Goal: Task Accomplishment & Management: Use online tool/utility

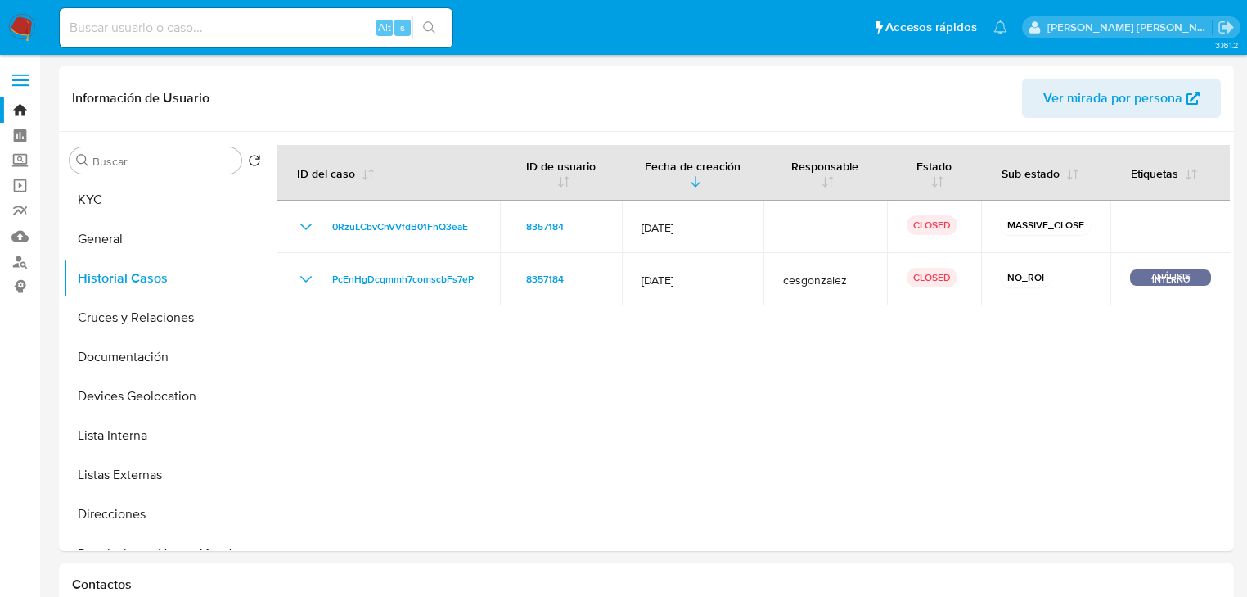
select select "10"
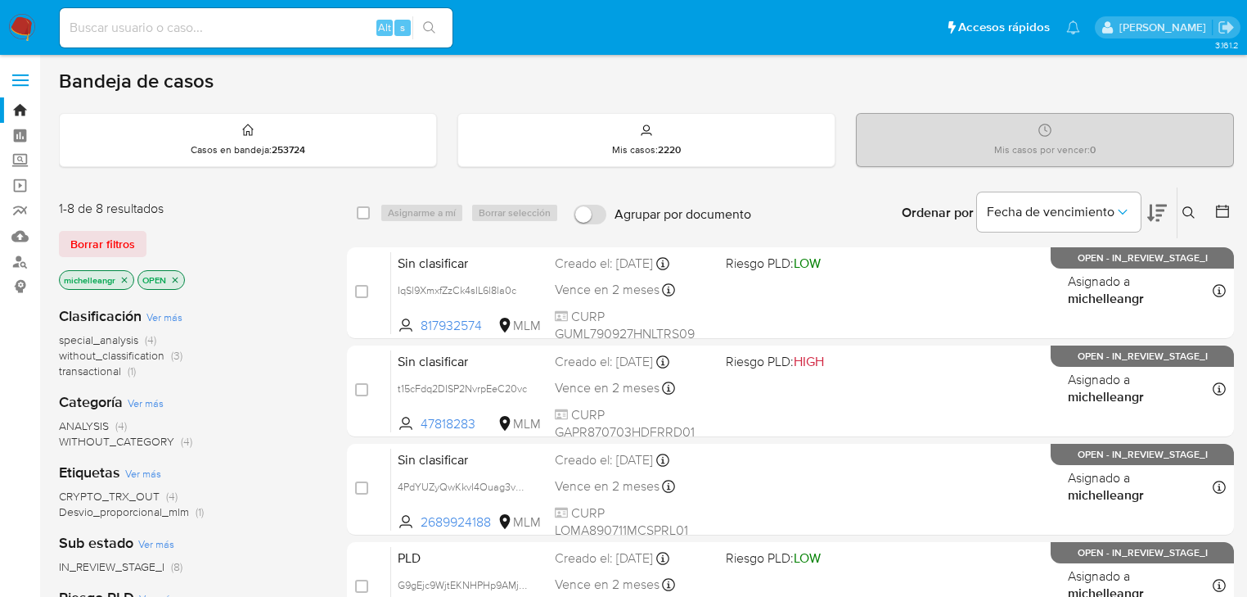
click at [117, 36] on input at bounding box center [256, 27] width 393 height 21
paste input "NBl9ORC6dCEU3RJqFeB6L1Y4"
type input "NBl9ORC6dCEU3RJqFeB6L1Y4"
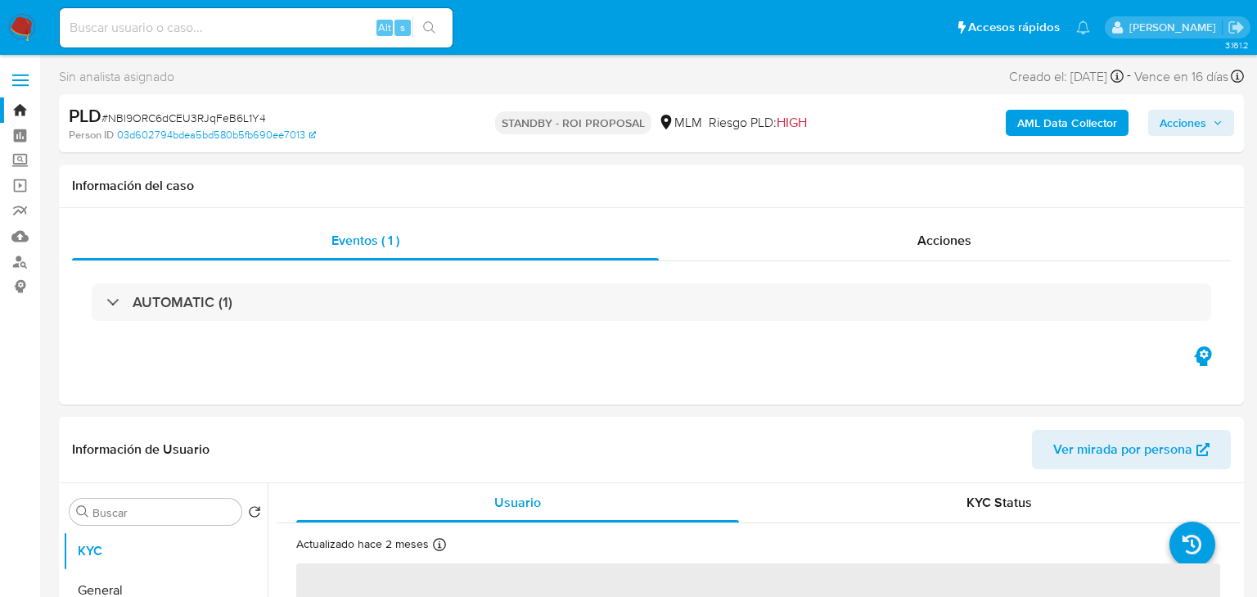
select select "10"
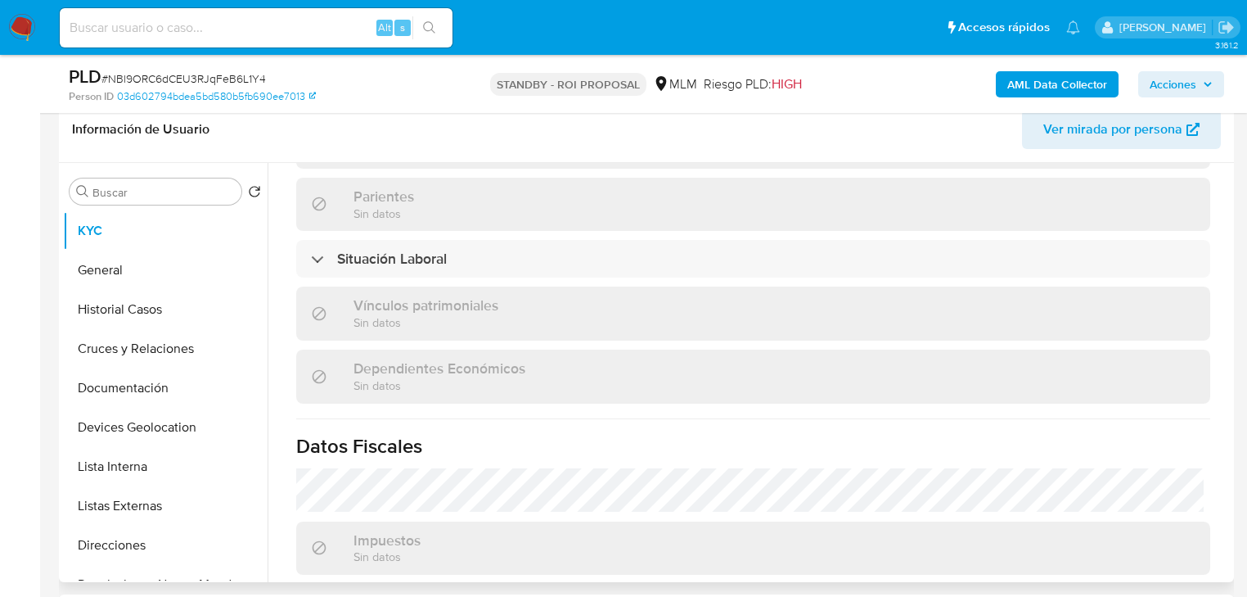
scroll to position [645, 0]
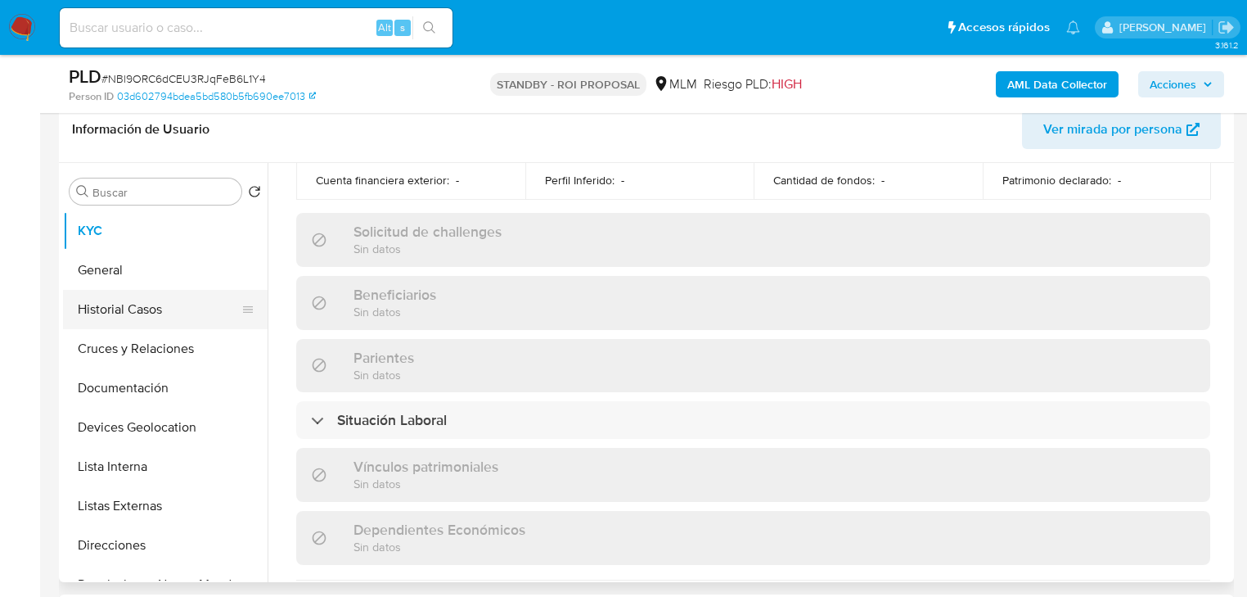
click at [143, 322] on button "Historial Casos" at bounding box center [158, 309] width 191 height 39
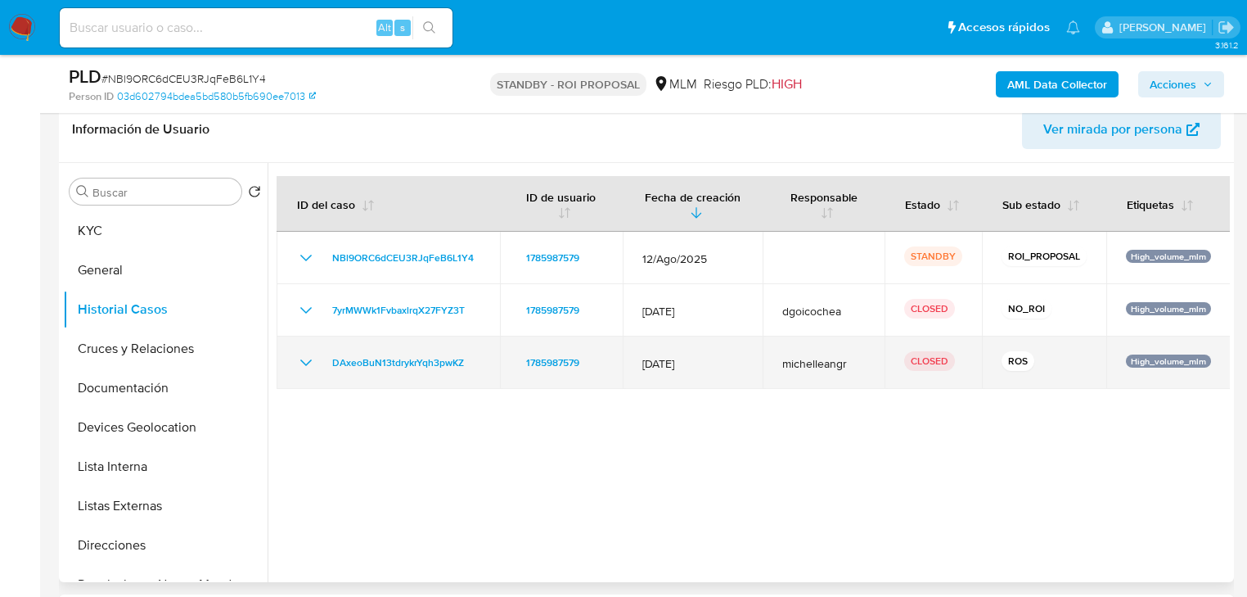
drag, startPoint x: 308, startPoint y: 365, endPoint x: 482, endPoint y: 354, distance: 174.7
click at [308, 364] on icon "Mostrar/Ocultar" at bounding box center [306, 363] width 20 height 20
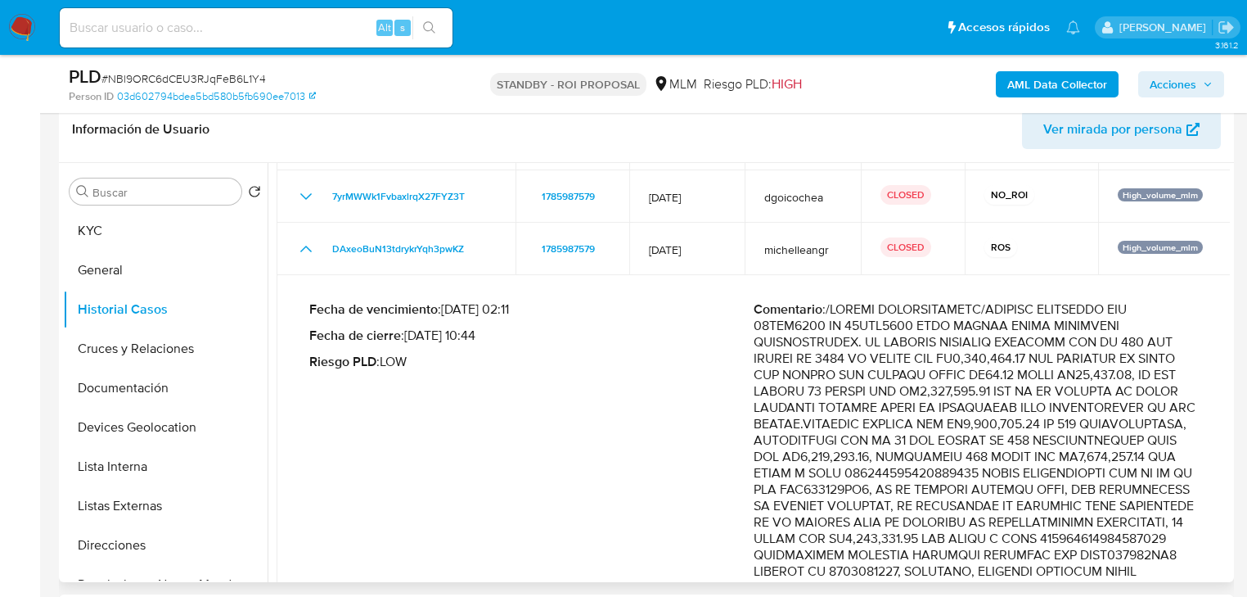
scroll to position [262, 0]
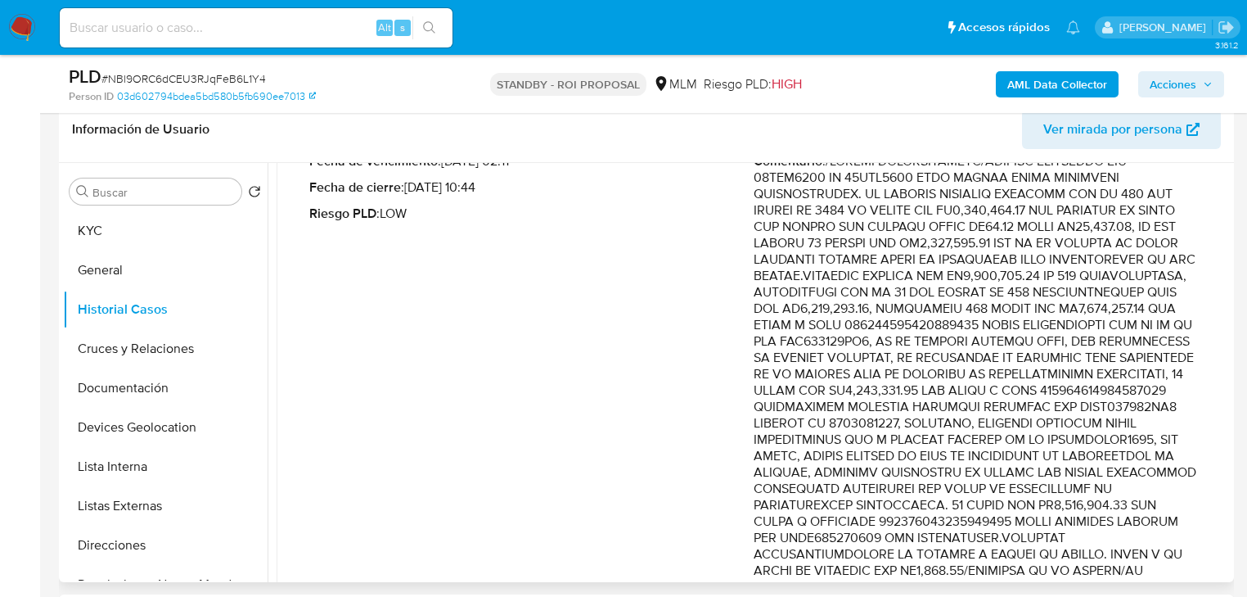
drag, startPoint x: 1083, startPoint y: 295, endPoint x: 1102, endPoint y: 354, distance: 62.1
click at [1102, 354] on p "Comentario :" at bounding box center [976, 570] width 444 height 835
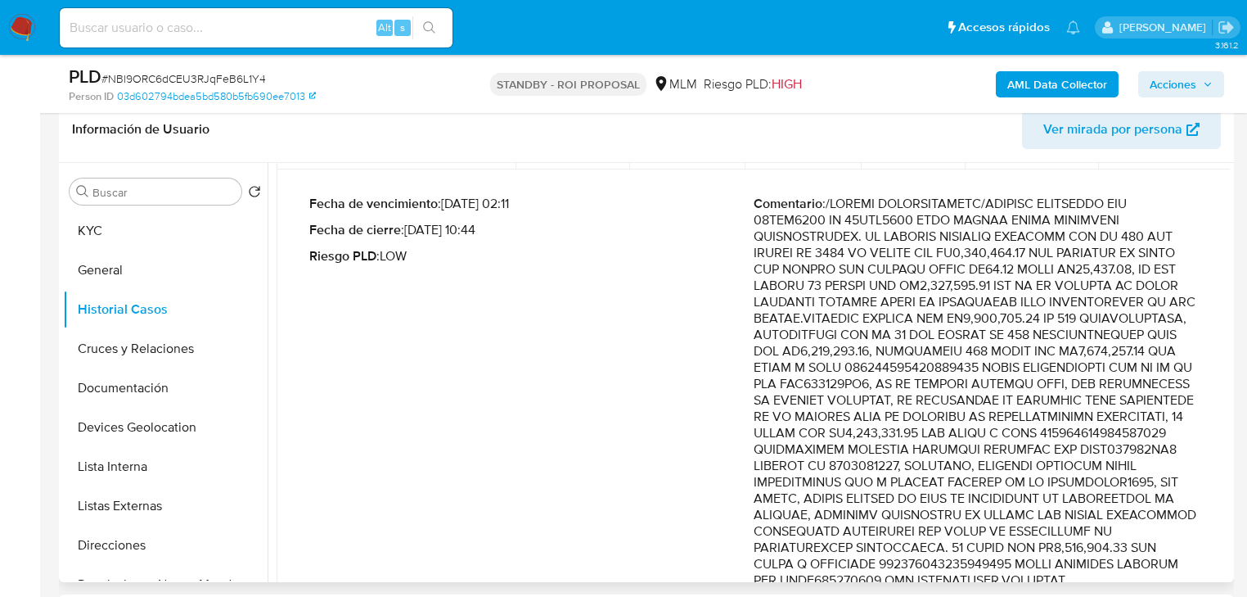
scroll to position [196, 0]
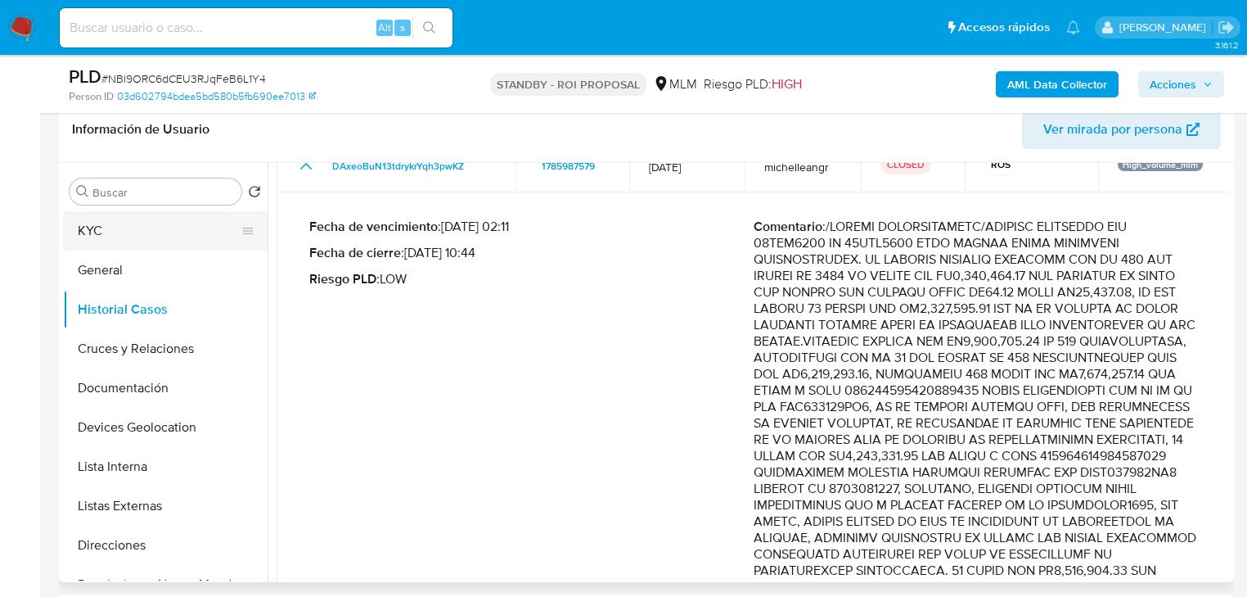
click at [133, 245] on button "KYC" at bounding box center [158, 230] width 191 height 39
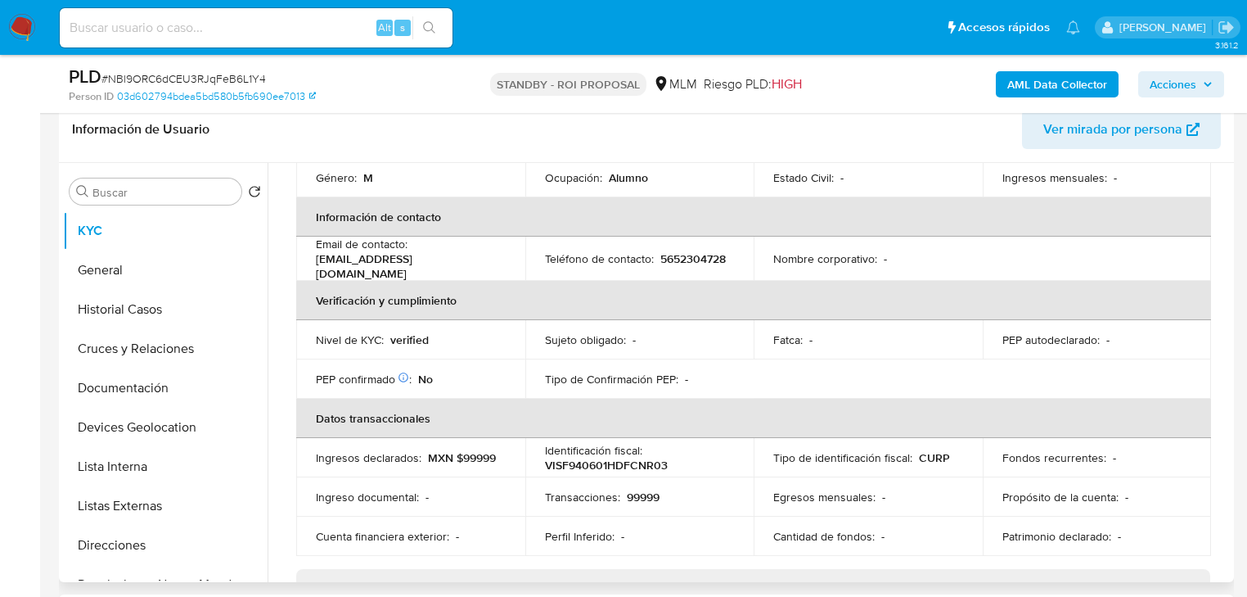
scroll to position [121, 0]
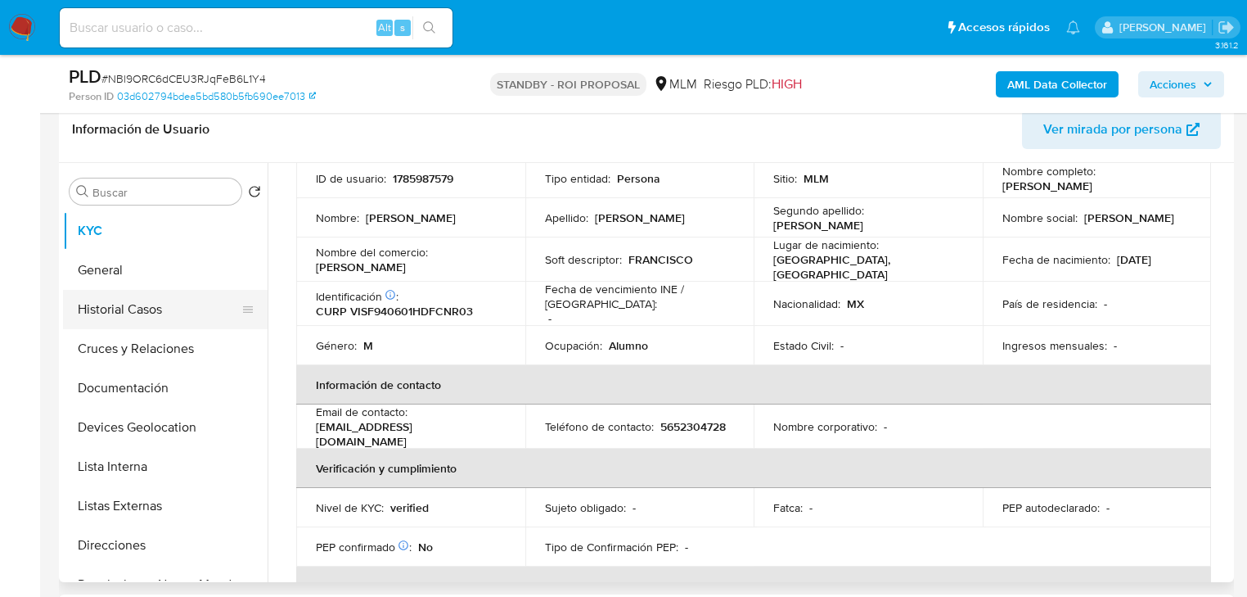
click at [131, 311] on button "Historial Casos" at bounding box center [158, 309] width 191 height 39
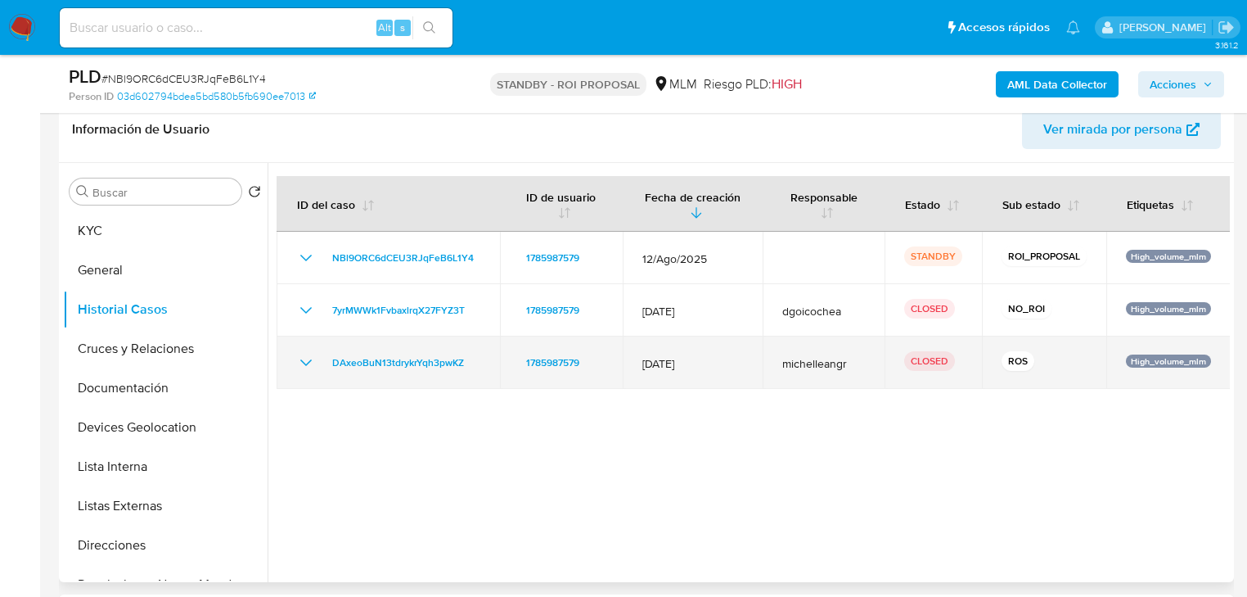
click at [289, 362] on td "DAxeoBuN13tdrykrYqh3pwKZ" at bounding box center [388, 362] width 223 height 52
click at [301, 358] on icon "Mostrar/Ocultar" at bounding box center [306, 363] width 20 height 20
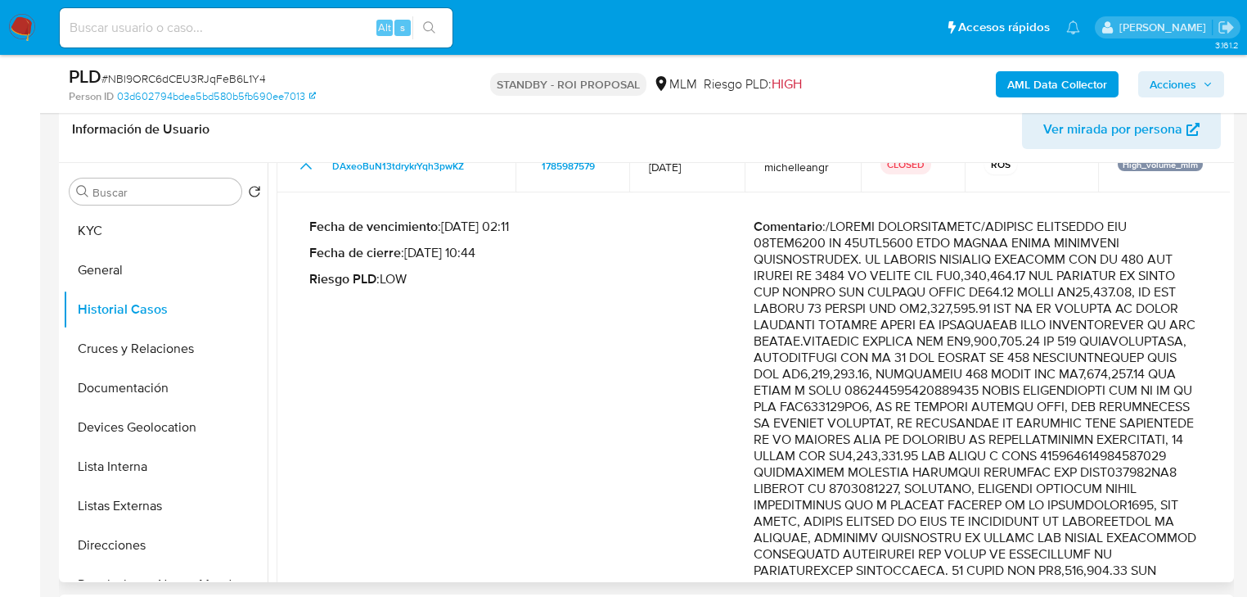
scroll to position [196, 0]
drag, startPoint x: 750, startPoint y: 250, endPoint x: 824, endPoint y: 249, distance: 74.5
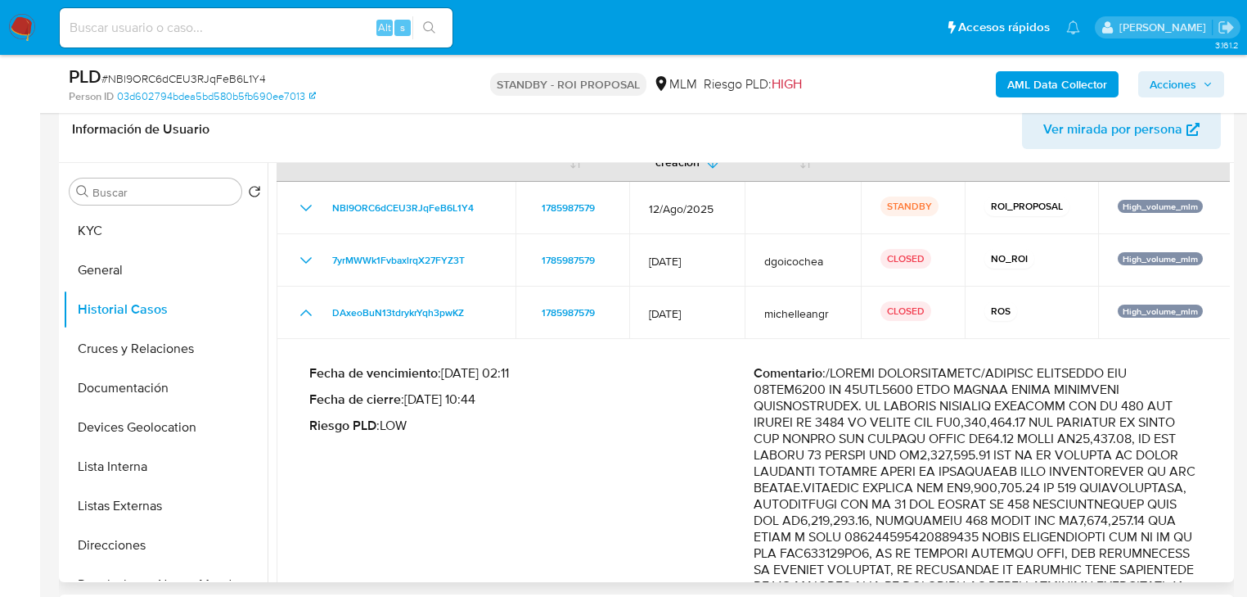
scroll to position [0, 0]
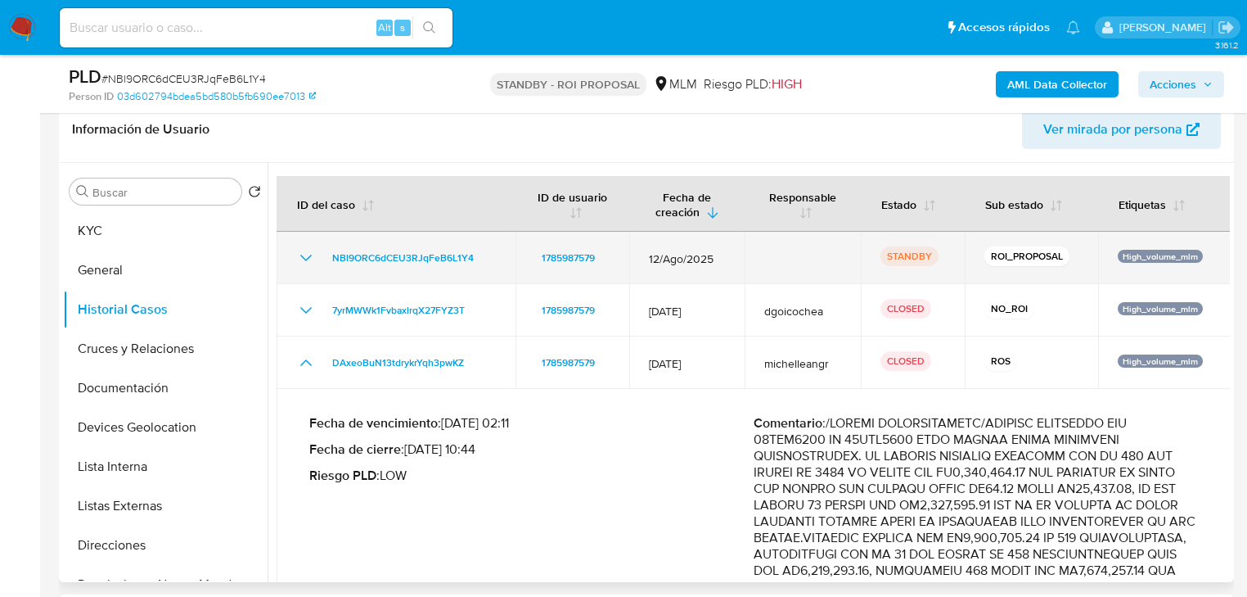
click at [300, 253] on icon "Mostrar/Ocultar" at bounding box center [306, 258] width 20 height 20
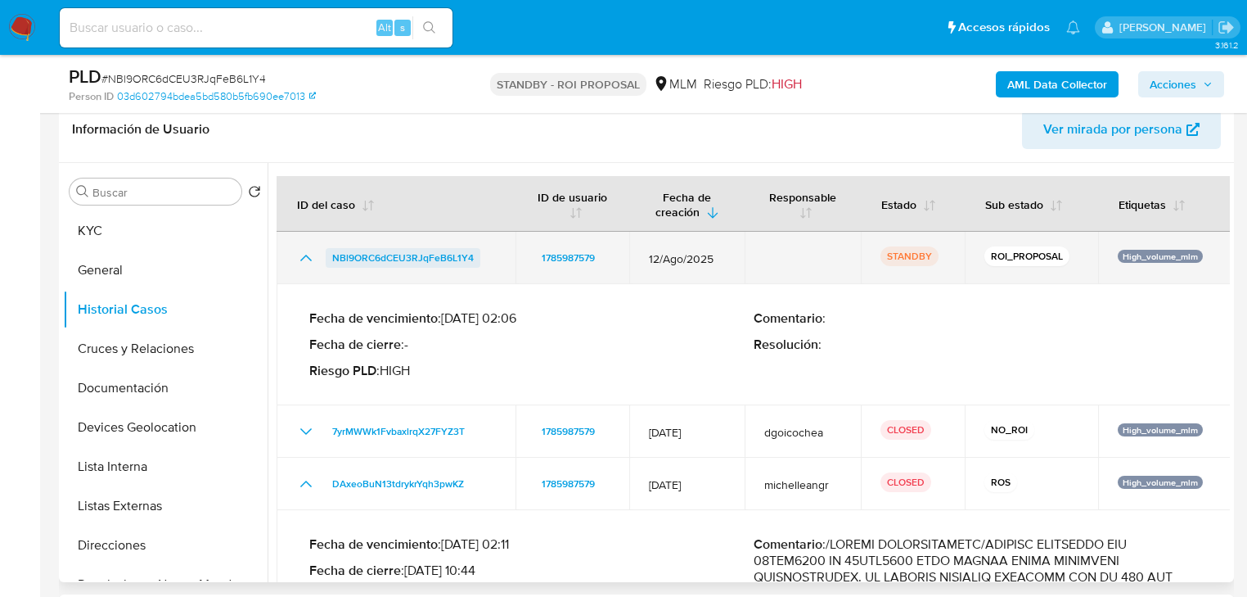
click at [403, 260] on span "NBl9ORC6dCEU3RJqFeB6L1Y4" at bounding box center [403, 258] width 142 height 20
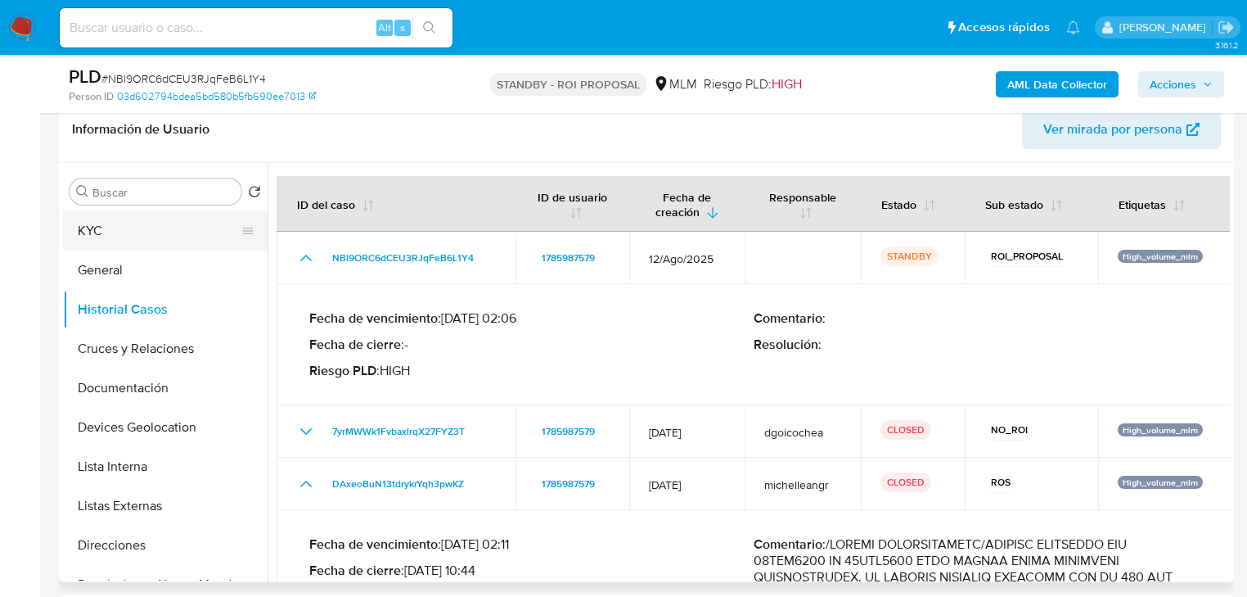
click at [119, 232] on button "KYC" at bounding box center [158, 230] width 191 height 39
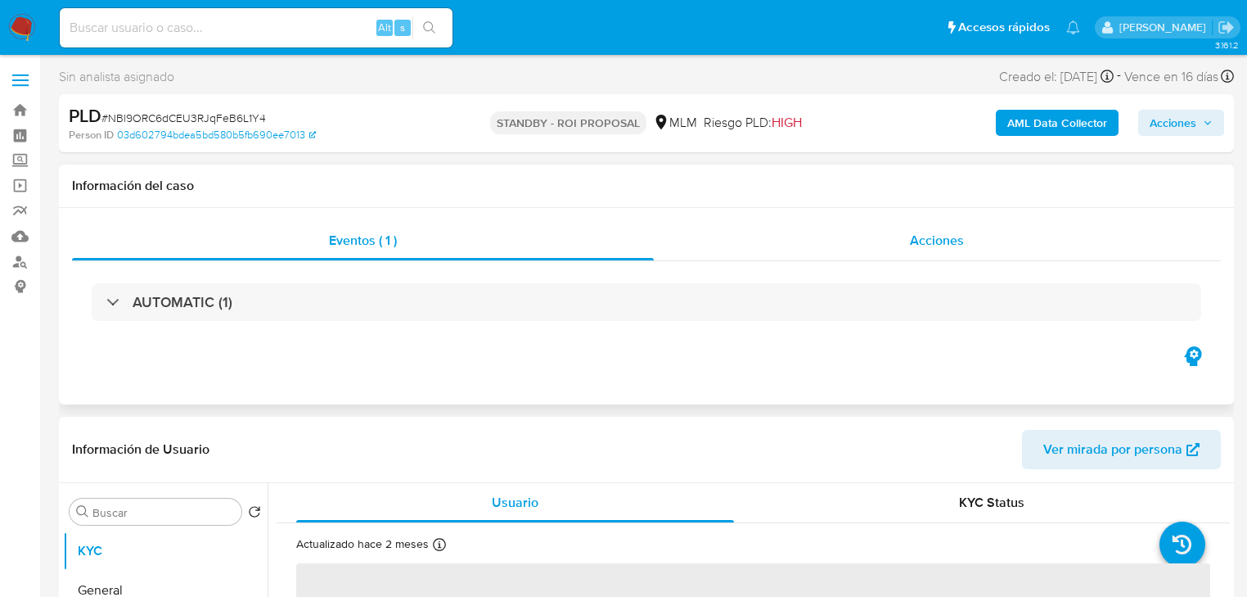
drag, startPoint x: 926, startPoint y: 243, endPoint x: 912, endPoint y: 251, distance: 16.8
click at [926, 243] on span "Acciones" at bounding box center [937, 240] width 54 height 19
select select "10"
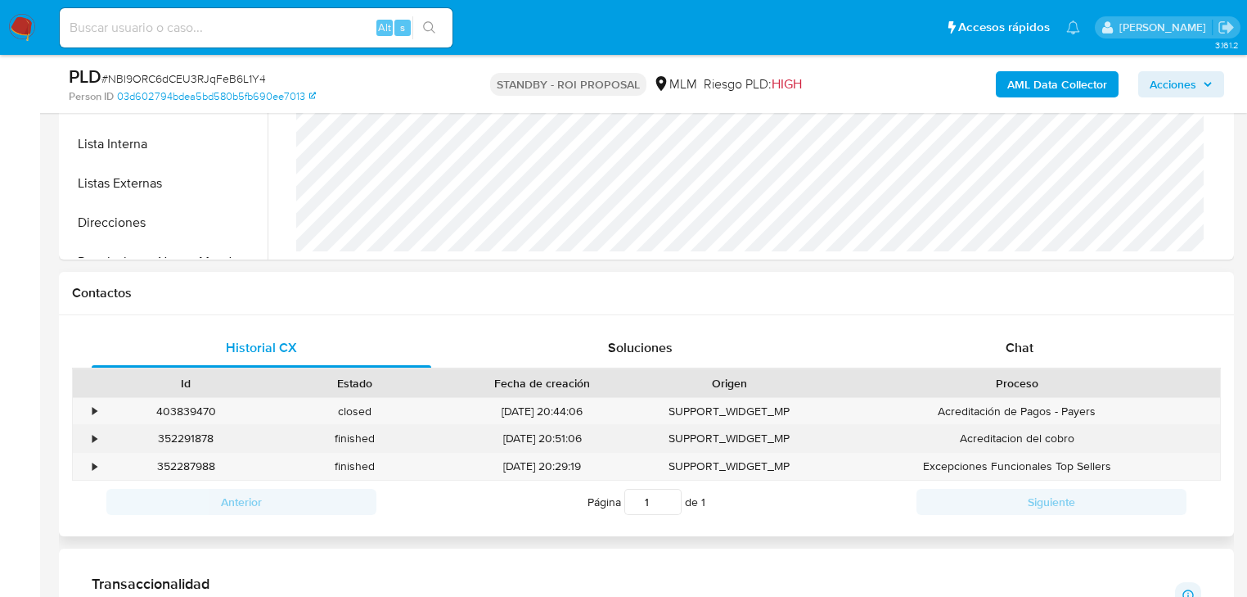
scroll to position [1113, 0]
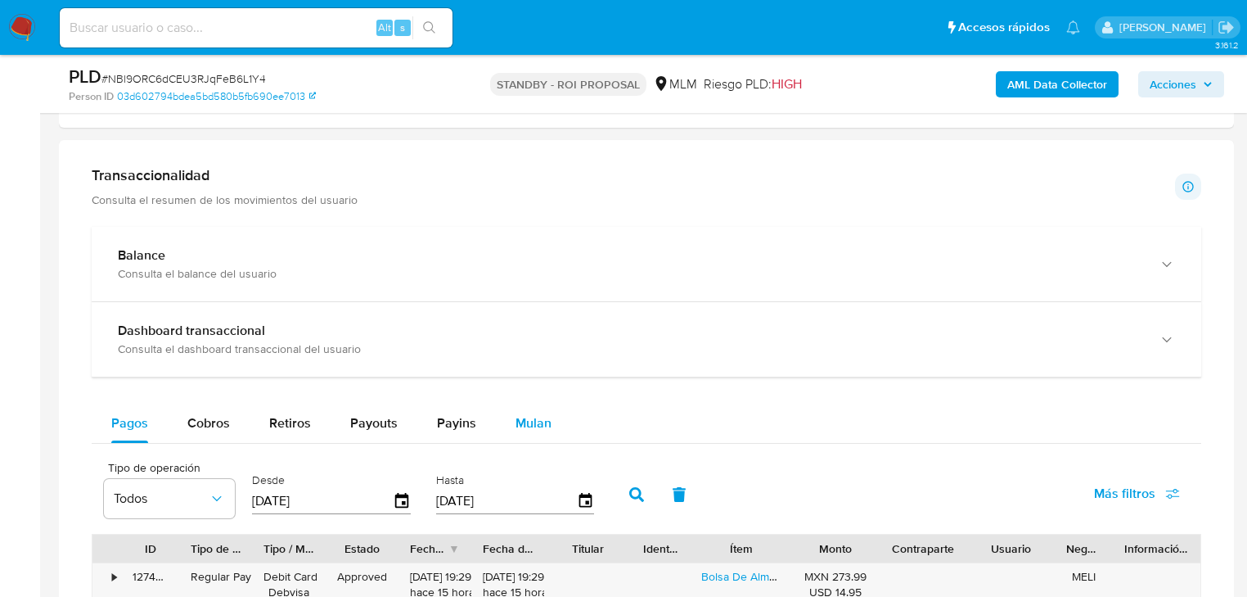
click at [529, 417] on span "Mulan" at bounding box center [534, 422] width 36 height 19
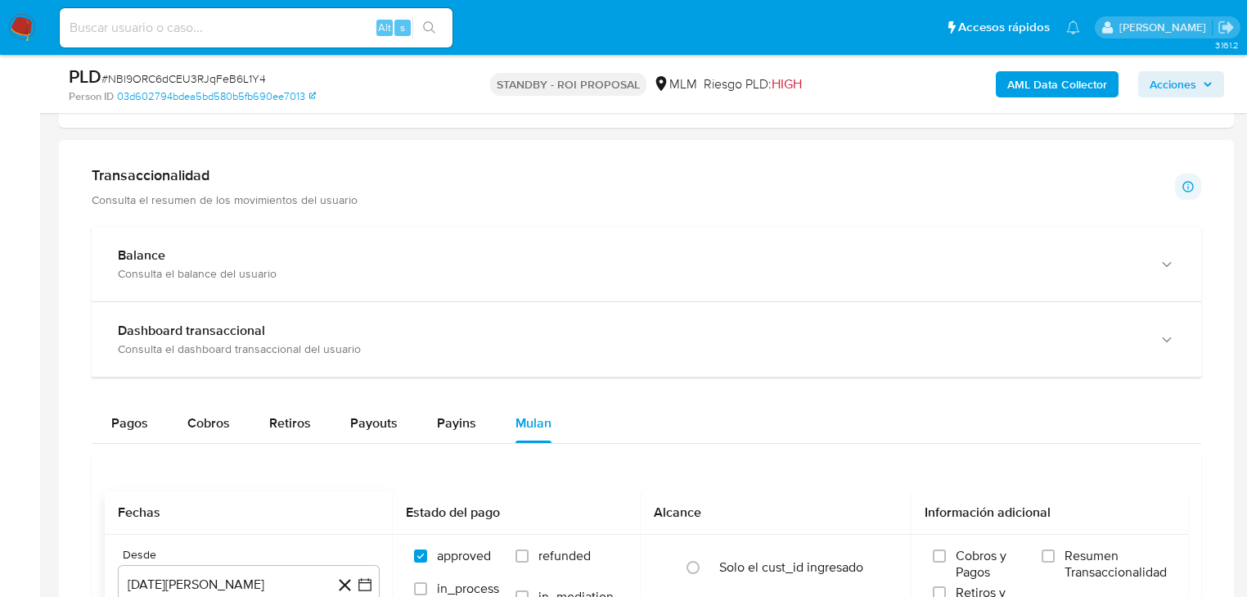
scroll to position [1440, 0]
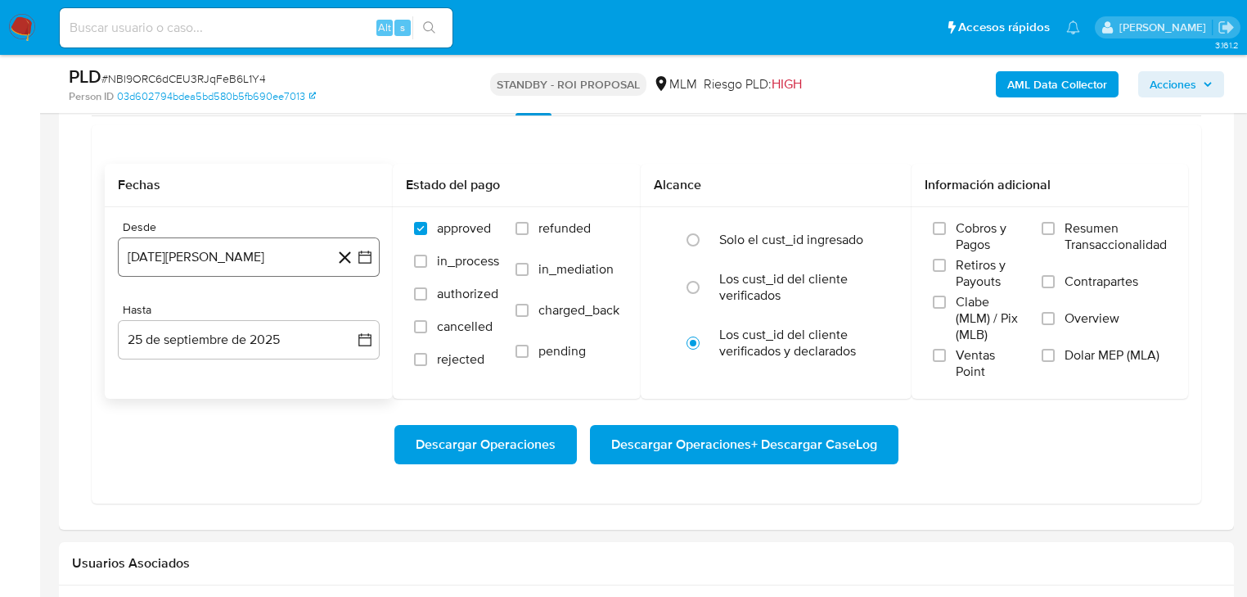
click at [242, 264] on button "25 de agosto de 2024" at bounding box center [249, 256] width 262 height 39
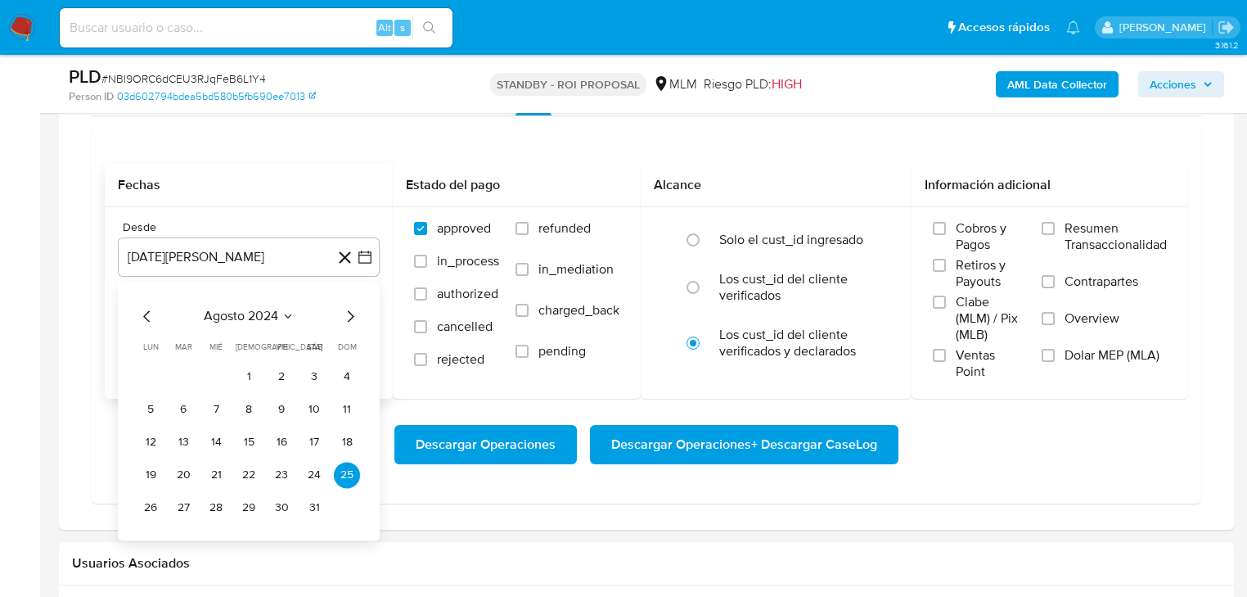
click at [239, 317] on span "agosto 2024" at bounding box center [241, 317] width 74 height 16
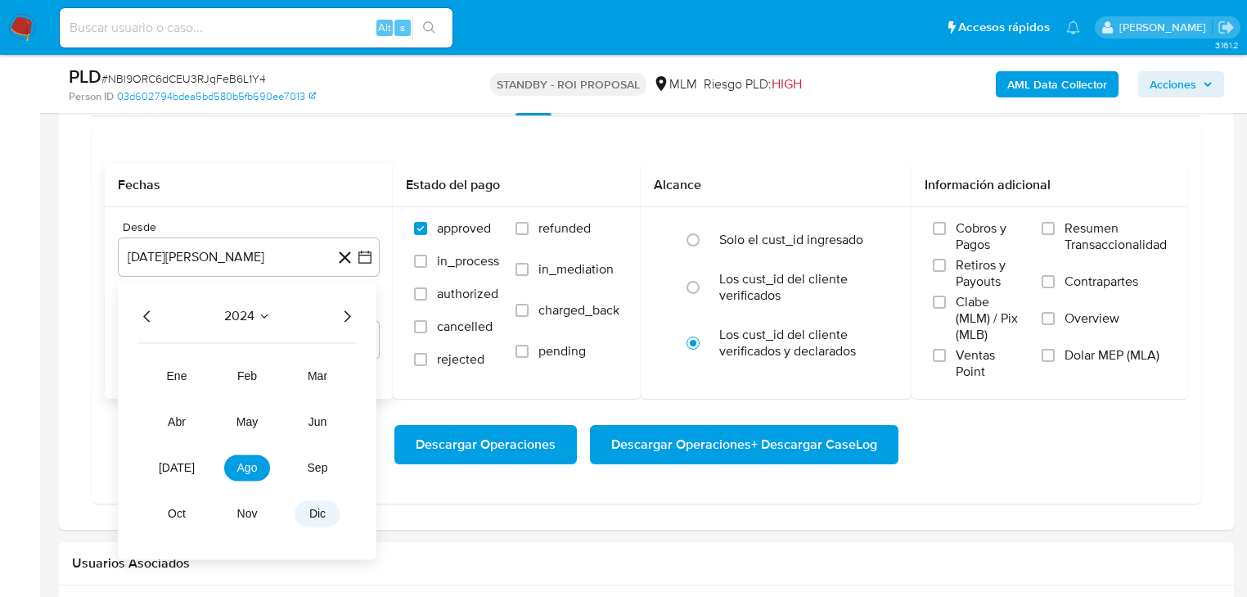
click at [327, 509] on button "dic" at bounding box center [318, 514] width 46 height 26
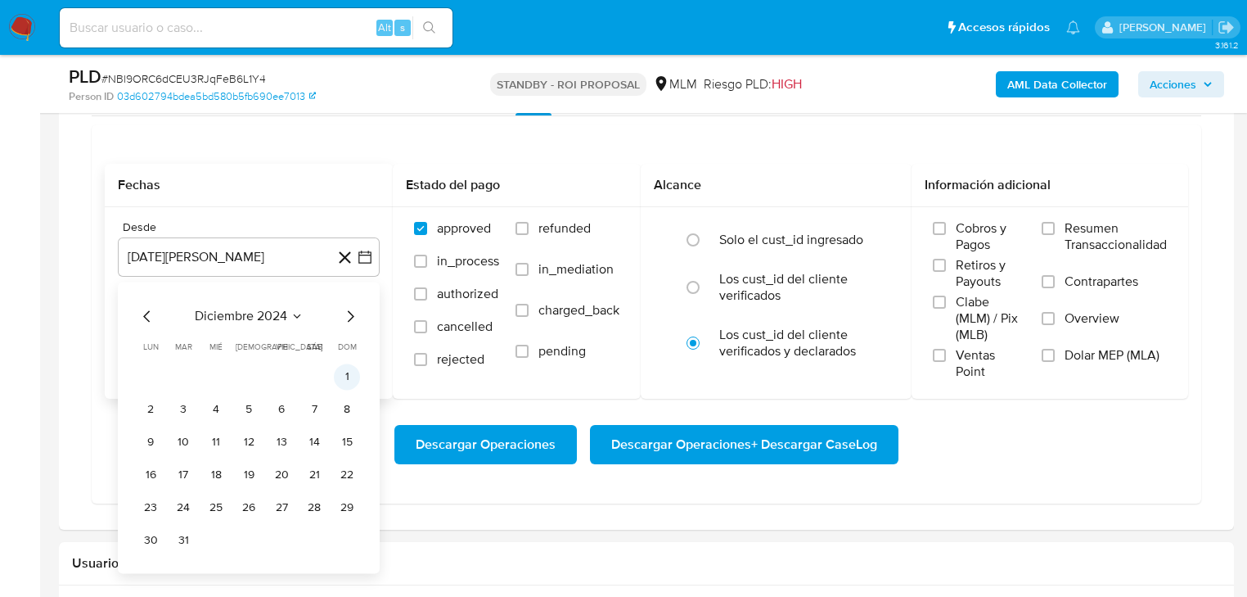
click at [334, 373] on button "1" at bounding box center [347, 377] width 26 height 26
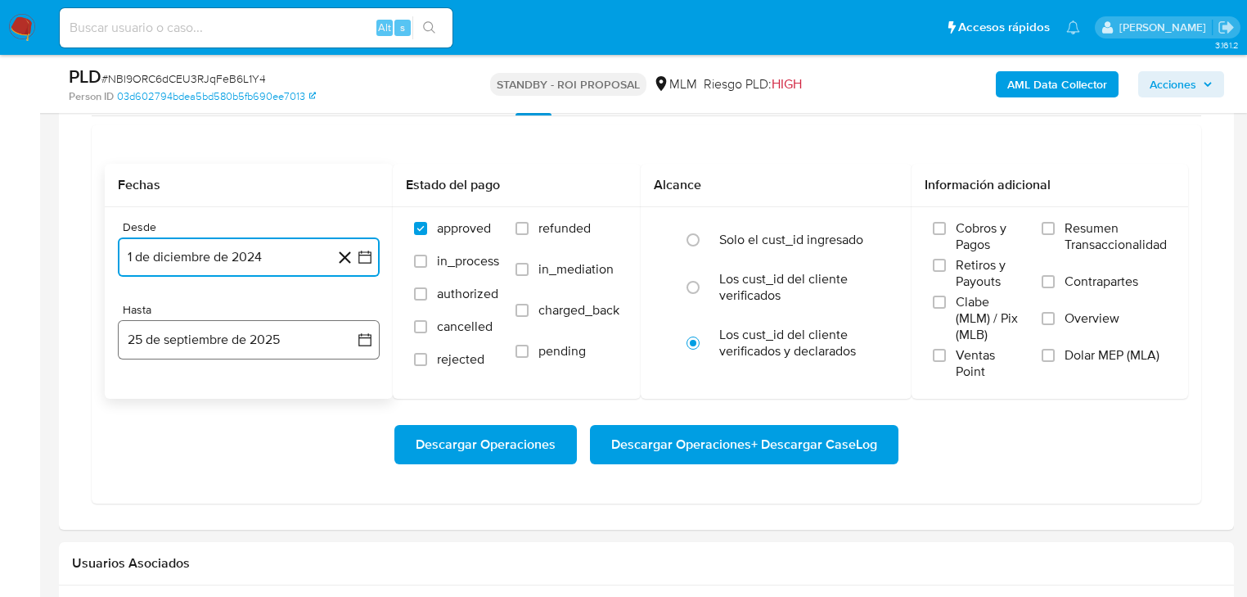
drag, startPoint x: 248, startPoint y: 354, endPoint x: 215, endPoint y: 349, distance: 33.0
click at [249, 353] on button "25 de septiembre de 2025" at bounding box center [249, 339] width 262 height 39
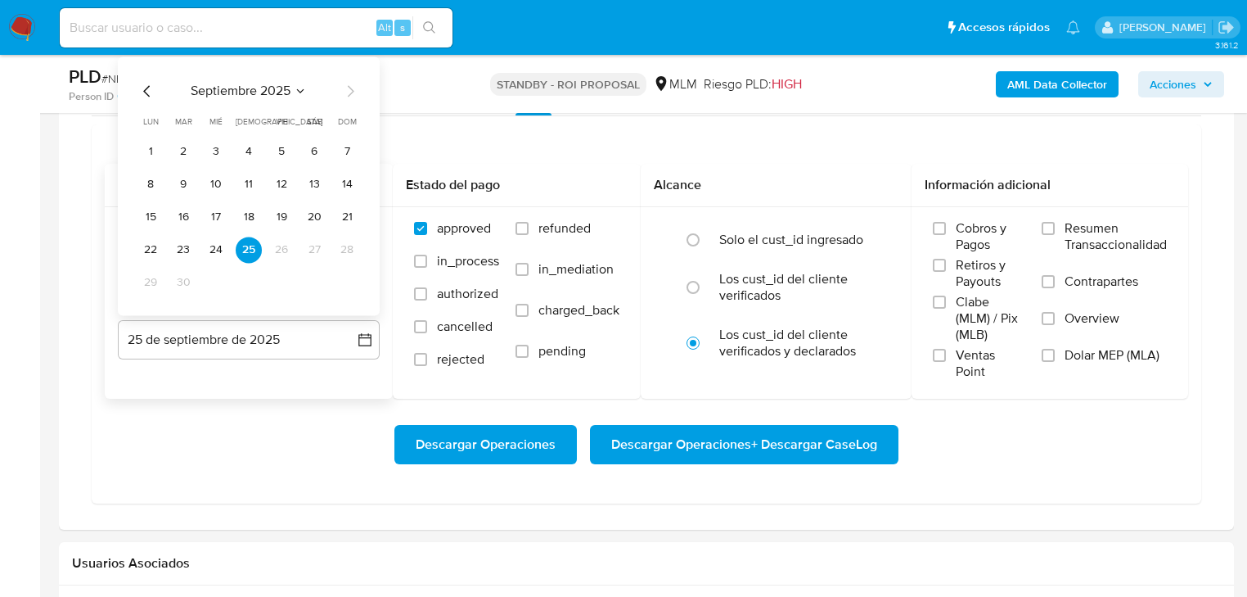
click at [141, 83] on icon "Mes anterior" at bounding box center [147, 92] width 20 height 20
click at [143, 89] on icon "Mes anterior" at bounding box center [147, 92] width 20 height 20
click at [250, 288] on button "31" at bounding box center [249, 283] width 26 height 26
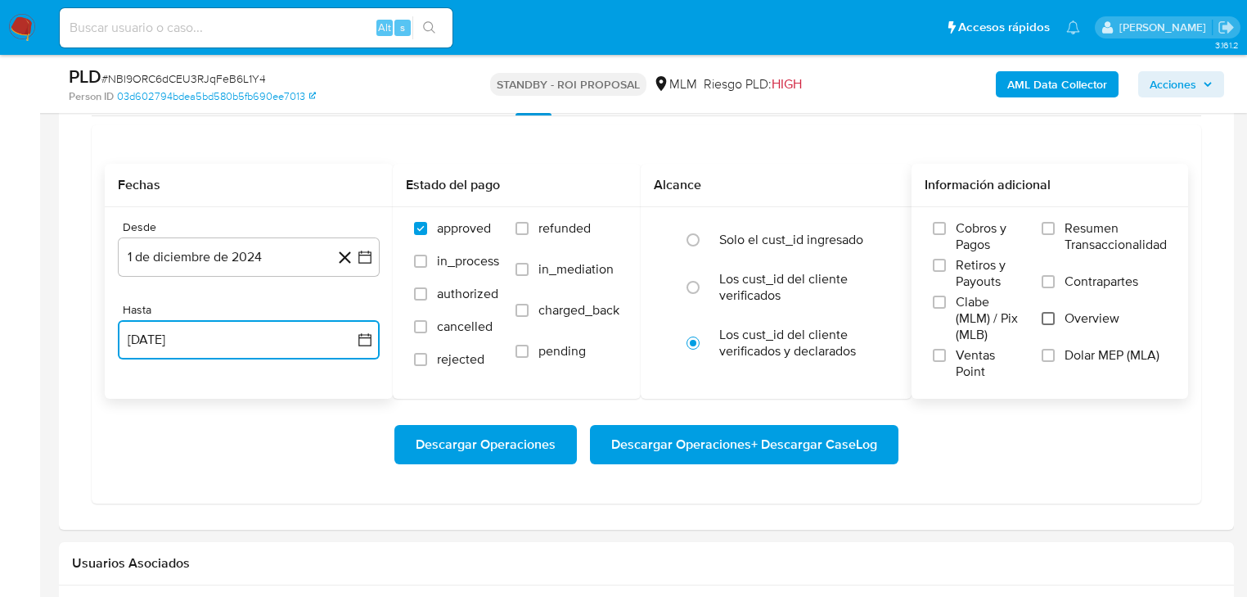
click at [1042, 322] on input "Overview" at bounding box center [1048, 318] width 13 height 13
click at [498, 442] on span "Descargar Operaciones" at bounding box center [486, 444] width 140 height 36
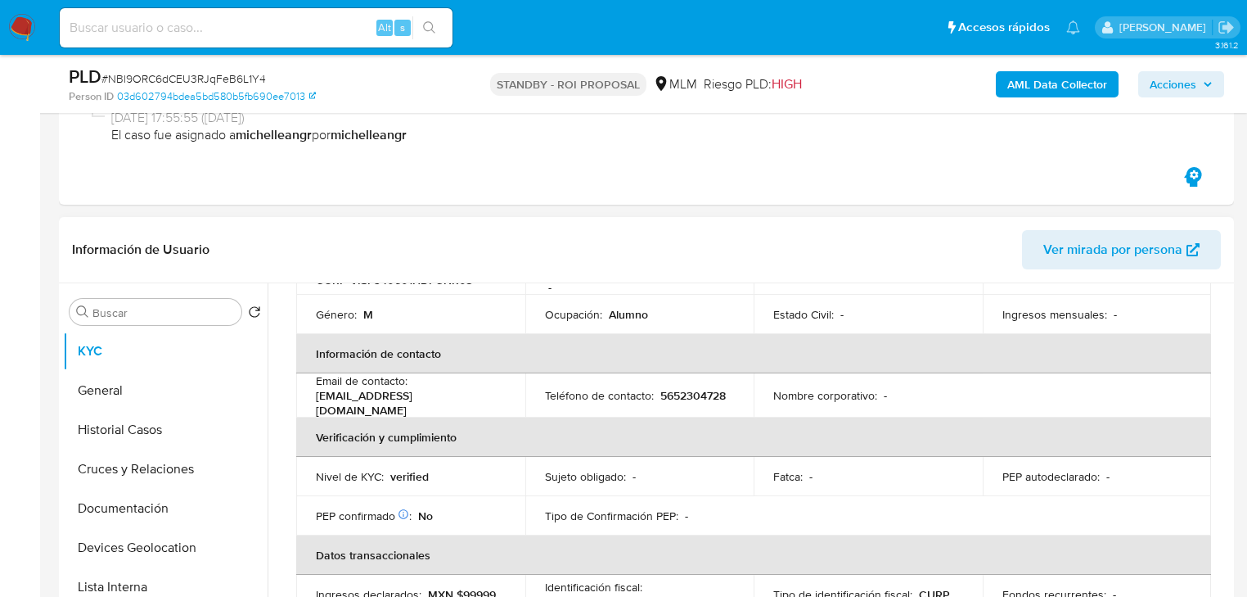
scroll to position [121, 0]
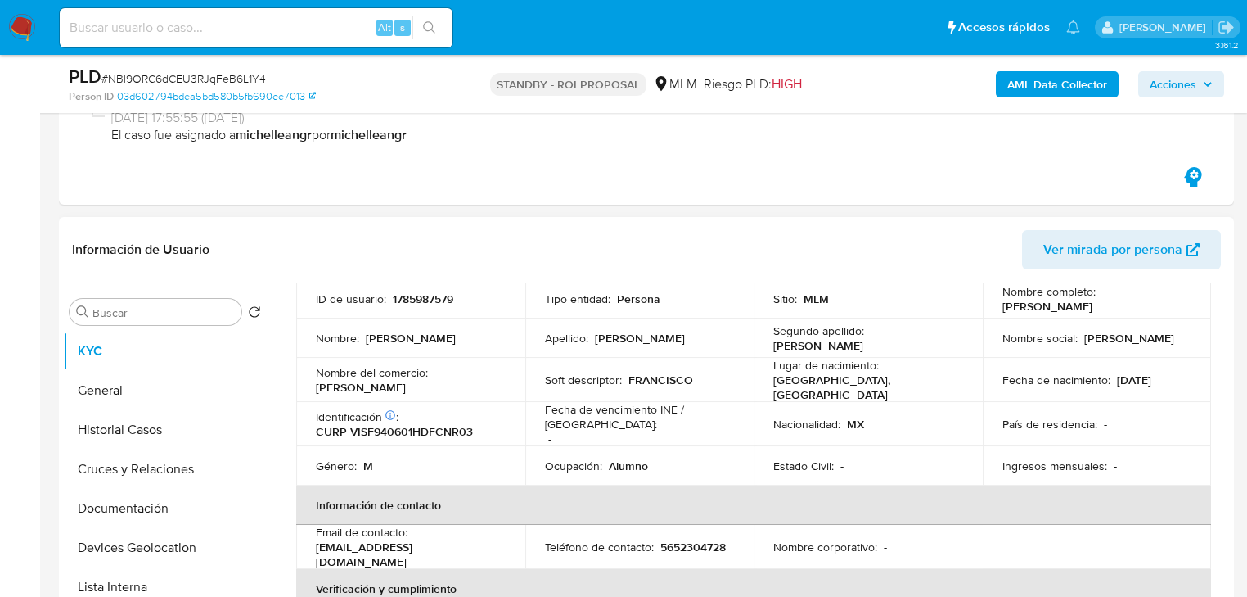
click at [413, 299] on p "1785987579" at bounding box center [423, 298] width 61 height 15
copy p "1785987579"
click at [421, 301] on p "1785987579" at bounding box center [423, 298] width 61 height 15
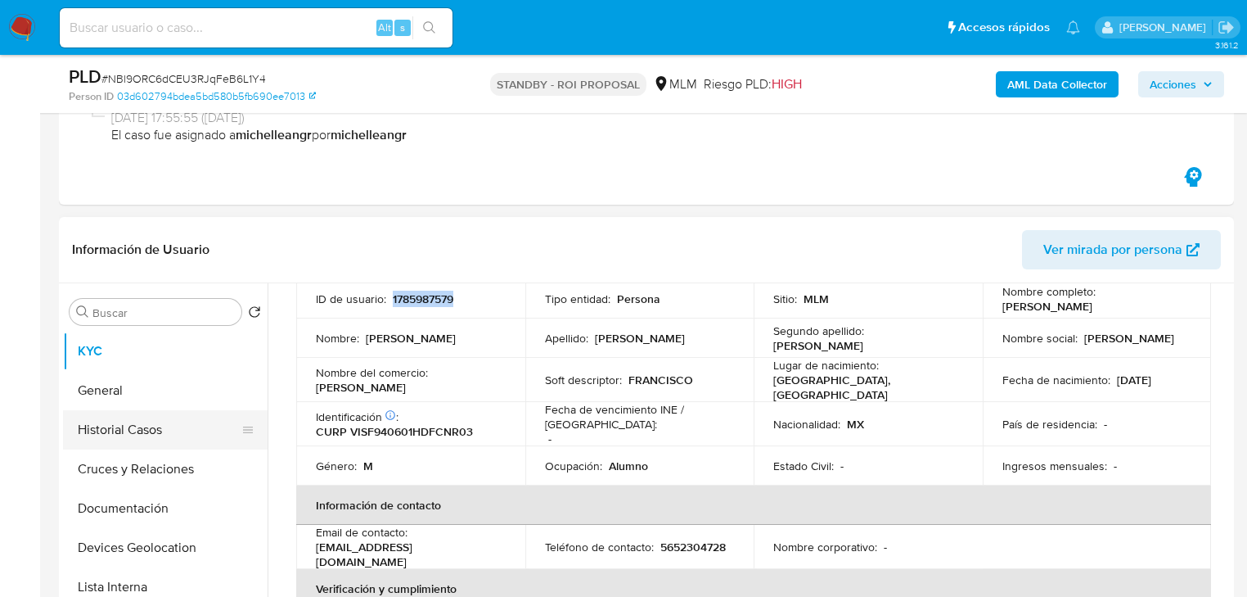
click at [169, 439] on button "Historial Casos" at bounding box center [158, 429] width 191 height 39
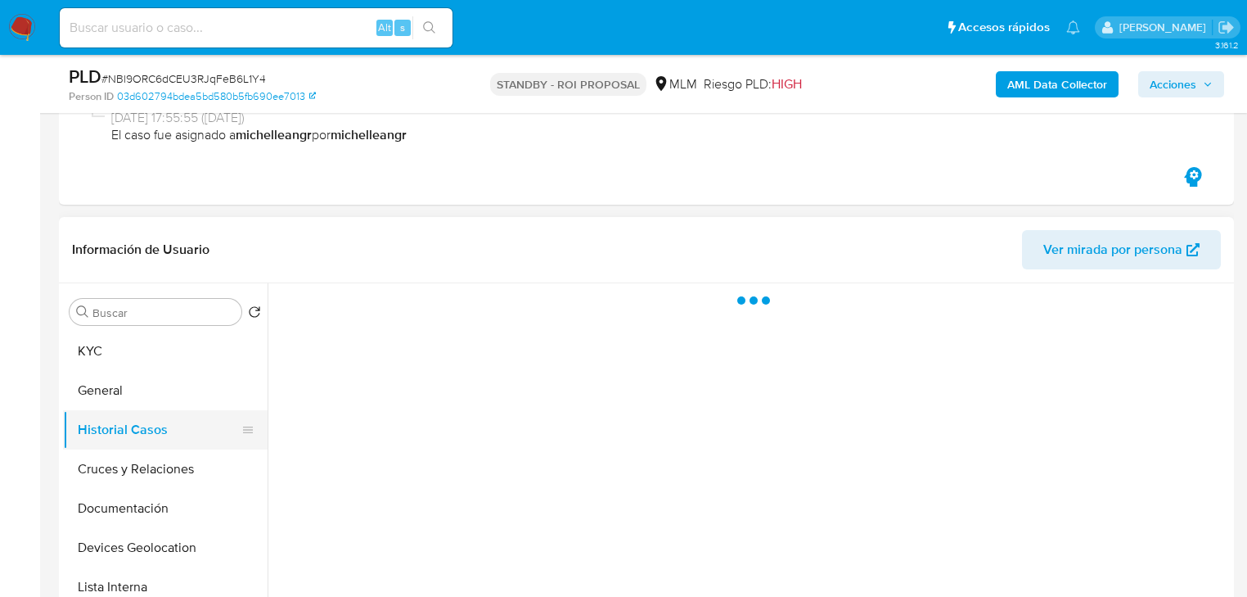
scroll to position [0, 0]
click at [164, 471] on button "Cruces y Relaciones" at bounding box center [165, 468] width 205 height 39
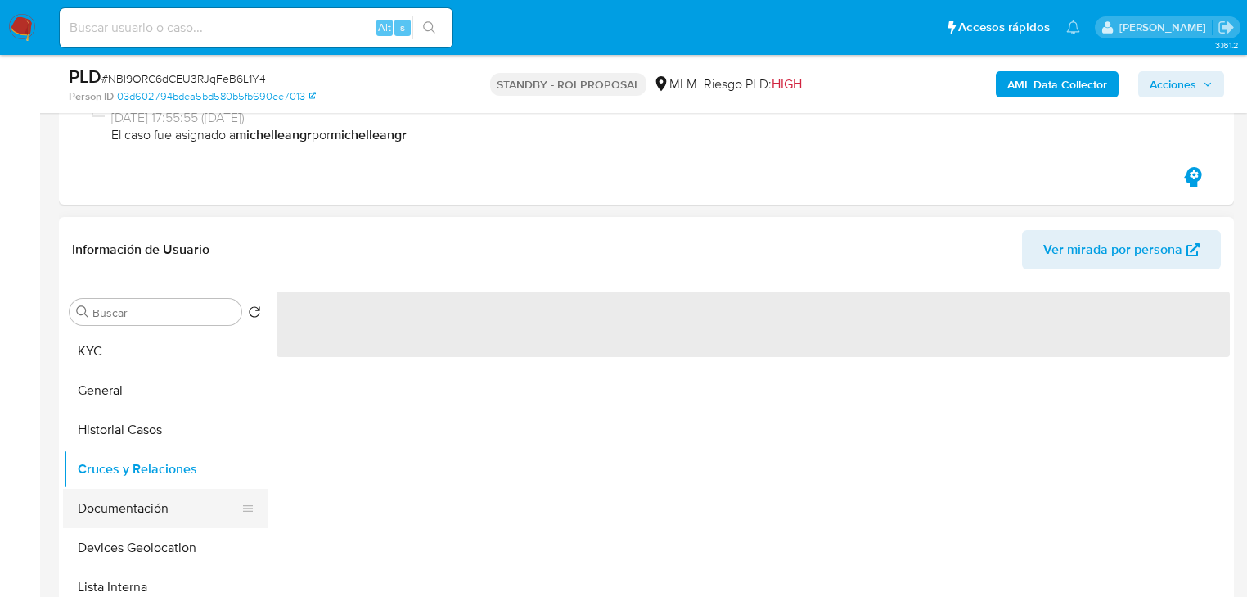
click at [158, 508] on button "Documentación" at bounding box center [158, 508] width 191 height 39
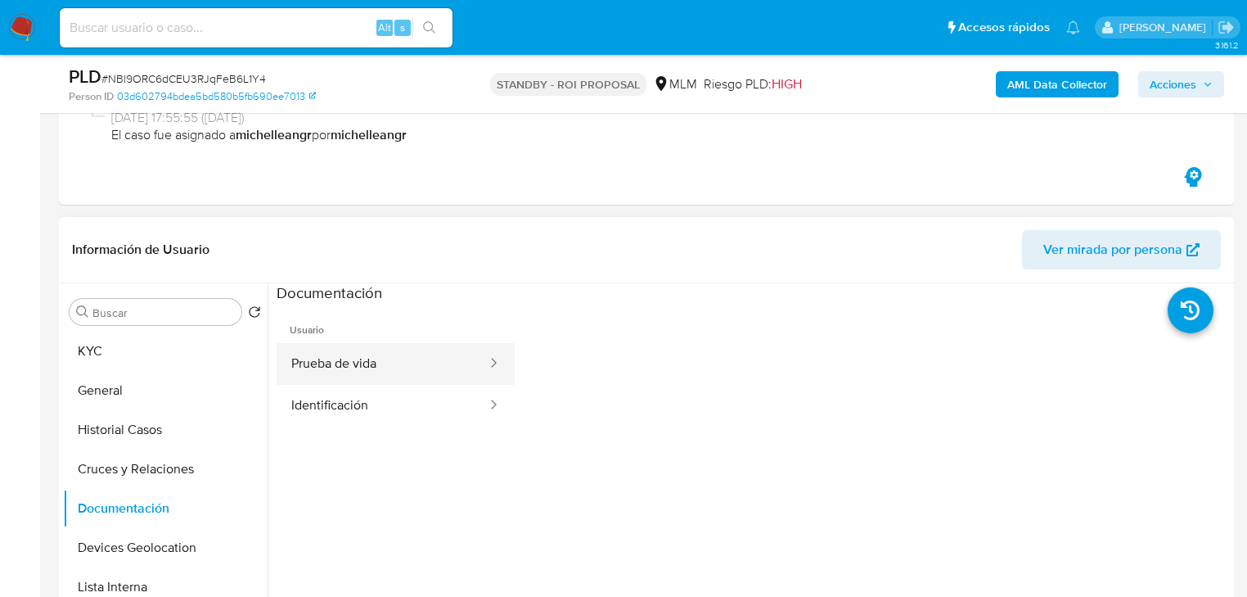
click at [384, 370] on button "Prueba de vida" at bounding box center [383, 364] width 212 height 42
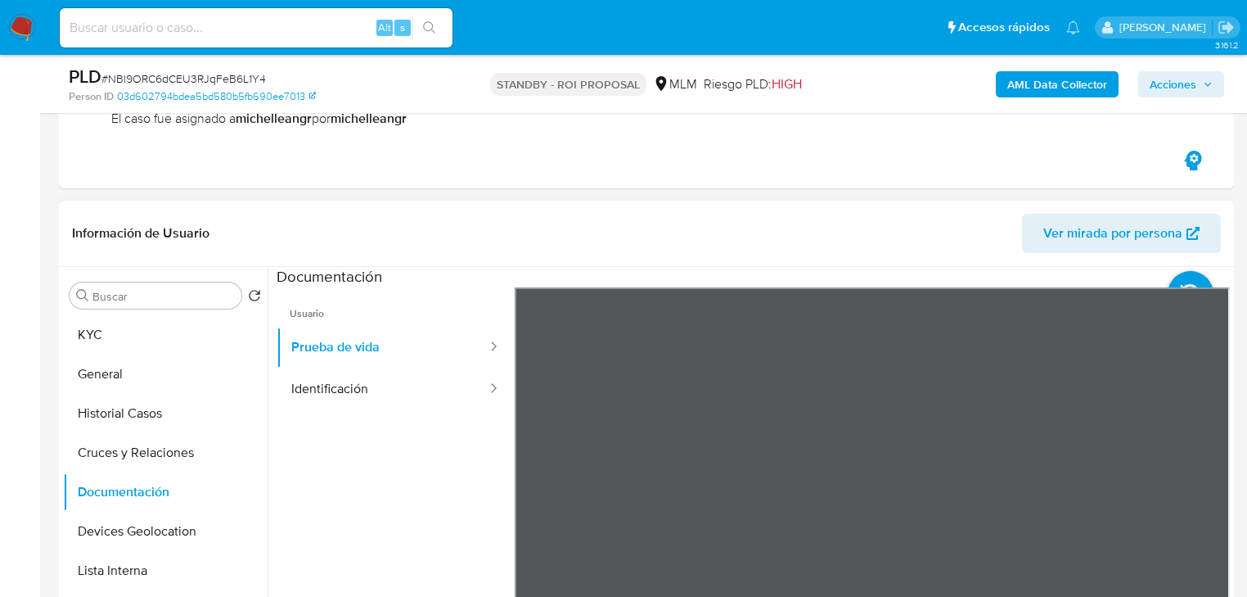
scroll to position [327, 0]
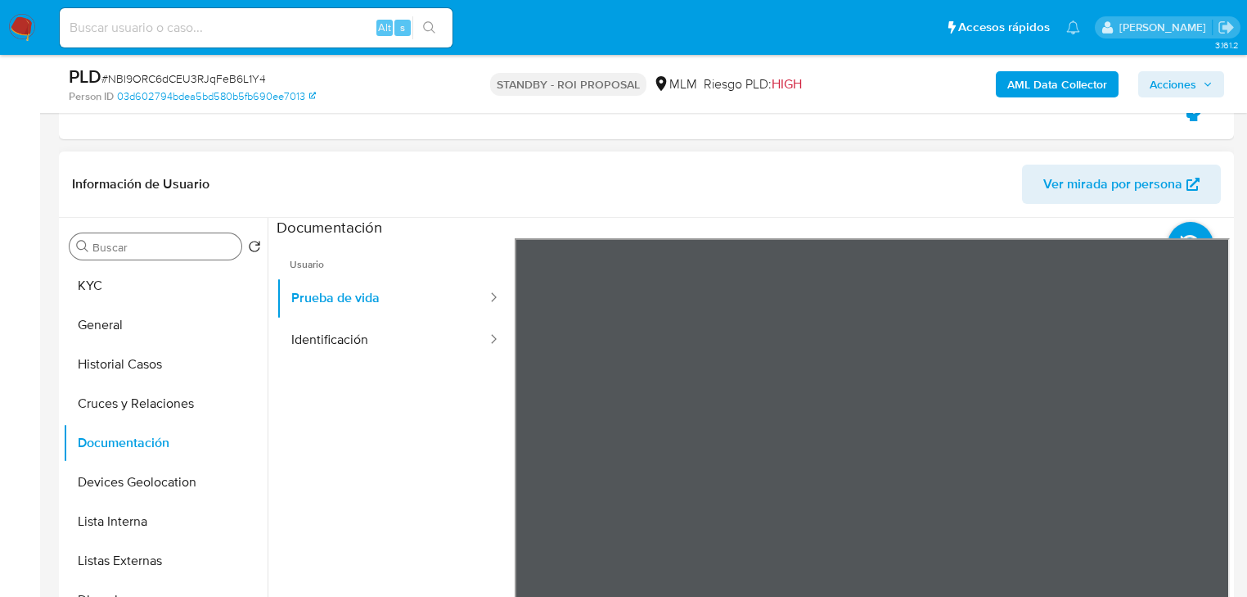
click at [92, 250] on input "Buscar" at bounding box center [163, 247] width 142 height 15
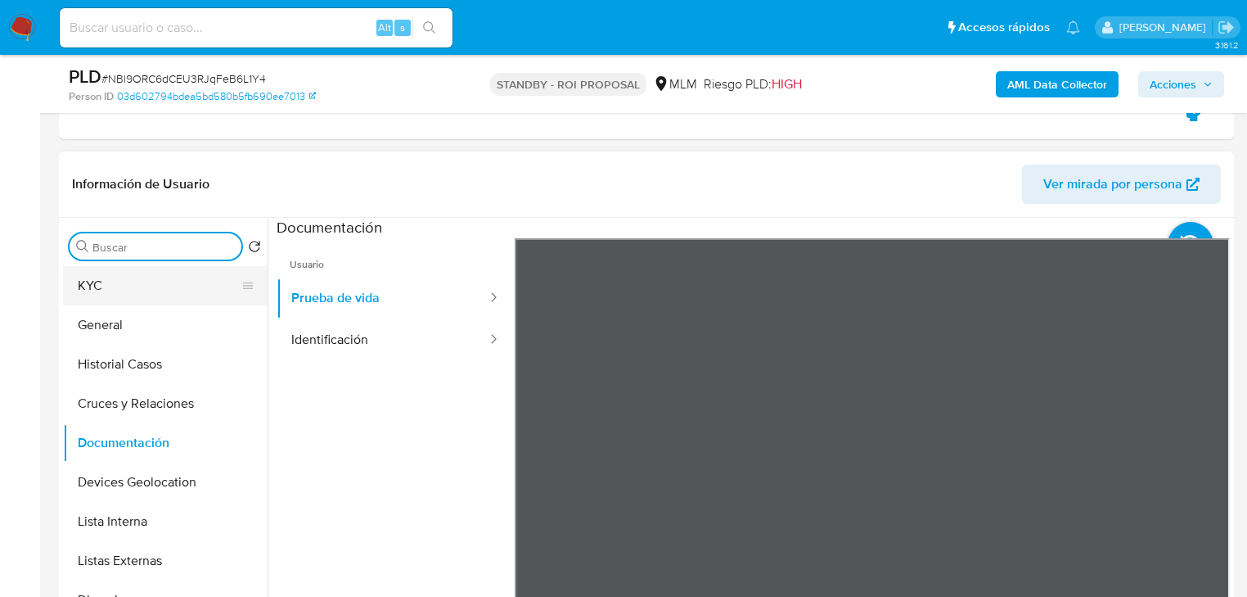
click at [95, 286] on button "KYC" at bounding box center [158, 285] width 191 height 39
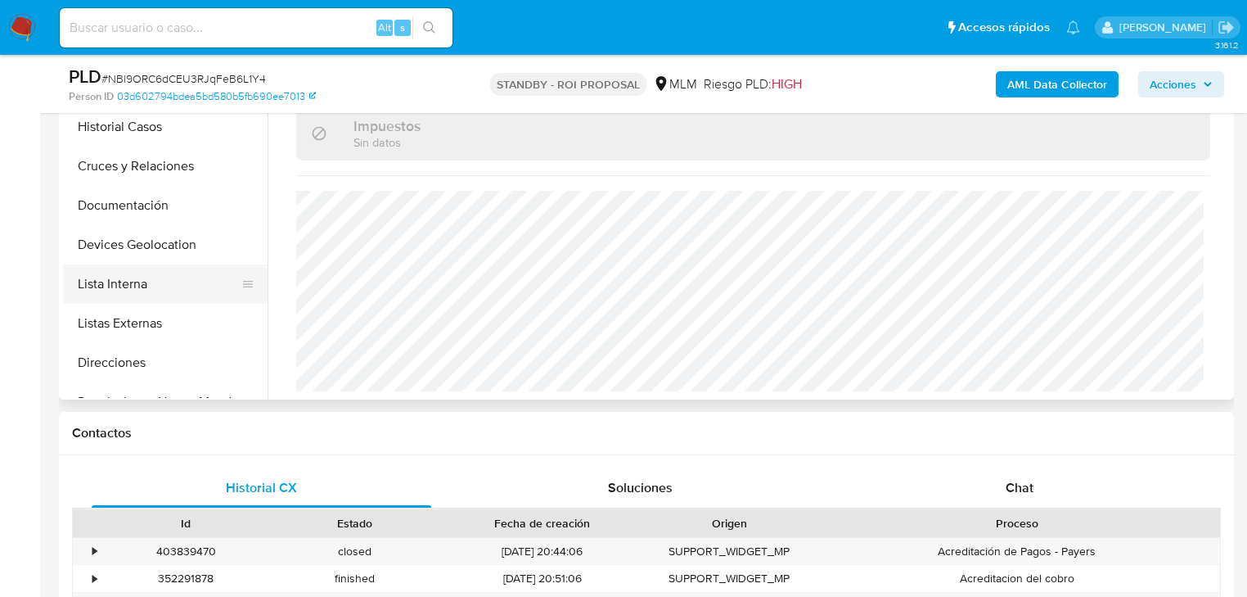
scroll to position [524, 0]
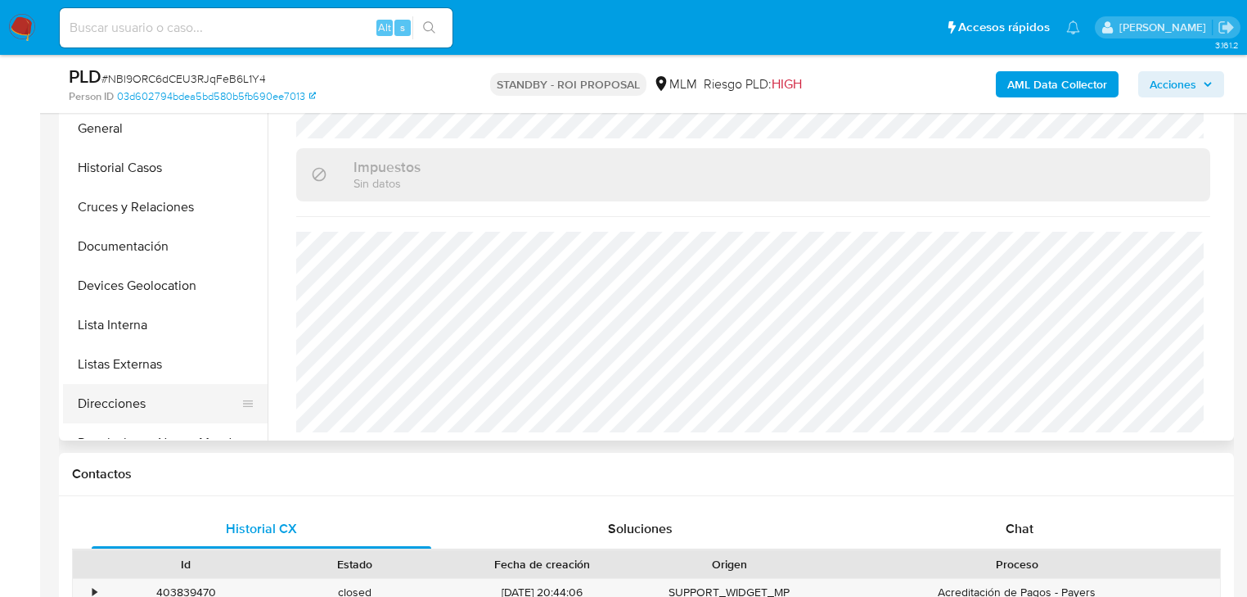
click at [115, 404] on button "Direcciones" at bounding box center [158, 403] width 191 height 39
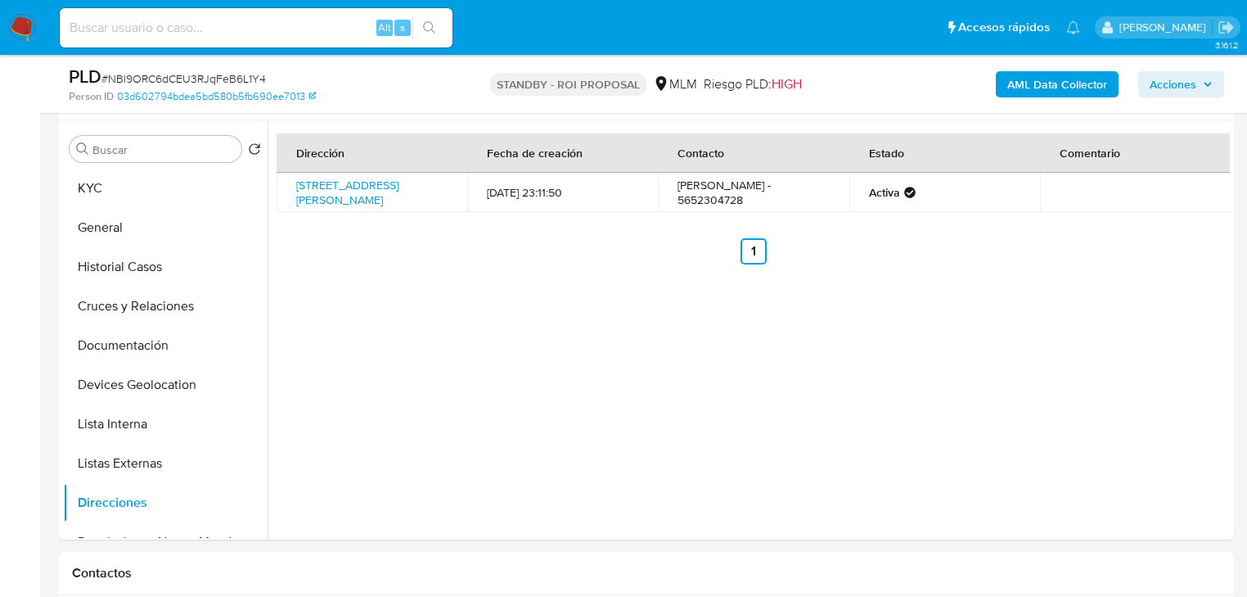
scroll to position [393, 0]
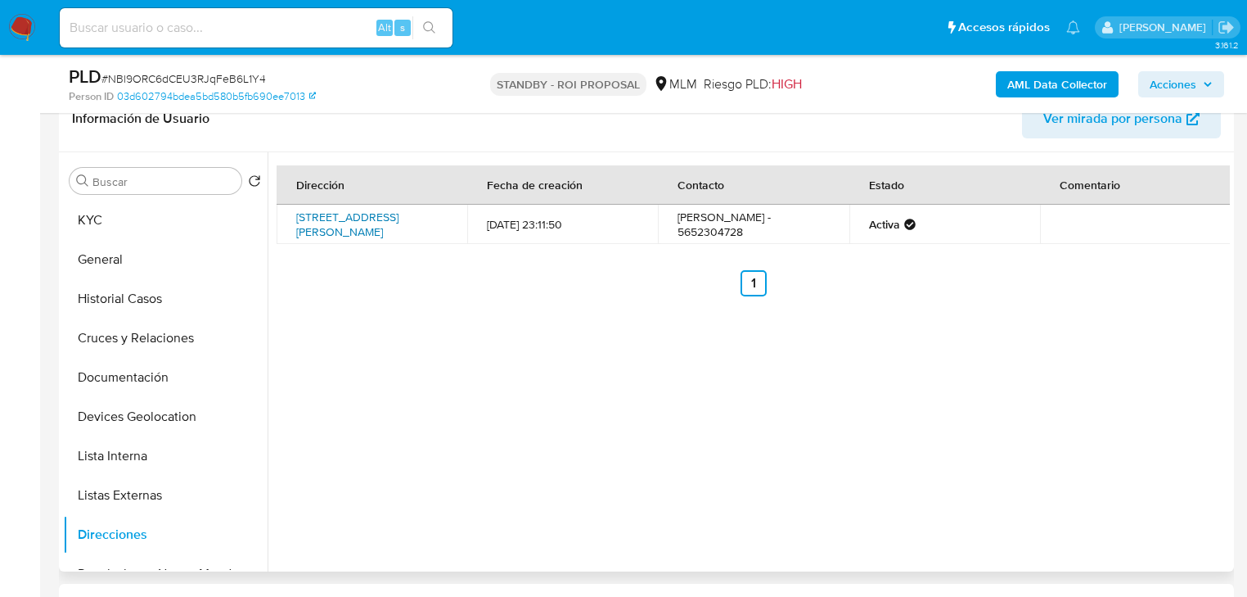
click at [340, 227] on link "Avenida Revolución 1595, Alvaro Obregón, Distrito Federal, 01000, Mexico 1595" at bounding box center [347, 224] width 102 height 31
drag, startPoint x: 83, startPoint y: 325, endPoint x: 112, endPoint y: 266, distance: 65.5
click at [86, 317] on ul "KYC General Historial Casos Cruces y Relaciones Documentación Devices Geolocati…" at bounding box center [165, 384] width 205 height 369
click at [116, 264] on button "General" at bounding box center [158, 259] width 191 height 39
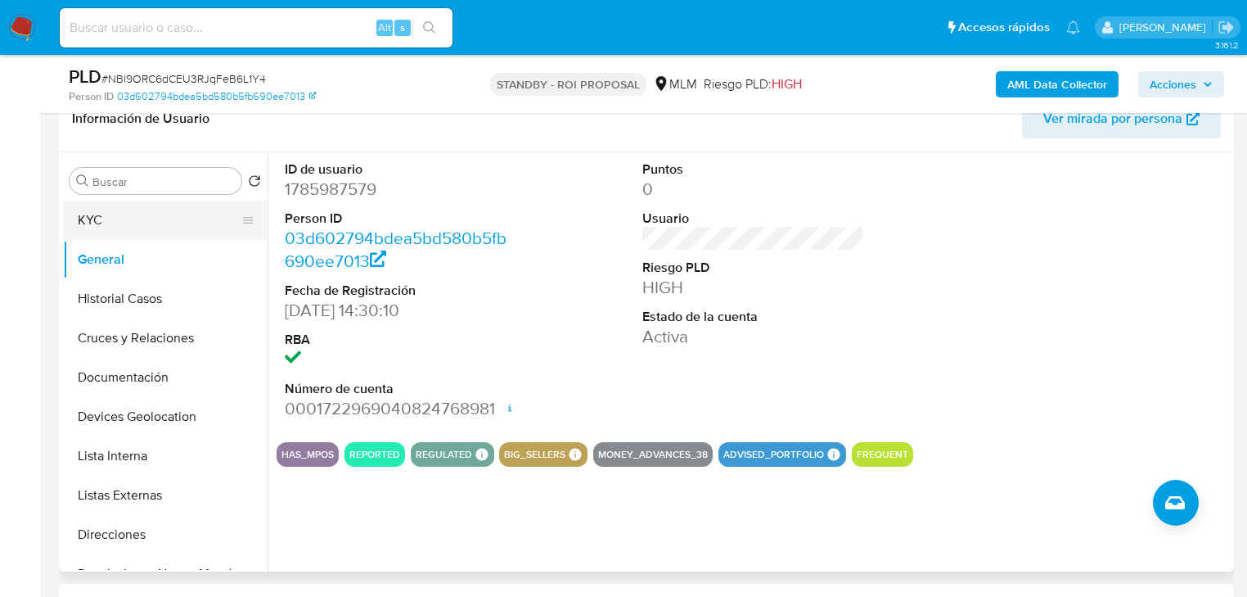
click at [124, 203] on button "KYC" at bounding box center [158, 219] width 191 height 39
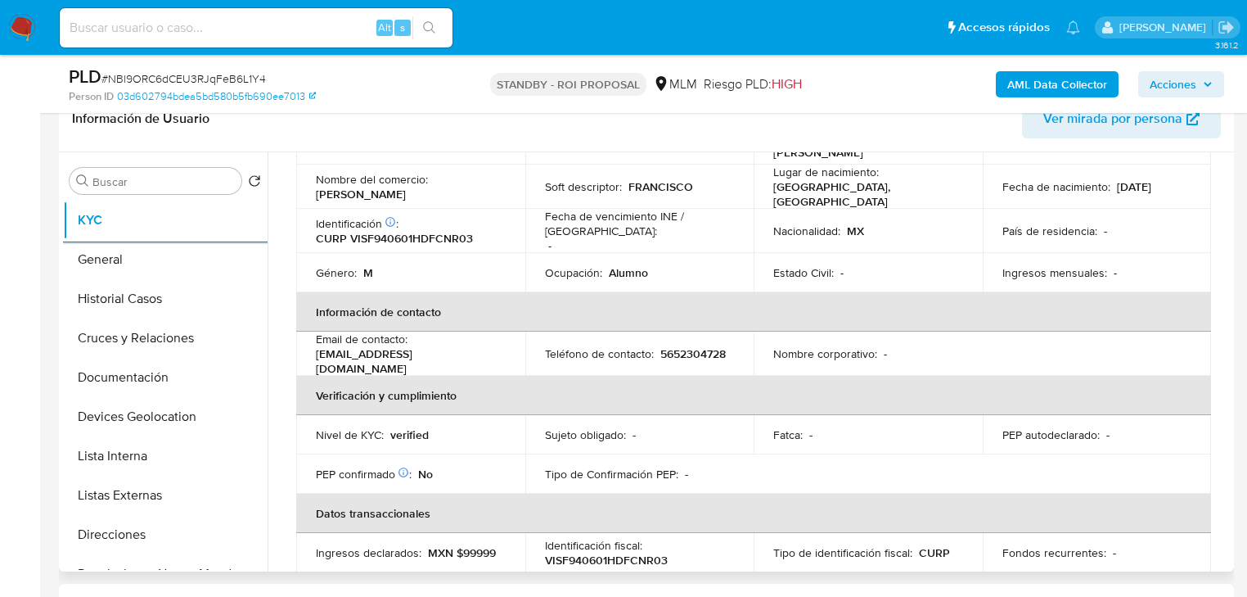
scroll to position [56, 0]
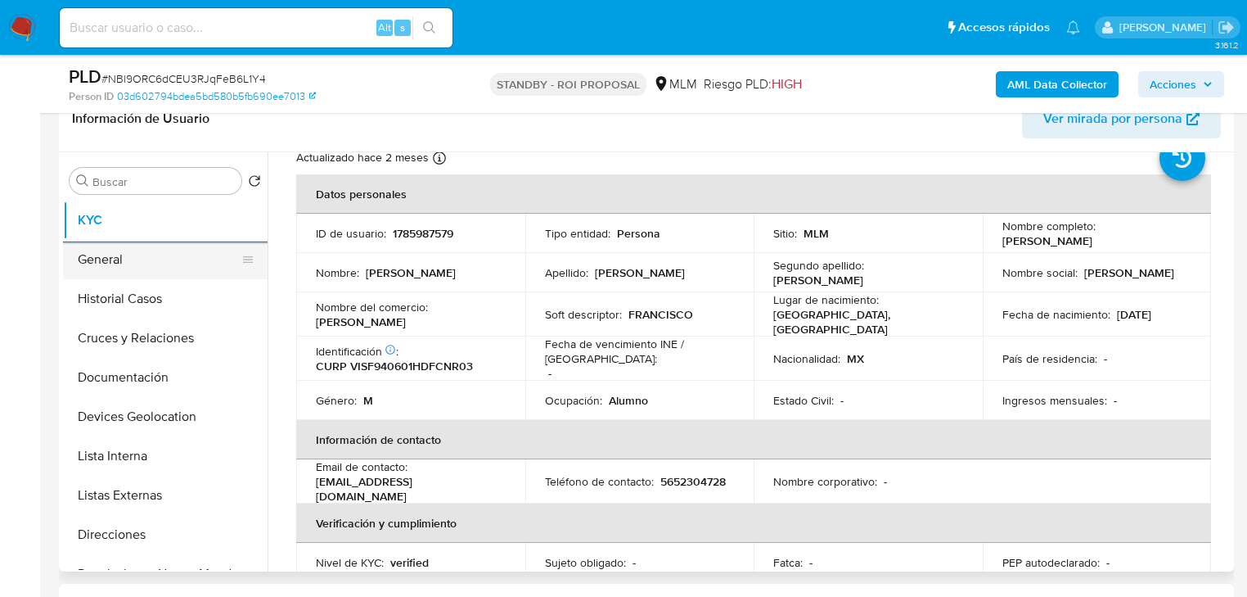
click at [115, 265] on button "General" at bounding box center [158, 259] width 191 height 39
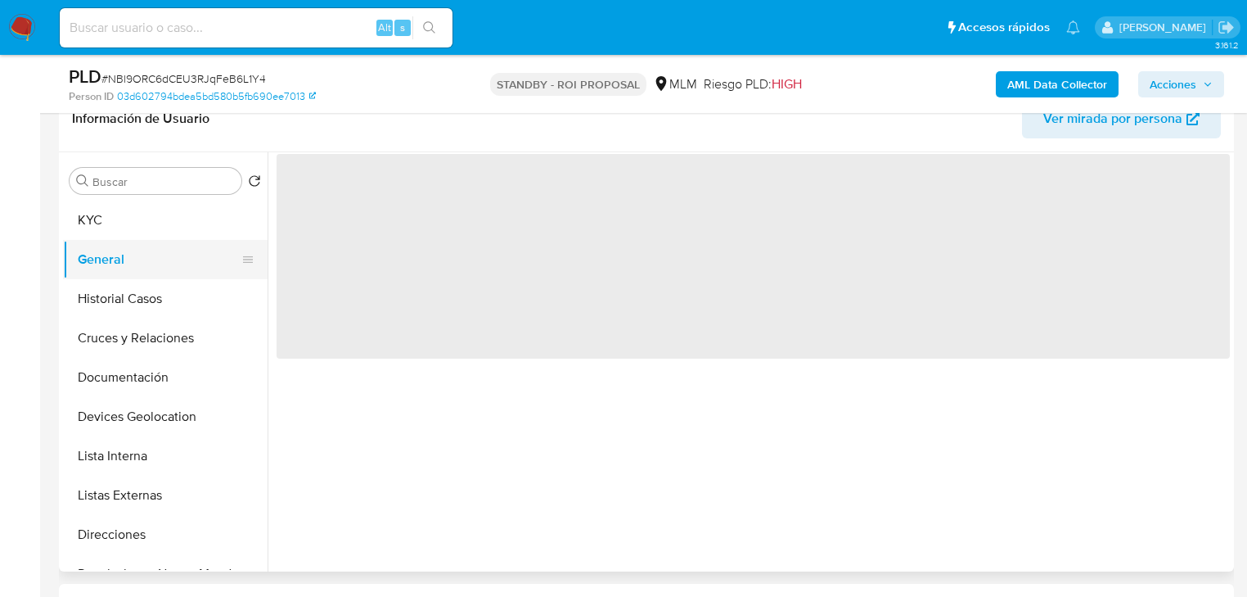
scroll to position [0, 0]
click at [153, 300] on button "Historial Casos" at bounding box center [158, 298] width 191 height 39
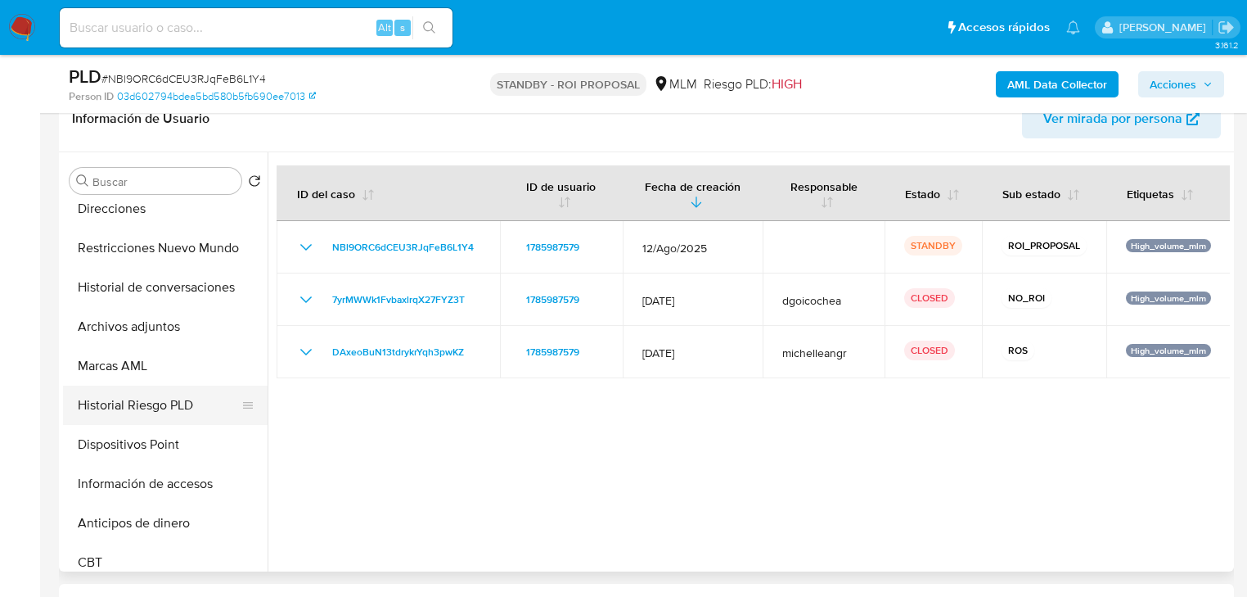
scroll to position [327, 0]
click at [146, 439] on button "Dispositivos Point" at bounding box center [158, 442] width 191 height 39
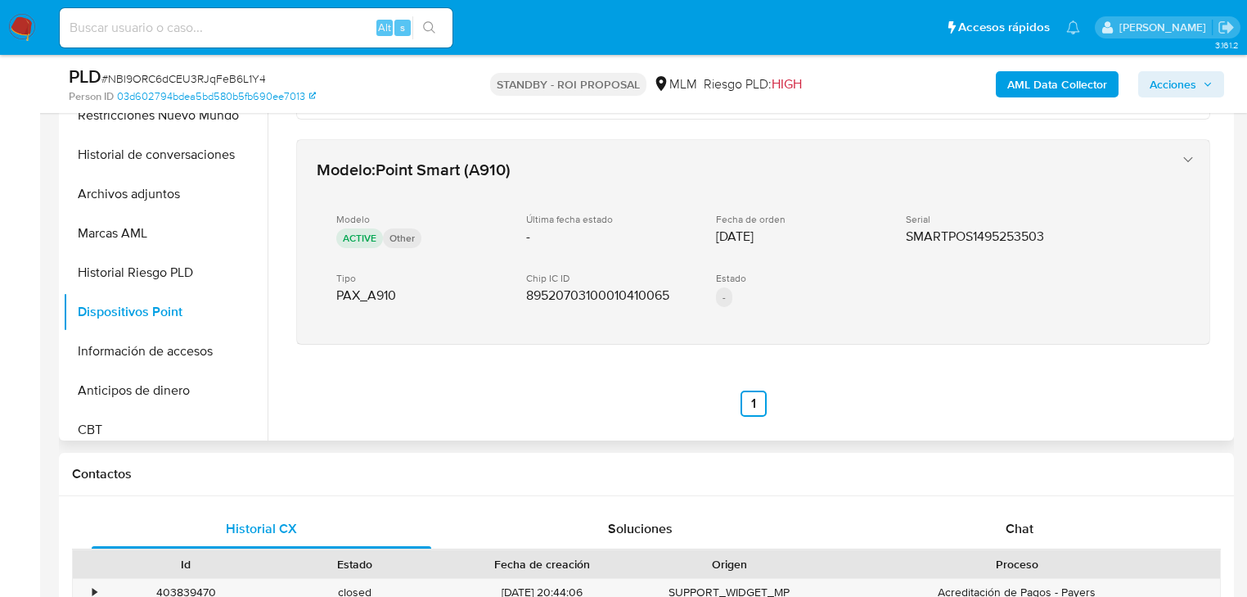
scroll to position [0, 0]
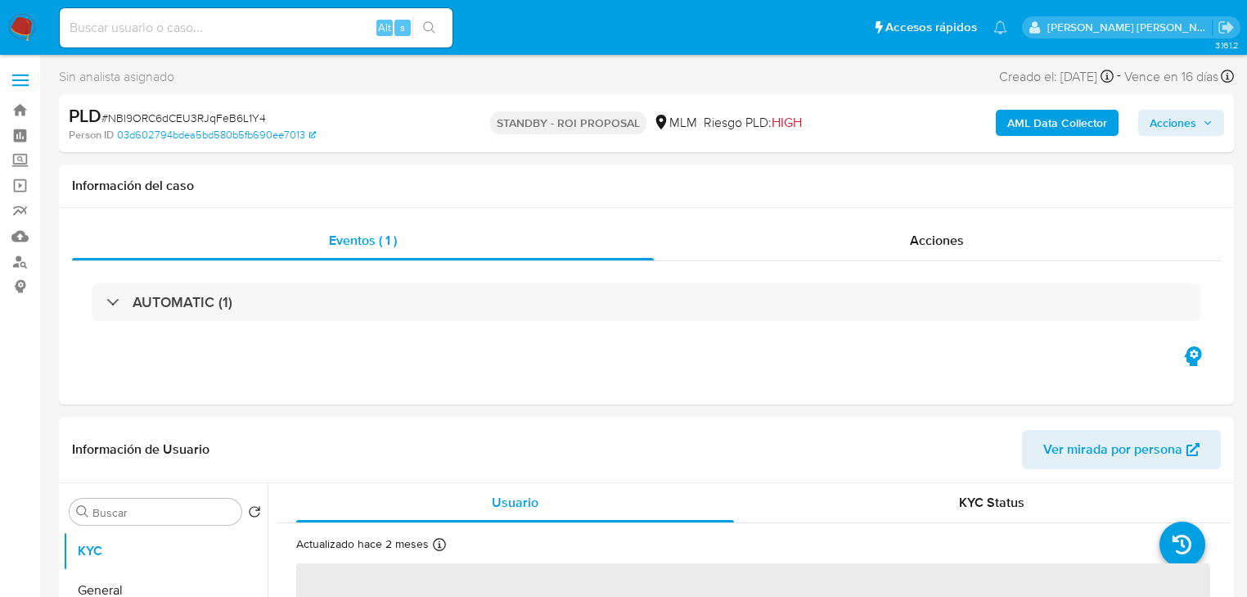
select select "10"
click at [155, 34] on input at bounding box center [256, 27] width 393 height 21
paste input "187213565"
type input "187213565"
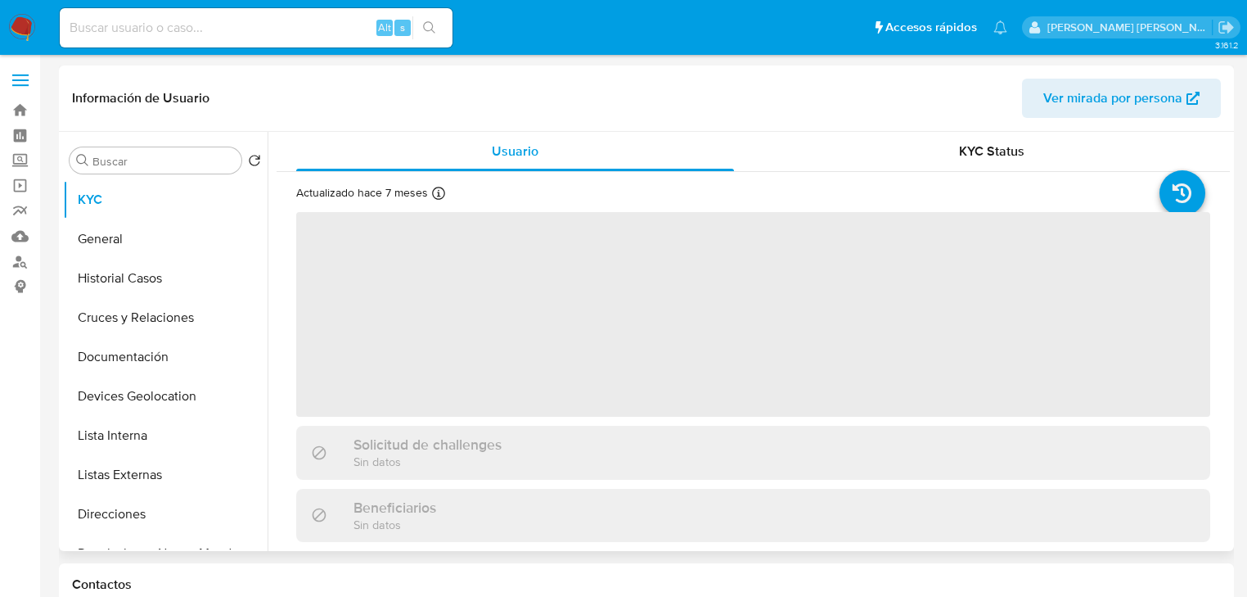
select select "10"
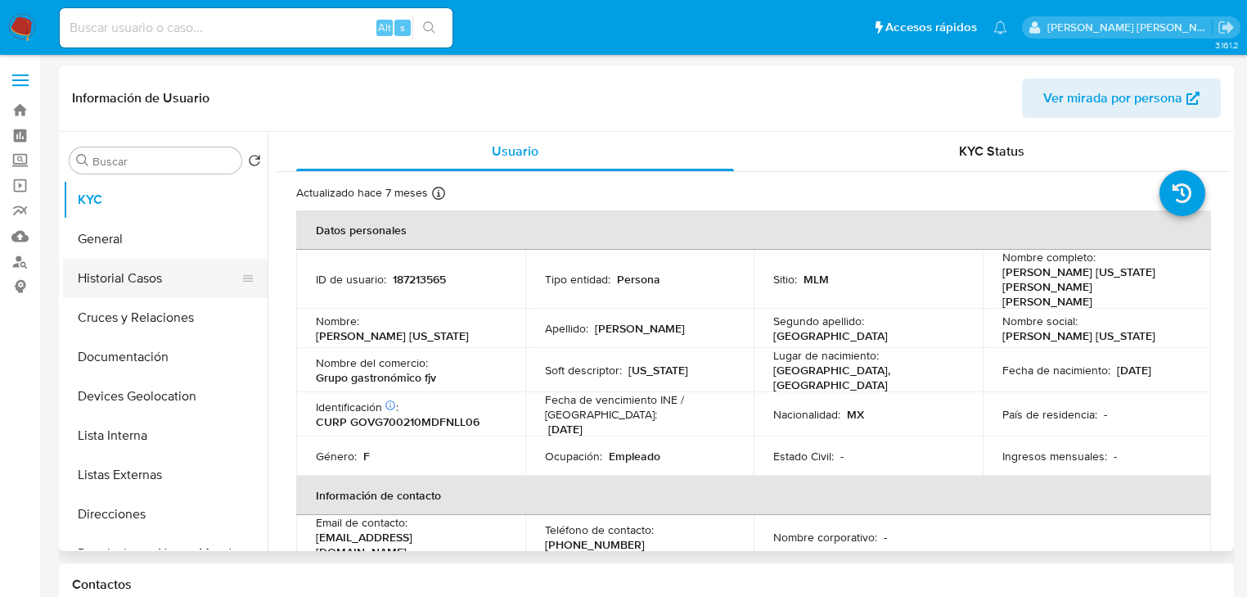
click at [168, 290] on button "Historial Casos" at bounding box center [158, 278] width 191 height 39
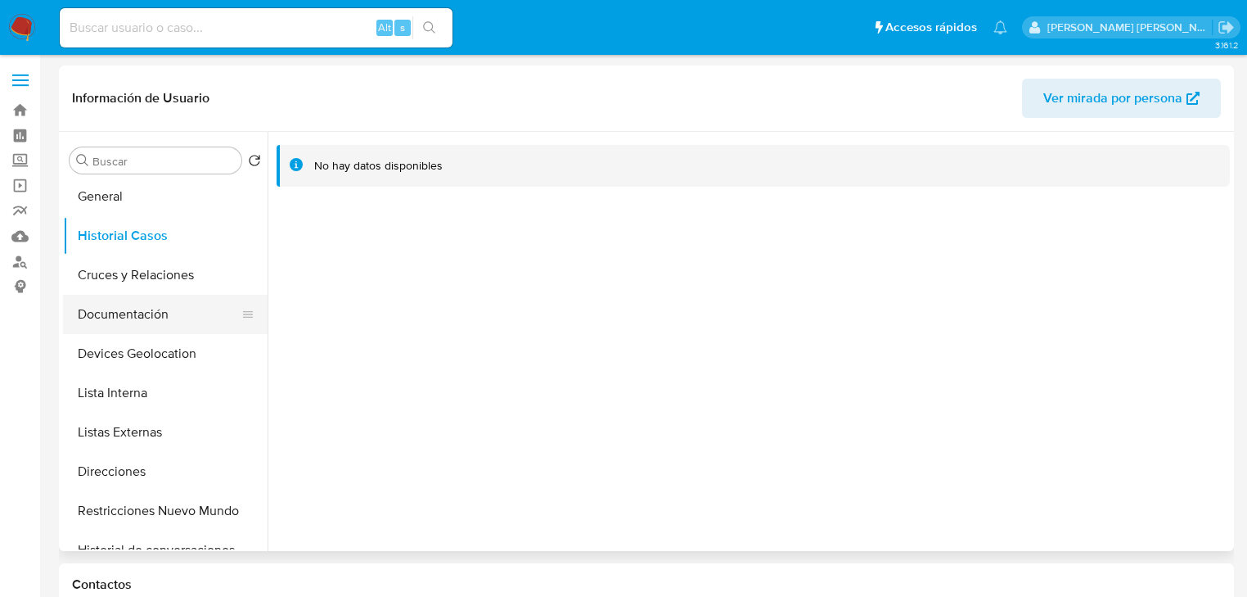
scroll to position [65, 0]
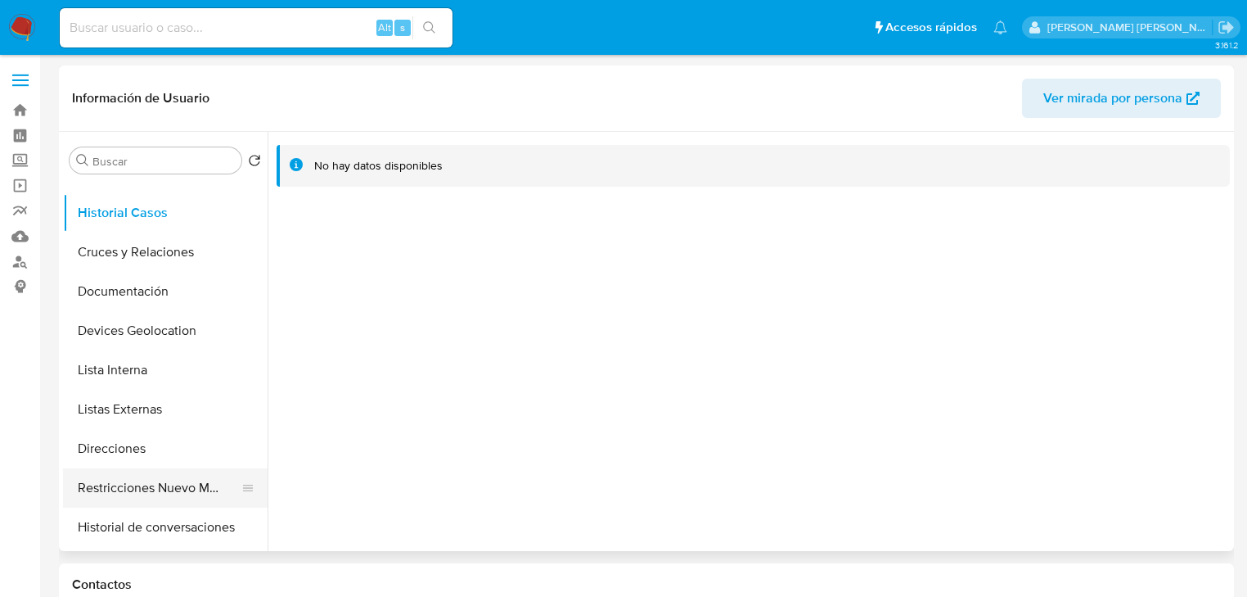
click at [164, 481] on button "Restricciones Nuevo Mundo" at bounding box center [158, 487] width 191 height 39
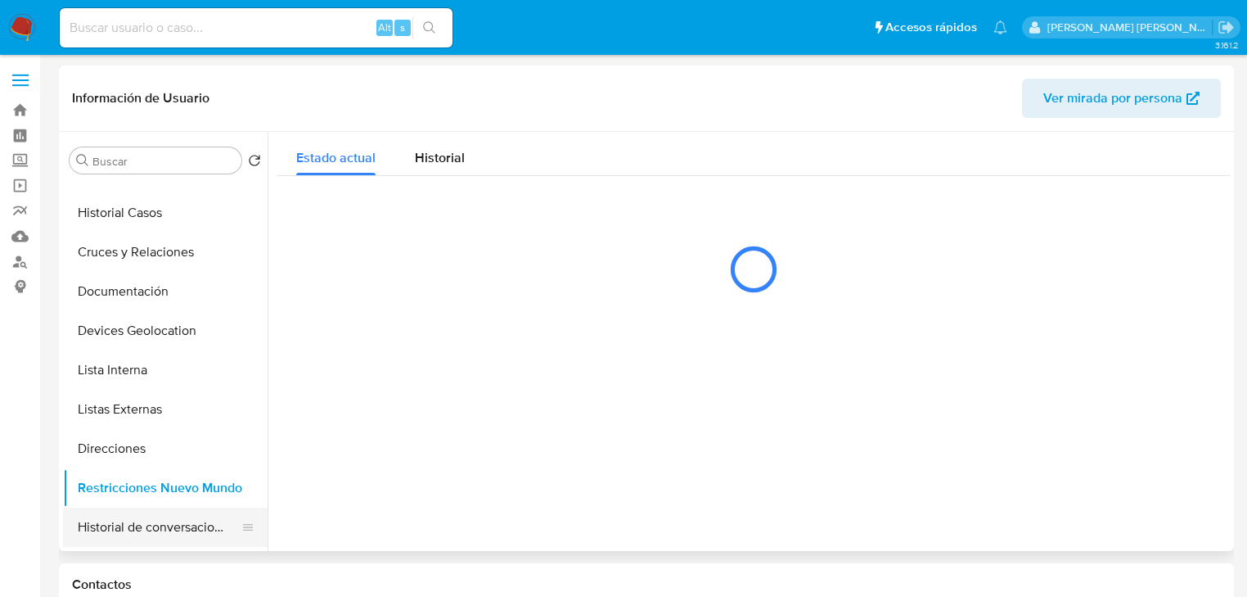
drag, startPoint x: 151, startPoint y: 518, endPoint x: 160, endPoint y: 517, distance: 8.2
click at [153, 518] on button "Historial de conversaciones" at bounding box center [158, 526] width 191 height 39
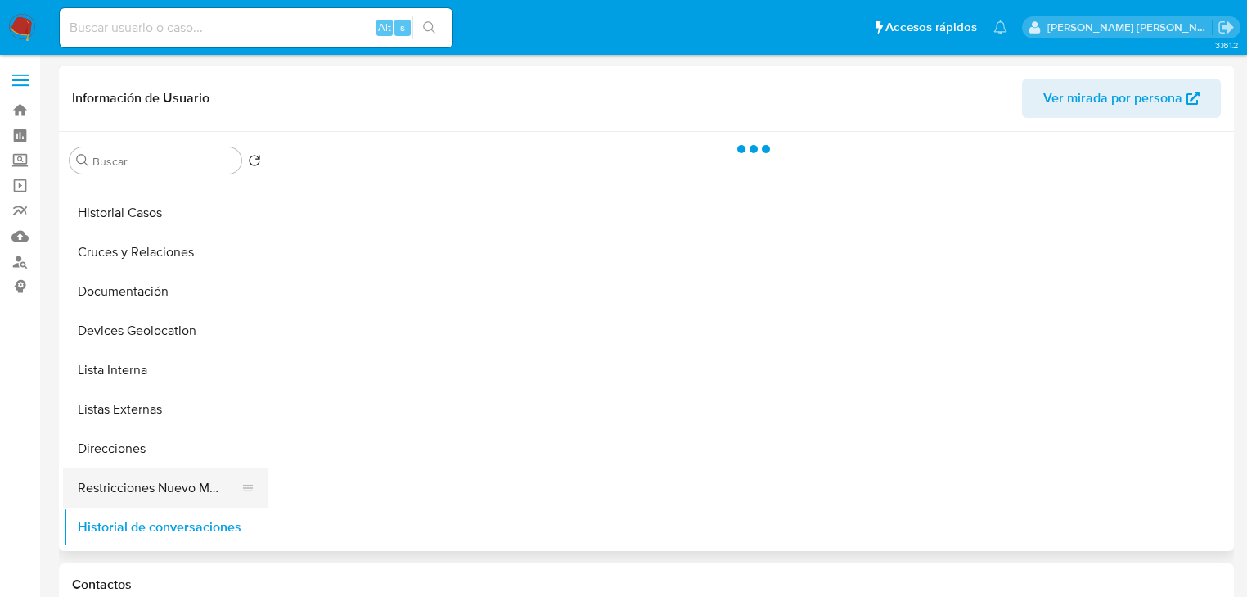
click at [172, 487] on button "Restricciones Nuevo Mundo" at bounding box center [158, 487] width 191 height 39
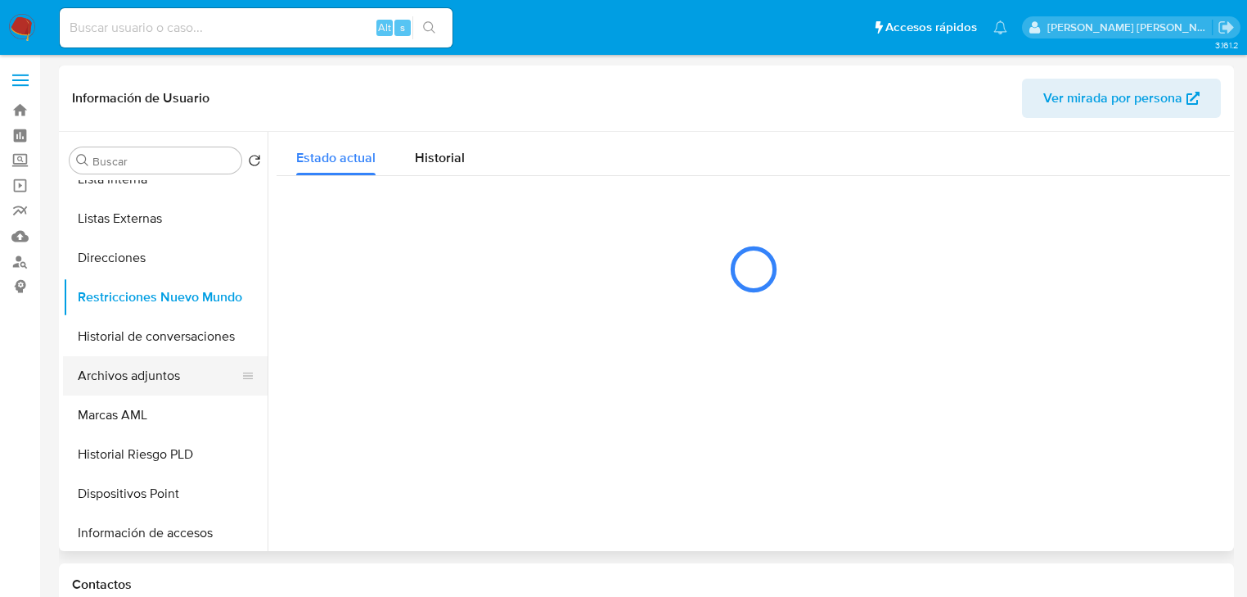
scroll to position [262, 0]
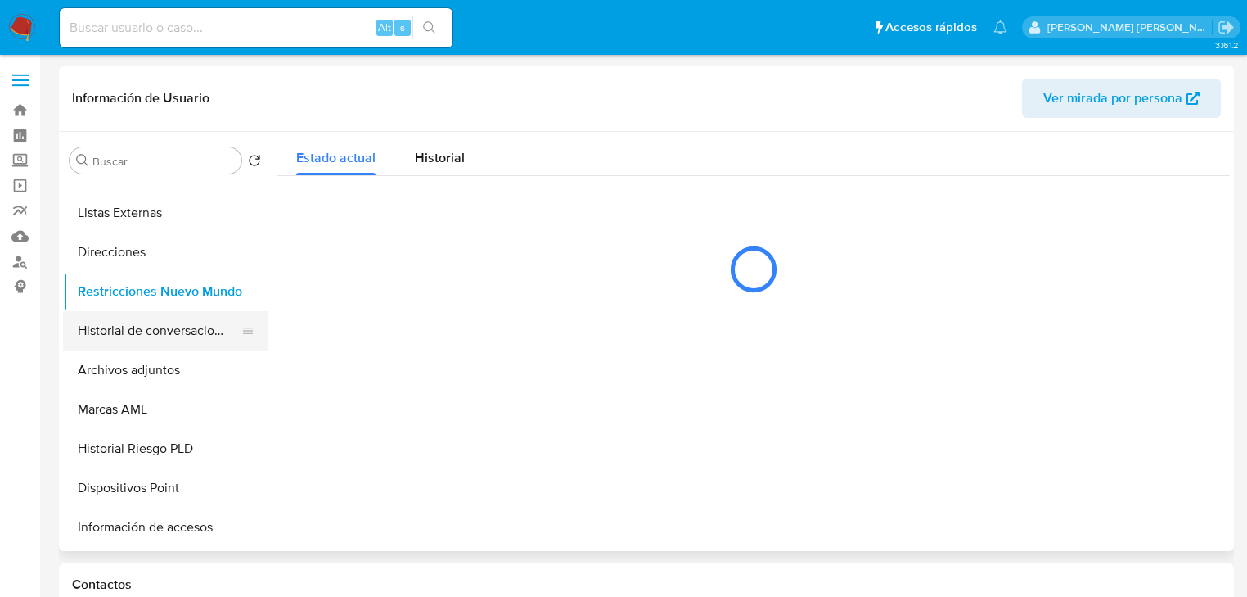
click at [173, 347] on button "Historial de conversaciones" at bounding box center [158, 330] width 191 height 39
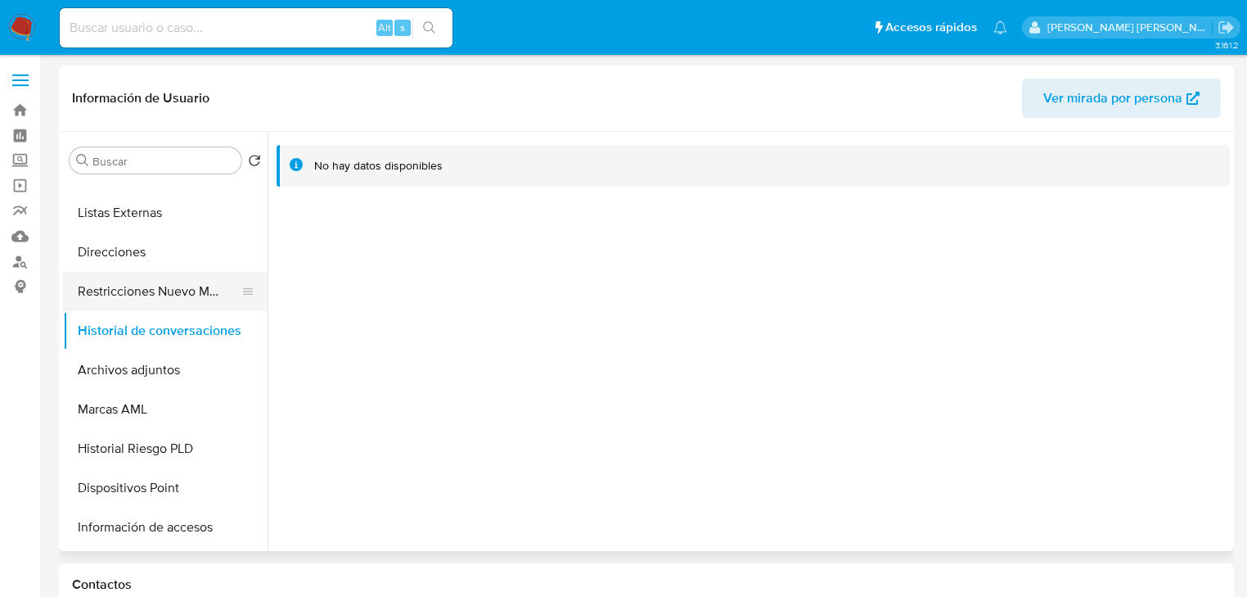
click at [171, 296] on button "Restricciones Nuevo Mundo" at bounding box center [158, 291] width 191 height 39
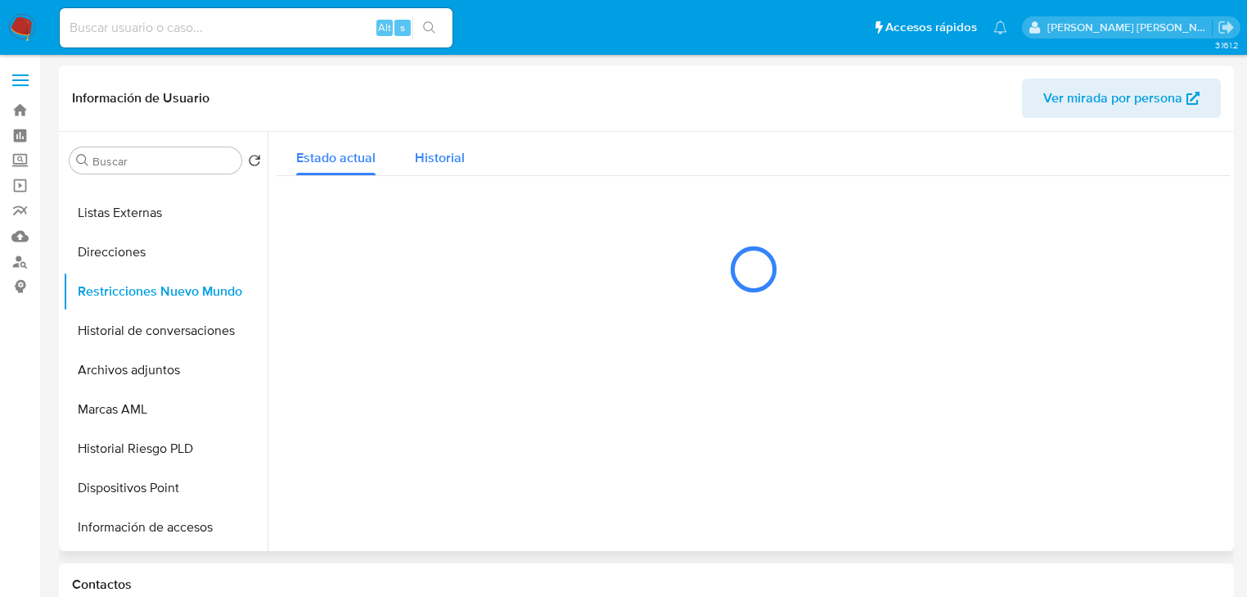
click at [448, 164] on span "Historial" at bounding box center [440, 157] width 50 height 19
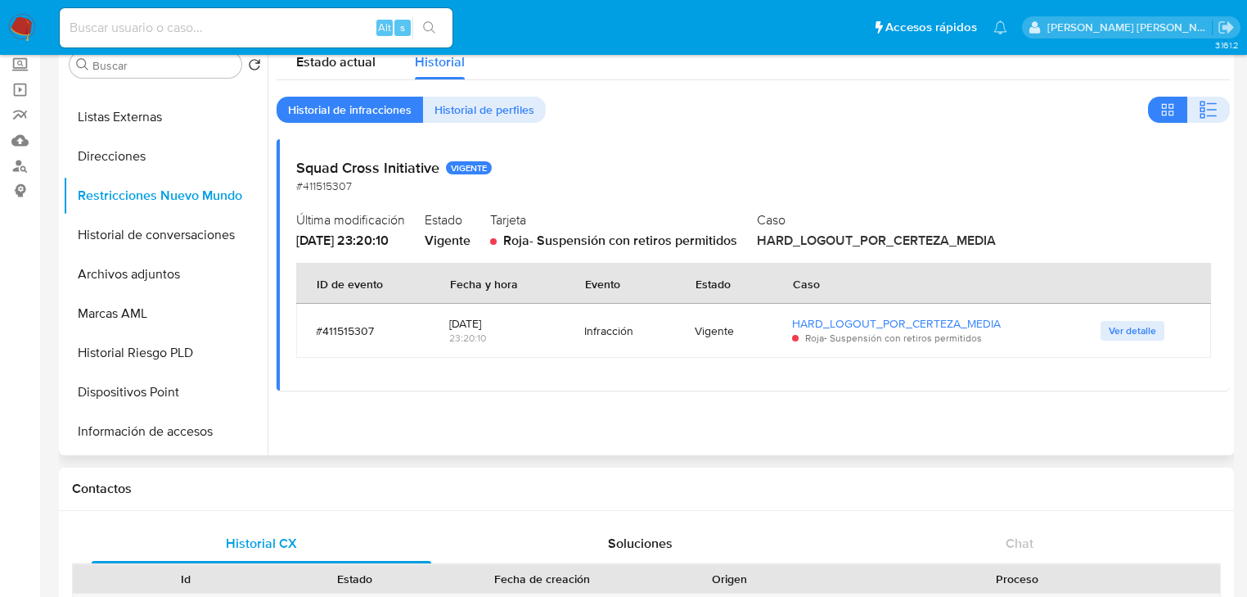
scroll to position [65, 0]
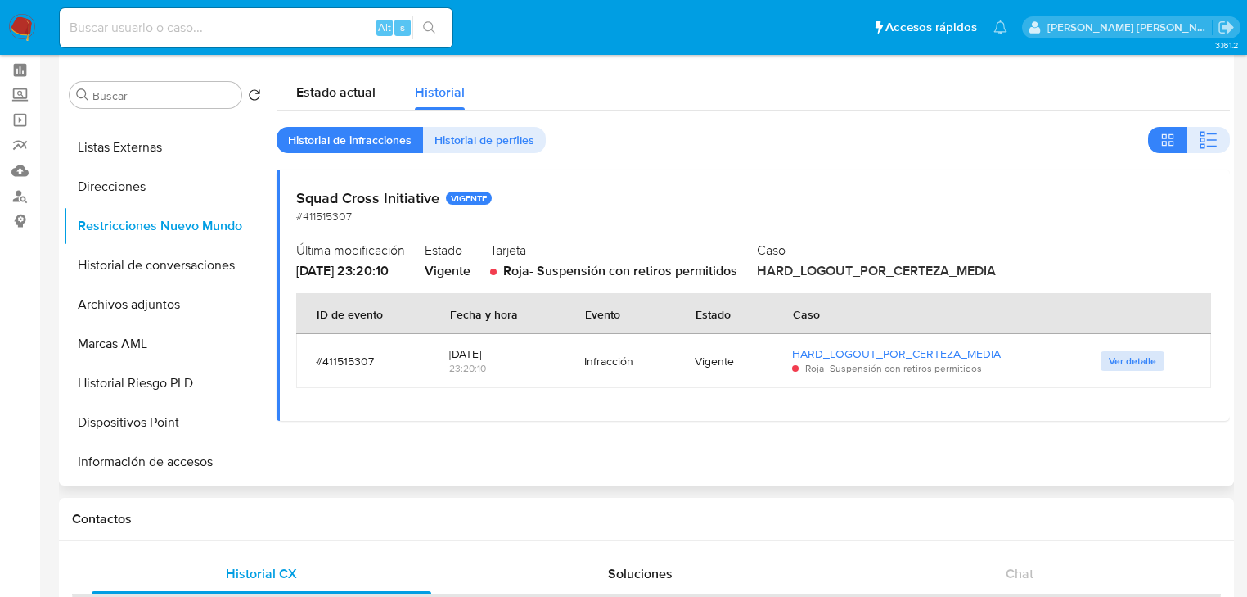
click at [1127, 363] on span "Ver detalle" at bounding box center [1132, 361] width 47 height 16
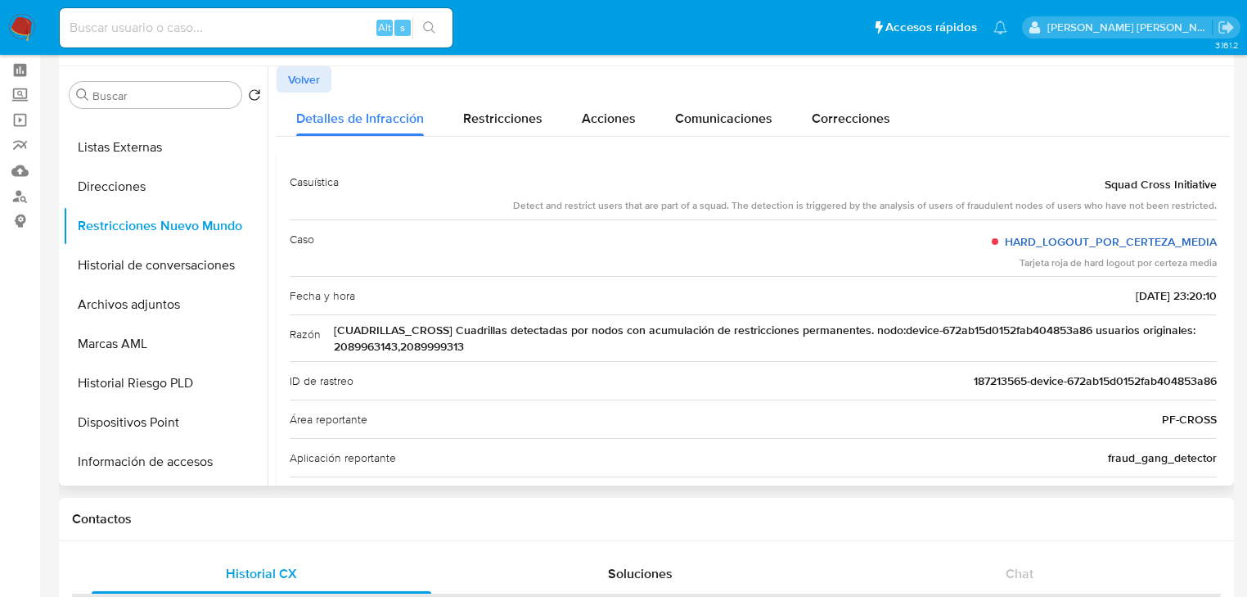
click at [1106, 241] on link "HARD_LOGOUT_POR_CERTEZA_MEDIA" at bounding box center [1111, 241] width 212 height 16
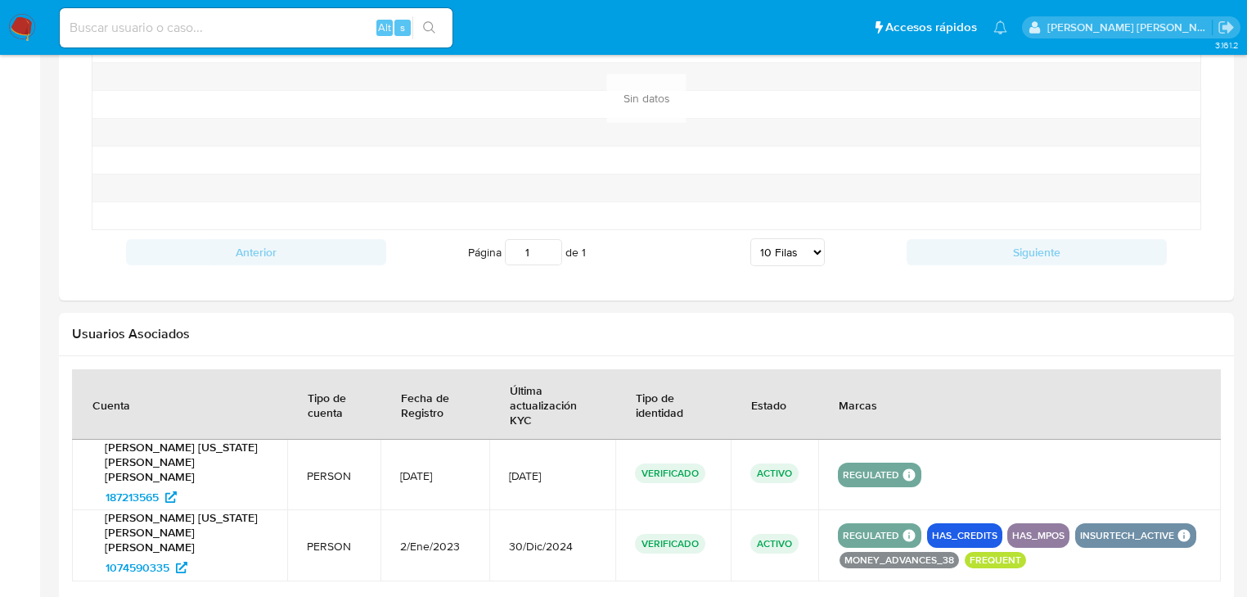
scroll to position [1309, 0]
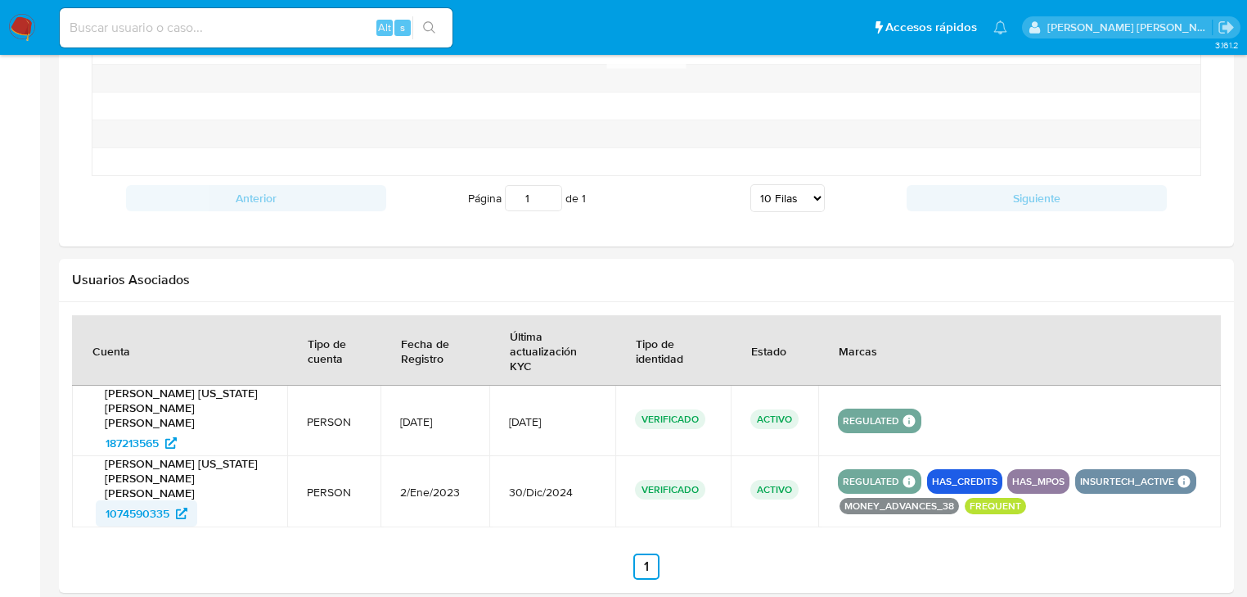
click at [153, 500] on span "1074590335" at bounding box center [138, 513] width 64 height 26
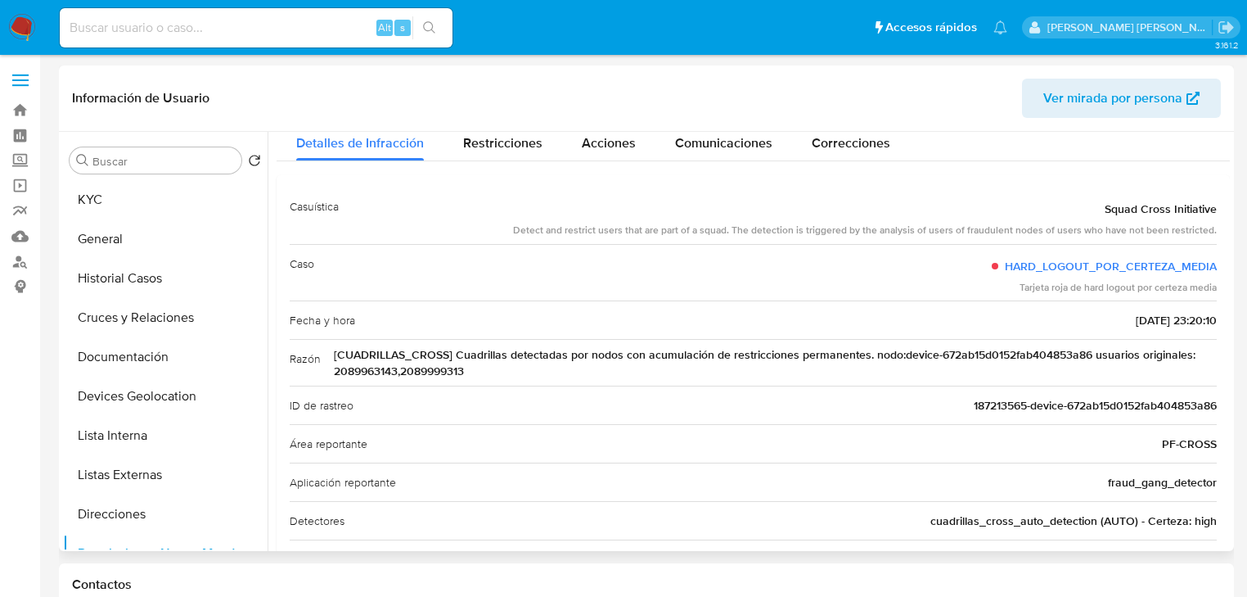
scroll to position [0, 0]
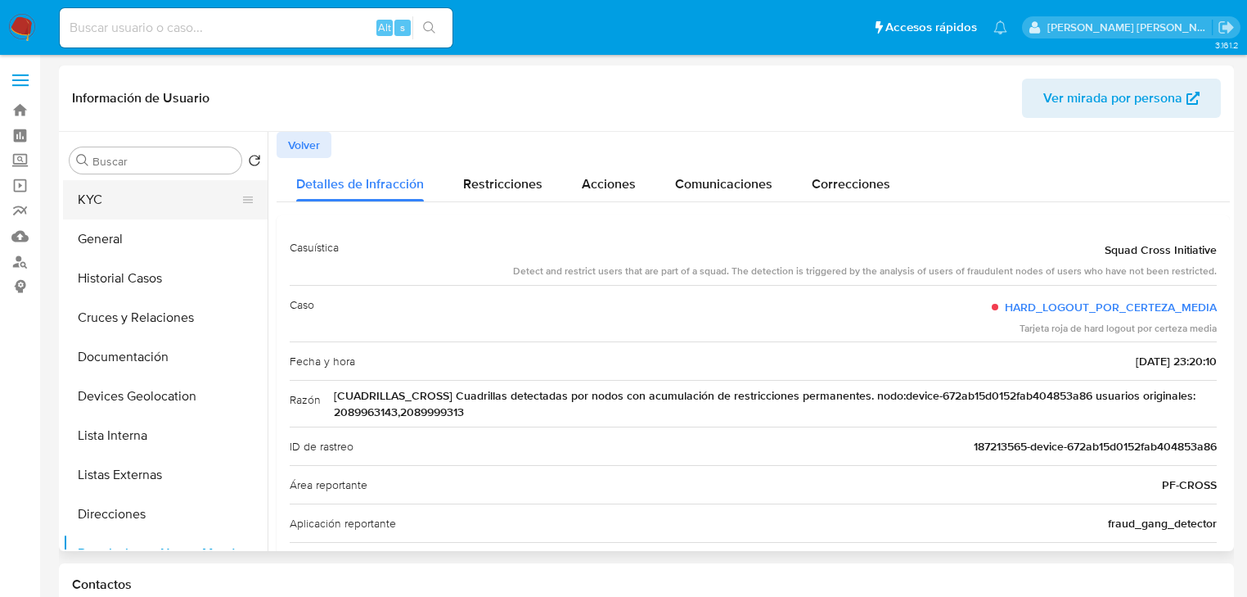
click at [163, 206] on button "KYC" at bounding box center [158, 199] width 191 height 39
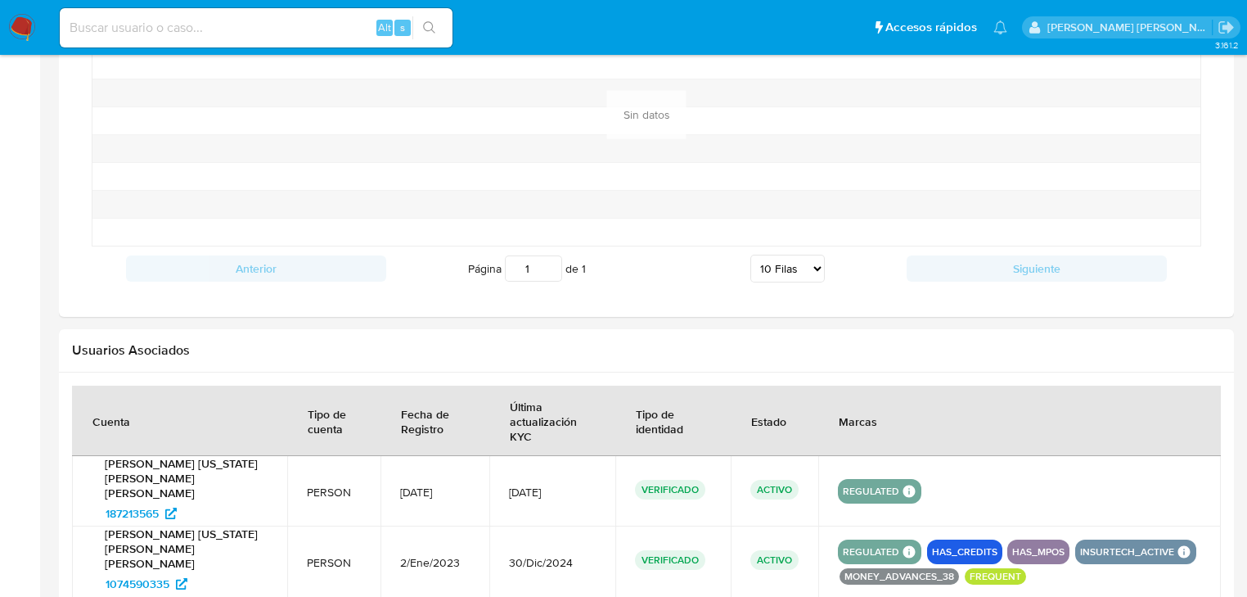
scroll to position [1370, 0]
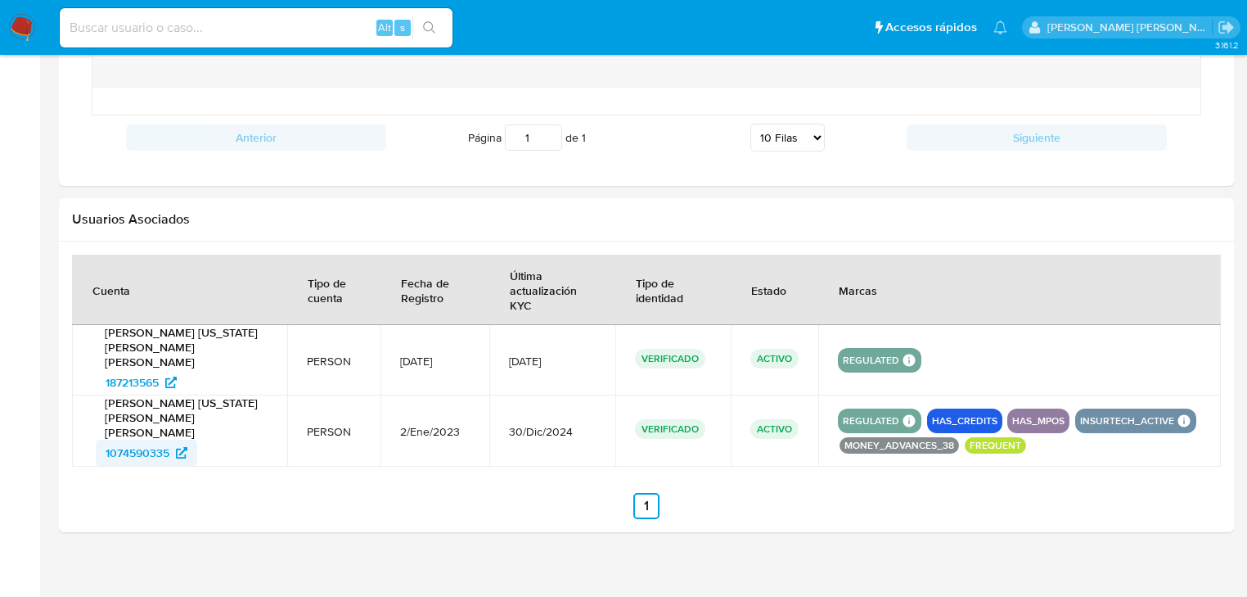
click at [142, 439] on span "1074590335" at bounding box center [138, 452] width 64 height 26
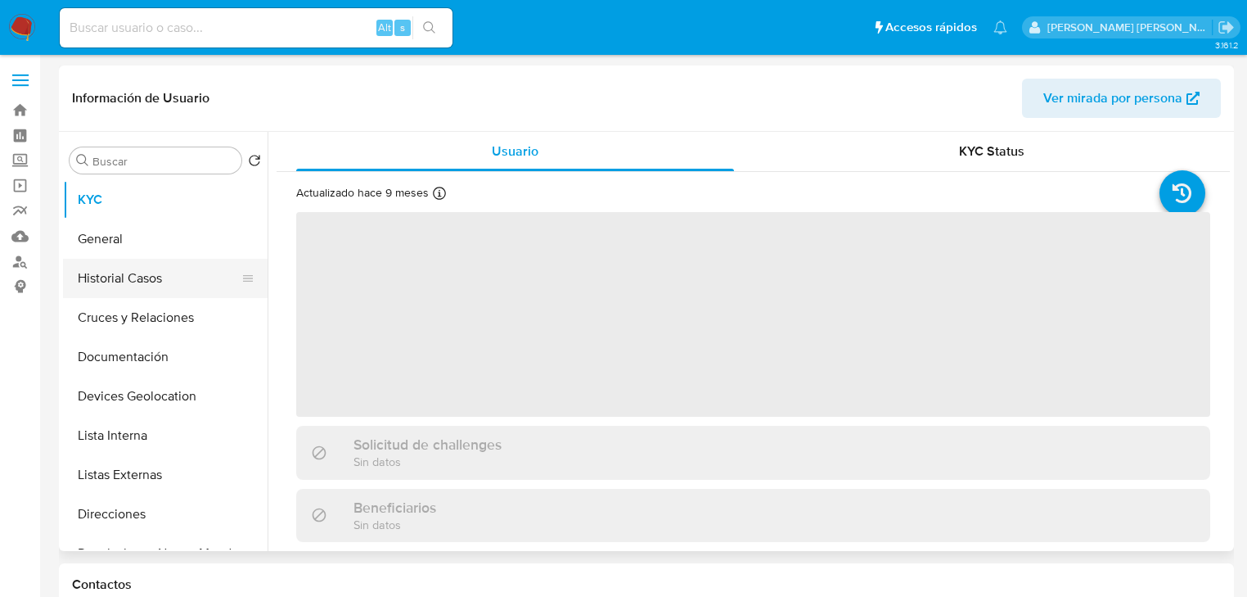
select select "10"
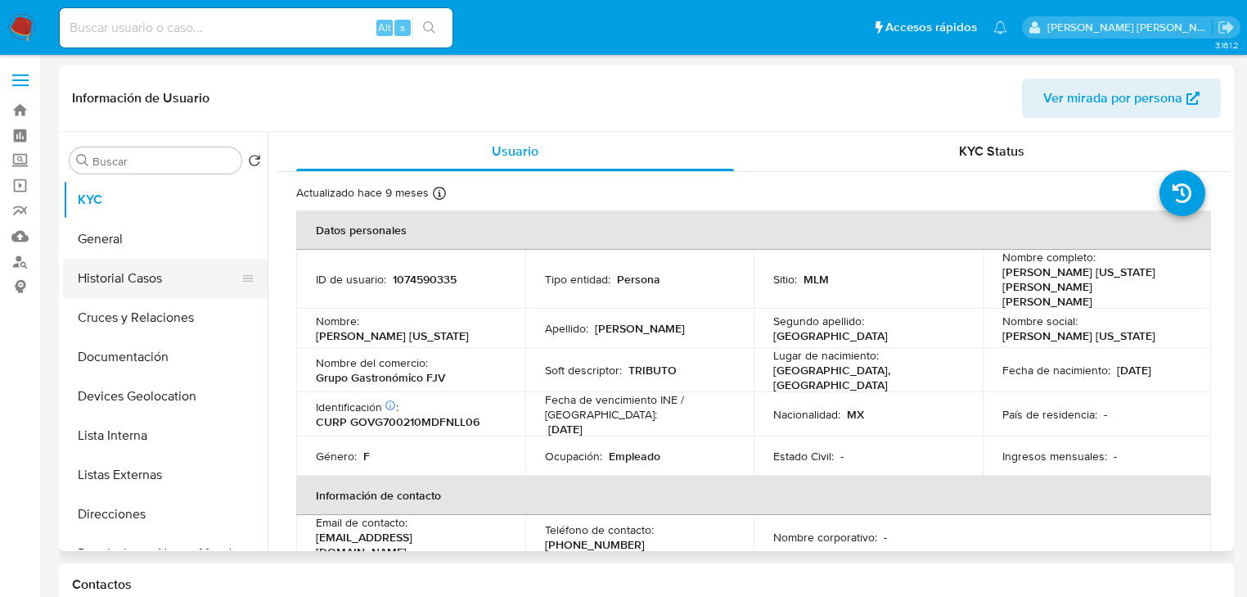
click at [144, 273] on button "Historial Casos" at bounding box center [158, 278] width 191 height 39
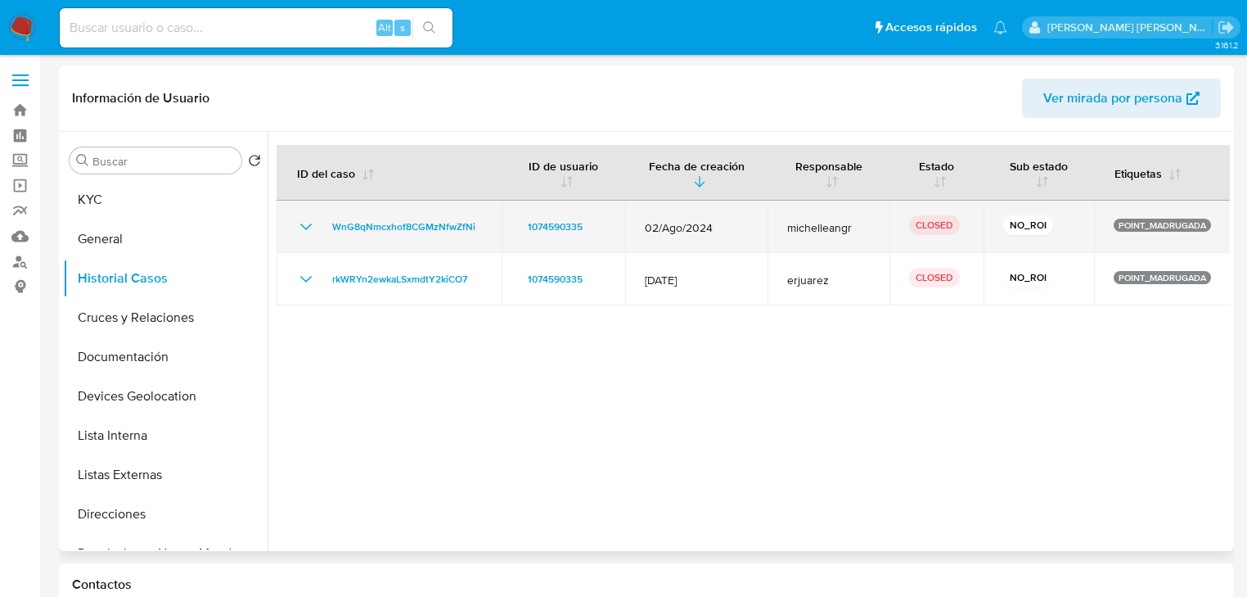
click at [305, 220] on icon "Mostrar/Ocultar" at bounding box center [306, 227] width 20 height 20
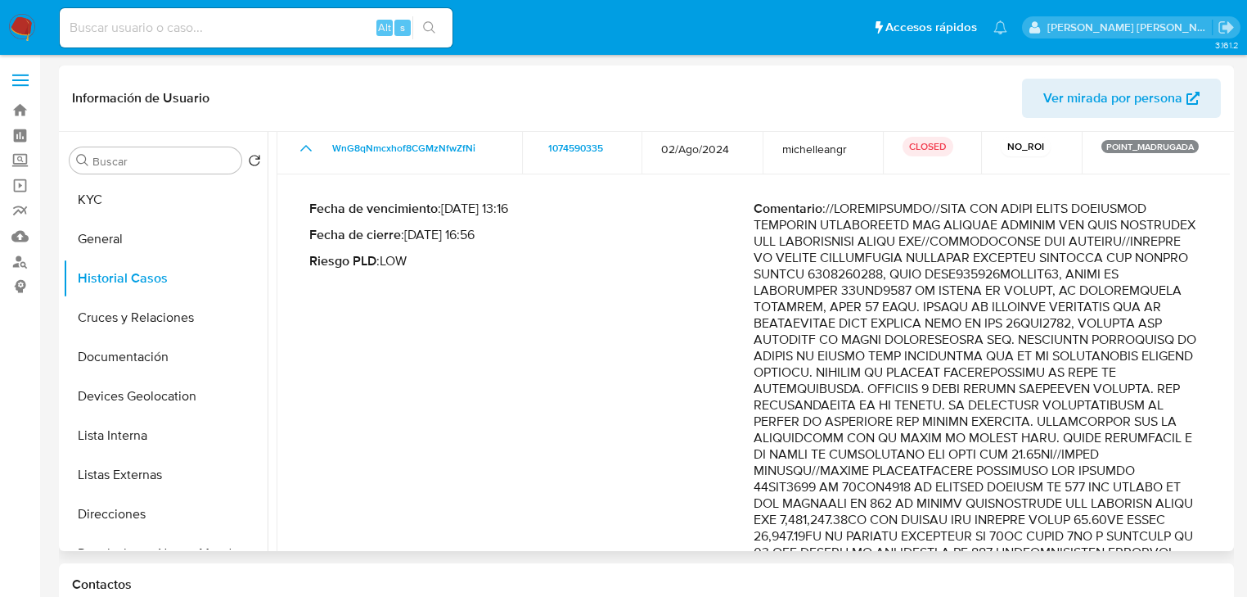
scroll to position [196, 0]
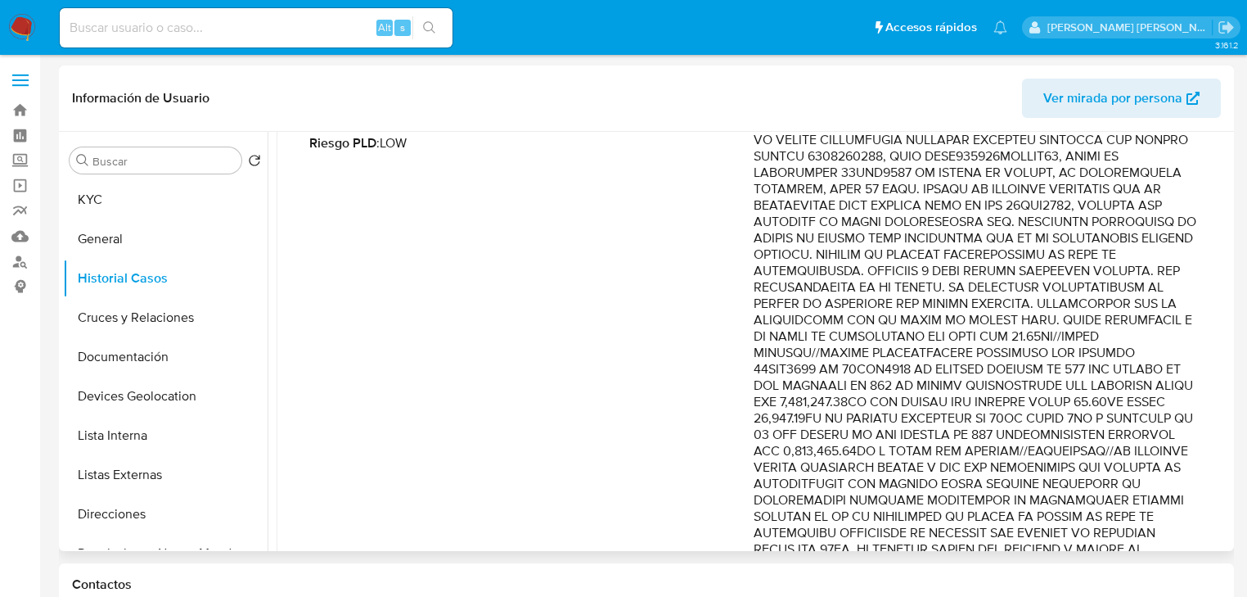
drag, startPoint x: 824, startPoint y: 403, endPoint x: 1142, endPoint y: 433, distance: 318.9
click at [1142, 433] on p "Comentario :" at bounding box center [976, 369] width 444 height 573
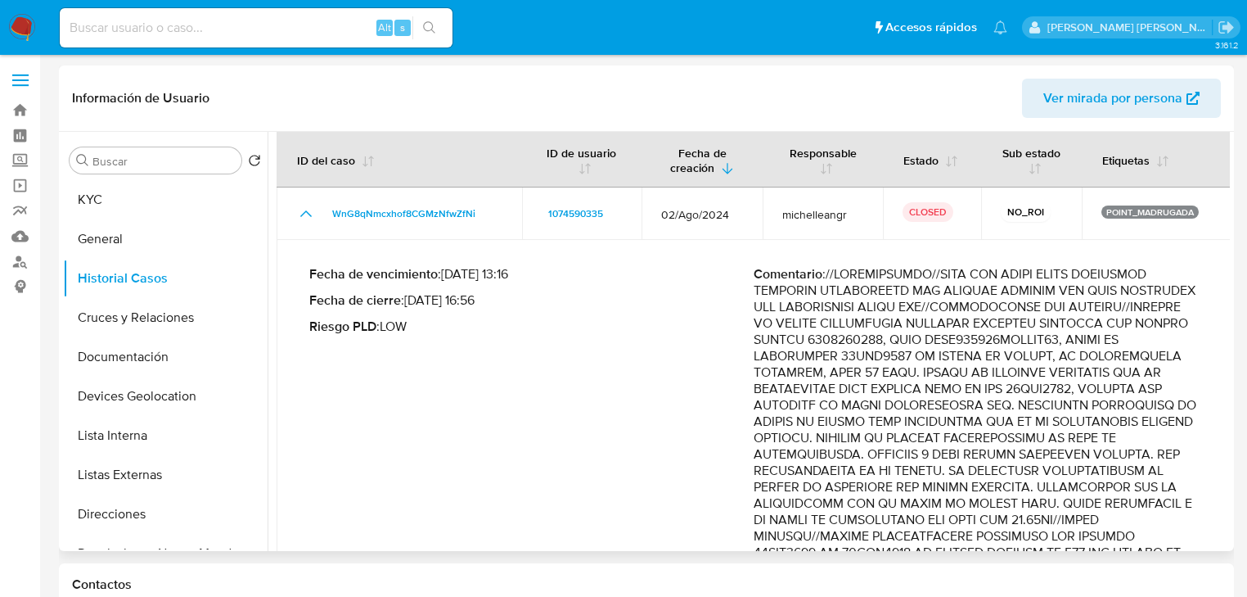
scroll to position [0, 0]
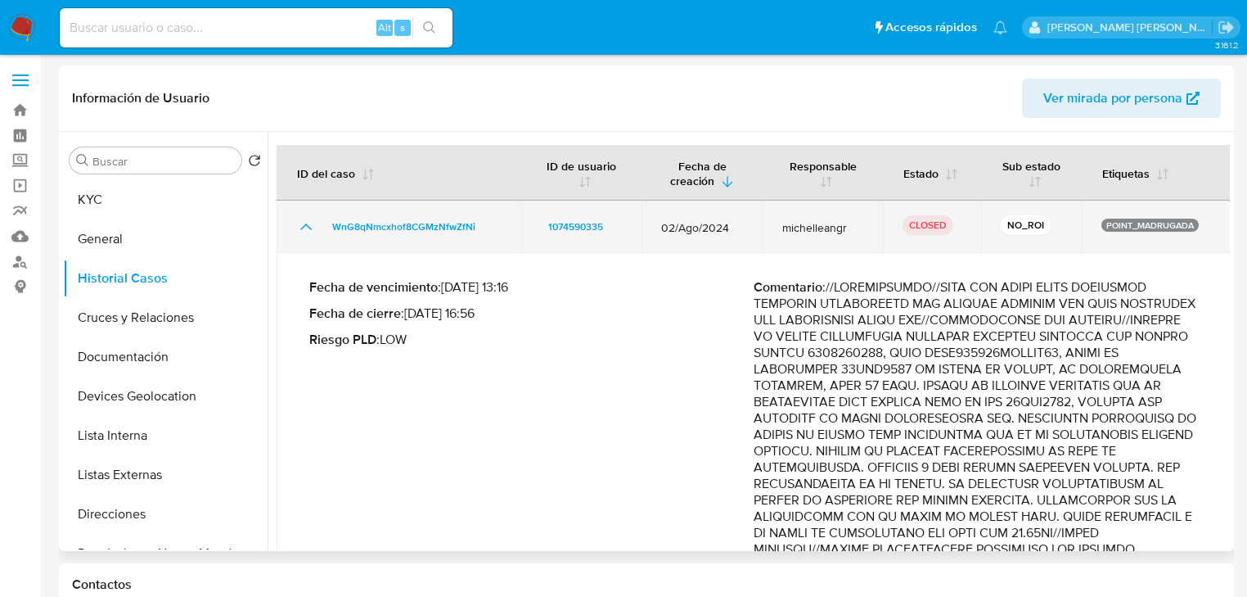
click at [304, 223] on icon "Mostrar/Ocultar" at bounding box center [306, 227] width 20 height 20
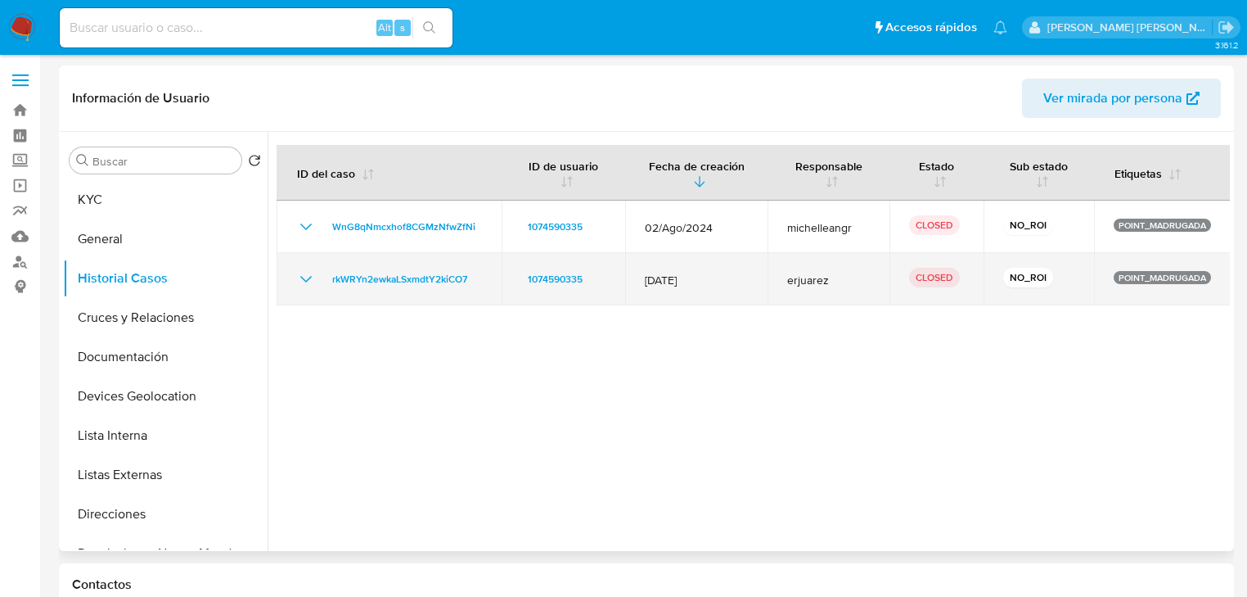
click at [307, 271] on icon "Mostrar/Ocultar" at bounding box center [306, 279] width 20 height 20
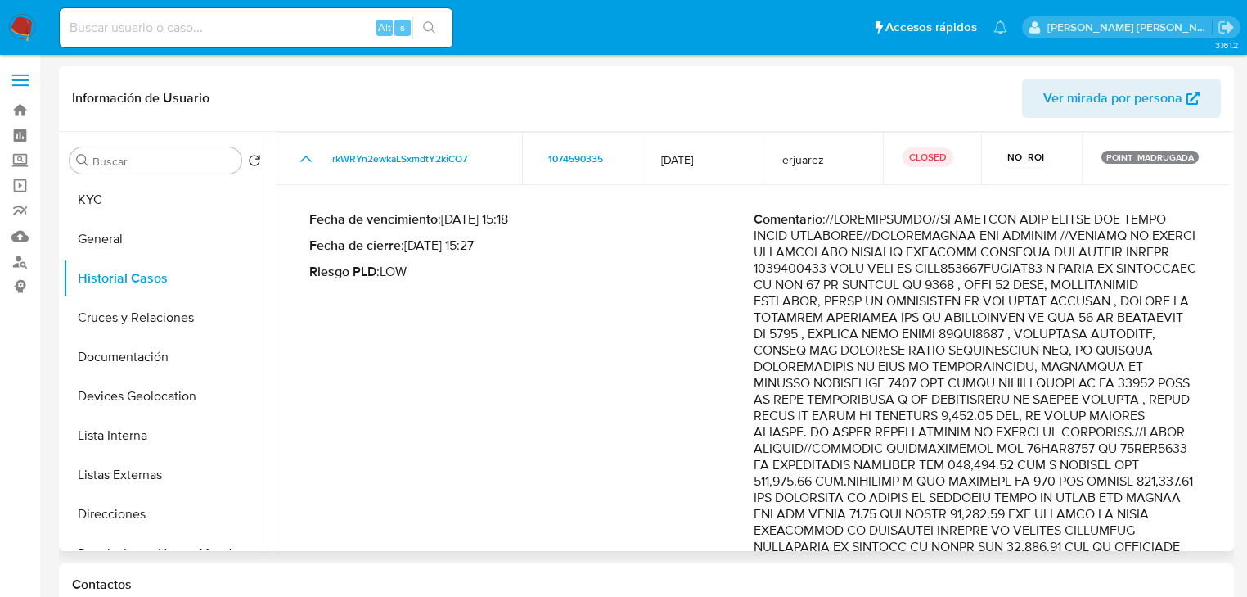
scroll to position [262, 0]
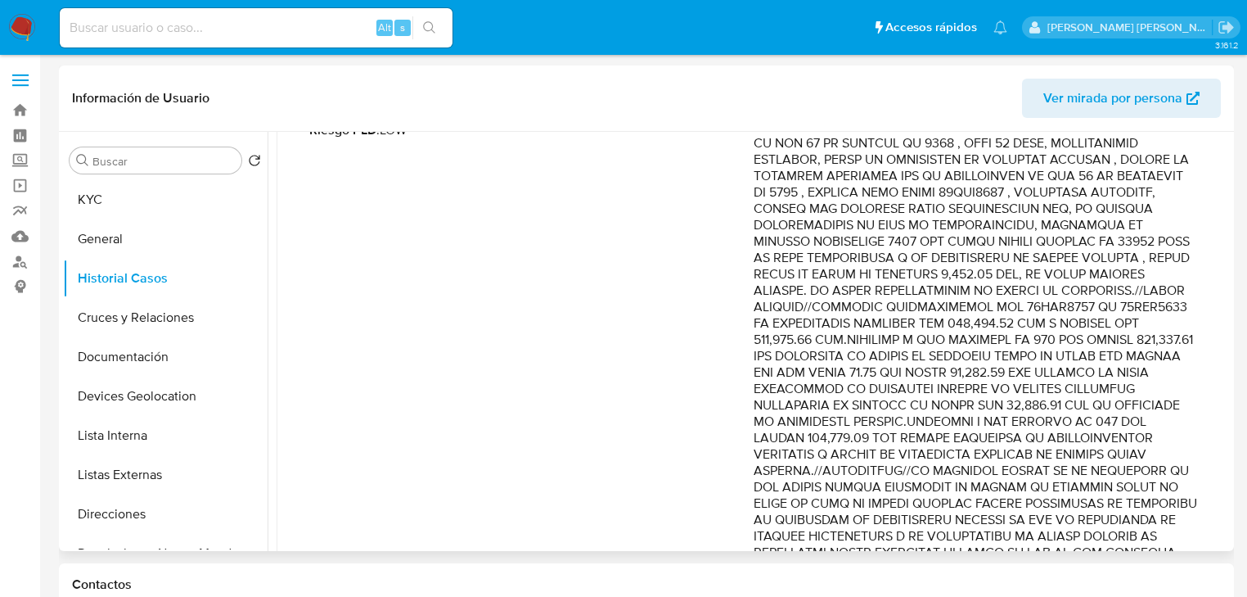
drag, startPoint x: 984, startPoint y: 224, endPoint x: 1134, endPoint y: 409, distance: 238.5
click at [1134, 409] on p "Comentario :" at bounding box center [976, 348] width 444 height 556
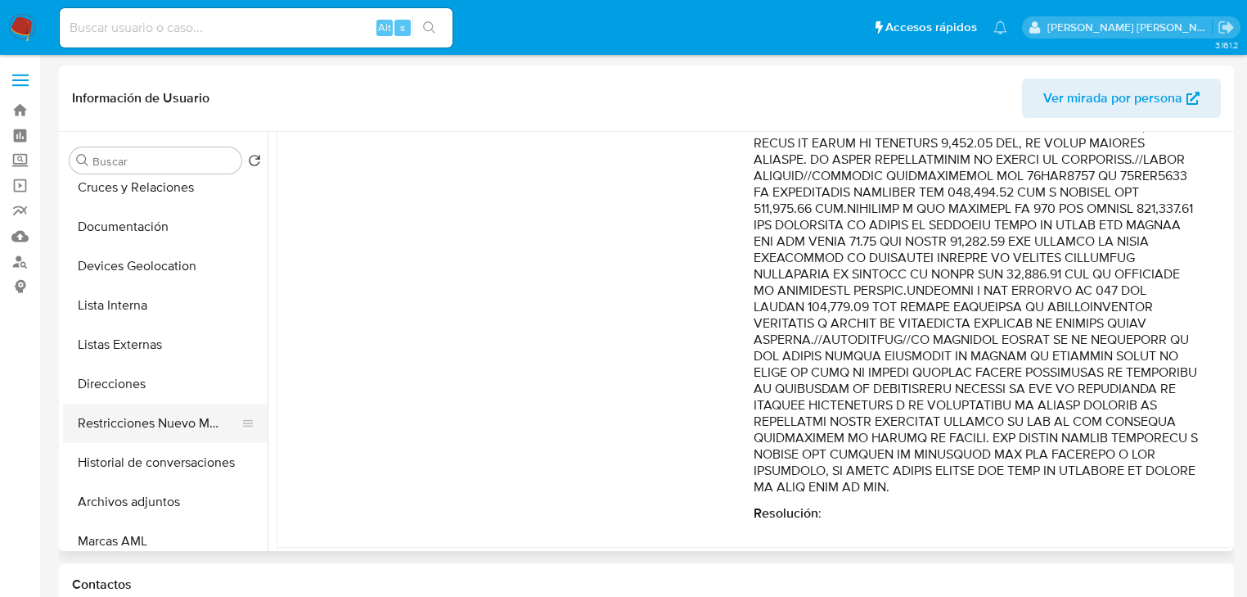
scroll to position [131, 0]
click at [188, 414] on button "Restricciones Nuevo Mundo" at bounding box center [158, 422] width 191 height 39
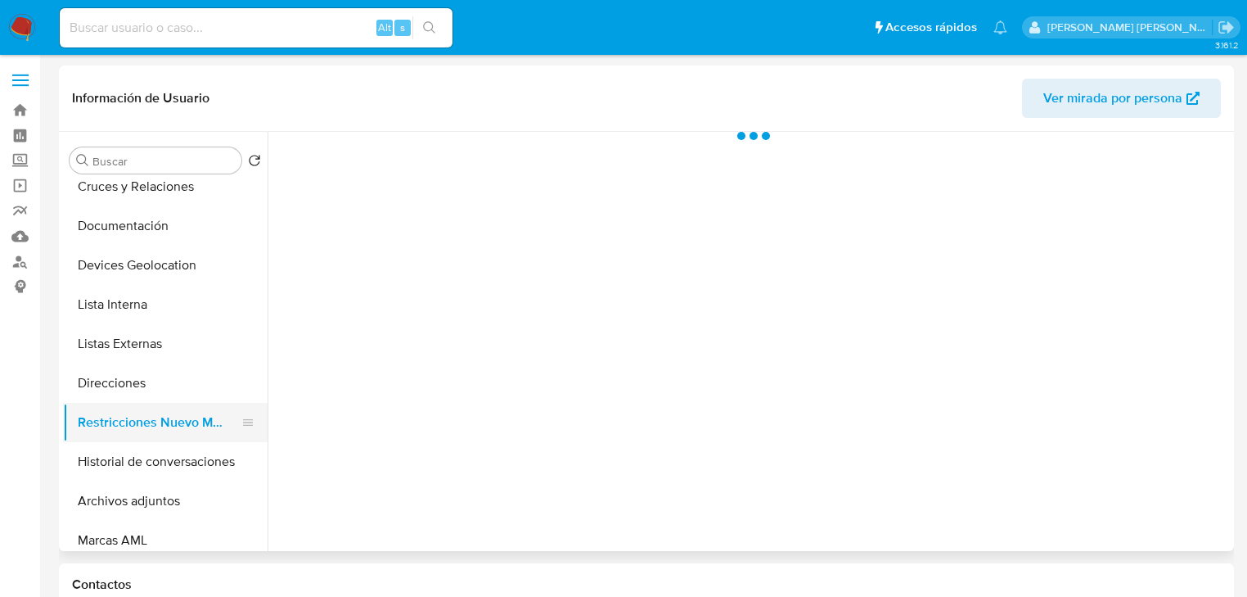
scroll to position [0, 0]
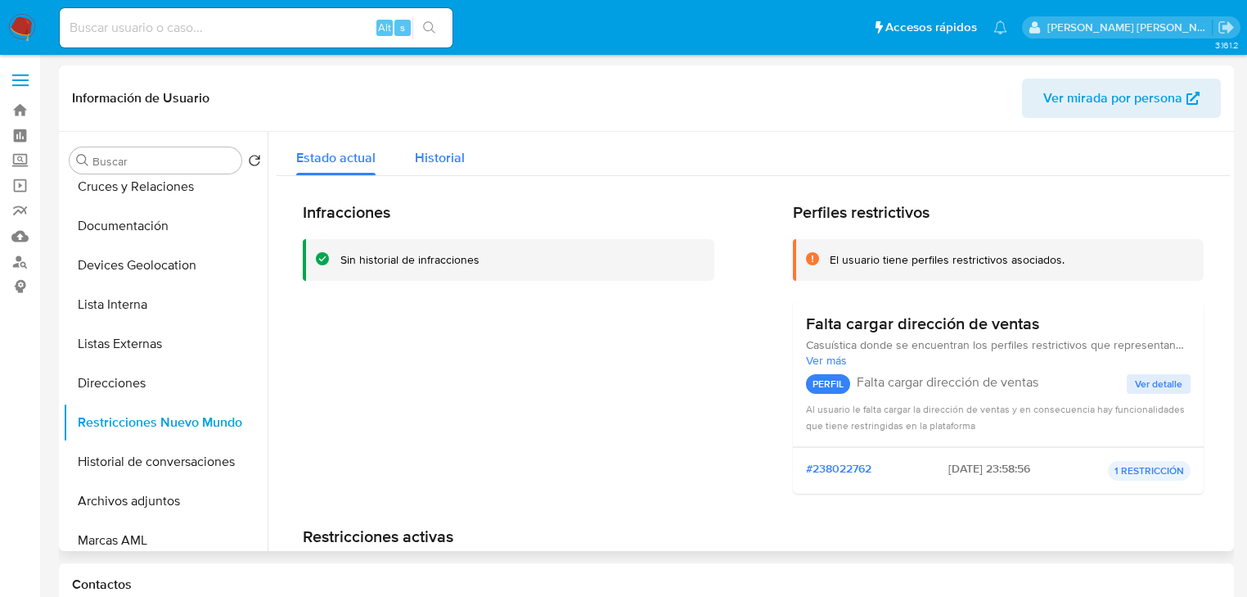
click at [416, 158] on span "Historial" at bounding box center [440, 157] width 50 height 19
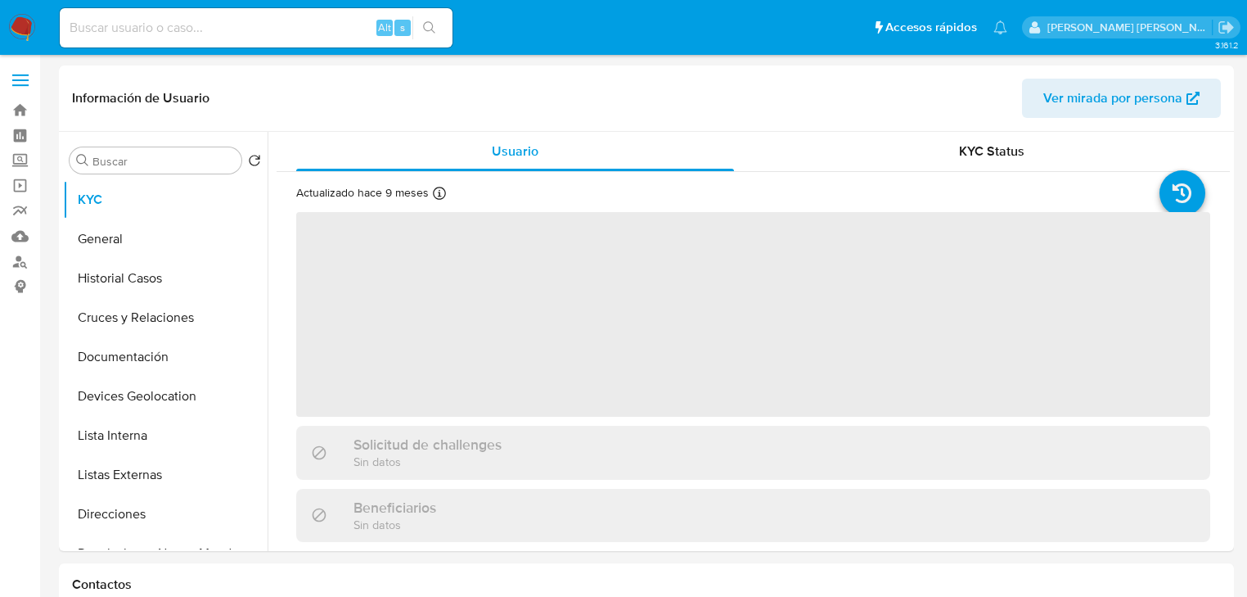
select select "10"
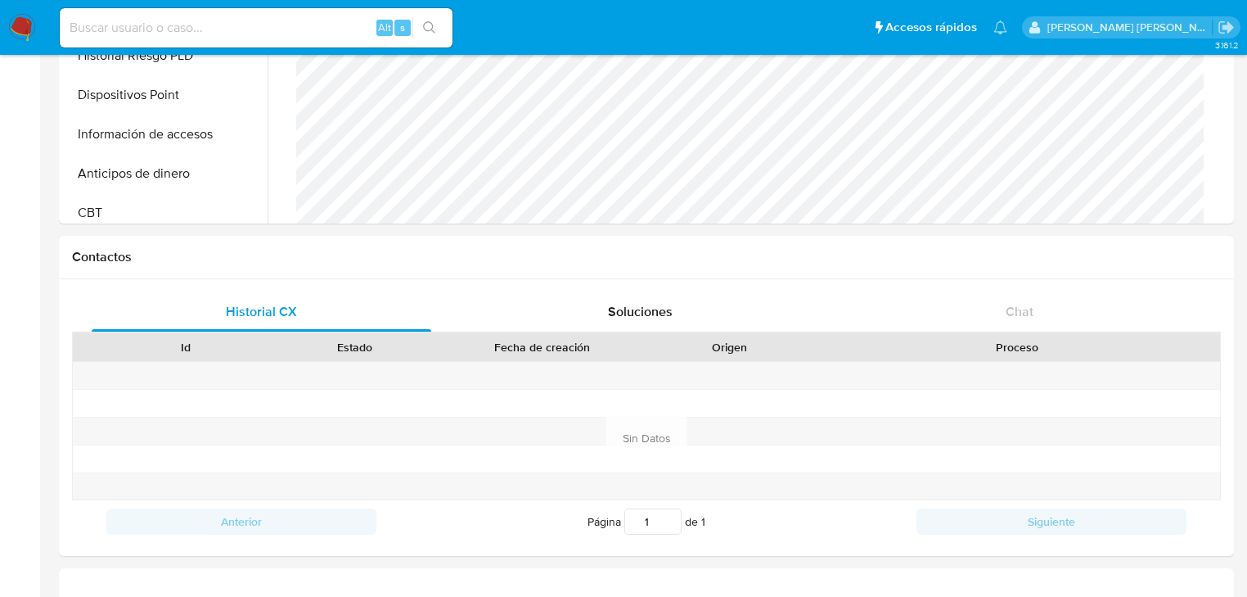
scroll to position [720, 0]
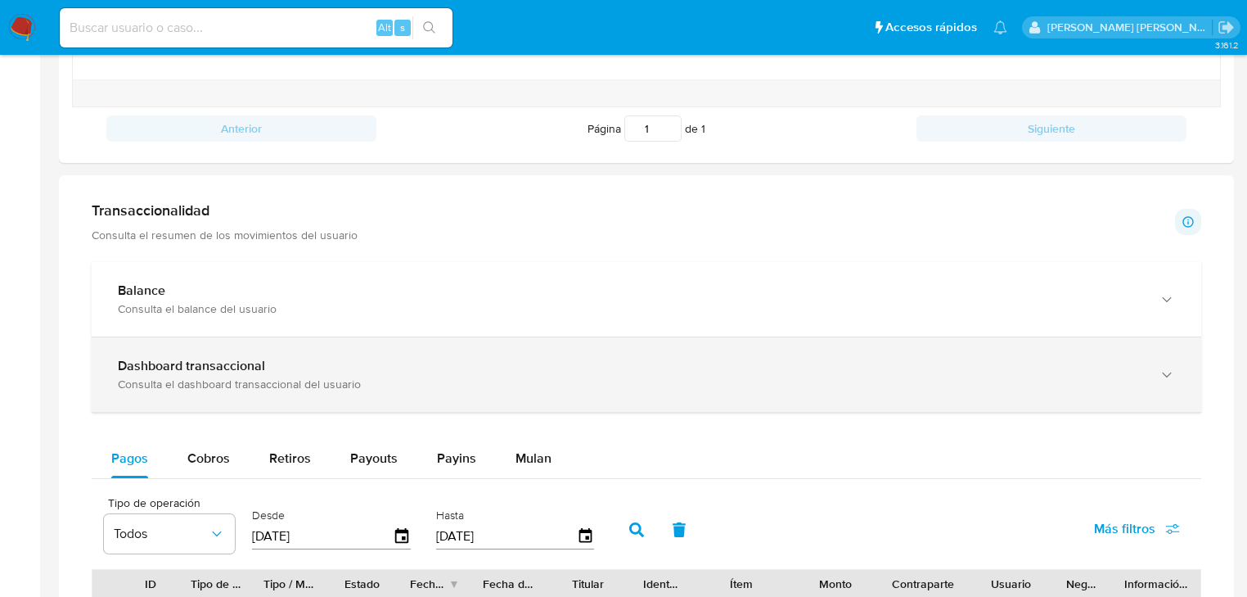
click at [413, 383] on div "Consulta el dashboard transaccional del usuario" at bounding box center [630, 383] width 1025 height 15
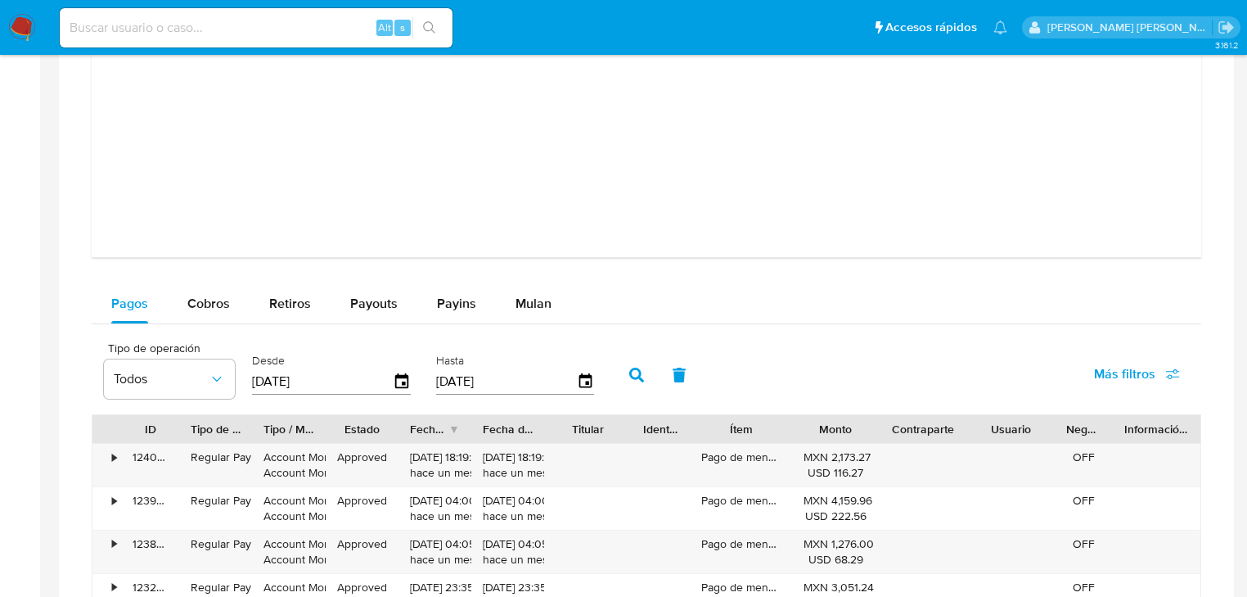
scroll to position [1768, 0]
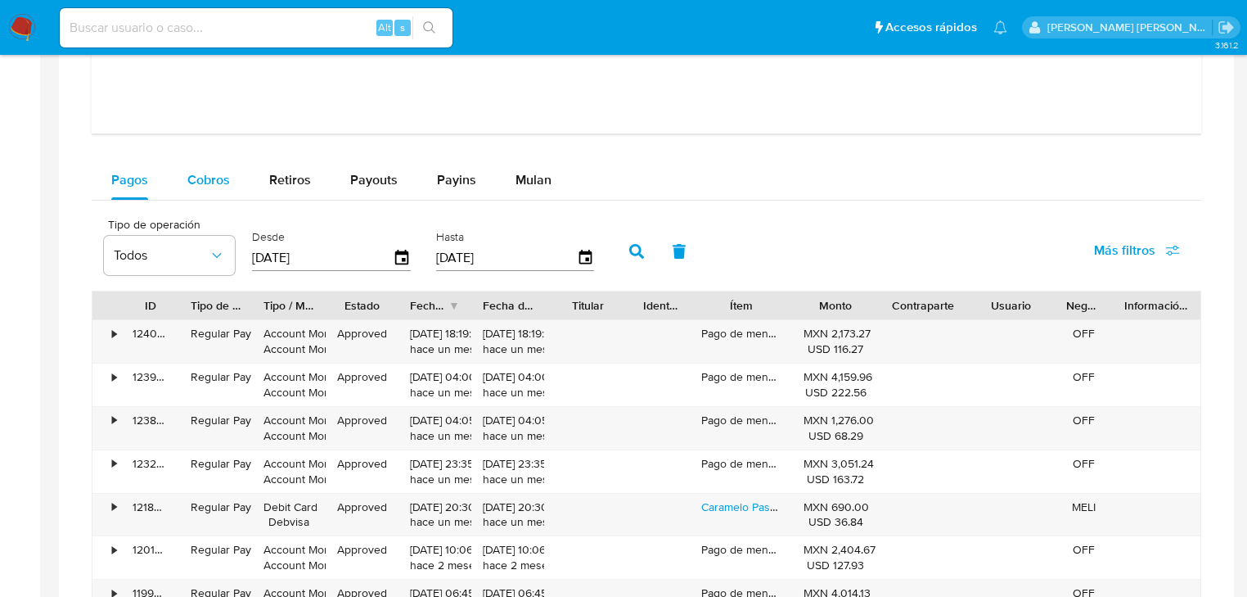
click at [213, 177] on span "Cobros" at bounding box center [208, 179] width 43 height 19
select select "10"
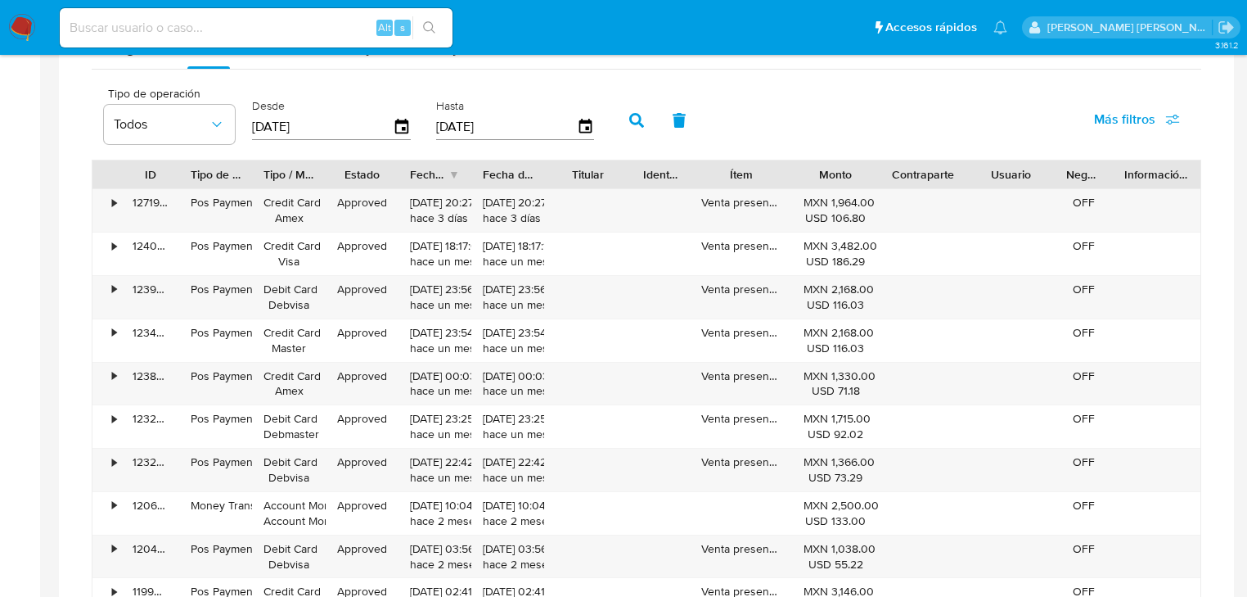
scroll to position [2029, 0]
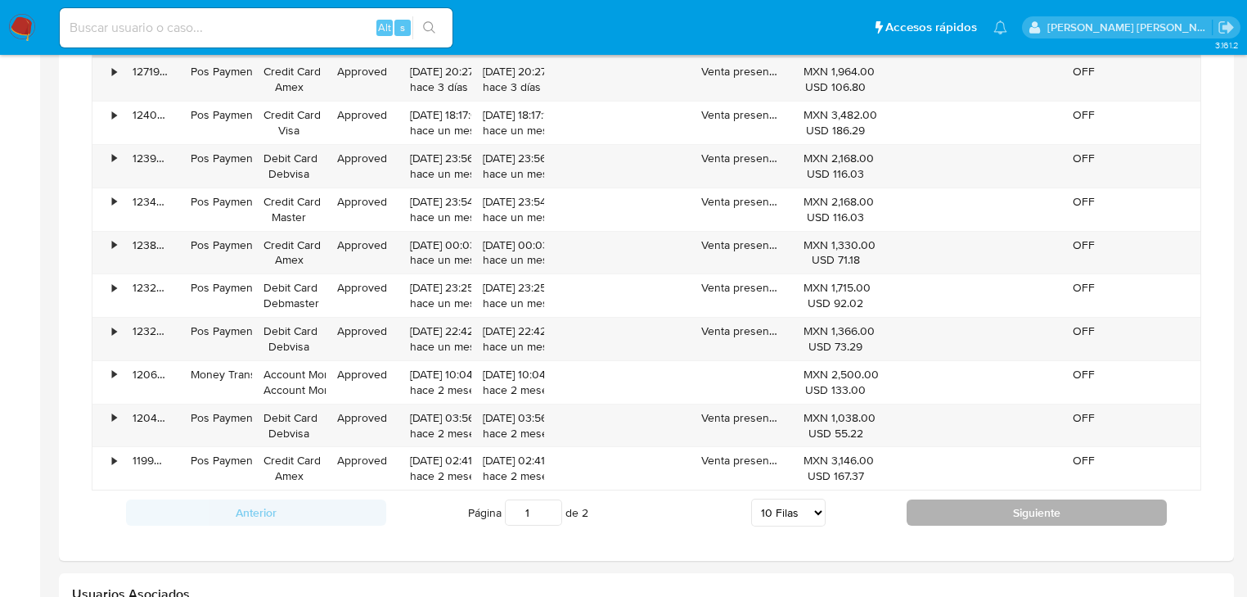
click at [980, 510] on button "Siguiente" at bounding box center [1037, 512] width 260 height 26
type input "2"
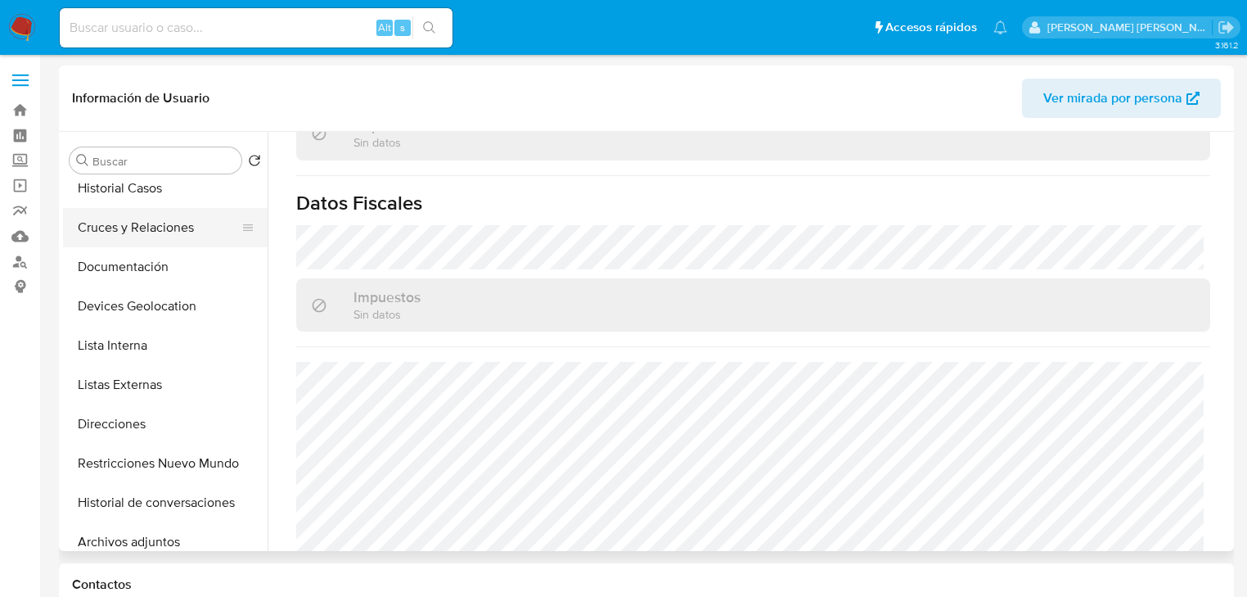
scroll to position [0, 0]
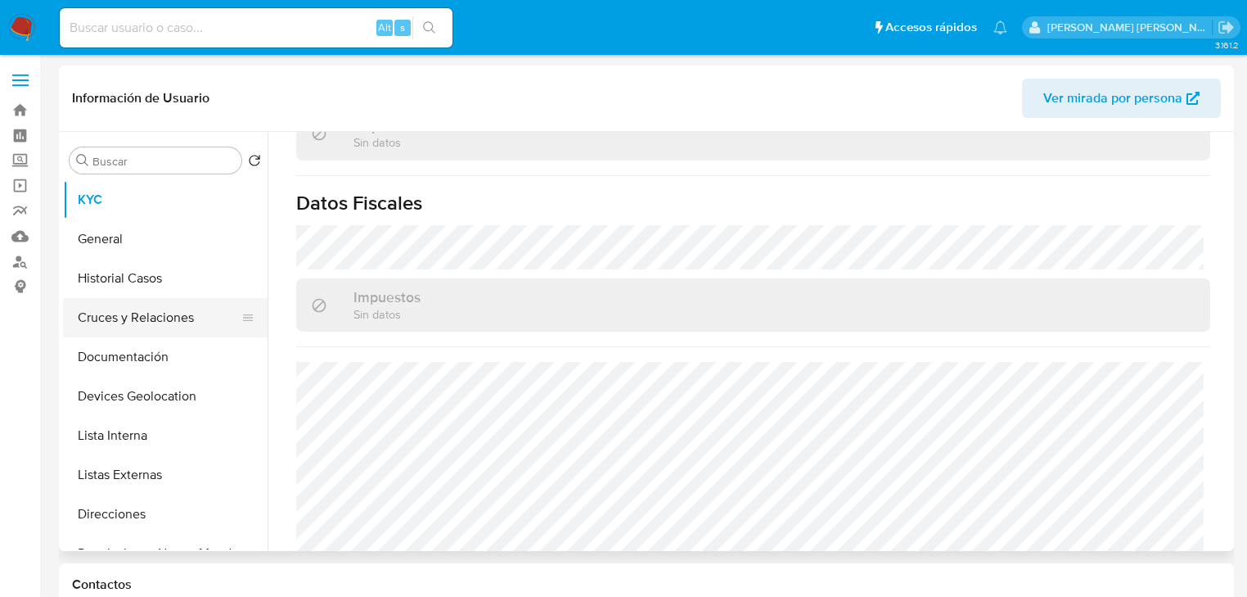
click at [167, 324] on button "Cruces y Relaciones" at bounding box center [158, 317] width 191 height 39
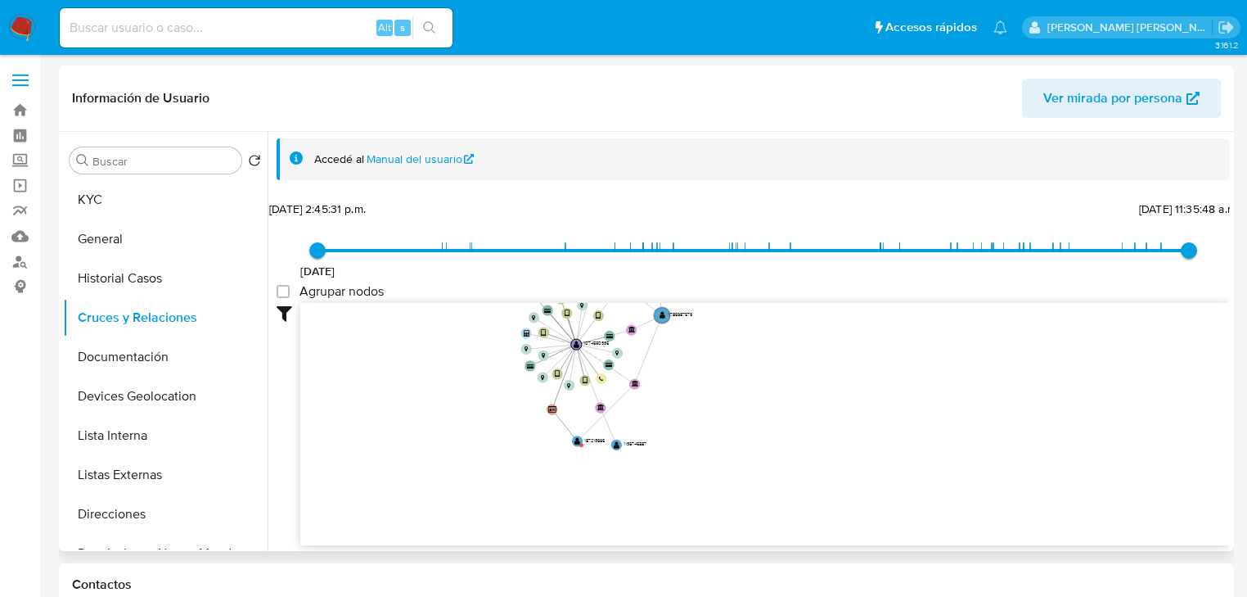
drag, startPoint x: 543, startPoint y: 442, endPoint x: 518, endPoint y: 354, distance: 91.7
click at [518, 354] on icon "device-680acf8473238ea96a4ecd5e  user-1074590335  1074590335 device-66143dab8…" at bounding box center [765, 421] width 930 height 237
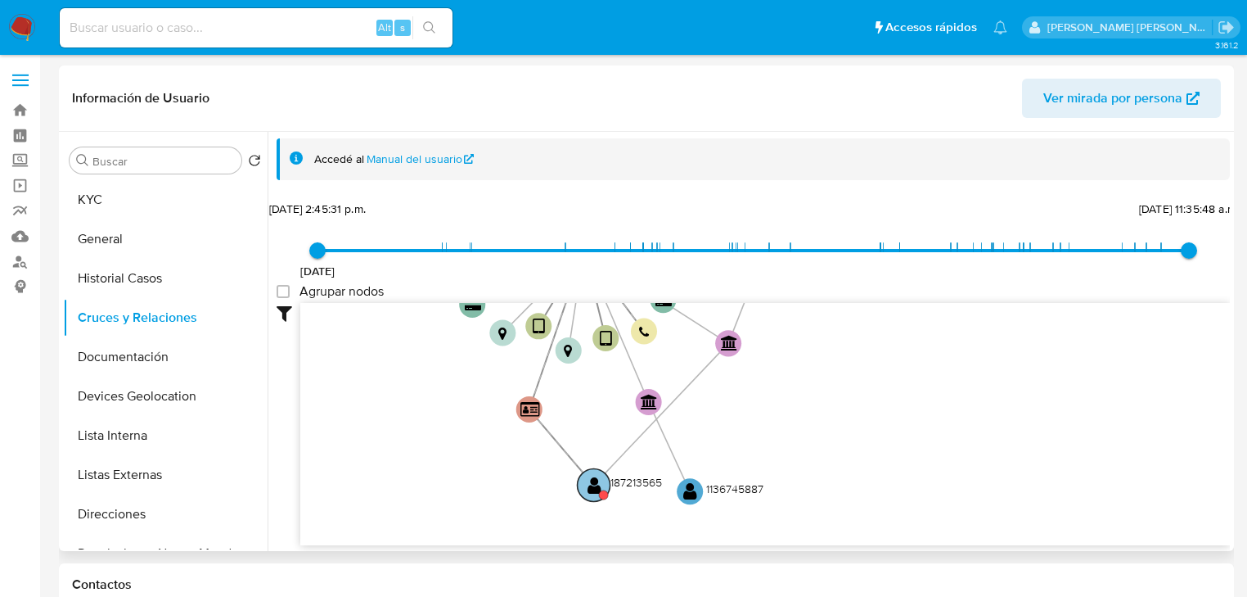
click at [596, 488] on text "" at bounding box center [595, 484] width 14 height 19
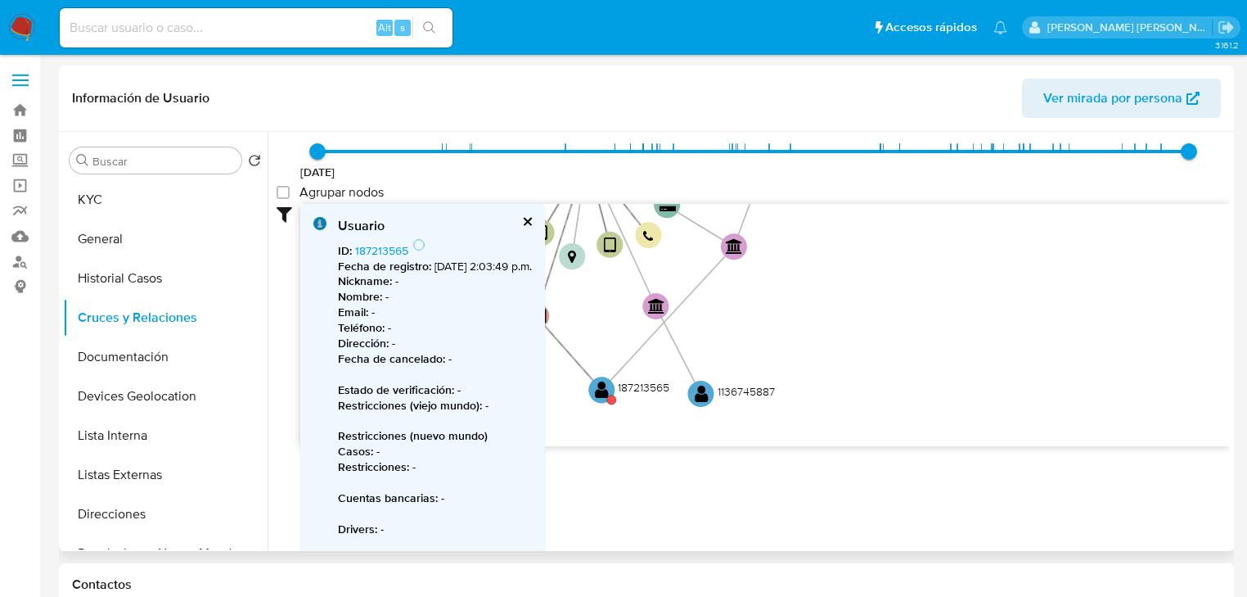
scroll to position [137, 0]
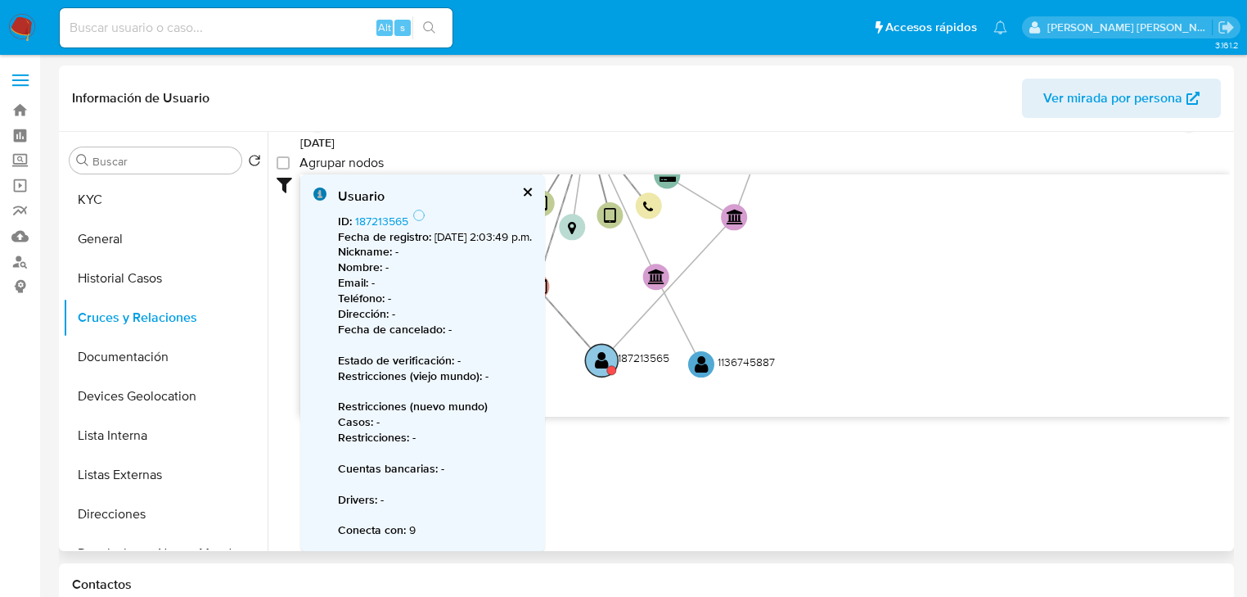
click at [599, 350] on text "" at bounding box center [602, 359] width 14 height 19
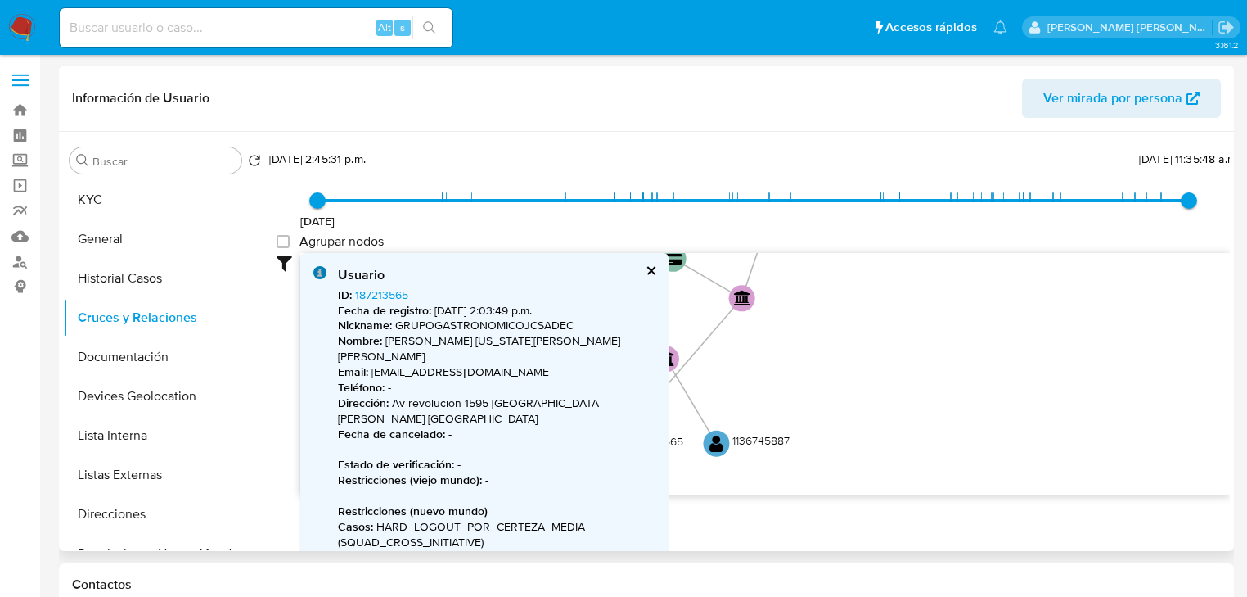
scroll to position [49, 0]
click at [822, 349] on icon "device-680acf8473238ea96a4ecd5e  user-1074590335  1074590335 device-66143dab8…" at bounding box center [765, 372] width 930 height 237
click at [648, 266] on button "cerrar" at bounding box center [650, 271] width 11 height 11
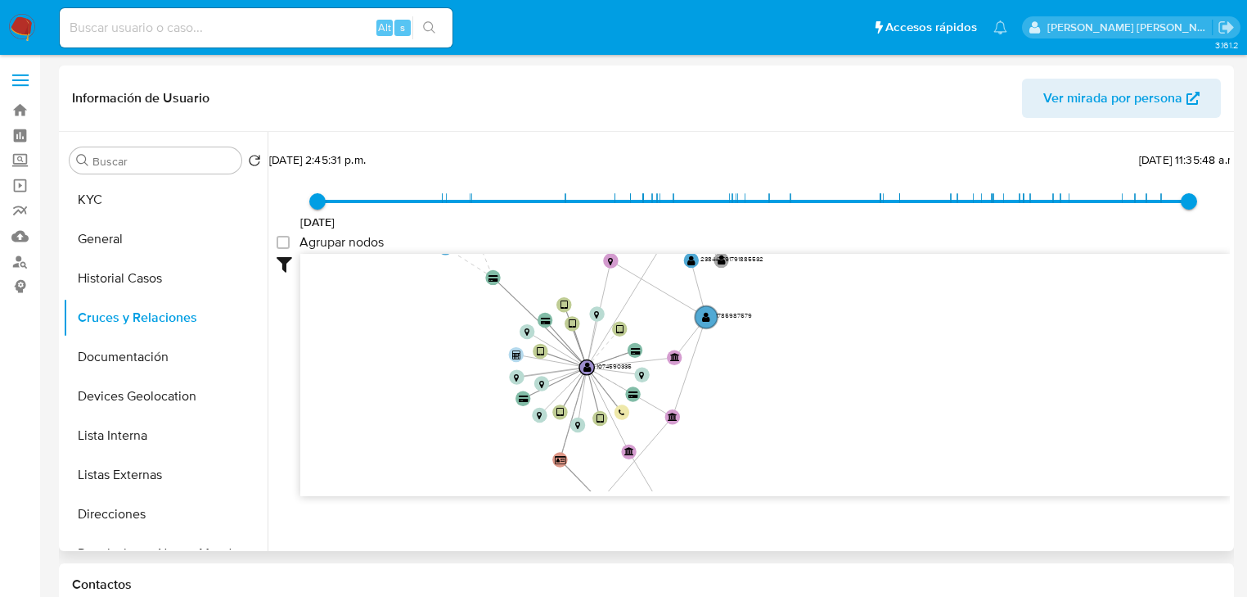
drag, startPoint x: 559, startPoint y: 339, endPoint x: 570, endPoint y: 373, distance: 36.0
click at [576, 443] on icon "device-680acf8473238ea96a4ecd5e  user-1074590335  1074590335 device-66143dab8…" at bounding box center [765, 372] width 930 height 237
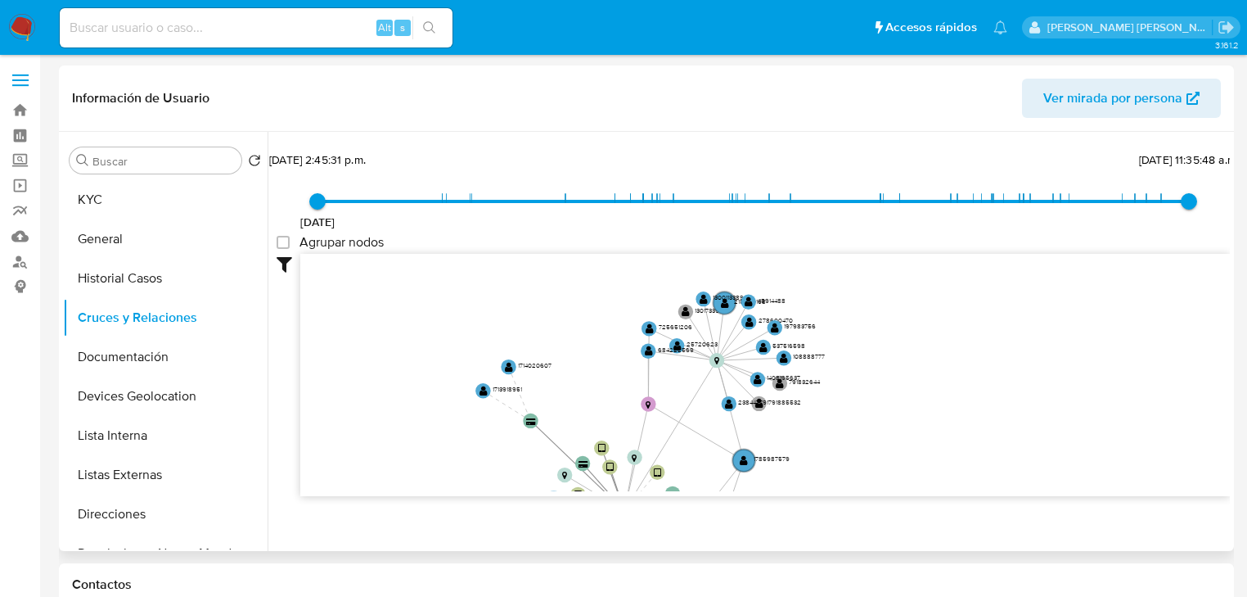
drag, startPoint x: 572, startPoint y: 360, endPoint x: 592, endPoint y: 406, distance: 49.9
click at [603, 474] on icon "device-680acf8473238ea96a4ecd5e  user-1074590335  1074590335 device-66143dab8…" at bounding box center [765, 372] width 930 height 237
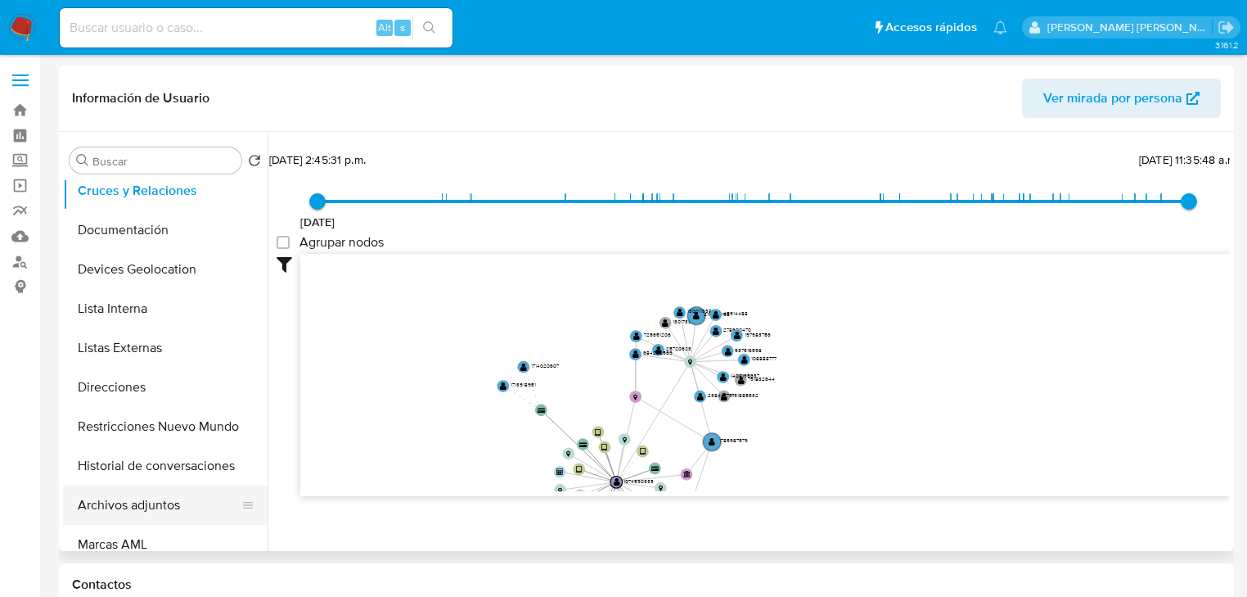
scroll to position [196, 0]
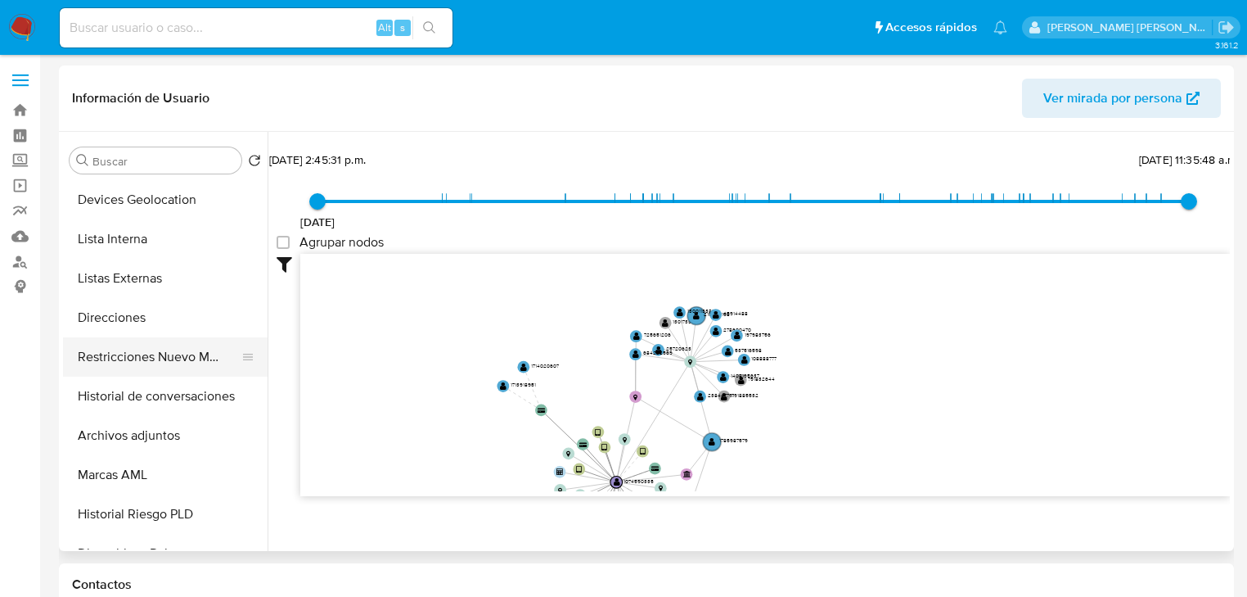
drag, startPoint x: 182, startPoint y: 354, endPoint x: 233, endPoint y: 367, distance: 53.2
click at [182, 354] on button "Restricciones Nuevo Mundo" at bounding box center [158, 356] width 191 height 39
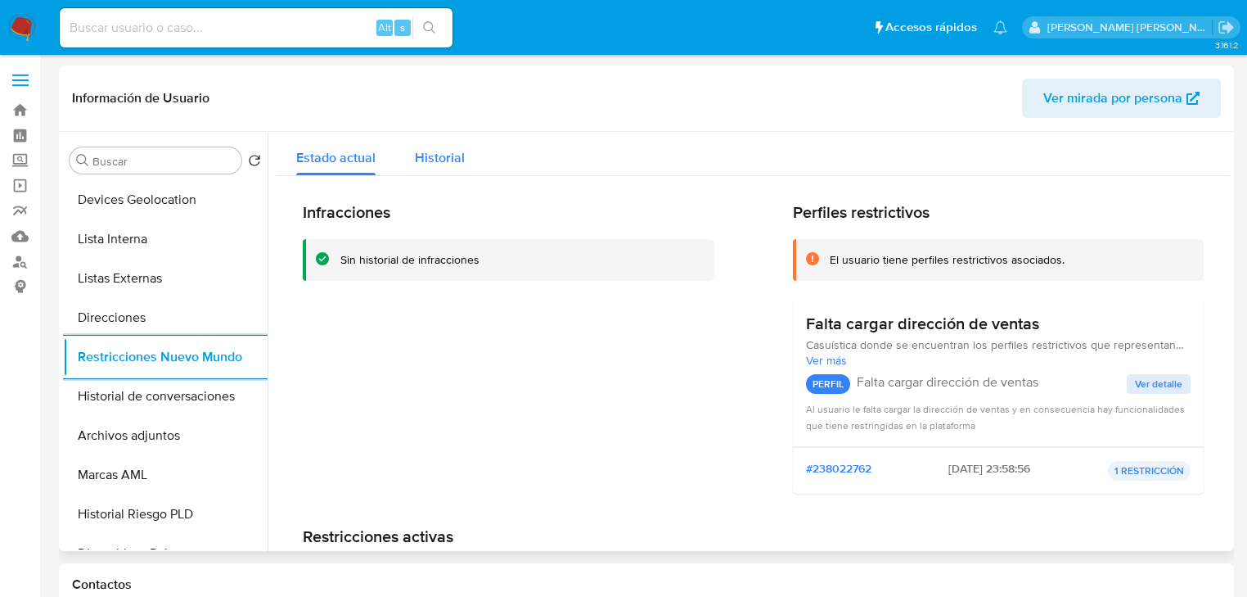
click at [448, 166] on span "Historial" at bounding box center [440, 157] width 50 height 19
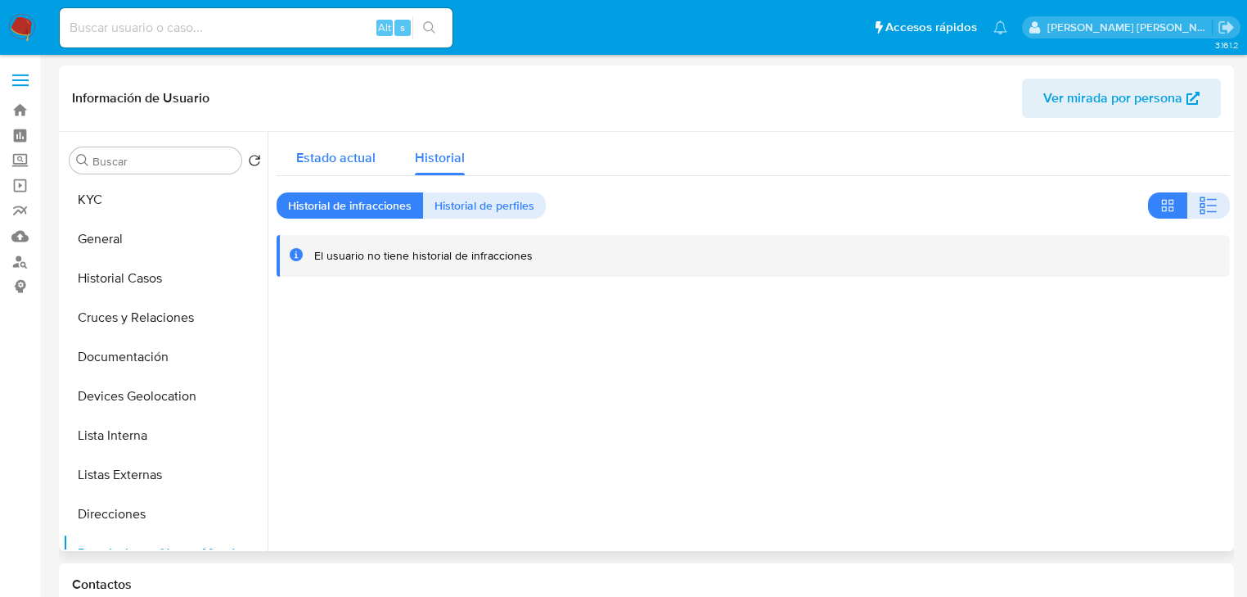
click at [363, 160] on span "Estado actual" at bounding box center [335, 157] width 79 height 19
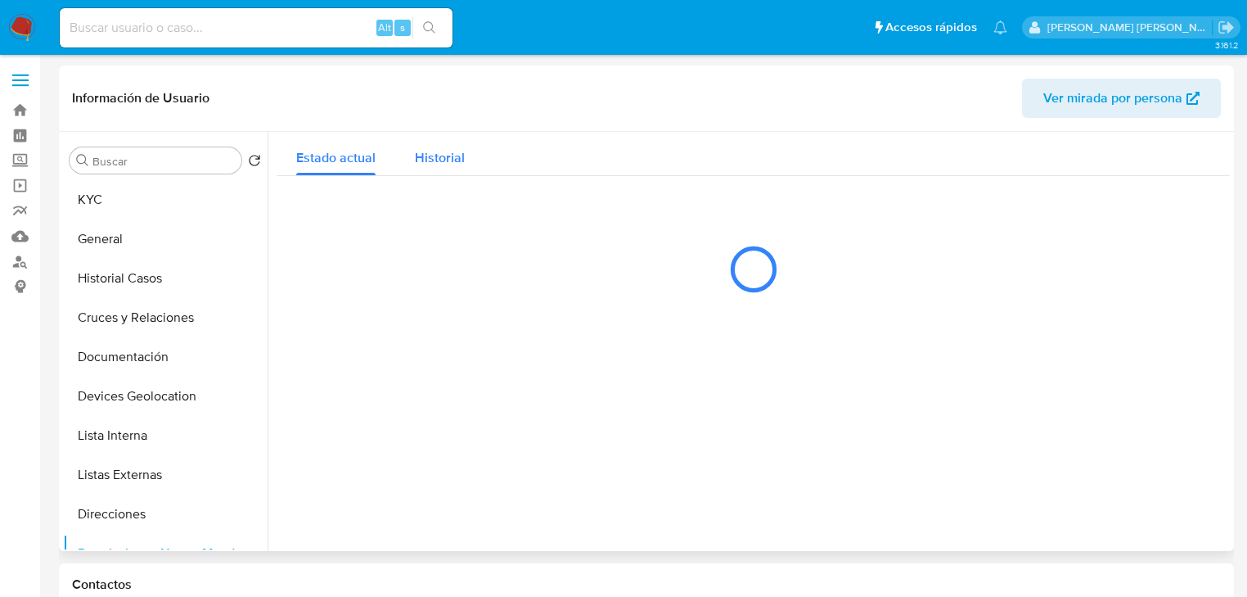
click at [435, 159] on span "Historial" at bounding box center [440, 157] width 50 height 19
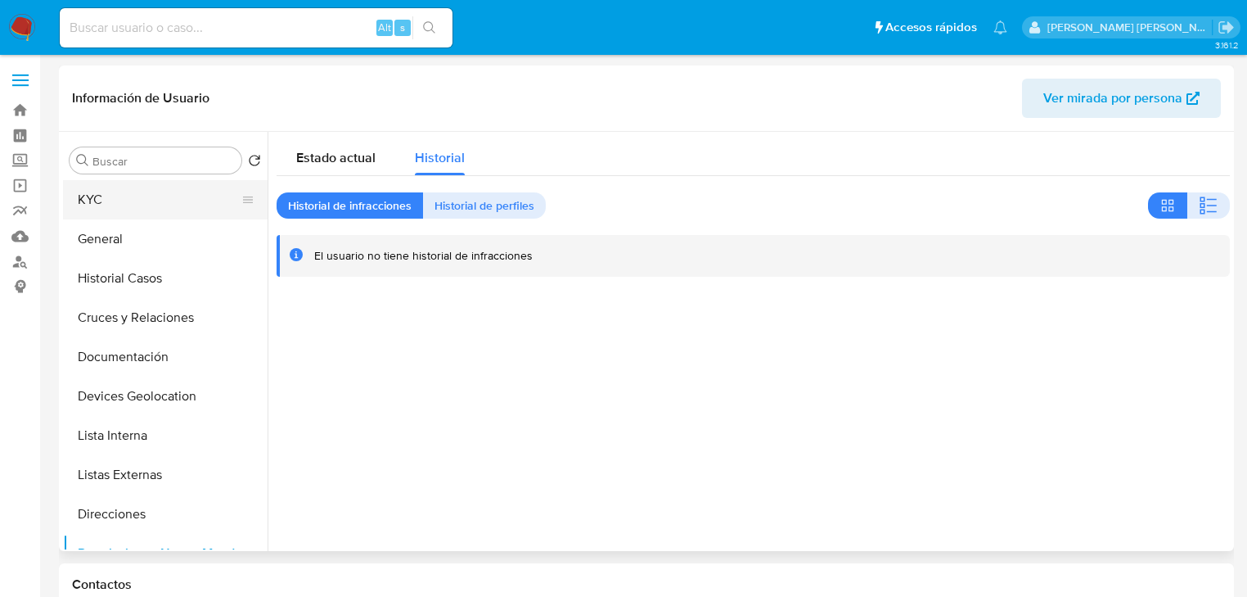
click at [157, 186] on button "KYC" at bounding box center [158, 199] width 191 height 39
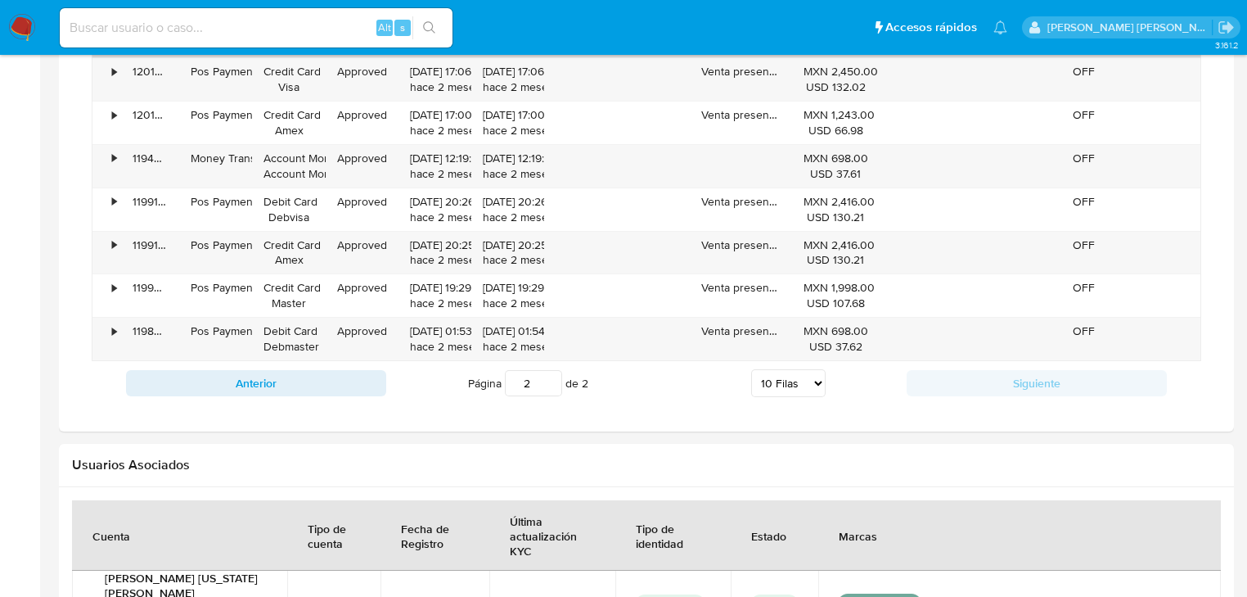
scroll to position [2226, 0]
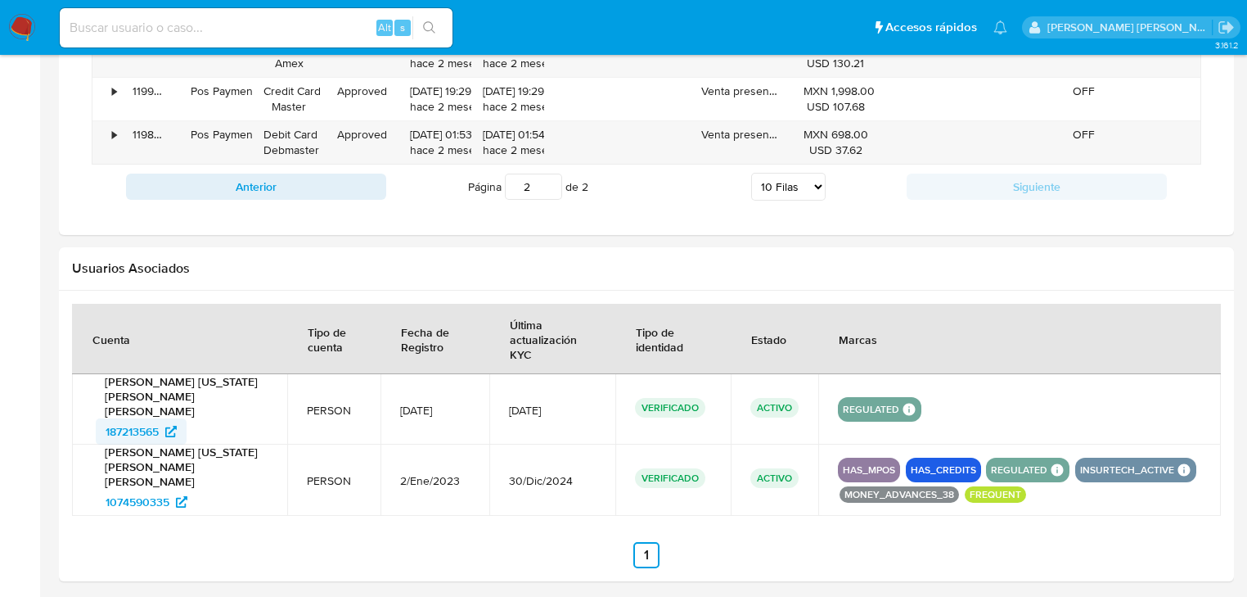
click at [142, 420] on span "187213565" at bounding box center [132, 431] width 53 height 26
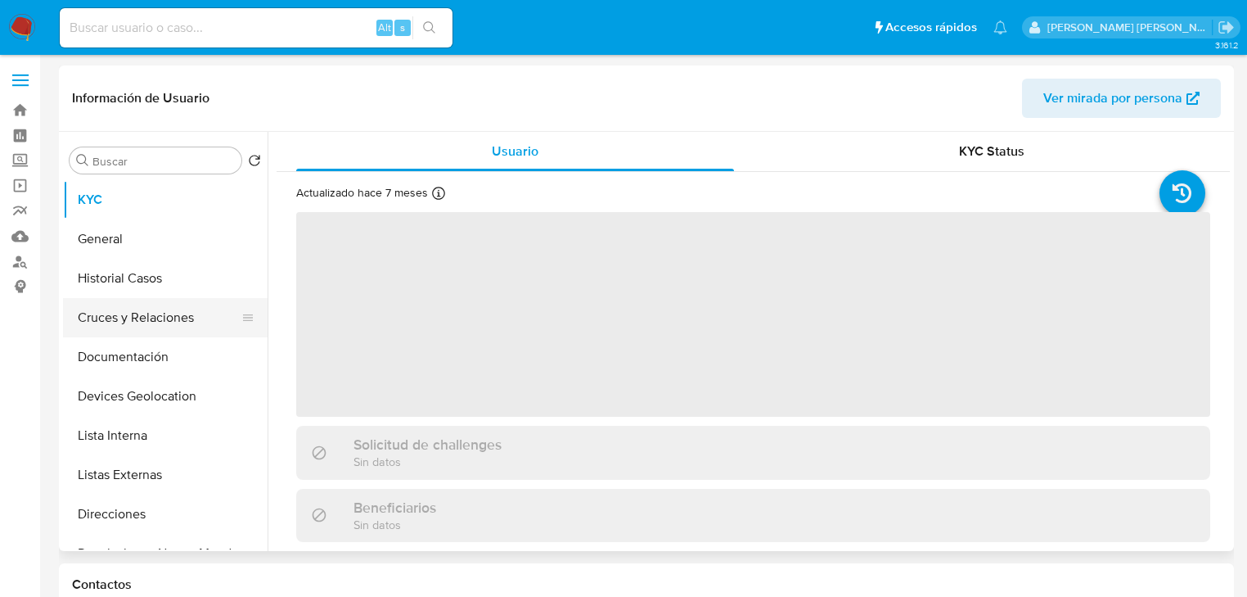
select select "10"
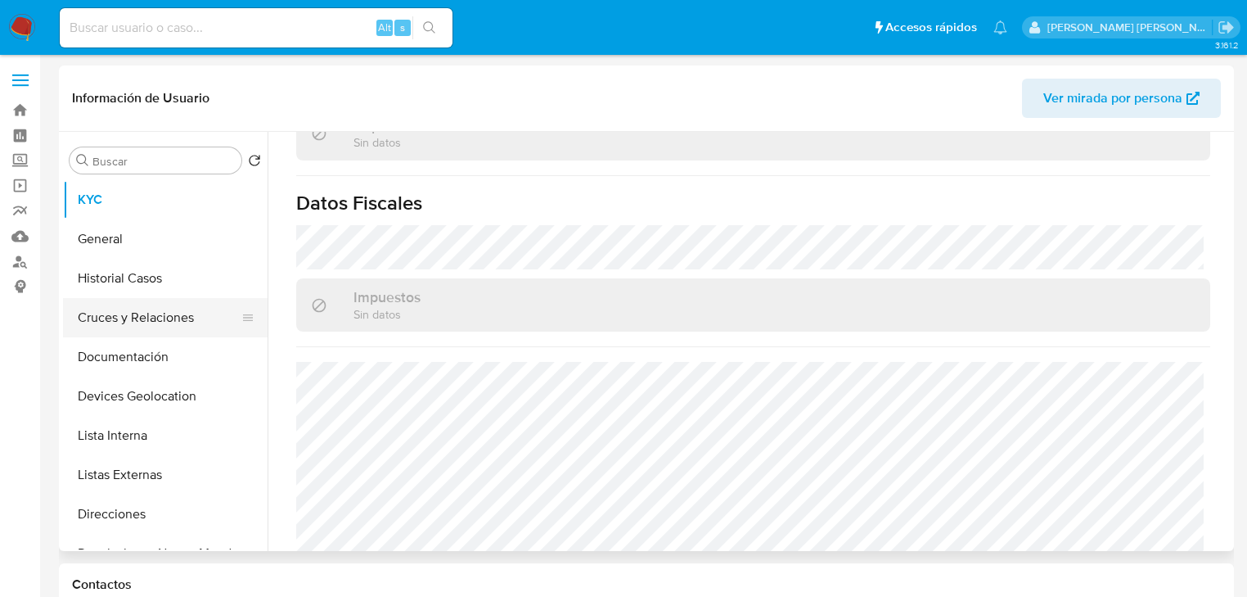
scroll to position [196, 0]
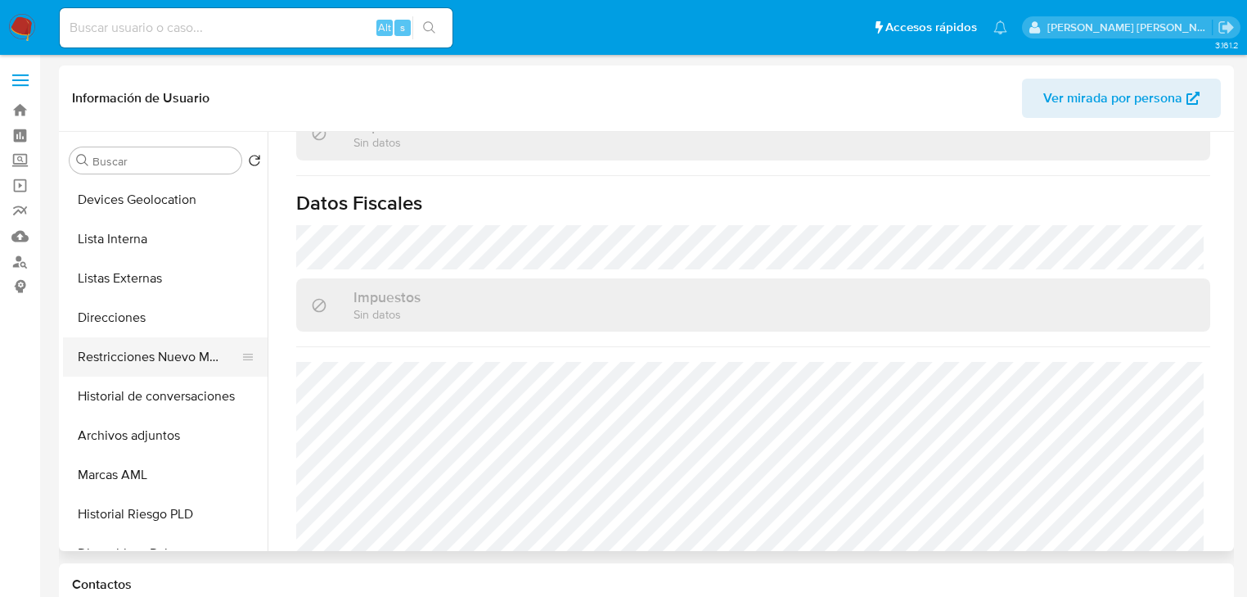
click at [187, 363] on button "Restricciones Nuevo Mundo" at bounding box center [158, 356] width 191 height 39
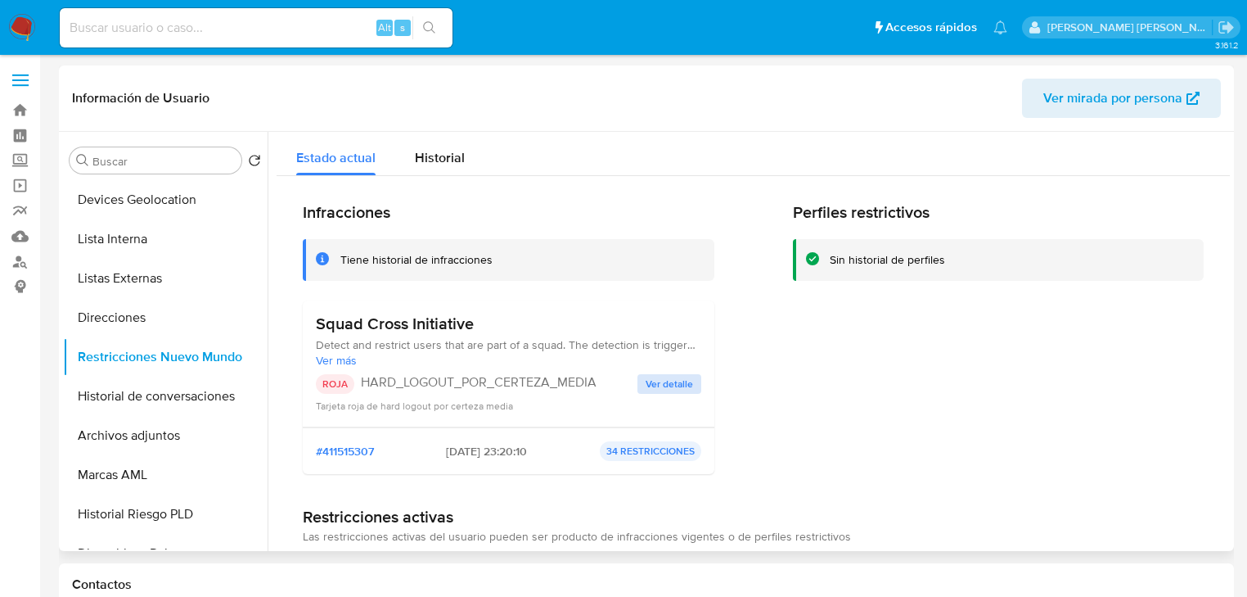
click at [635, 385] on div "ROJA HARD_LOGOUT_POR_CERTEZA_MEDIA Ver detalle Tarjeta roja de hard logout por …" at bounding box center [508, 393] width 385 height 39
click at [646, 390] on span "Ver detalle" at bounding box center [669, 384] width 47 height 16
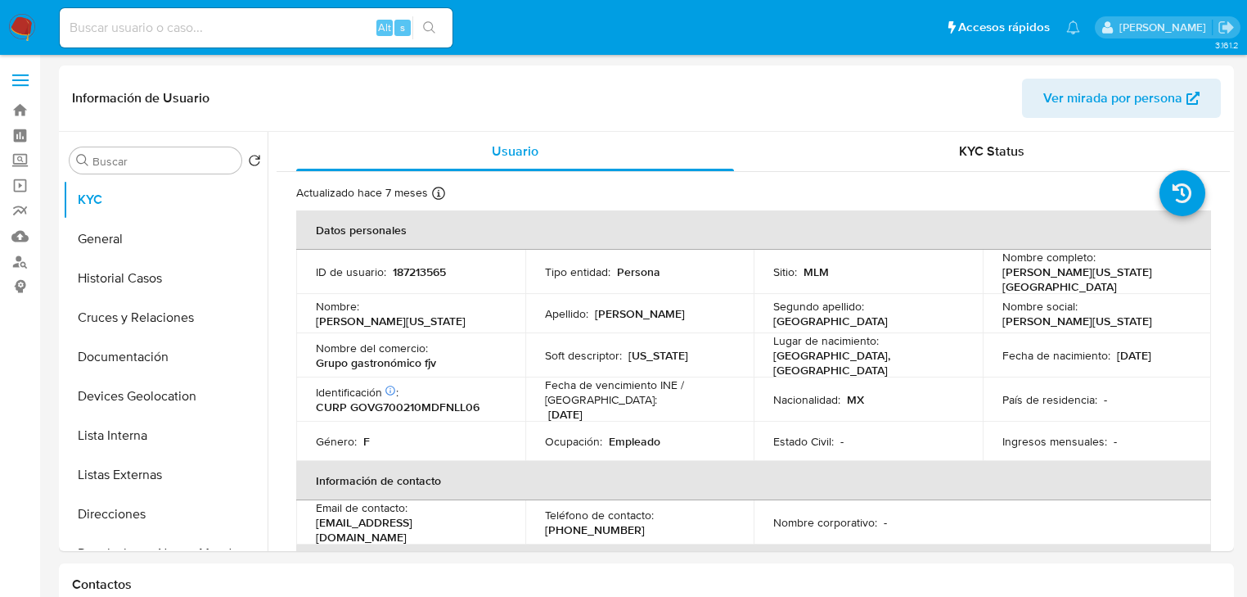
select select "10"
click at [178, 38] on div "Alt s" at bounding box center [256, 27] width 393 height 39
click at [180, 34] on input at bounding box center [256, 27] width 393 height 21
paste input "1785987579"
type input "1785987579"
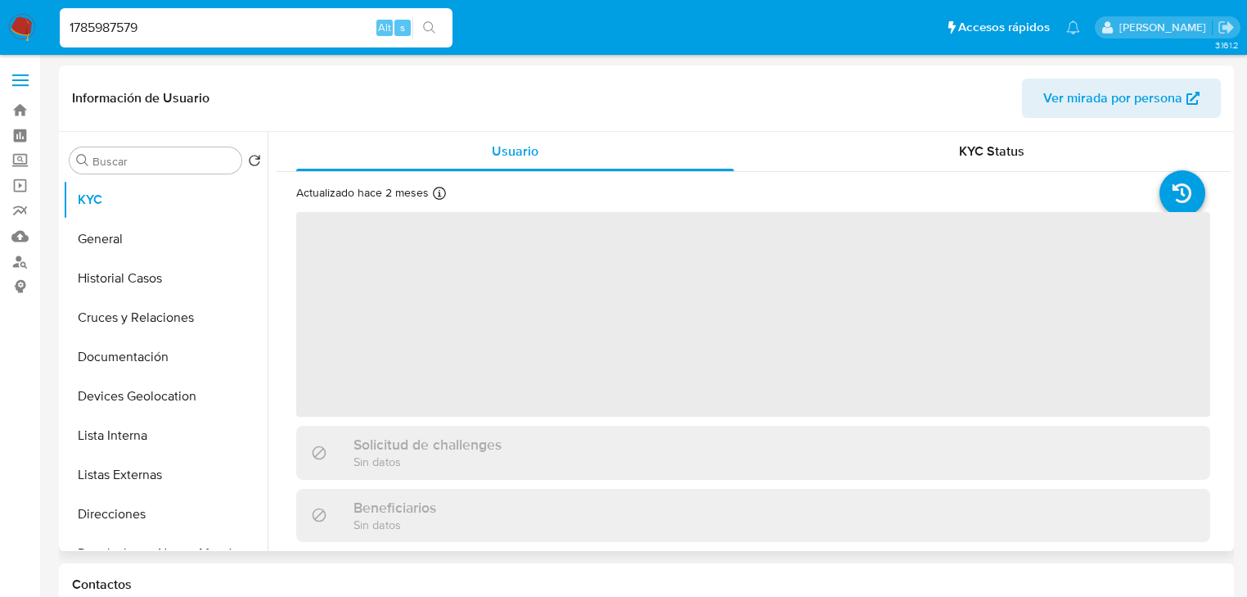
select select "10"
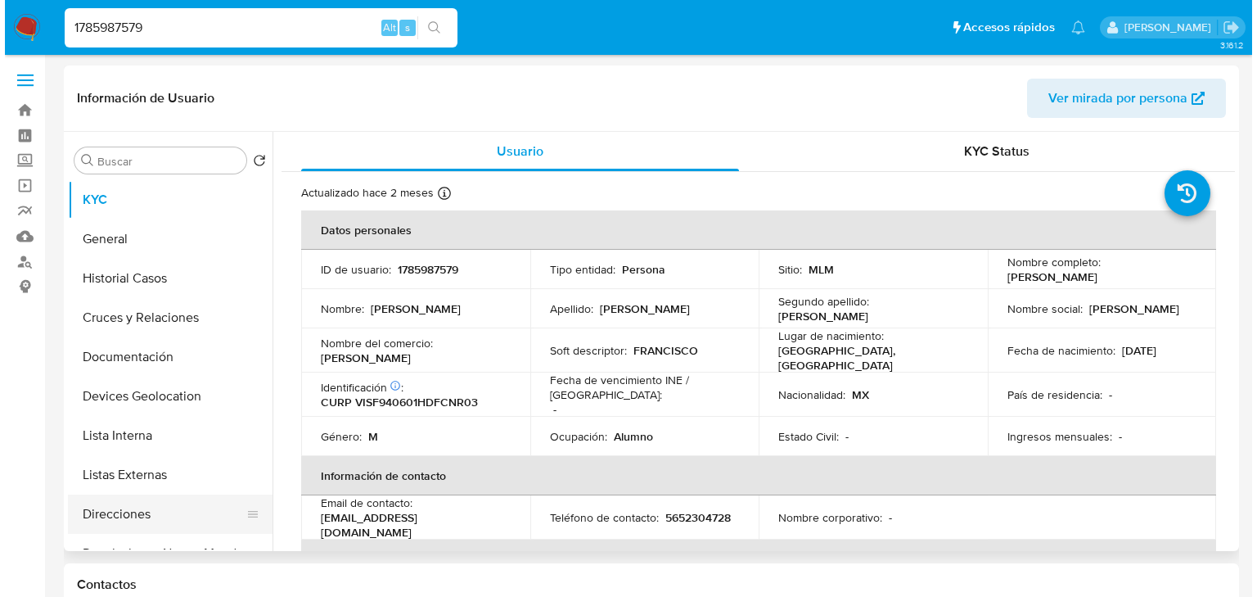
scroll to position [262, 0]
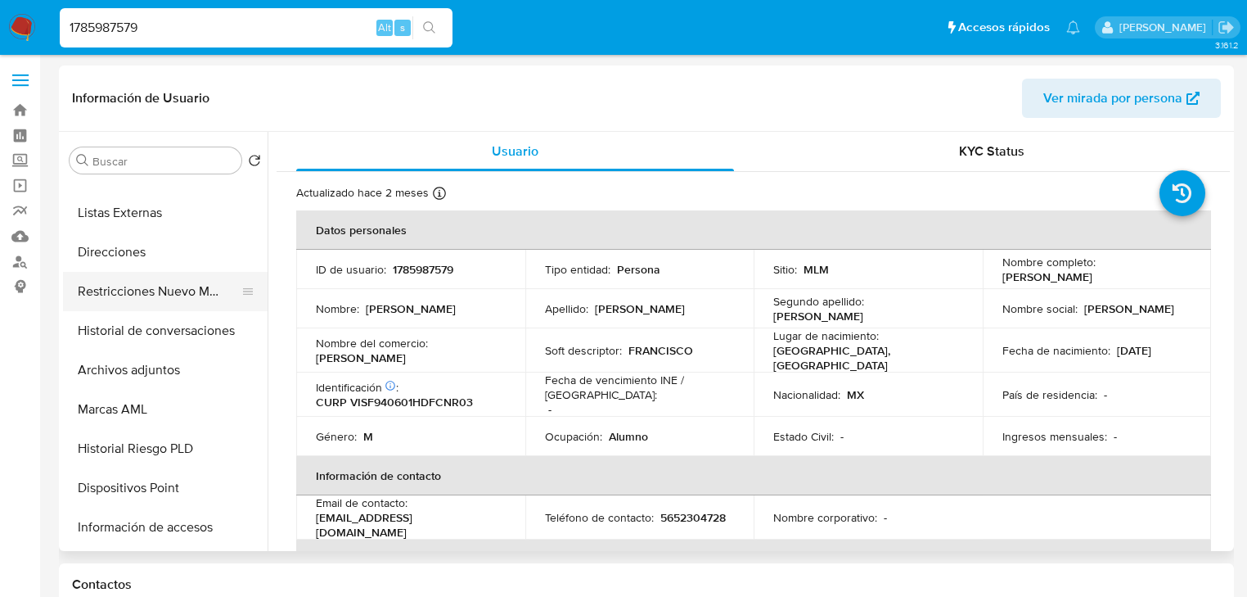
click at [169, 285] on button "Restricciones Nuevo Mundo" at bounding box center [158, 291] width 191 height 39
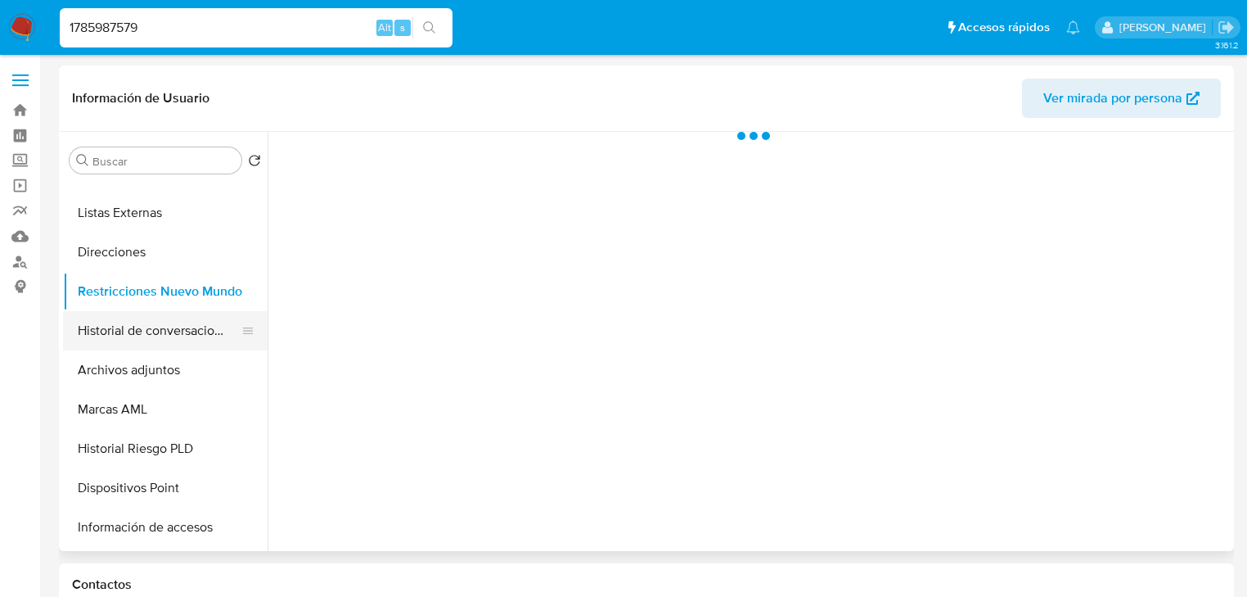
click at [169, 336] on button "Historial de conversaciones" at bounding box center [158, 330] width 191 height 39
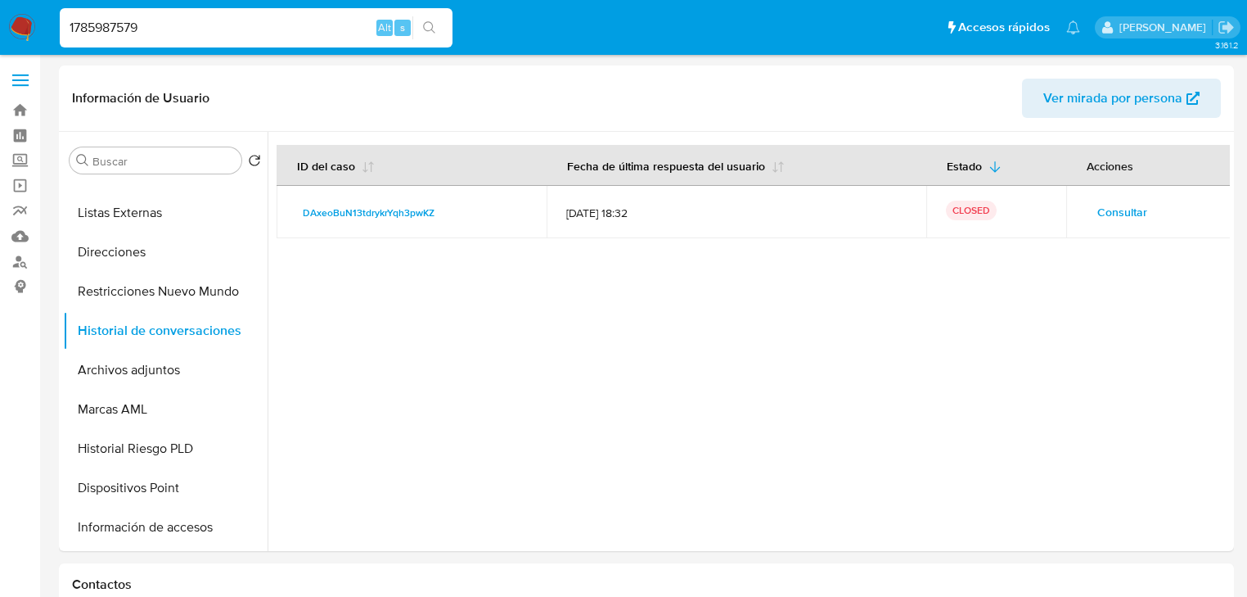
click at [1119, 203] on span "Consultar" at bounding box center [1122, 211] width 50 height 23
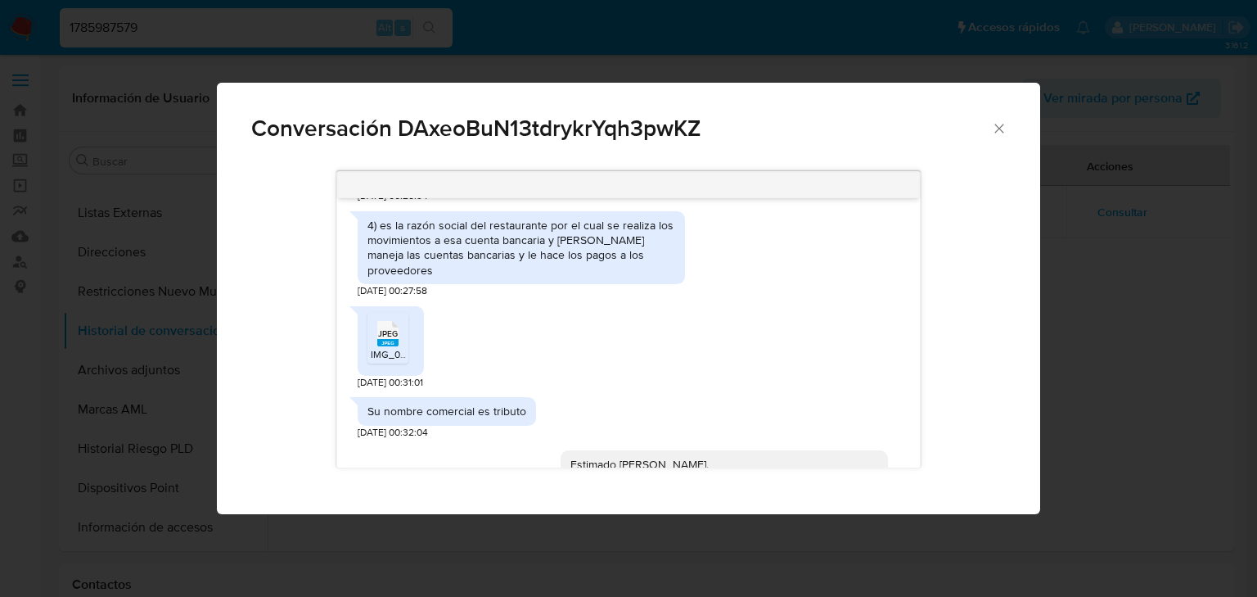
scroll to position [1007, 0]
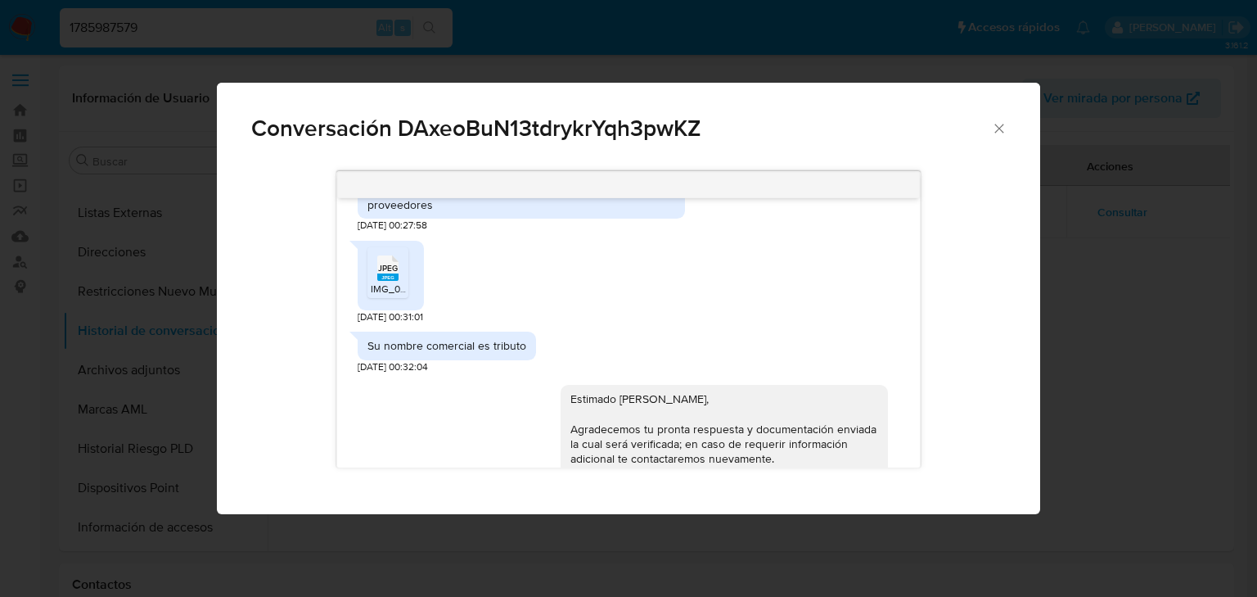
click at [390, 263] on span "JPEG" at bounding box center [388, 268] width 20 height 11
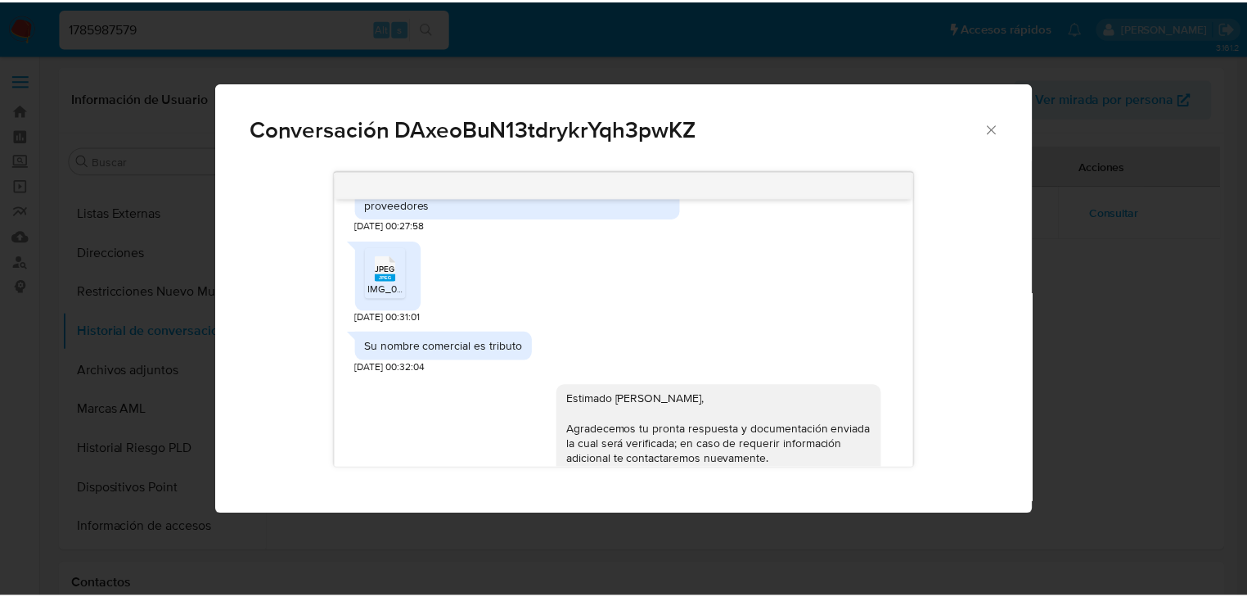
scroll to position [941, 0]
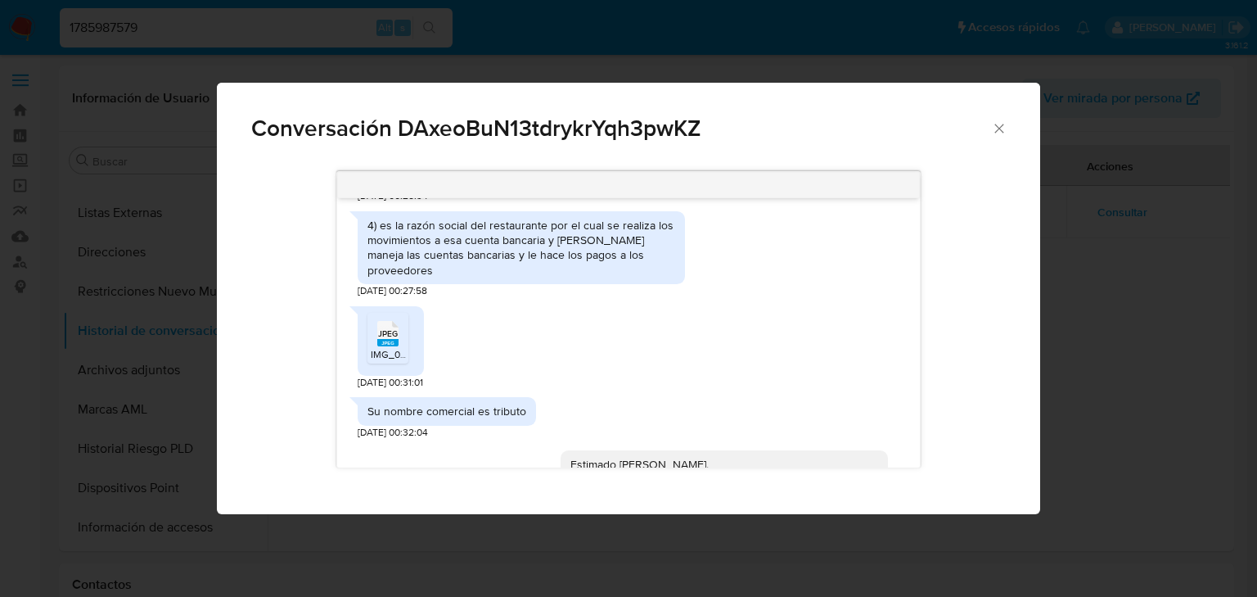
click at [1005, 121] on icon "Cerrar" at bounding box center [999, 128] width 16 height 16
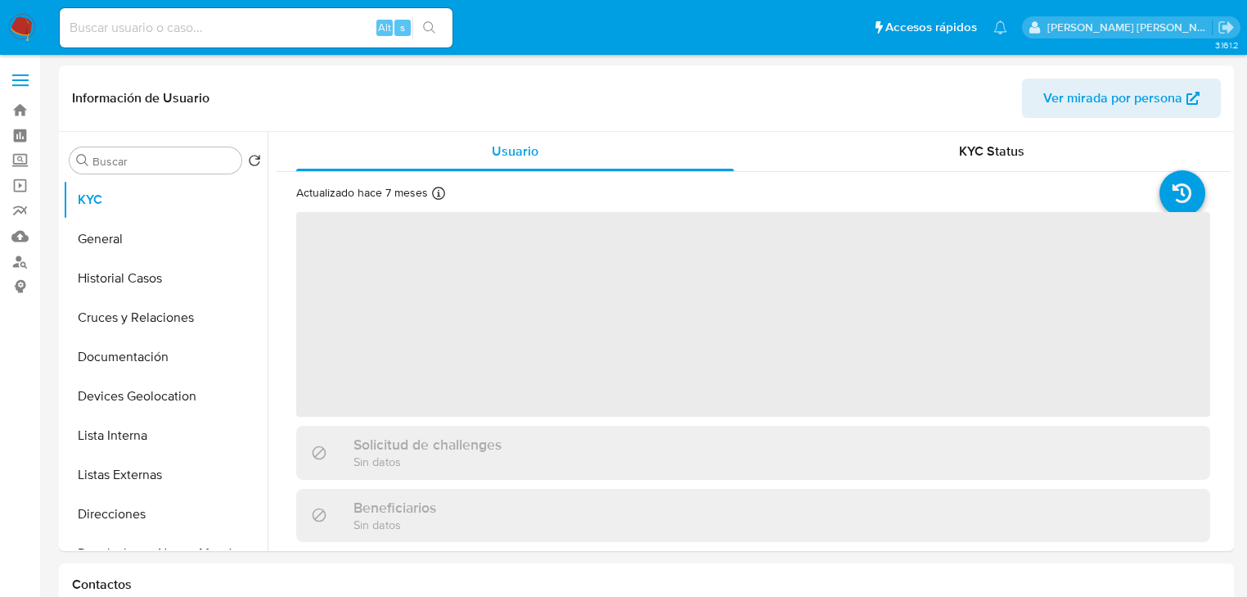
select select "10"
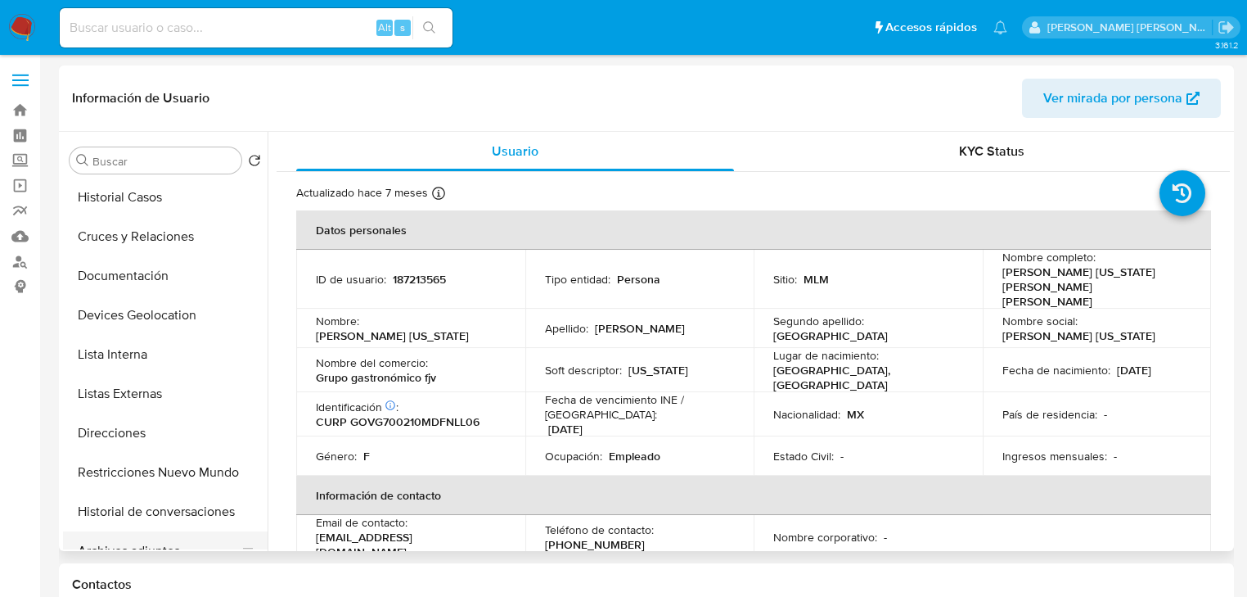
scroll to position [196, 0]
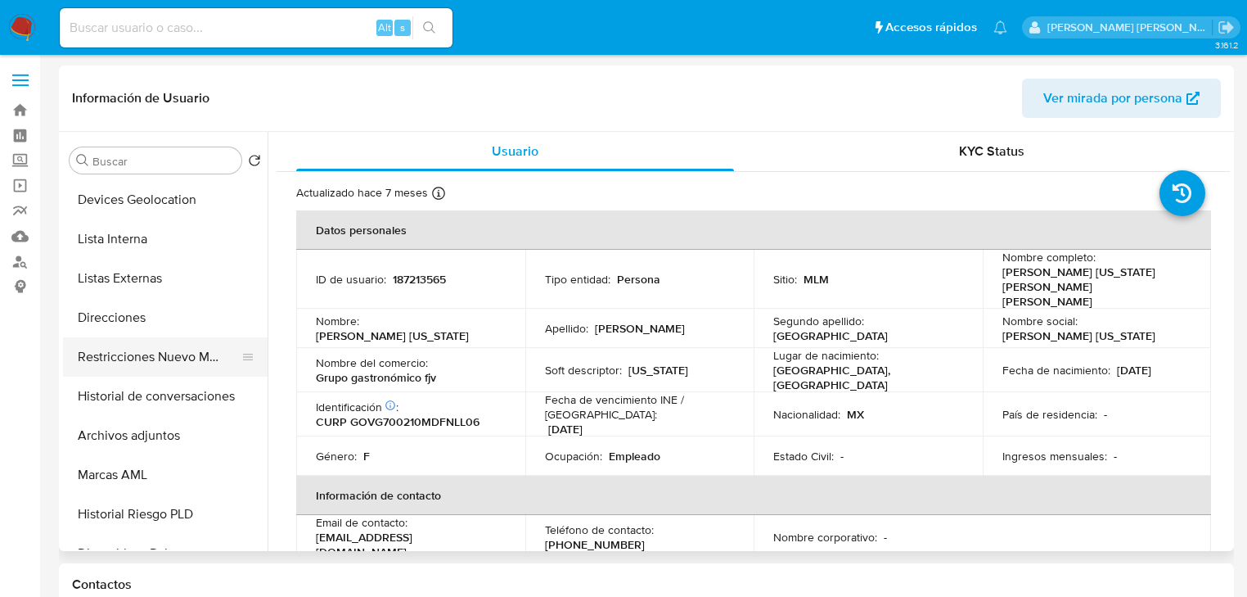
click at [180, 357] on button "Restricciones Nuevo Mundo" at bounding box center [158, 356] width 191 height 39
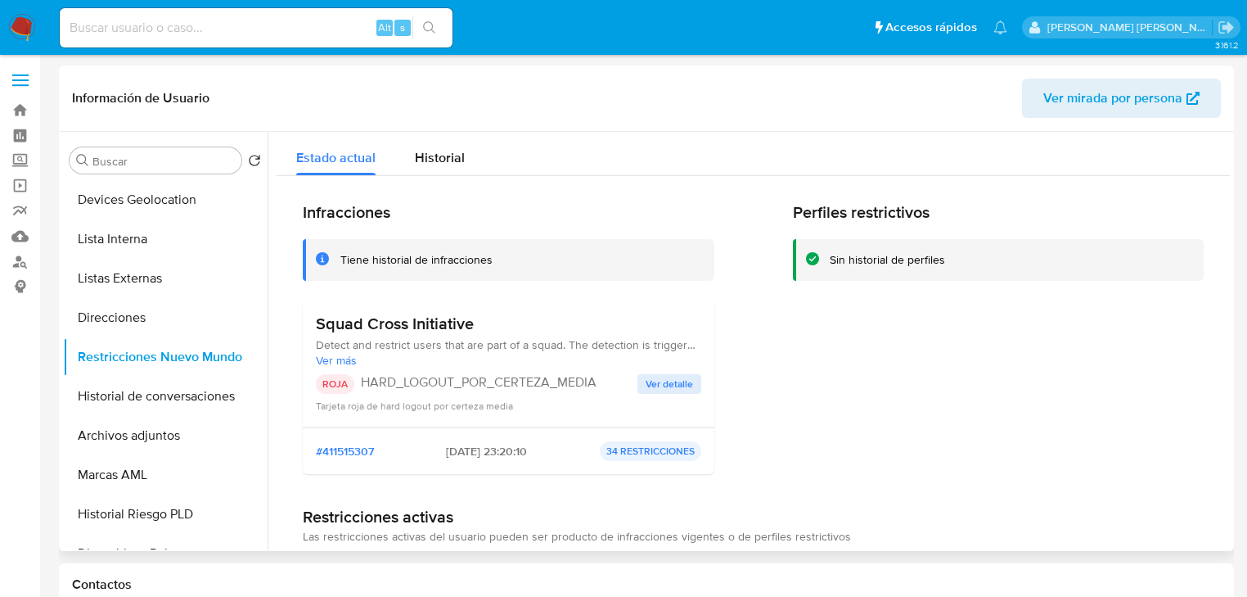
click at [655, 385] on span "Ver detalle" at bounding box center [669, 384] width 47 height 16
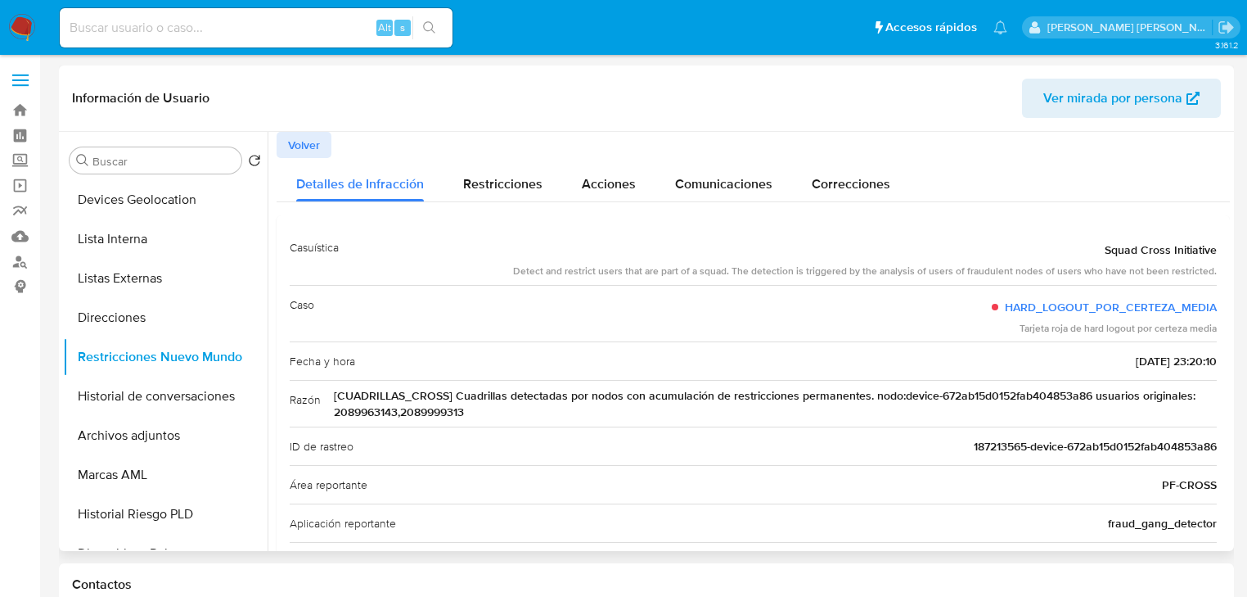
drag, startPoint x: 462, startPoint y: 396, endPoint x: 975, endPoint y: 403, distance: 513.1
click at [975, 403] on span "[CUADRILLAS_CROSS] Cuadrillas detectadas por nodos con acumulación de restricci…" at bounding box center [775, 403] width 883 height 33
click at [369, 411] on span "[CUADRILLAS_CROSS] Cuadrillas detectadas por nodos con acumulación de restricci…" at bounding box center [775, 403] width 883 height 33
click at [369, 412] on span "[CUADRILLAS_CROSS] Cuadrillas detectadas por nodos con acumulación de restricci…" at bounding box center [775, 403] width 883 height 33
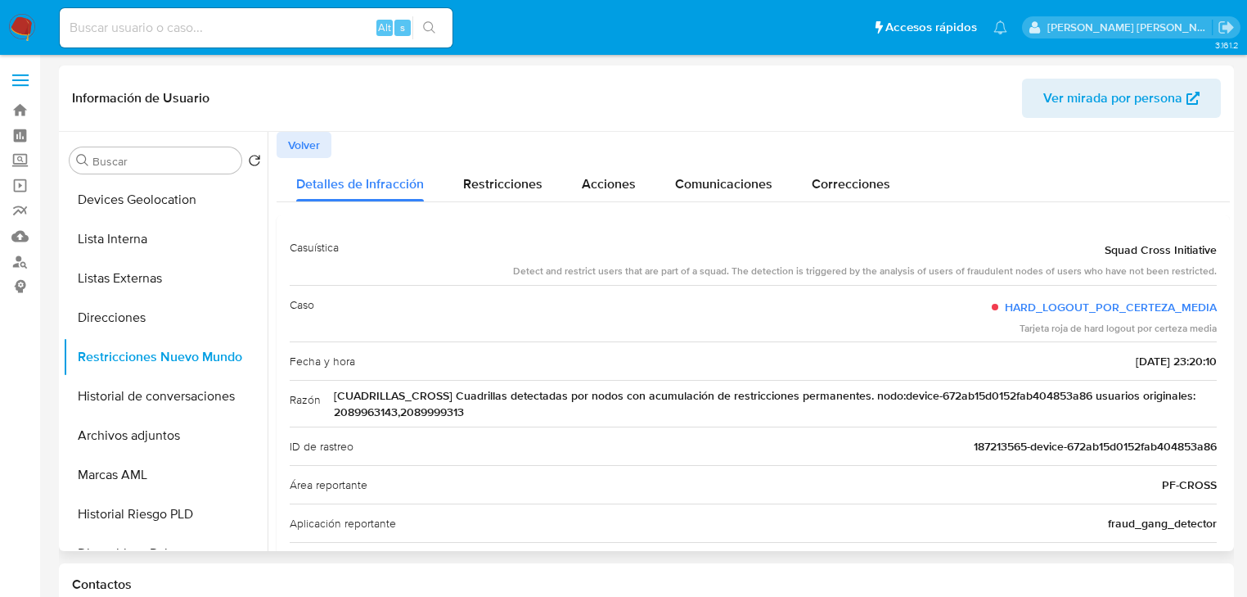
click at [404, 407] on span "[CUADRILLAS_CROSS] Cuadrillas detectadas por nodos con acumulación de restricci…" at bounding box center [775, 403] width 883 height 33
click at [420, 412] on span "[CUADRILLAS_CROSS] Cuadrillas detectadas por nodos con acumulación de restricci…" at bounding box center [775, 403] width 883 height 33
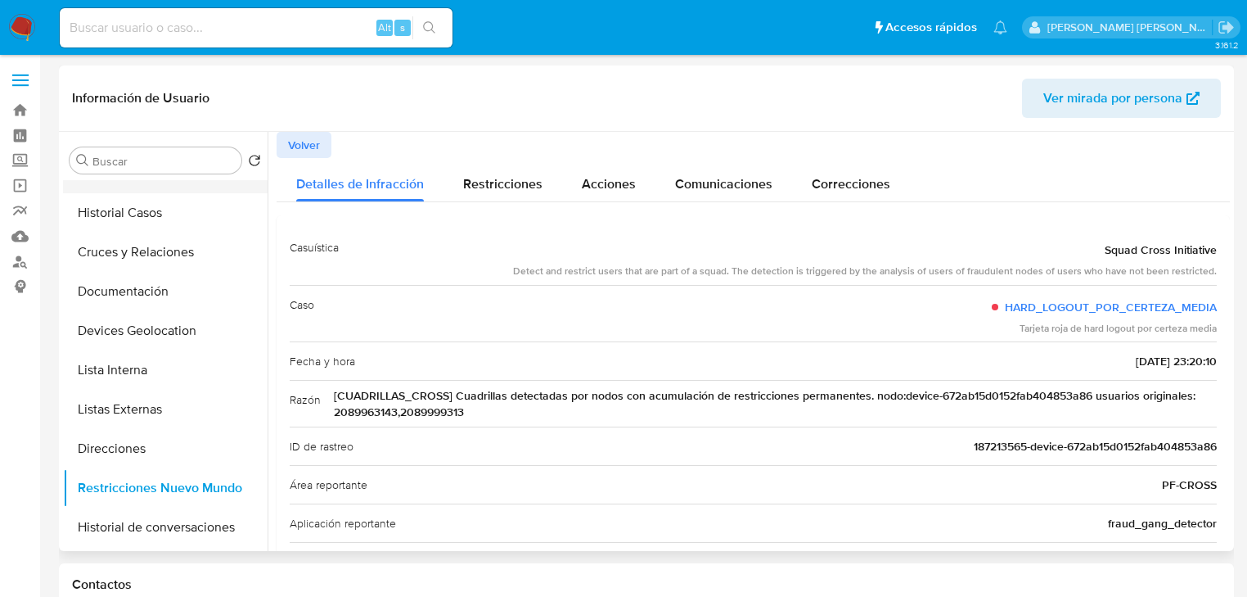
scroll to position [0, 0]
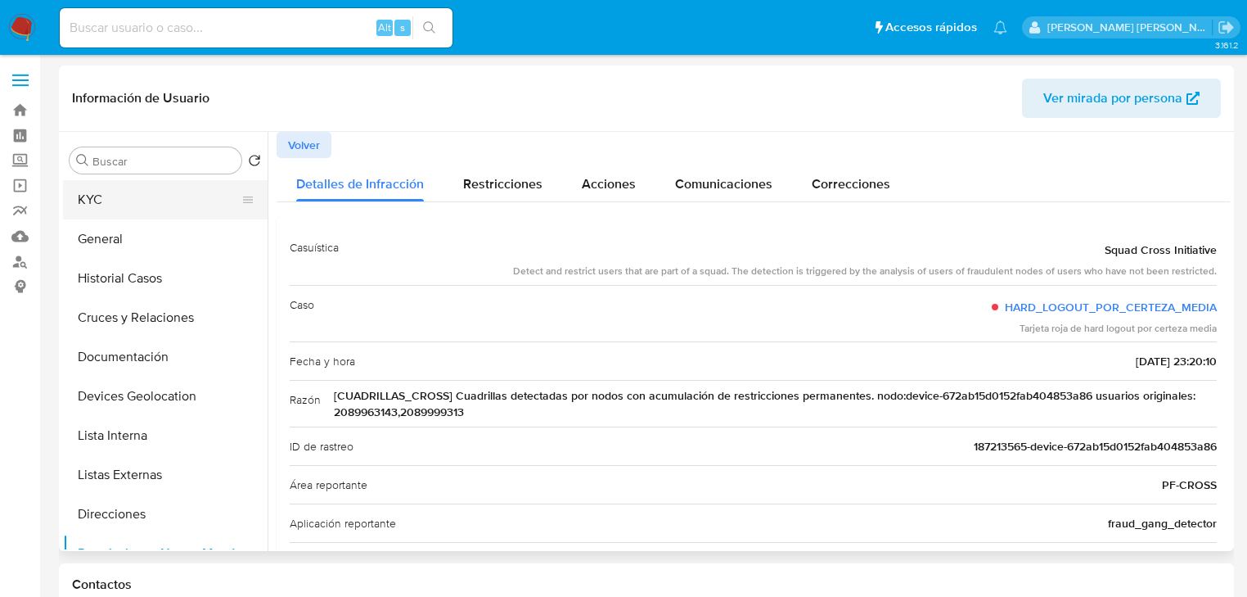
click at [129, 200] on button "KYC" at bounding box center [158, 199] width 191 height 39
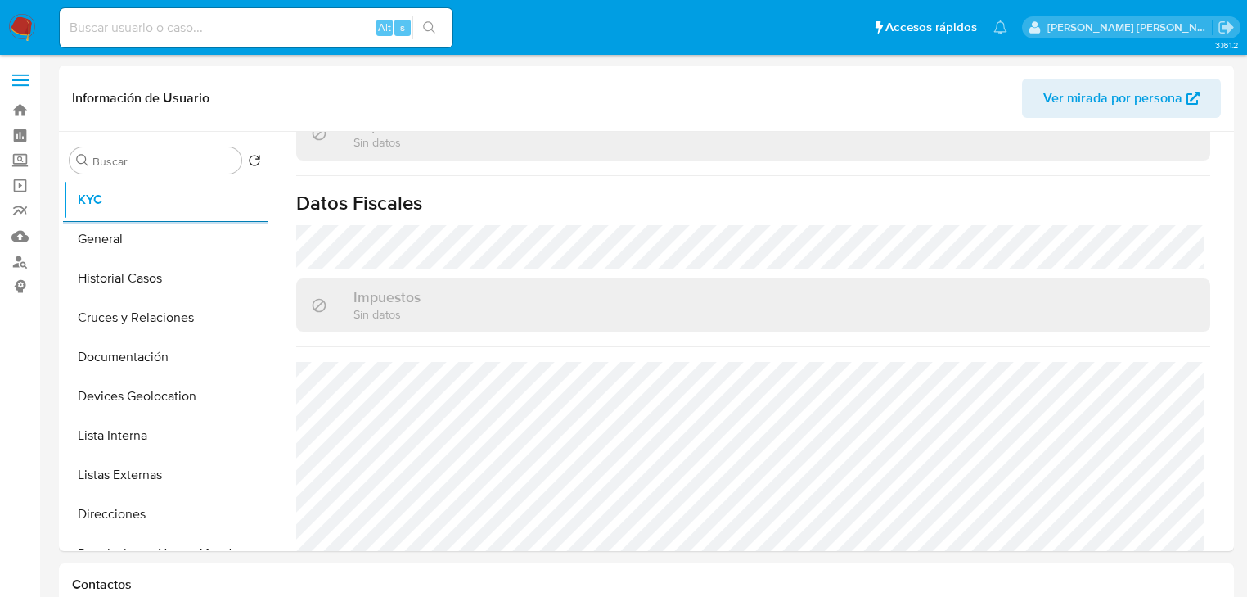
click at [209, 25] on input at bounding box center [256, 27] width 393 height 21
type input "1785987579"
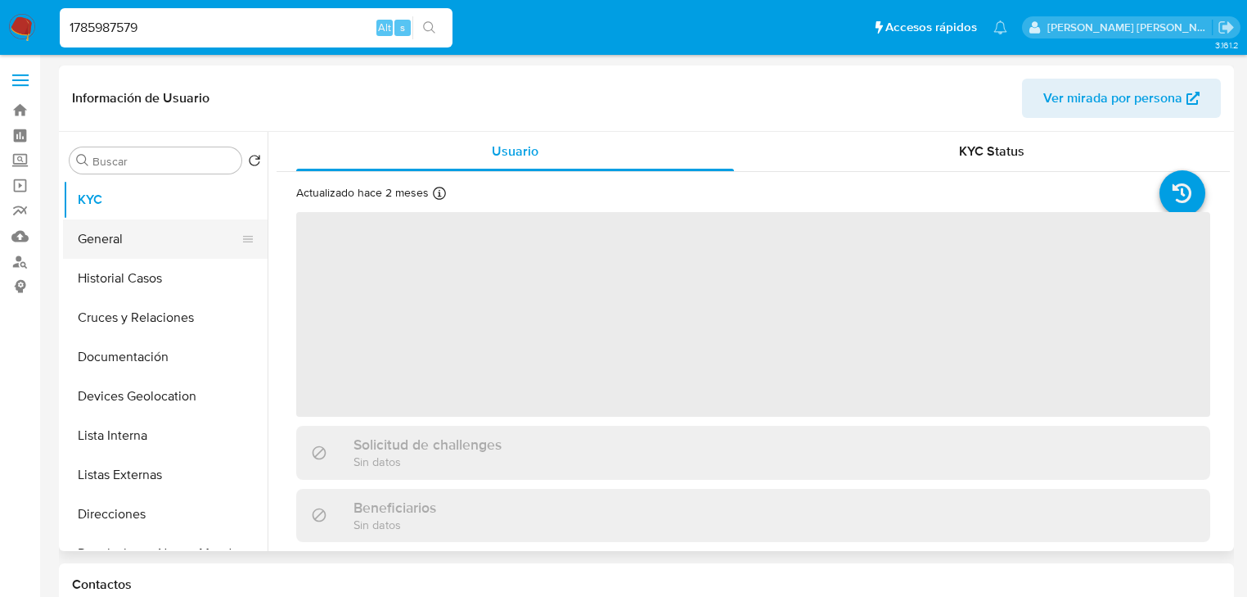
click at [145, 254] on button "General" at bounding box center [158, 238] width 191 height 39
select select "10"
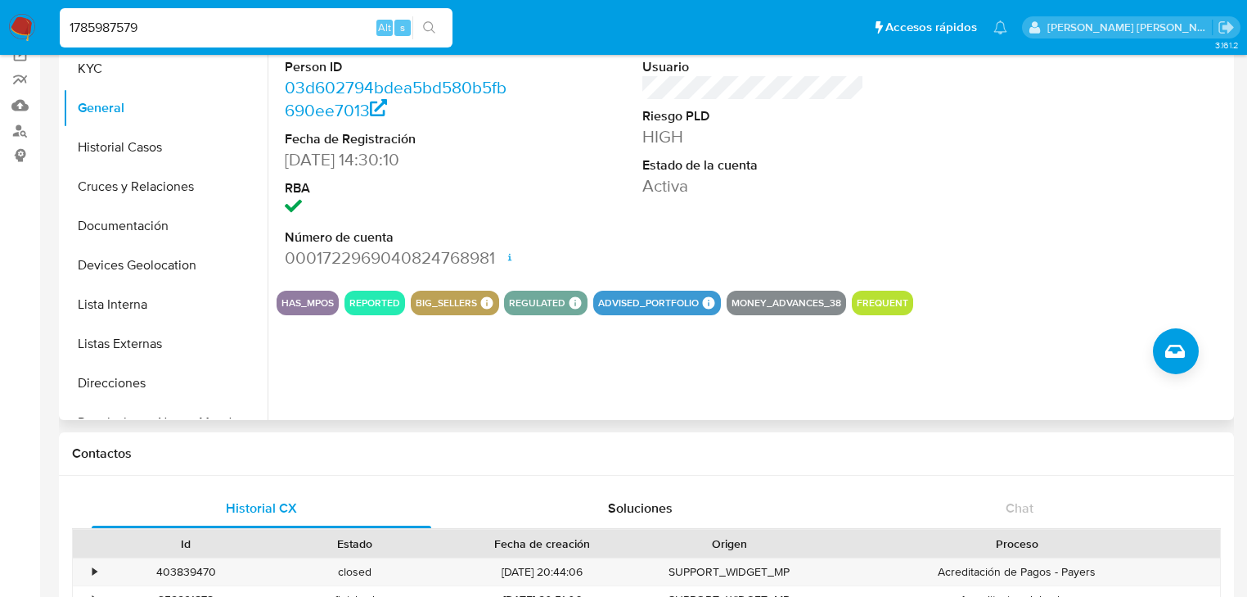
scroll to position [131, 0]
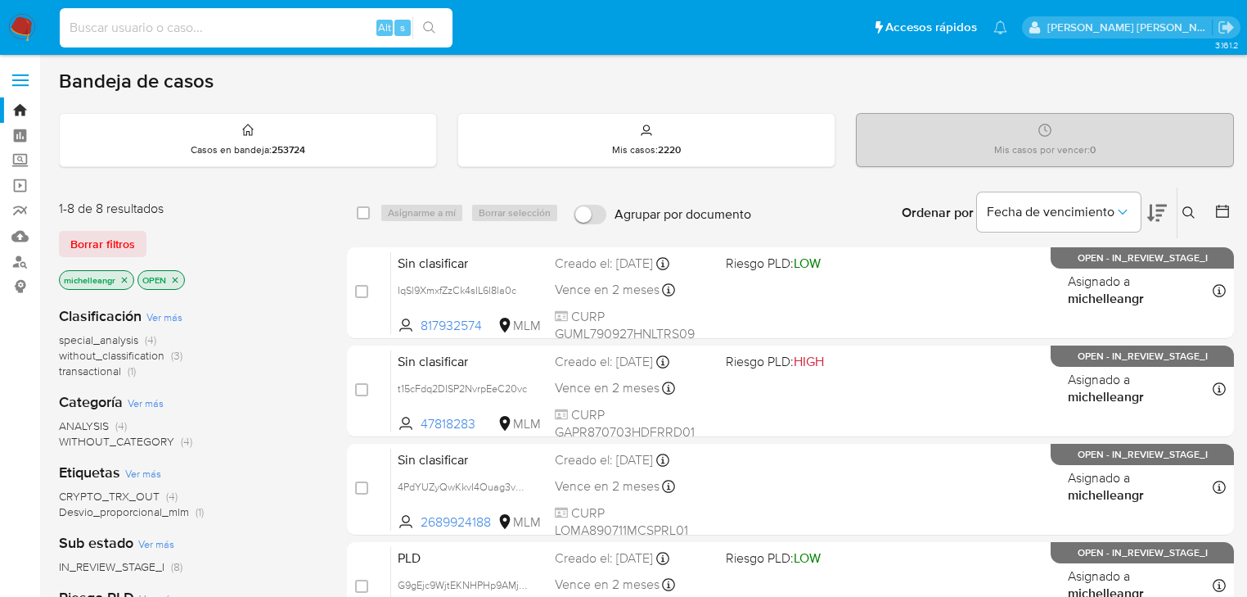
click at [189, 22] on input at bounding box center [256, 27] width 393 height 21
paste input "2089963143,2089999313"
drag, startPoint x: 147, startPoint y: 25, endPoint x: 411, endPoint y: 33, distance: 263.6
click at [458, 41] on ul "Pausado Ver notificaciones 2089963143,2089999313 Alt s Accesos rápidos Presiona…" at bounding box center [534, 27] width 964 height 41
type input "2089963143"
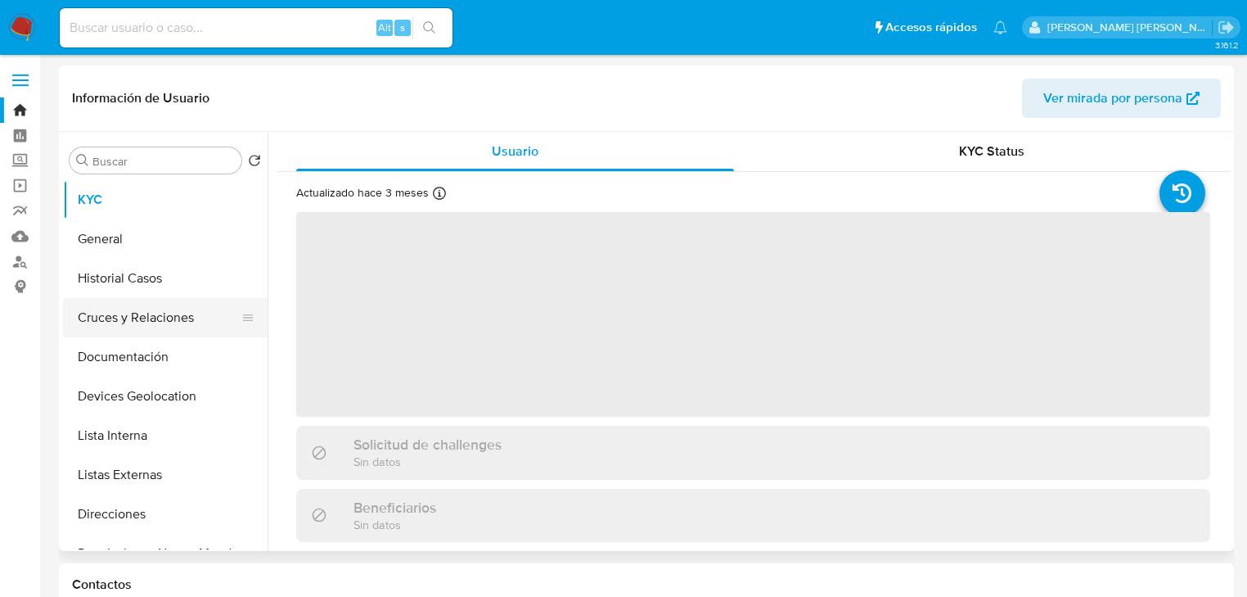
select select "10"
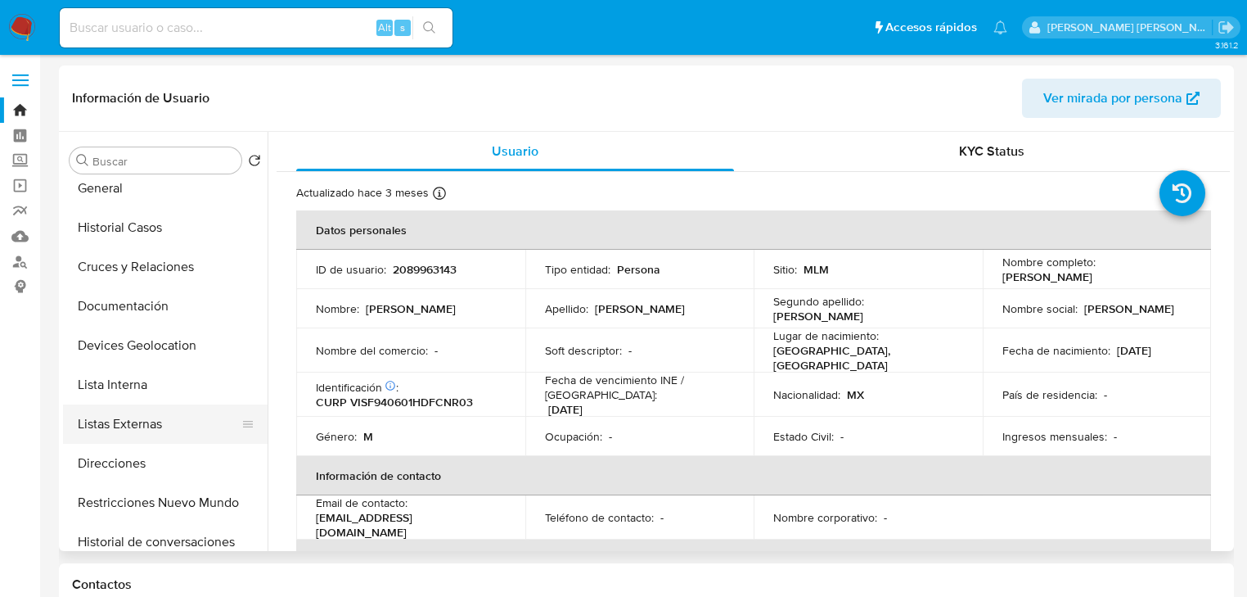
scroll to position [131, 0]
click at [210, 421] on button "Restricciones Nuevo Mundo" at bounding box center [158, 422] width 191 height 39
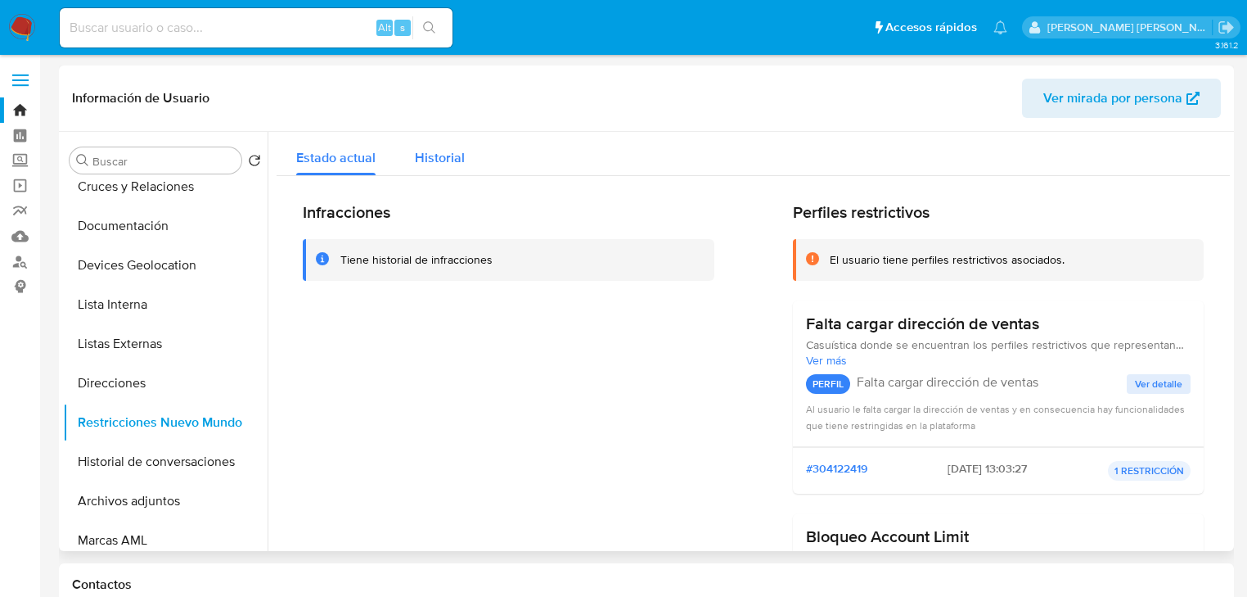
click at [434, 144] on div "Historial" at bounding box center [440, 153] width 50 height 43
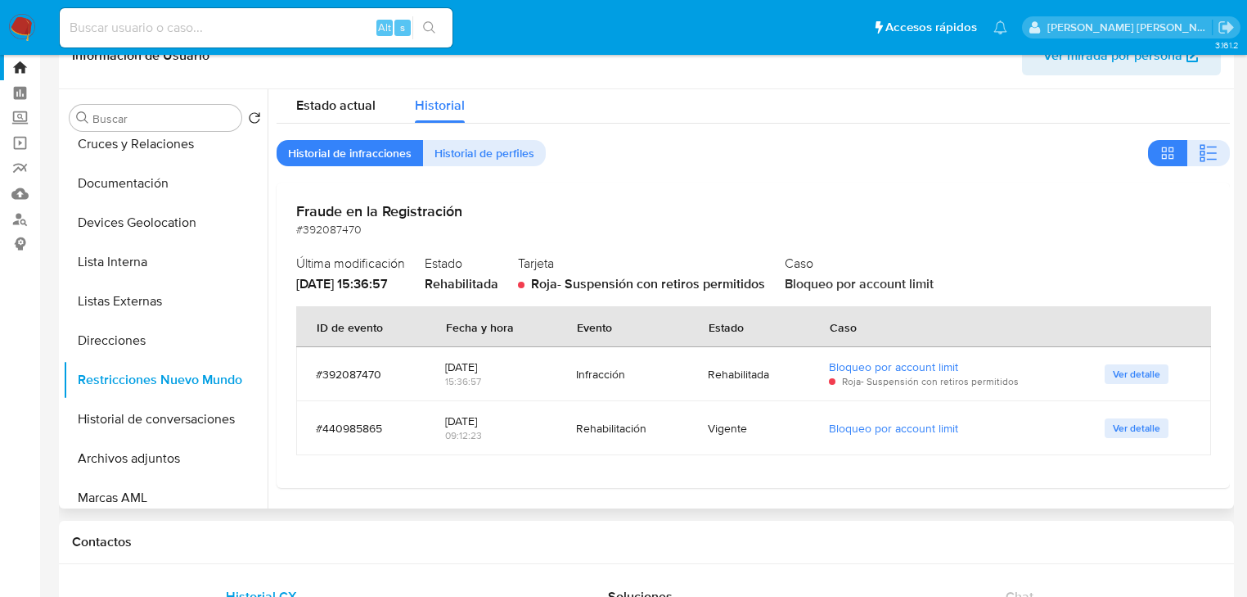
scroll to position [65, 0]
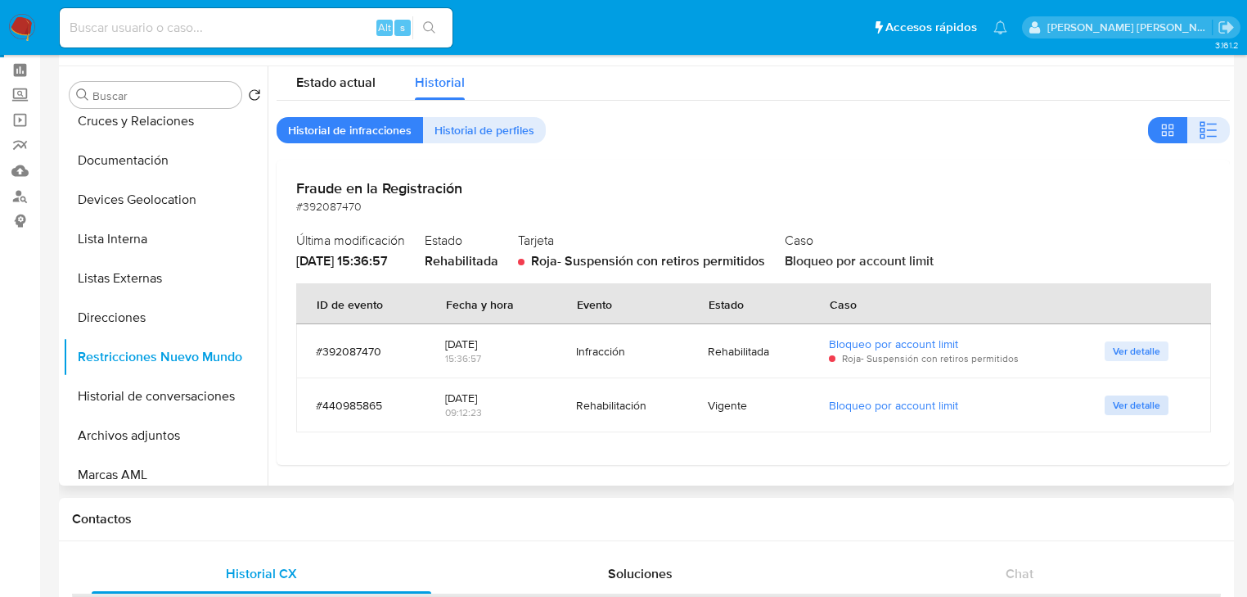
click at [1127, 408] on span "Ver detalle" at bounding box center [1136, 405] width 47 height 16
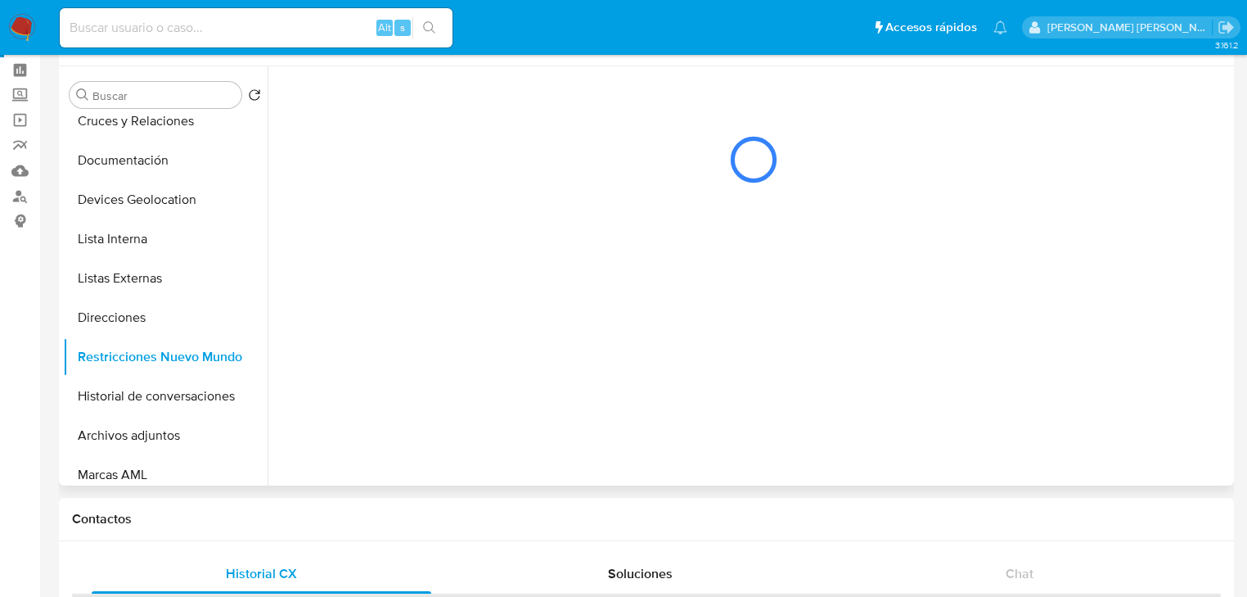
scroll to position [0, 0]
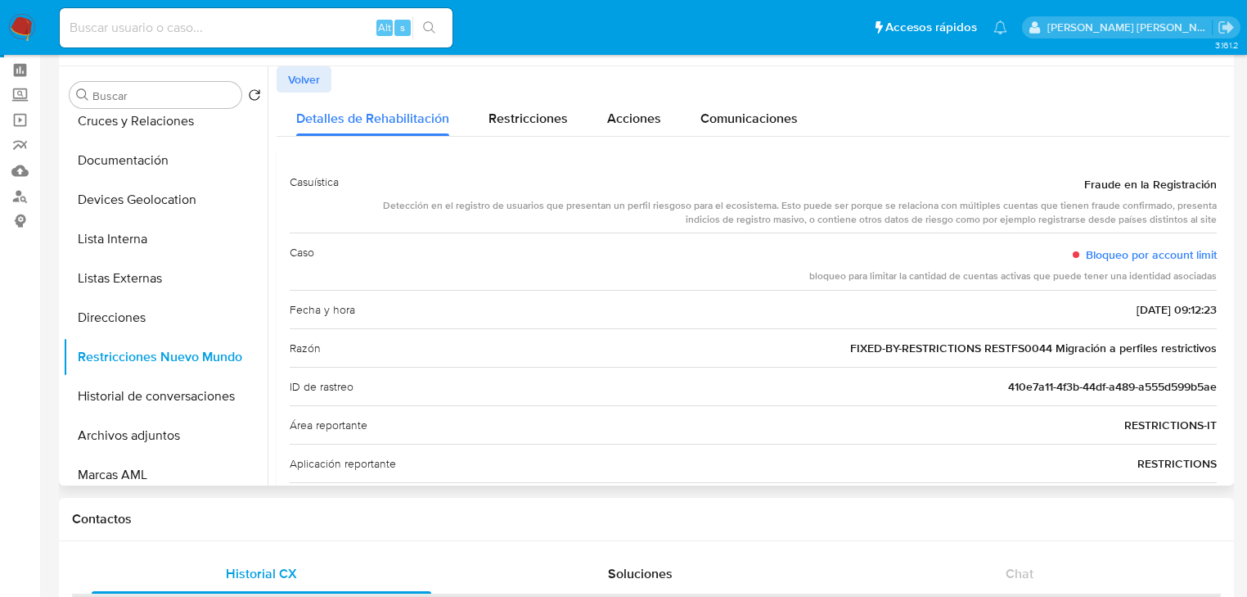
click at [306, 80] on span "Volver" at bounding box center [304, 79] width 32 height 23
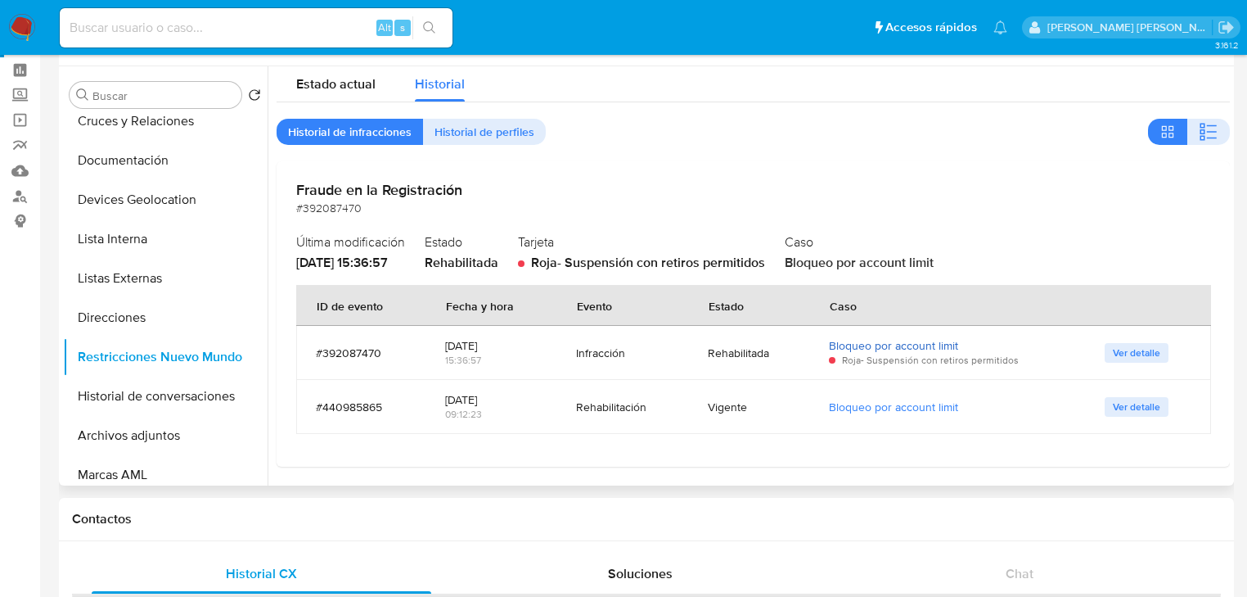
scroll to position [10, 0]
click at [210, 15] on div "Alt s" at bounding box center [256, 27] width 393 height 39
drag, startPoint x: 124, startPoint y: 40, endPoint x: 133, endPoint y: 29, distance: 14.6
click at [124, 39] on div "Alt s" at bounding box center [256, 27] width 393 height 39
click at [133, 29] on input at bounding box center [256, 27] width 393 height 21
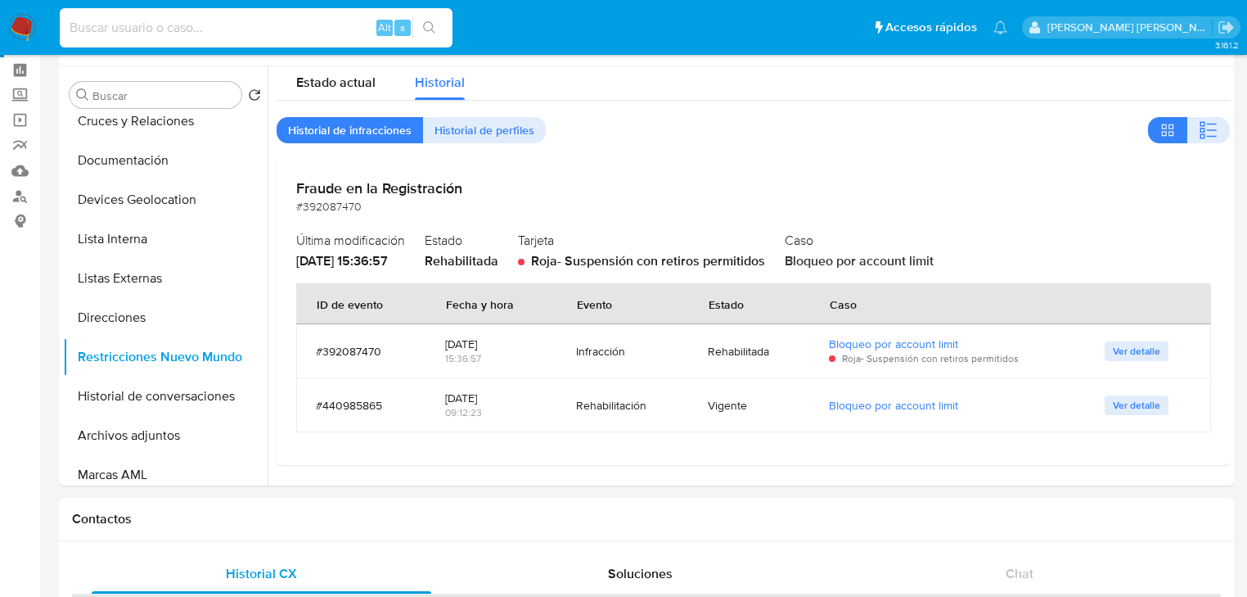
paste input "2089999313"
type input "2089999313"
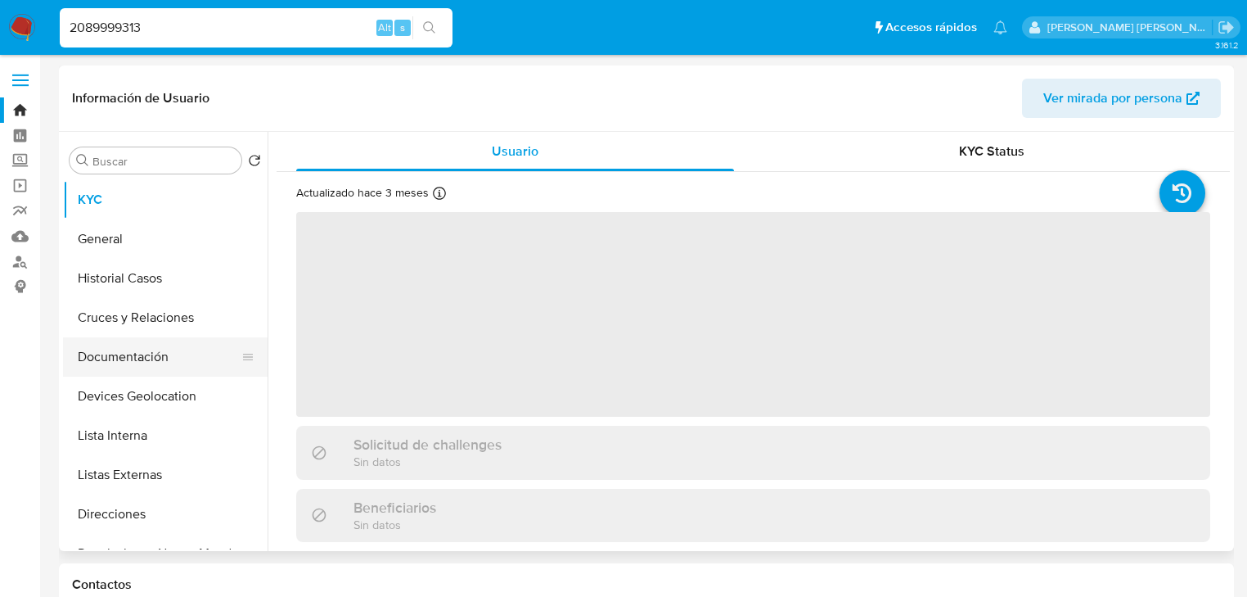
select select "10"
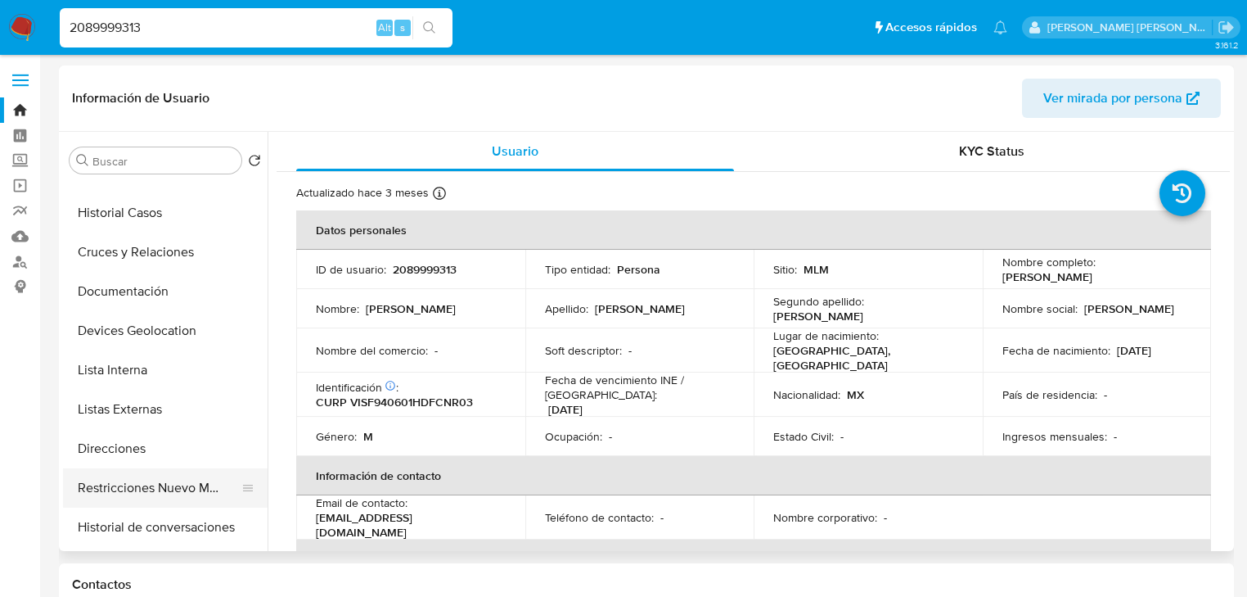
click at [164, 484] on button "Restricciones Nuevo Mundo" at bounding box center [158, 487] width 191 height 39
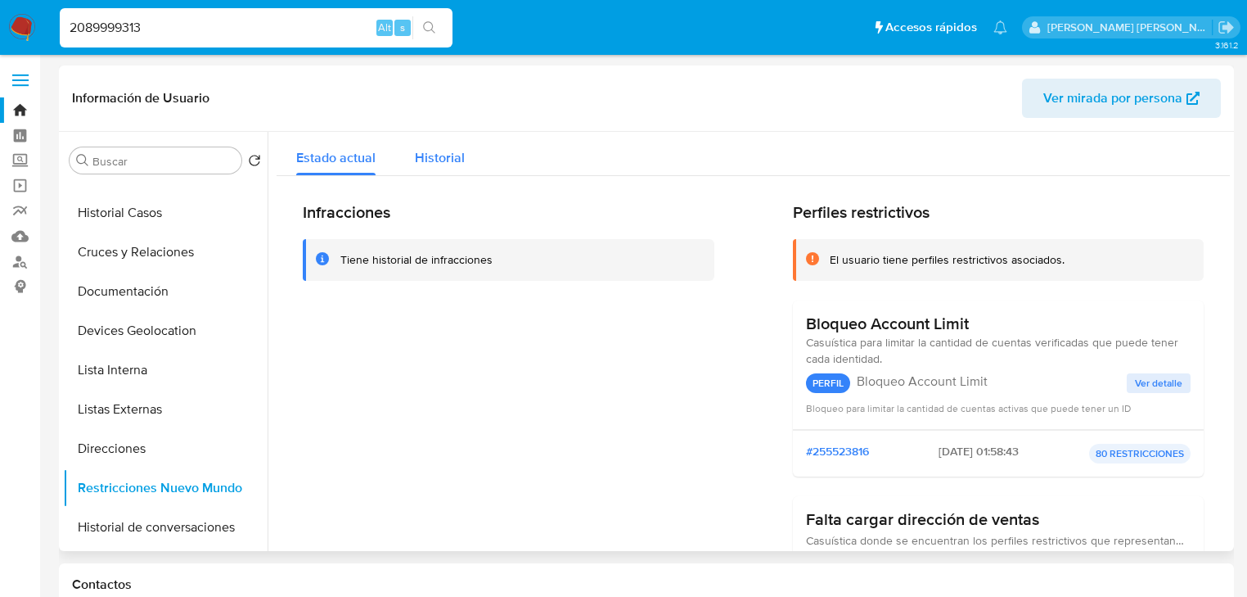
click at [411, 160] on button "Historial" at bounding box center [439, 153] width 89 height 43
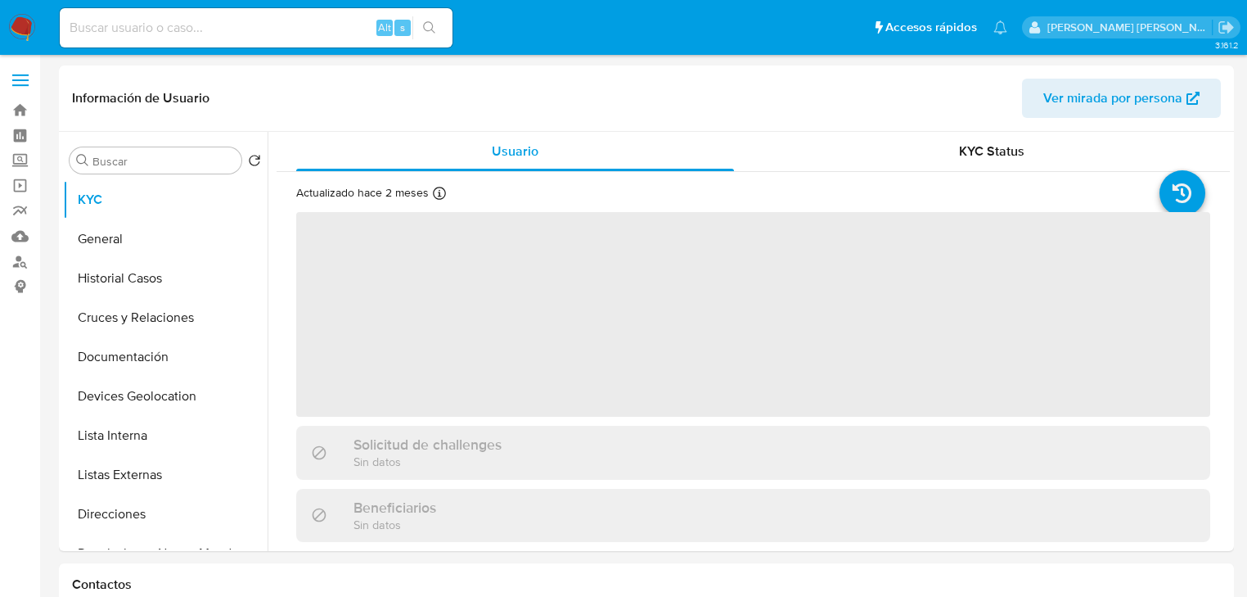
click at [142, 31] on input at bounding box center [256, 27] width 393 height 21
paste input "161433899"
type input "161433899"
select select "10"
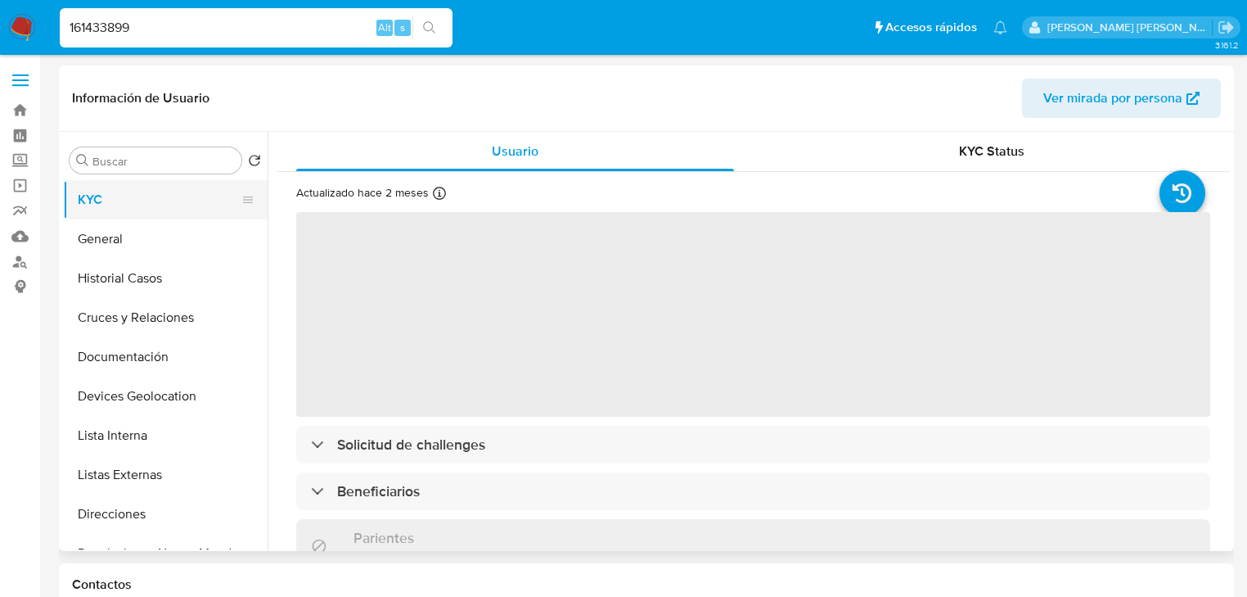
select select "10"
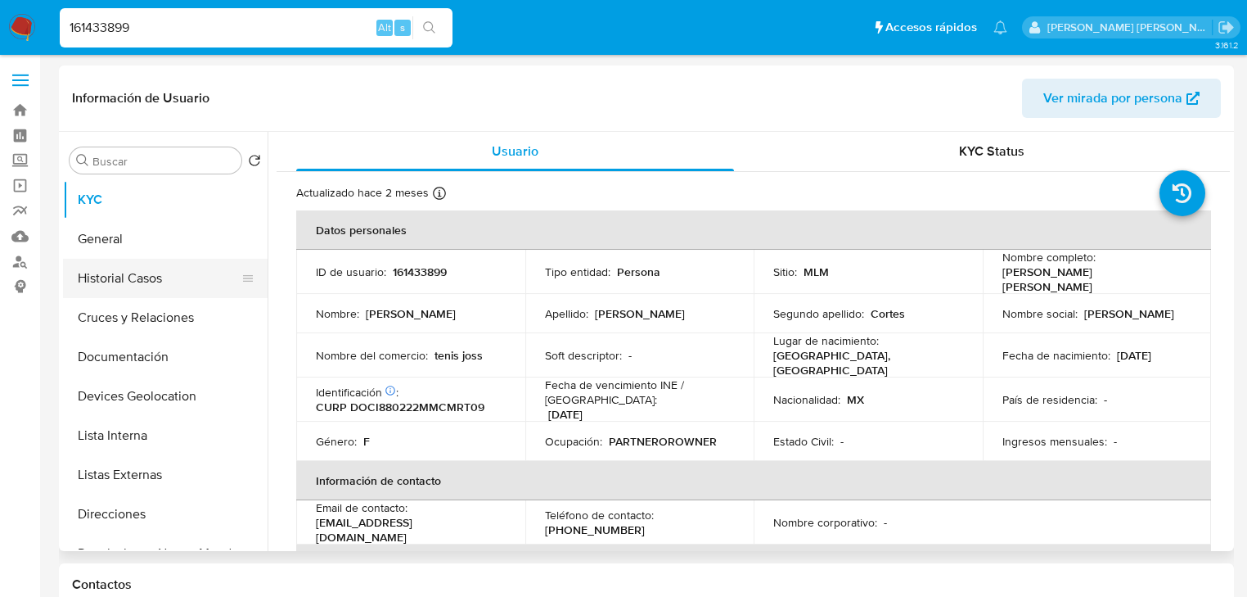
click at [181, 281] on button "Historial Casos" at bounding box center [158, 278] width 191 height 39
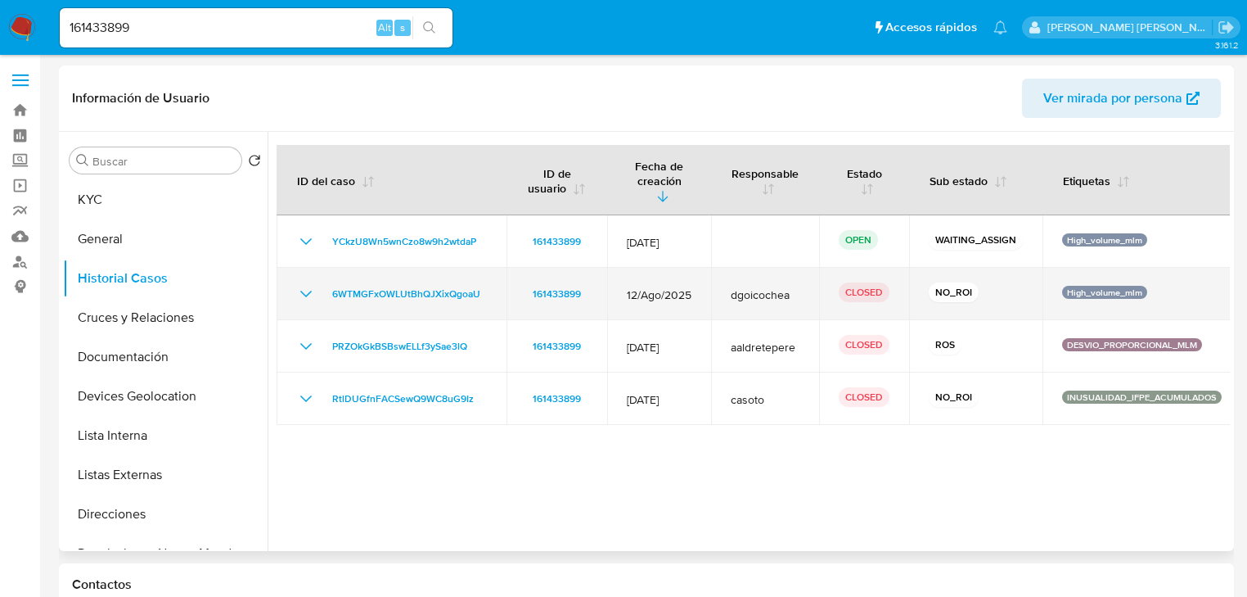
click at [304, 284] on icon "Mostrar/Ocultar" at bounding box center [306, 294] width 20 height 20
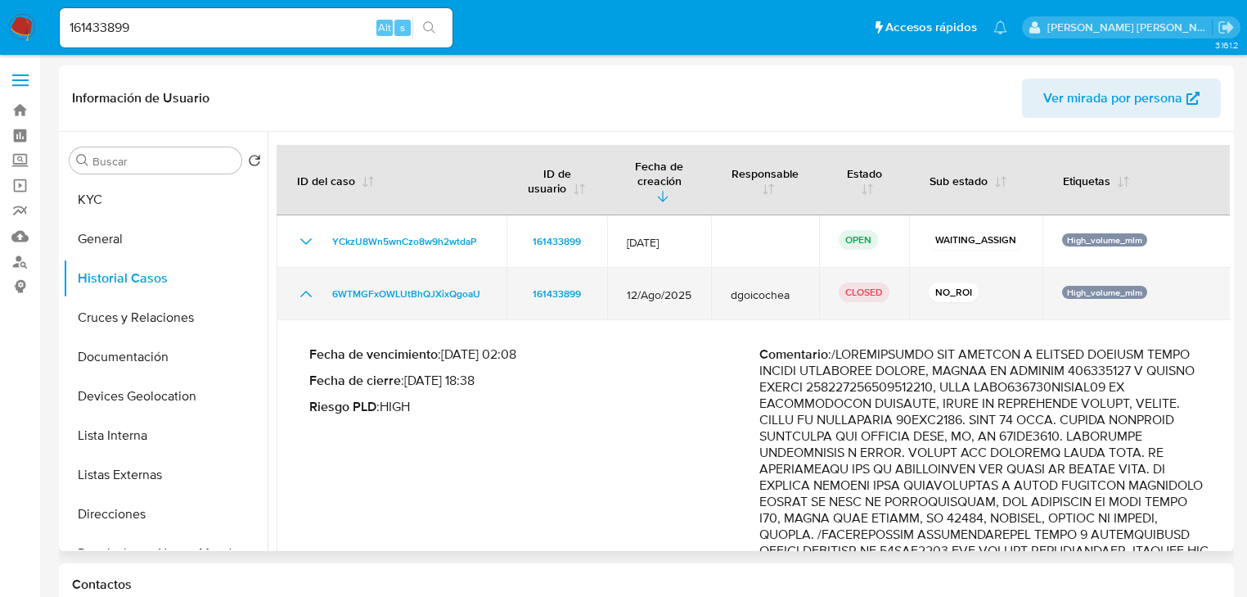
click at [308, 284] on icon "Mostrar/Ocultar" at bounding box center [306, 294] width 20 height 20
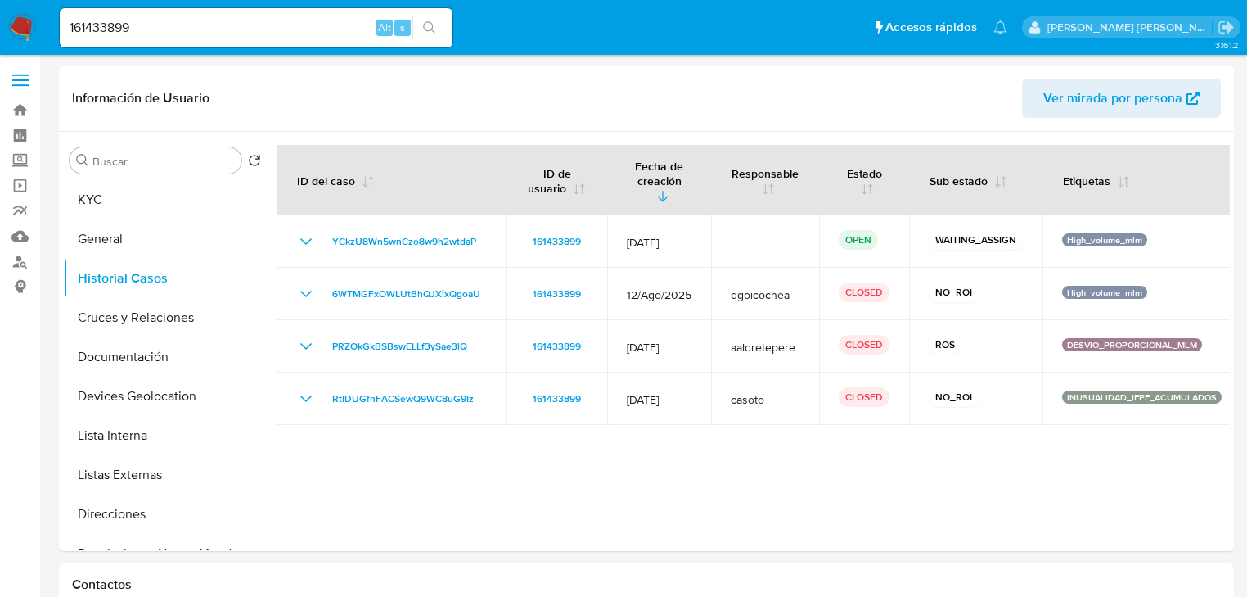
drag, startPoint x: 151, startPoint y: 28, endPoint x: 0, endPoint y: -41, distance: 166.3
paste input "083609434"
type input "1083609434"
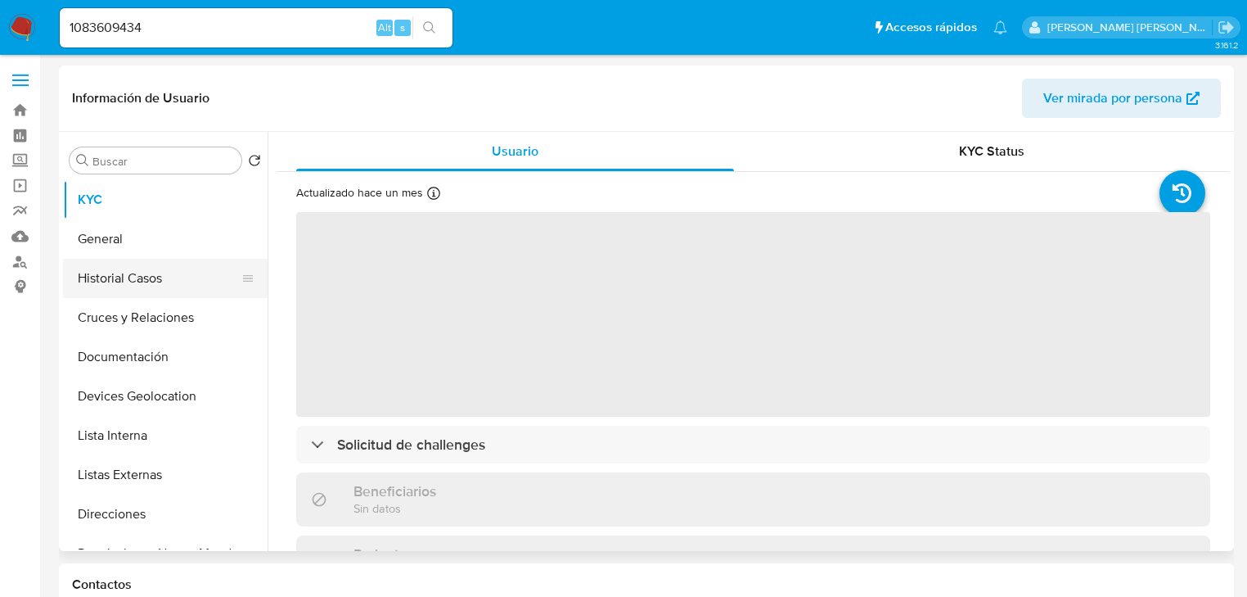
click at [167, 281] on button "Historial Casos" at bounding box center [158, 278] width 191 height 39
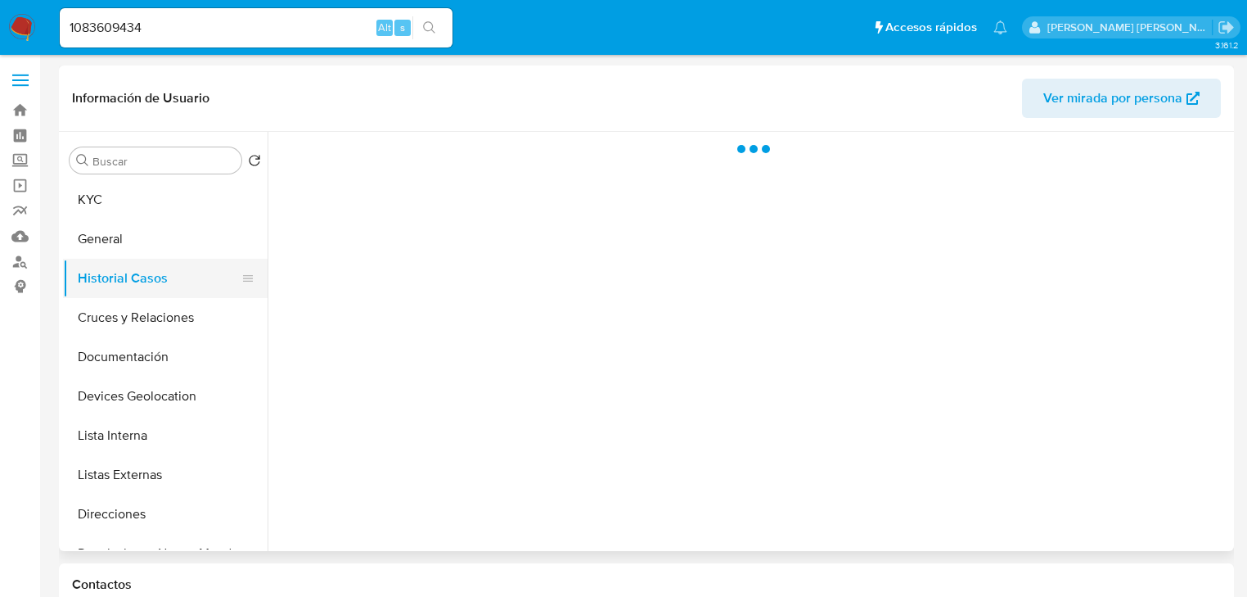
select select "10"
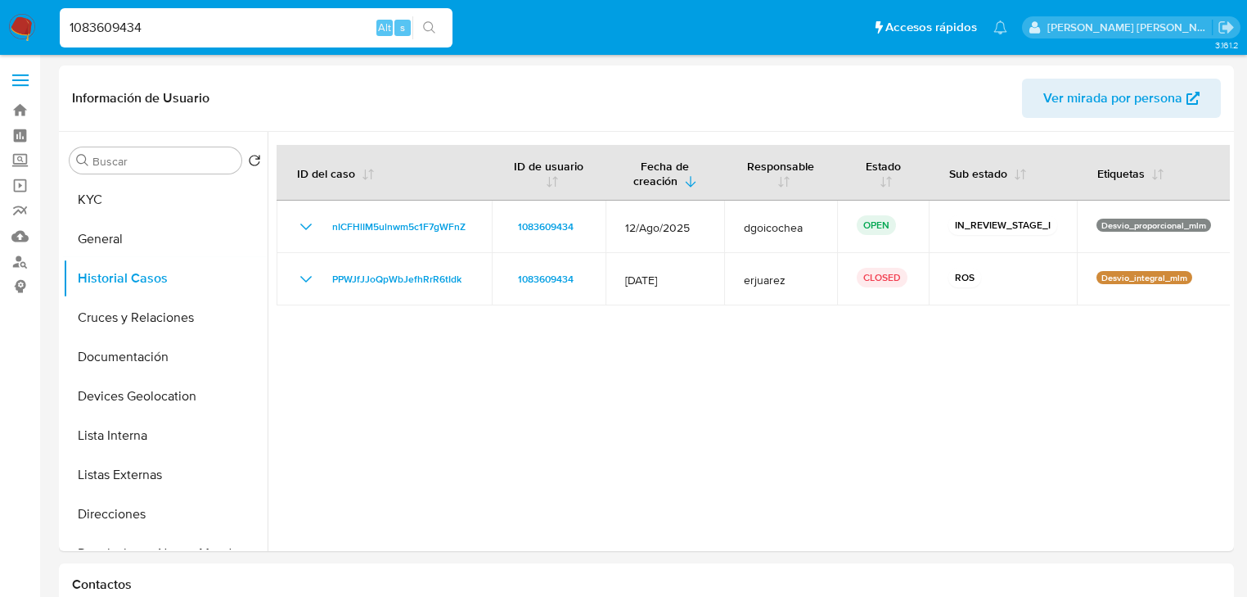
drag, startPoint x: 158, startPoint y: 31, endPoint x: 0, endPoint y: -12, distance: 163.8
paste input "2466671520"
type input "2466671520"
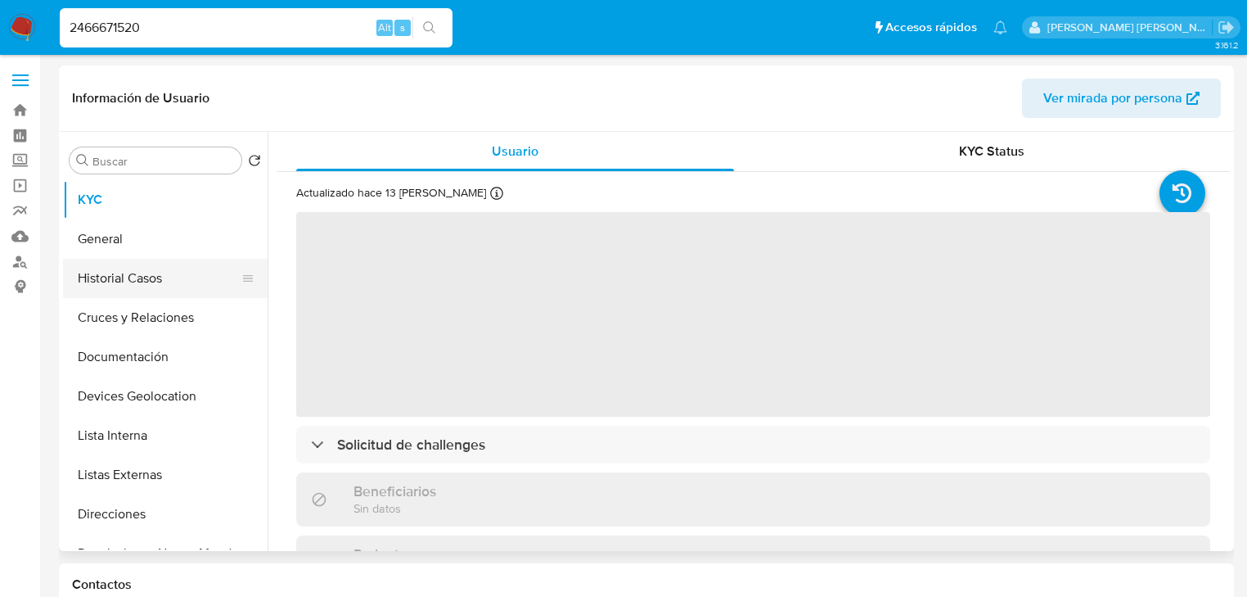
click at [115, 275] on button "Historial Casos" at bounding box center [158, 278] width 191 height 39
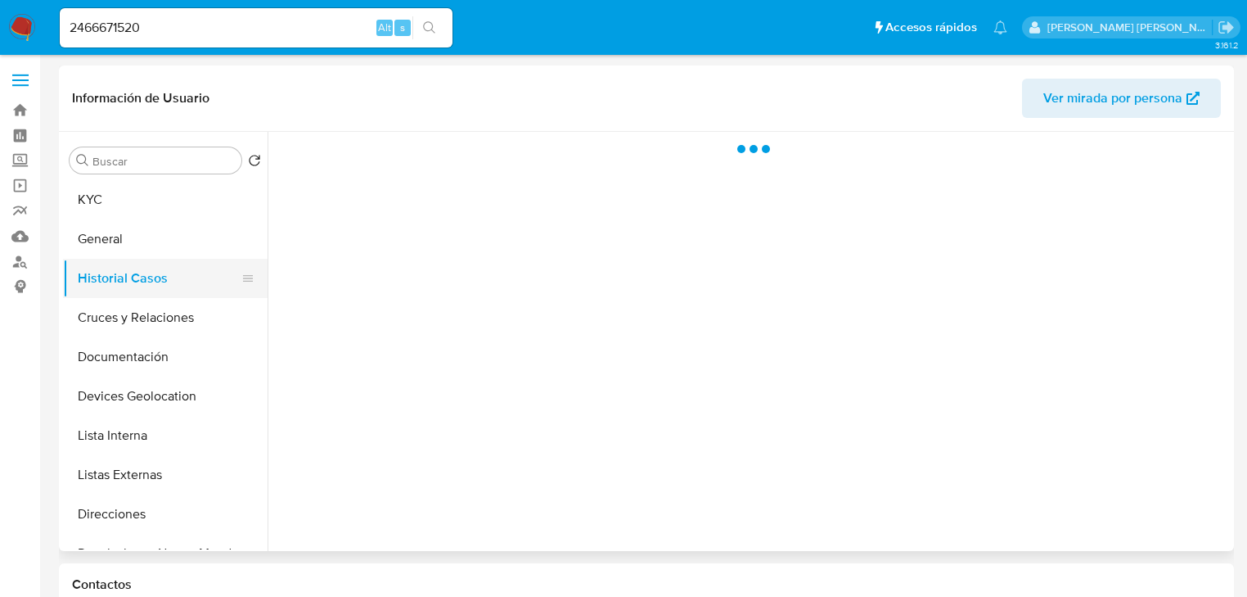
select select "10"
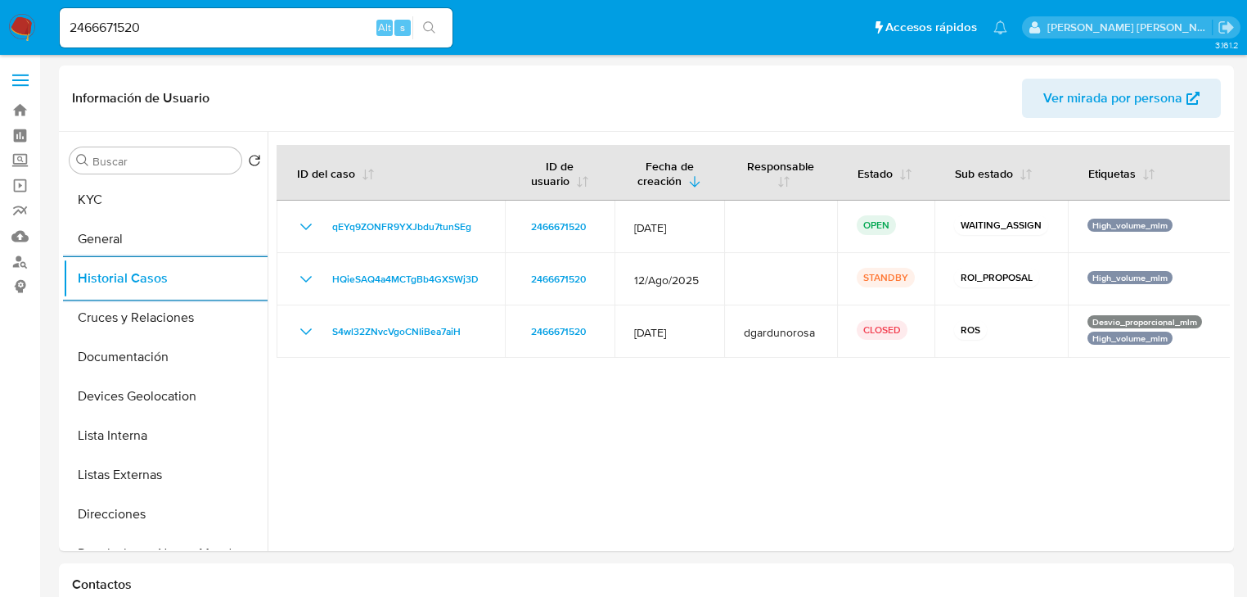
drag, startPoint x: 102, startPoint y: 23, endPoint x: 0, endPoint y: -27, distance: 113.8
paste input "1346570046"
type input "1346570046"
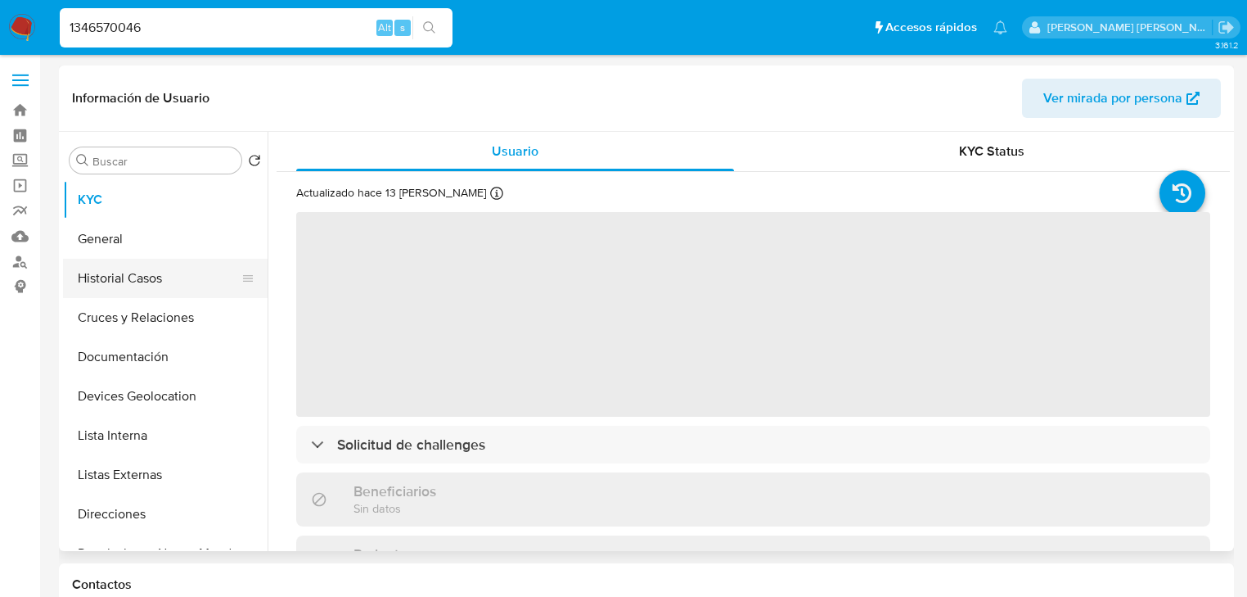
click at [162, 274] on button "Historial Casos" at bounding box center [158, 278] width 191 height 39
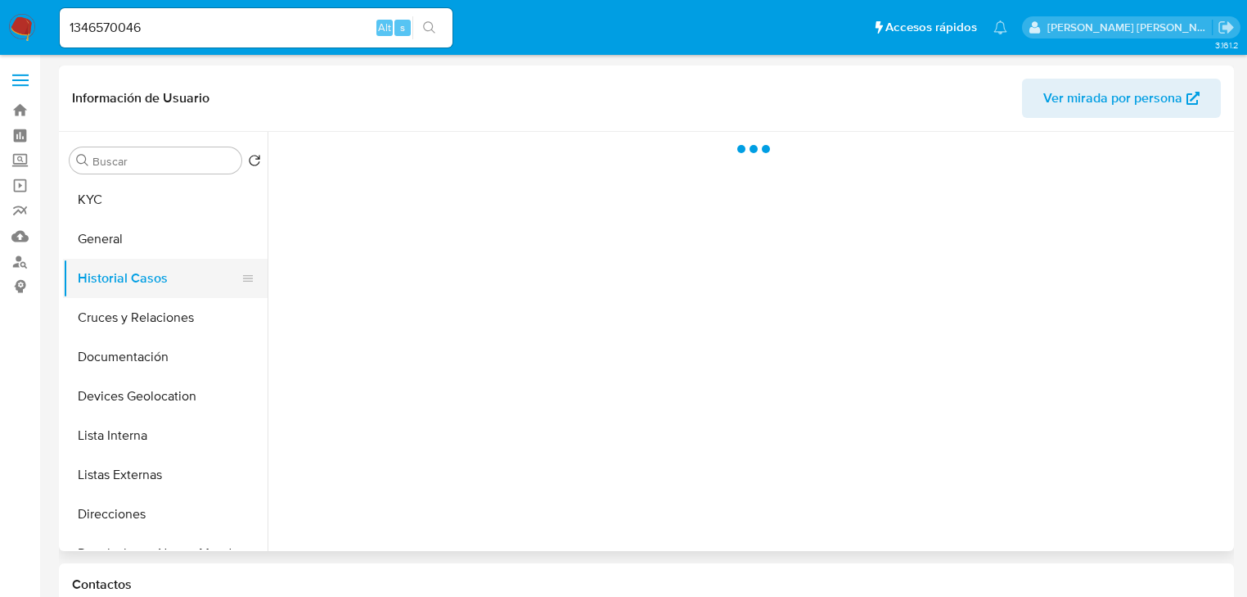
select select "10"
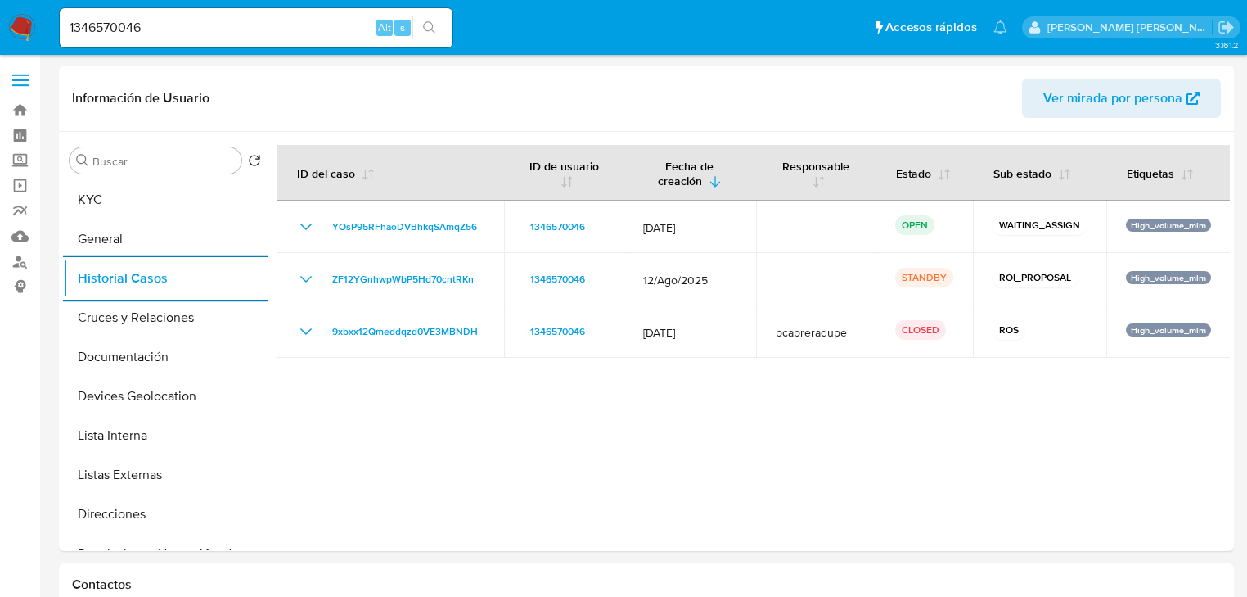
drag, startPoint x: 155, startPoint y: 30, endPoint x: 0, endPoint y: -79, distance: 190.3
paste input "697693980"
type input "697693980"
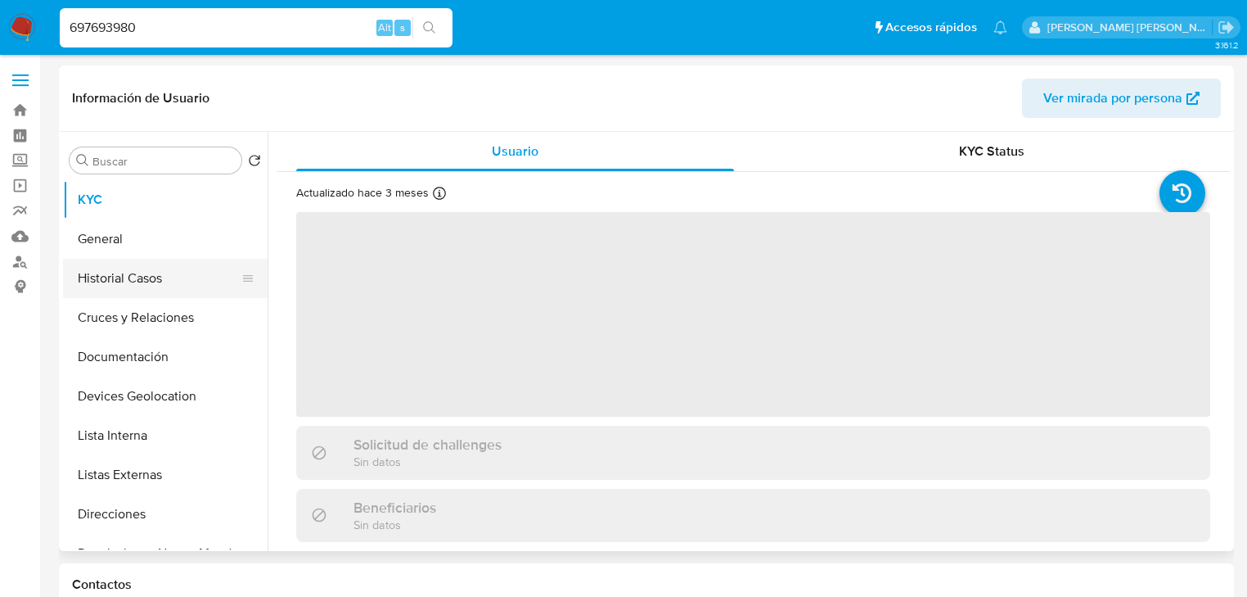
click at [130, 278] on button "Historial Casos" at bounding box center [158, 278] width 191 height 39
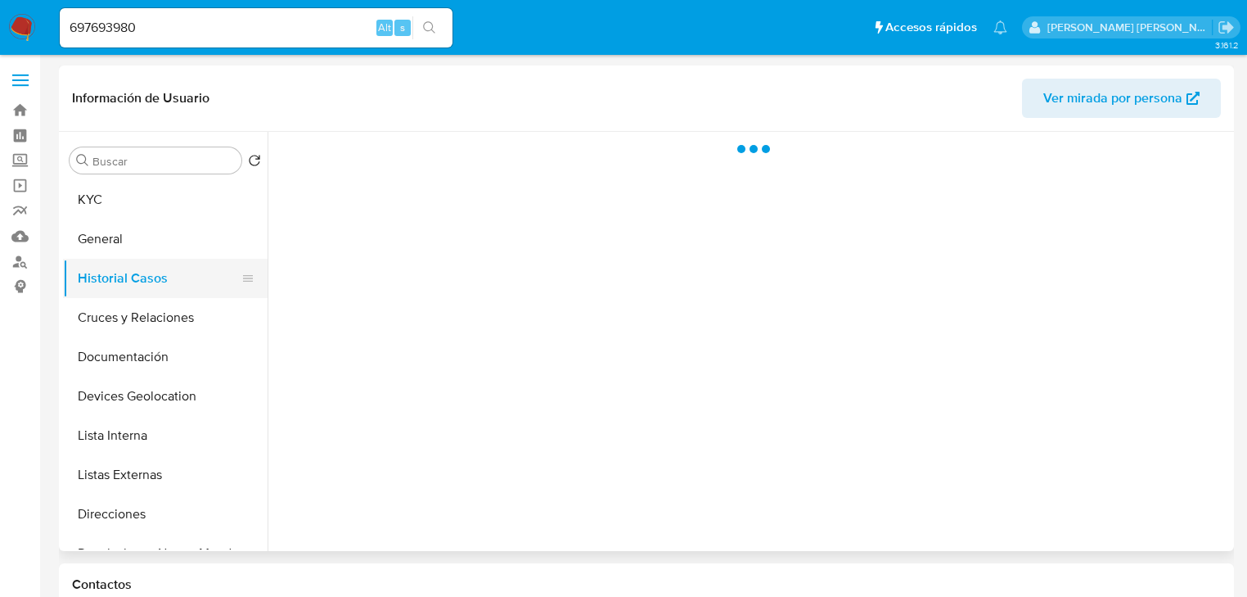
select select "10"
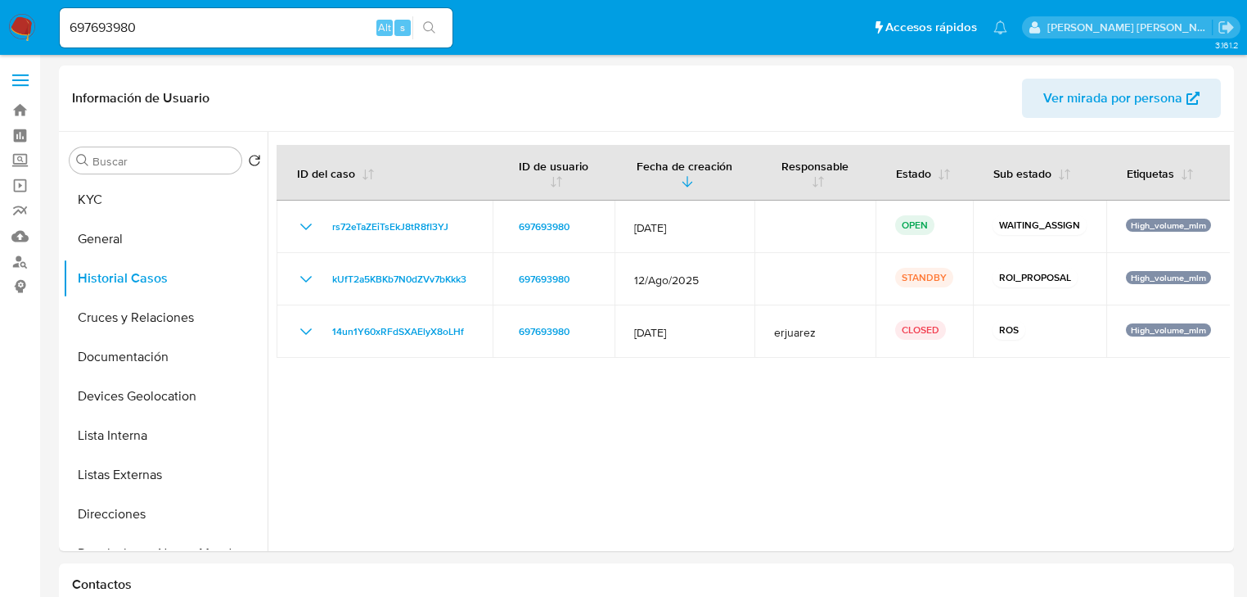
select select "10"
drag, startPoint x: 178, startPoint y: 19, endPoint x: 0, endPoint y: -33, distance: 184.9
paste input "1916797551"
type input "1916797551"
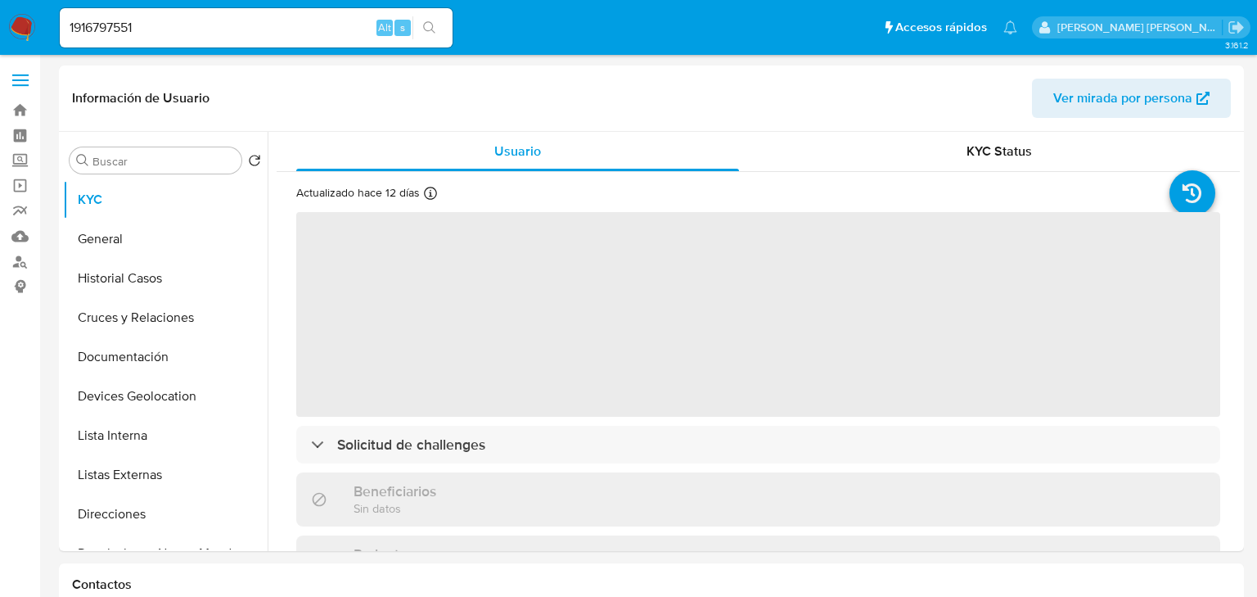
select select "10"
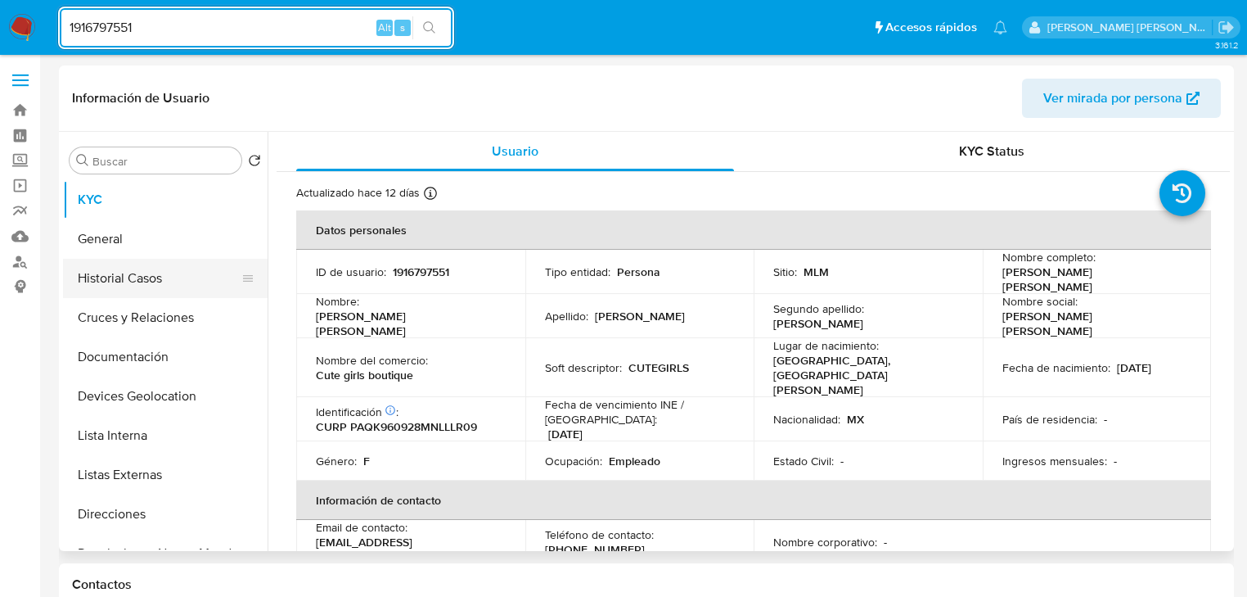
click at [123, 268] on button "Historial Casos" at bounding box center [158, 278] width 191 height 39
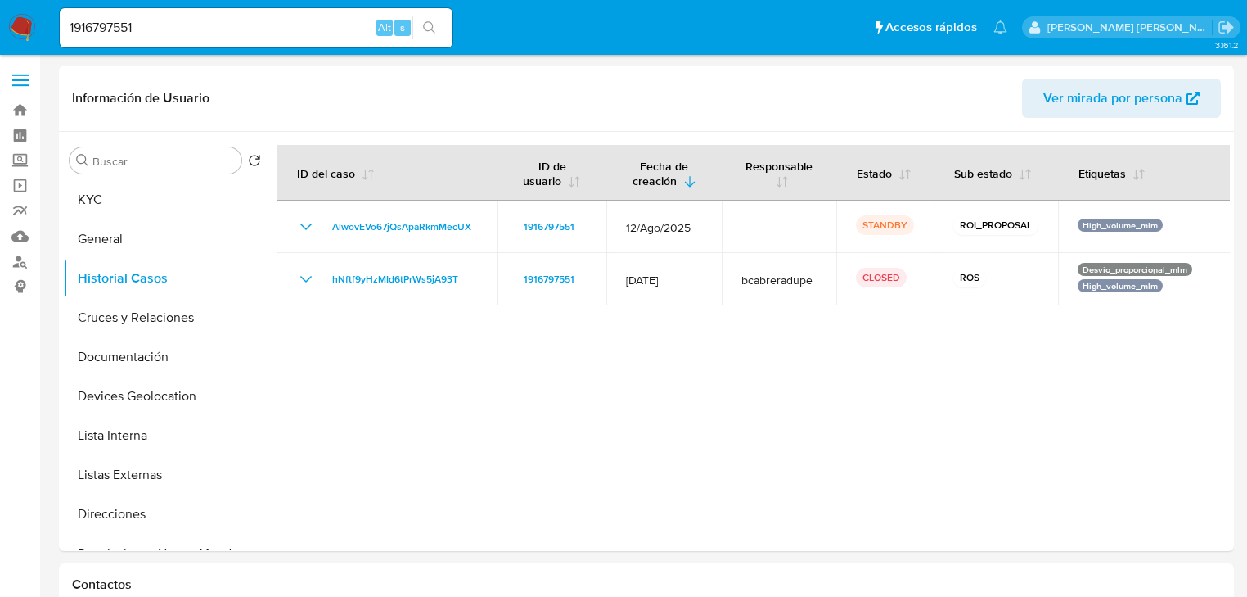
drag, startPoint x: 0, startPoint y: -26, endPoint x: 0, endPoint y: -42, distance: 15.5
paste input "732592204"
type input "732592204"
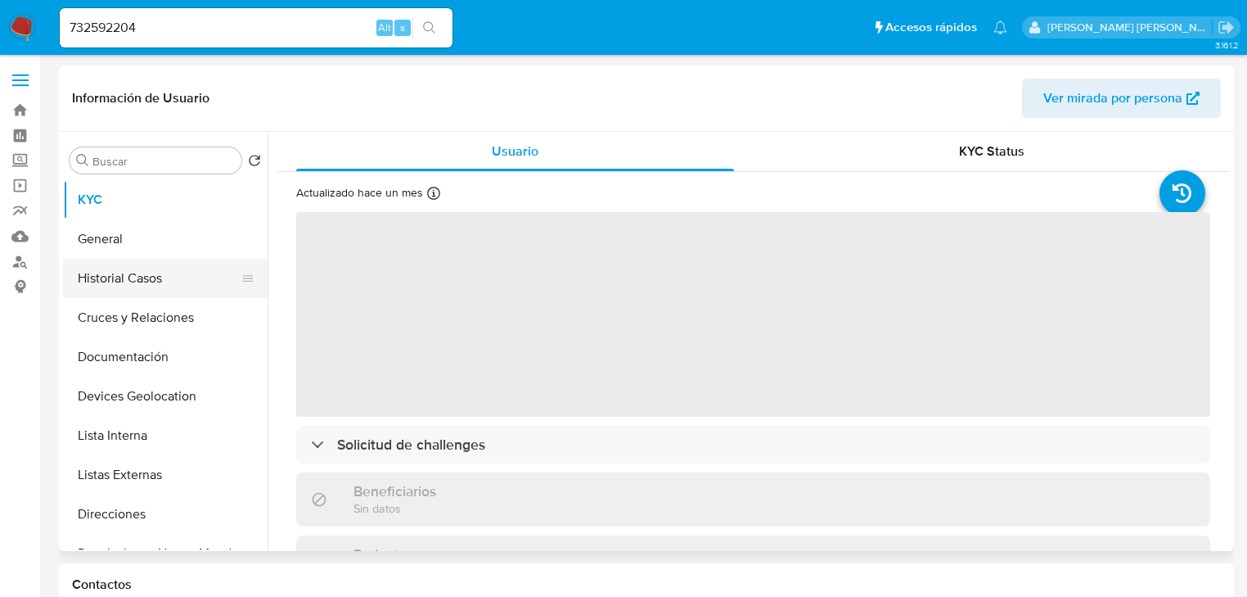
click at [164, 291] on button "Historial Casos" at bounding box center [158, 278] width 191 height 39
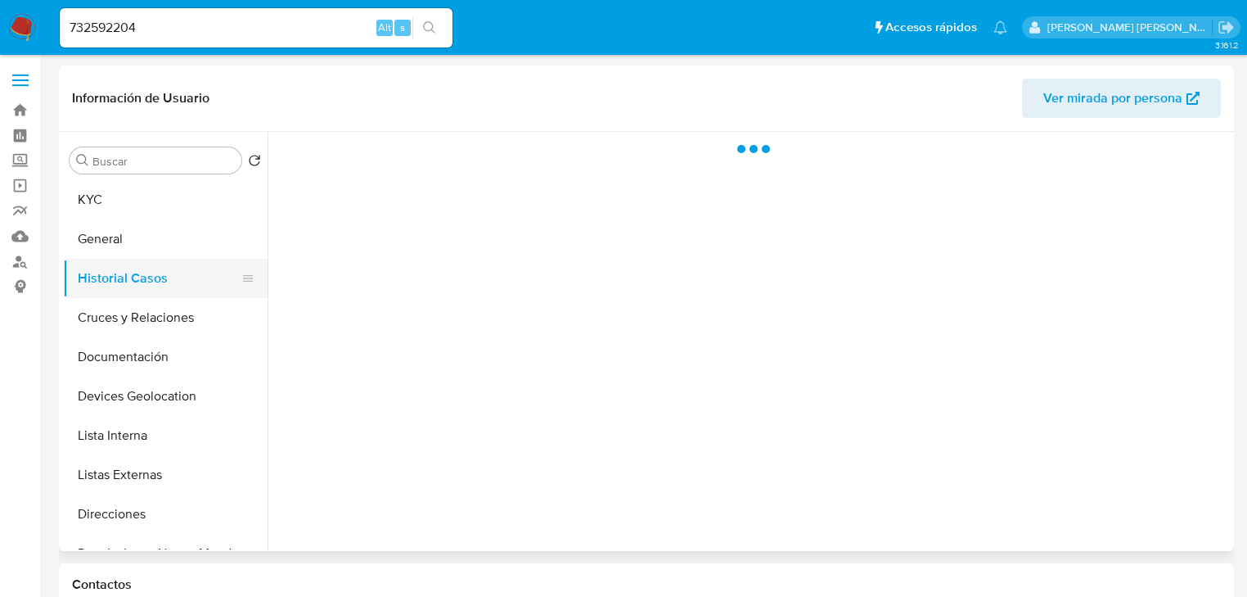
select select "10"
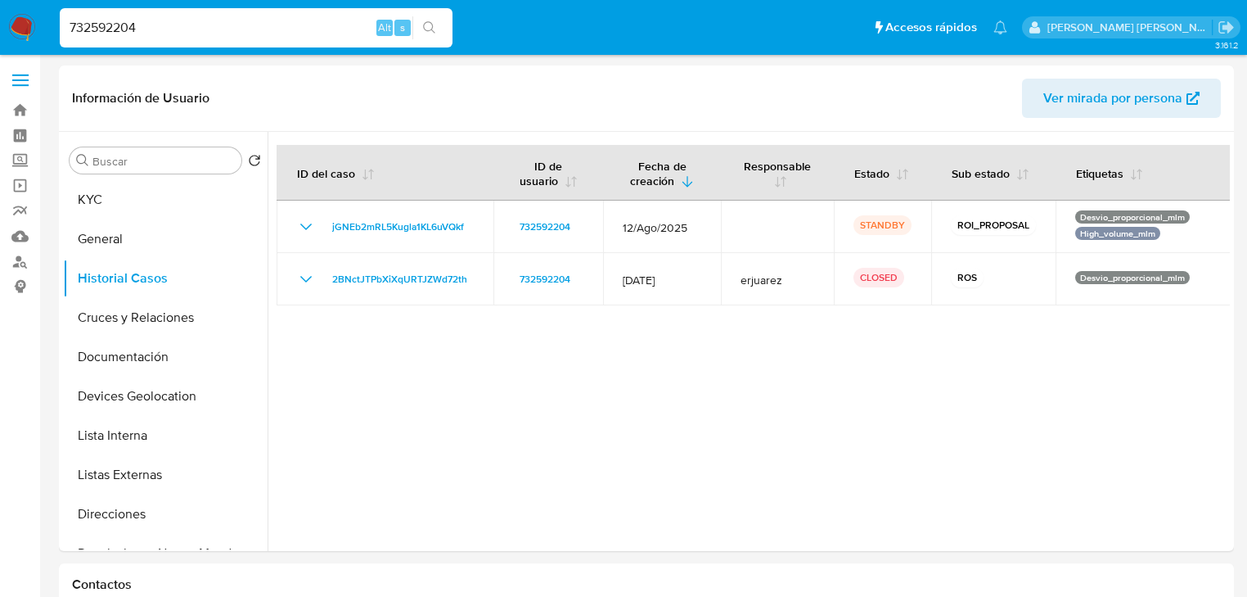
click at [0, 1] on nav "Pausado Ver notificaciones 732592204 Alt s Accesos rápidos Presiona las siguien…" at bounding box center [623, 27] width 1247 height 55
paste input "609389670"
type input "609389670"
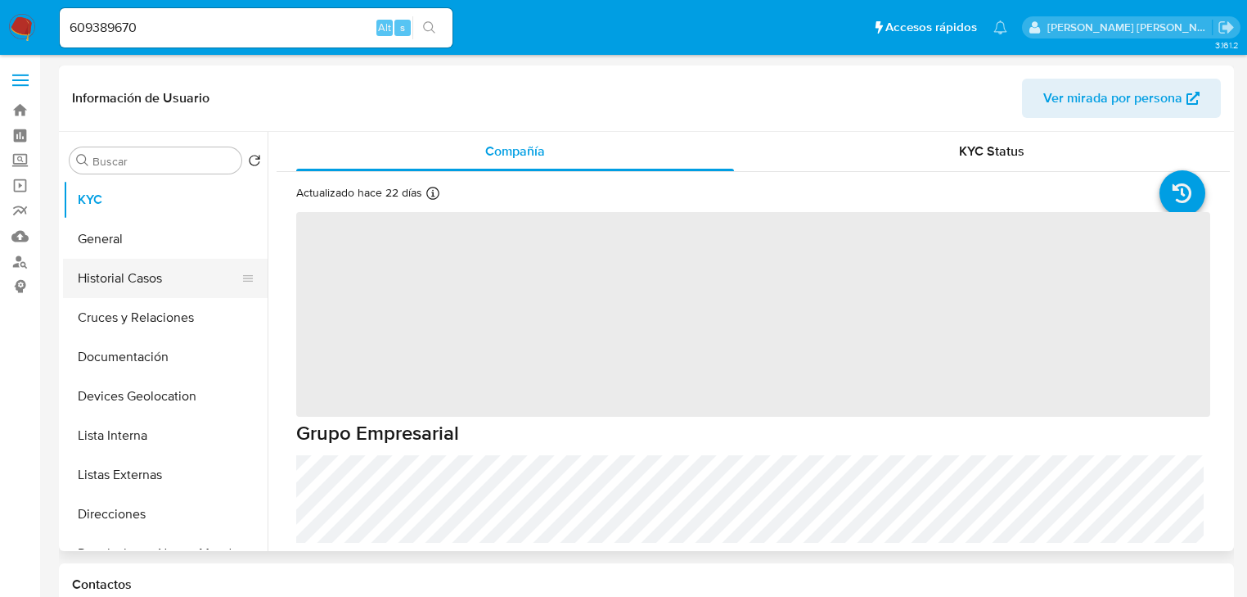
click at [151, 281] on button "Historial Casos" at bounding box center [158, 278] width 191 height 39
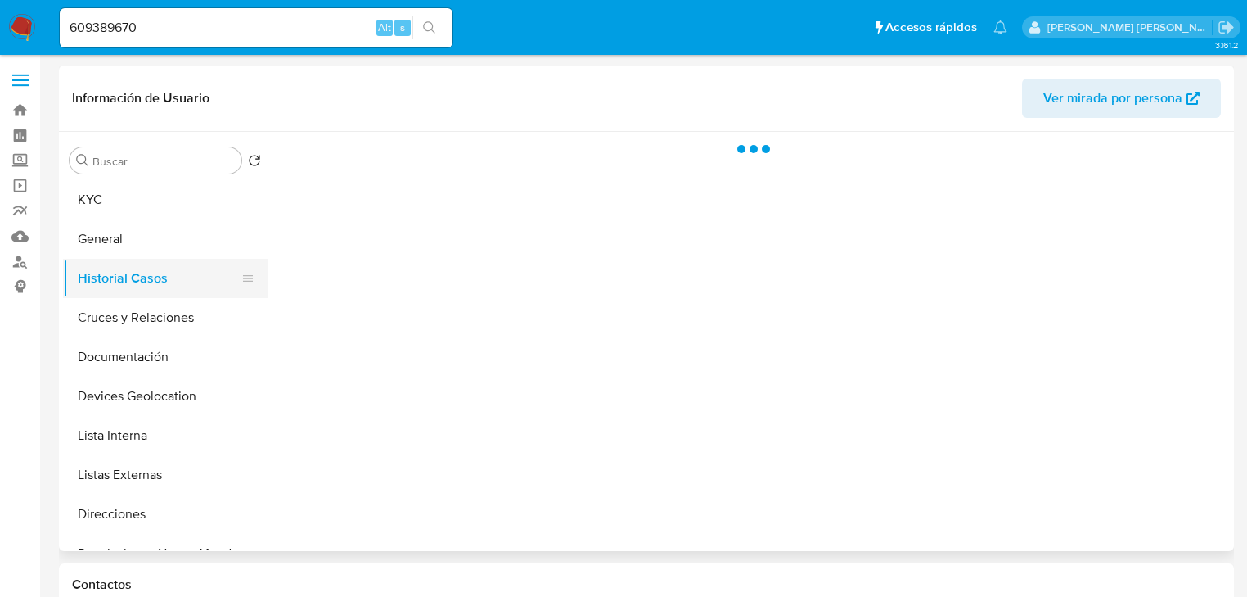
select select "10"
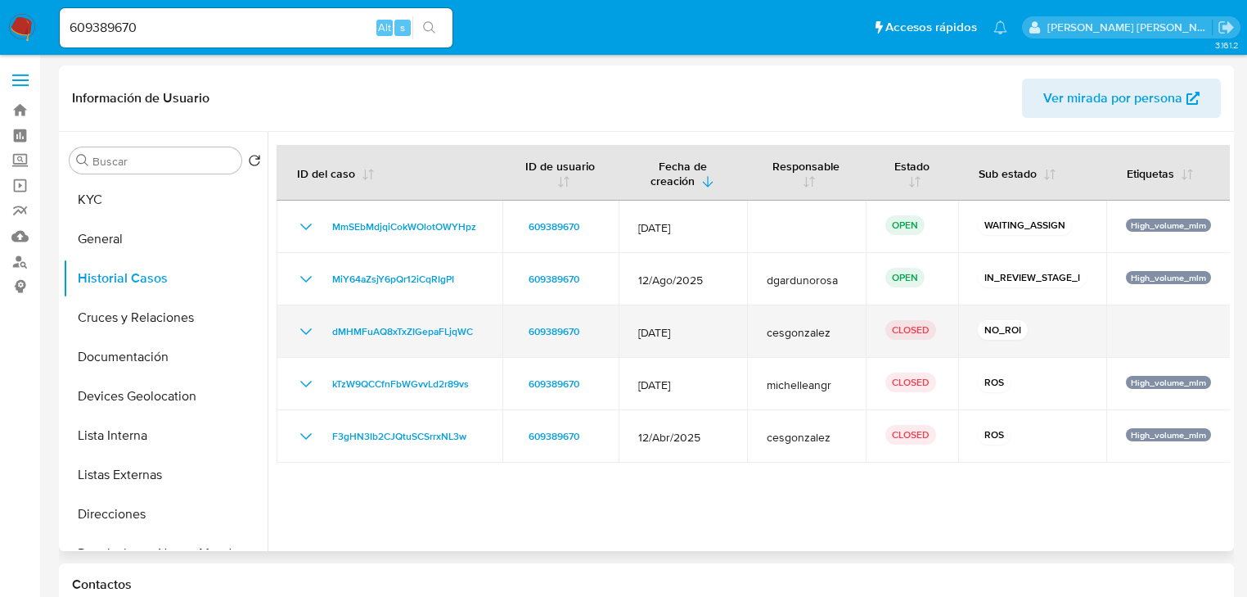
click at [304, 331] on icon "Mostrar/Ocultar" at bounding box center [306, 332] width 20 height 20
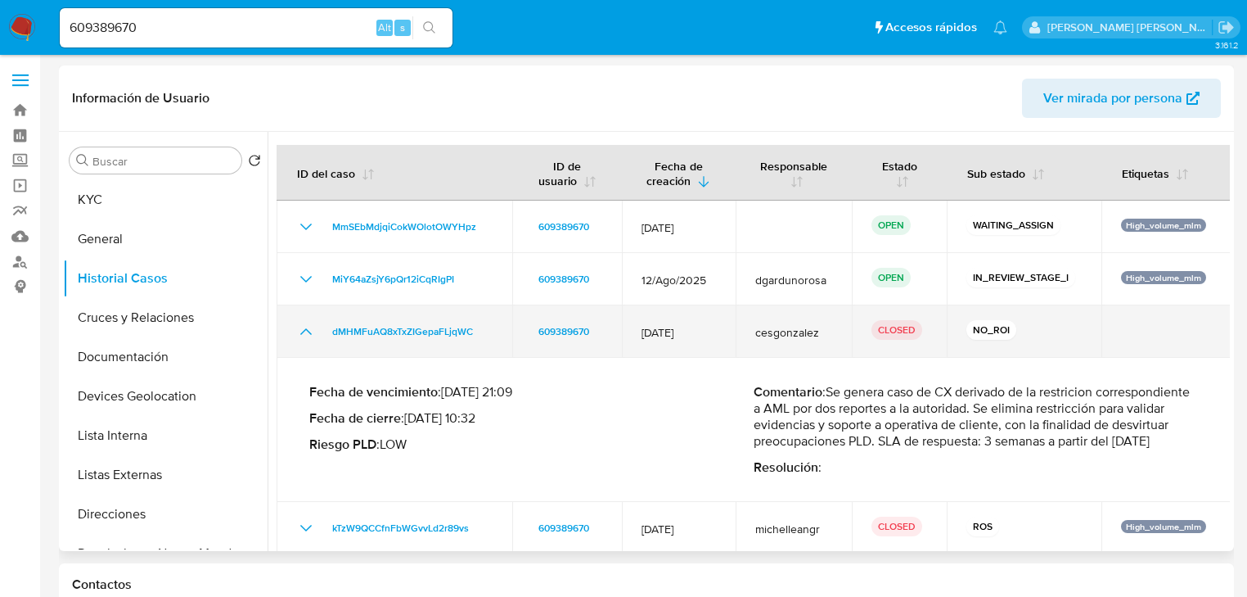
click at [306, 324] on icon "Mostrar/Ocultar" at bounding box center [306, 332] width 20 height 20
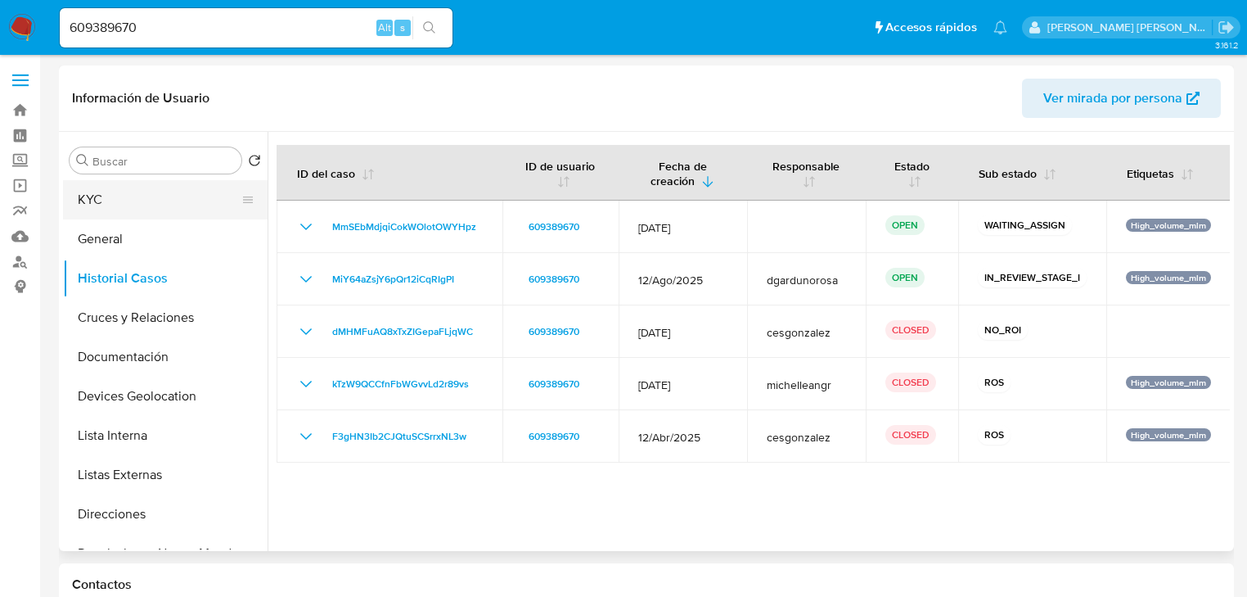
click at [142, 198] on button "KYC" at bounding box center [158, 199] width 191 height 39
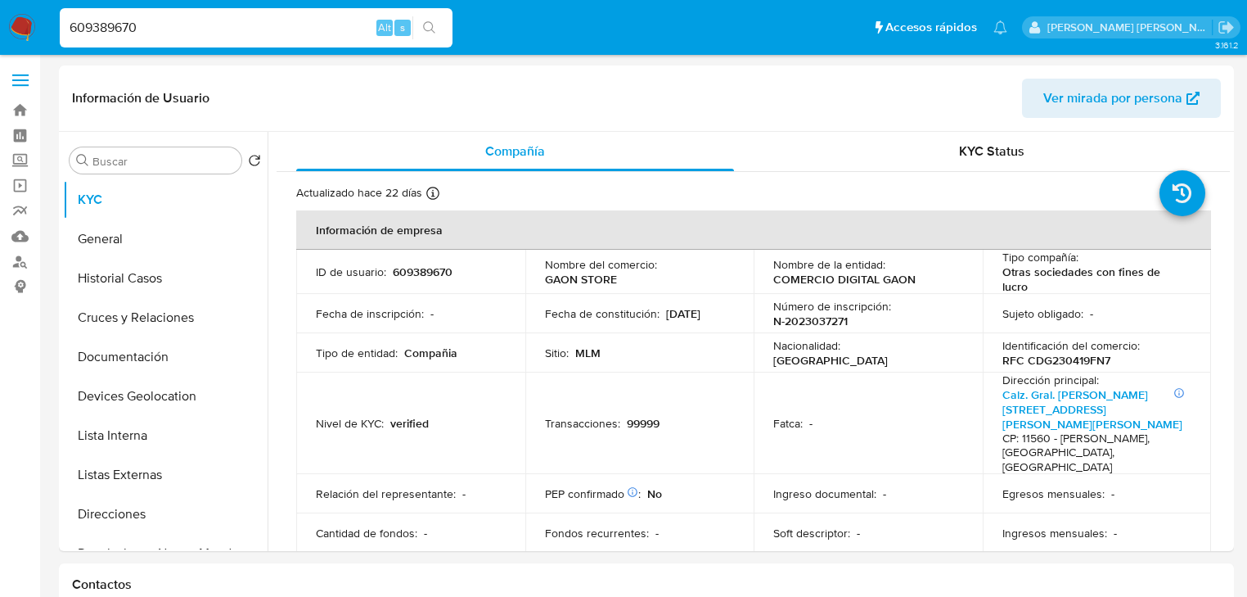
drag, startPoint x: 164, startPoint y: 34, endPoint x: 0, endPoint y: -17, distance: 171.6
paste input "1800059973"
type input "1800059973"
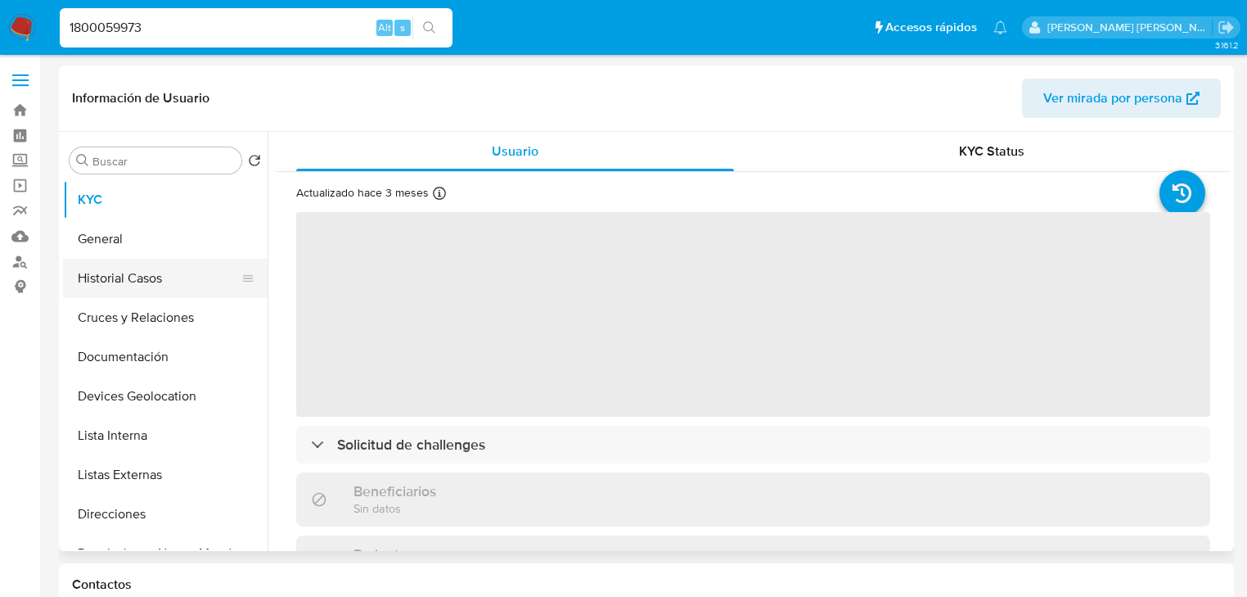
click at [126, 279] on button "Historial Casos" at bounding box center [158, 278] width 191 height 39
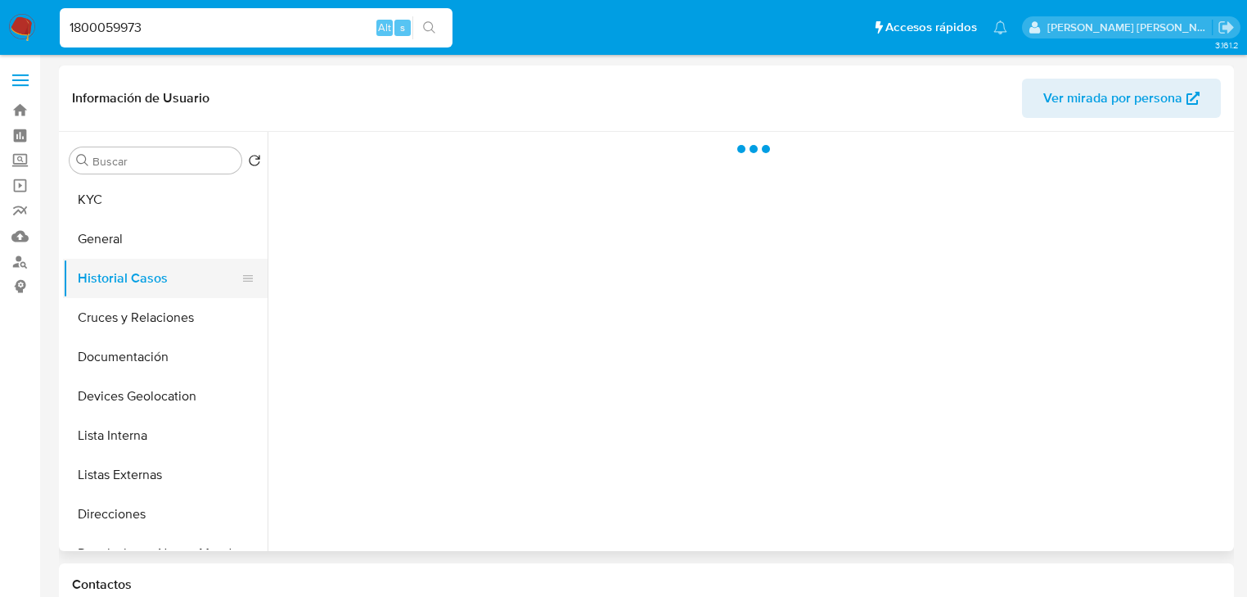
select select "10"
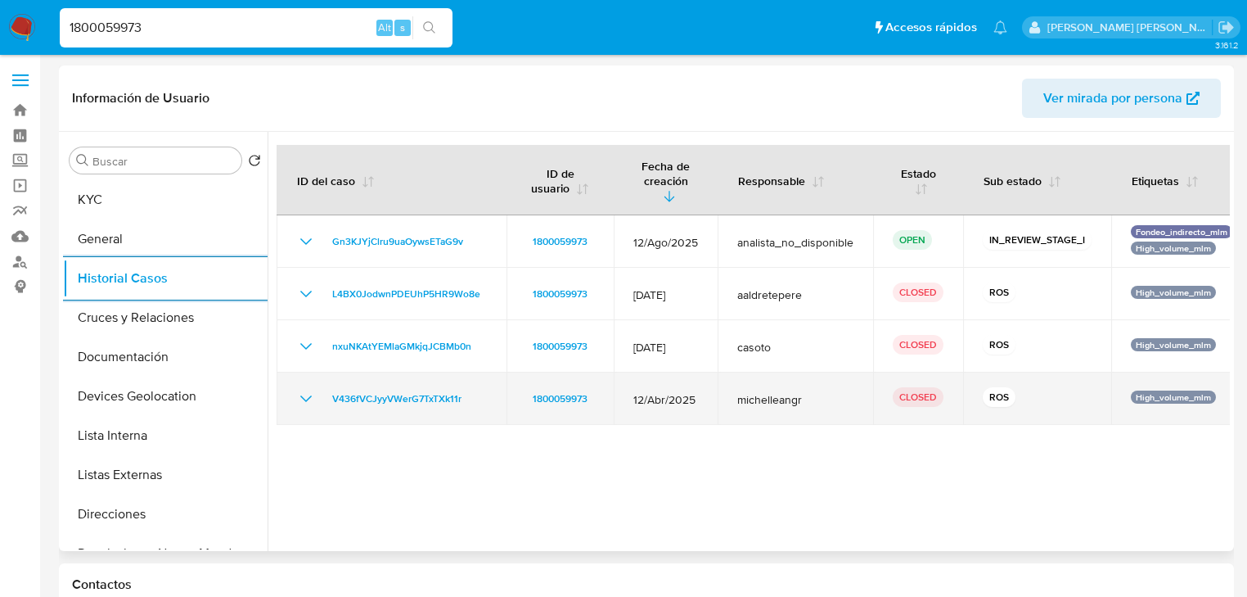
click at [309, 389] on icon "Mostrar/Ocultar" at bounding box center [306, 399] width 20 height 20
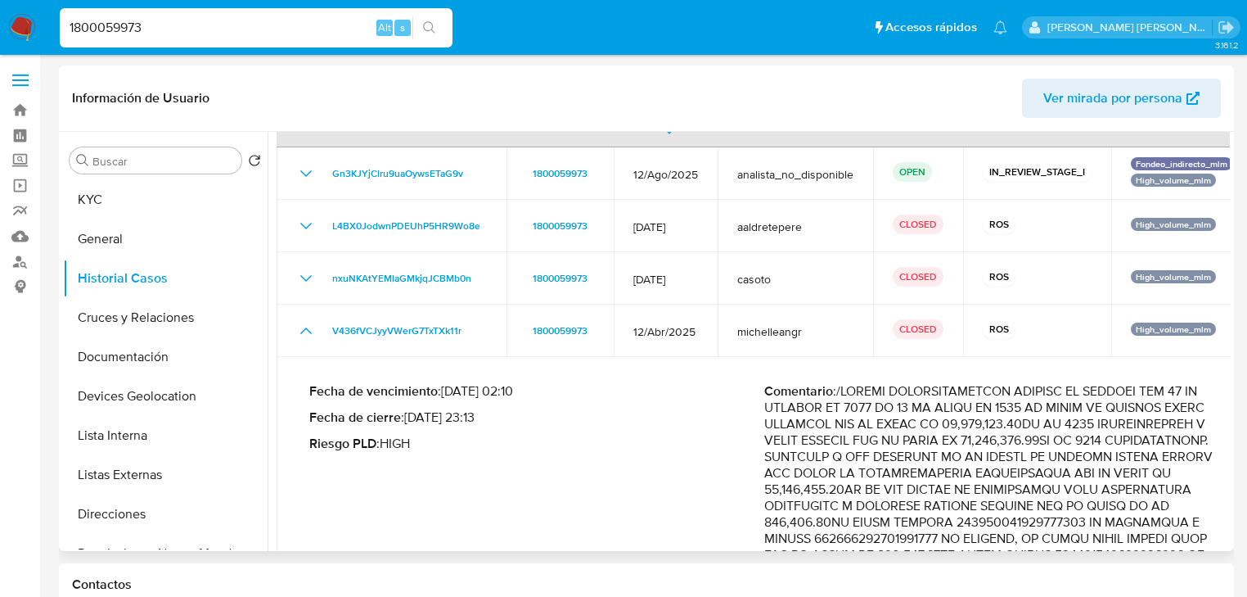
scroll to position [262, 0]
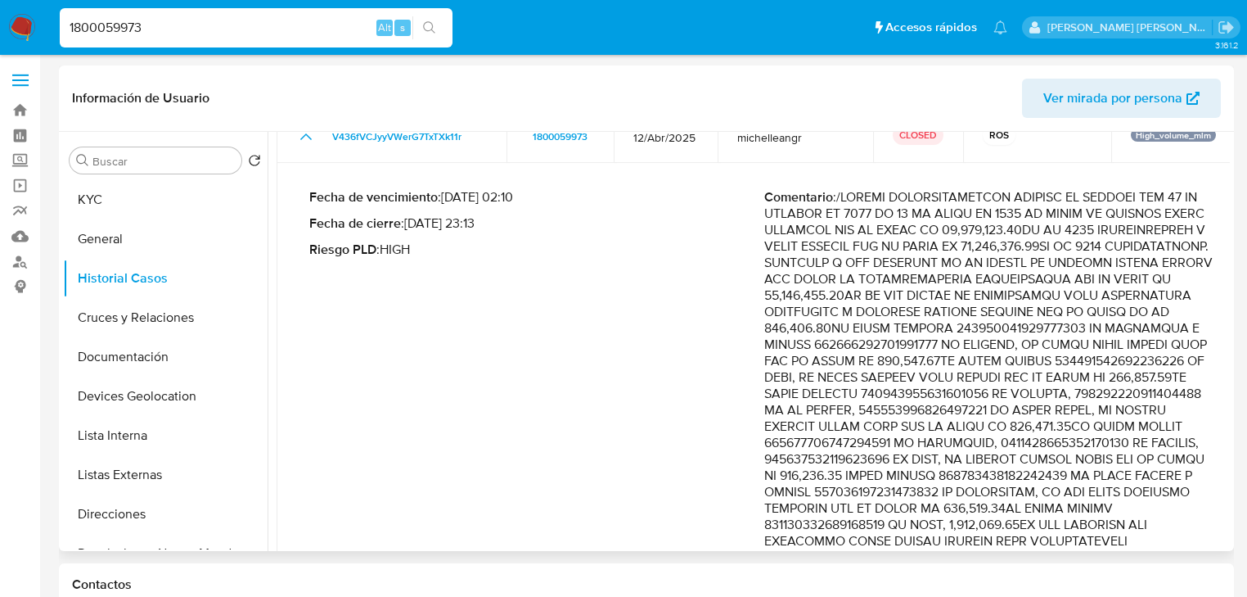
drag, startPoint x: 1022, startPoint y: 293, endPoint x: 1119, endPoint y: 361, distance: 118.7
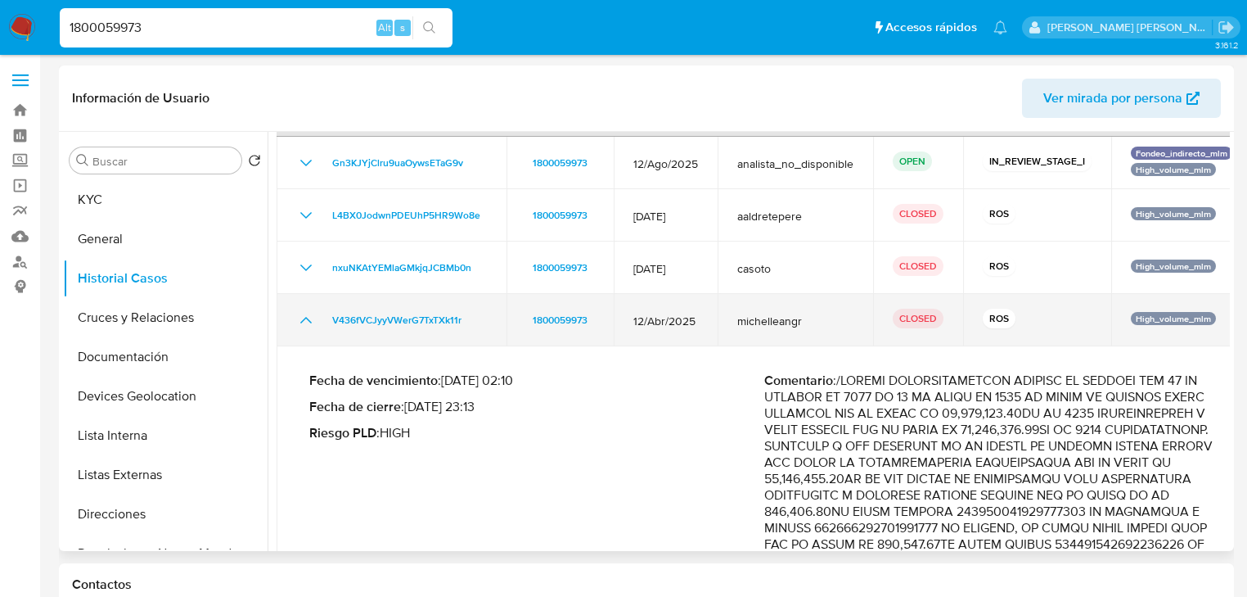
scroll to position [65, 0]
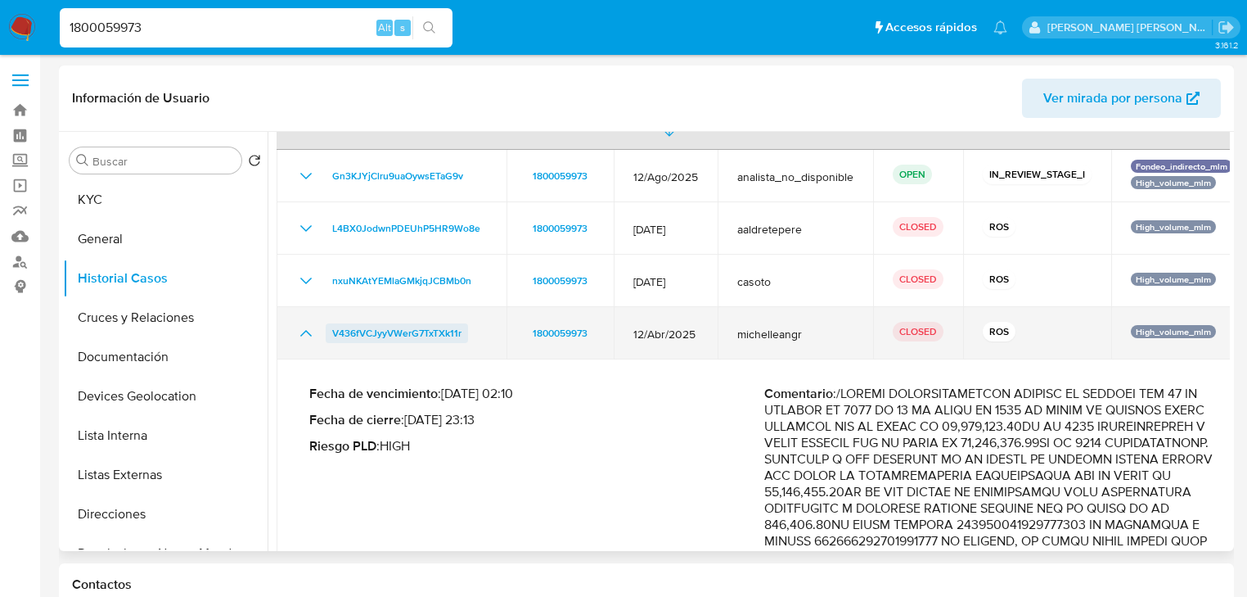
click at [412, 323] on span "V436fVCJyyVWerG7TxTXk11r" at bounding box center [396, 333] width 129 height 20
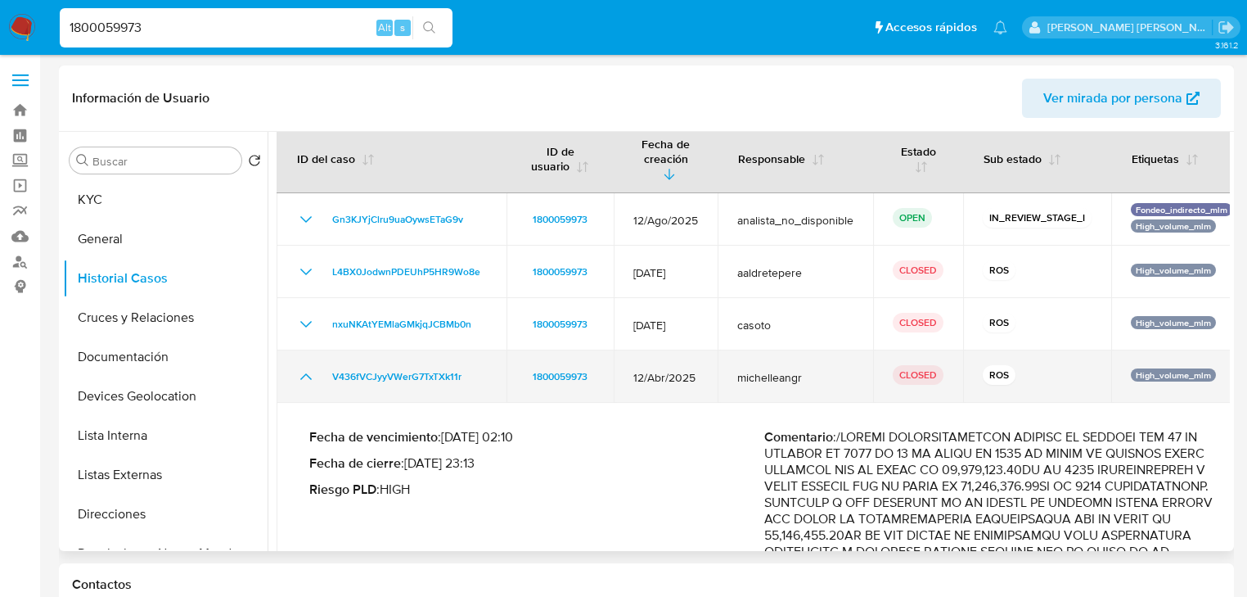
scroll to position [0, 0]
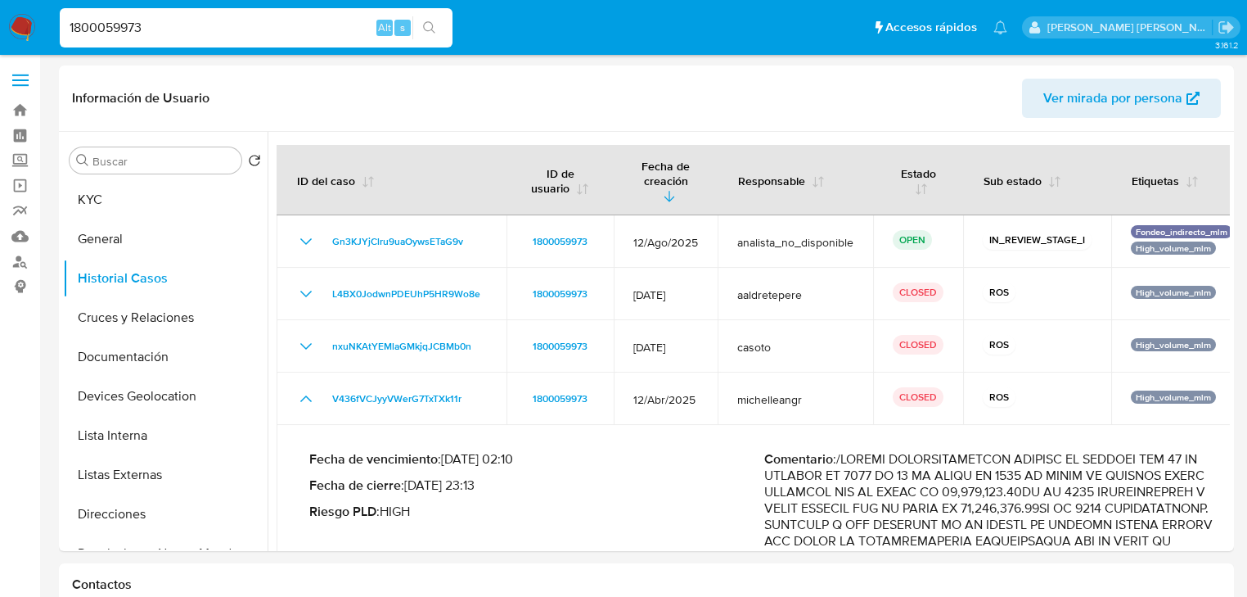
drag, startPoint x: 159, startPoint y: 26, endPoint x: 0, endPoint y: 0, distance: 160.9
click at [0, 0] on nav "Pausado Ver notificaciones 1800059973 Alt s Accesos rápidos Presiona las siguie…" at bounding box center [623, 27] width 1247 height 55
paste input "910088521"
type input "1910088521"
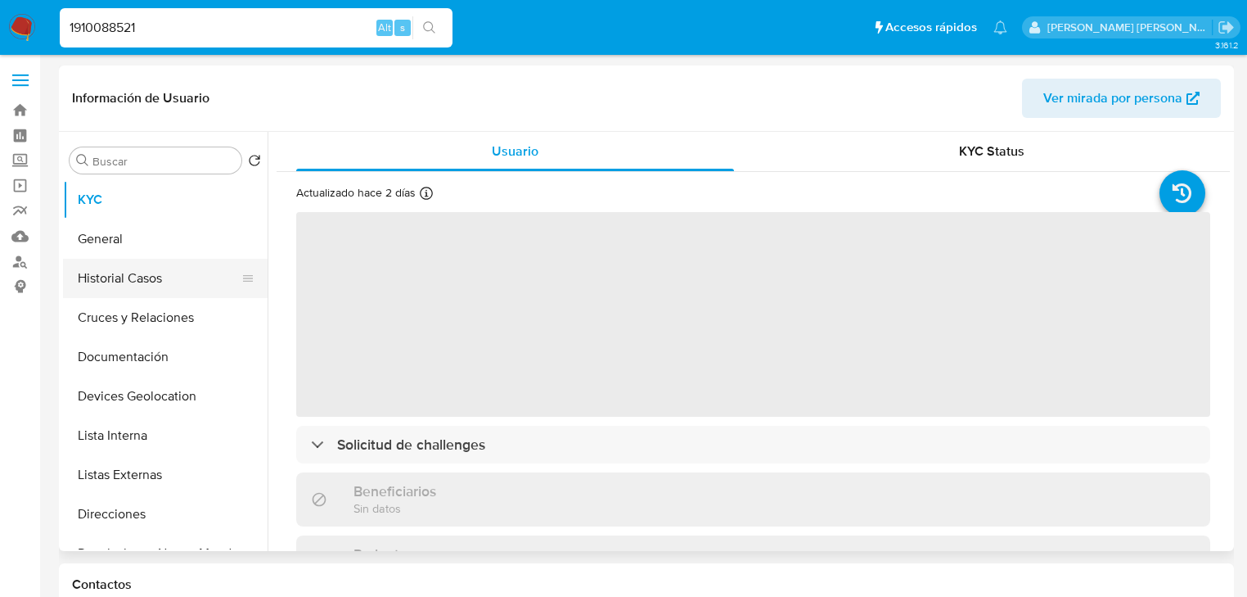
click at [148, 278] on button "Historial Casos" at bounding box center [158, 278] width 191 height 39
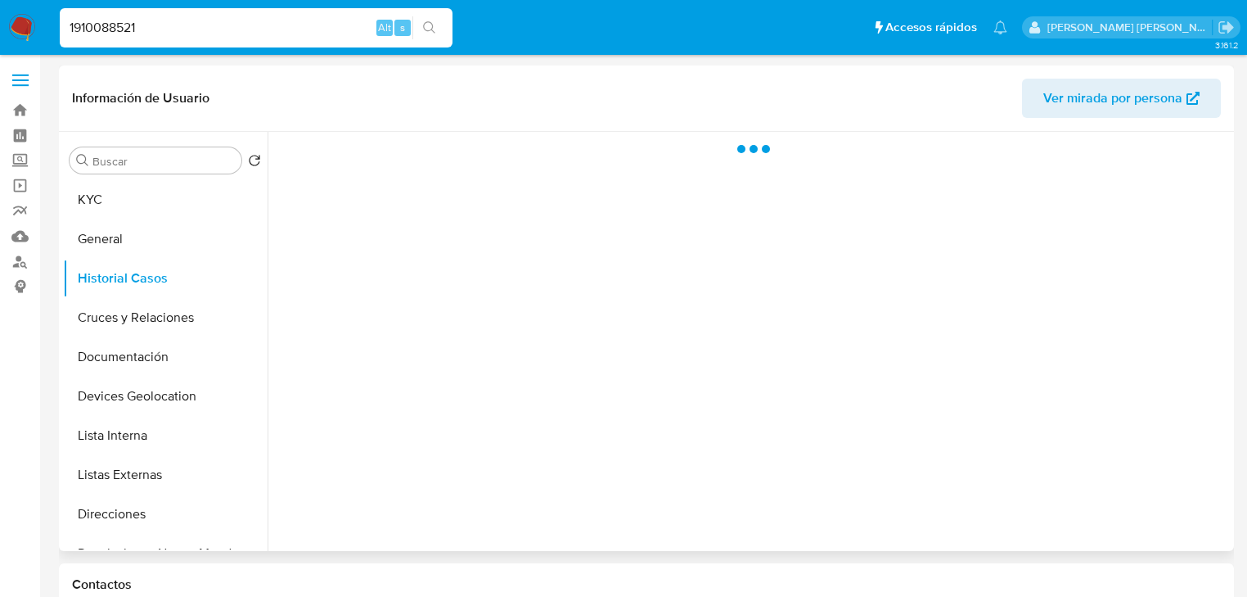
select select "10"
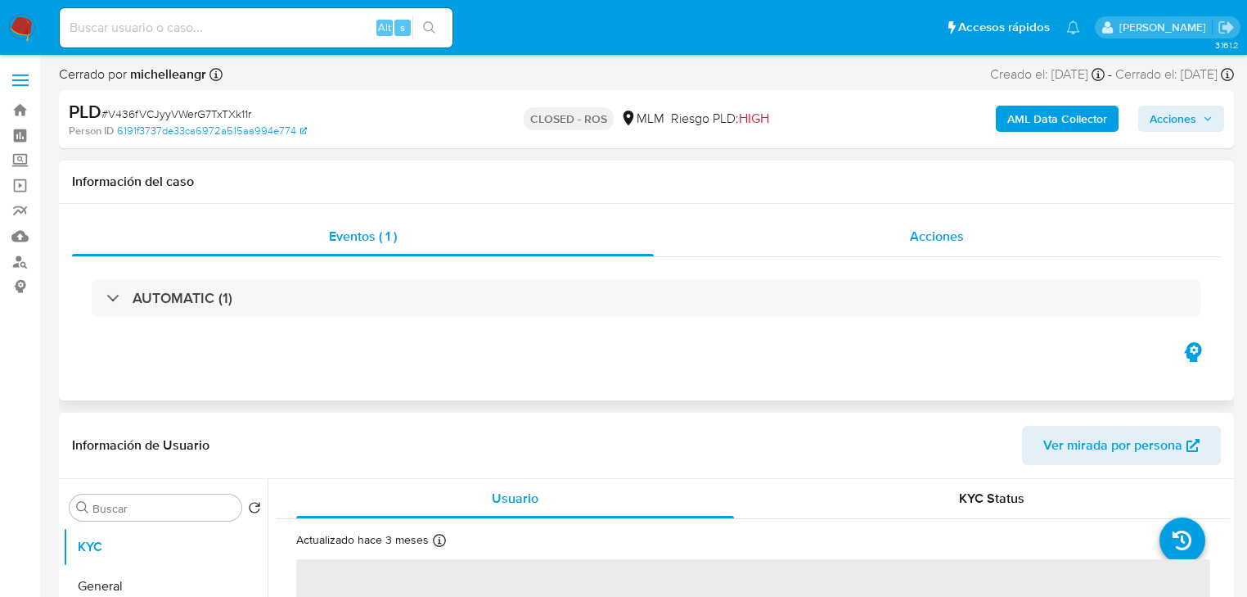
click at [939, 239] on span "Acciones" at bounding box center [937, 236] width 54 height 19
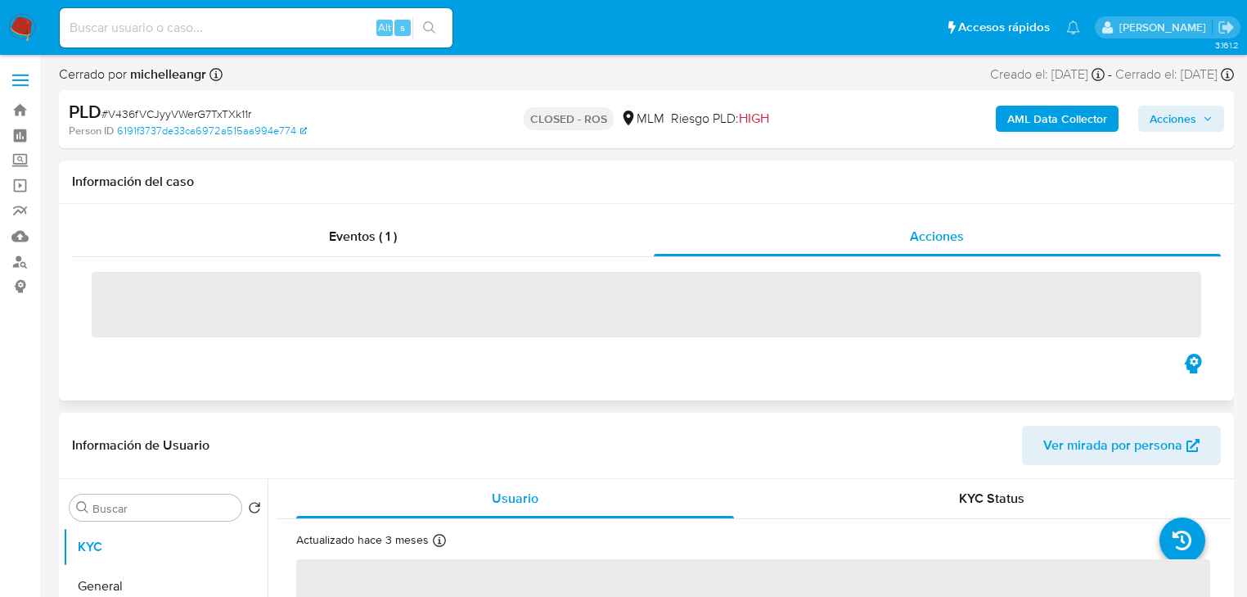
select select "10"
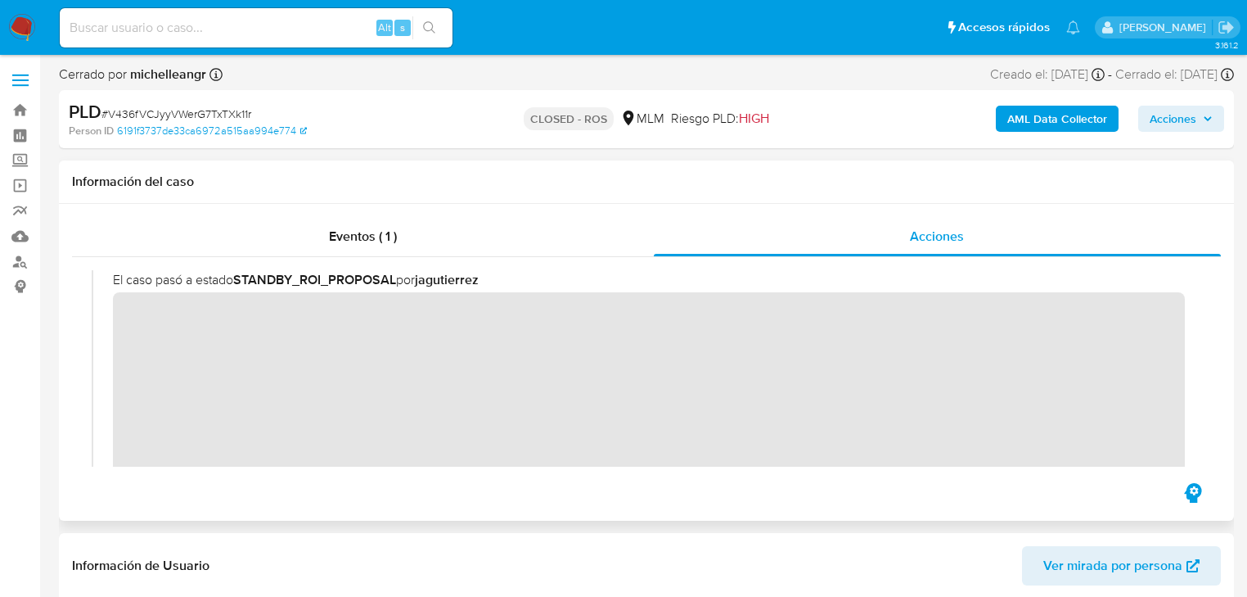
scroll to position [1571, 0]
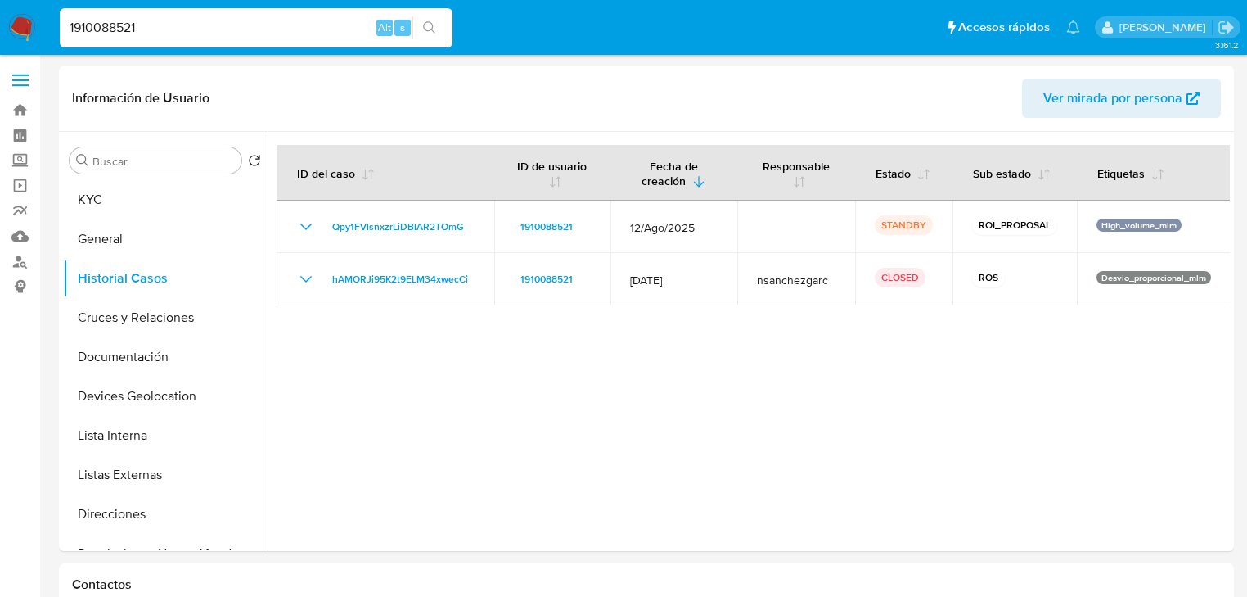
select select "10"
drag, startPoint x: 88, startPoint y: 19, endPoint x: 0, endPoint y: -42, distance: 107.1
paste input "248427662"
type input "1248427662"
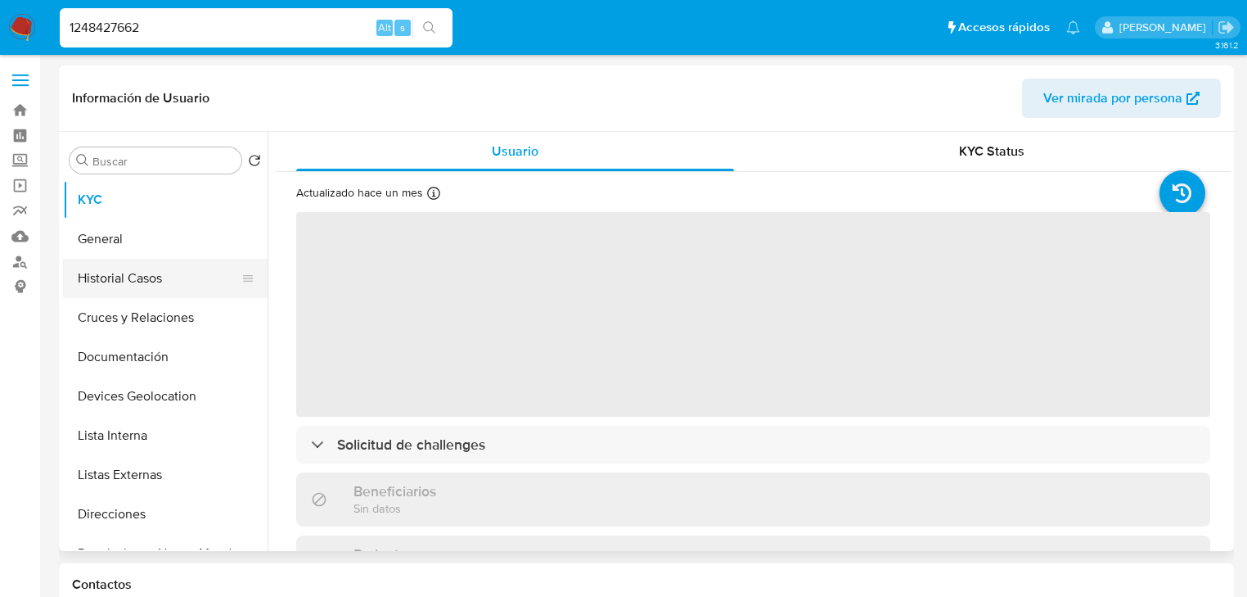
click at [121, 270] on button "Historial Casos" at bounding box center [158, 278] width 191 height 39
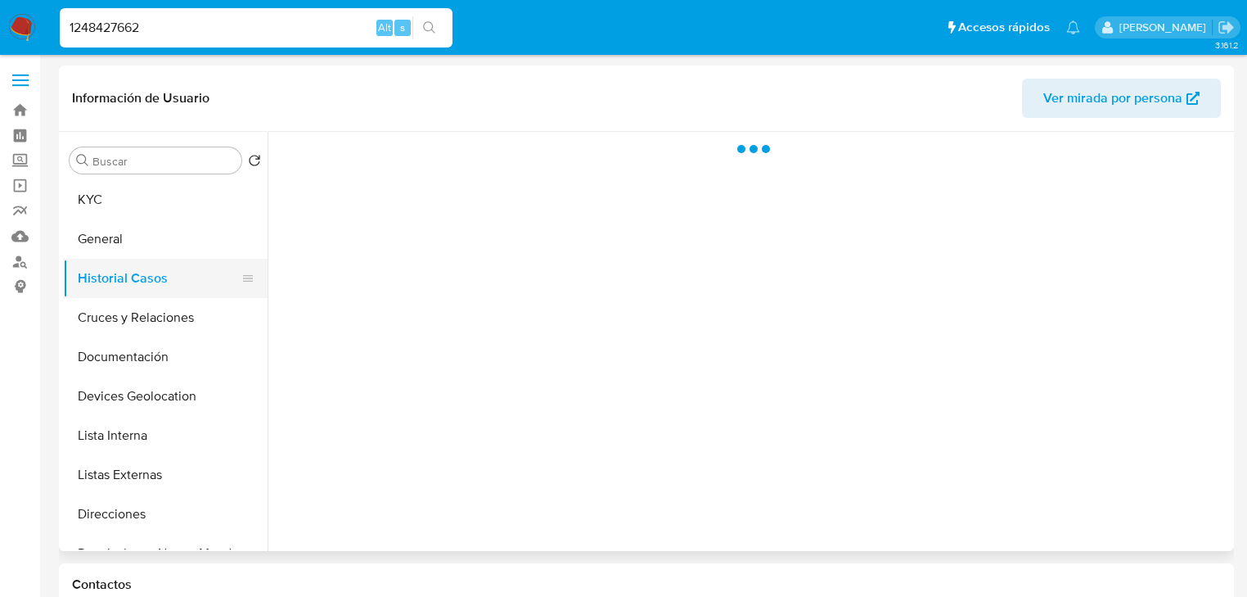
select select "10"
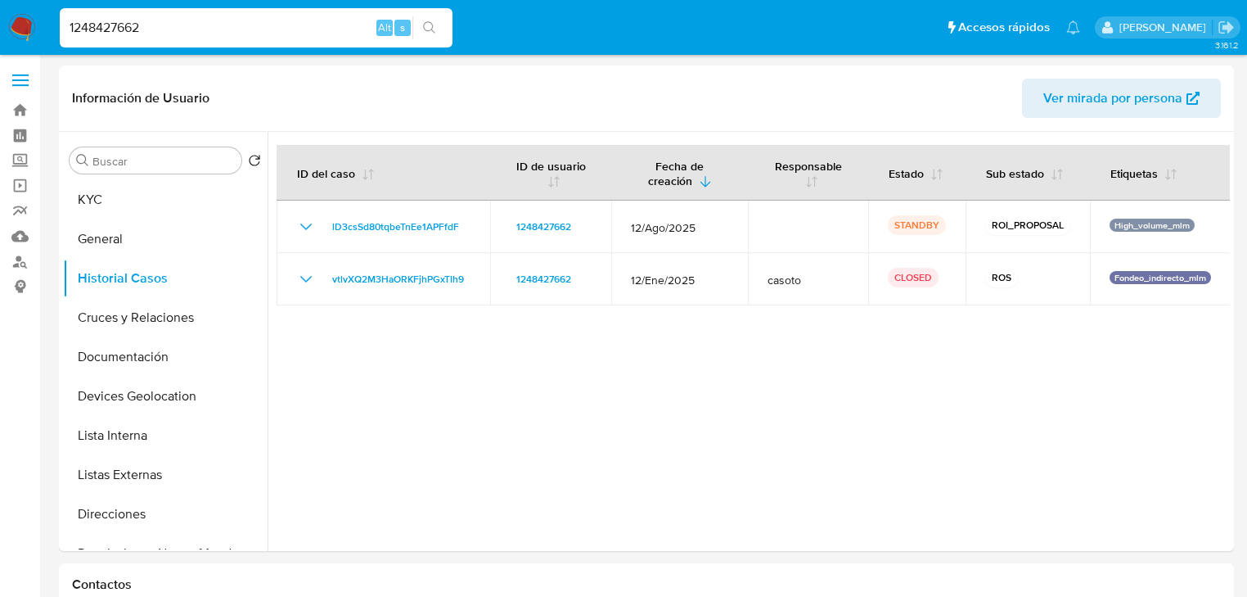
drag, startPoint x: 236, startPoint y: 43, endPoint x: 194, endPoint y: 33, distance: 43.9
click at [194, 34] on div "1248427662 Alt s" at bounding box center [256, 27] width 393 height 39
drag, startPoint x: 195, startPoint y: 29, endPoint x: 0, endPoint y: -33, distance: 204.2
paste input "7652124"
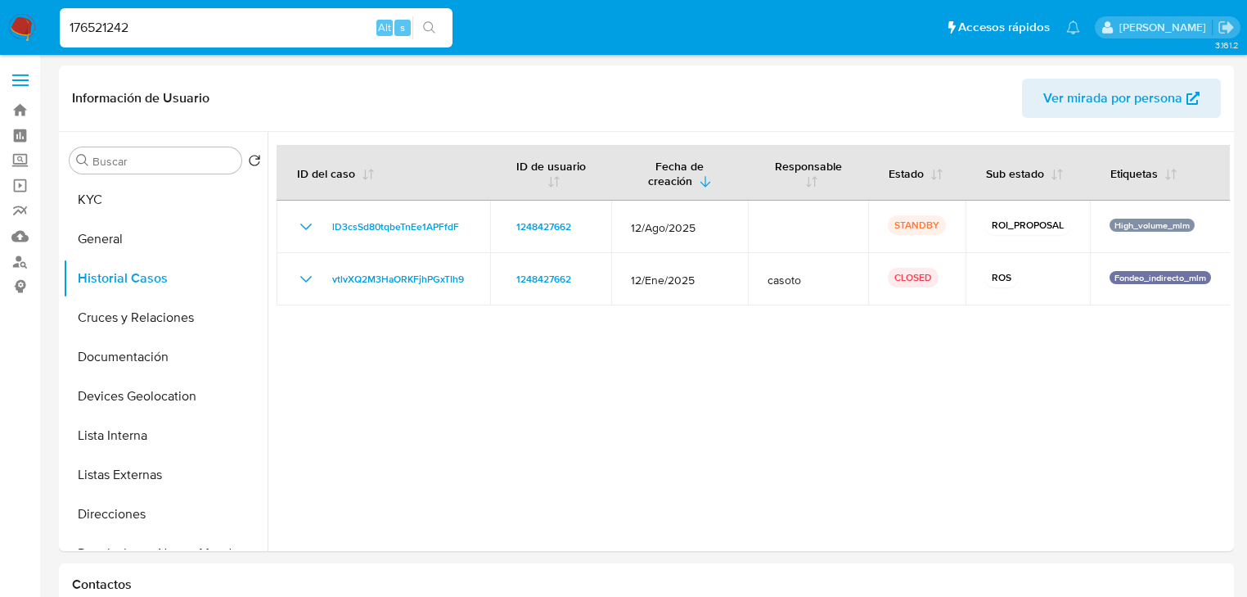
type input "176521242"
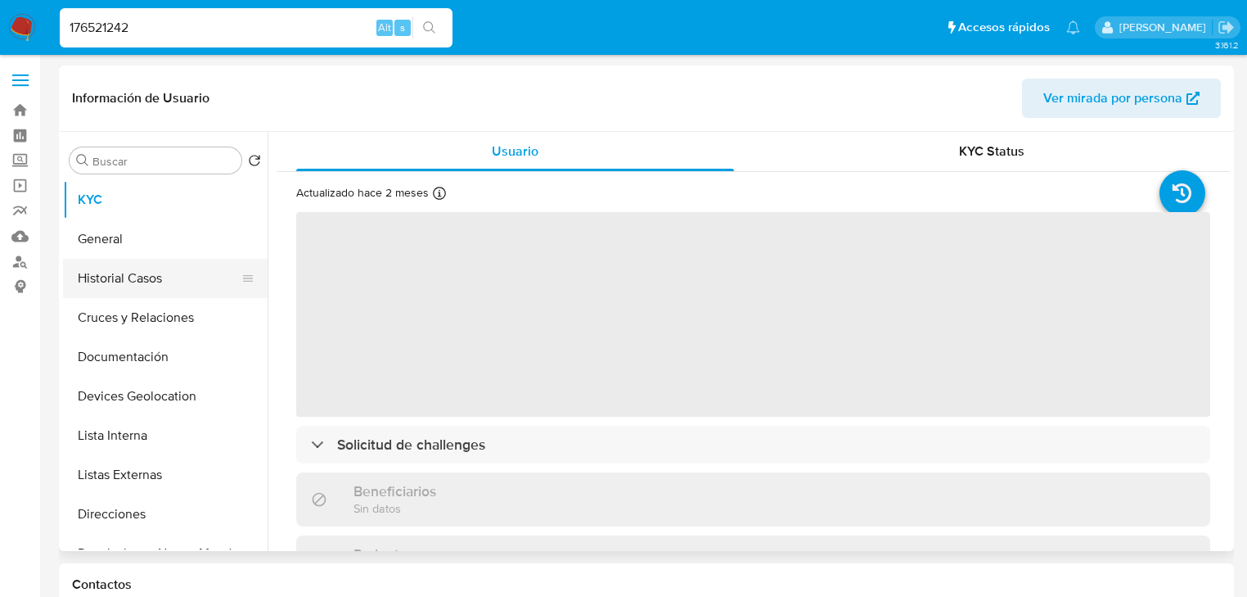
select select "10"
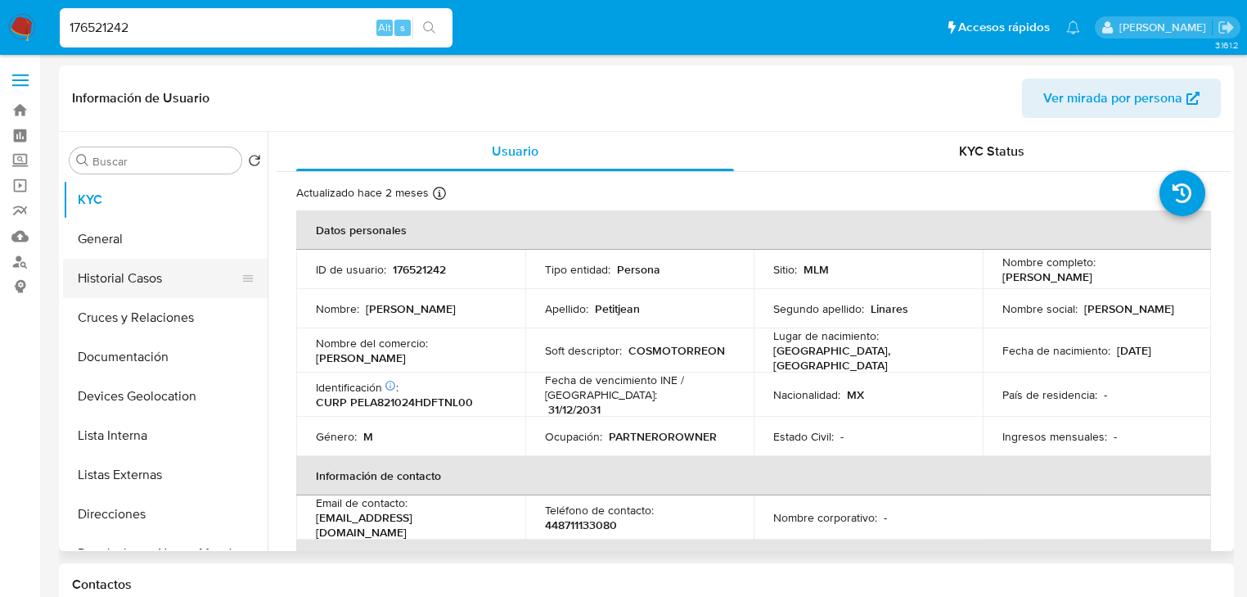
click at [180, 283] on button "Historial Casos" at bounding box center [158, 278] width 191 height 39
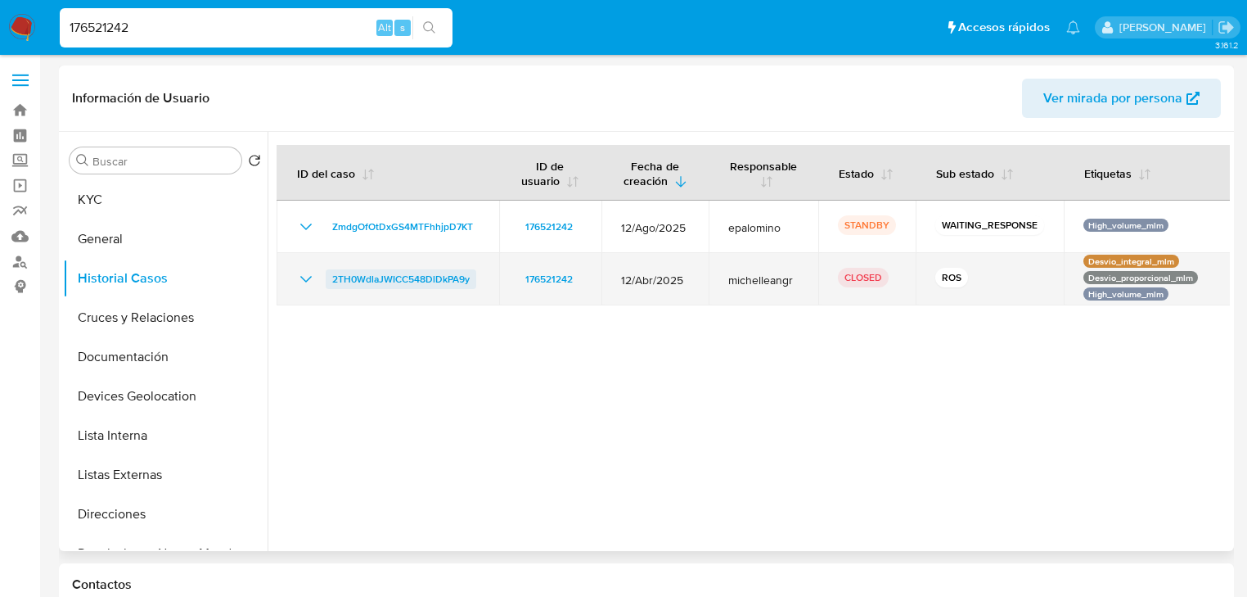
click at [313, 272] on icon "Mostrar/Ocultar" at bounding box center [306, 279] width 20 height 20
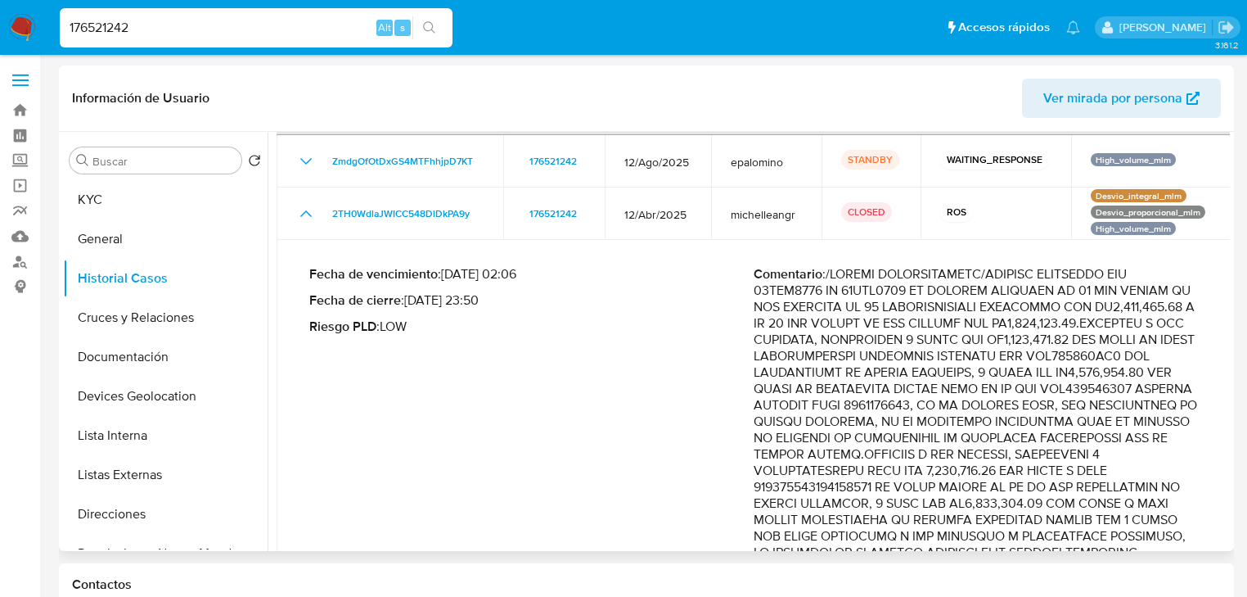
scroll to position [131, 0]
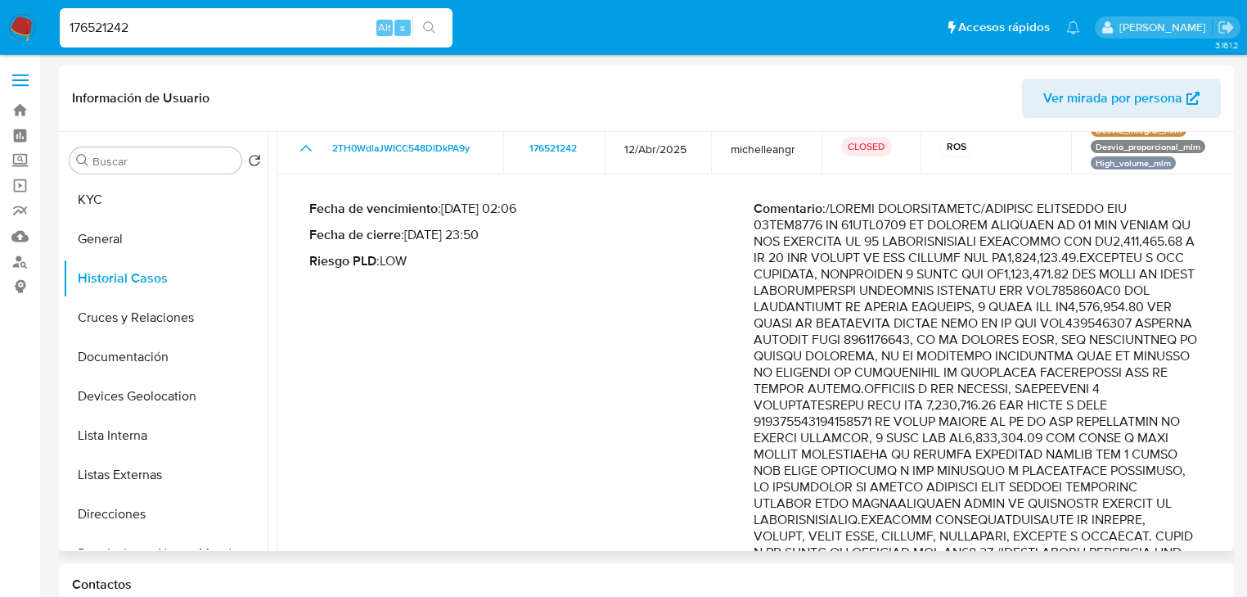
drag, startPoint x: 980, startPoint y: 275, endPoint x: 1067, endPoint y: 384, distance: 139.7
click at [1073, 411] on p "Comentario :" at bounding box center [976, 593] width 444 height 786
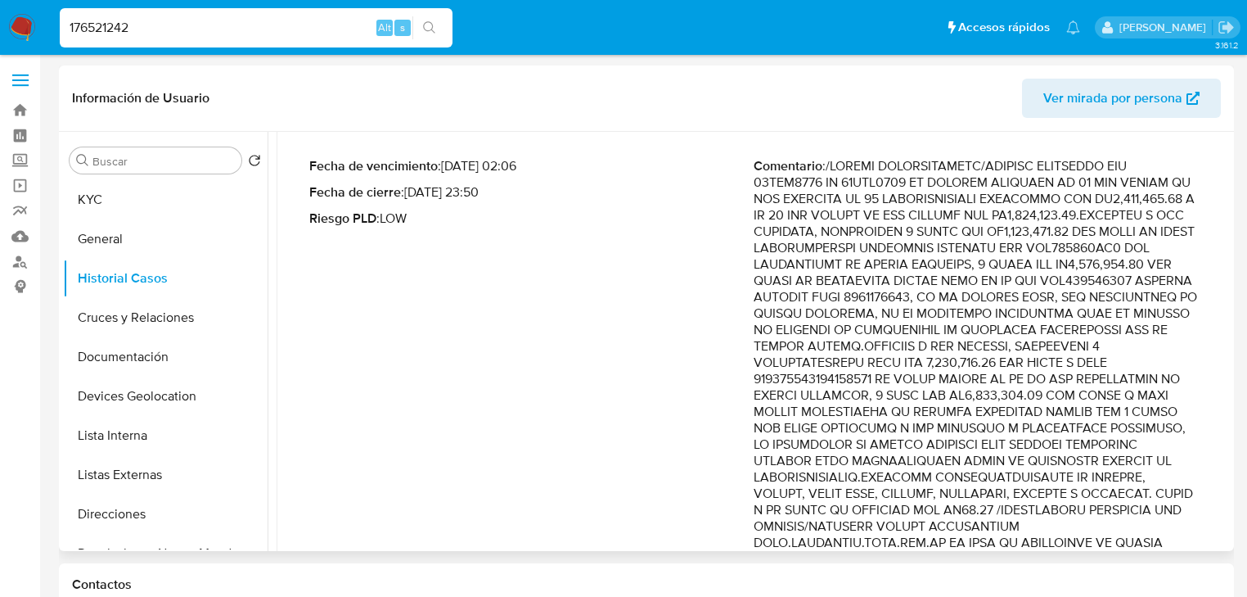
scroll to position [196, 0]
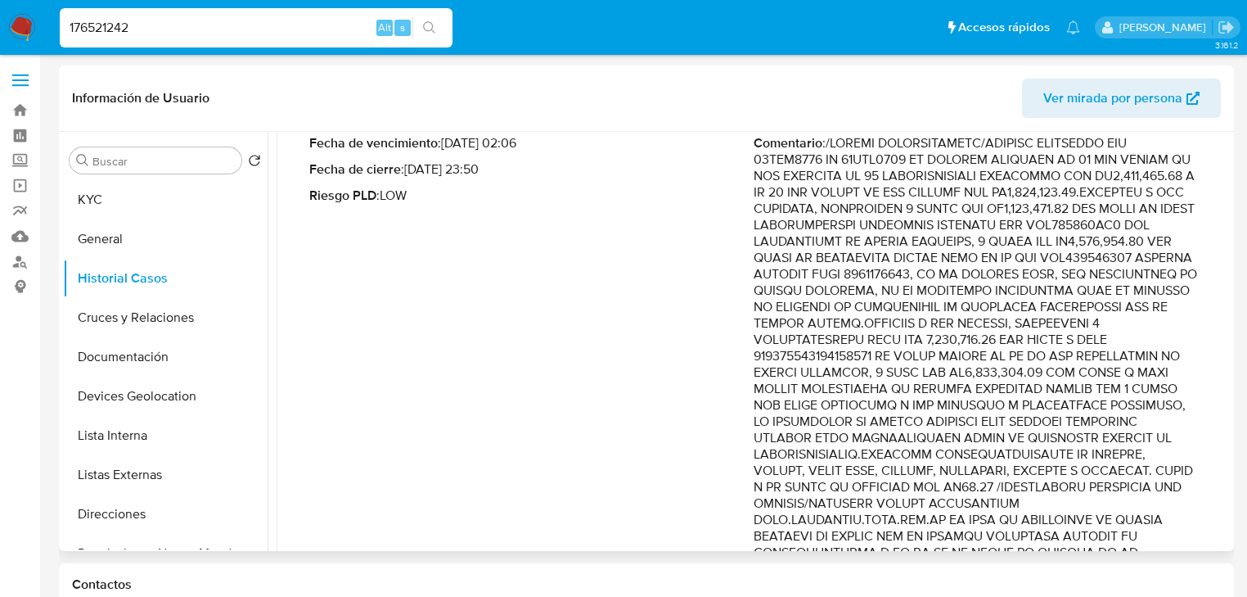
drag, startPoint x: 1061, startPoint y: 357, endPoint x: 1103, endPoint y: 423, distance: 78.8
click at [1103, 423] on p "Comentario :" at bounding box center [976, 528] width 444 height 786
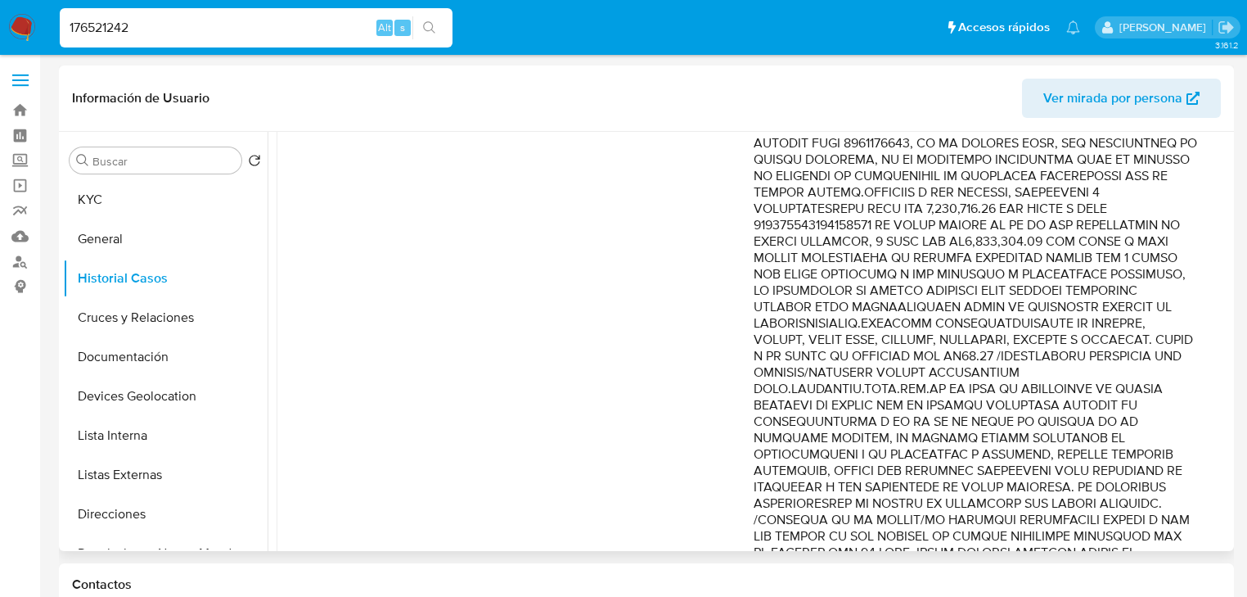
drag, startPoint x: 977, startPoint y: 358, endPoint x: 1092, endPoint y: 399, distance: 121.9
click at [1092, 399] on p "Comentario :" at bounding box center [976, 397] width 444 height 786
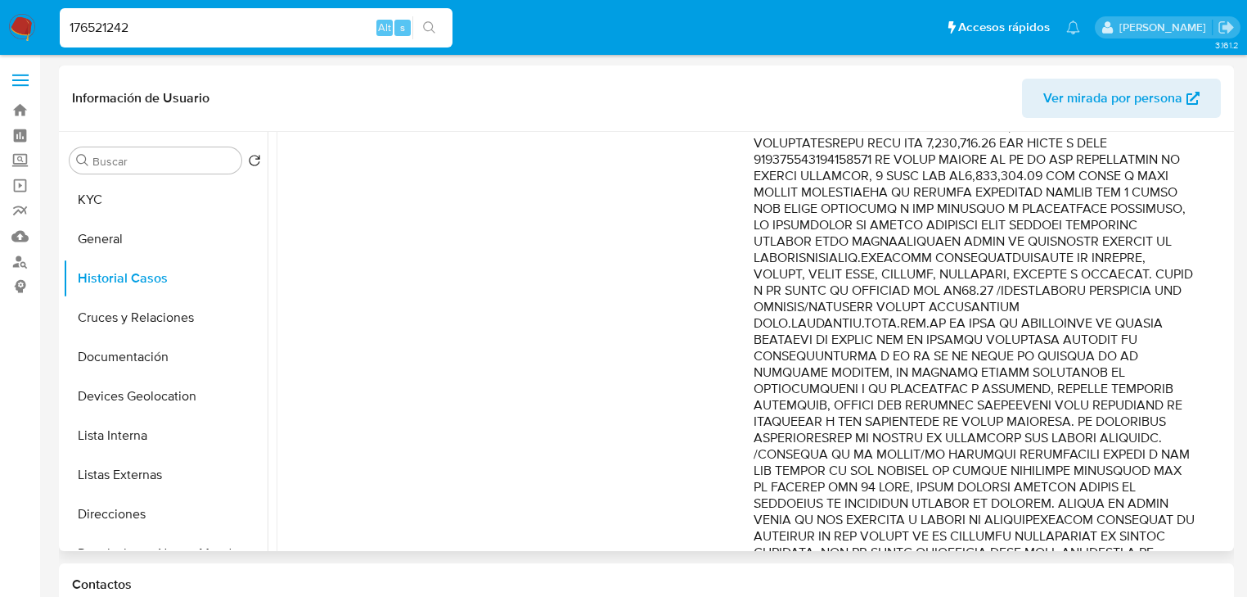
scroll to position [458, 0]
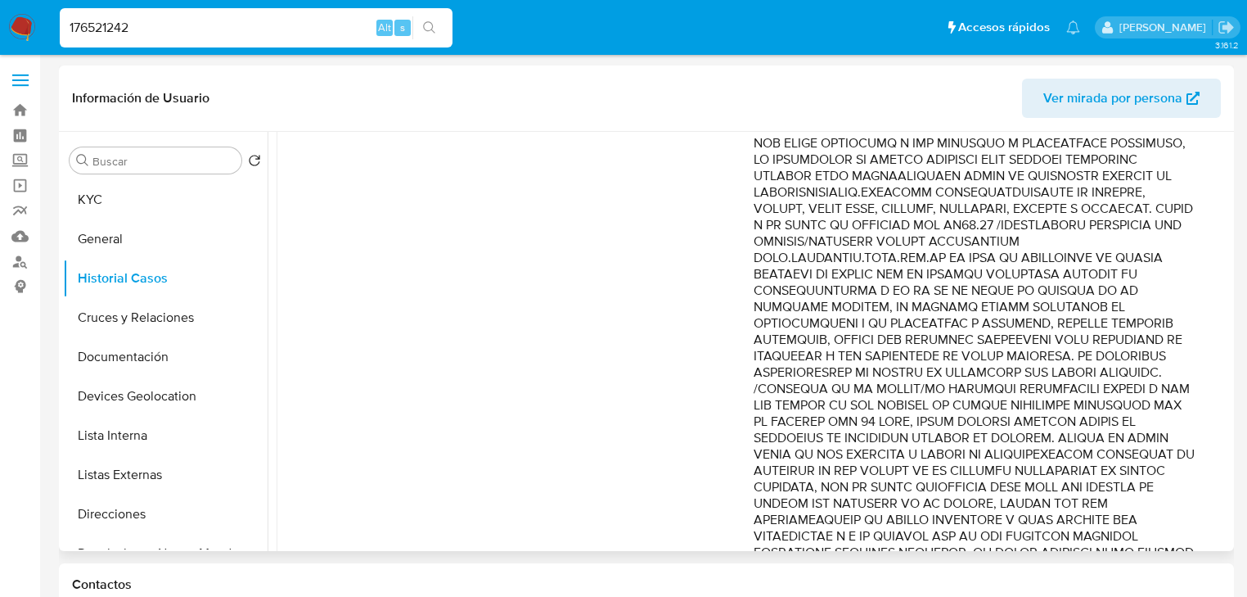
drag, startPoint x: 945, startPoint y: 397, endPoint x: 1100, endPoint y: 419, distance: 156.2
click at [1100, 419] on p "Comentario :" at bounding box center [976, 266] width 444 height 786
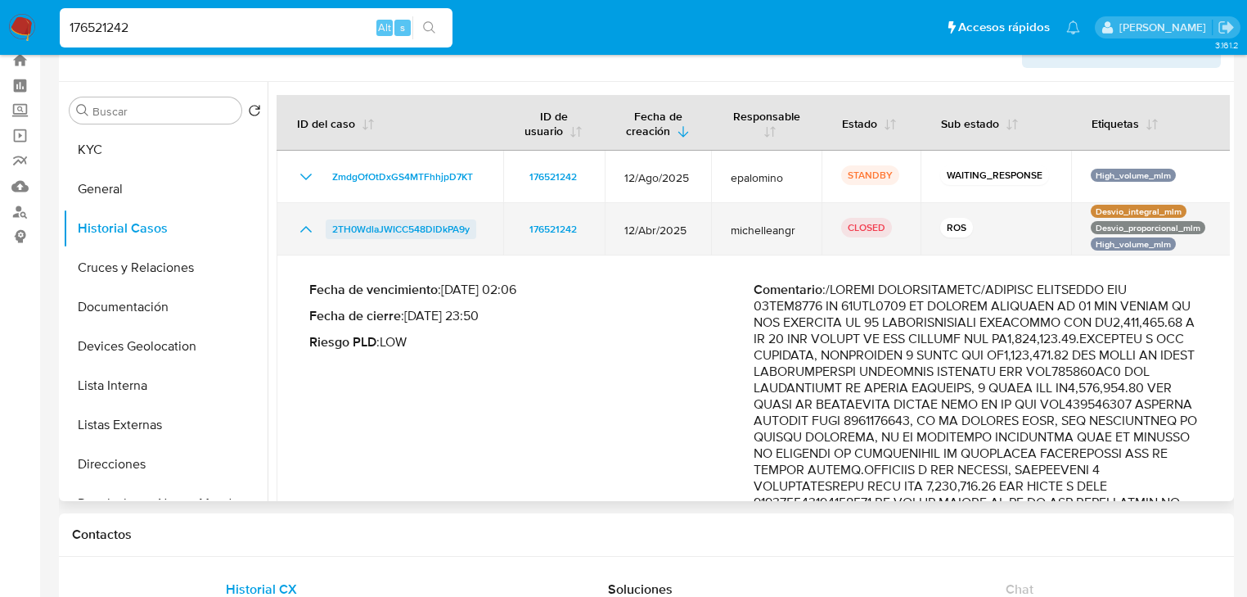
scroll to position [0, 0]
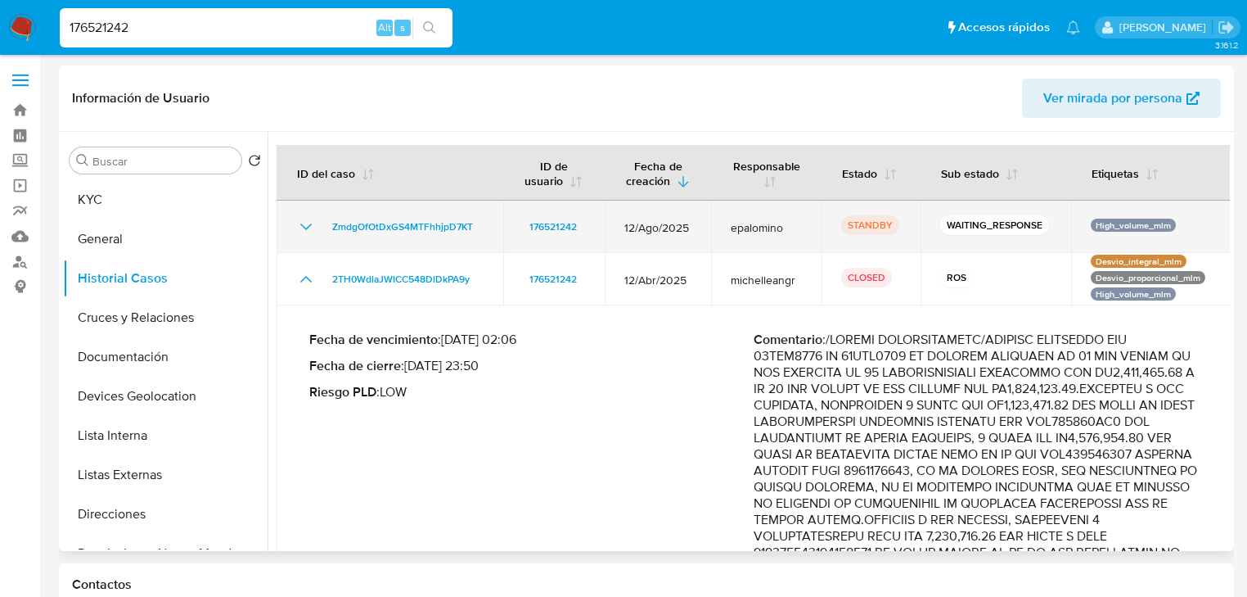
click at [304, 239] on td "ZmdgOfOtDxGS4MTFhhjpD7KT" at bounding box center [390, 226] width 227 height 52
click at [418, 232] on span "ZmdgOfOtDxGS4MTFhhjpD7KT" at bounding box center [402, 227] width 141 height 20
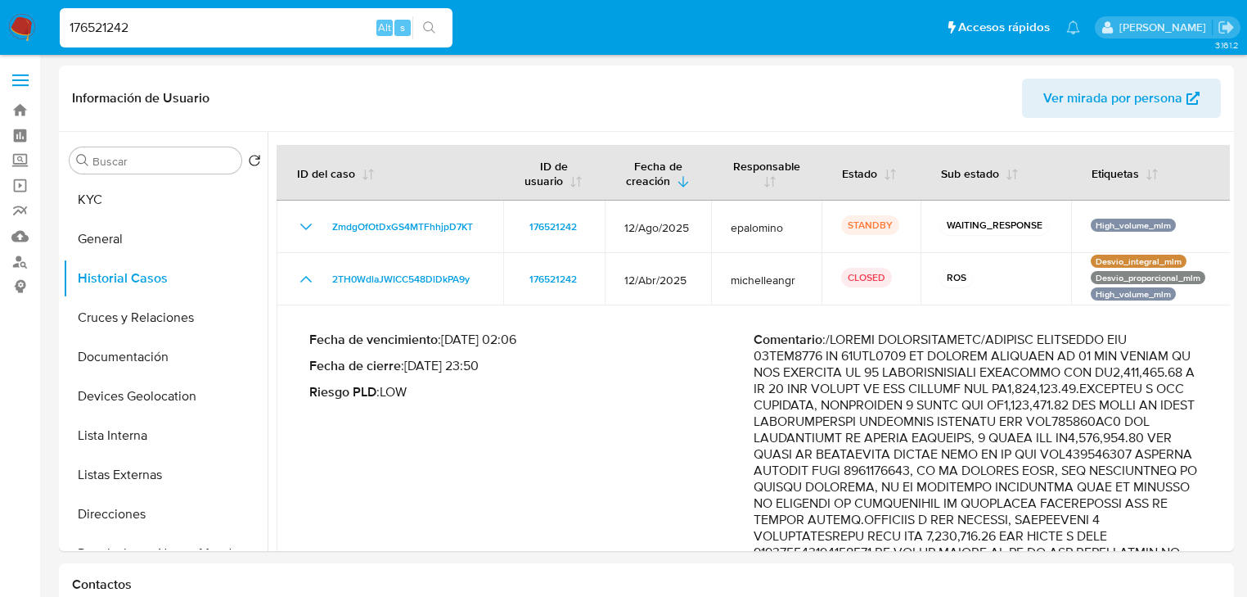
drag, startPoint x: 148, startPoint y: 20, endPoint x: 0, endPoint y: -12, distance: 151.5
paste input "76445766"
type input "764457662"
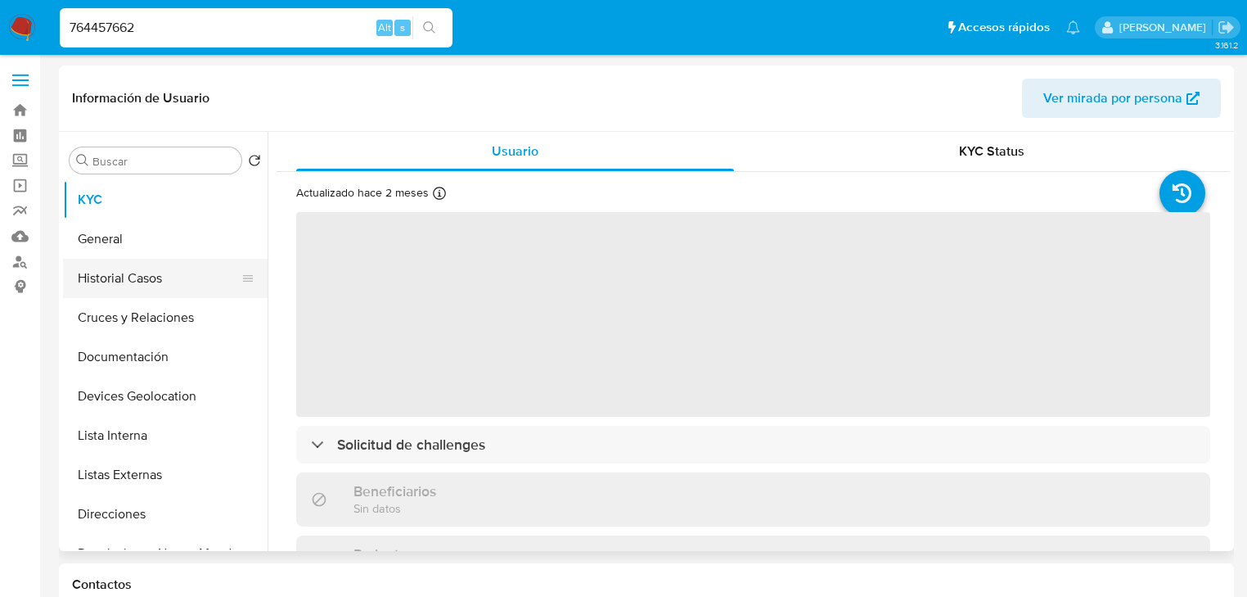
click at [124, 266] on button "Historial Casos" at bounding box center [158, 278] width 191 height 39
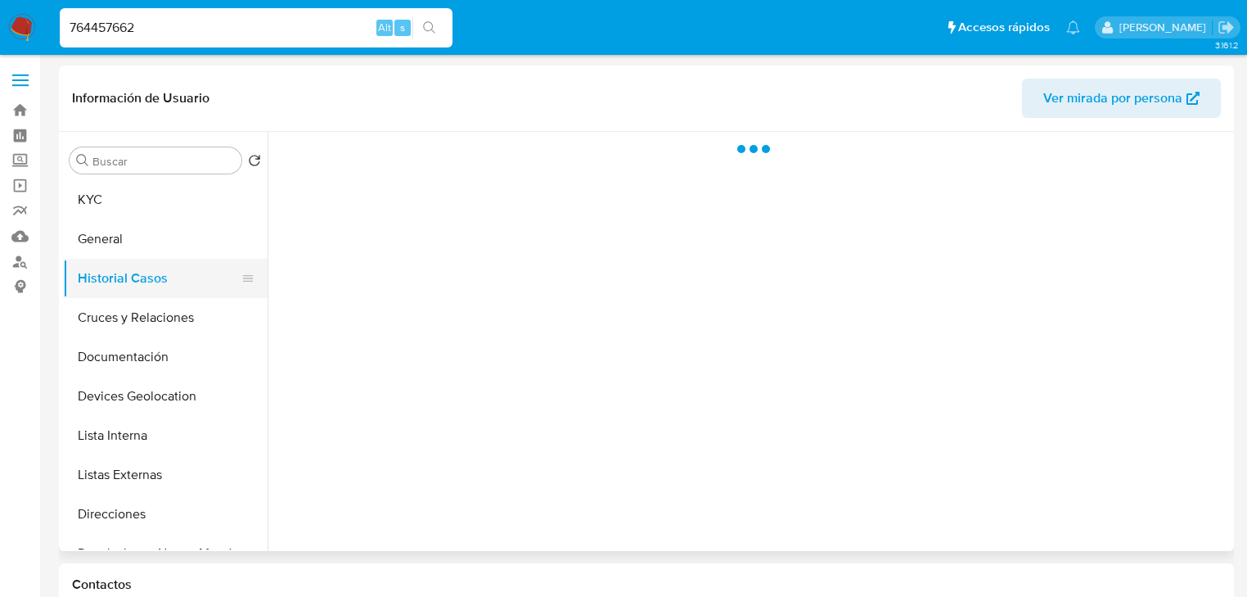
select select "10"
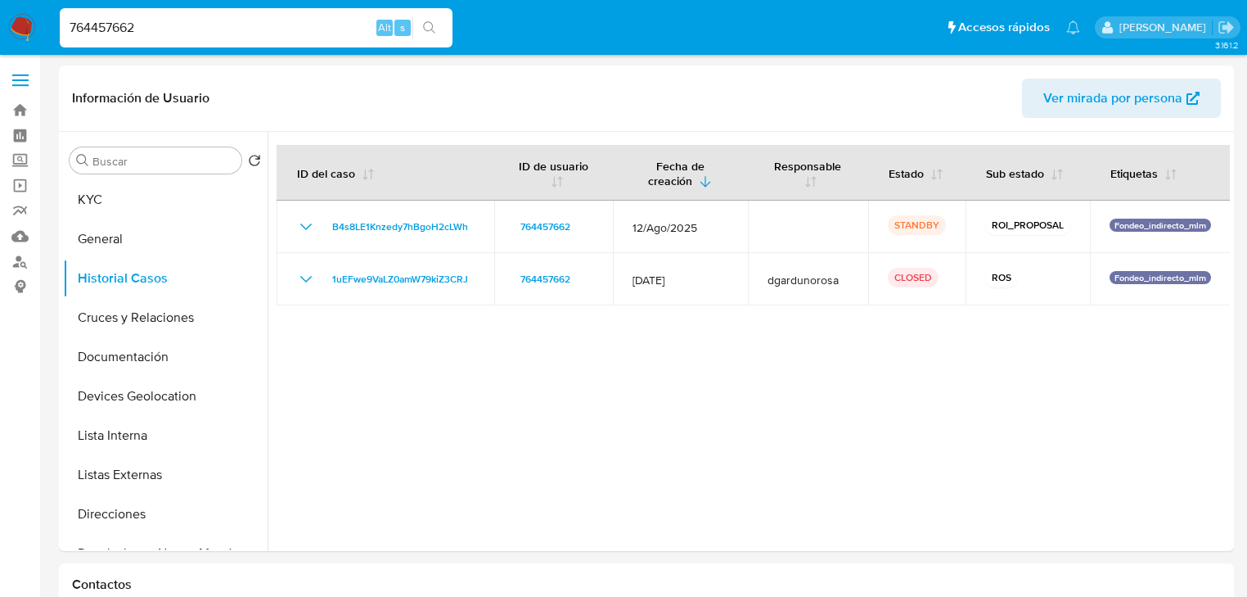
drag, startPoint x: 163, startPoint y: 38, endPoint x: 164, endPoint y: 21, distance: 17.2
click at [162, 35] on div "764457662 Alt s" at bounding box center [256, 27] width 393 height 39
drag, startPoint x: 164, startPoint y: 21, endPoint x: 0, endPoint y: -24, distance: 169.7
paste input "37892642"
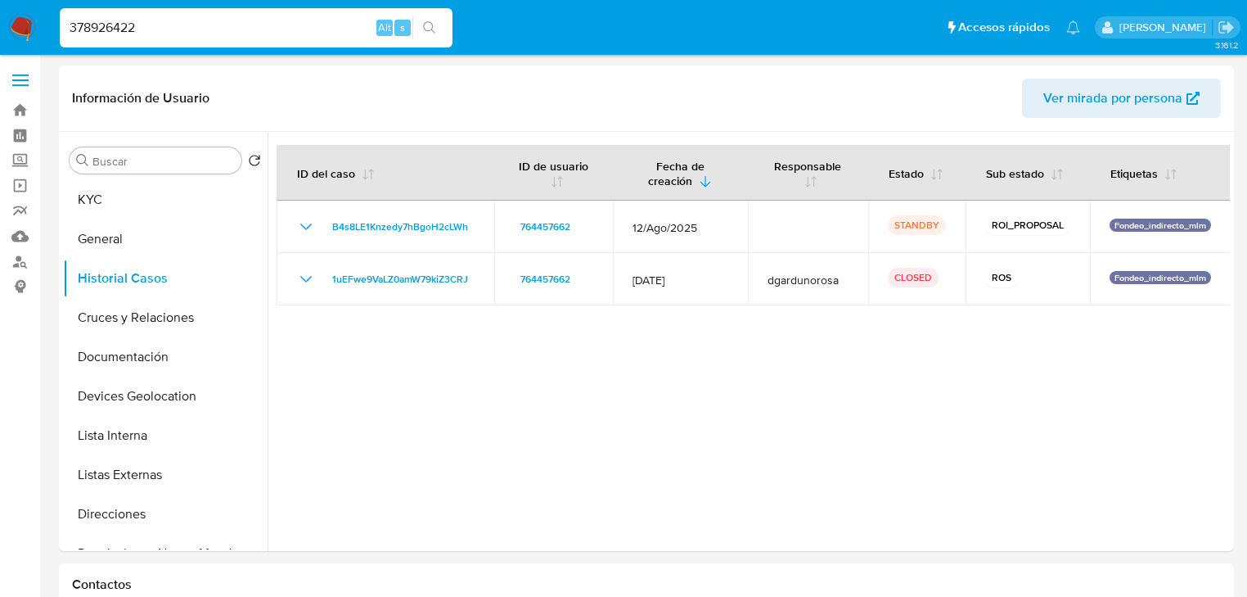
type input "378926422"
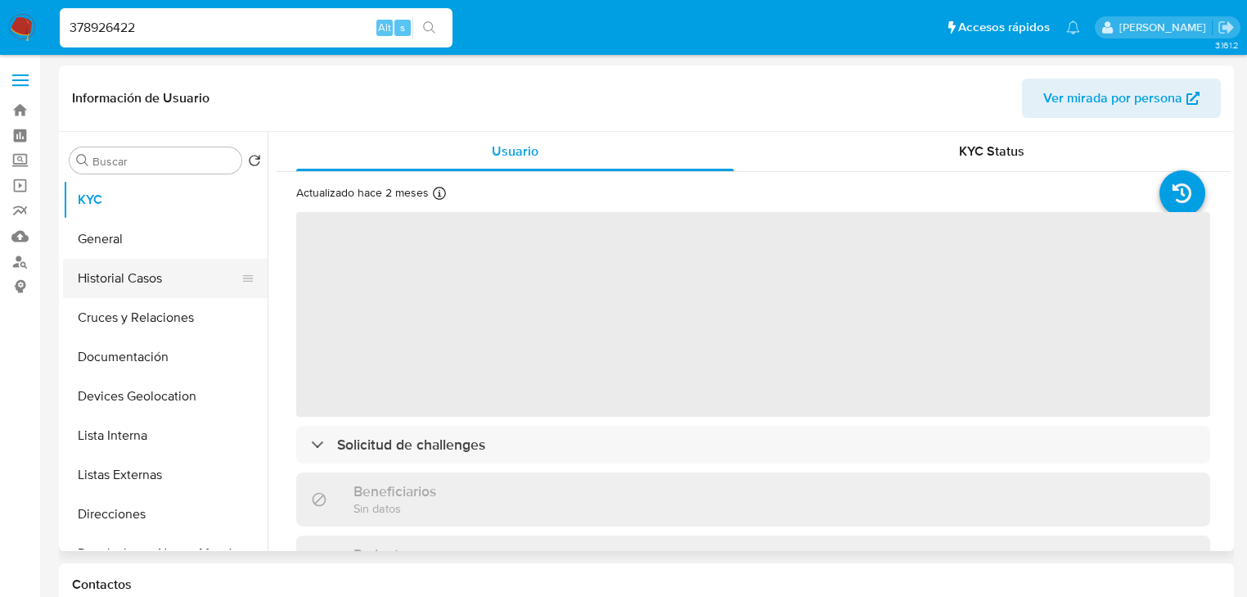
click at [128, 281] on button "Historial Casos" at bounding box center [158, 278] width 191 height 39
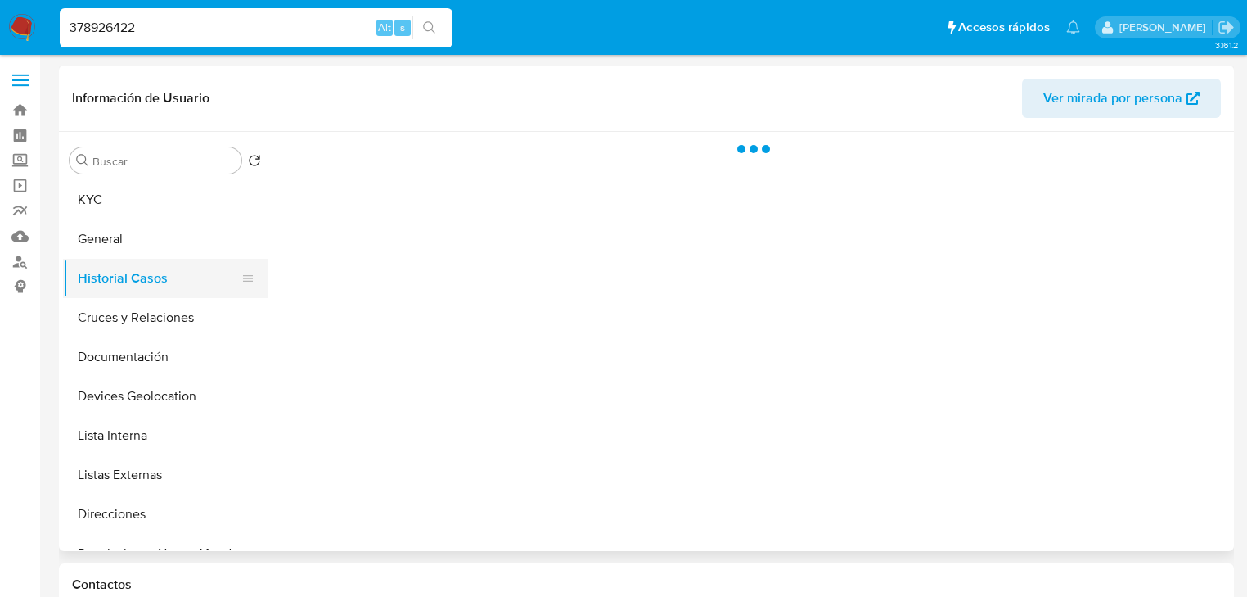
select select "10"
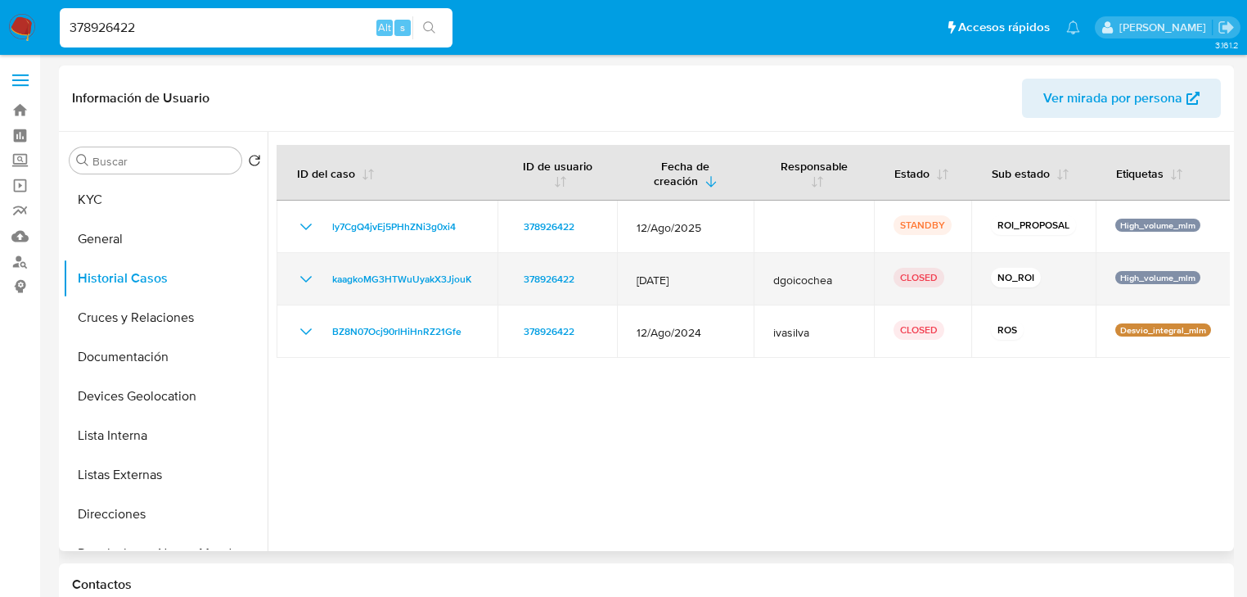
click at [304, 275] on icon "Mostrar/Ocultar" at bounding box center [306, 279] width 20 height 20
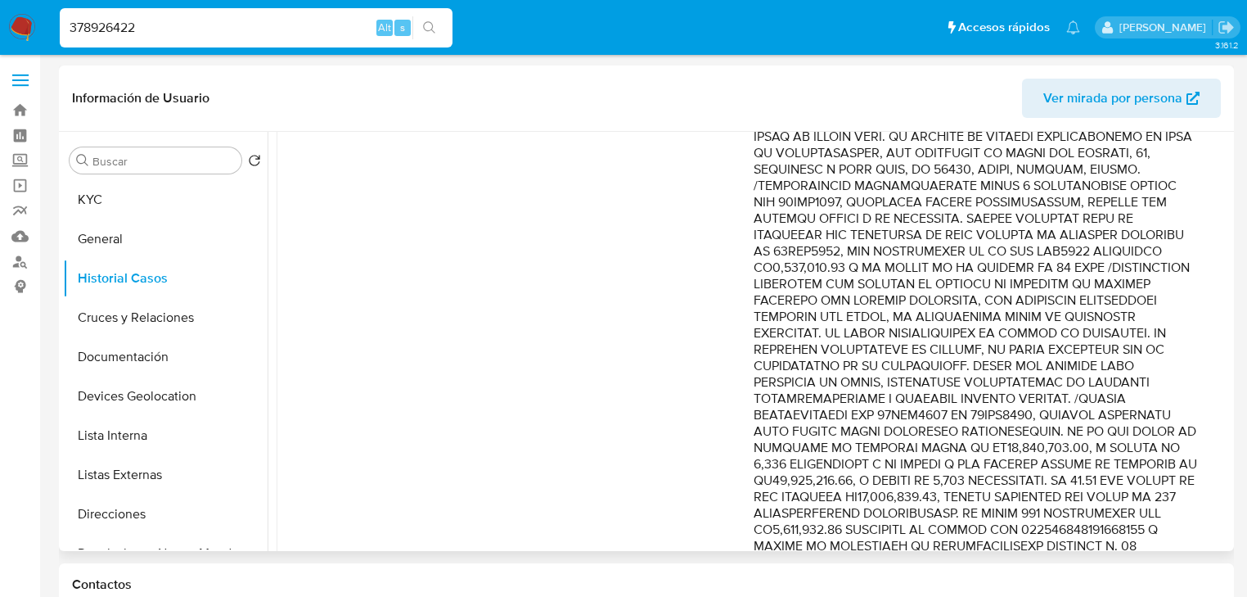
scroll to position [393, 0]
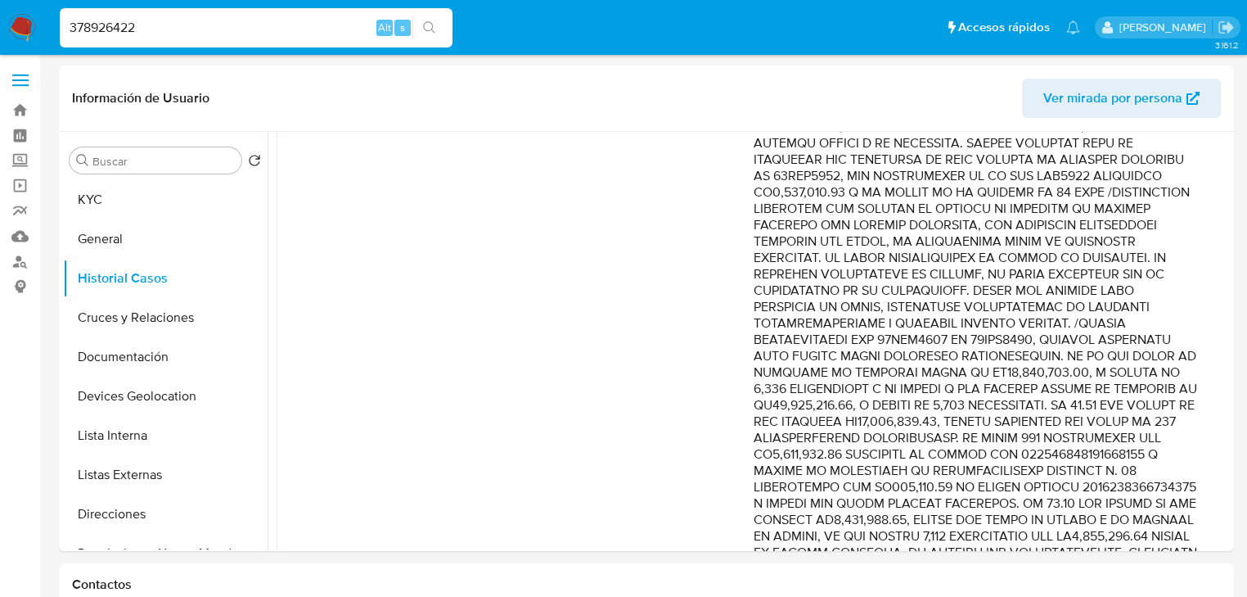
drag, startPoint x: 105, startPoint y: 27, endPoint x: 0, endPoint y: -20, distance: 115.0
paste input "64377111"
type input "643771112"
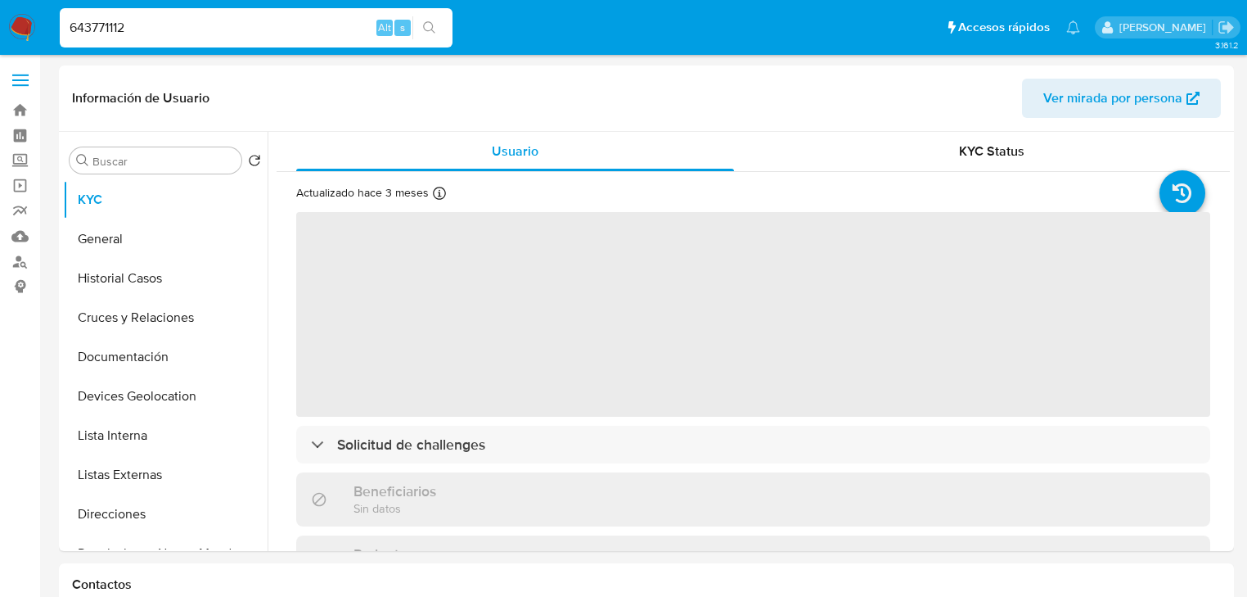
select select "10"
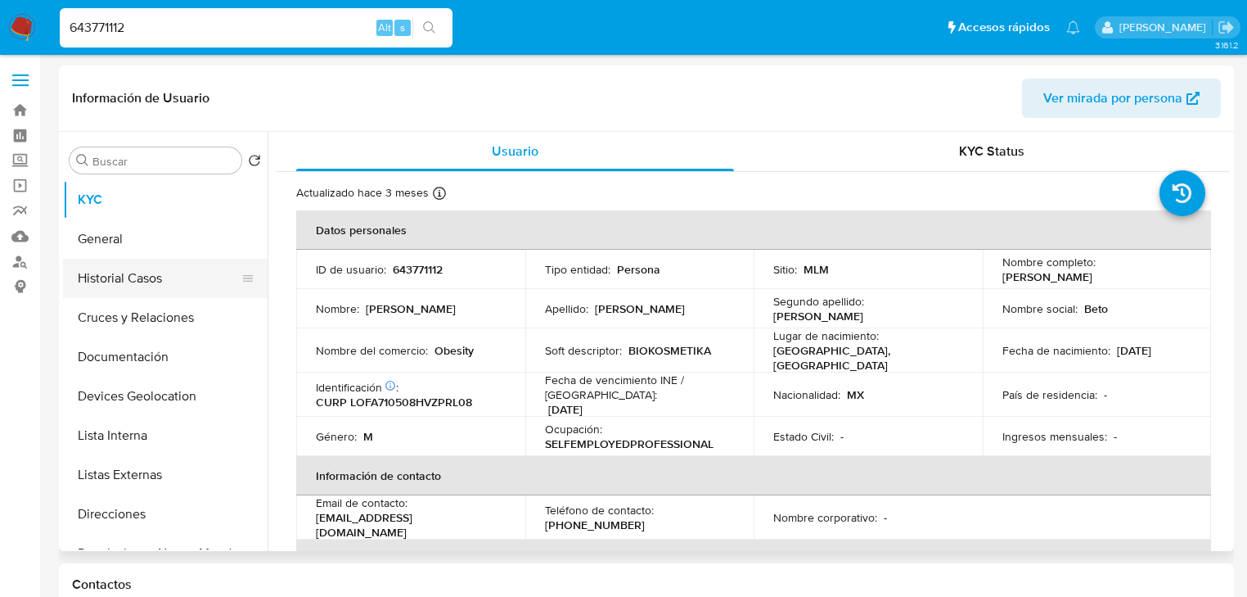
click at [137, 281] on button "Historial Casos" at bounding box center [158, 278] width 191 height 39
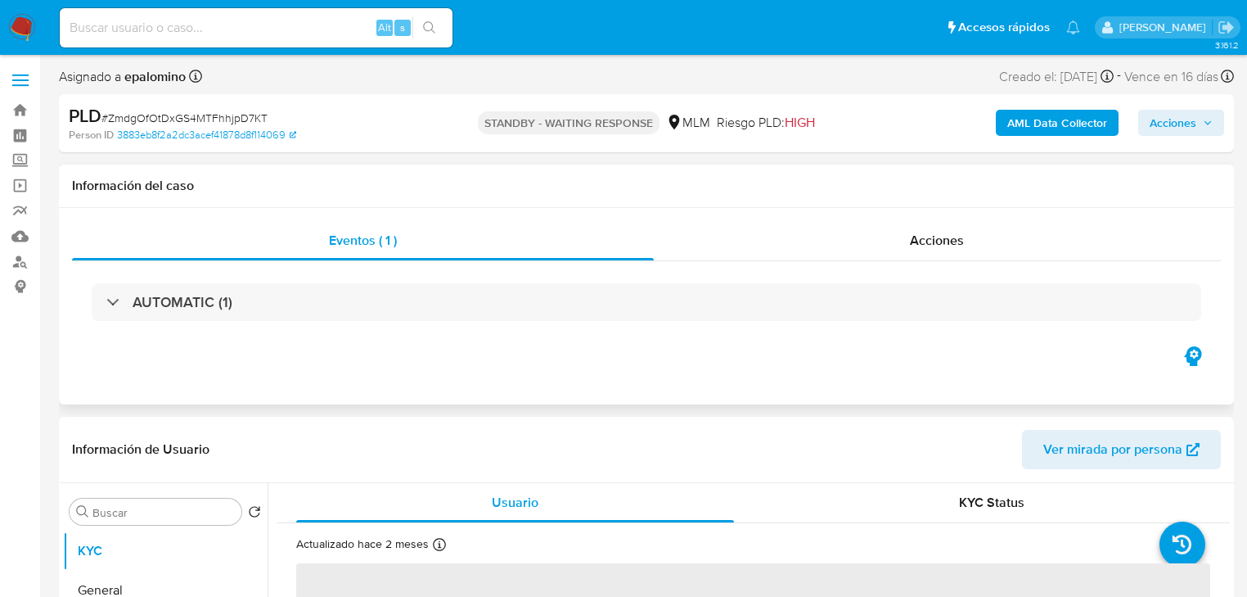
select select "10"
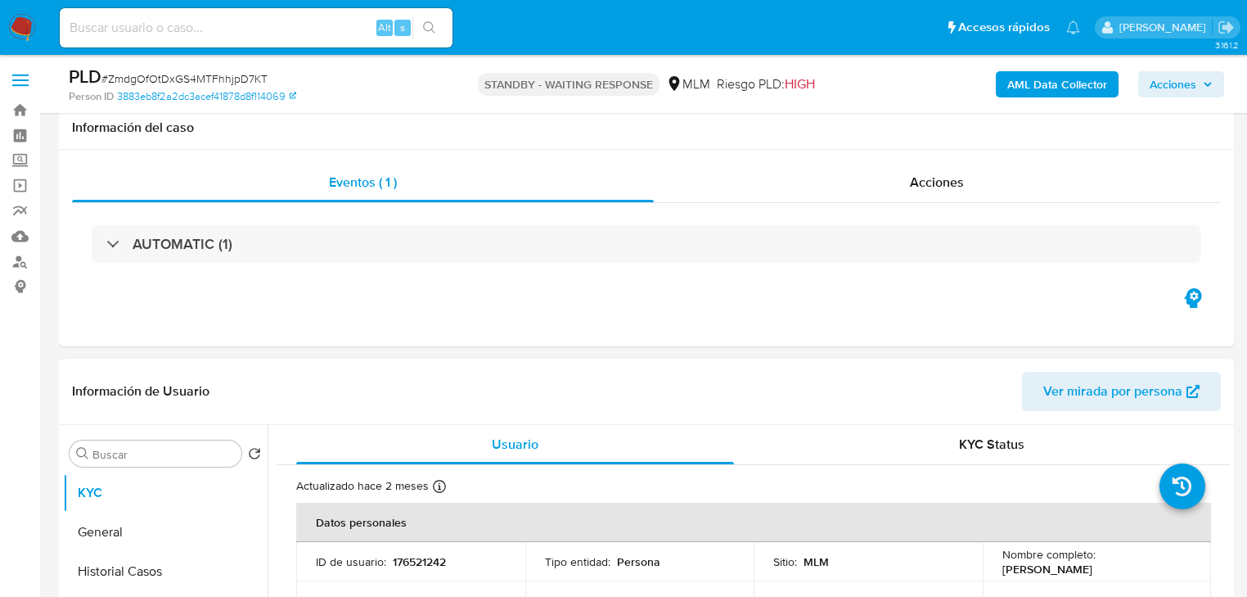
scroll to position [65, 0]
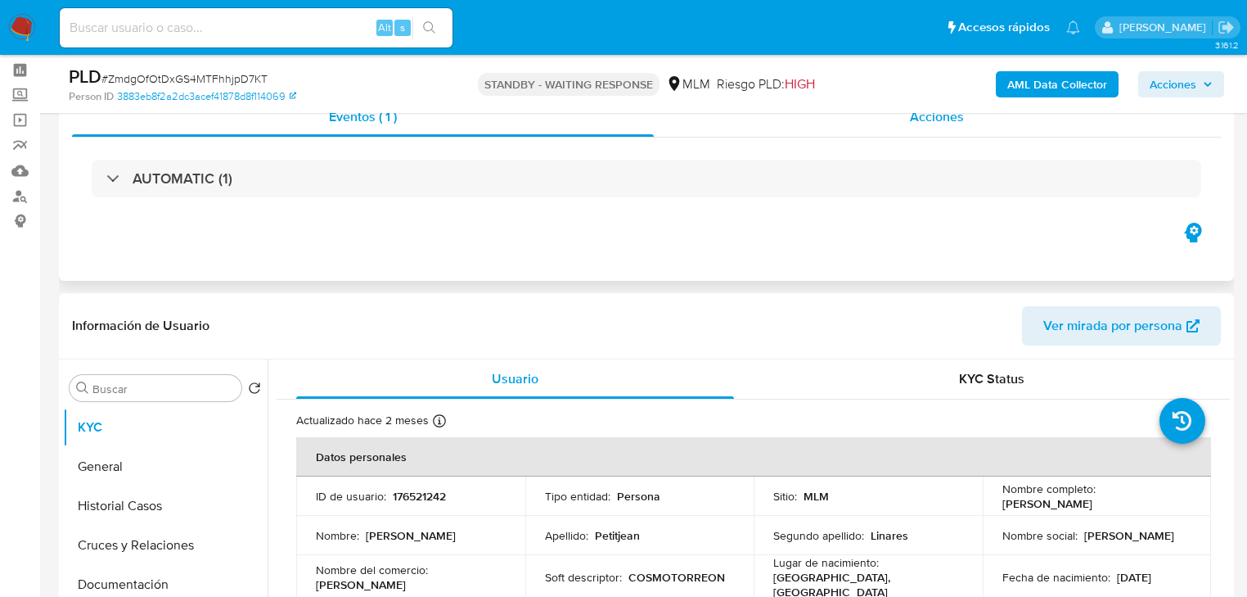
click at [931, 118] on span "Acciones" at bounding box center [937, 116] width 54 height 19
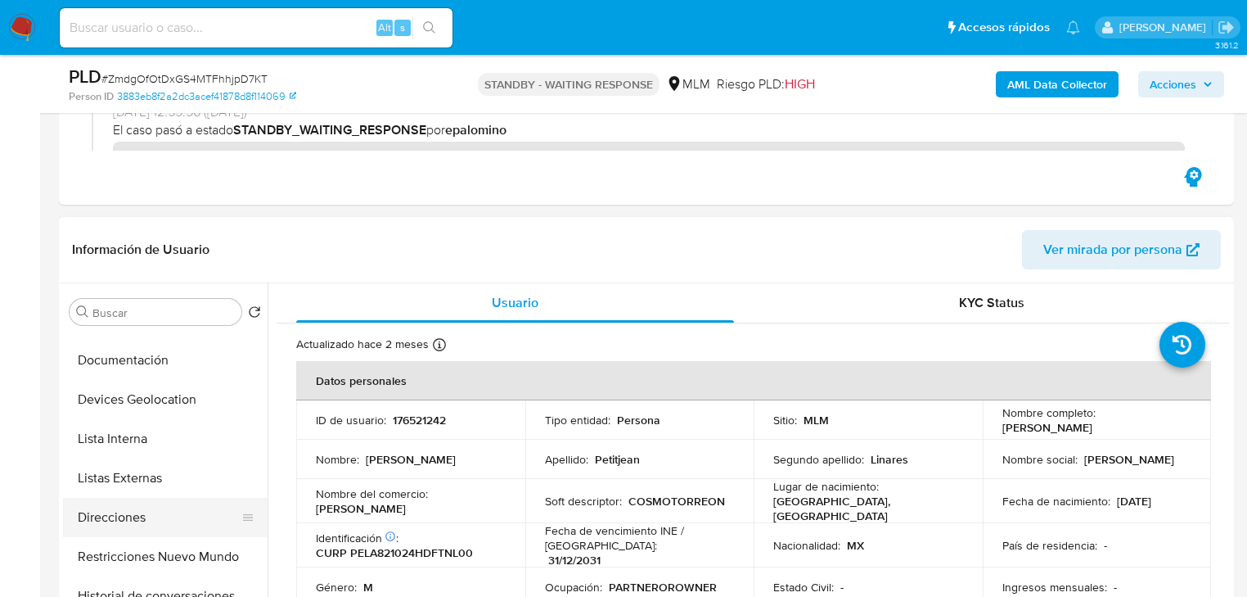
scroll to position [262, 0]
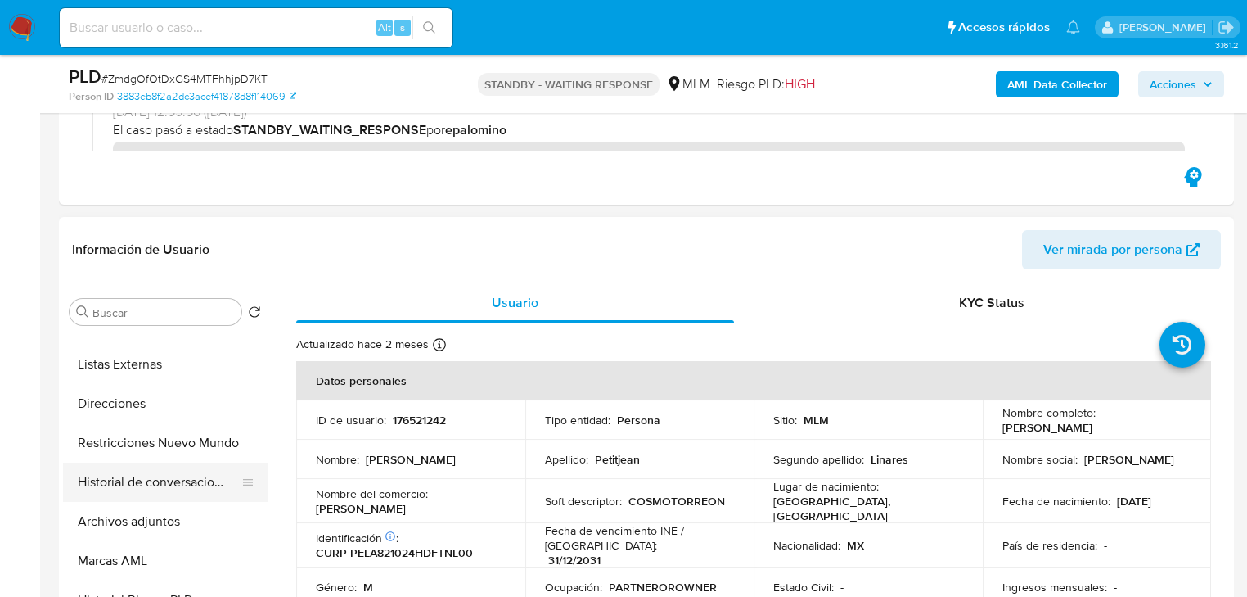
click at [200, 491] on button "Historial de conversaciones" at bounding box center [158, 481] width 191 height 39
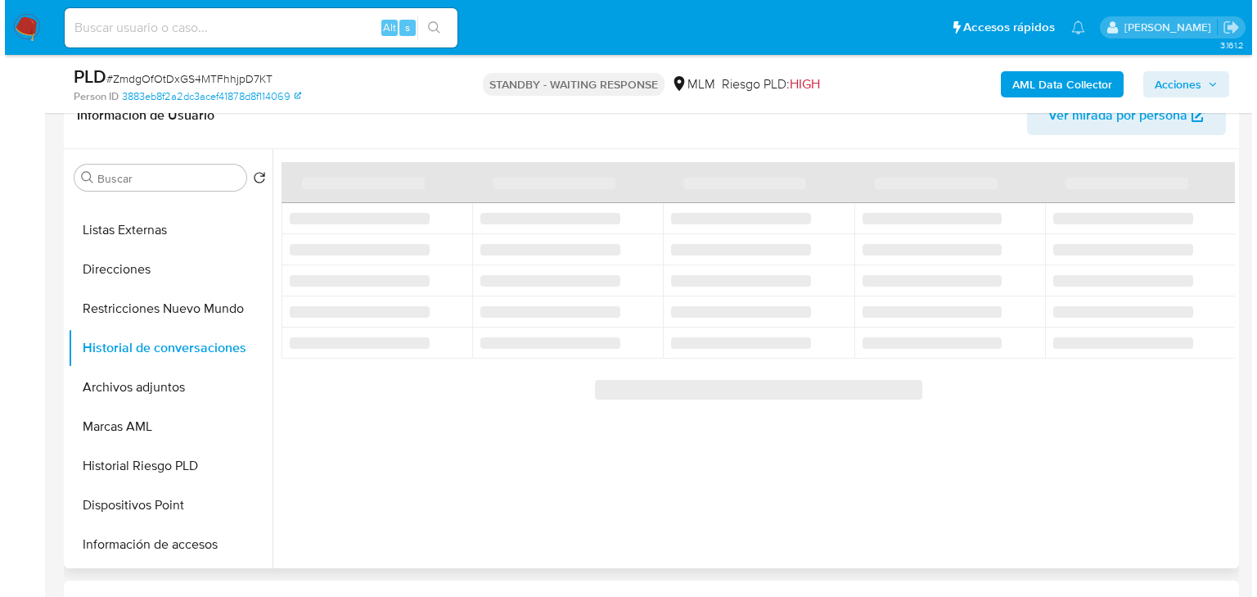
scroll to position [327, 0]
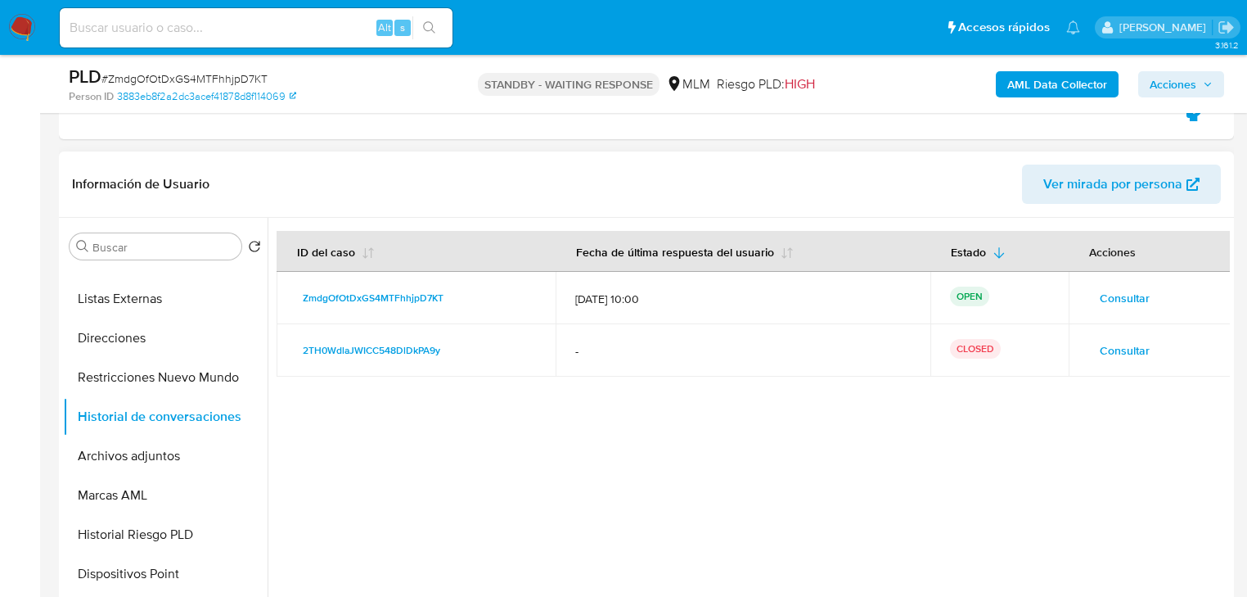
click at [1119, 298] on span "Consultar" at bounding box center [1125, 297] width 50 height 23
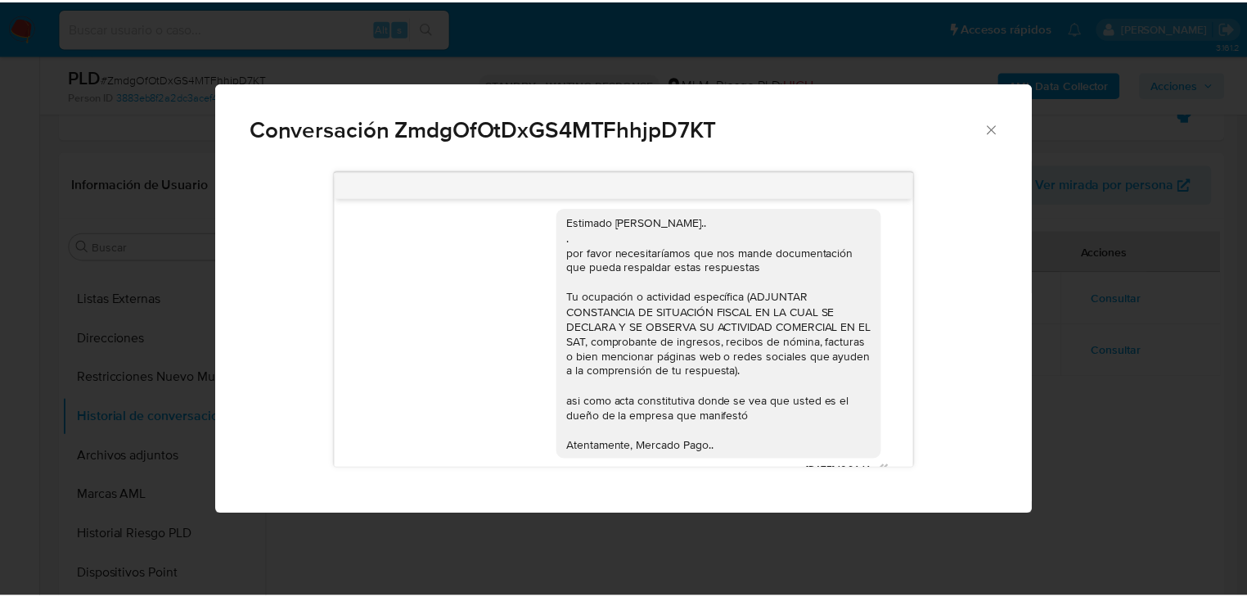
scroll to position [900, 0]
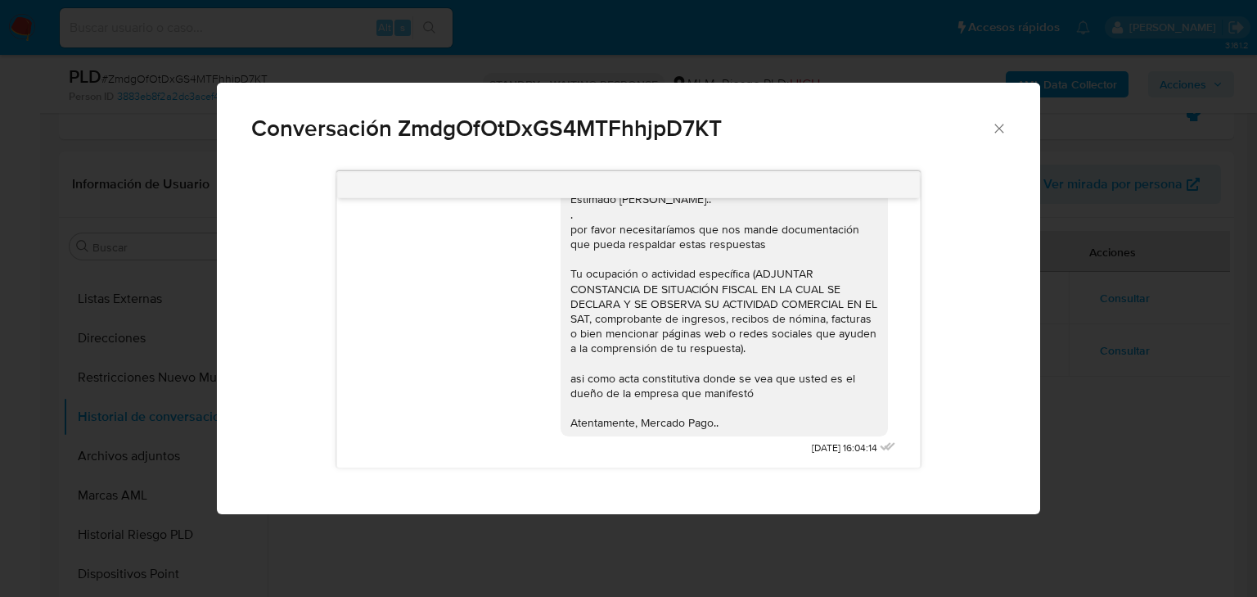
click at [995, 128] on icon "Cerrar" at bounding box center [999, 128] width 16 height 16
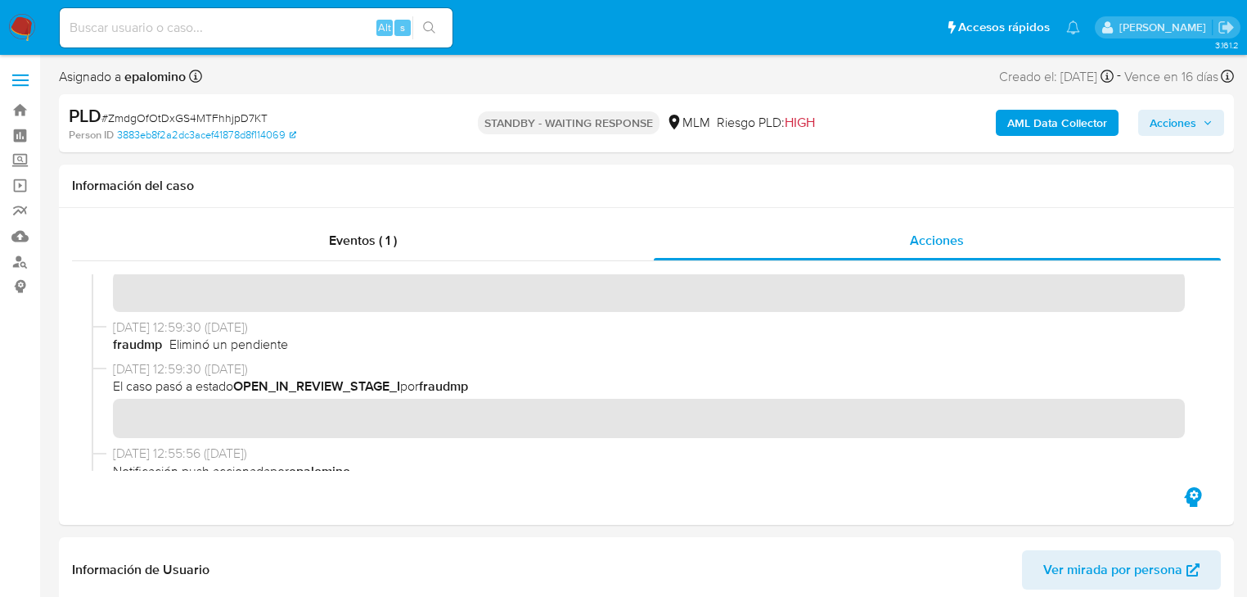
scroll to position [393, 0]
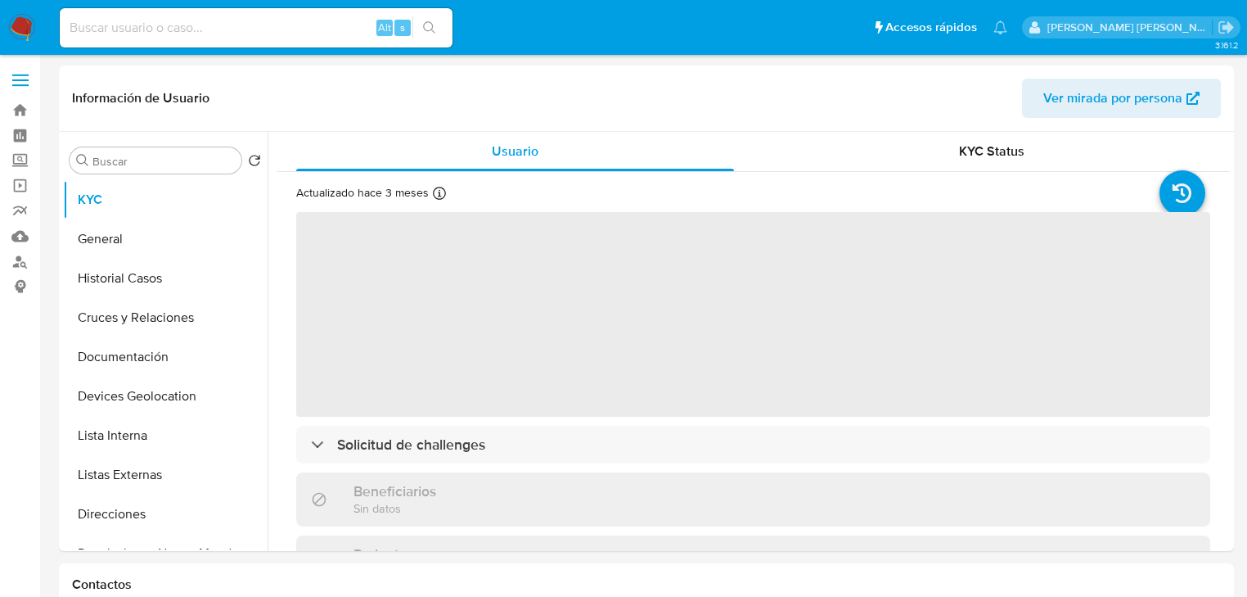
select select "10"
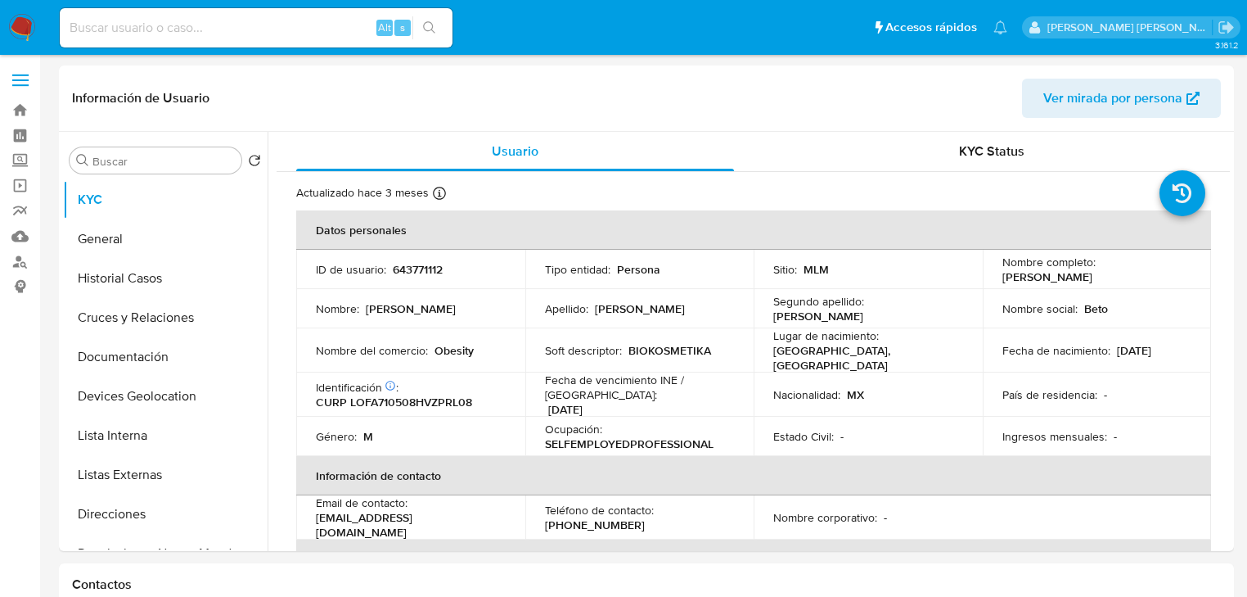
click at [27, 21] on img at bounding box center [22, 28] width 28 height 28
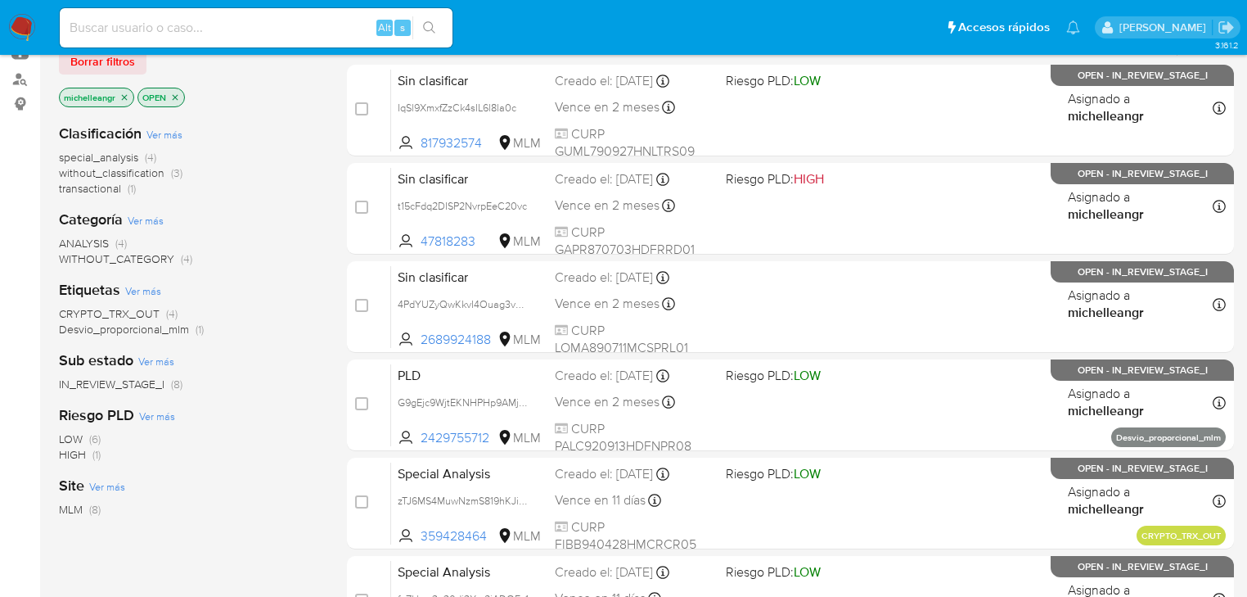
scroll to position [33, 0]
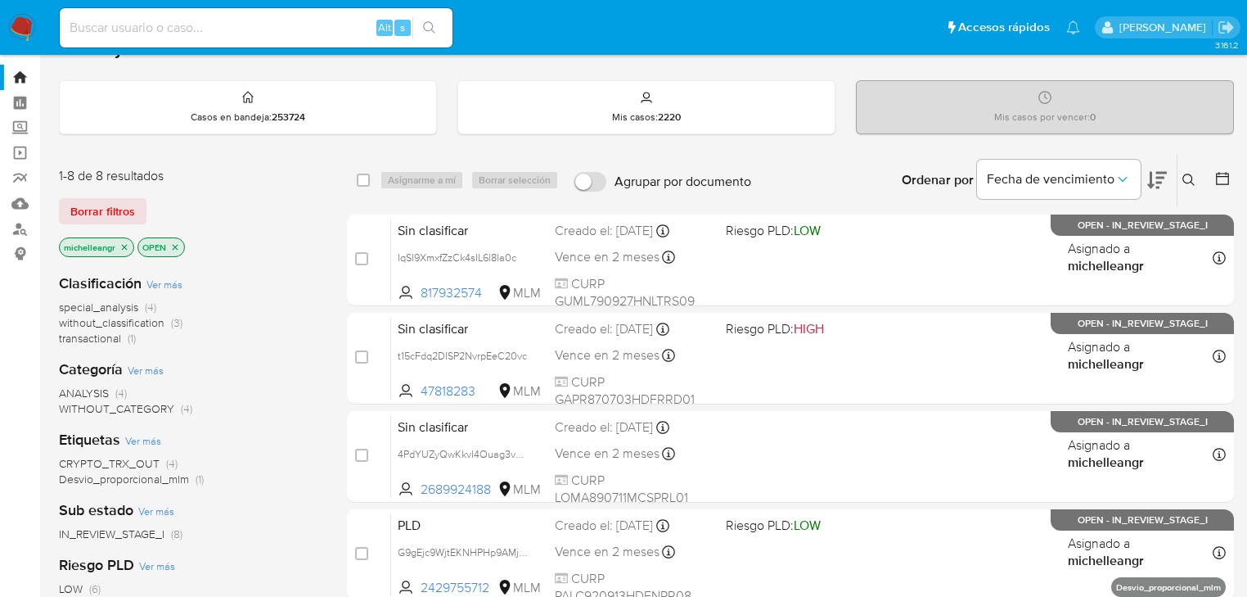
click at [122, 242] on icon "close-filter" at bounding box center [124, 247] width 10 height 10
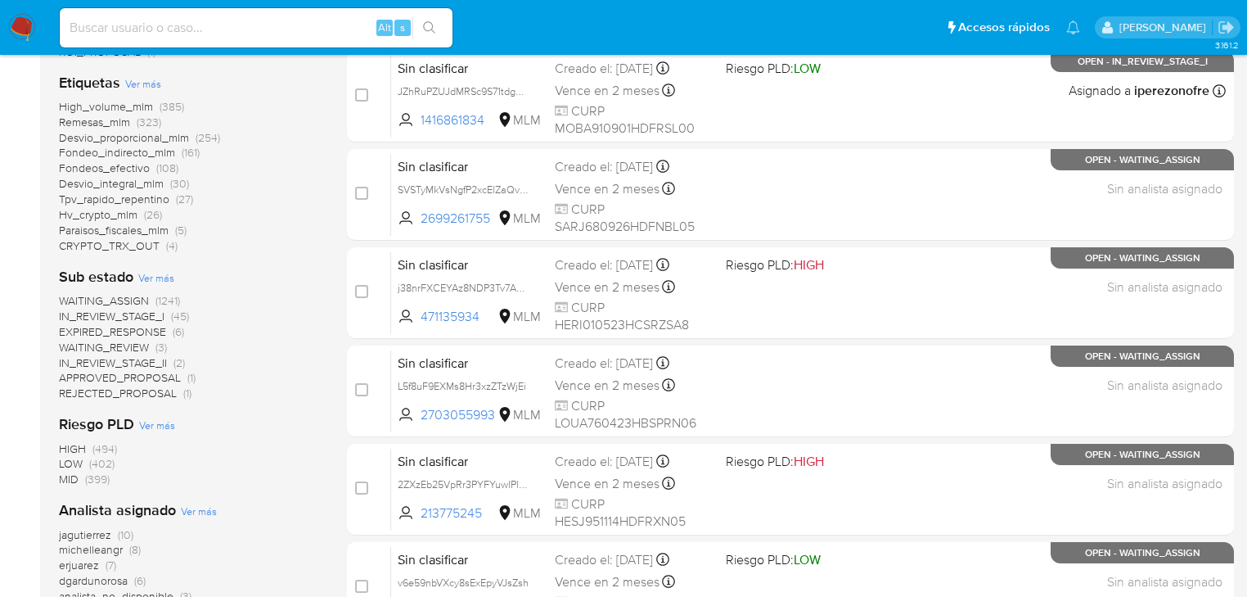
scroll to position [491, 0]
click at [85, 547] on span "michelleangr" at bounding box center [91, 549] width 64 height 16
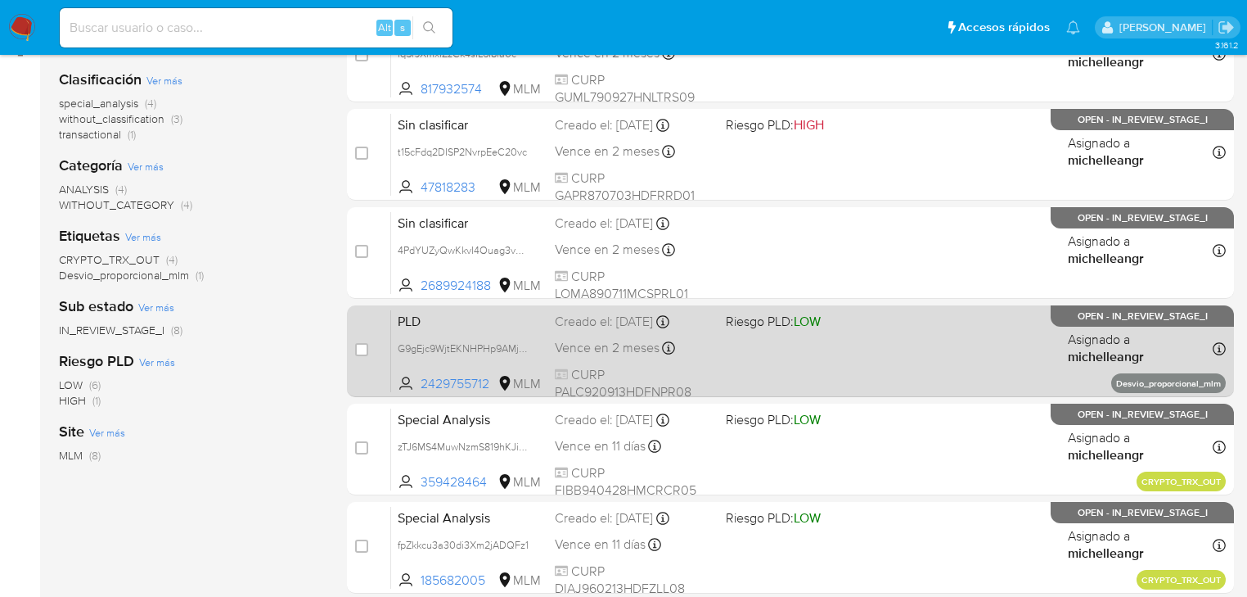
scroll to position [229, 0]
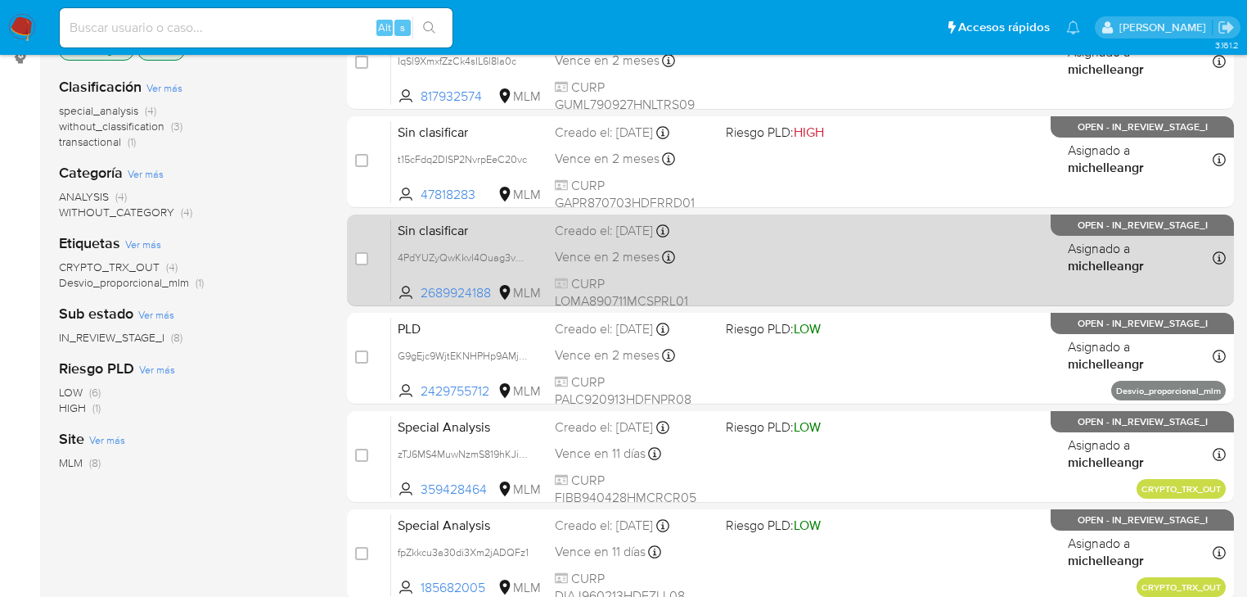
click at [466, 236] on span "Sin clasificar" at bounding box center [470, 228] width 144 height 21
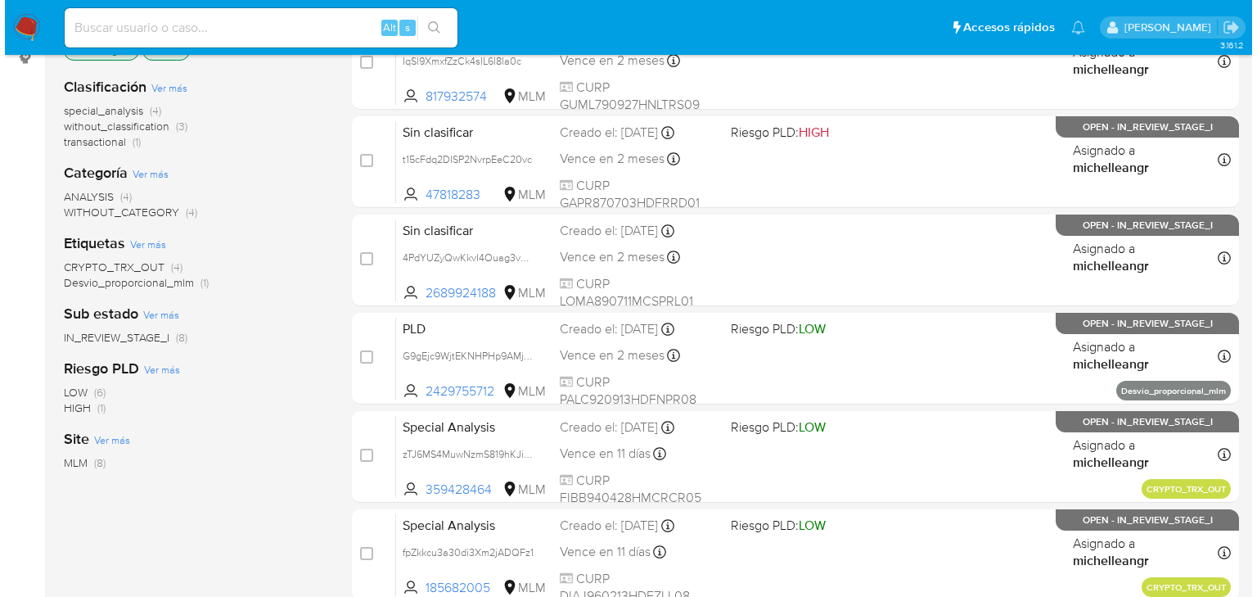
scroll to position [0, 0]
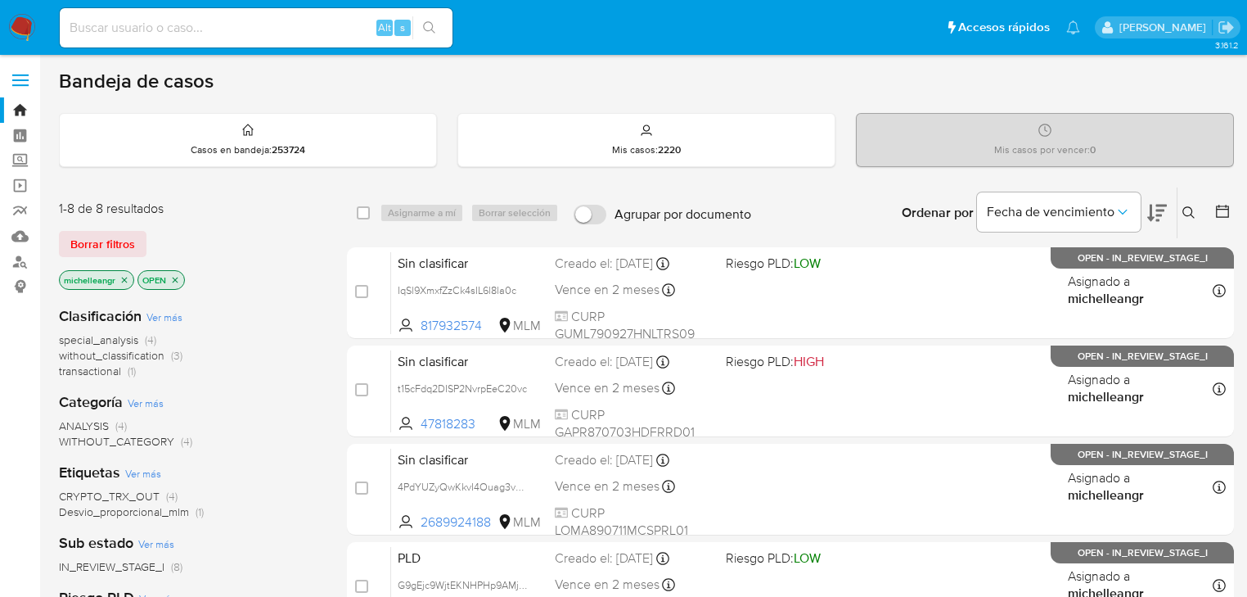
drag, startPoint x: 124, startPoint y: 276, endPoint x: 331, endPoint y: 283, distance: 206.3
click at [124, 276] on icon "close-filter" at bounding box center [124, 280] width 10 height 10
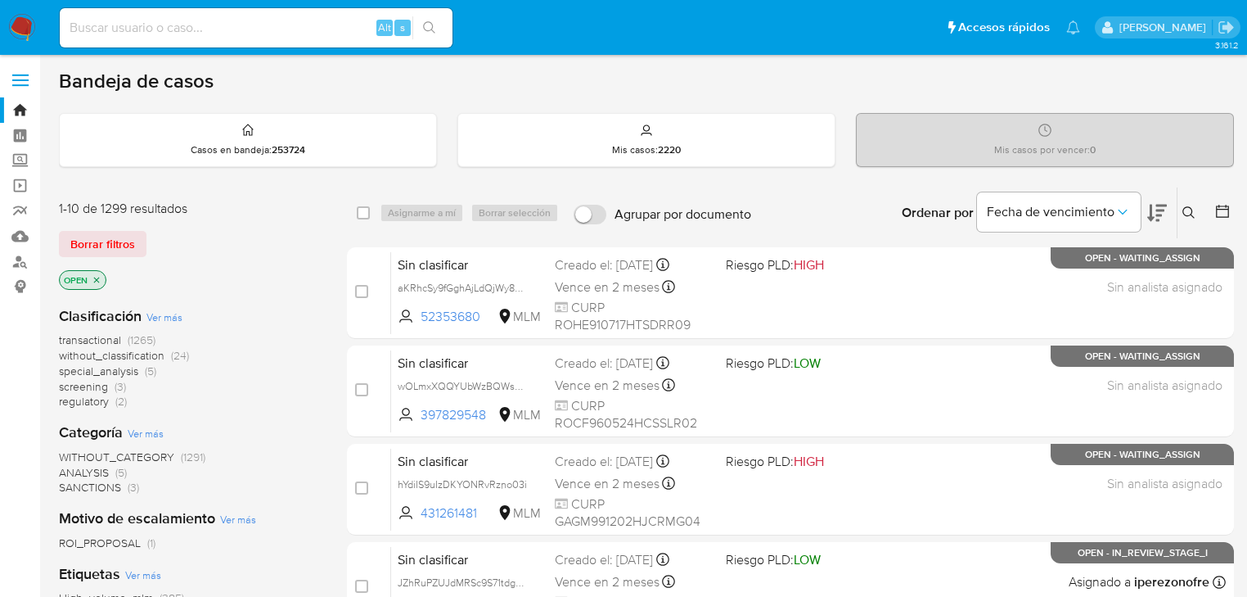
click at [1194, 215] on icon at bounding box center [1188, 212] width 13 height 13
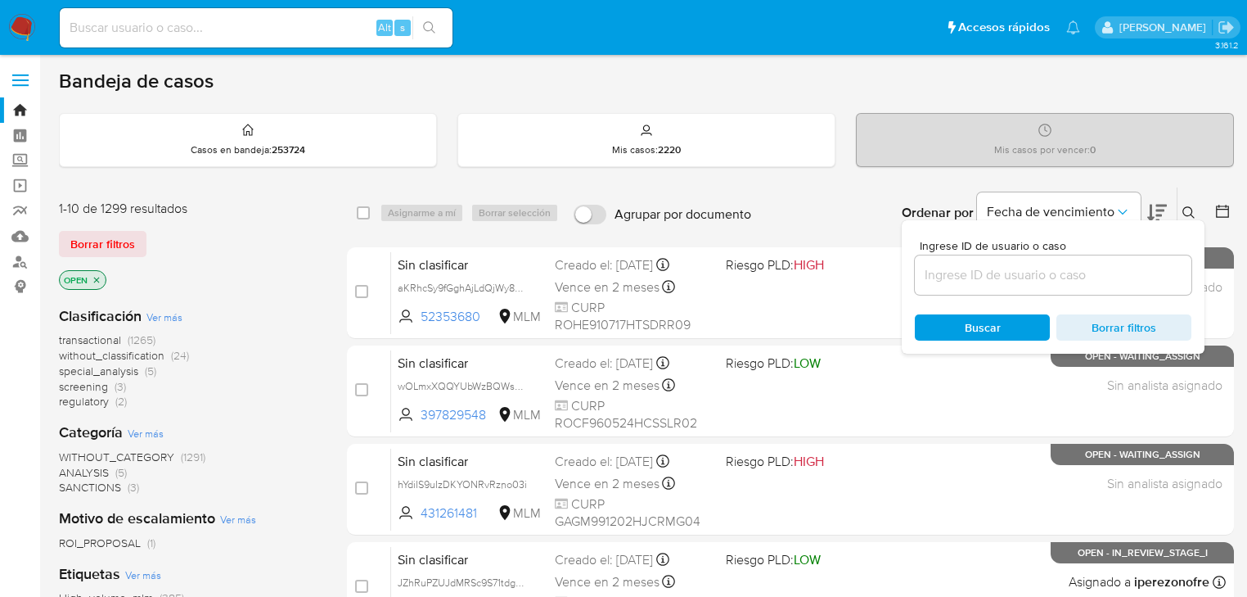
click at [976, 274] on input at bounding box center [1053, 274] width 277 height 21
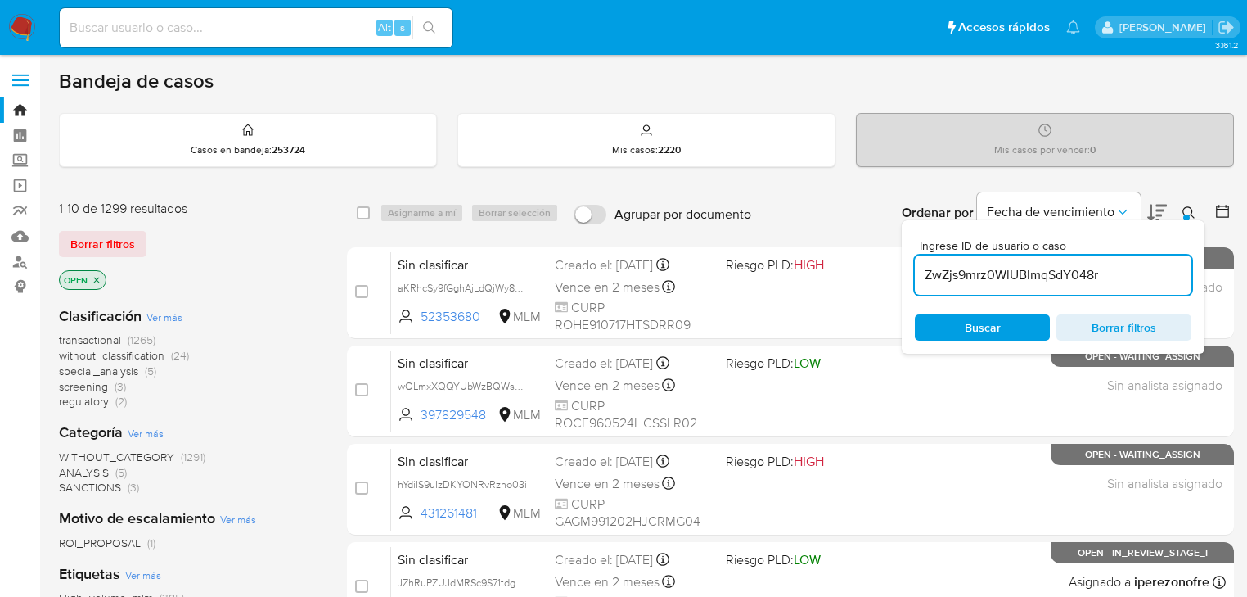
type input "ZwZjs9mrz0WlUBlmqSdY048r"
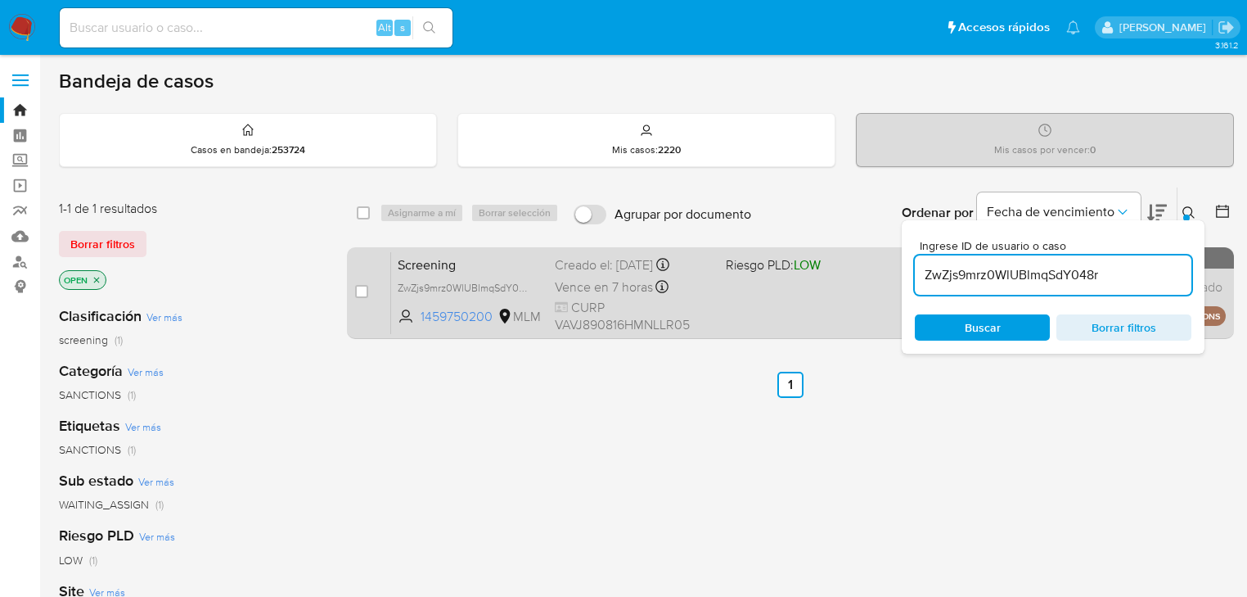
click at [438, 256] on span "Screening" at bounding box center [470, 263] width 144 height 21
click at [362, 287] on input "checkbox" at bounding box center [361, 291] width 13 height 13
checkbox input "true"
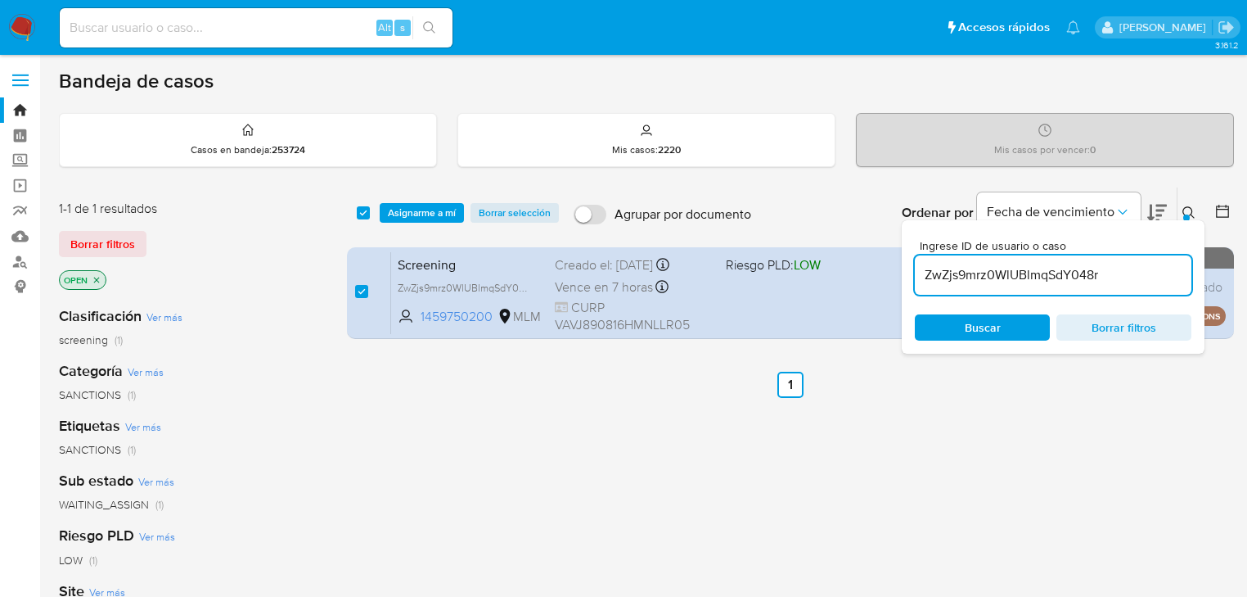
click at [406, 196] on div "select-all-cases-checkbox Asignarme a mí Borrar selección Agrupar por documento…" at bounding box center [790, 212] width 887 height 51
click at [408, 205] on span "Asignarme a mí" at bounding box center [422, 213] width 68 height 16
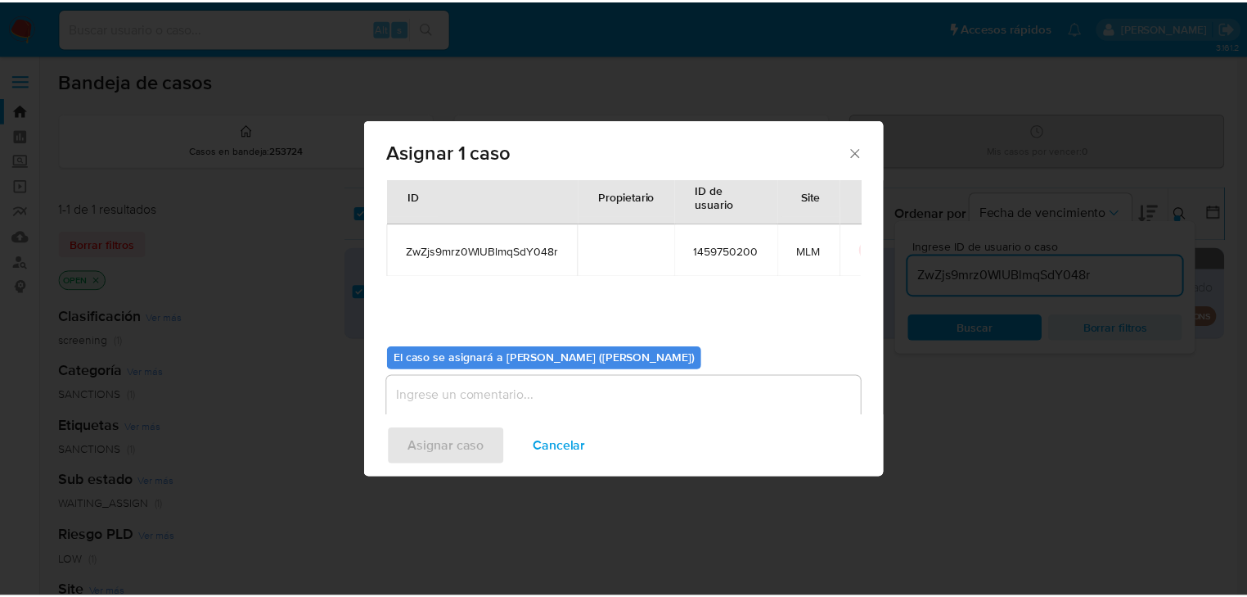
scroll to position [65, 0]
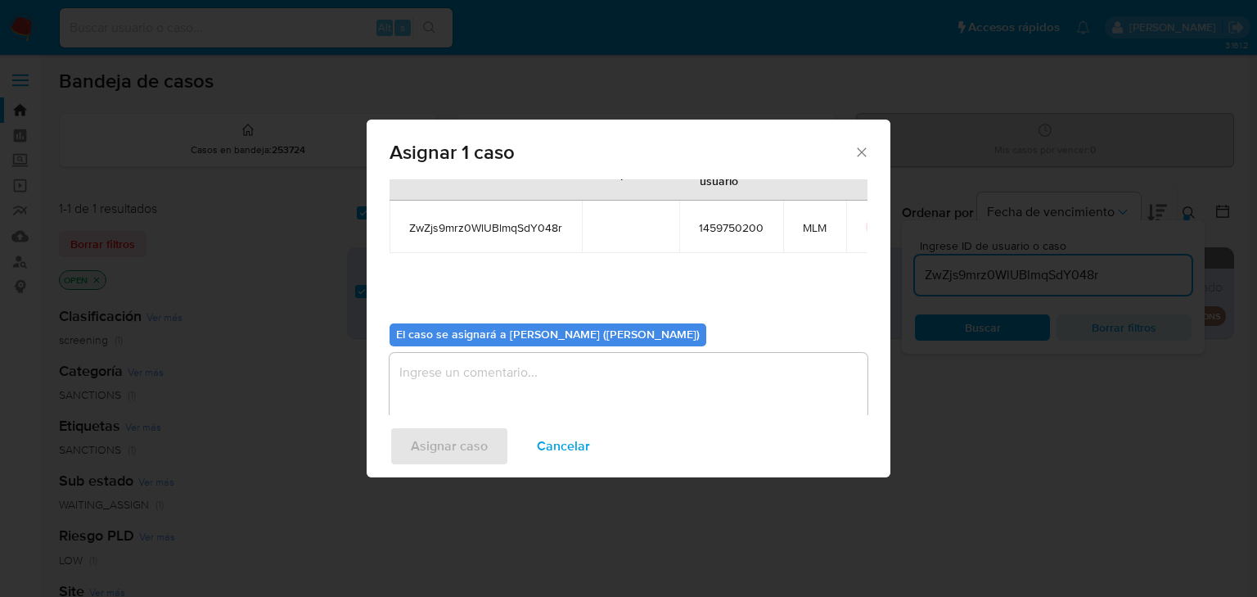
click at [441, 369] on textarea "assign-modal" at bounding box center [629, 385] width 478 height 65
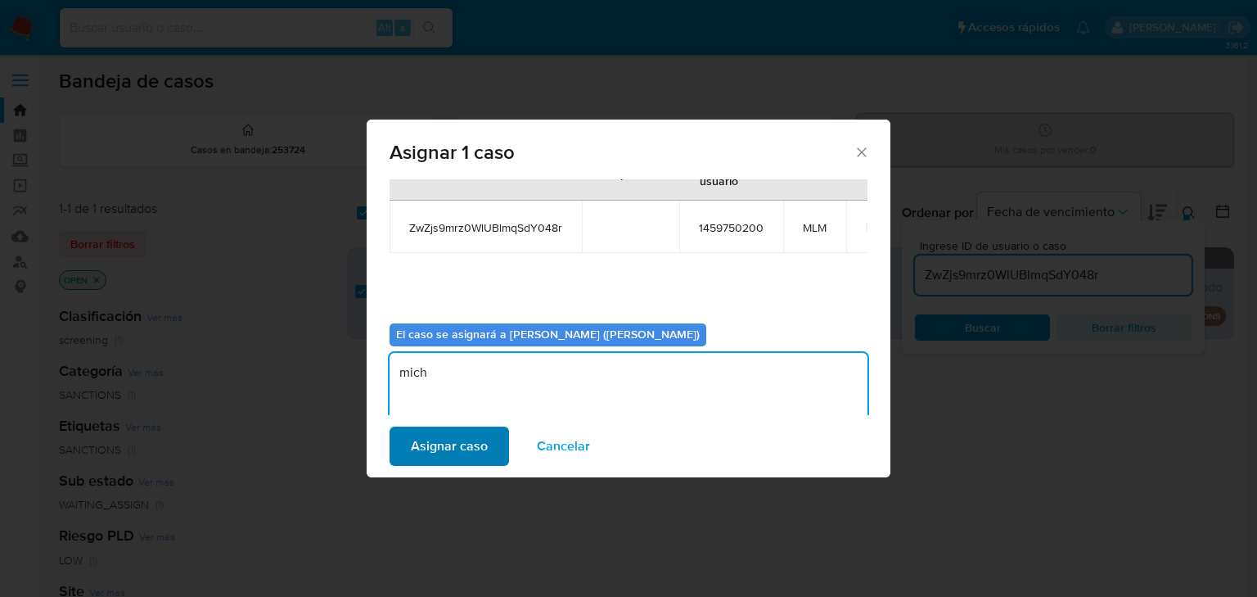
type textarea "mich"
click at [442, 452] on span "Asignar caso" at bounding box center [449, 446] width 77 height 36
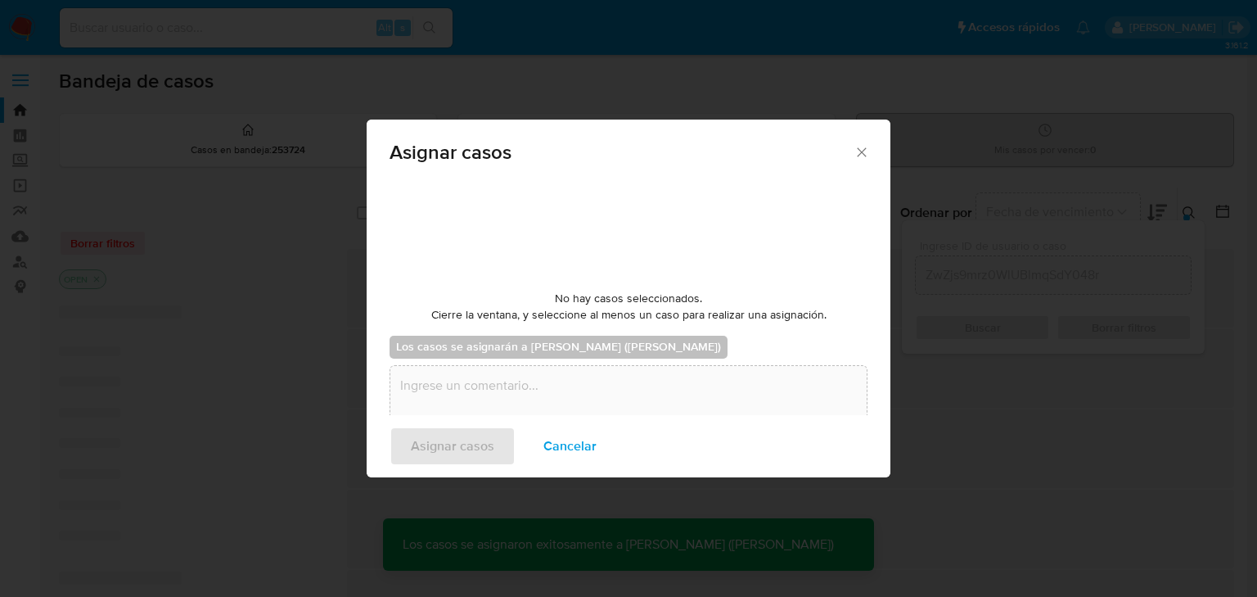
checkbox input "false"
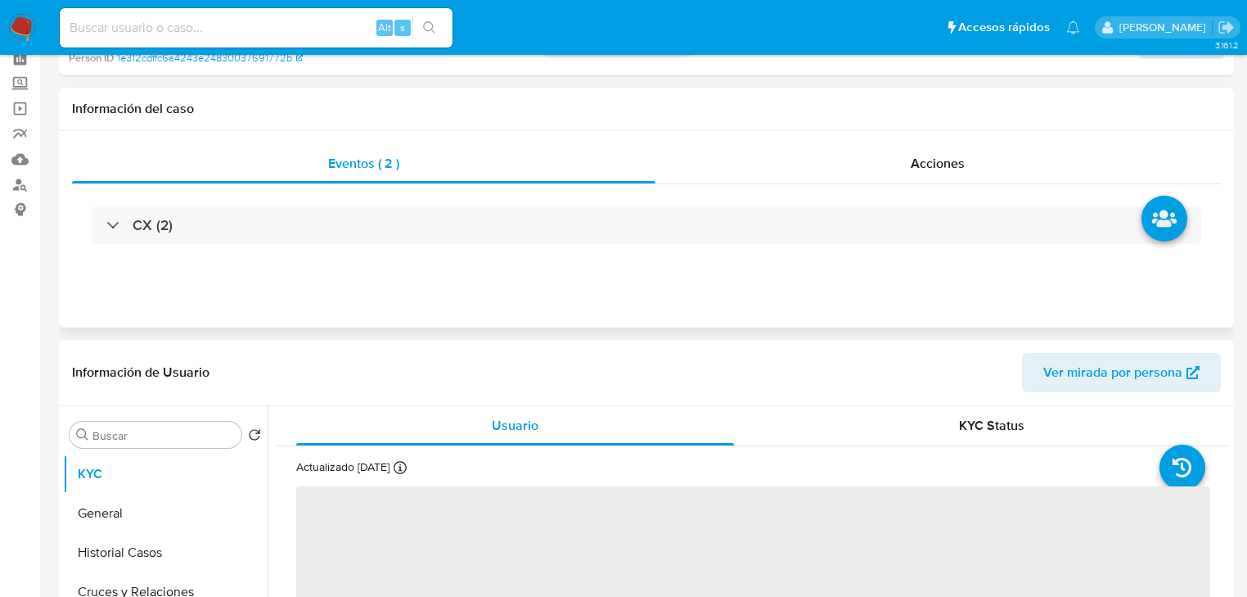
scroll to position [131, 0]
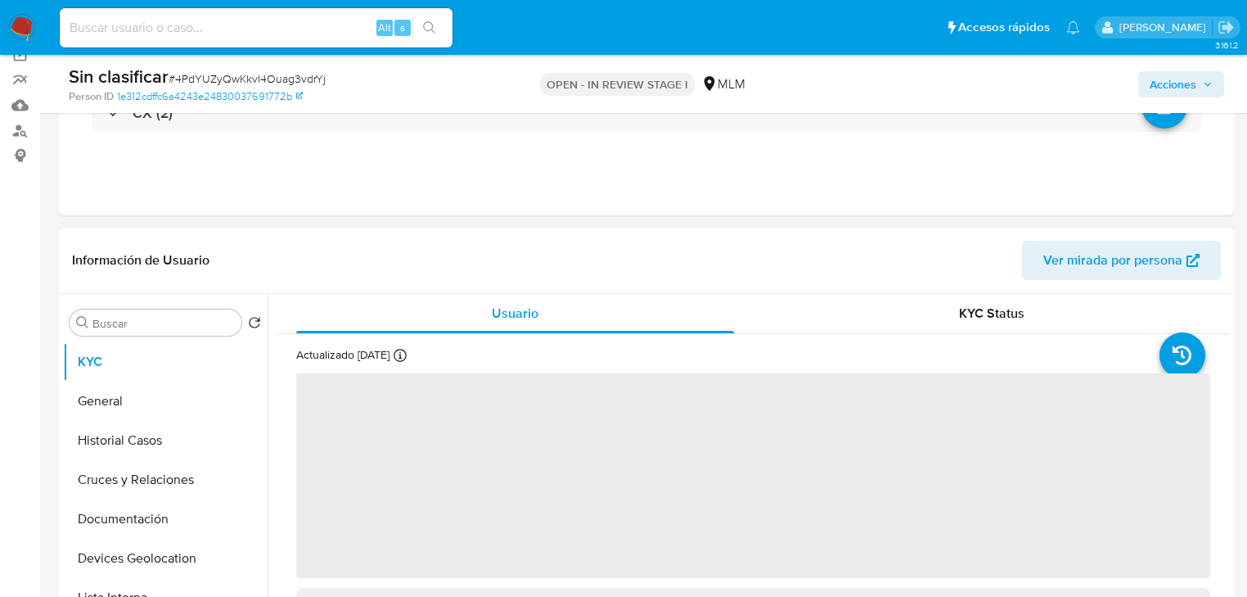
select select "10"
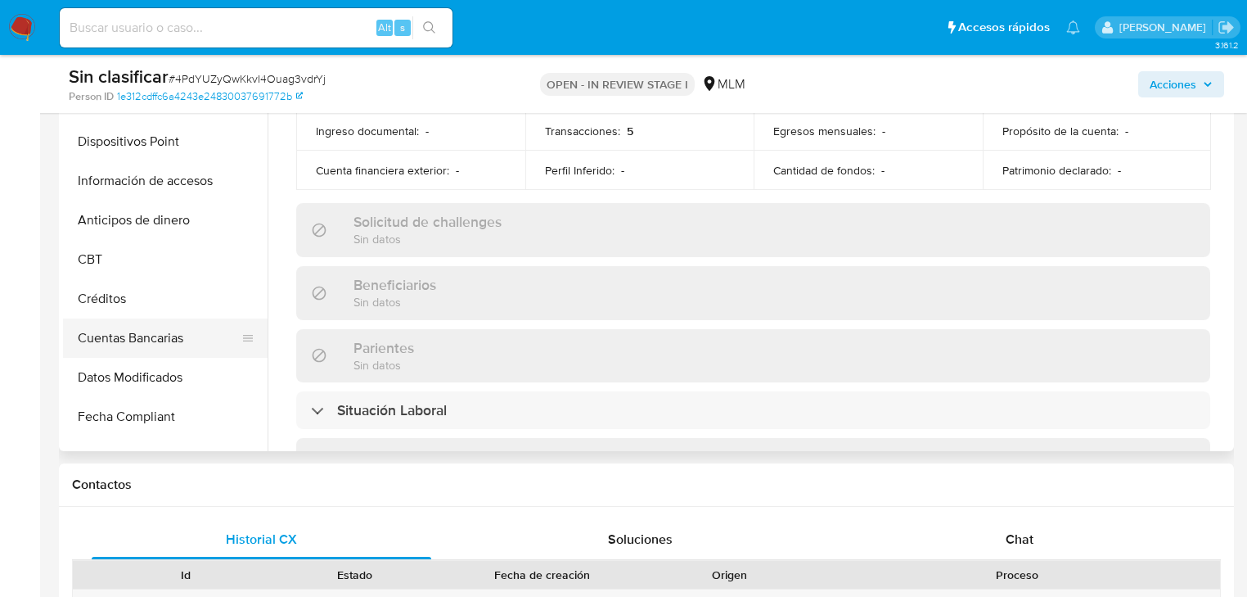
scroll to position [507, 0]
click at [190, 324] on button "Cuentas Bancarias" at bounding box center [158, 338] width 191 height 39
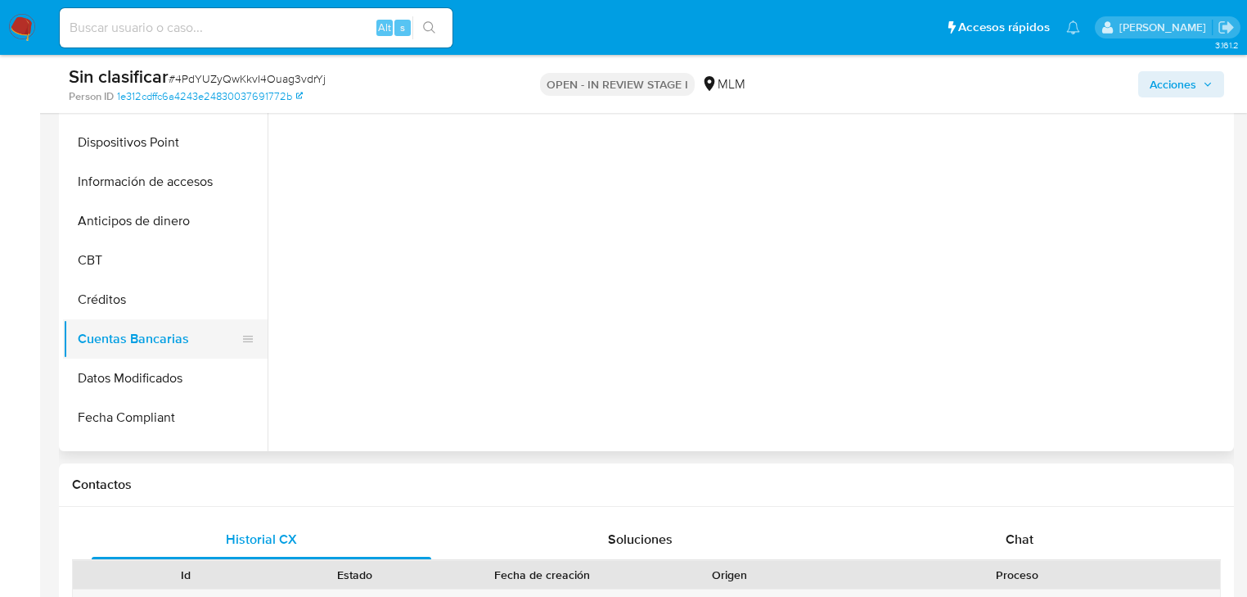
scroll to position [0, 0]
drag, startPoint x: 198, startPoint y: 203, endPoint x: 202, endPoint y: 187, distance: 16.9
click at [198, 203] on button "Anticipos de dinero" at bounding box center [165, 220] width 205 height 39
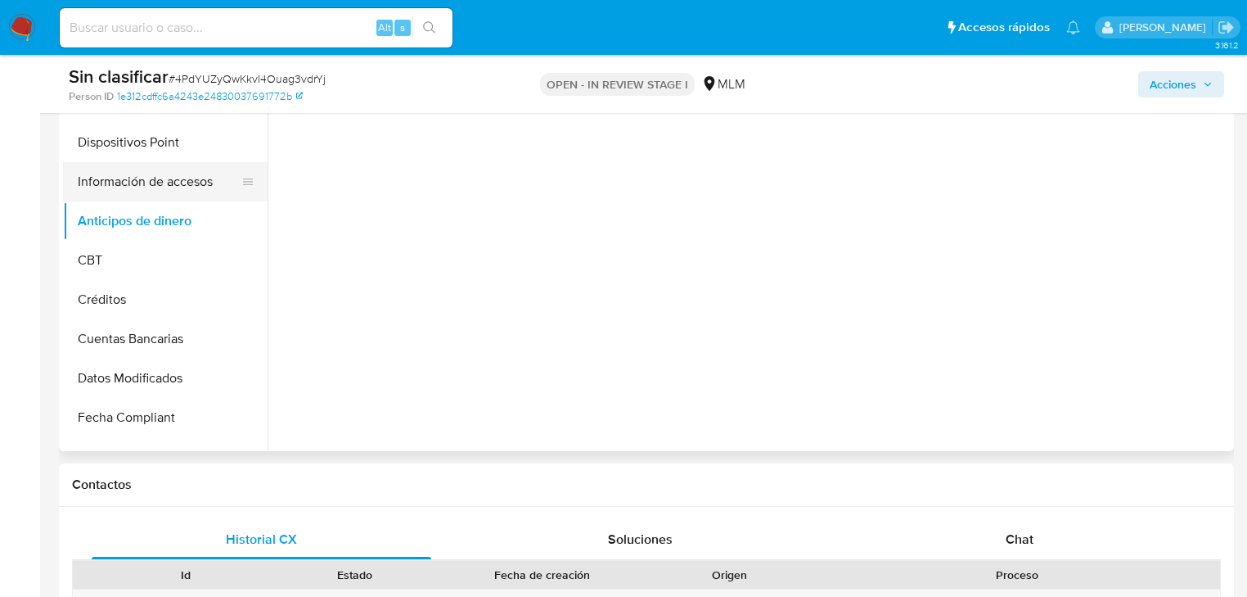
click at [202, 187] on button "Información de accesos" at bounding box center [158, 181] width 191 height 39
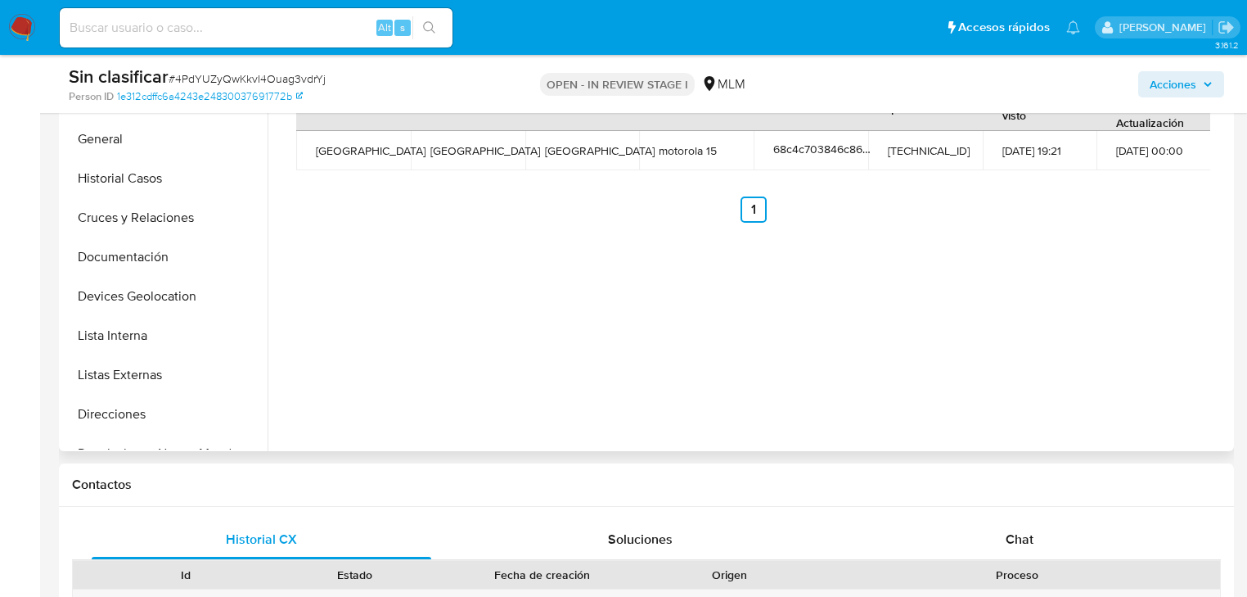
scroll to position [131, 0]
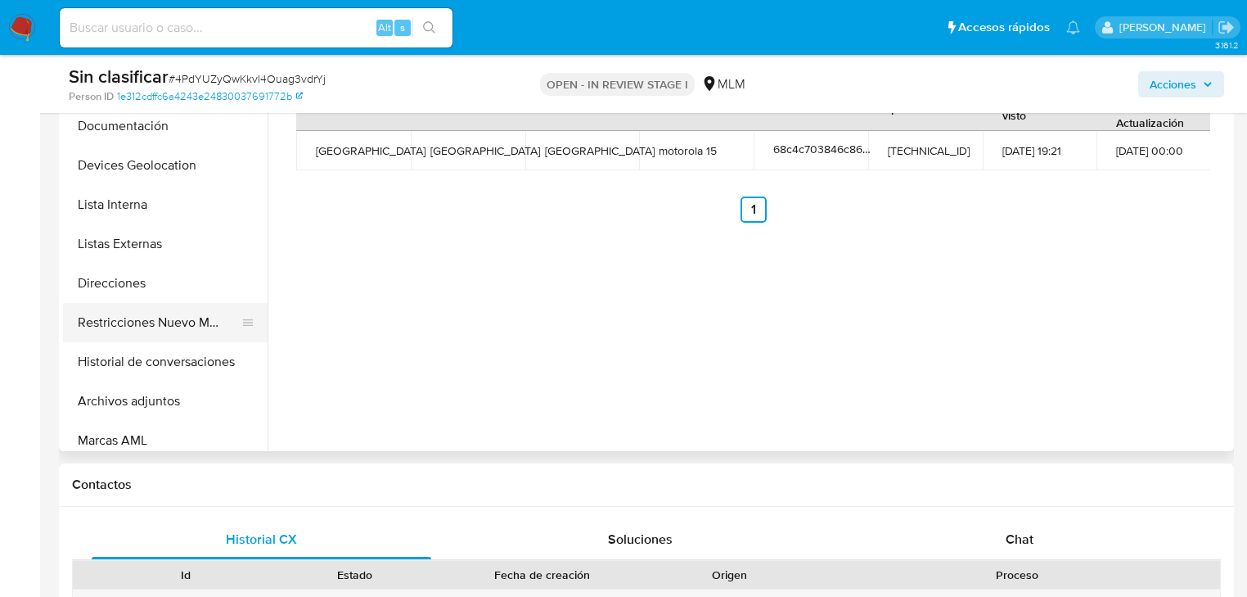
click at [180, 327] on button "Restricciones Nuevo Mundo" at bounding box center [158, 322] width 191 height 39
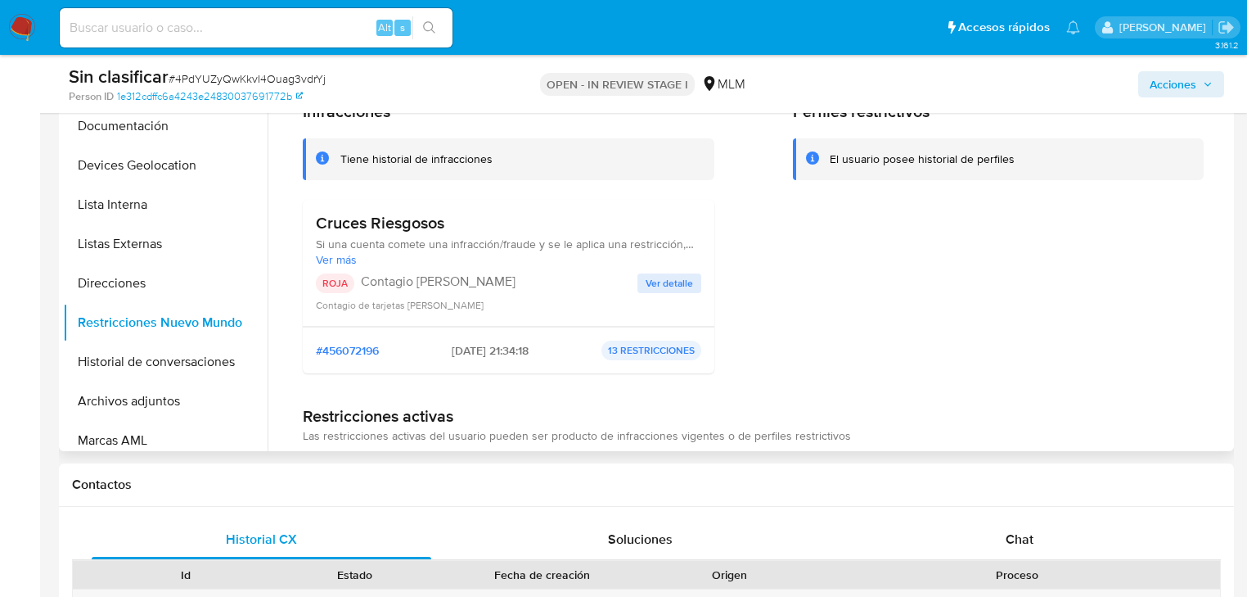
click at [669, 285] on span "Ver detalle" at bounding box center [669, 283] width 47 height 16
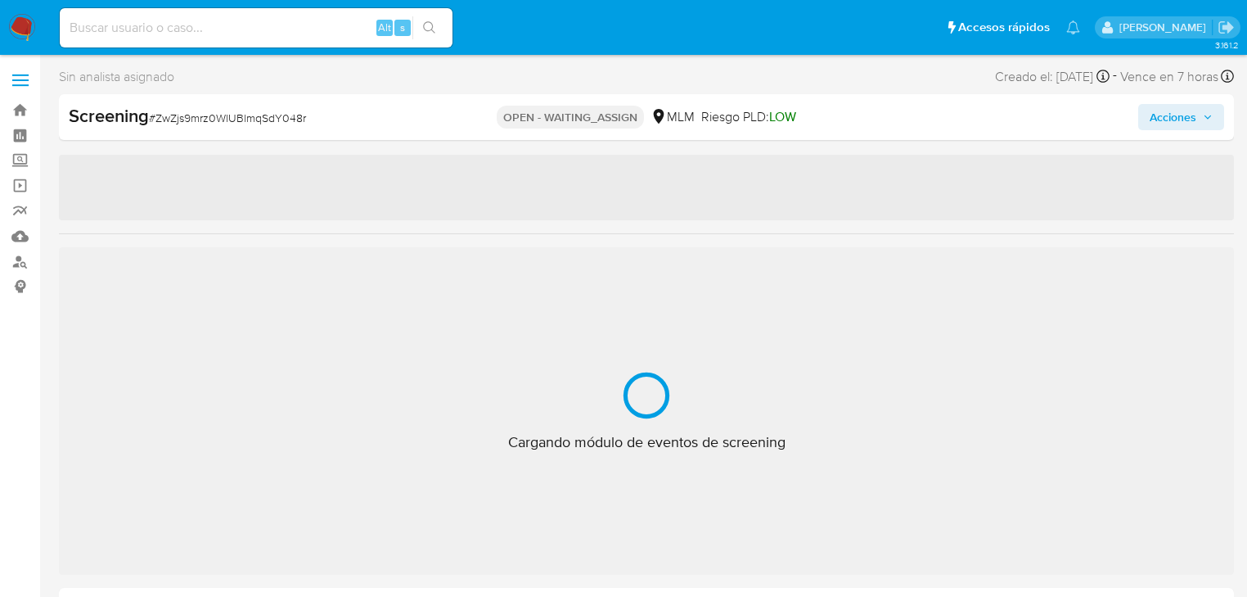
select select "10"
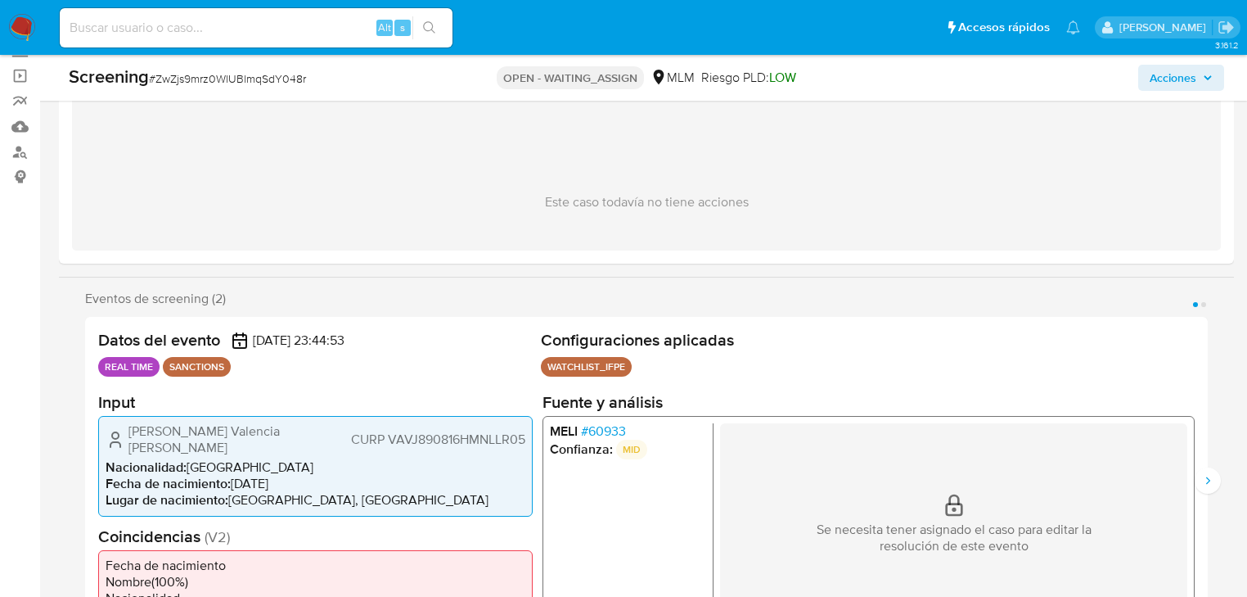
scroll to position [131, 0]
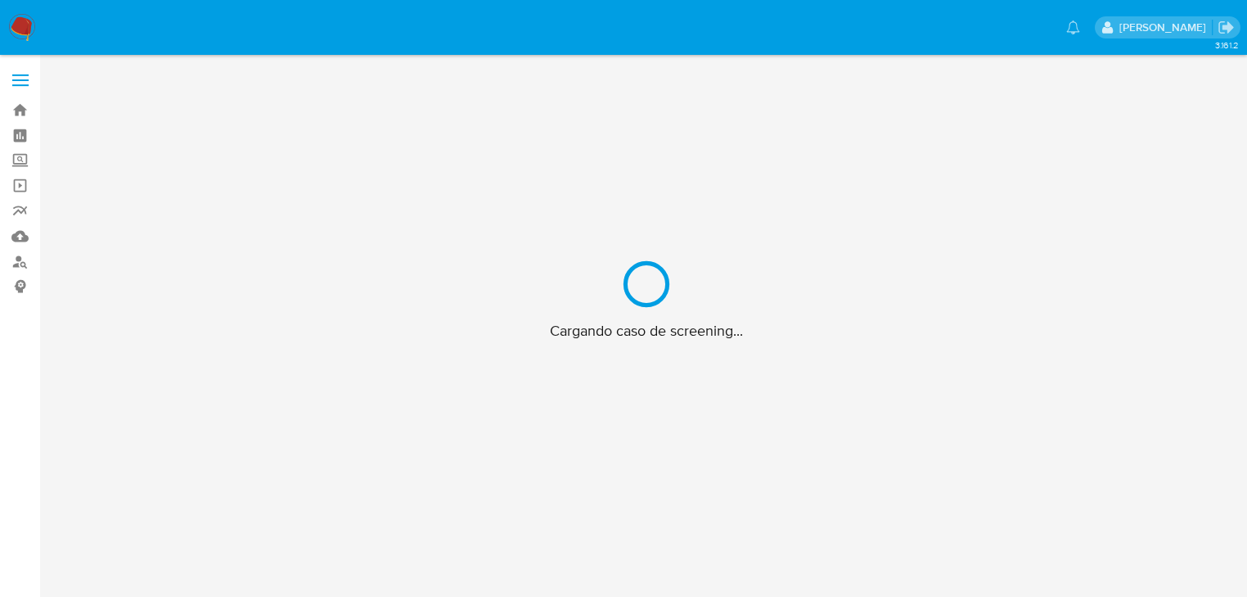
scroll to position [59, 0]
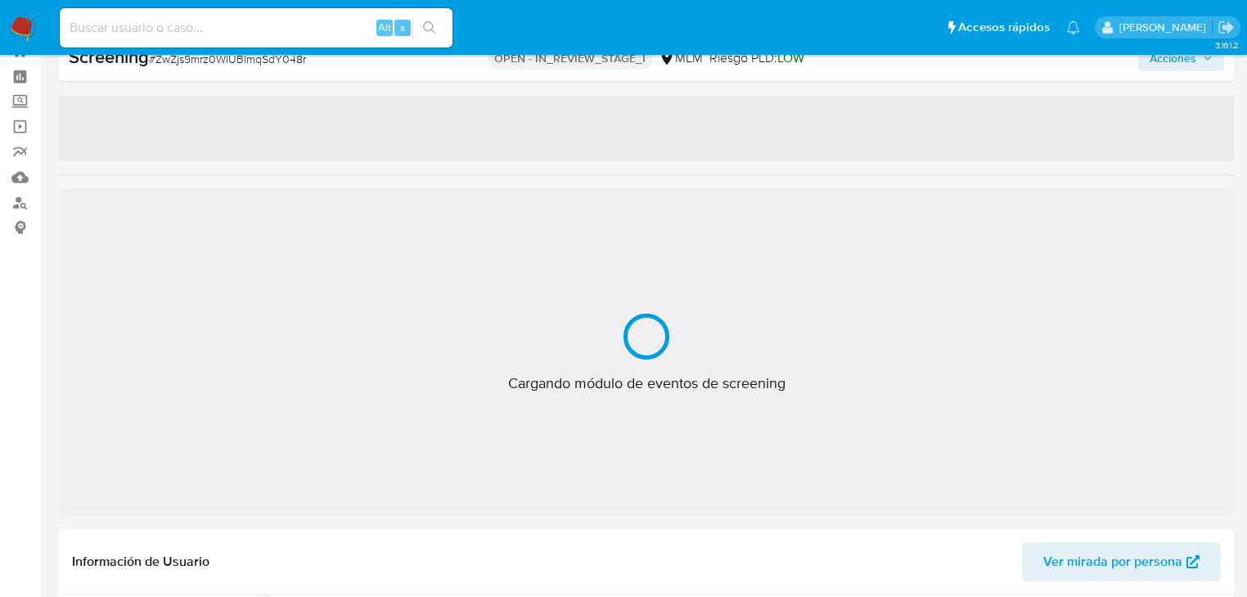
select select "10"
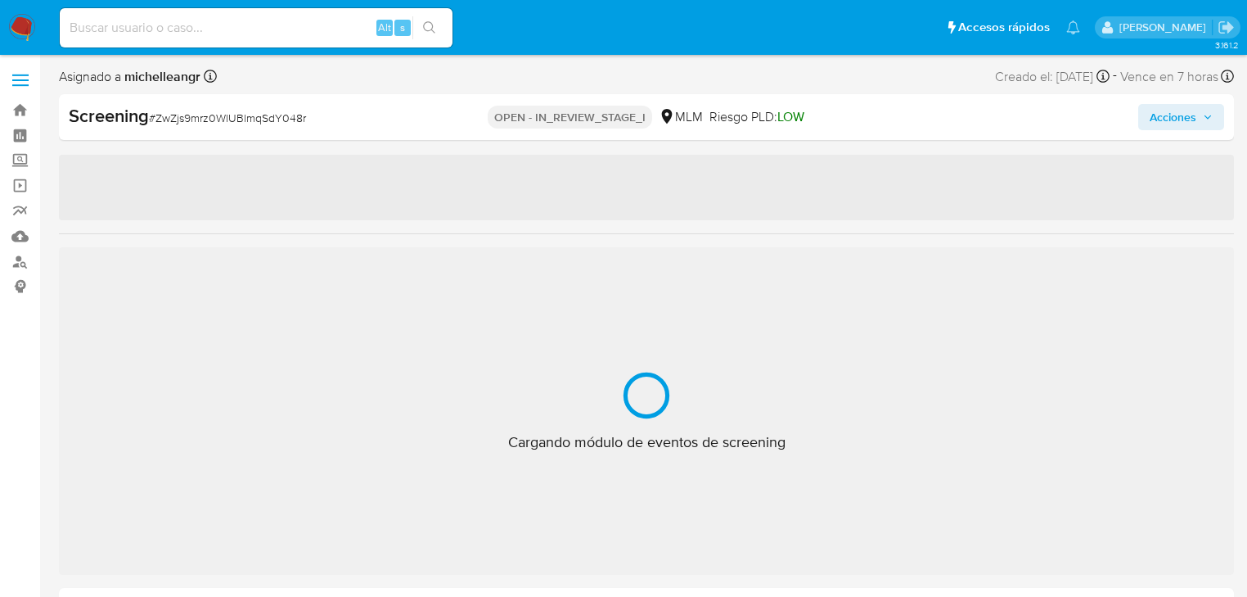
select select "10"
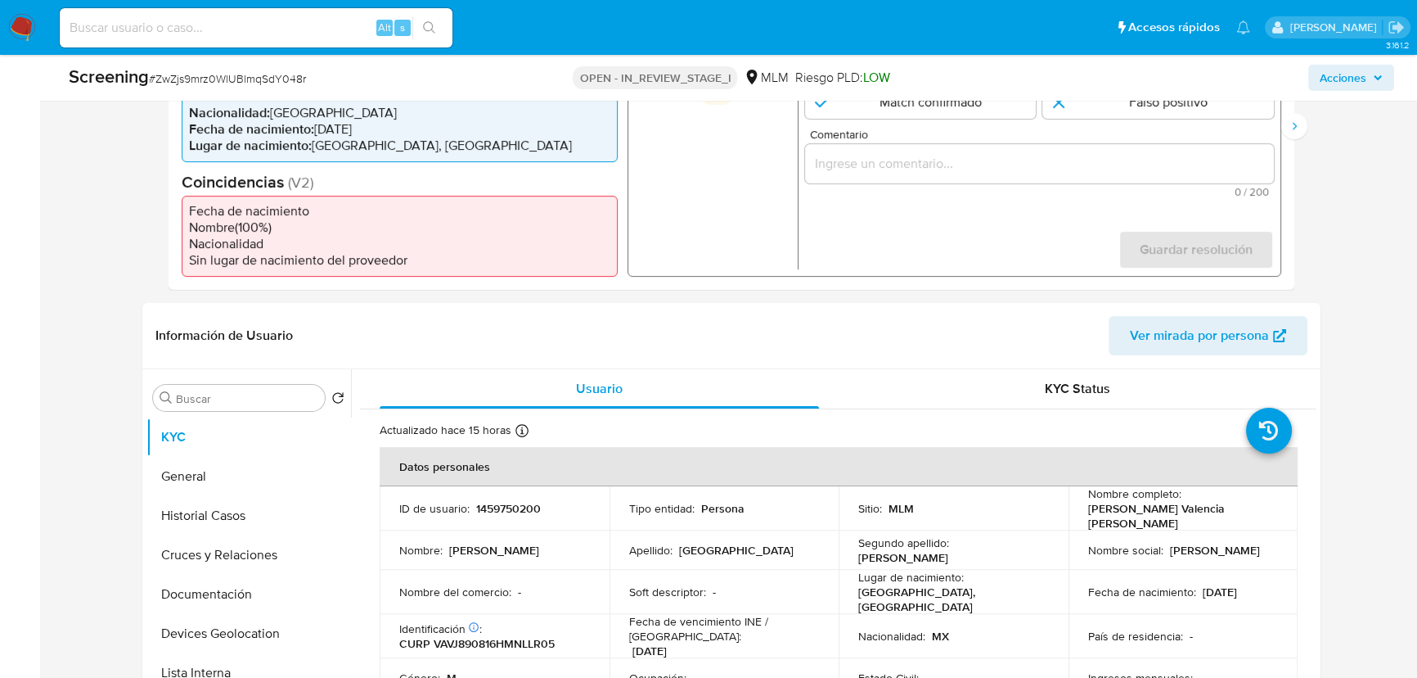
scroll to position [439, 0]
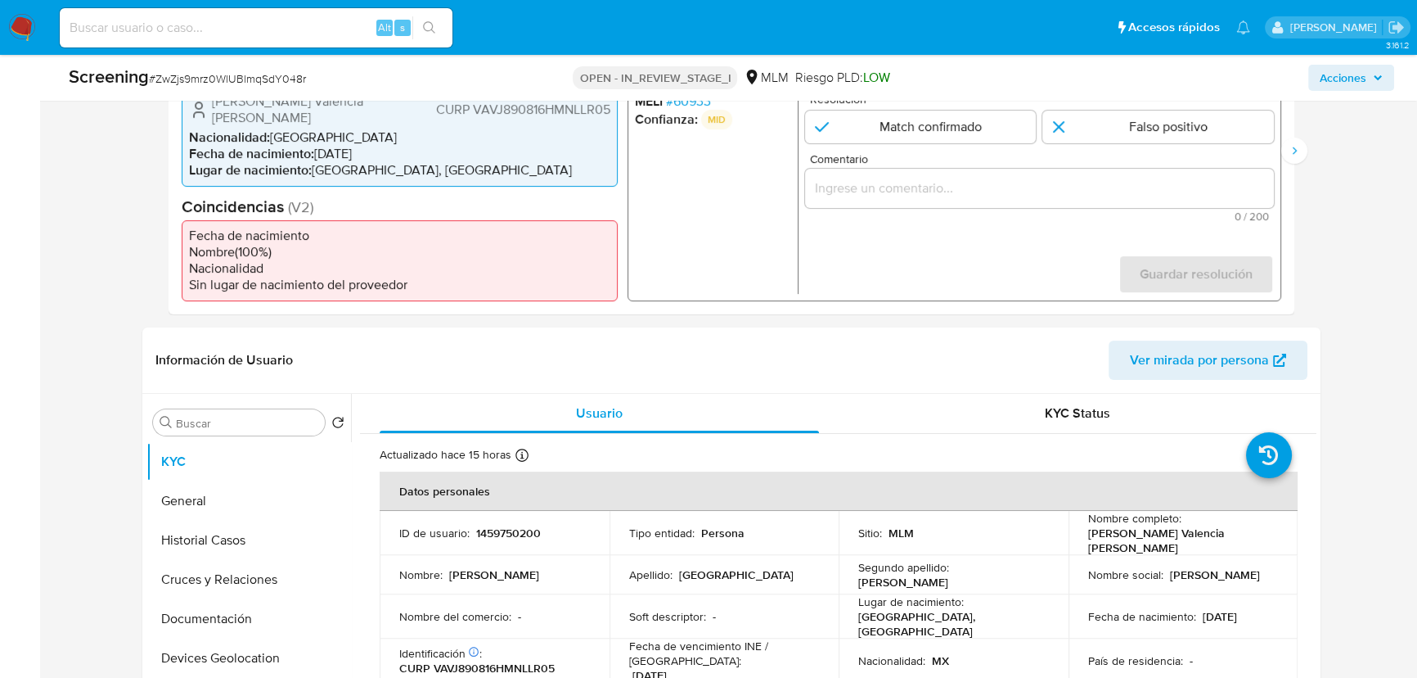
click at [691, 108] on span "# 60933" at bounding box center [688, 100] width 45 height 16
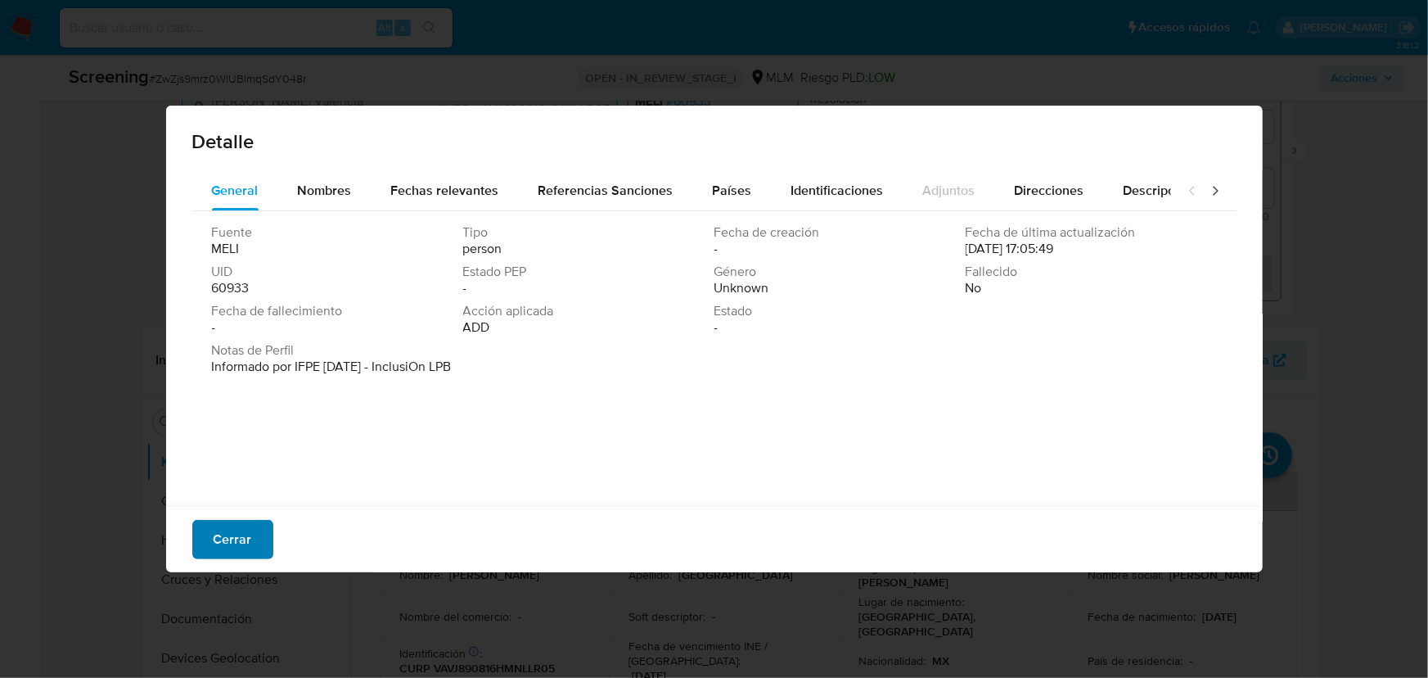
click at [195, 540] on button "Cerrar" at bounding box center [232, 539] width 81 height 39
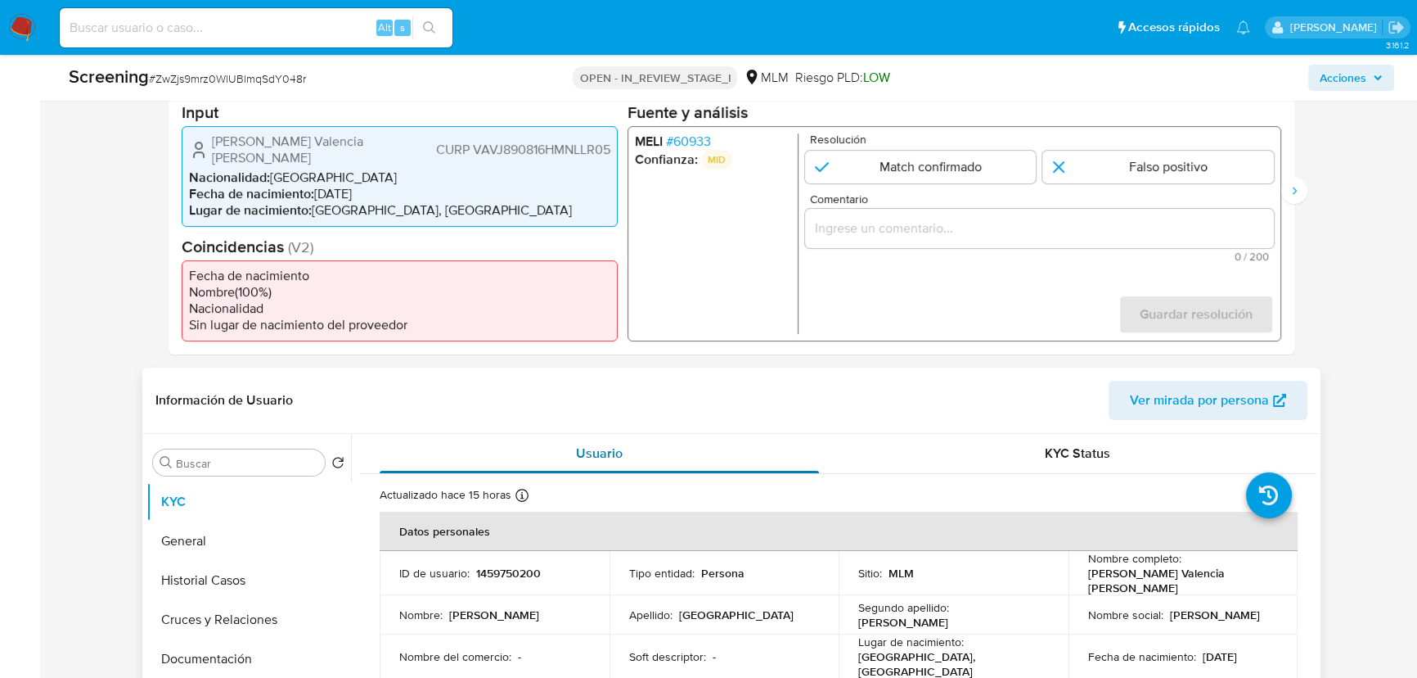
scroll to position [365, 0]
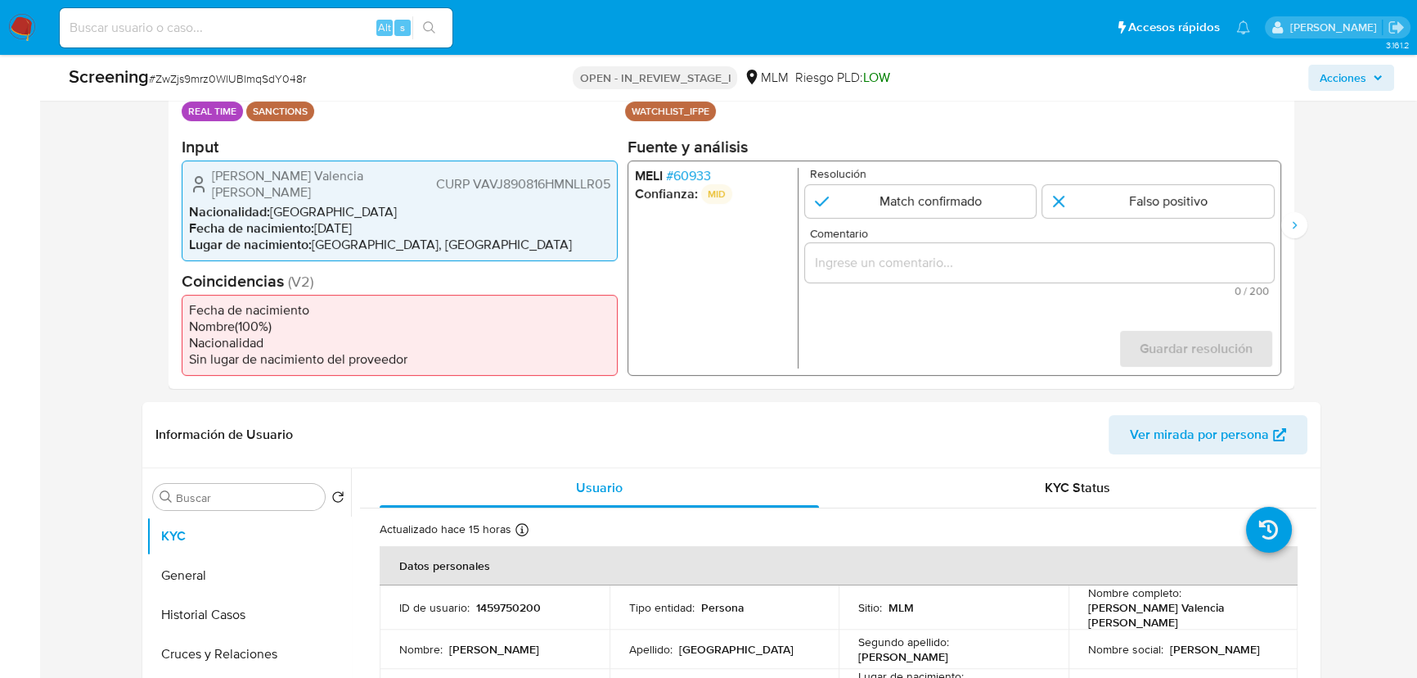
click at [691, 178] on span "# 60933" at bounding box center [688, 175] width 45 height 16
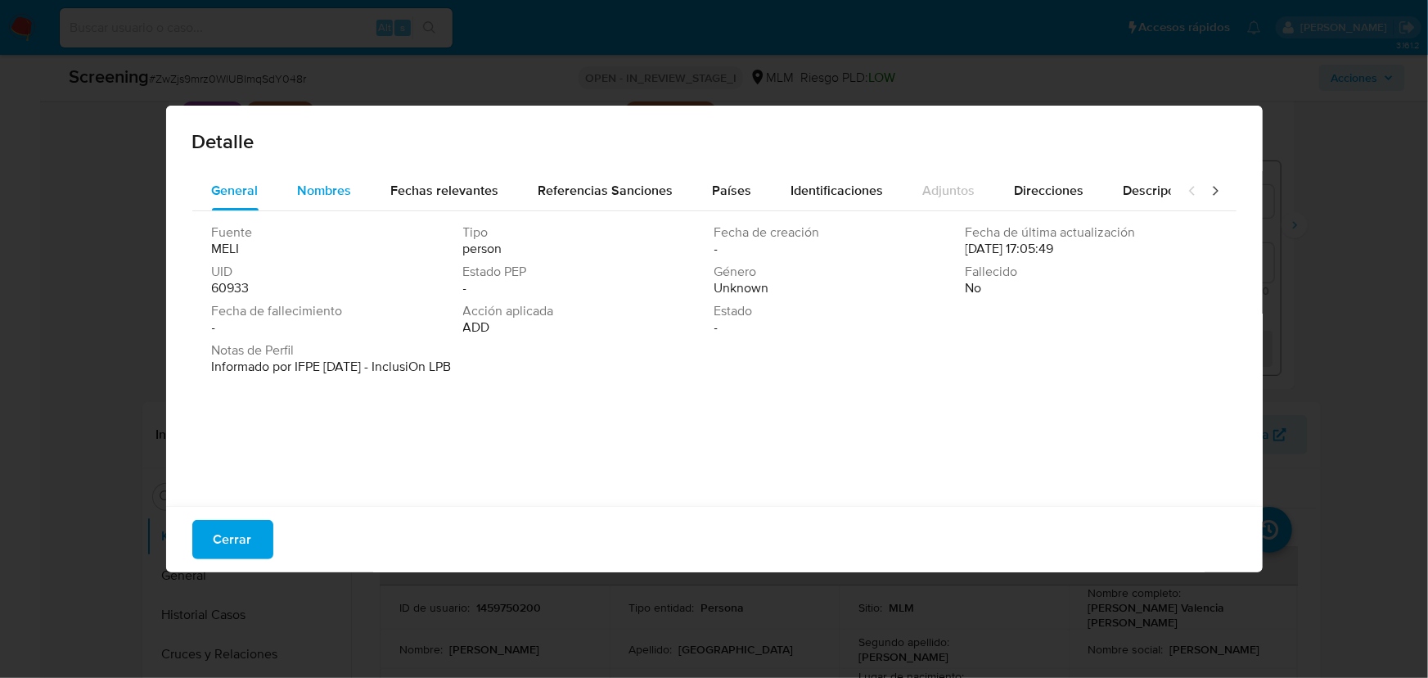
click at [329, 193] on span "Nombres" at bounding box center [325, 190] width 54 height 19
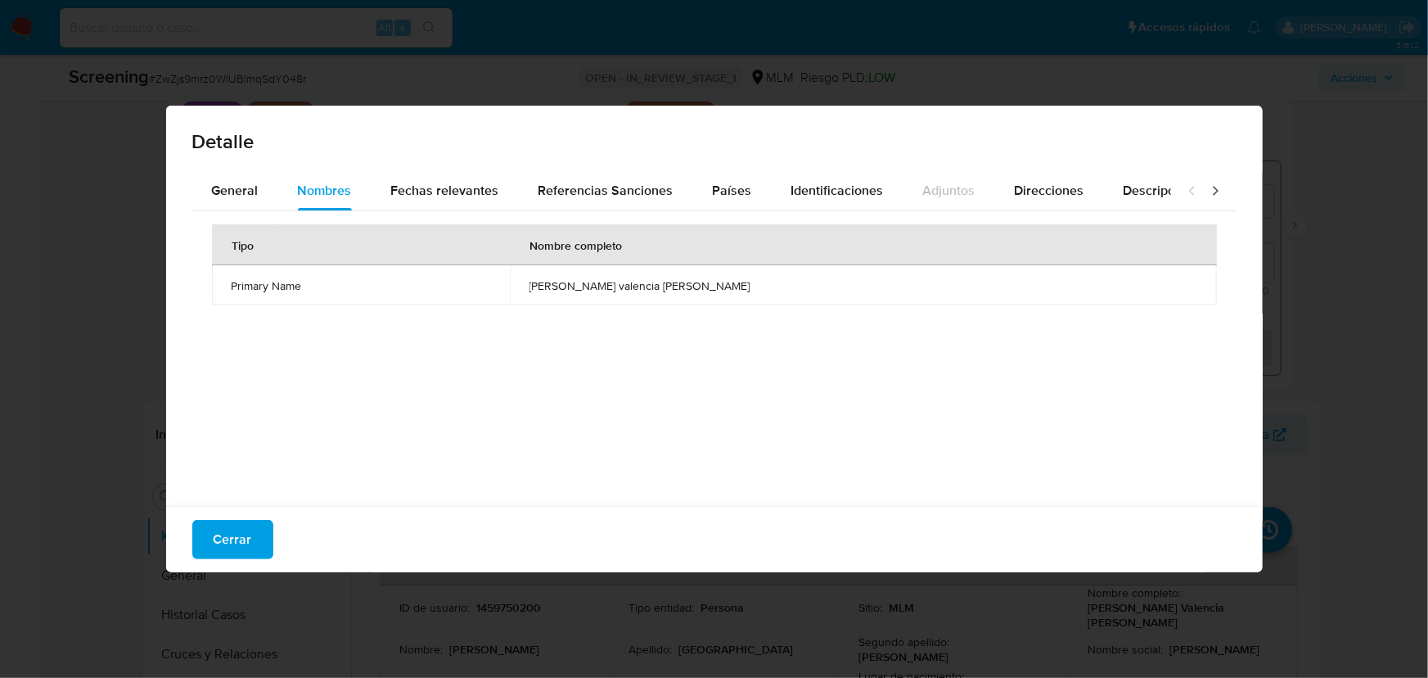
drag, startPoint x: 574, startPoint y: 289, endPoint x: 763, endPoint y: 289, distance: 188.2
click at [763, 289] on span "jorge armando valencia valladares" at bounding box center [863, 285] width 668 height 15
click at [255, 539] on button "Cerrar" at bounding box center [232, 539] width 81 height 39
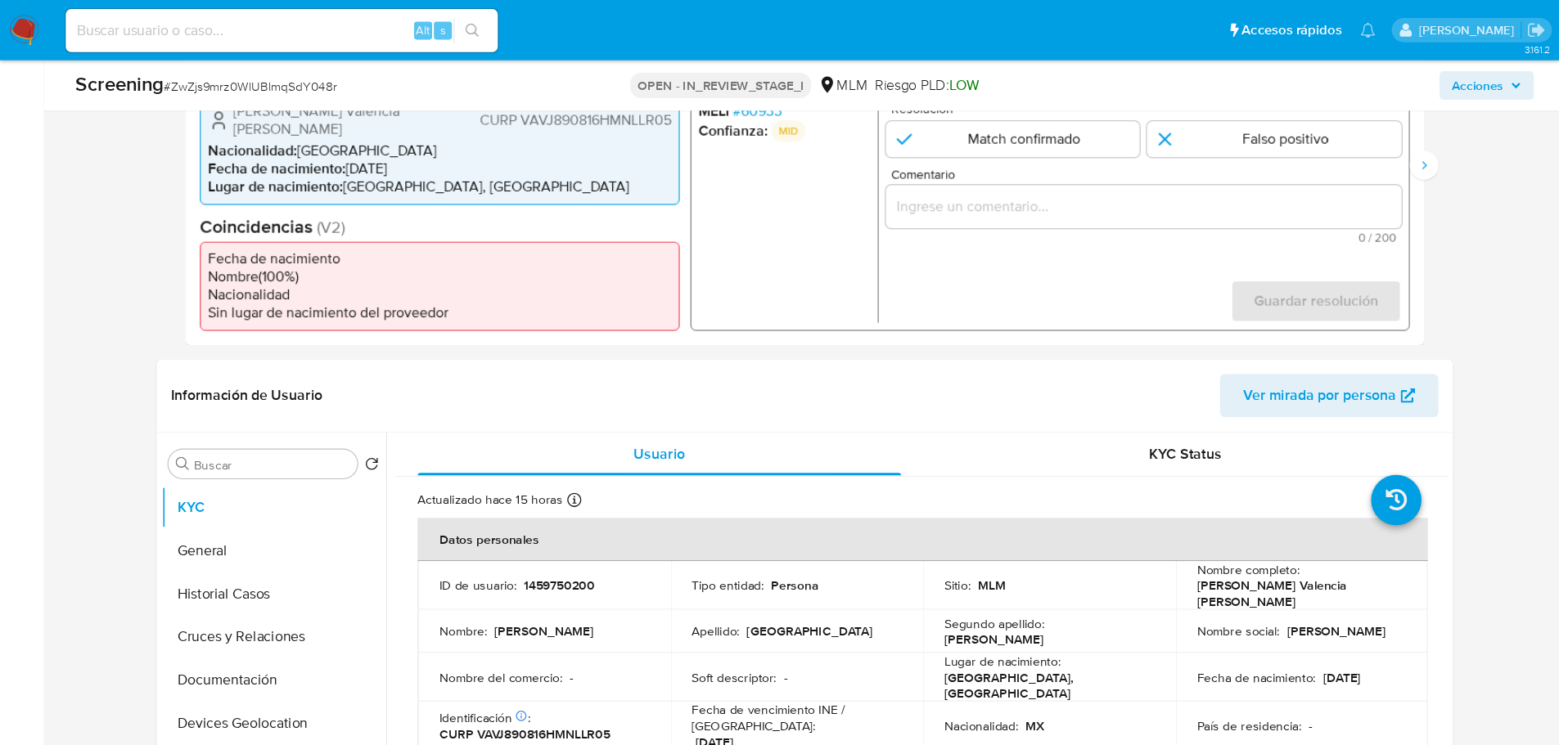
scroll to position [439, 0]
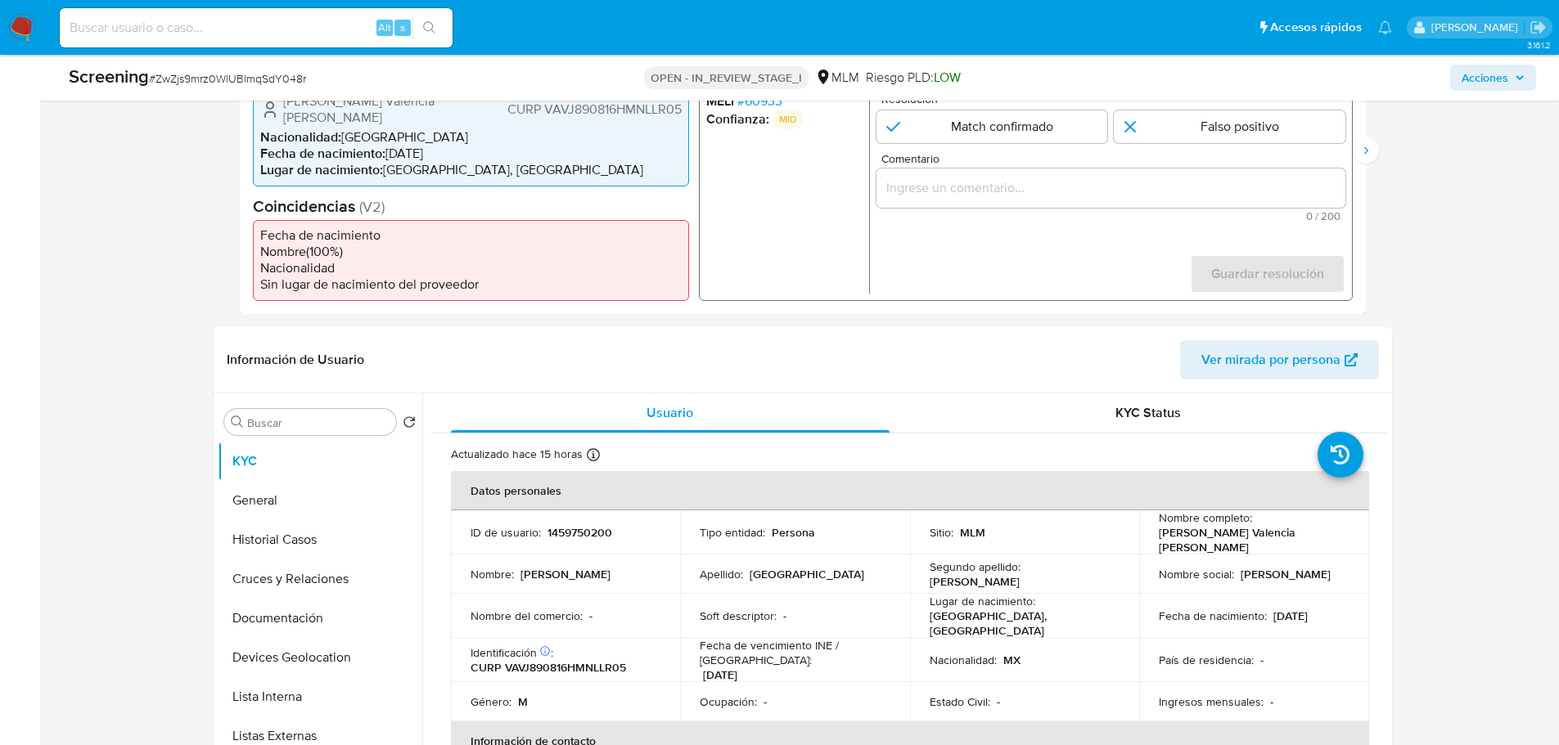
click at [758, 106] on span "# 60933" at bounding box center [758, 100] width 45 height 16
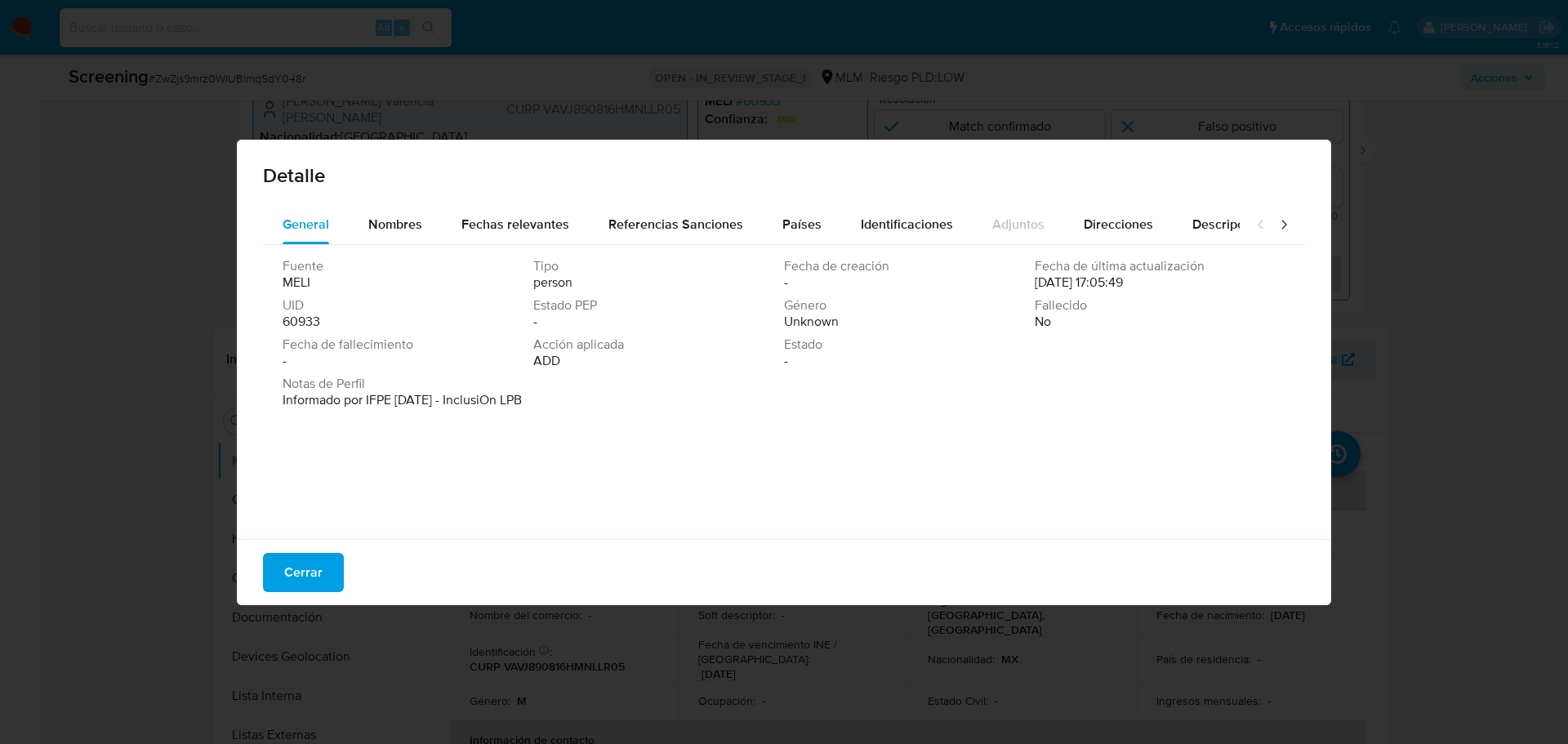
drag, startPoint x: 289, startPoint y: 572, endPoint x: 328, endPoint y: 534, distance: 54.5
click at [291, 567] on span "Cerrar" at bounding box center [303, 573] width 38 height 36
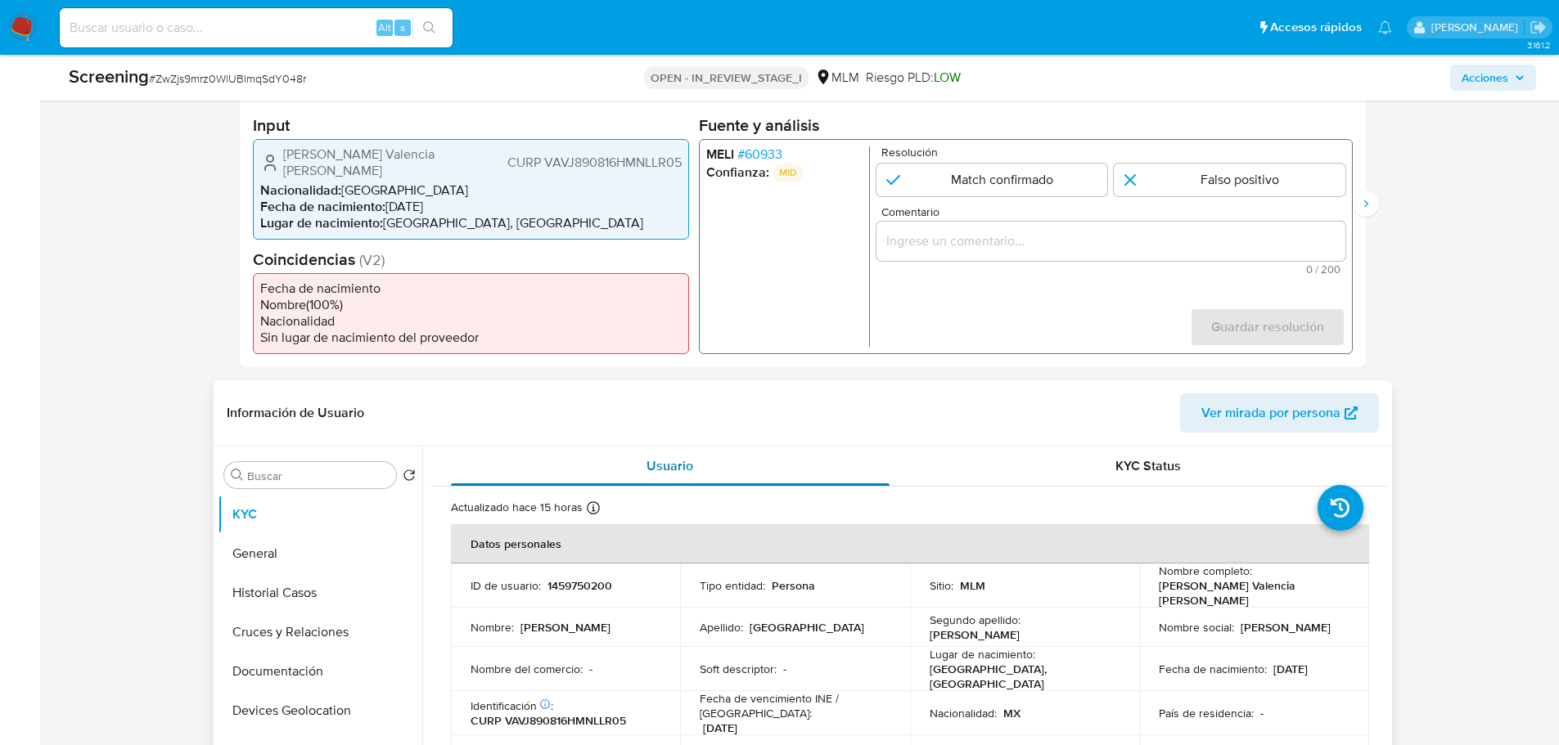
scroll to position [358, 0]
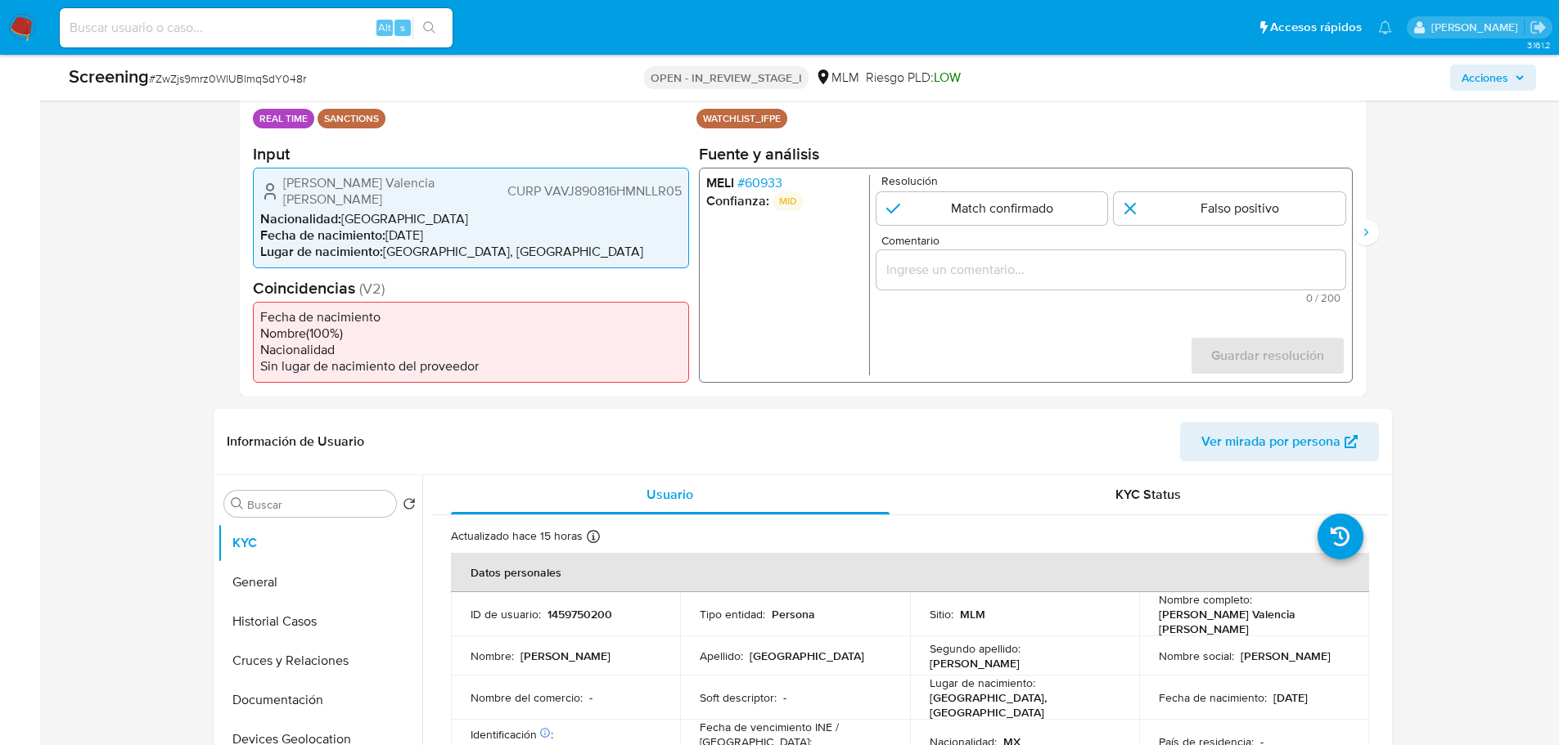
click at [750, 185] on span "# 60933" at bounding box center [758, 182] width 45 height 16
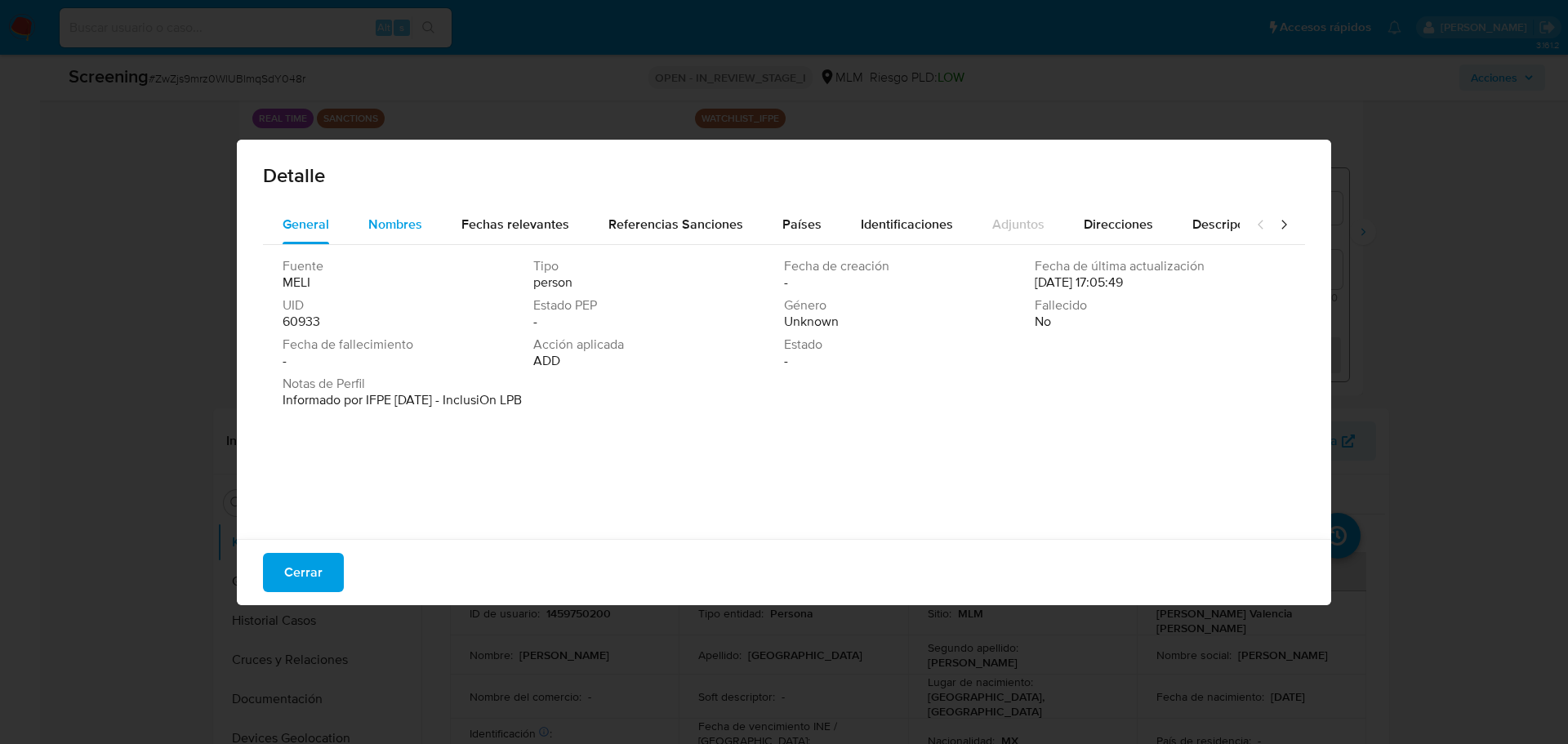
click at [434, 218] on button "Nombres" at bounding box center [394, 224] width 93 height 39
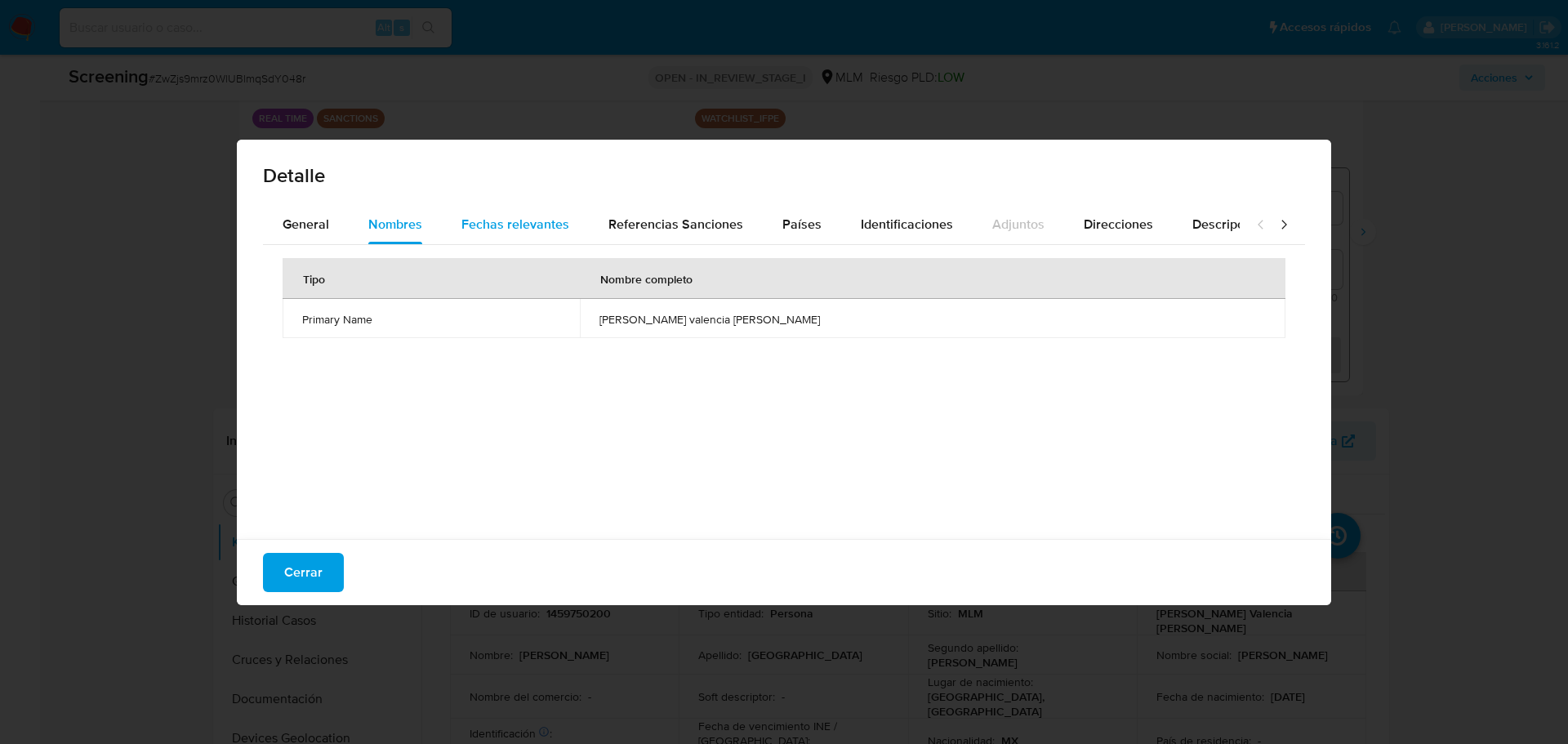
click at [551, 228] on span "Fechas relevantes" at bounding box center [515, 224] width 108 height 19
drag, startPoint x: 724, startPoint y: 318, endPoint x: 654, endPoint y: 311, distance: 70.3
click at [654, 314] on tr "Date of birth 1989-08-16 -" at bounding box center [784, 318] width 1003 height 39
click at [298, 551] on div "Cerrar" at bounding box center [784, 572] width 1095 height 66
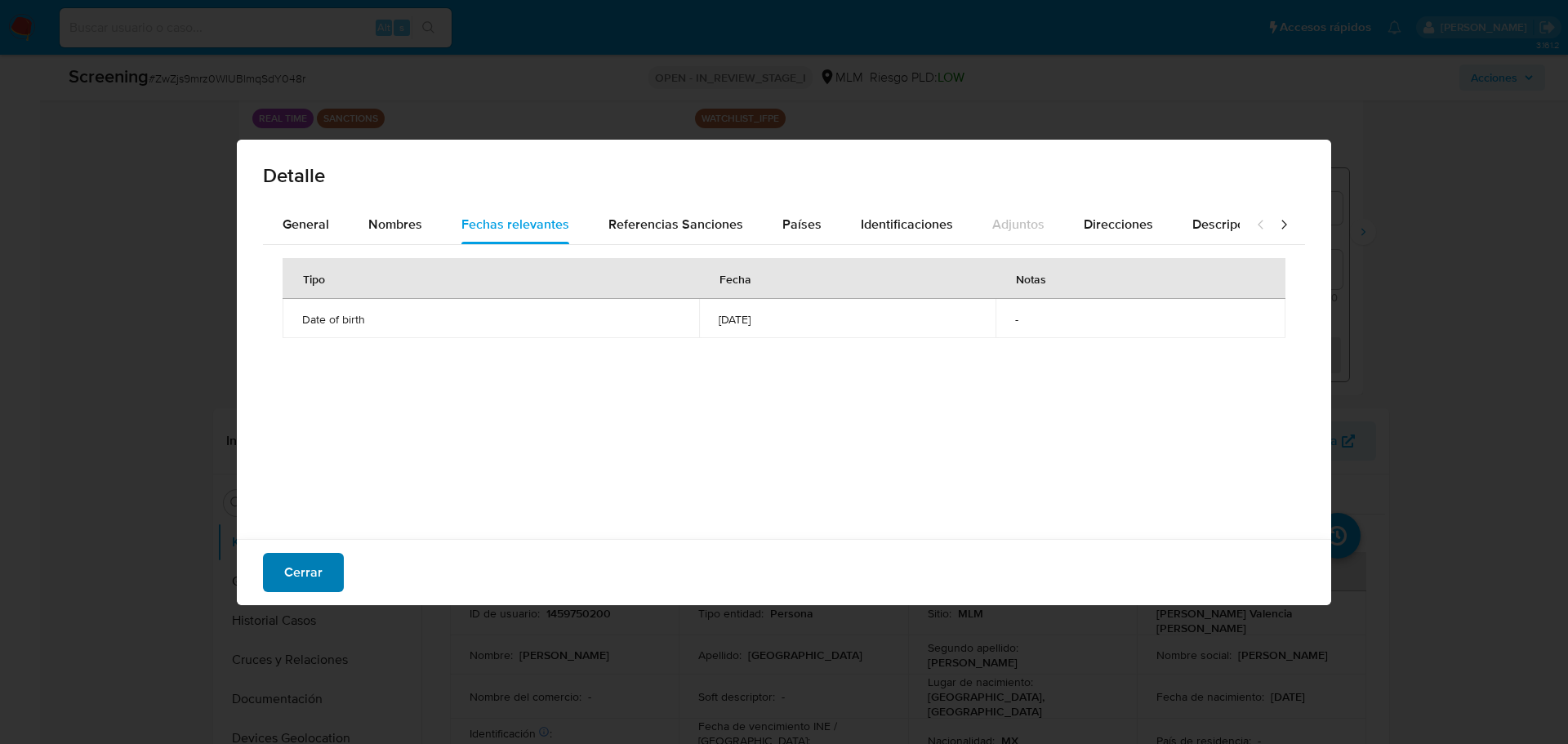
click at [314, 566] on span "Cerrar" at bounding box center [303, 573] width 38 height 36
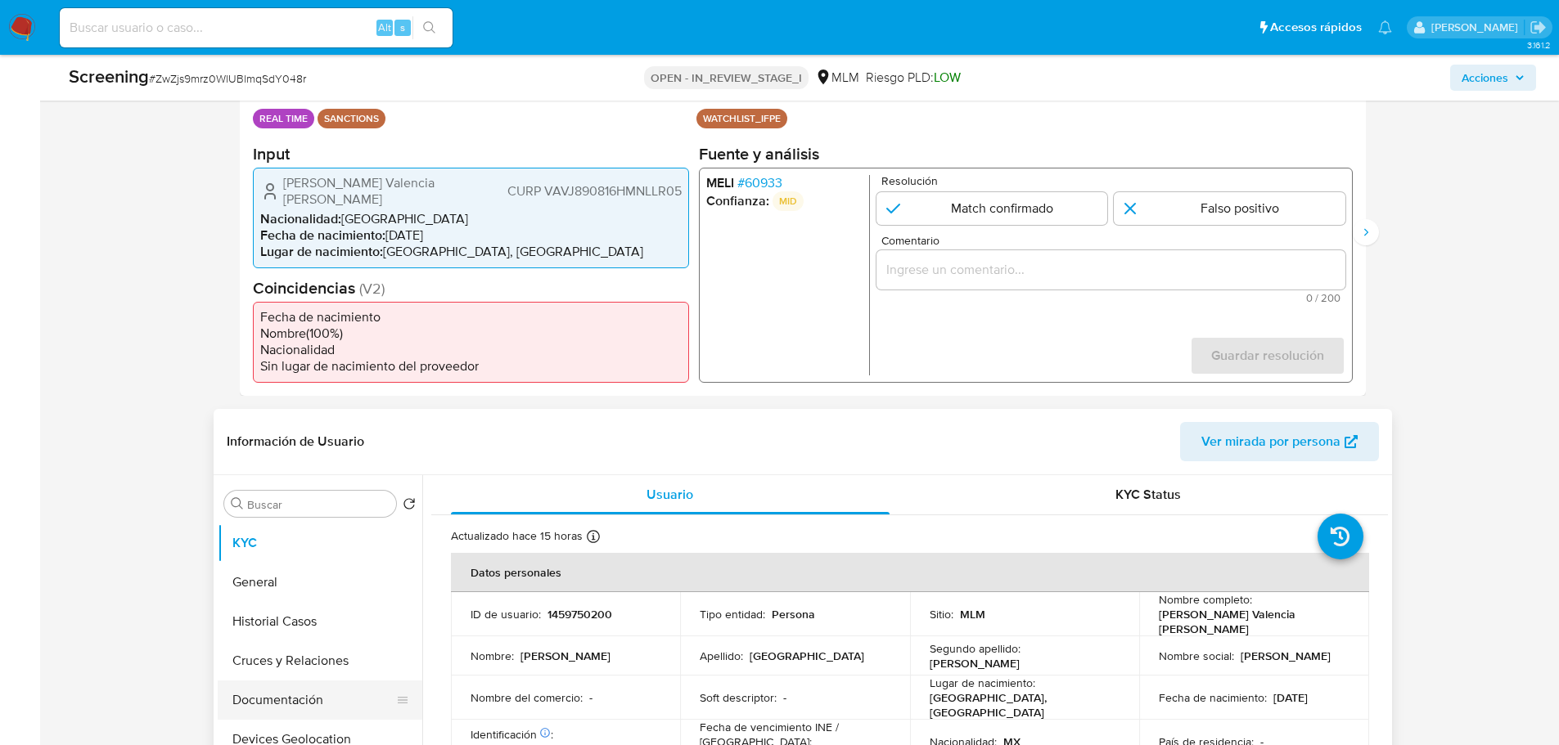
click at [301, 596] on button "Documentación" at bounding box center [313, 700] width 191 height 39
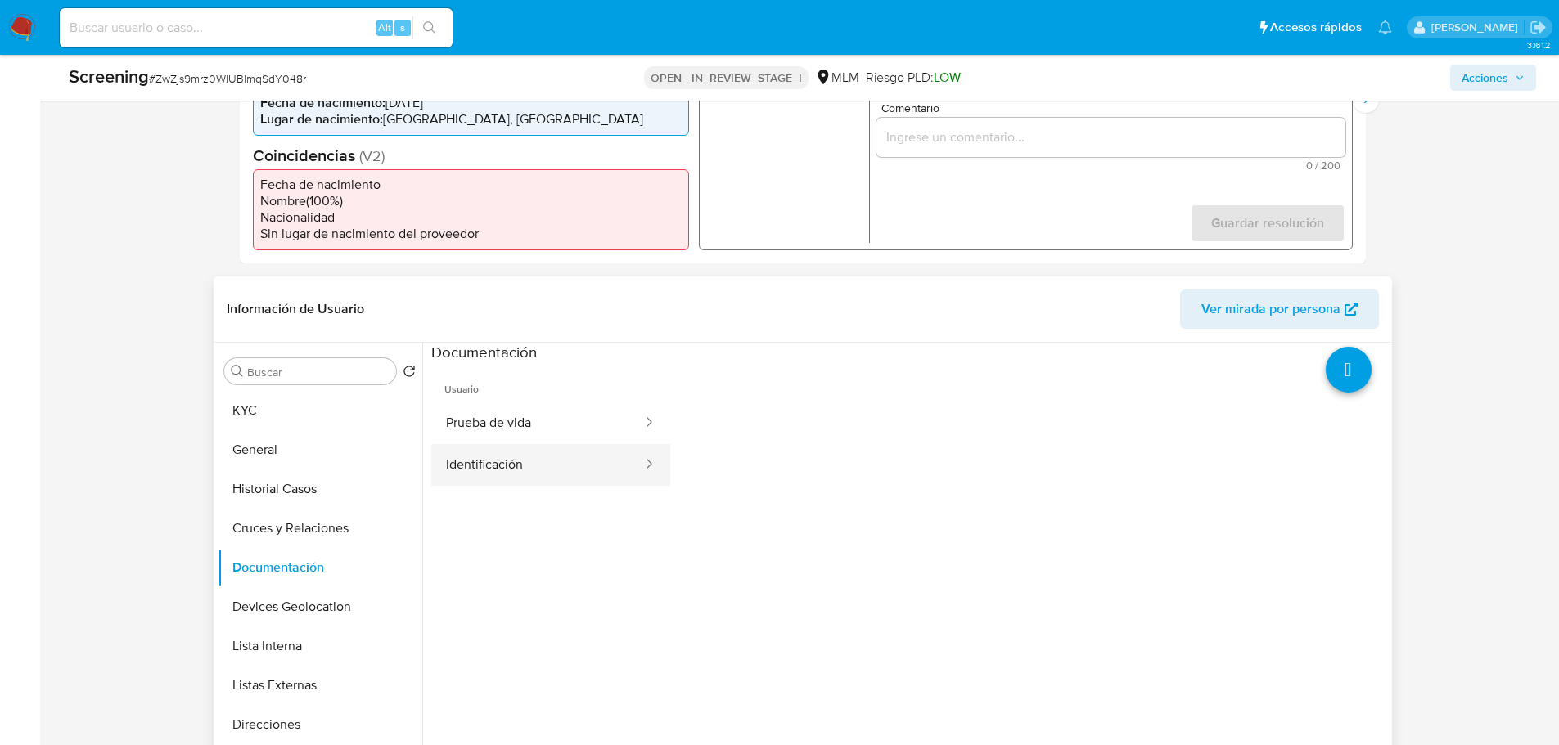
scroll to position [491, 0]
click at [560, 432] on button "Prueba de vida" at bounding box center [537, 423] width 213 height 42
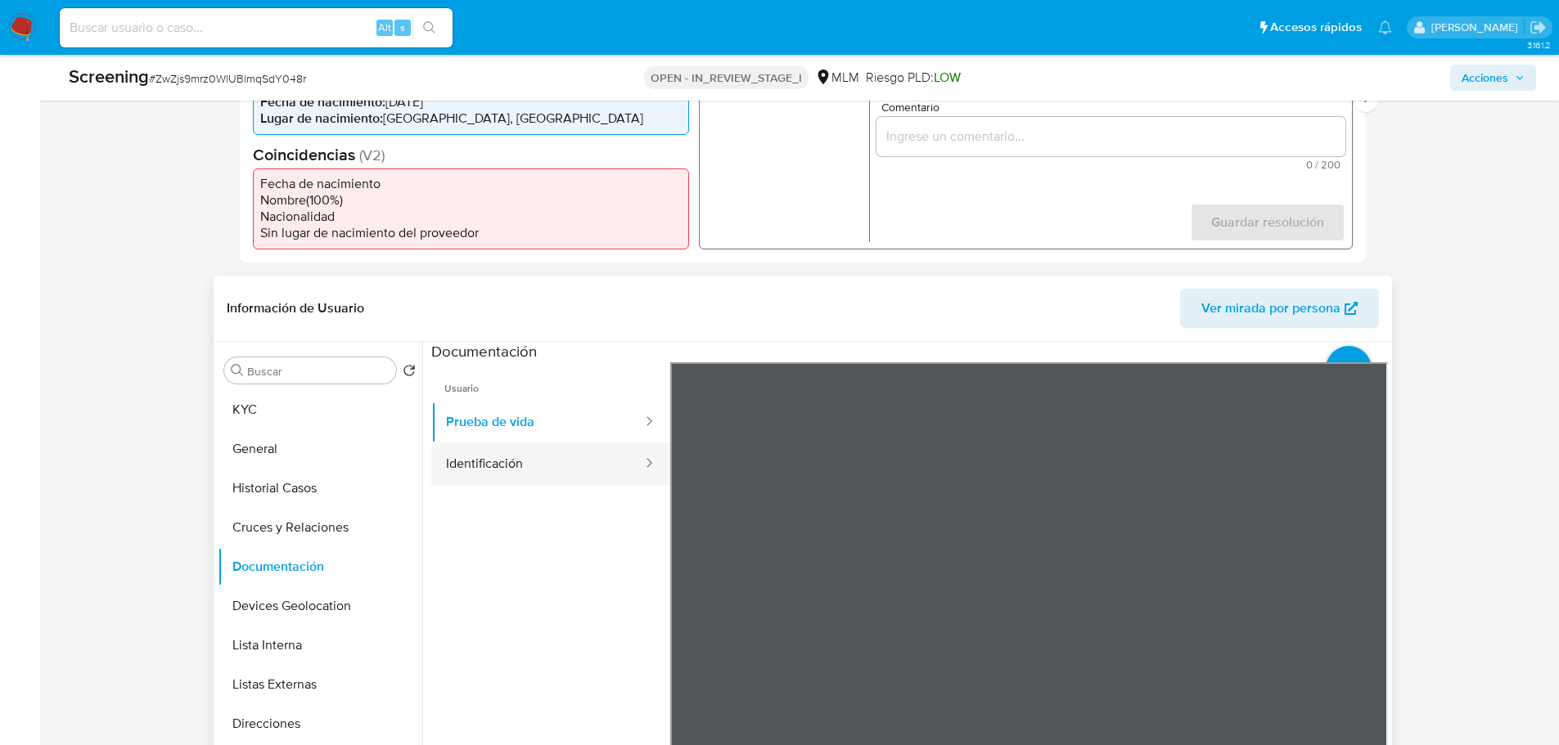
click at [538, 472] on button "Identificación" at bounding box center [537, 465] width 213 height 42
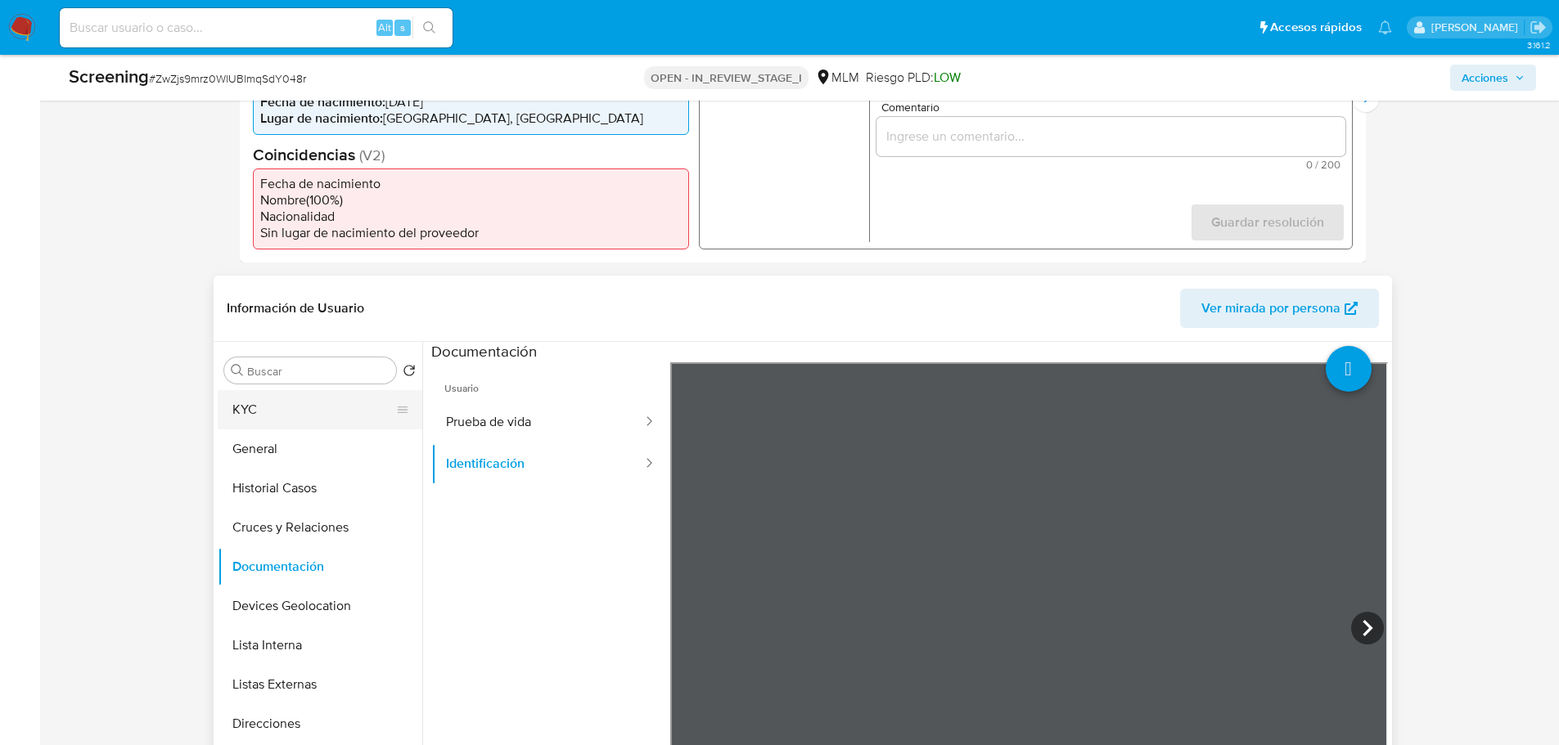
click at [279, 409] on button "KYC" at bounding box center [313, 409] width 191 height 39
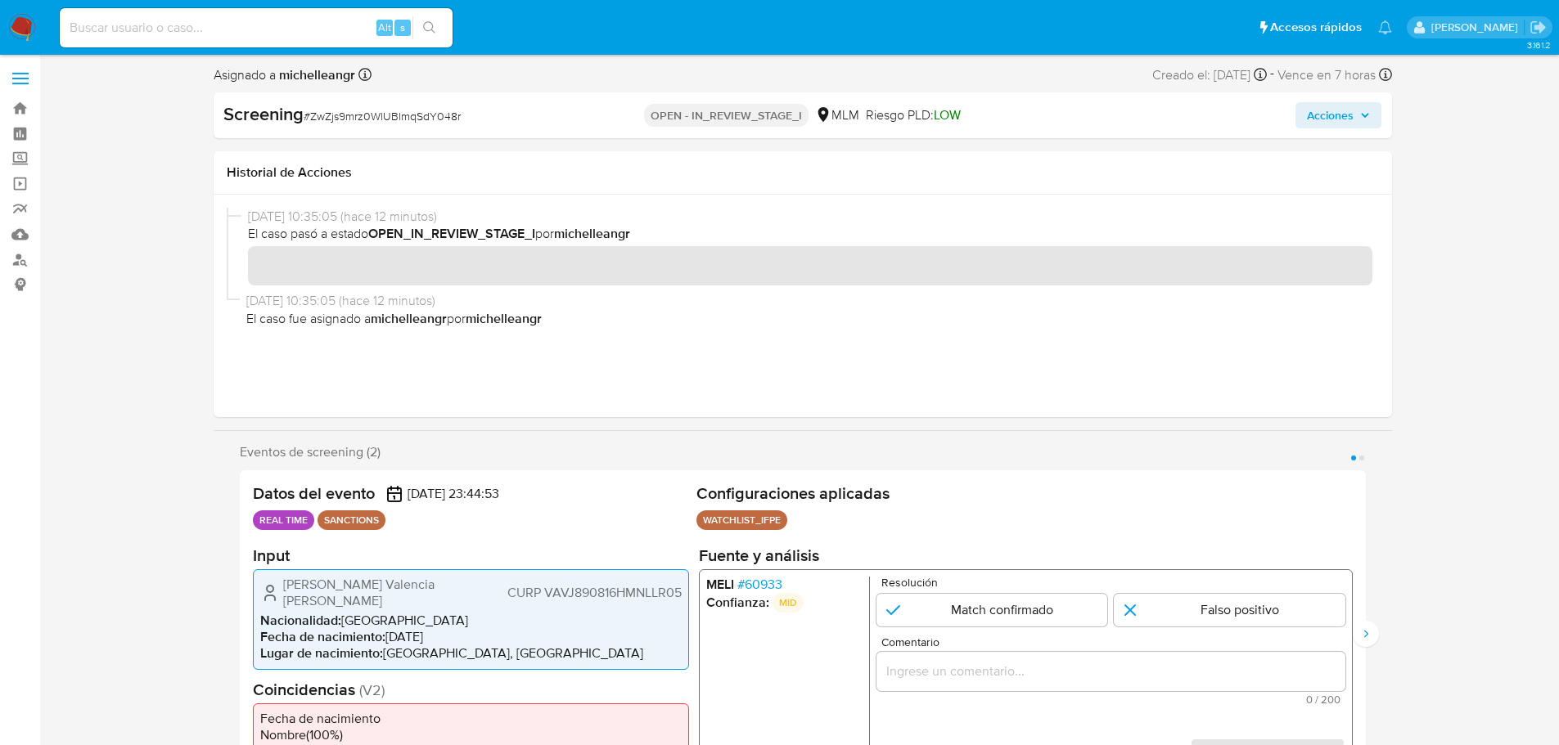
scroll to position [0, 0]
click at [986, 596] on input "1 de 2" at bounding box center [992, 611] width 232 height 33
radio input "true"
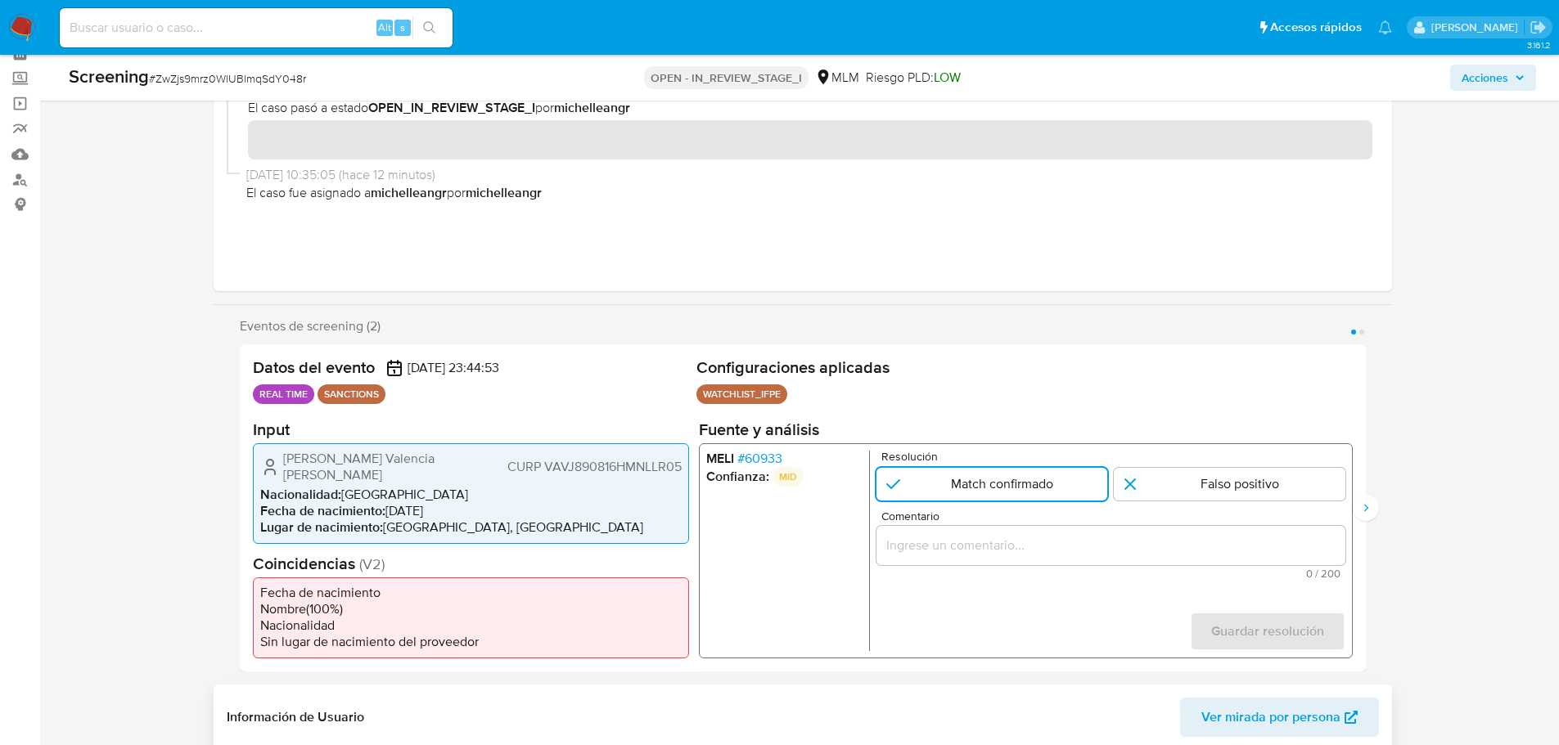
click at [758, 466] on span "# 60933" at bounding box center [758, 458] width 45 height 16
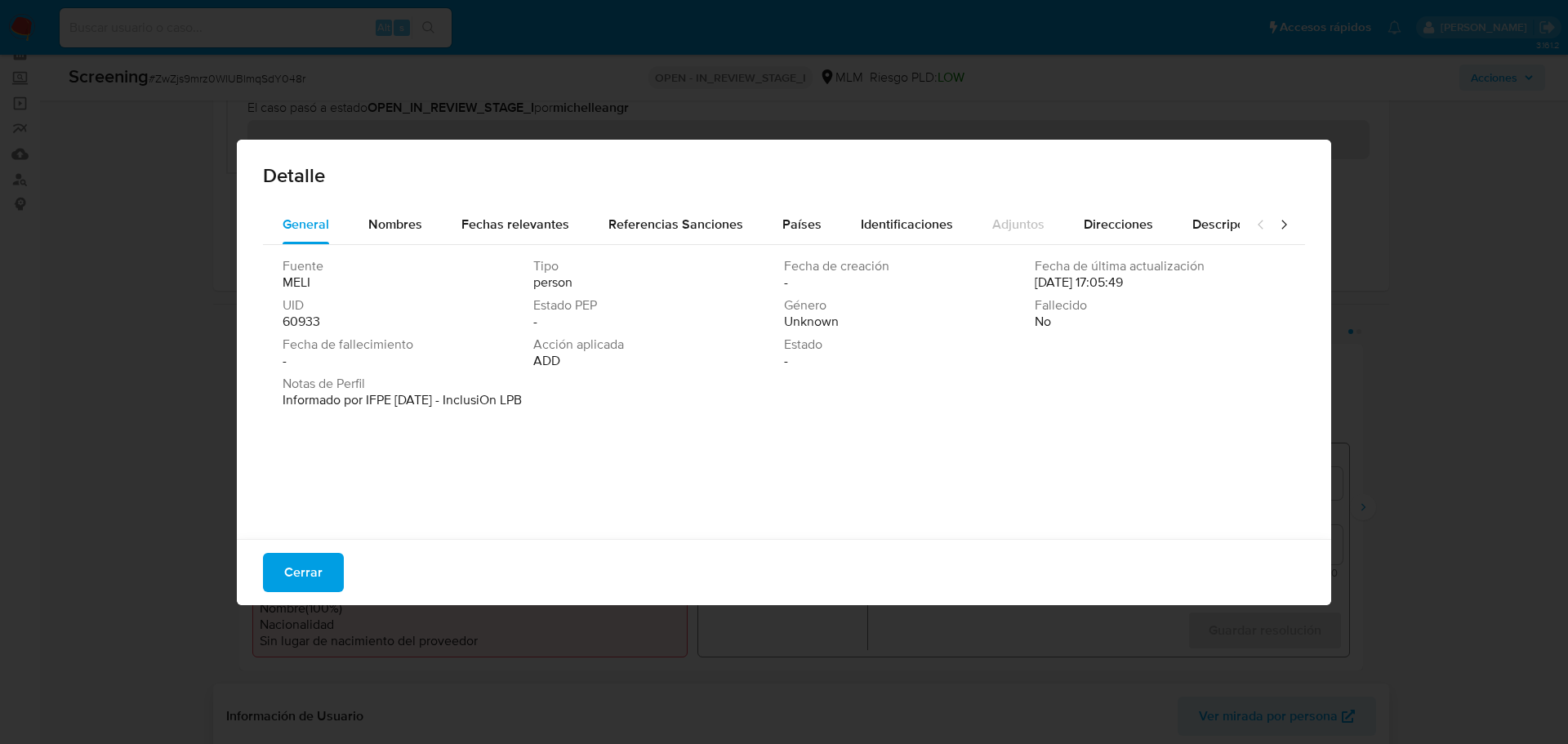
drag, startPoint x: 654, startPoint y: 355, endPoint x: 488, endPoint y: 410, distance: 174.9
click at [634, 355] on div "Fuente MELI Tipo person Fecha de creación - Fecha de última actualización 09/02…" at bounding box center [784, 318] width 1003 height 118
drag, startPoint x: 1135, startPoint y: 300, endPoint x: 1013, endPoint y: 300, distance: 122.0
click at [1077, 300] on div "Fuente MELI Tipo person Fecha de creación - Fecha de última actualización 09/02…" at bounding box center [784, 318] width 1003 height 118
click at [291, 569] on span "Cerrar" at bounding box center [303, 573] width 38 height 36
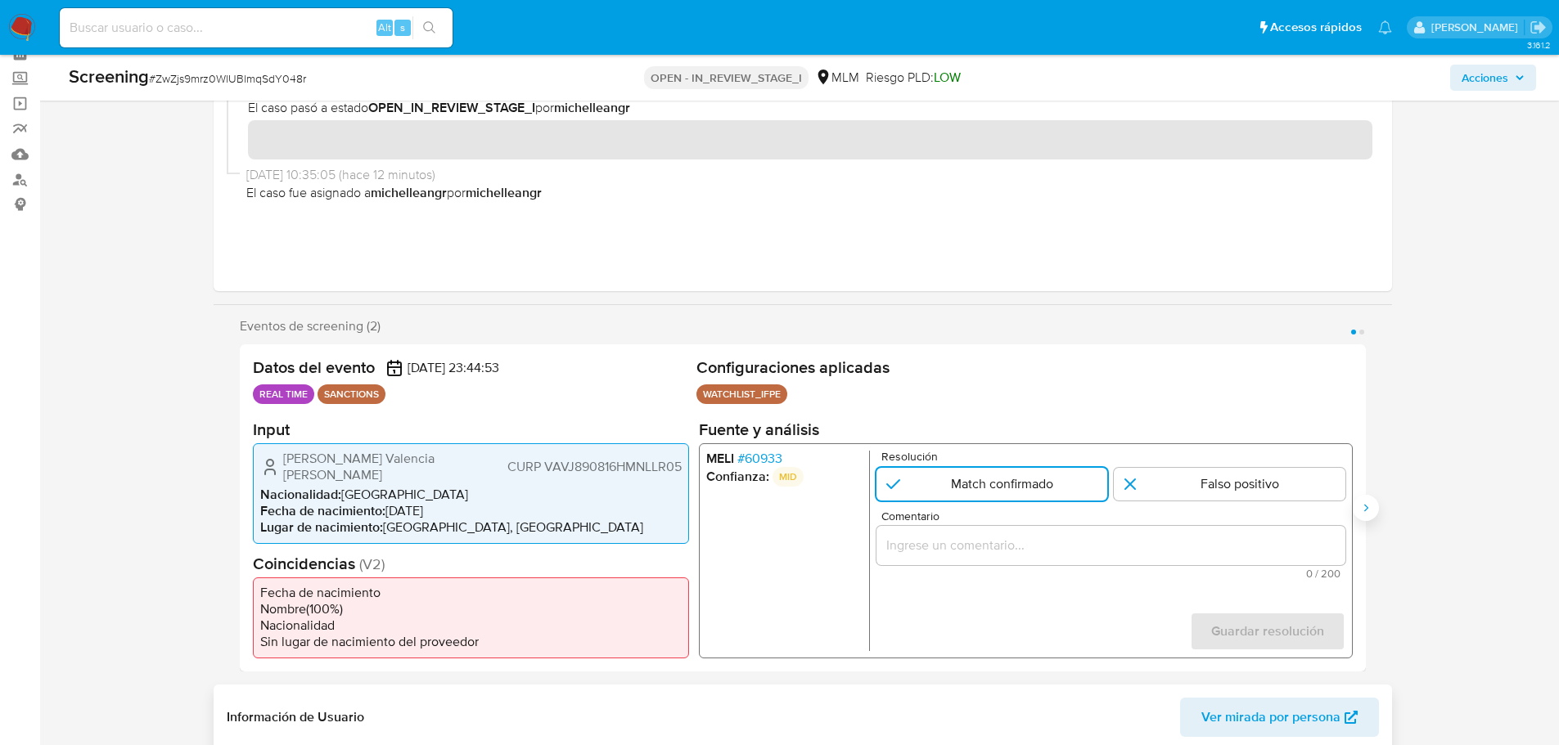
click at [1246, 505] on button "Siguiente" at bounding box center [1366, 508] width 26 height 26
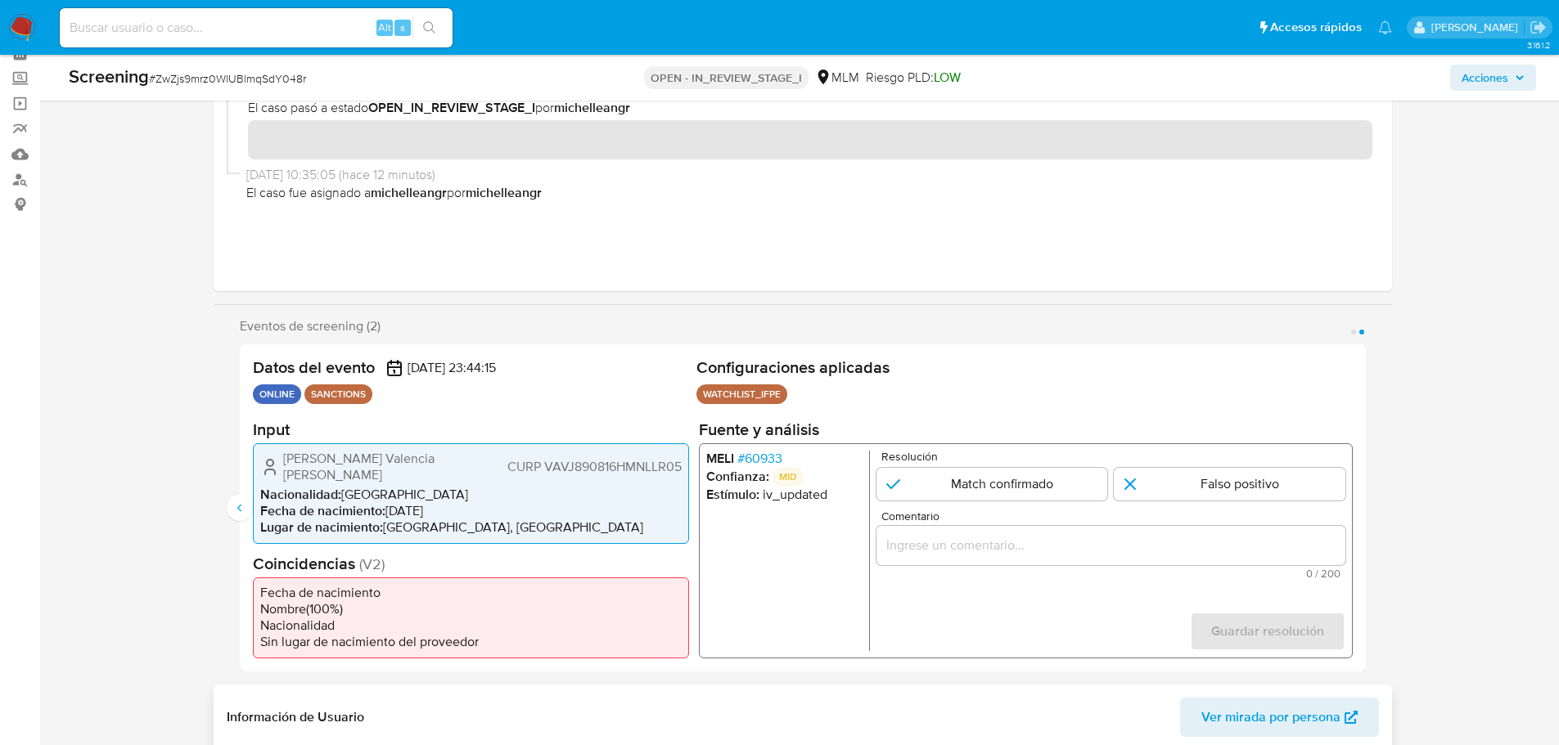
click at [790, 462] on li "MELI # 60933" at bounding box center [783, 458] width 156 height 16
click at [781, 462] on span "# 60933" at bounding box center [758, 458] width 45 height 16
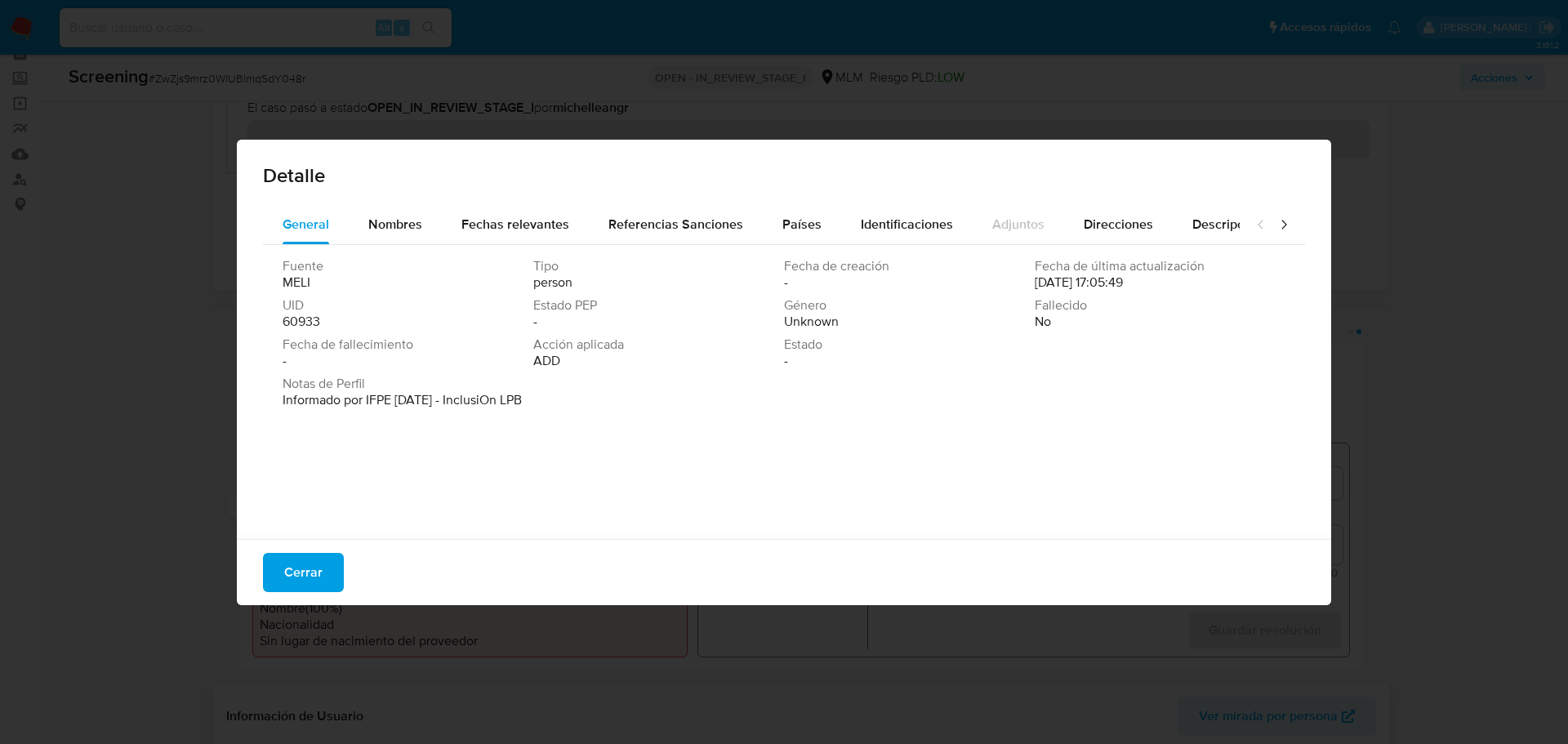
drag, startPoint x: 1082, startPoint y: 291, endPoint x: 1129, endPoint y: 291, distance: 47.0
click at [1129, 291] on div "Fuente MELI Tipo person Fecha de creación - Fecha de última actualización 09/02…" at bounding box center [784, 318] width 1003 height 118
click at [300, 565] on span "Cerrar" at bounding box center [303, 573] width 38 height 36
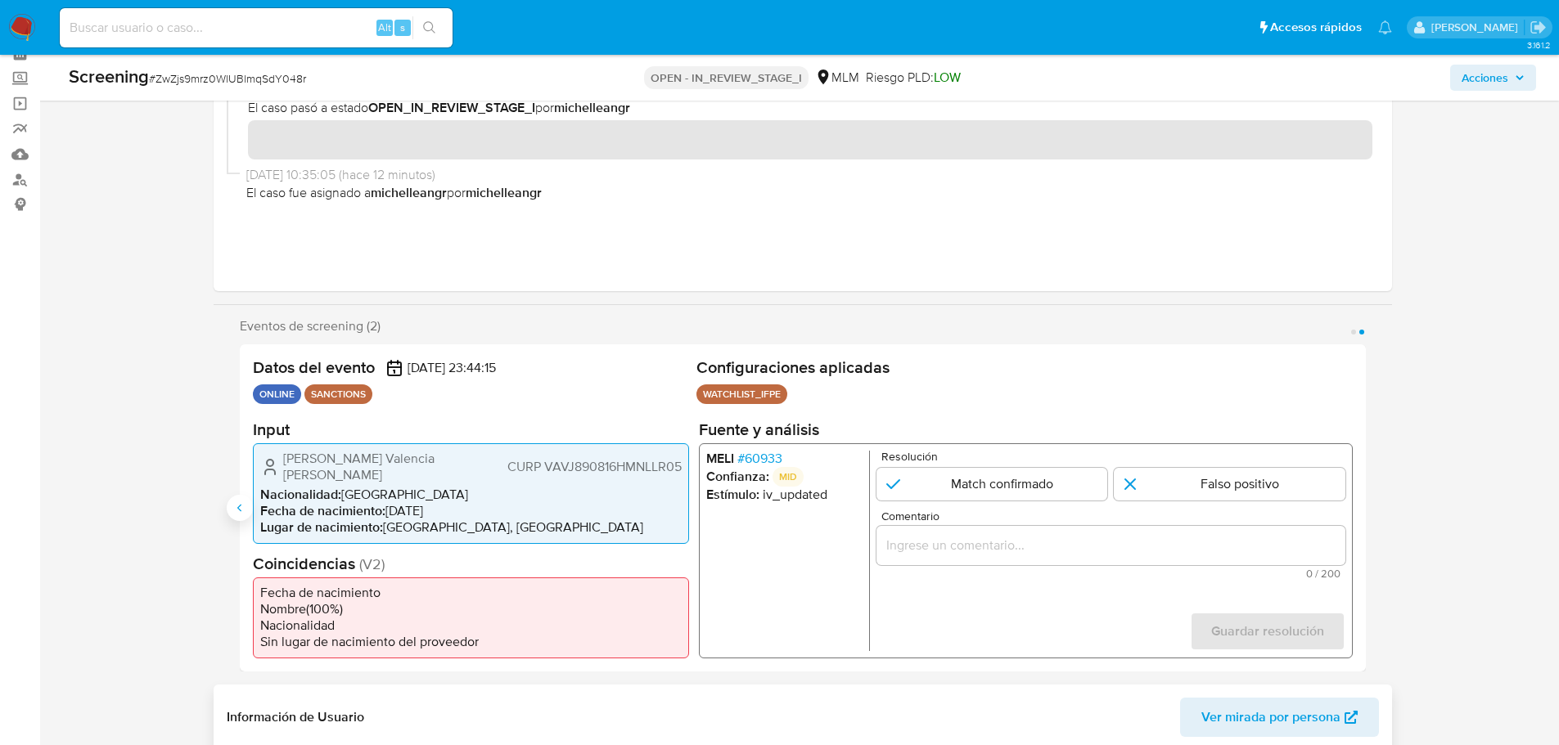
click at [243, 510] on icon "Anterior" at bounding box center [239, 508] width 13 height 13
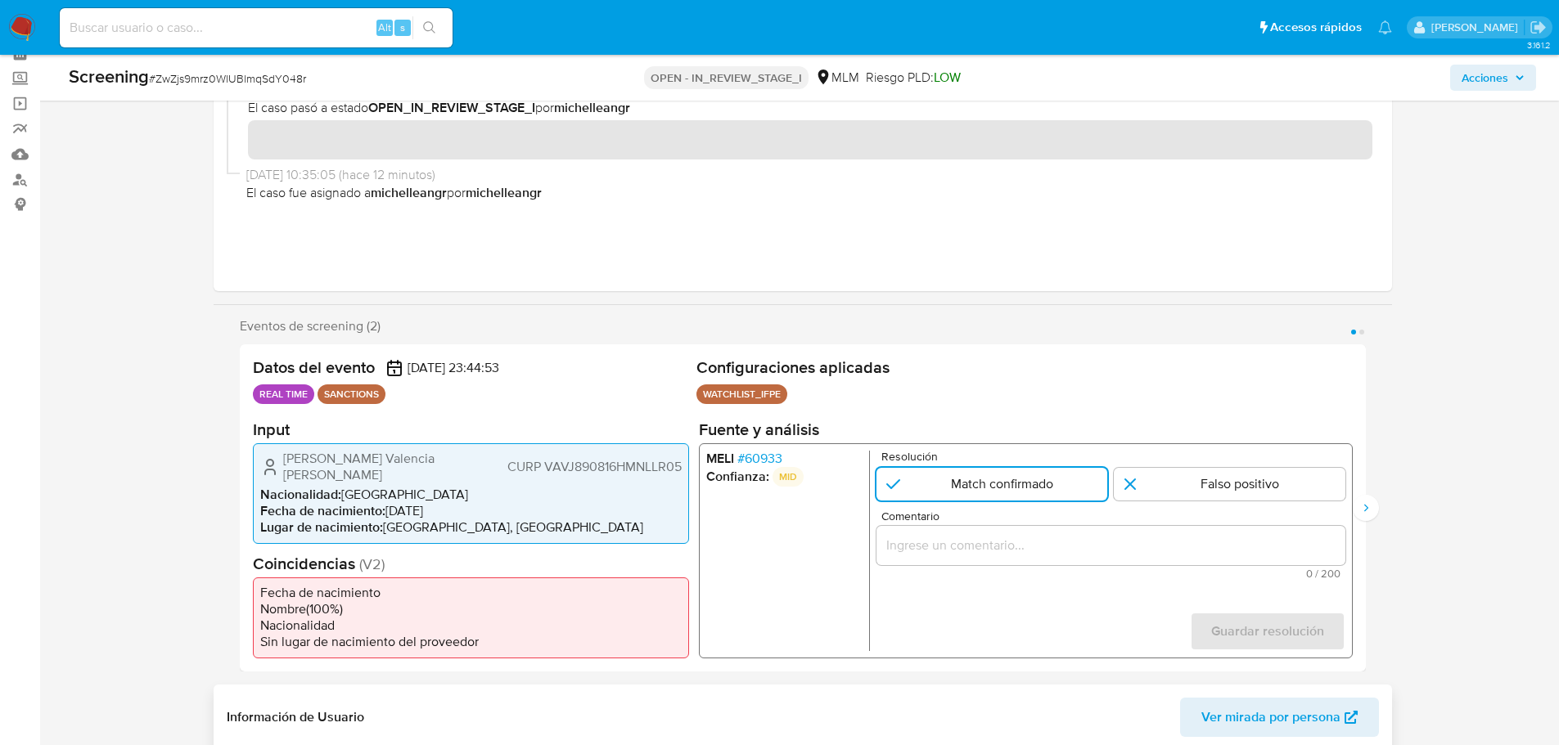
click at [775, 461] on span "# 60933" at bounding box center [758, 458] width 45 height 16
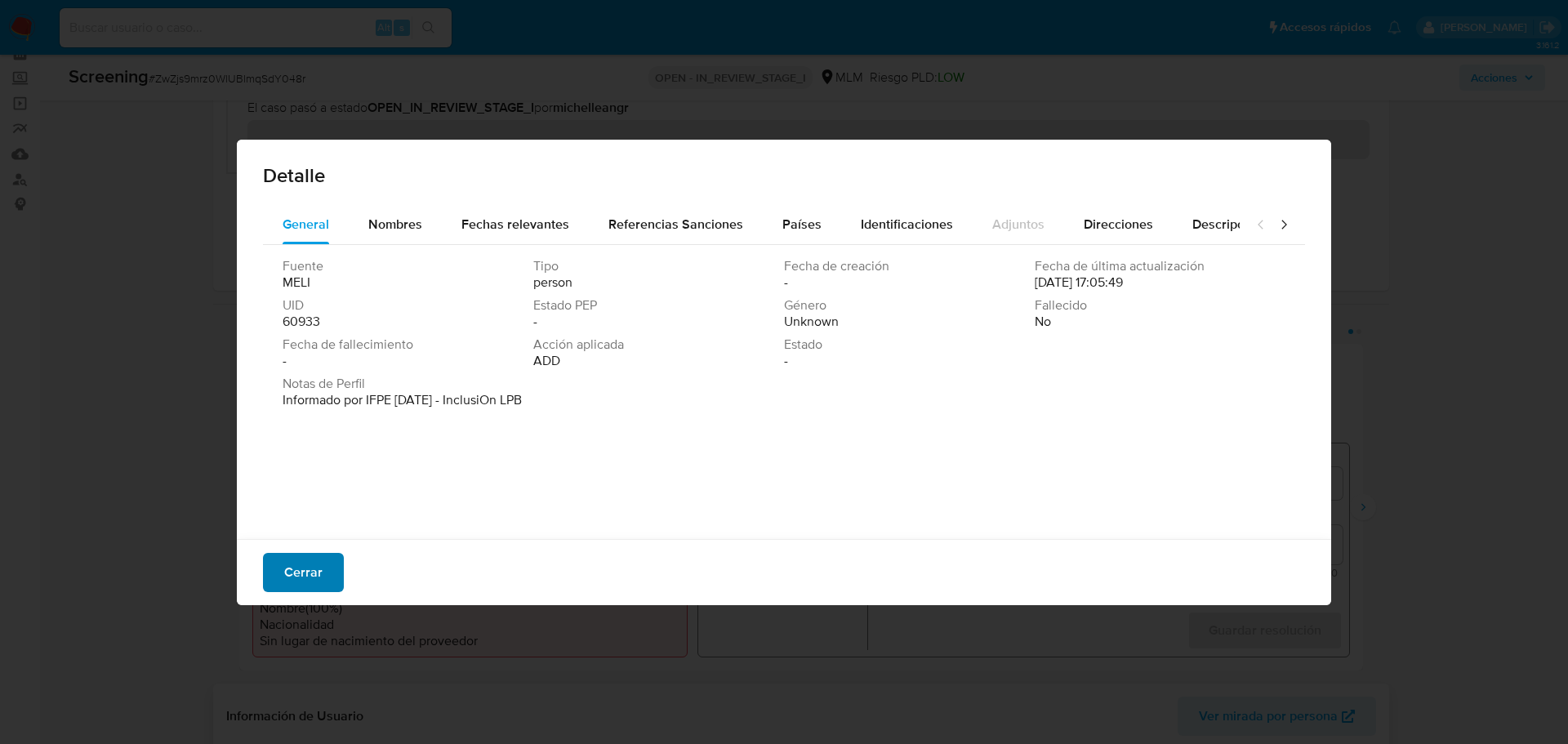
click at [321, 569] on span "Cerrar" at bounding box center [303, 573] width 38 height 36
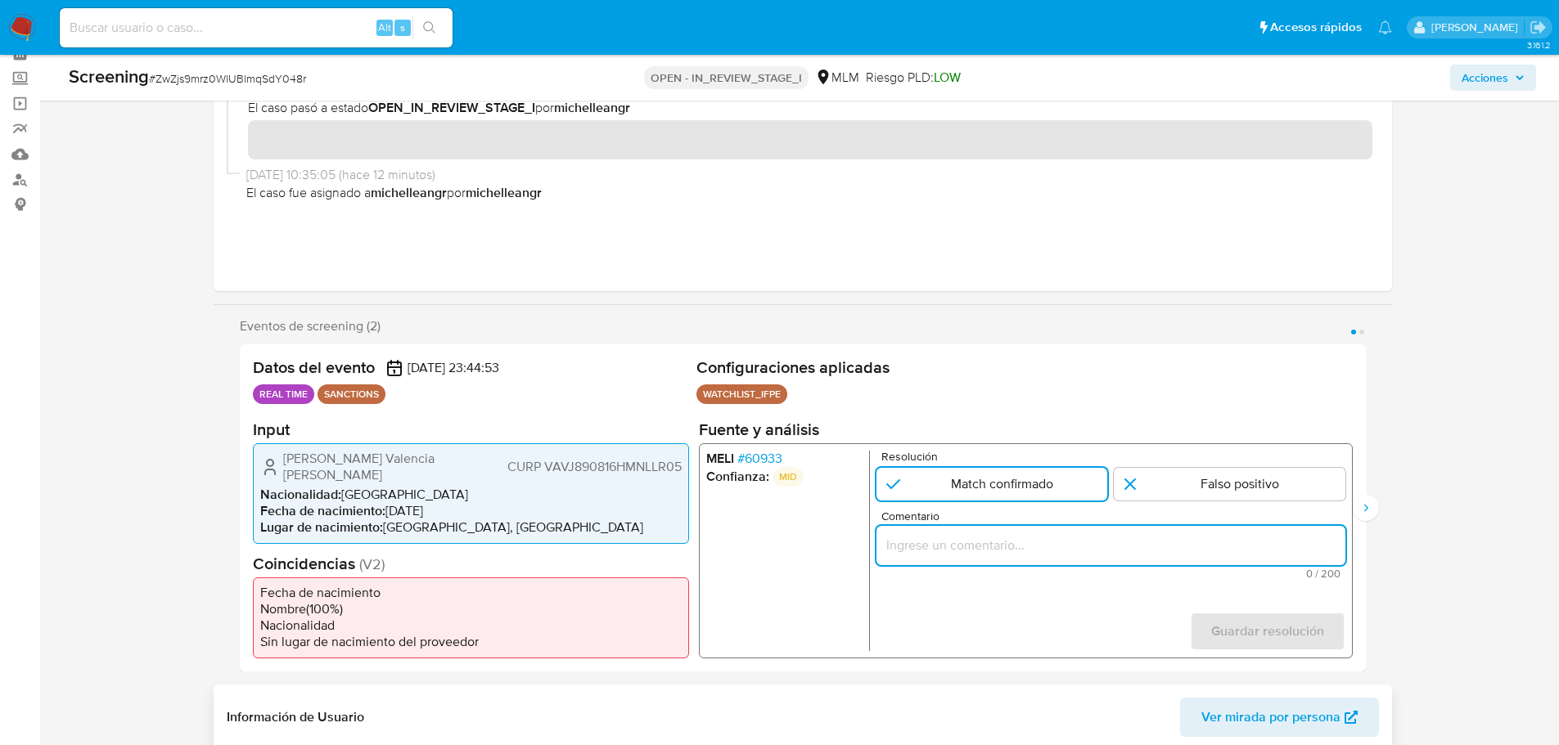
click at [1036, 547] on input "Comentario" at bounding box center [1110, 544] width 469 height 21
paste input "SE CONFIRMA COINCIDENCIA EN LISTA DE SANCIONES LPB POR NOMBRE COMPLETO Y FECHA …"
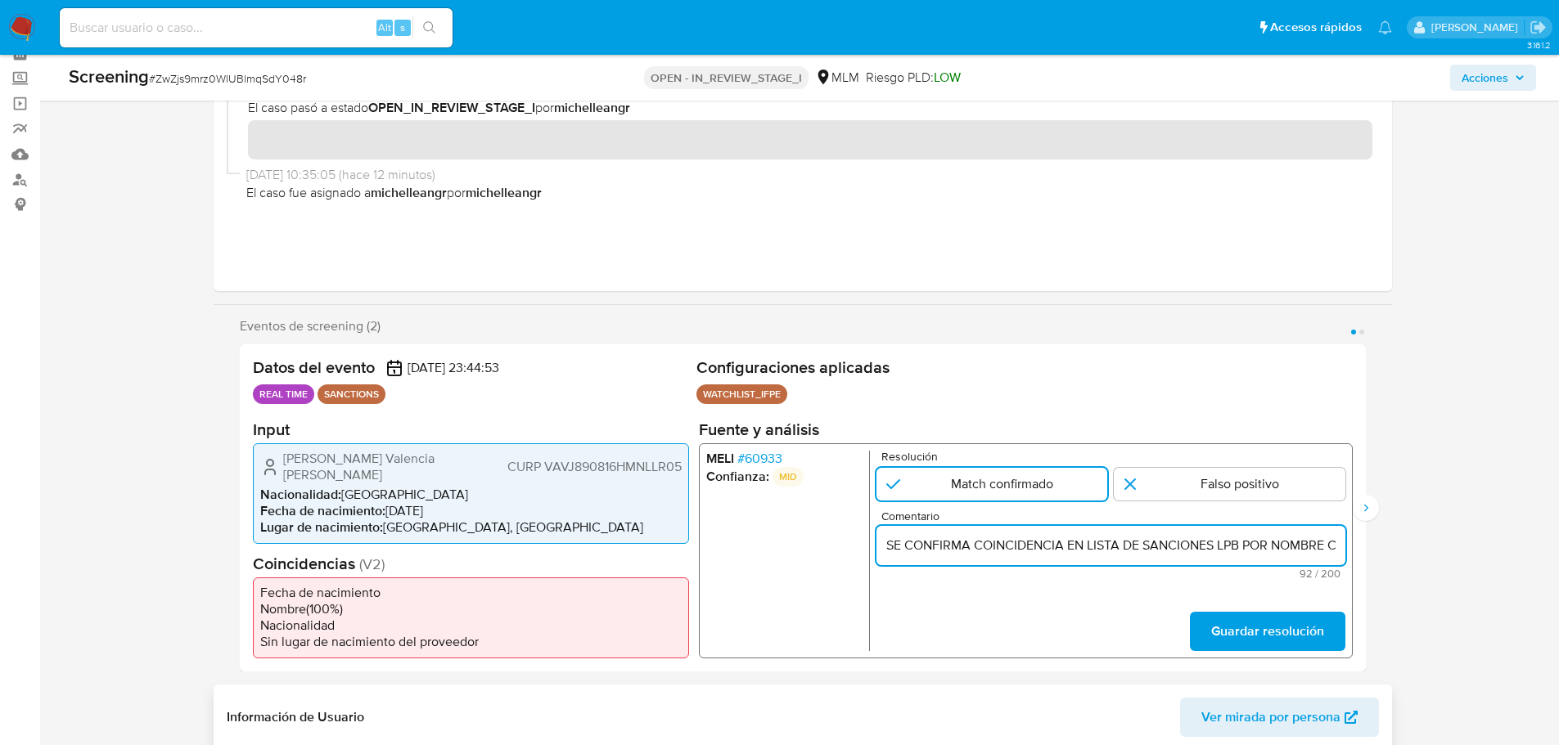
scroll to position [0, 219]
type input "SE CONFIRMA COINCIDENCIA EN LISTA DE SANCIONES LPB POR NOMBRE COMPLETO Y FECHA …"
click at [1246, 596] on span "Guardar resolución" at bounding box center [1266, 632] width 113 height 36
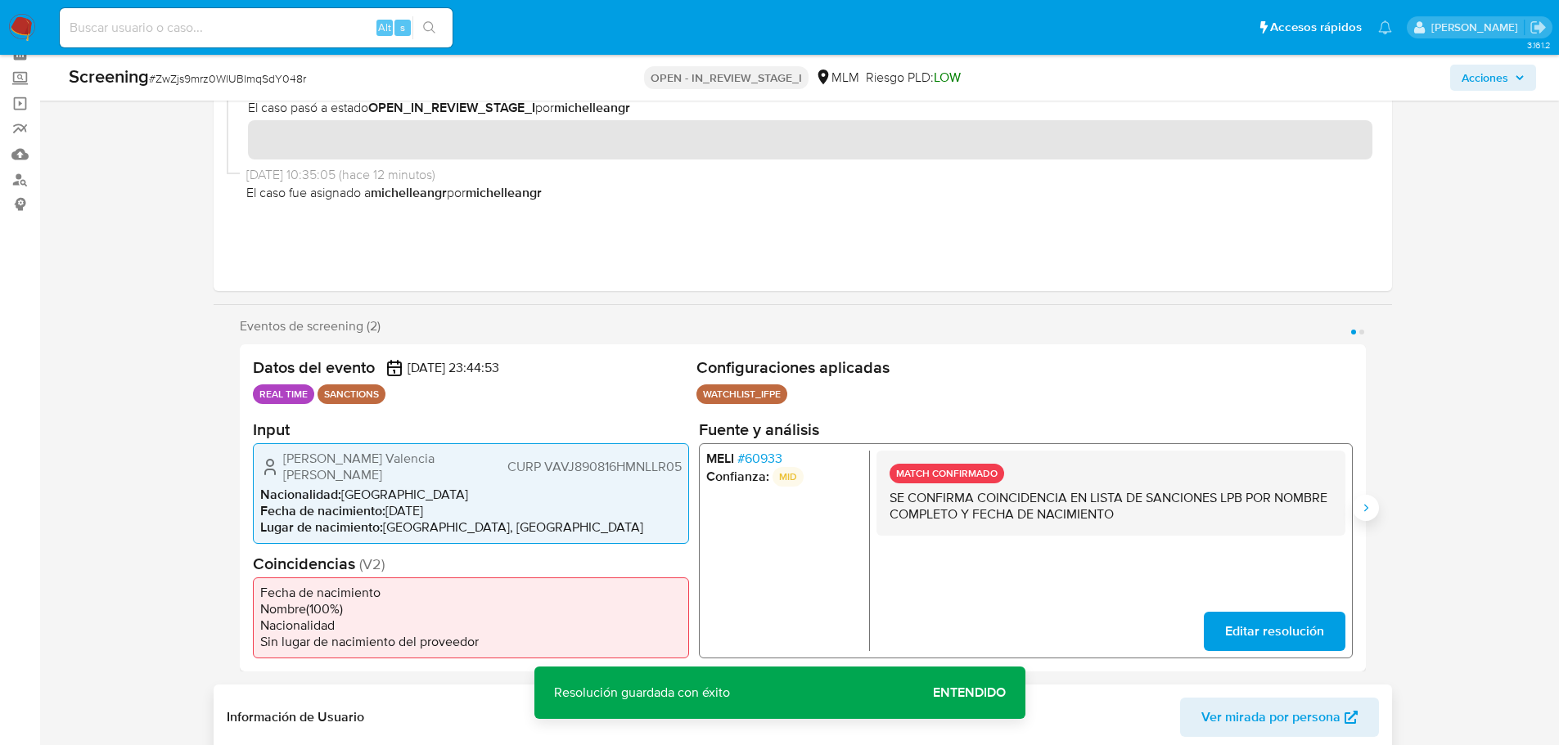
click at [1246, 500] on button "Siguiente" at bounding box center [1366, 508] width 26 height 26
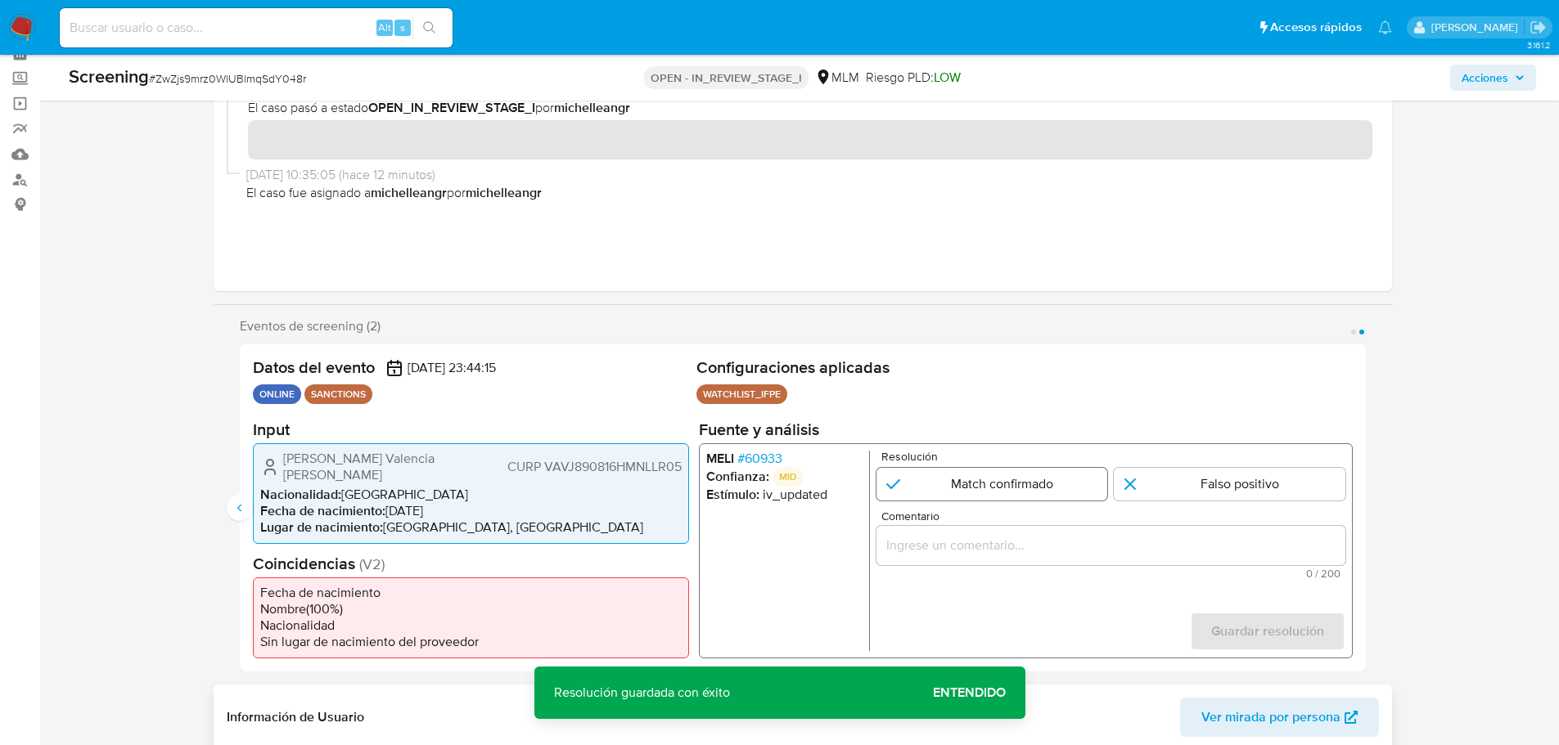
click at [936, 485] on input "2 de 2" at bounding box center [992, 483] width 232 height 33
radio input "true"
click at [941, 555] on input "Comentario" at bounding box center [1110, 544] width 469 height 21
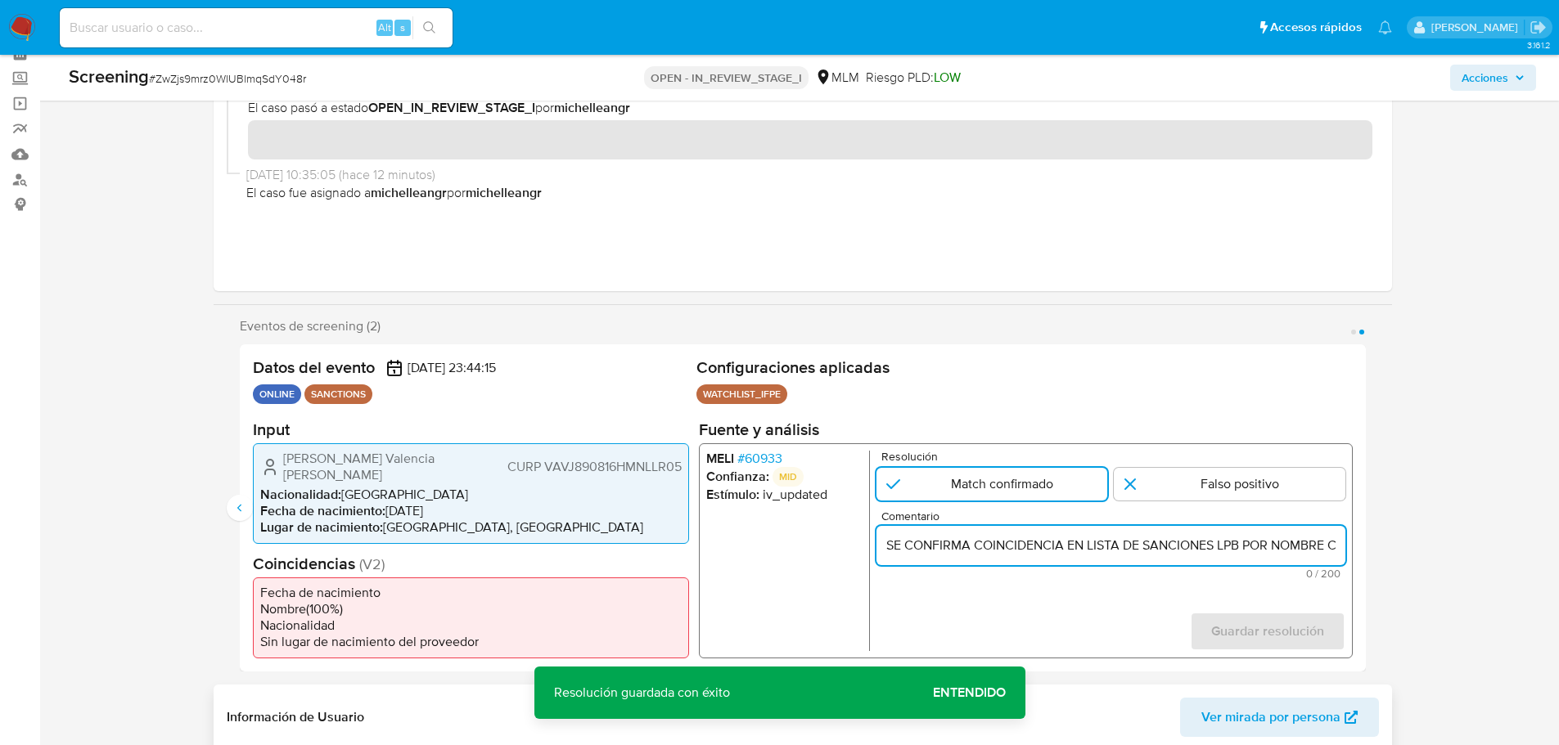
scroll to position [0, 219]
type input "SE CONFIRMA COINCIDENCIA EN LISTA DE SANCIONES LPB POR NOMBRE COMPLETO Y FECHA …"
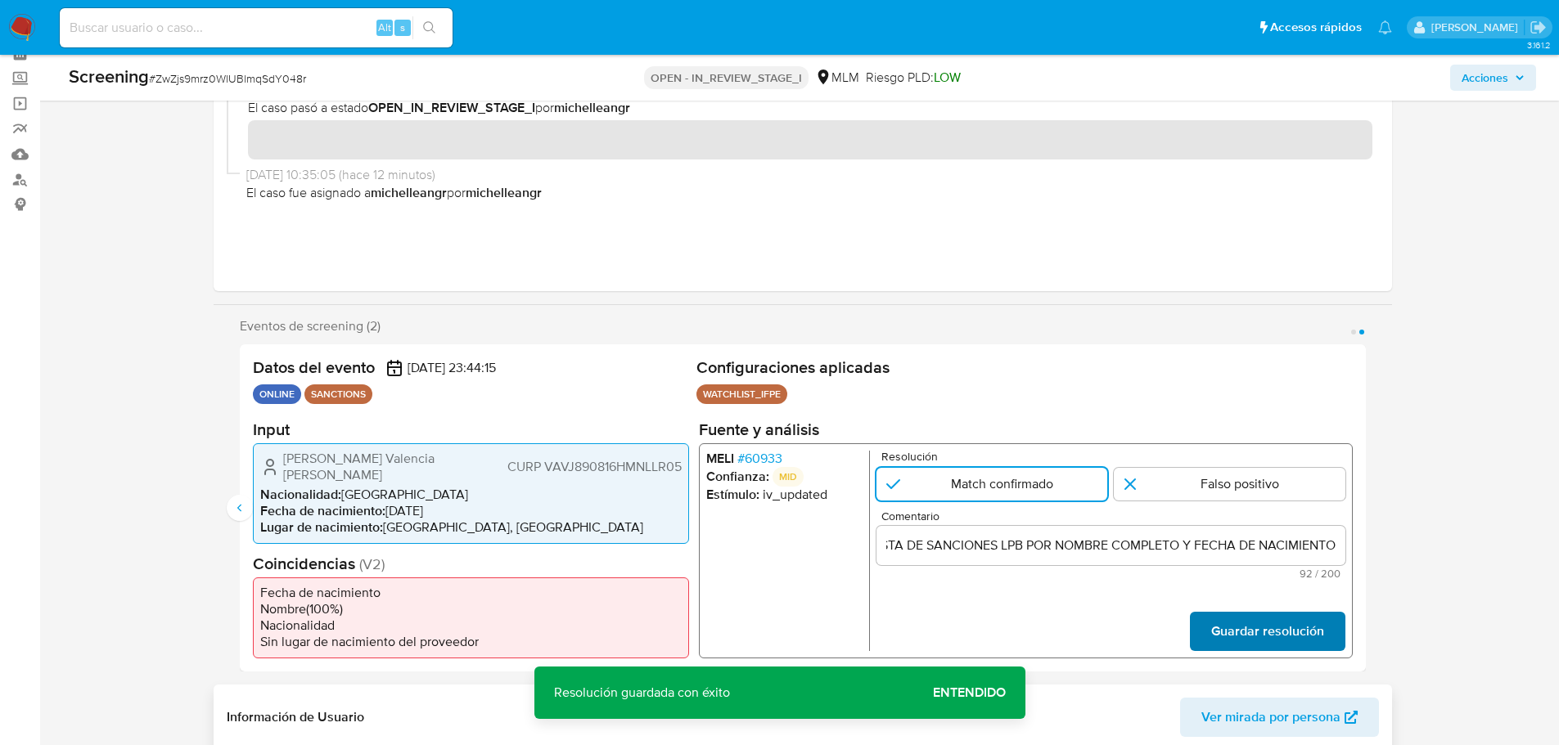
scroll to position [0, 0]
click at [1209, 596] on button "Guardar resolución" at bounding box center [1266, 631] width 155 height 39
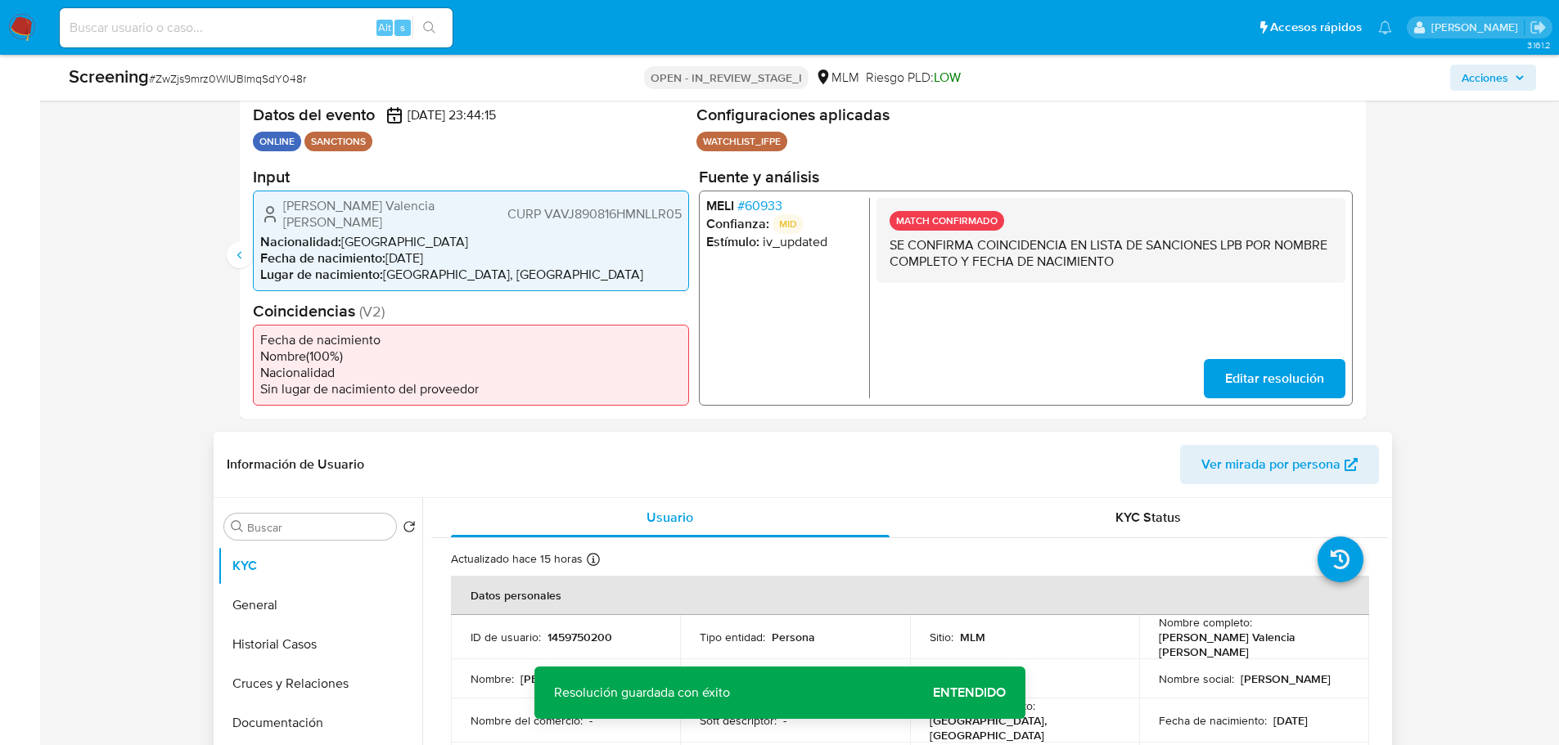
scroll to position [245, 0]
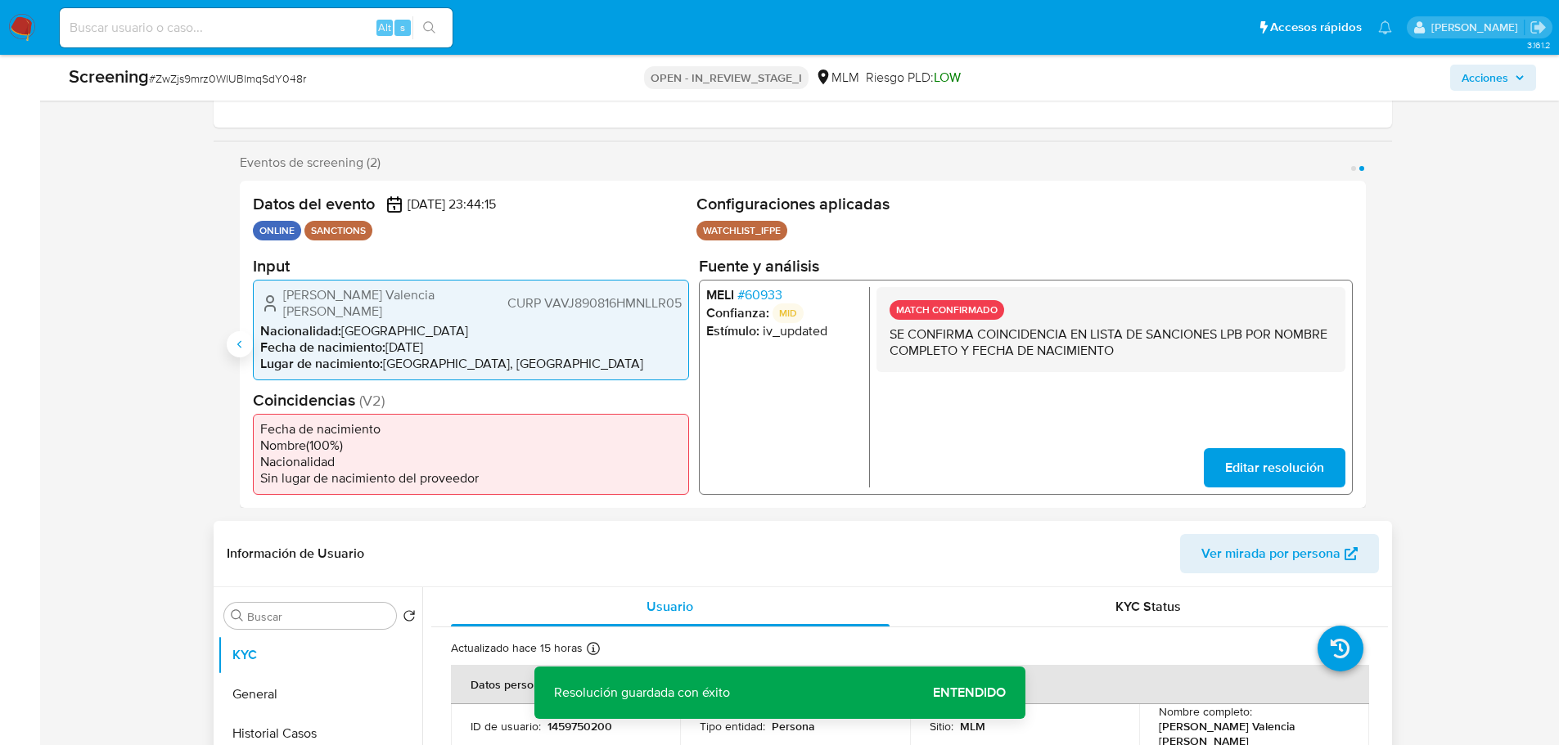
click at [243, 341] on icon "Anterior" at bounding box center [239, 344] width 13 height 13
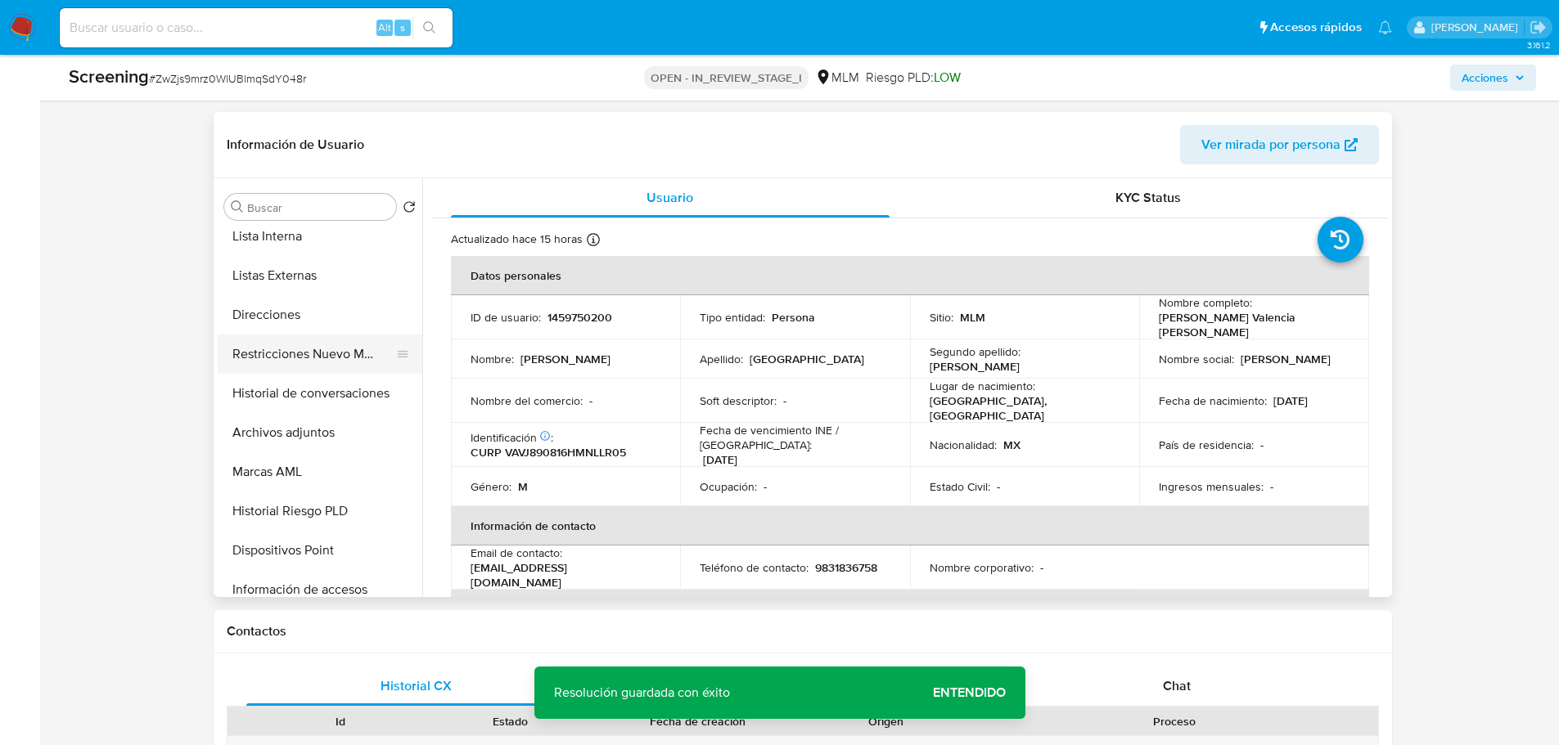
click at [303, 370] on button "Restricciones Nuevo Mundo" at bounding box center [313, 354] width 191 height 39
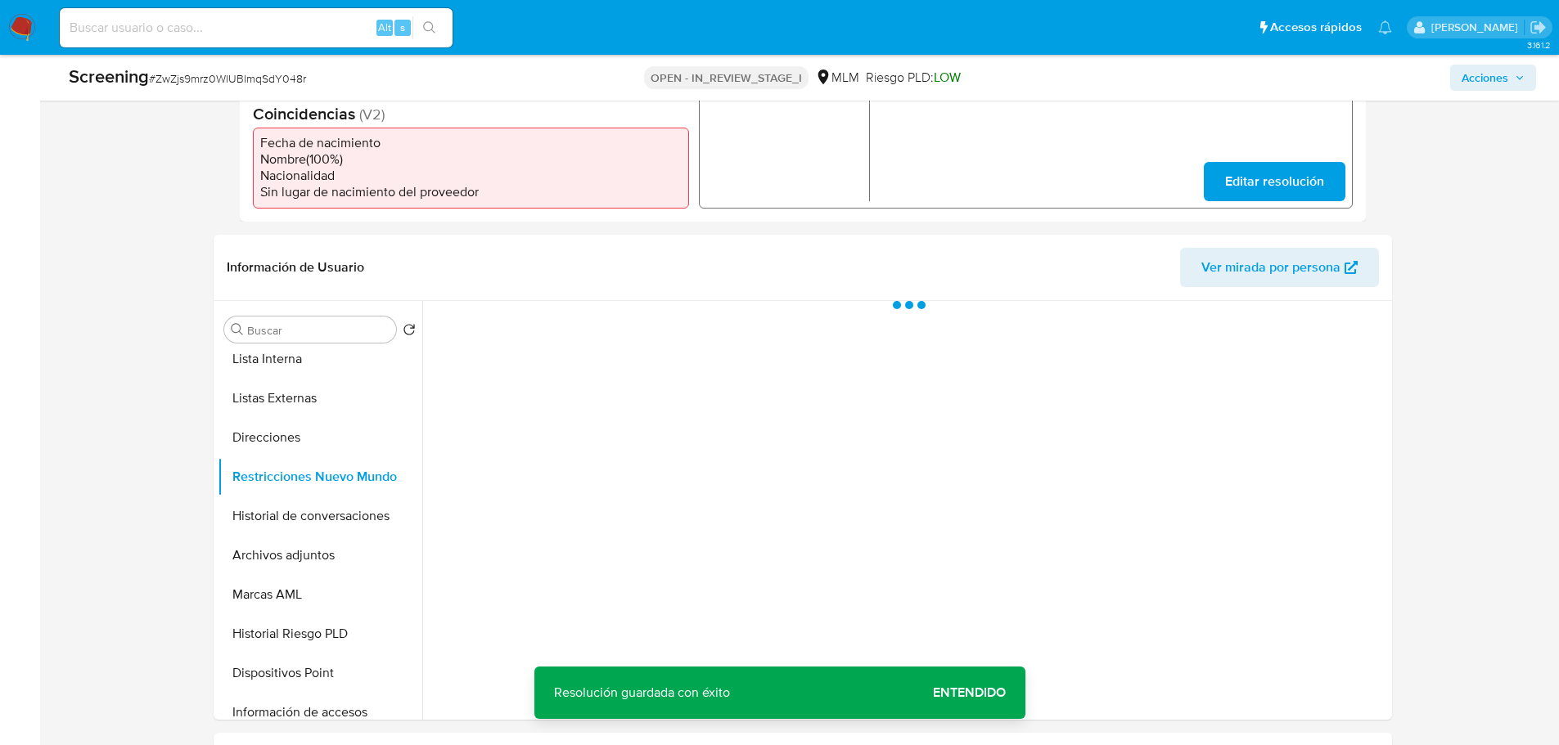
scroll to position [573, 0]
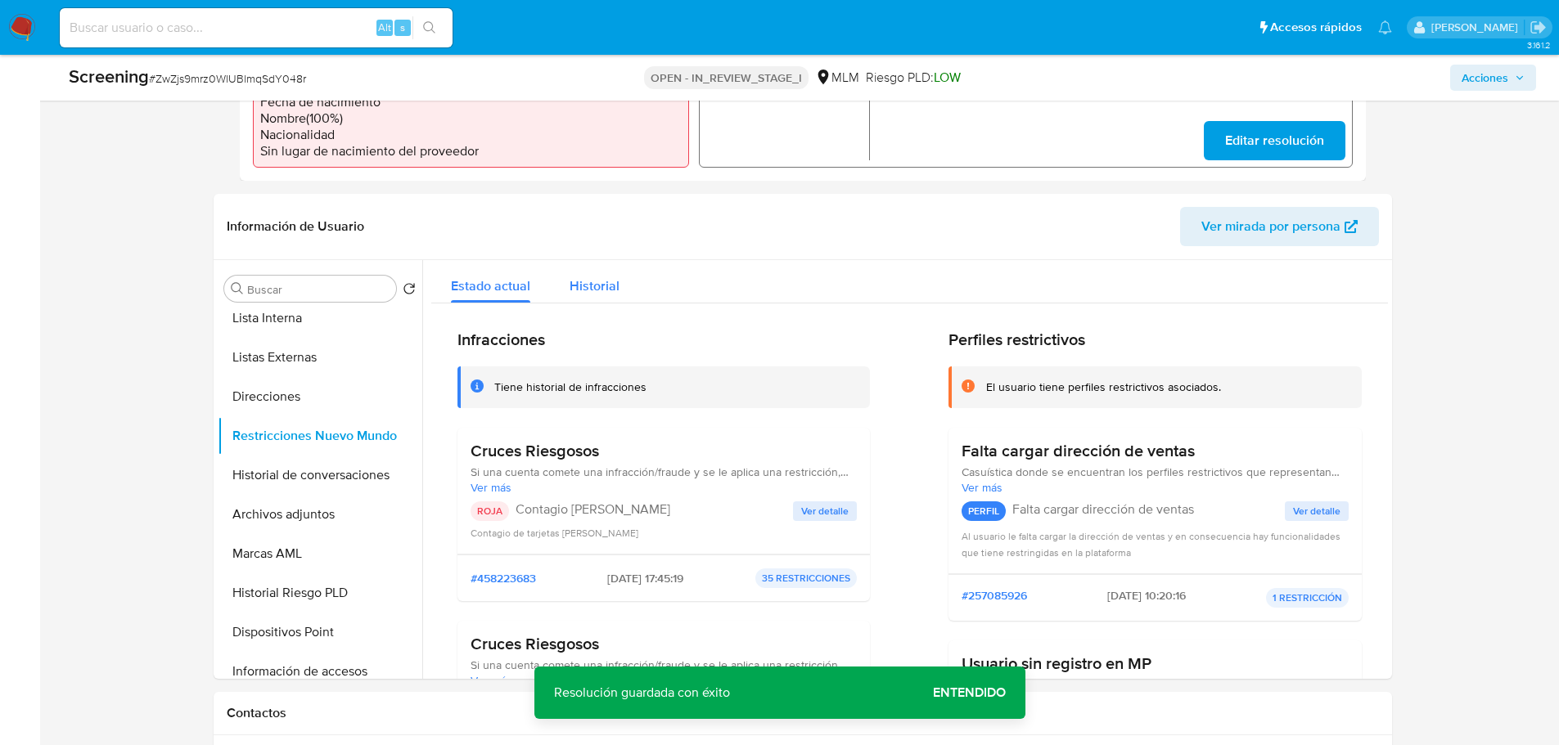
click at [594, 289] on span "Historial" at bounding box center [595, 286] width 50 height 19
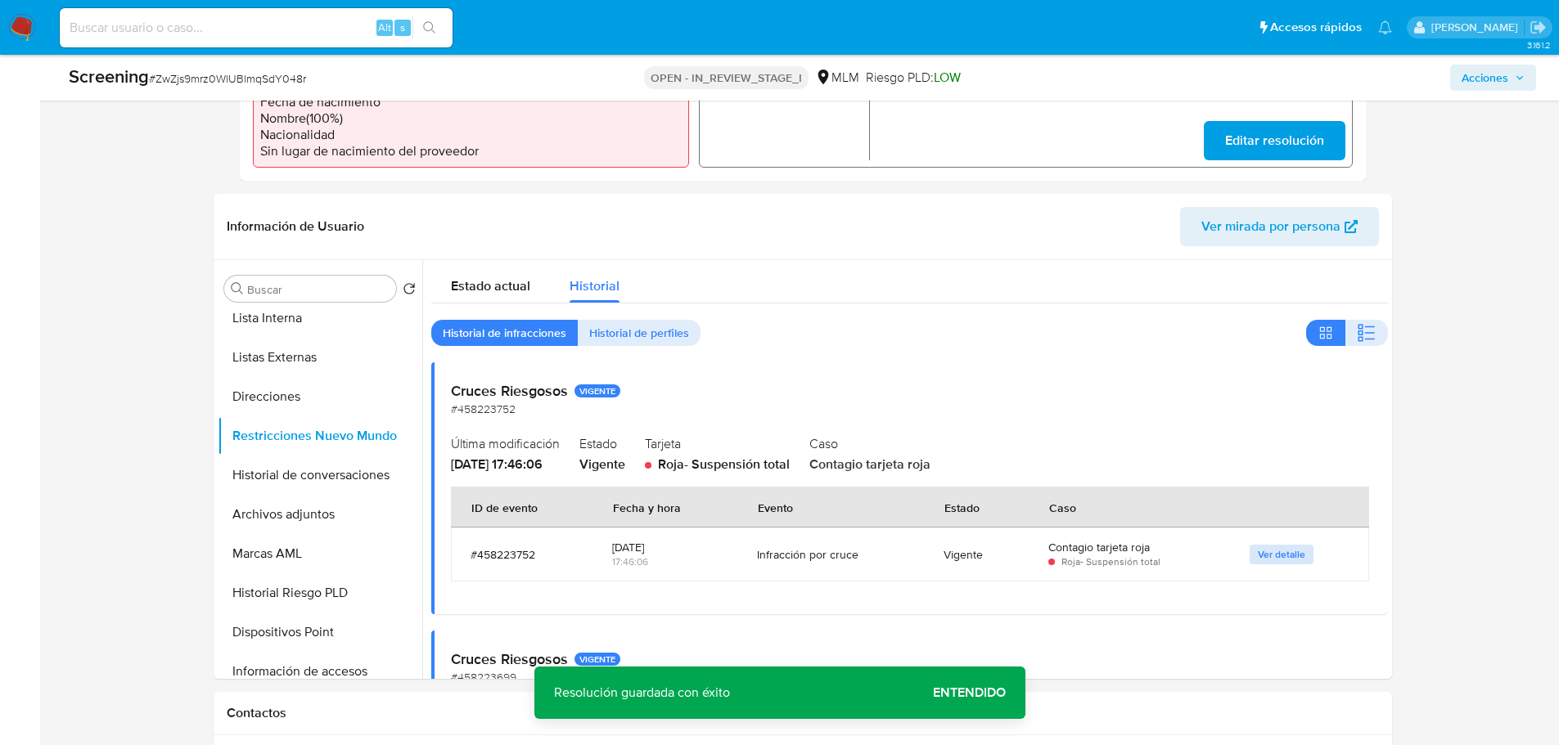
click at [1246, 553] on span "Ver detalle" at bounding box center [1281, 555] width 47 height 16
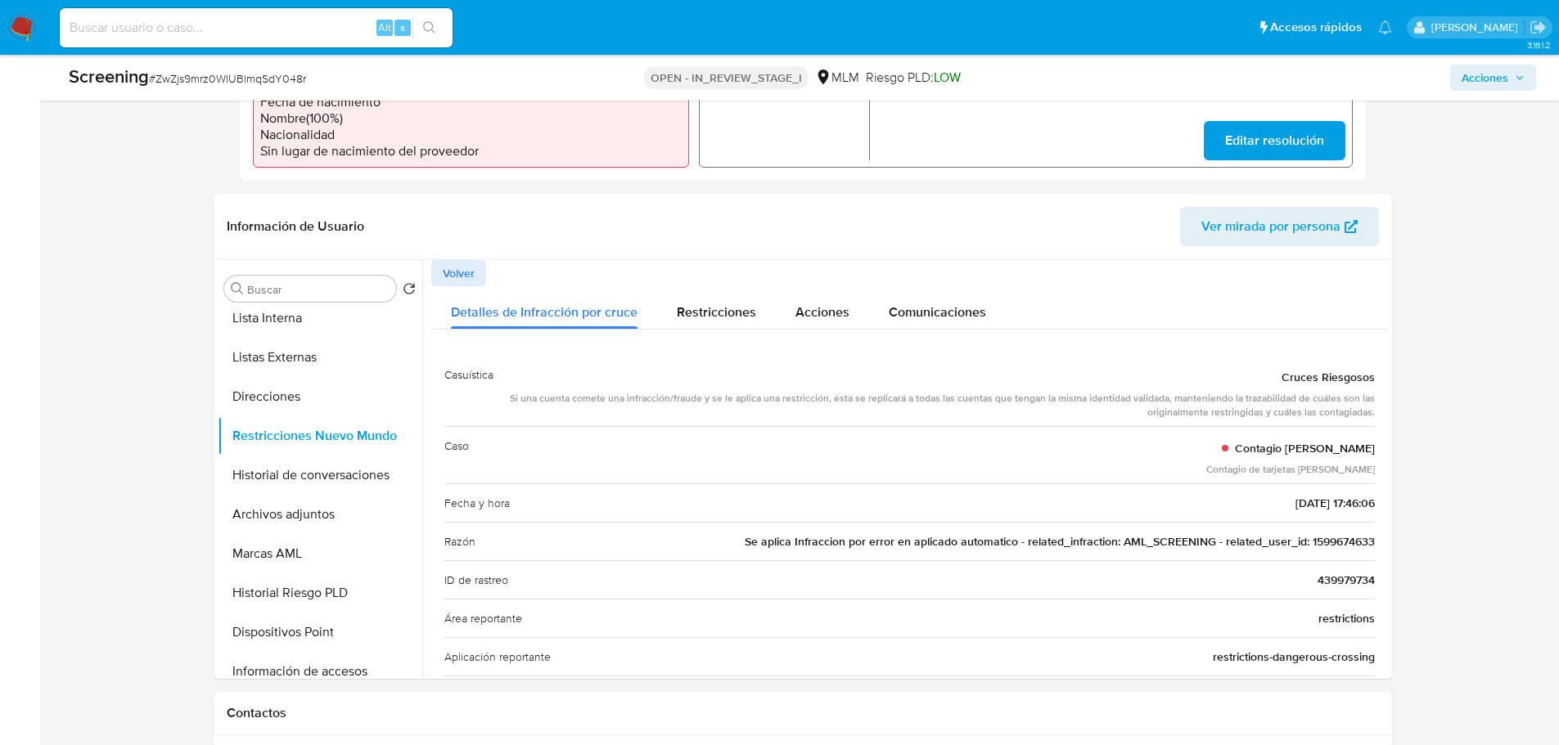
click at [1246, 549] on span "Se aplica Infraccion por error en aplicado automatico - related_infraction: AML…" at bounding box center [1060, 542] width 630 height 16
click at [444, 264] on span "Volver" at bounding box center [459, 273] width 32 height 23
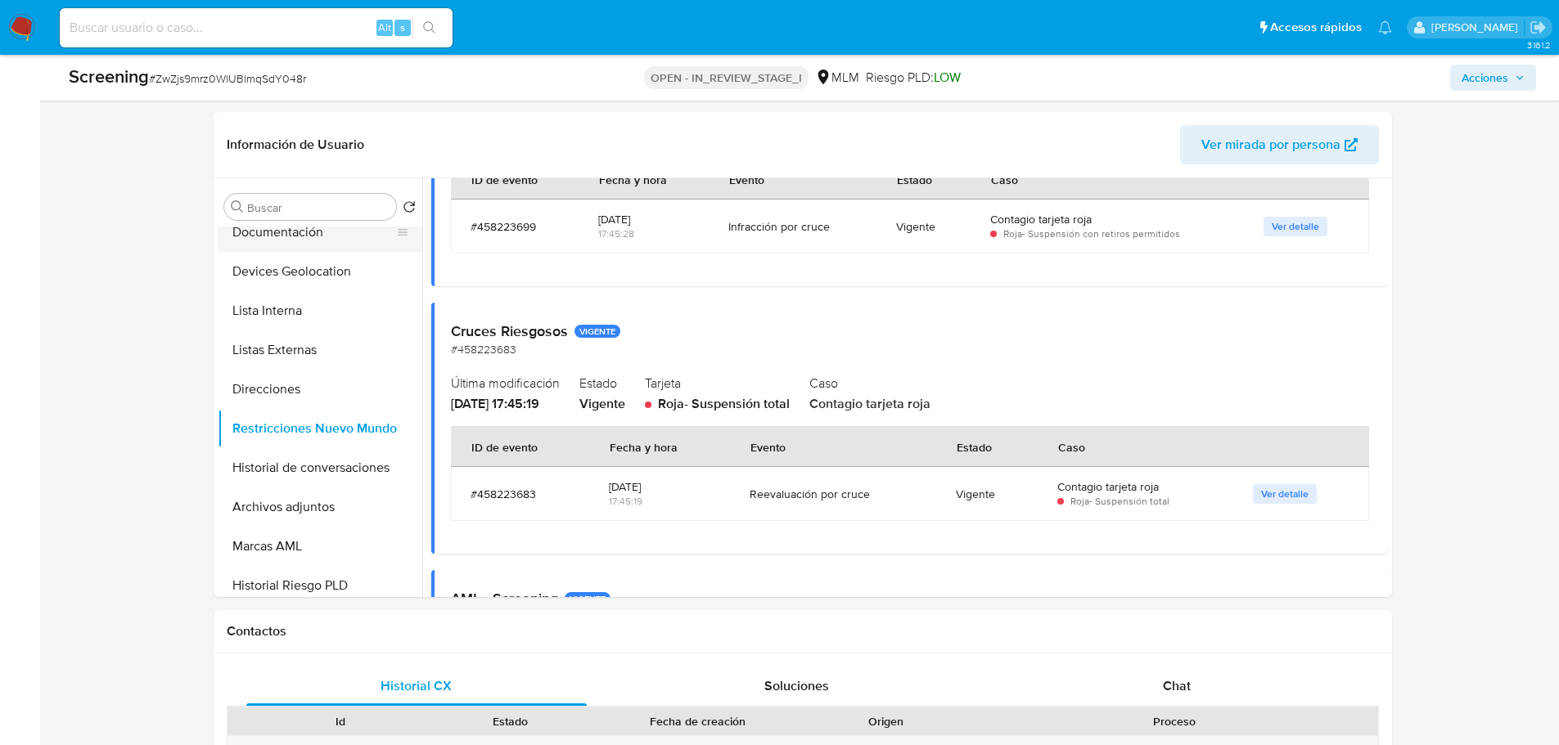
scroll to position [0, 0]
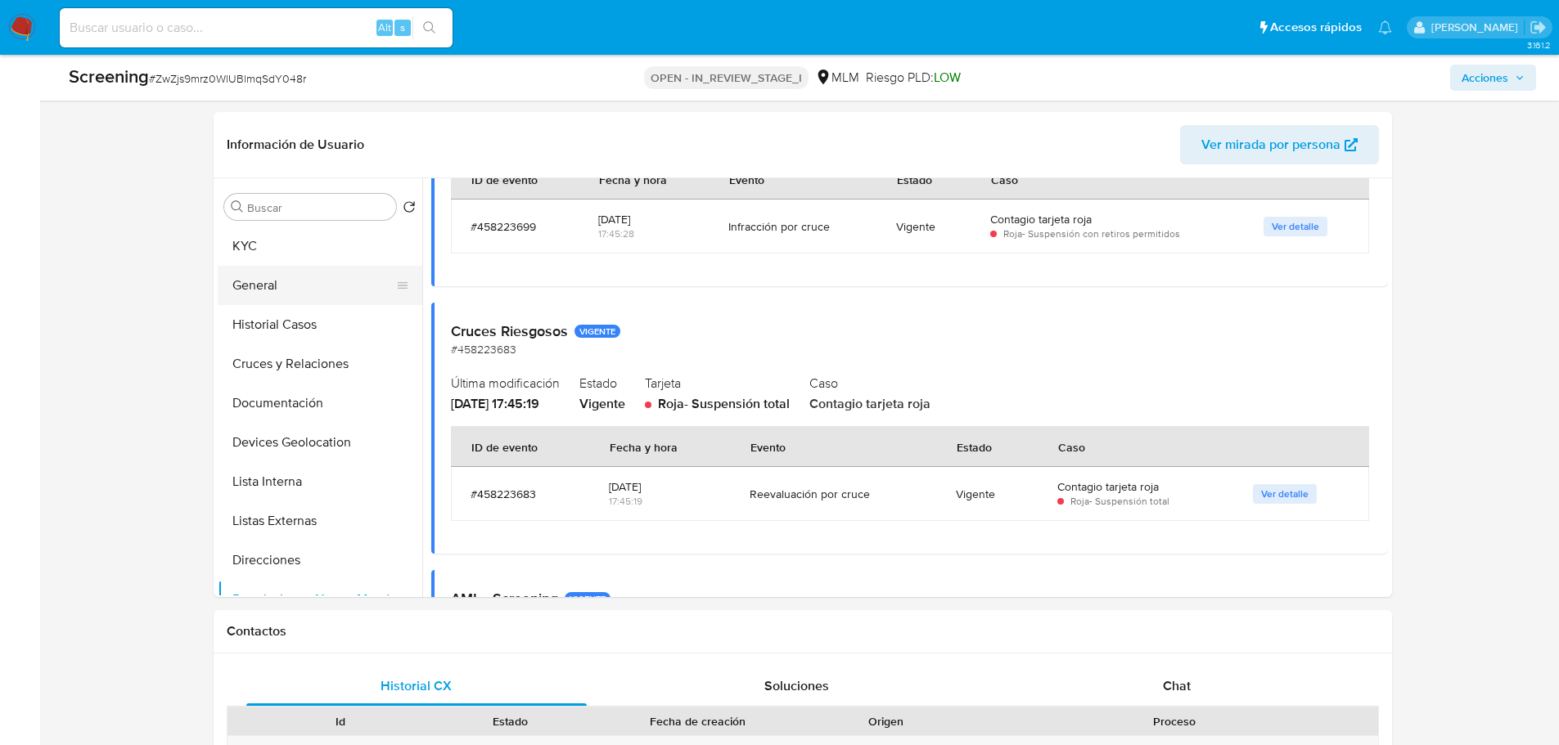
click at [259, 288] on button "General" at bounding box center [313, 285] width 191 height 39
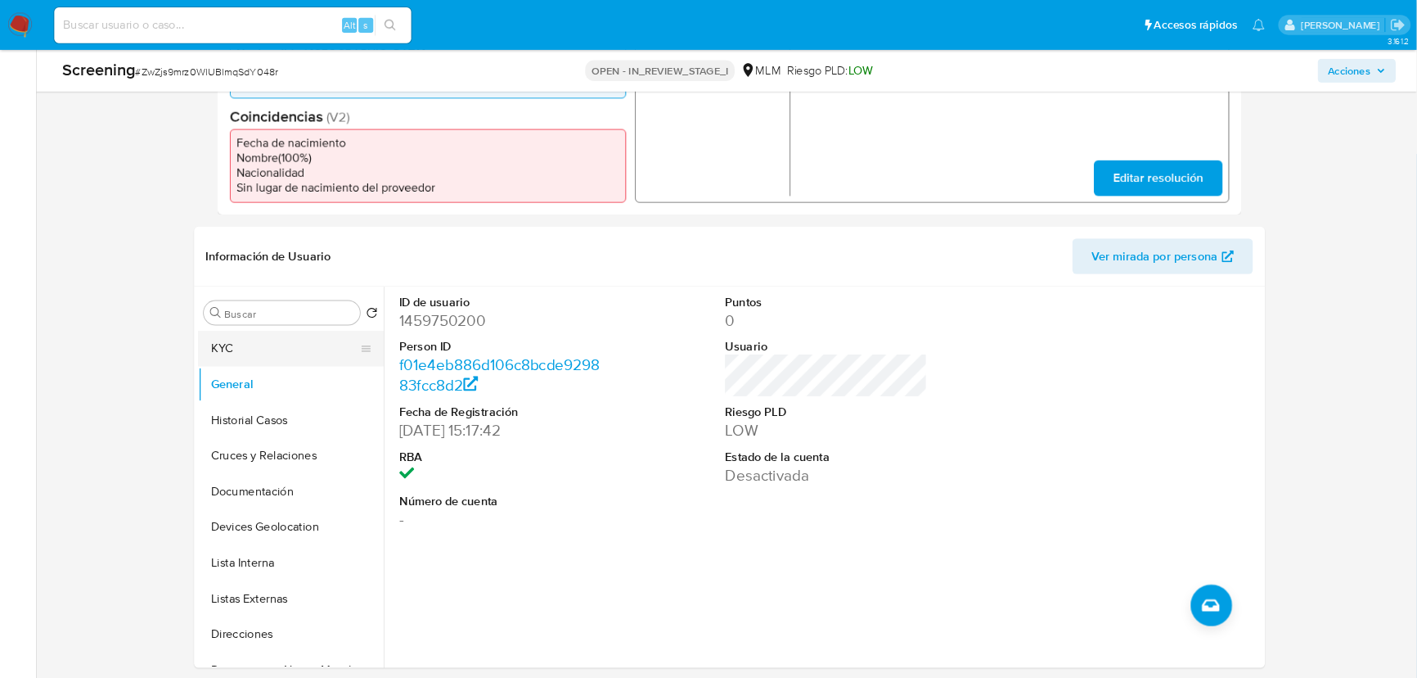
scroll to position [491, 0]
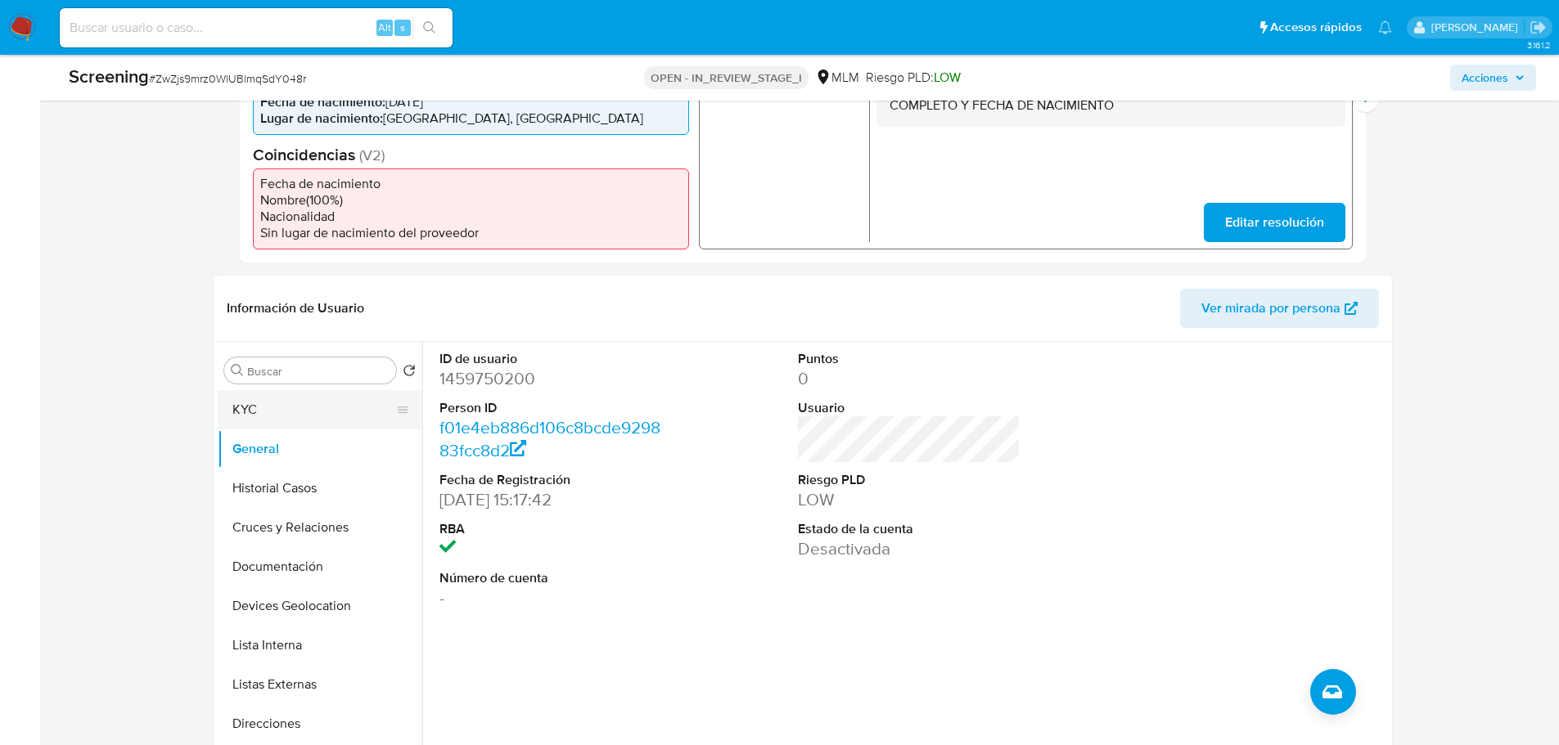
click at [264, 401] on button "KYC" at bounding box center [313, 409] width 191 height 39
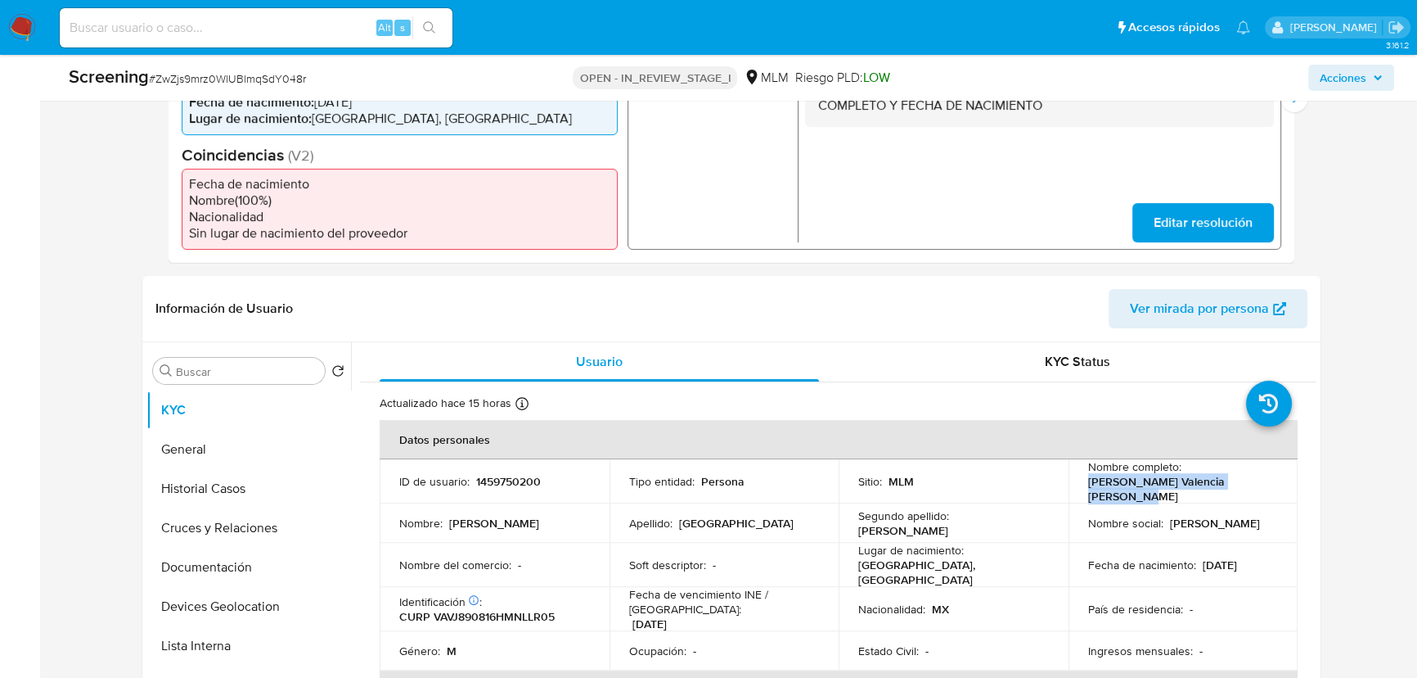
drag, startPoint x: 1081, startPoint y: 482, endPoint x: 1273, endPoint y: 480, distance: 192.3
click at [1246, 480] on td "Nombre completo : Jorge Armando Valencia Valladares" at bounding box center [1184, 481] width 230 height 44
copy p "Jorge Armando Valencia Valladares"
drag, startPoint x: 1196, startPoint y: 556, endPoint x: 1275, endPoint y: 556, distance: 78.6
click at [1246, 556] on td "Fecha de nacimiento : 16/08/1989" at bounding box center [1184, 565] width 230 height 44
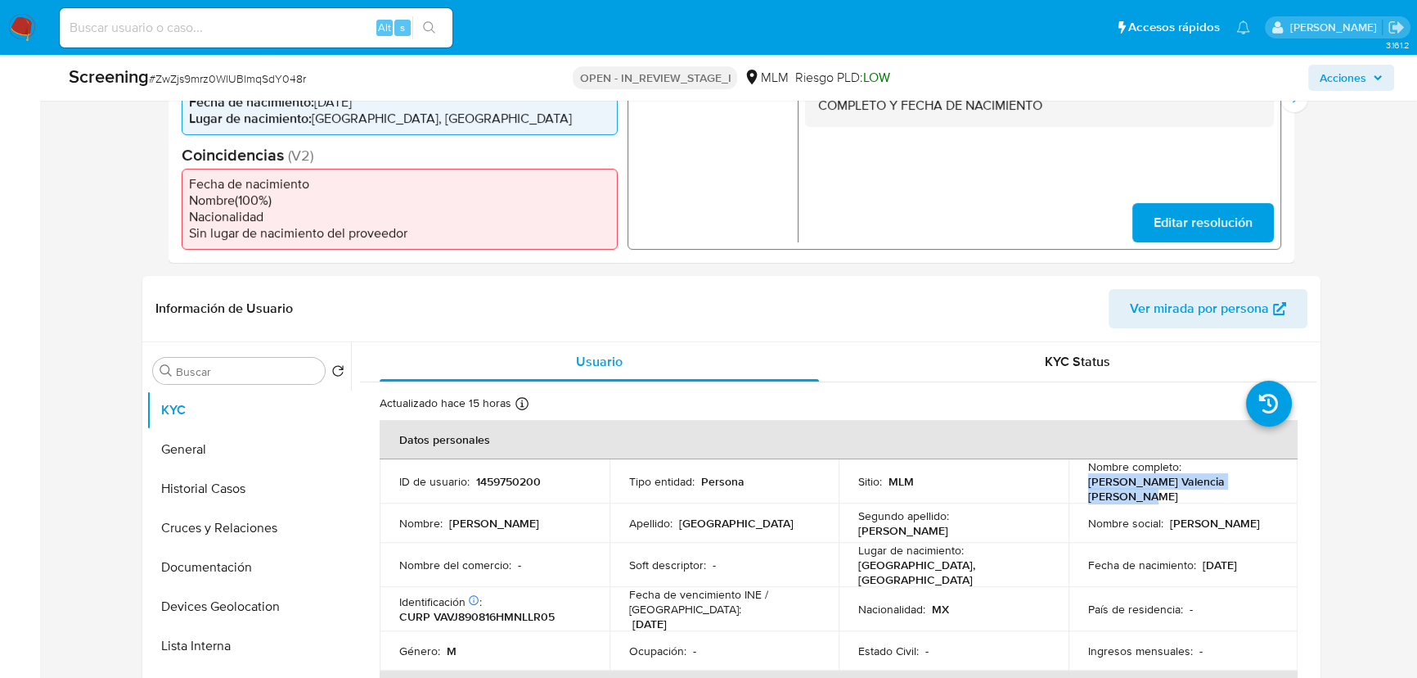
copy p "16/08/1989"
click at [501, 596] on p "CURP VAVJ890816HMNLLR05" at bounding box center [476, 616] width 155 height 15
copy p "H"
click at [502, 596] on p "CURP VAVJ890816HMNLLR05" at bounding box center [476, 616] width 155 height 15
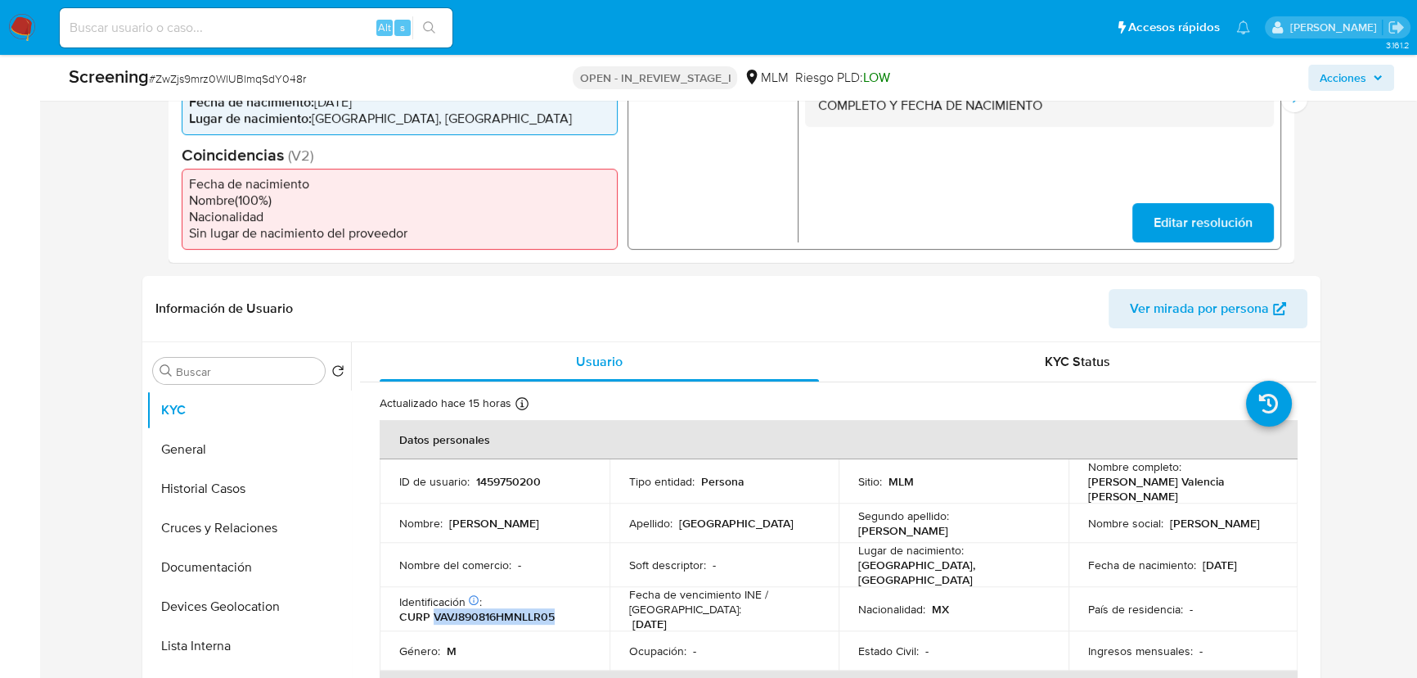
click at [504, 596] on p "CURP VAVJ890816HMNLLR05" at bounding box center [476, 616] width 155 height 15
click at [182, 452] on button "General" at bounding box center [241, 449] width 191 height 39
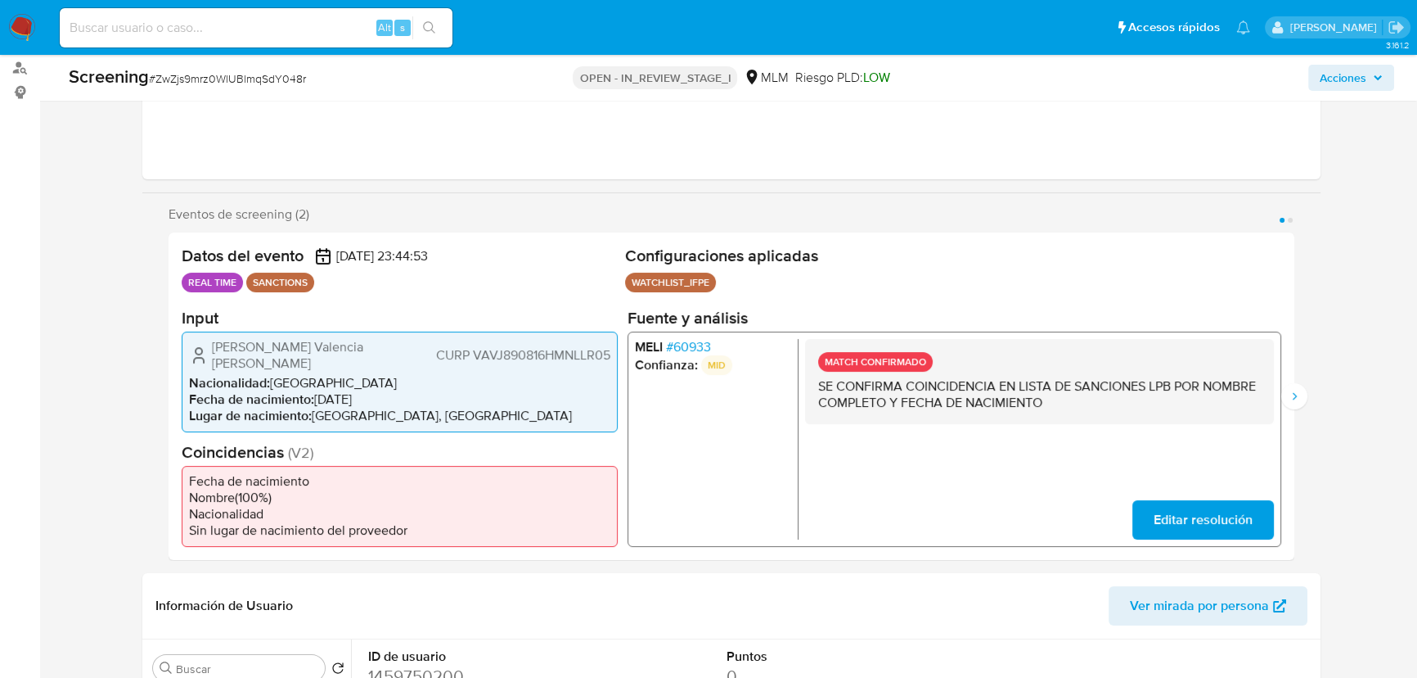
scroll to position [193, 0]
click at [679, 346] on span "# 60933" at bounding box center [688, 347] width 45 height 16
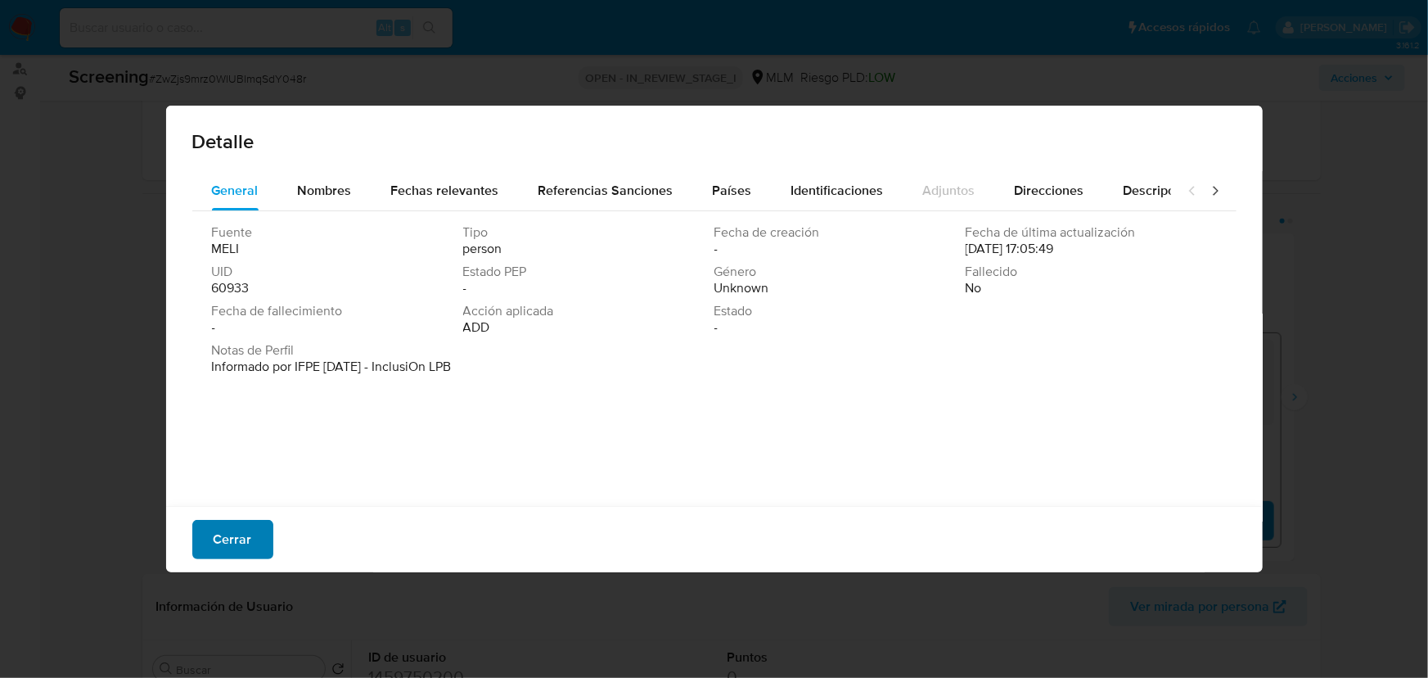
click at [239, 538] on span "Cerrar" at bounding box center [233, 539] width 38 height 36
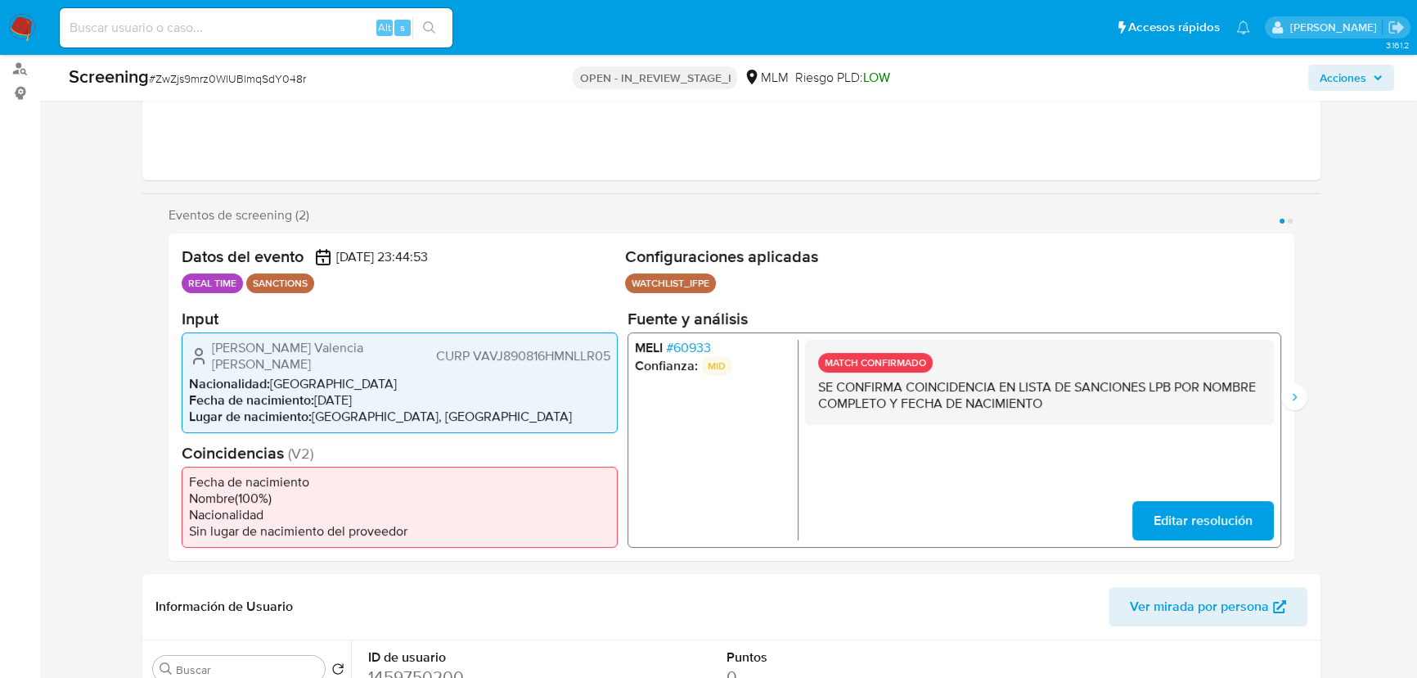
click at [1246, 392] on icon "Siguiente" at bounding box center [1294, 396] width 13 height 13
click at [706, 348] on span "# 60933" at bounding box center [688, 347] width 45 height 16
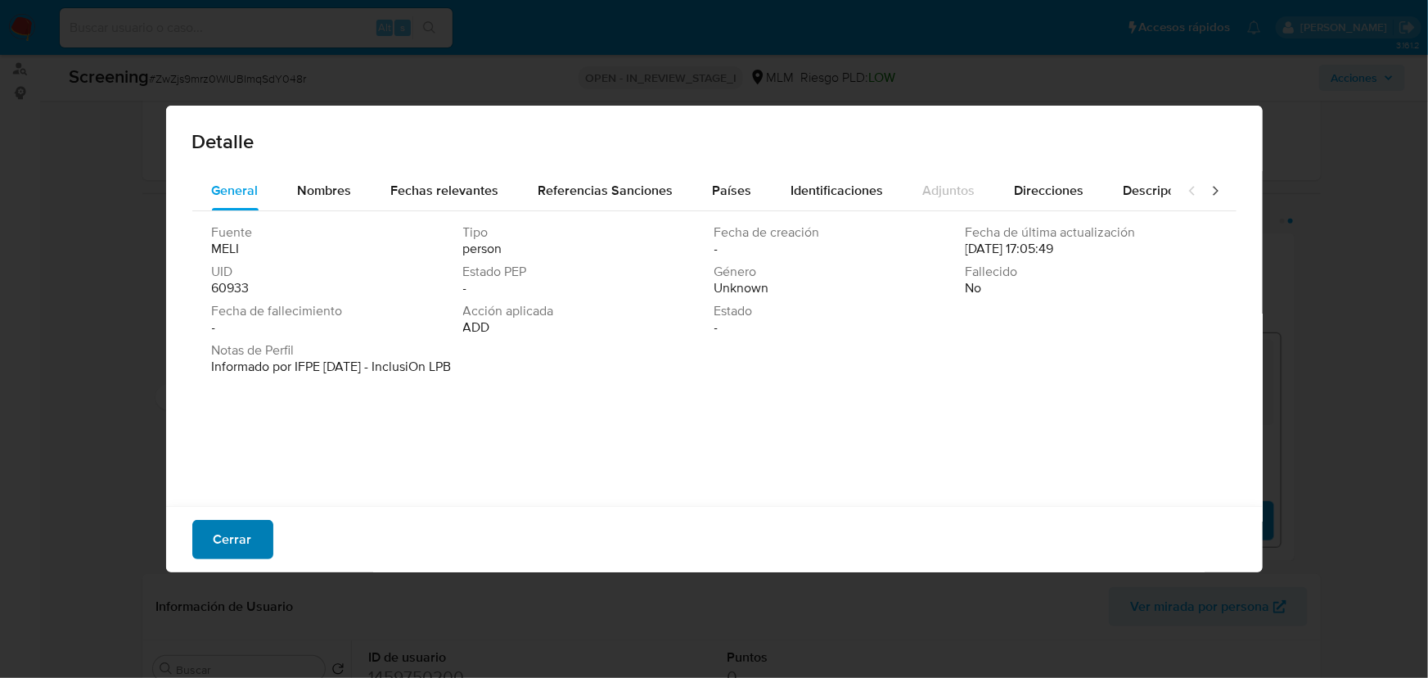
click at [237, 524] on span "Cerrar" at bounding box center [233, 539] width 38 height 36
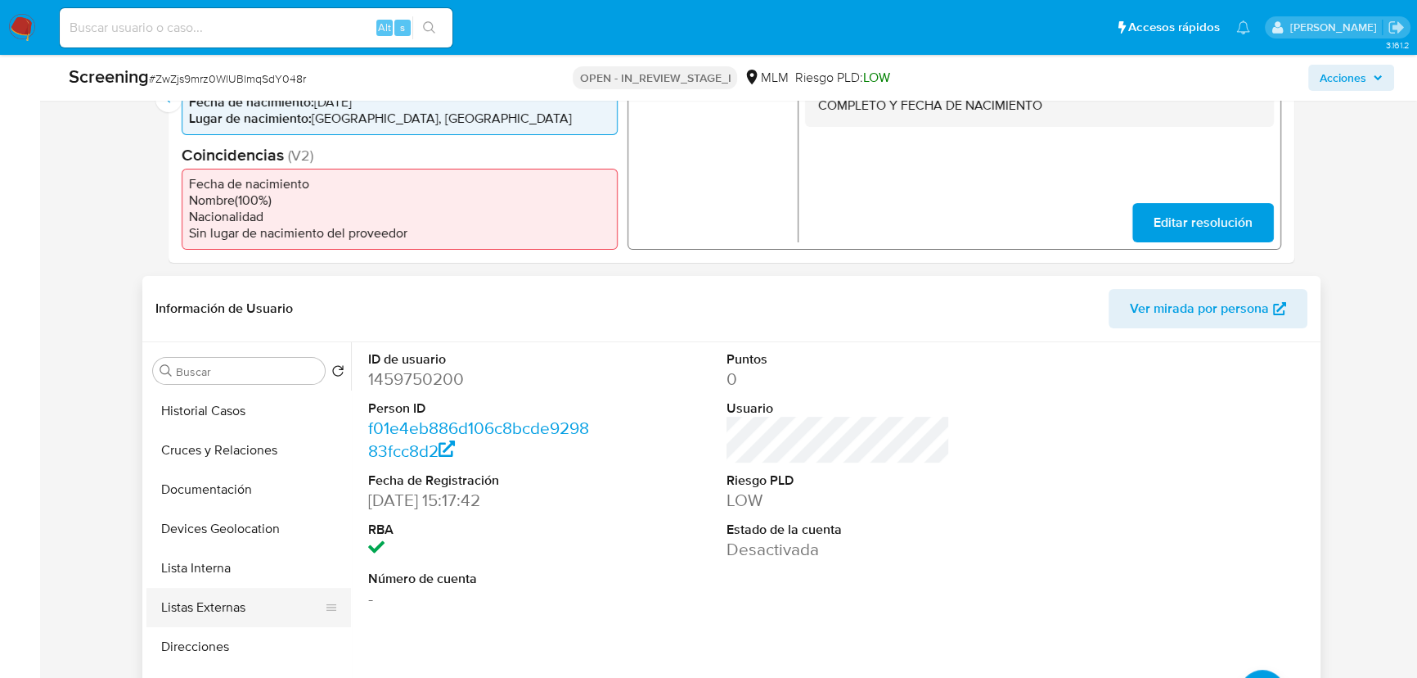
scroll to position [148, 0]
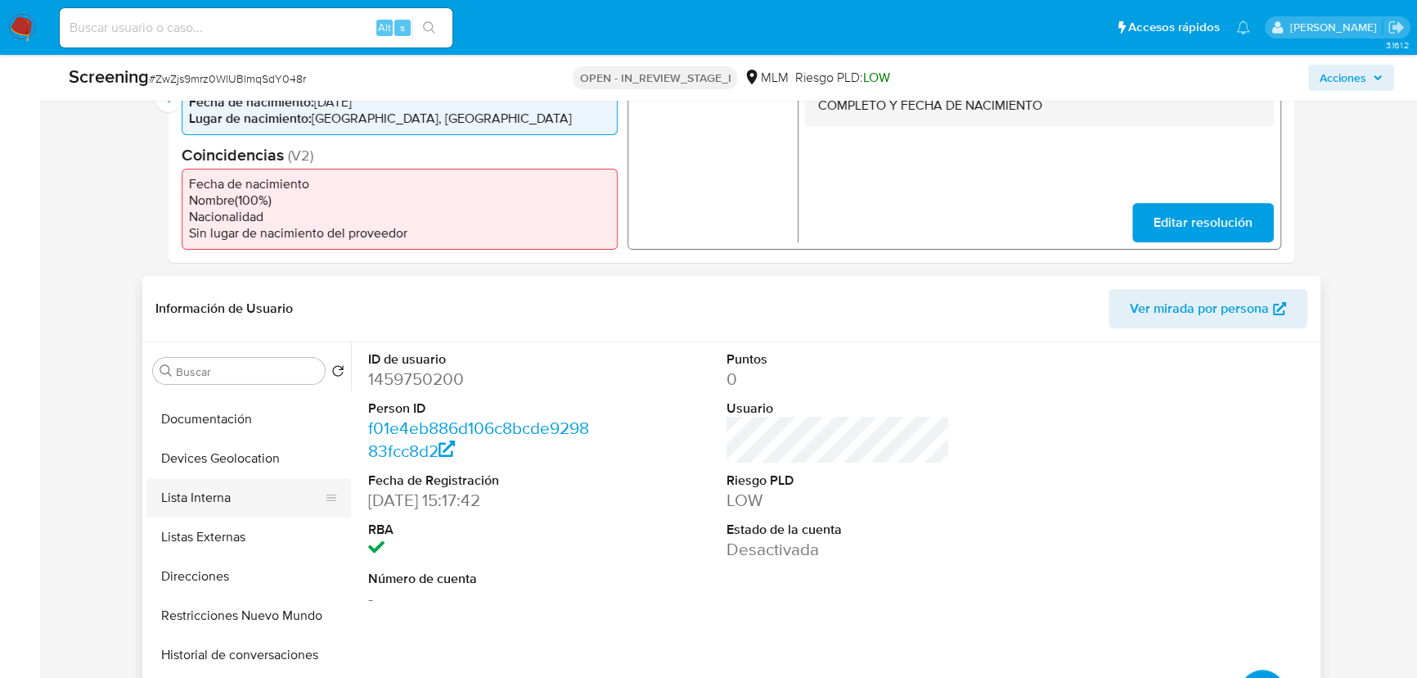
click at [240, 507] on button "Lista Interna" at bounding box center [241, 497] width 191 height 39
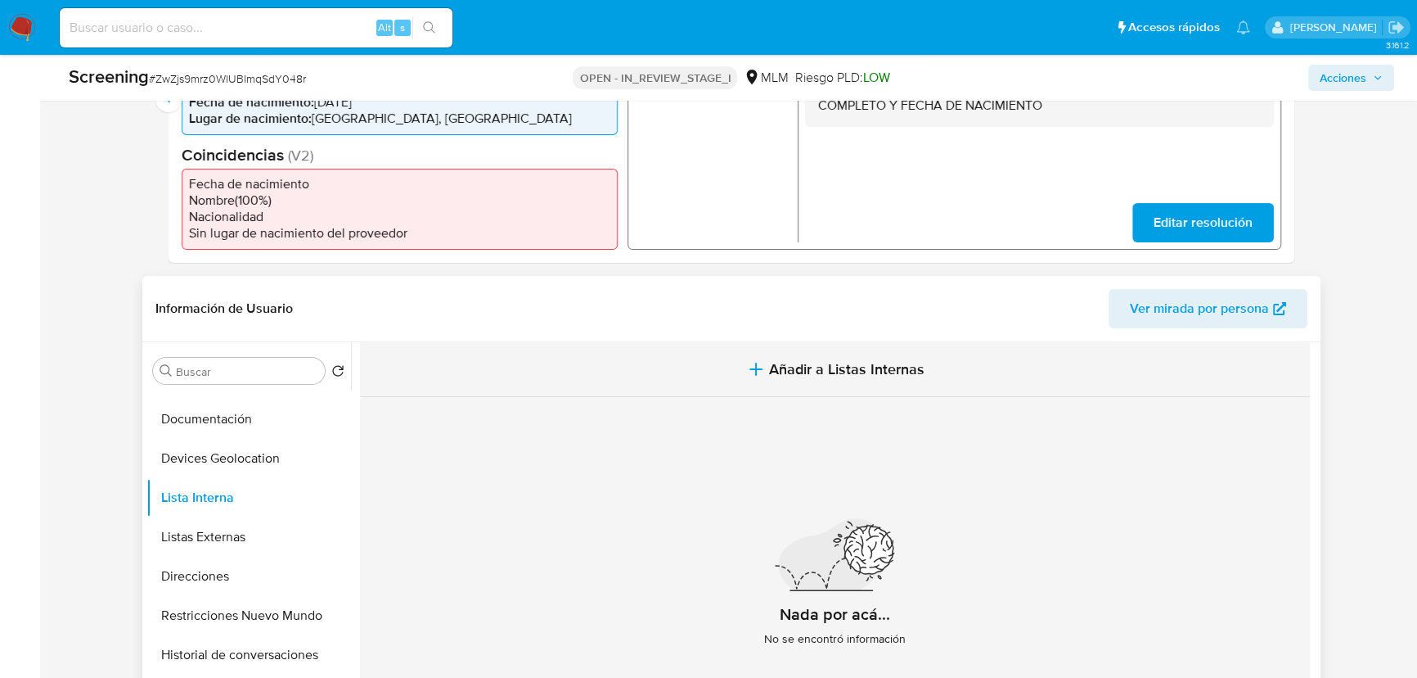
click at [796, 377] on span "Añadir a Listas Internas" at bounding box center [846, 369] width 155 height 18
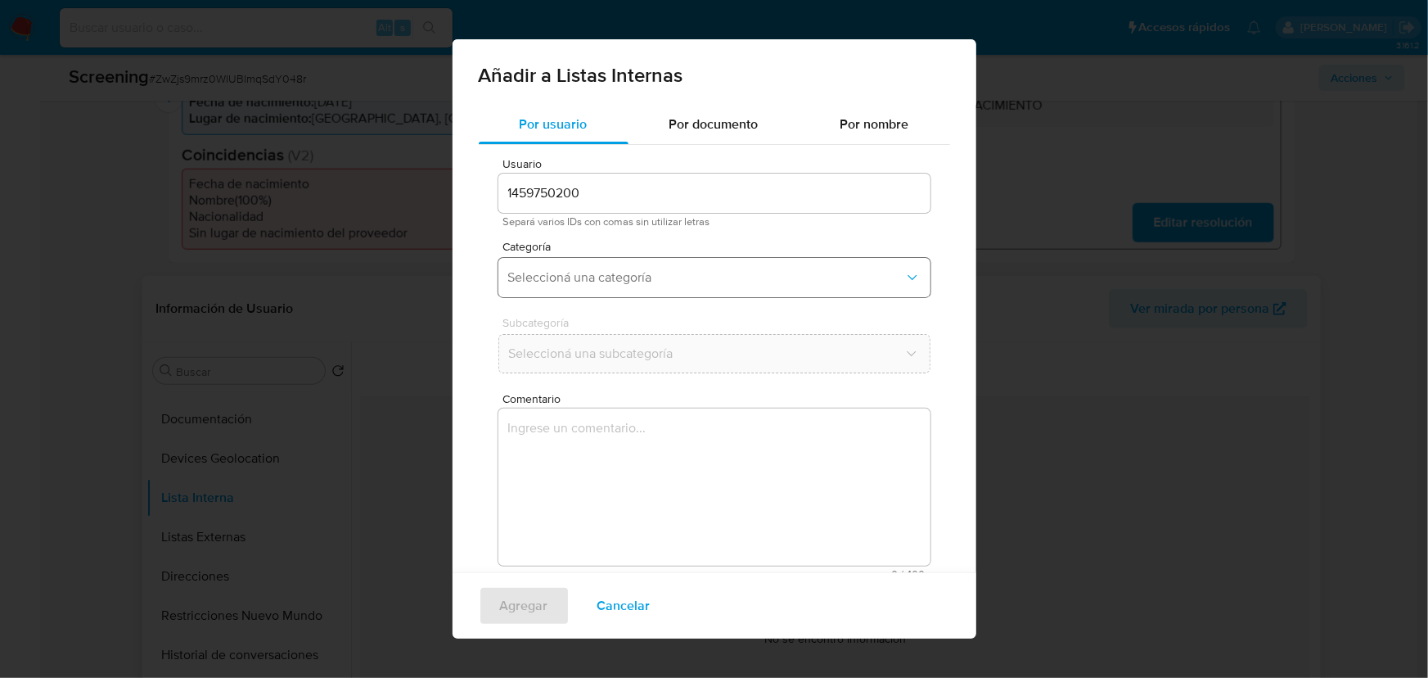
click at [584, 281] on span "Seleccioná una categoría" at bounding box center [706, 277] width 396 height 16
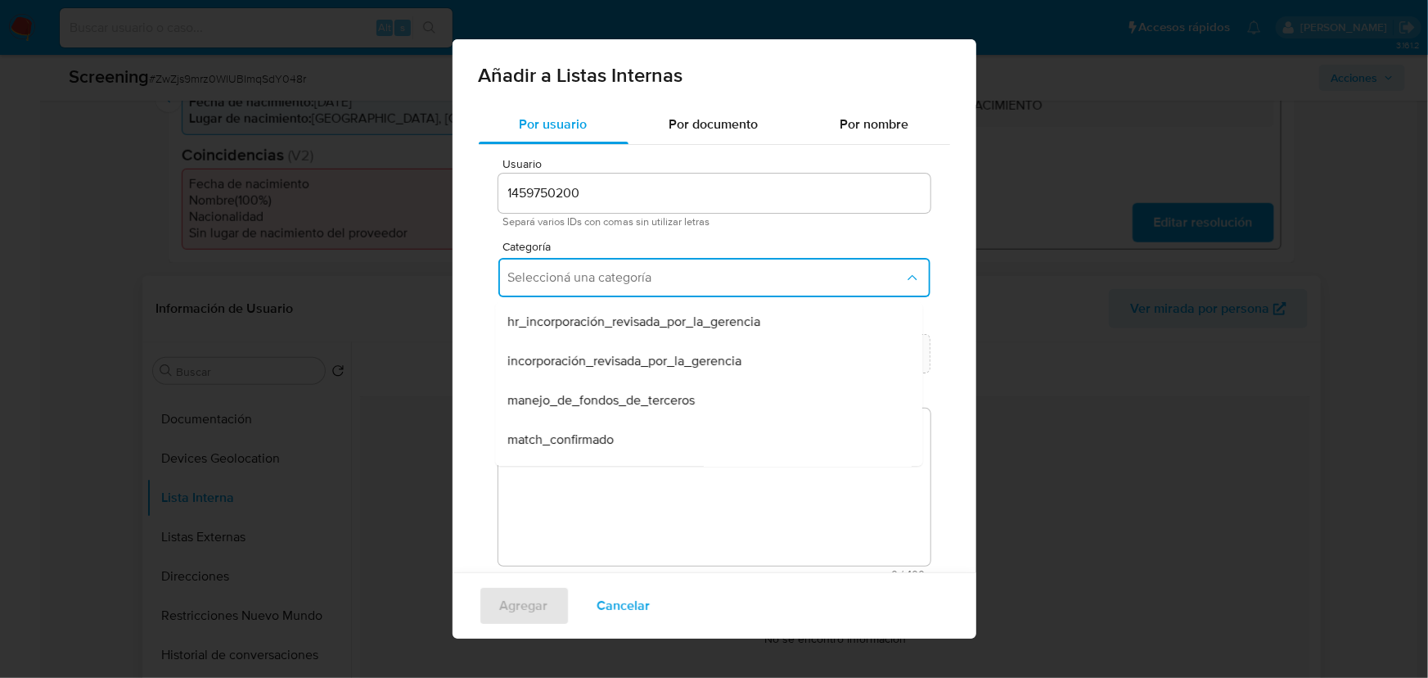
click at [563, 432] on span "match_confirmado" at bounding box center [561, 439] width 106 height 16
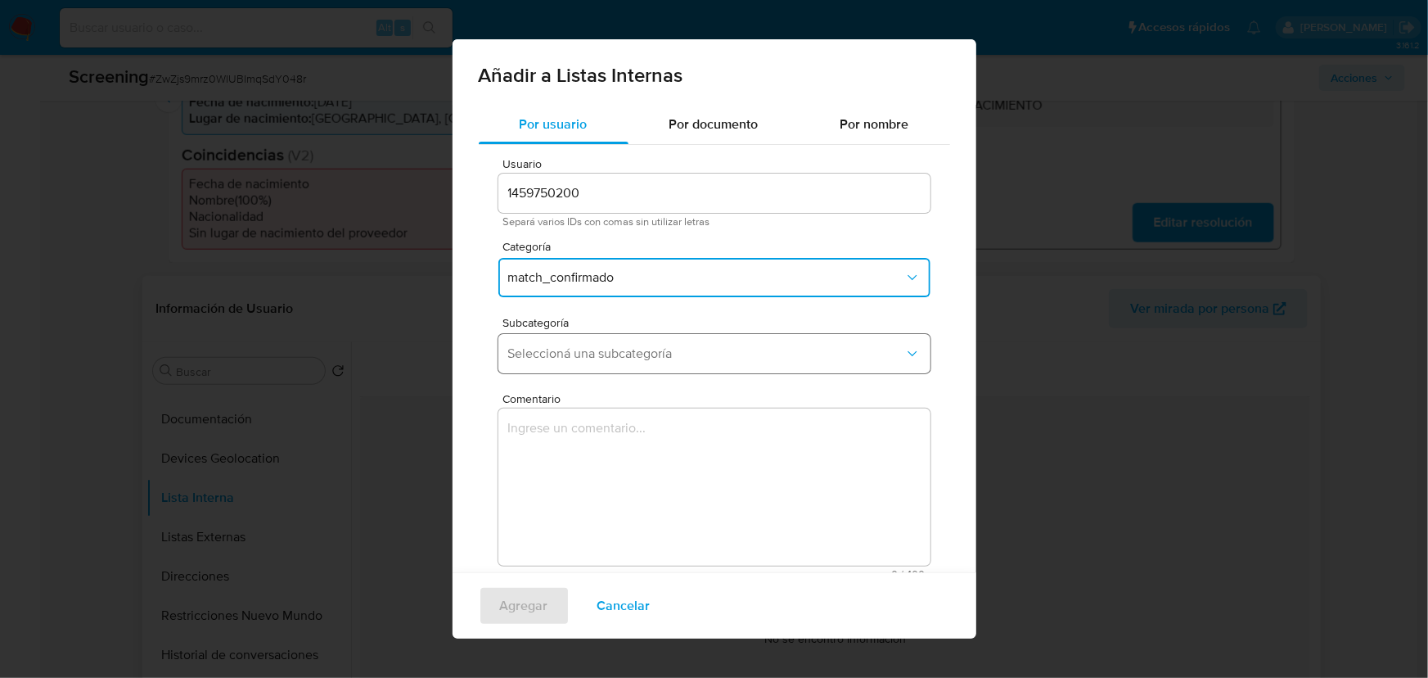
click at [582, 362] on button "Seleccioná una subcategoría" at bounding box center [714, 353] width 432 height 39
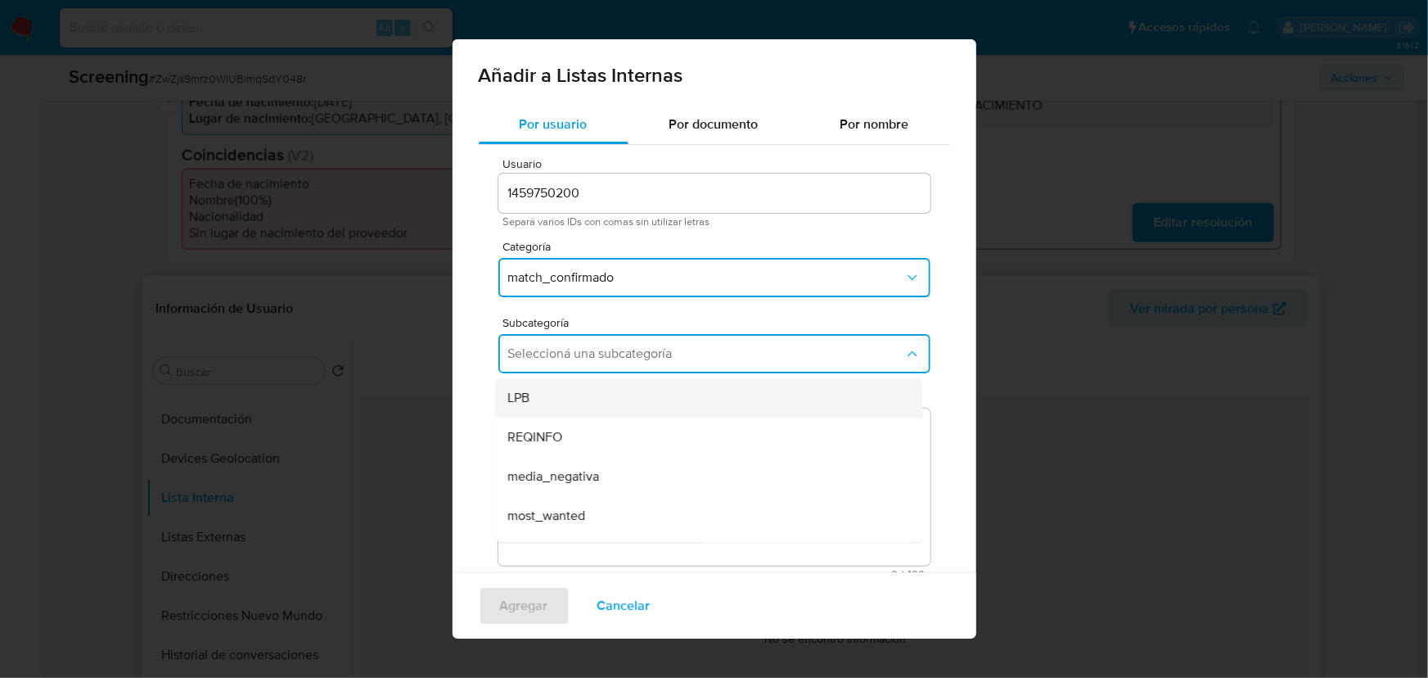
click at [581, 396] on div "LPB" at bounding box center [703, 397] width 391 height 39
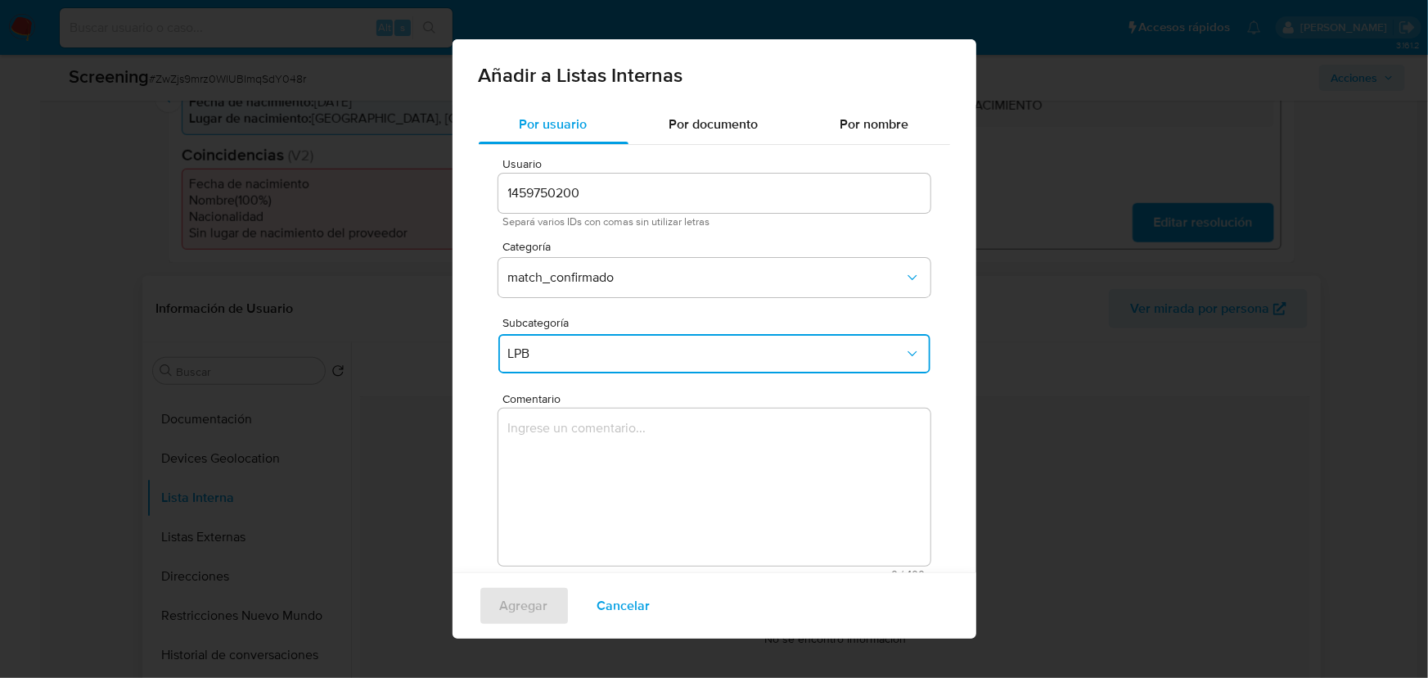
click at [556, 446] on textarea "Comentario" at bounding box center [714, 486] width 432 height 157
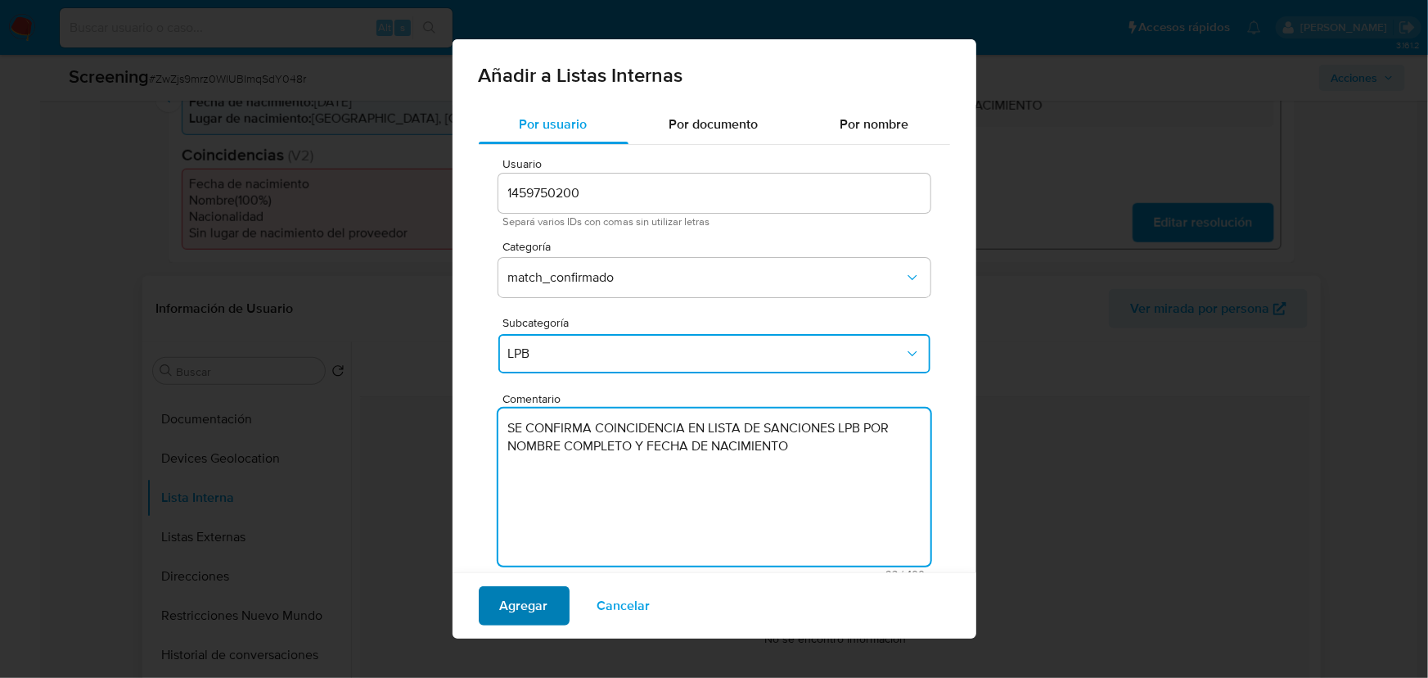
type textarea "SE CONFIRMA COINCIDENCIA EN LISTA DE SANCIONES LPB POR NOMBRE COMPLETO Y FECHA …"
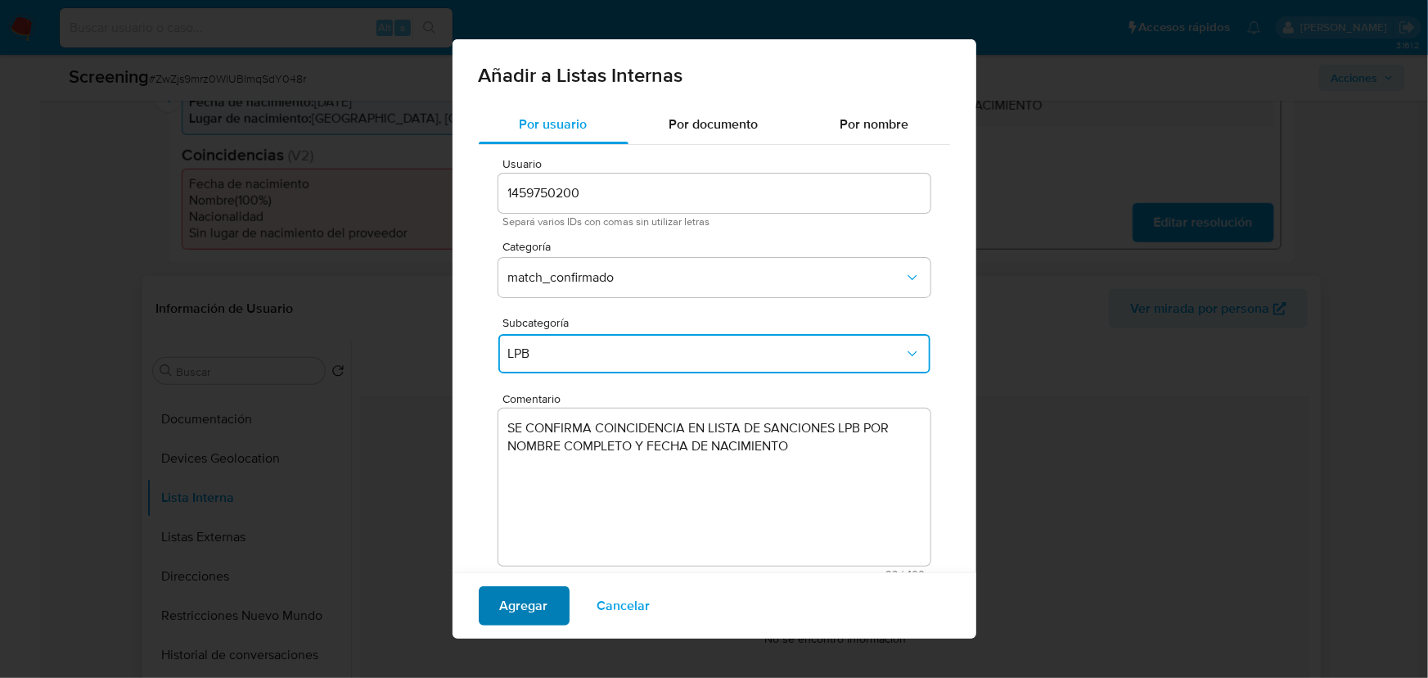
click at [531, 596] on span "Agregar" at bounding box center [524, 606] width 48 height 36
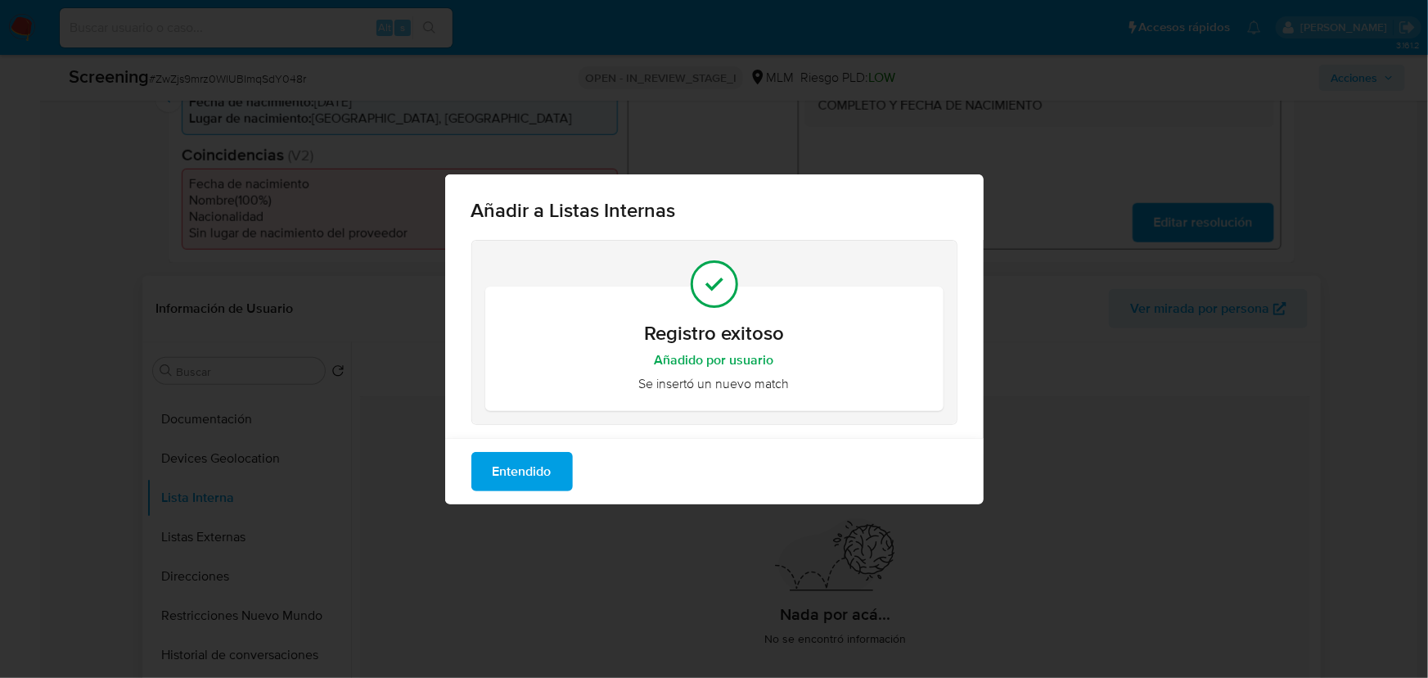
click at [524, 485] on span "Entendido" at bounding box center [522, 471] width 59 height 36
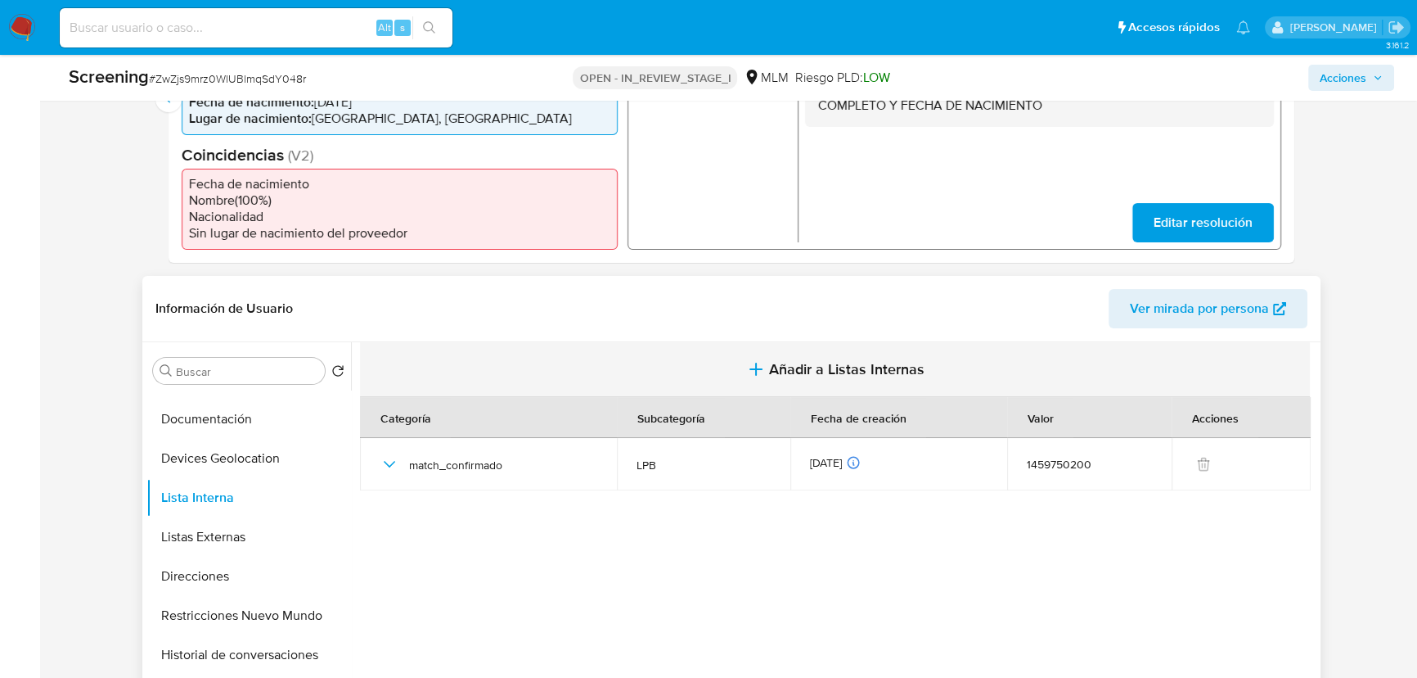
click at [822, 360] on span "Añadir a Listas Internas" at bounding box center [846, 369] width 155 height 18
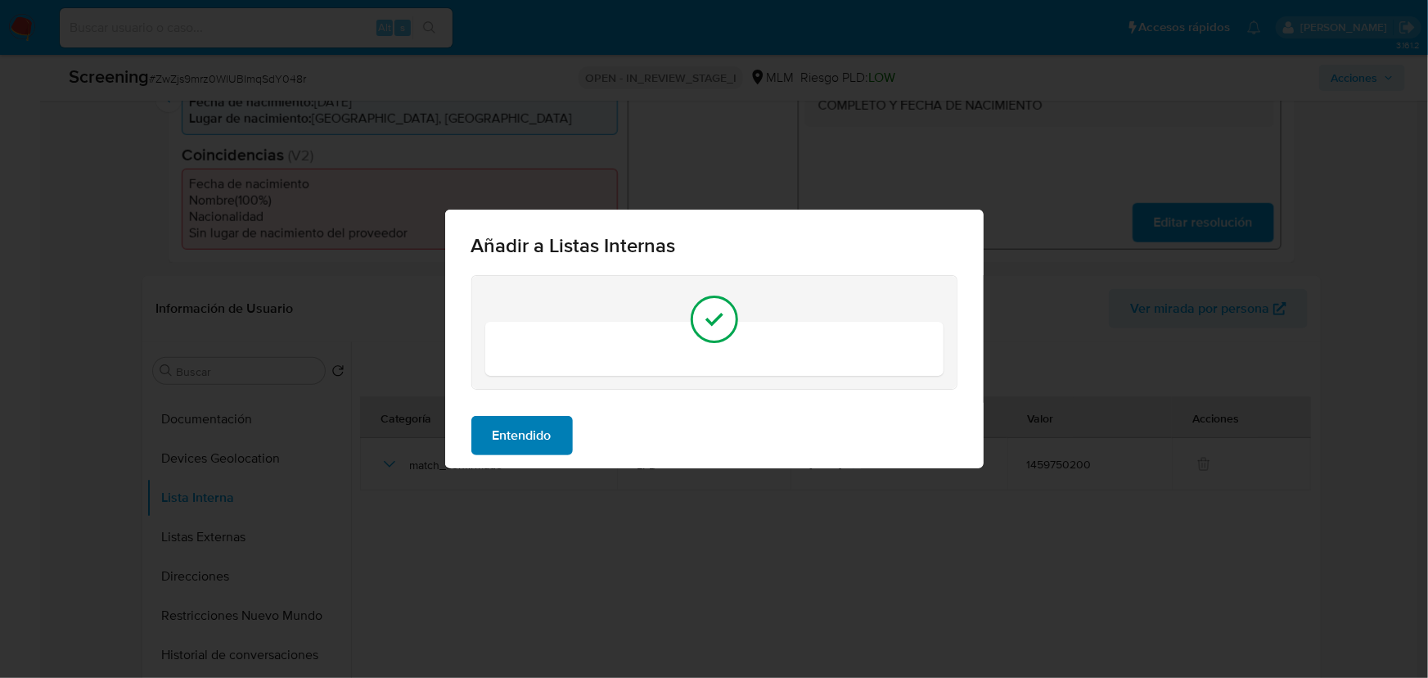
click at [525, 430] on span "Entendido" at bounding box center [522, 435] width 59 height 36
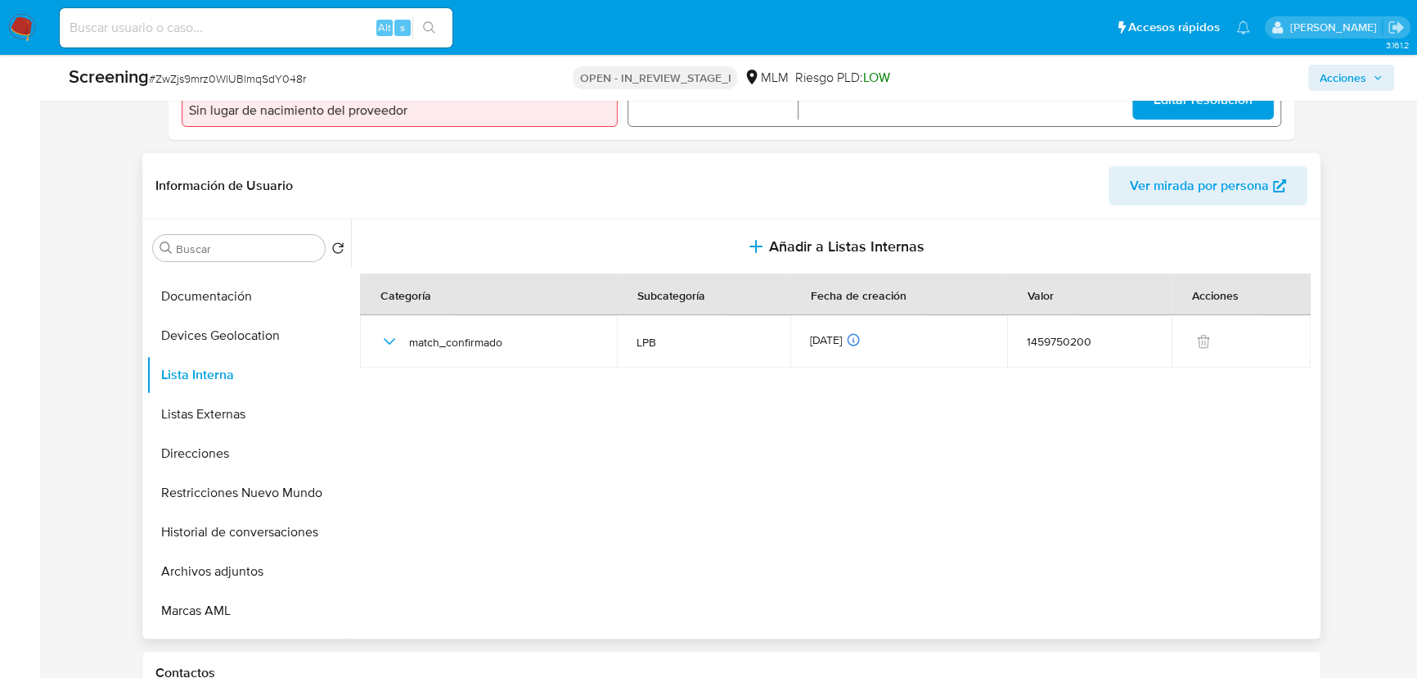
scroll to position [639, 0]
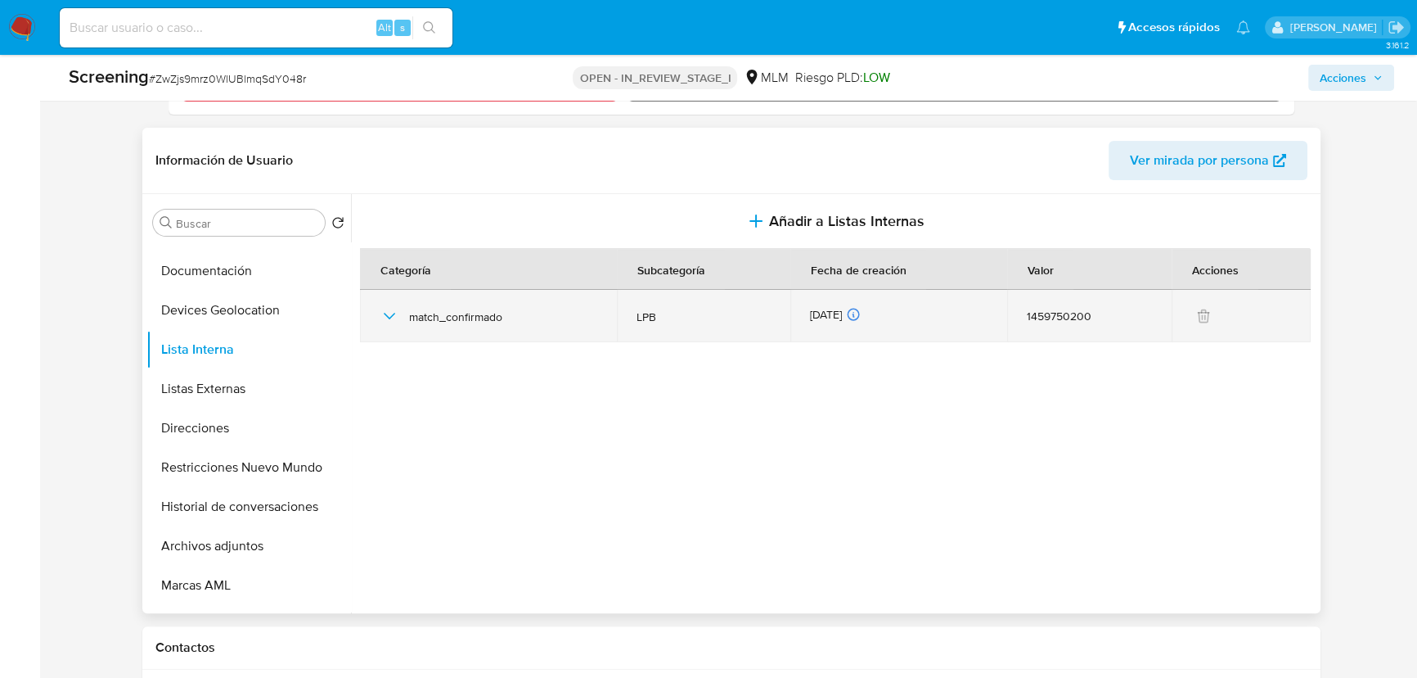
click at [393, 317] on icon "button" at bounding box center [390, 316] width 20 height 20
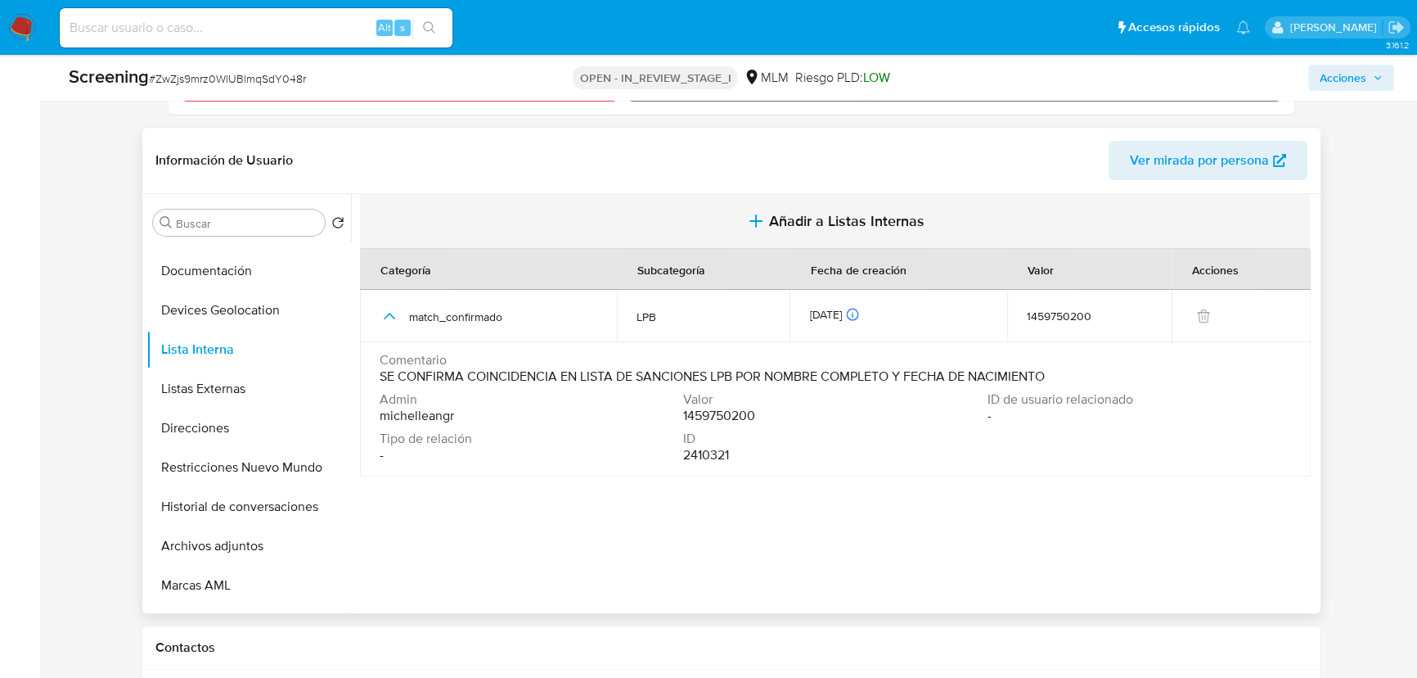
click at [827, 215] on span "Añadir a Listas Internas" at bounding box center [846, 221] width 155 height 18
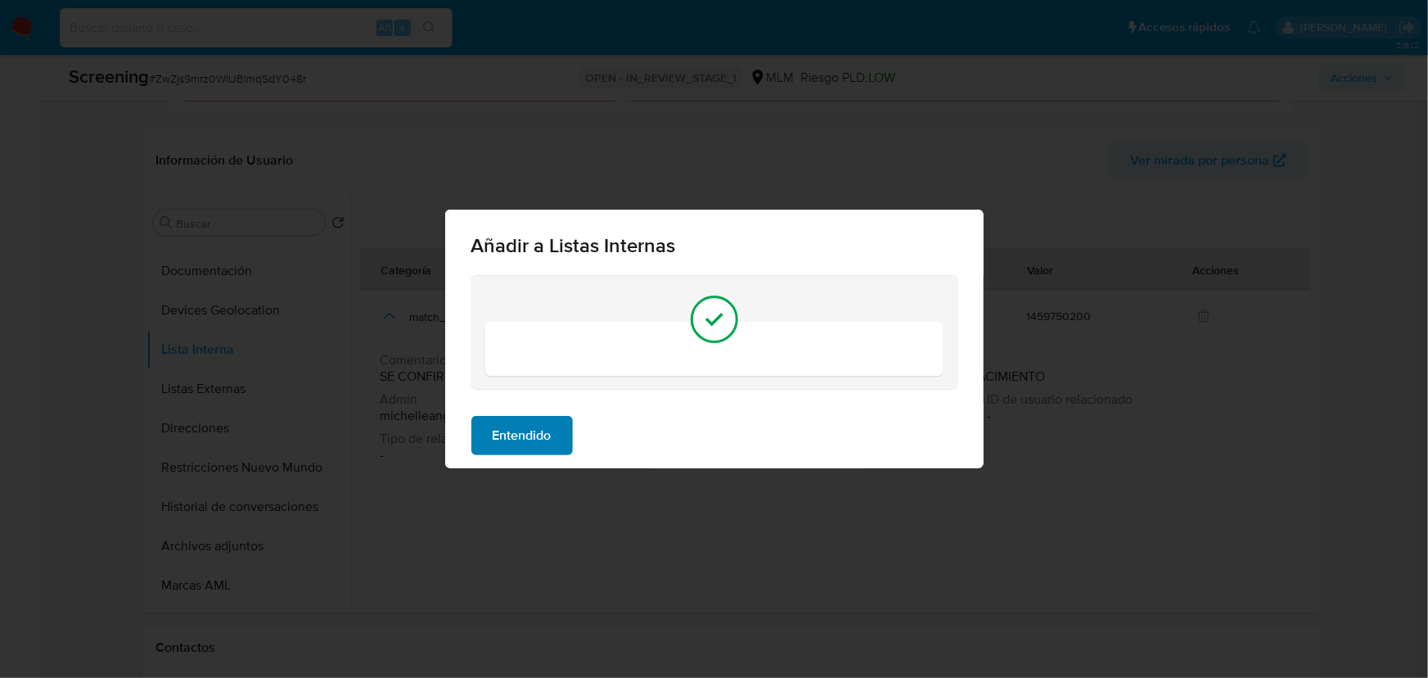
click at [535, 432] on span "Entendido" at bounding box center [522, 435] width 59 height 36
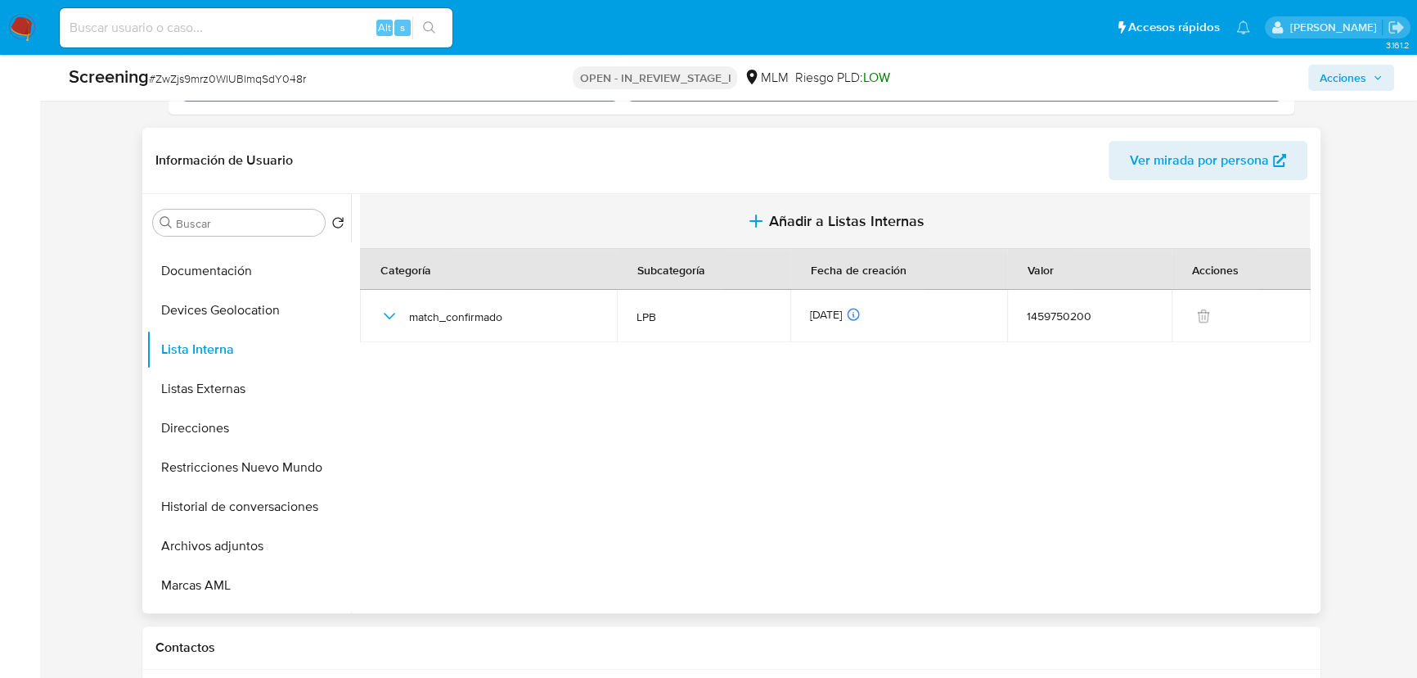
click at [760, 216] on icon "button" at bounding box center [756, 221] width 20 height 20
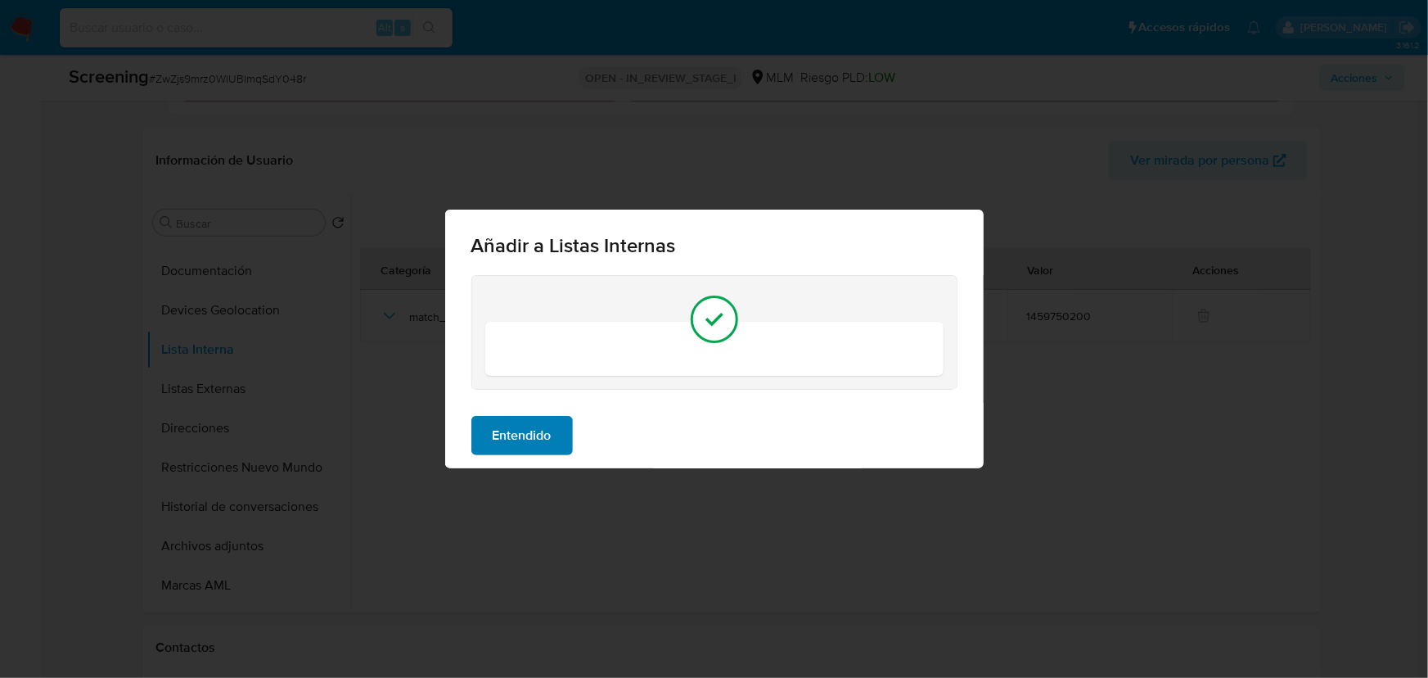
click at [498, 434] on span "Entendido" at bounding box center [522, 435] width 59 height 36
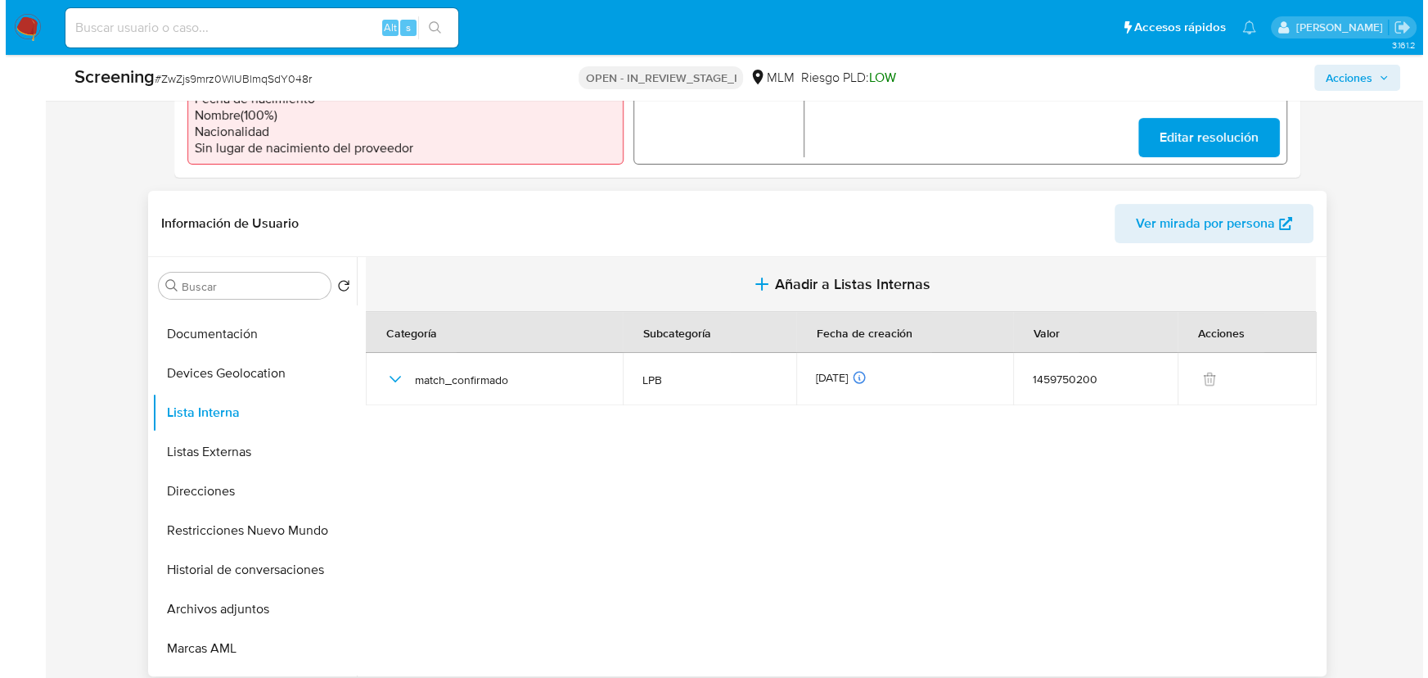
scroll to position [491, 0]
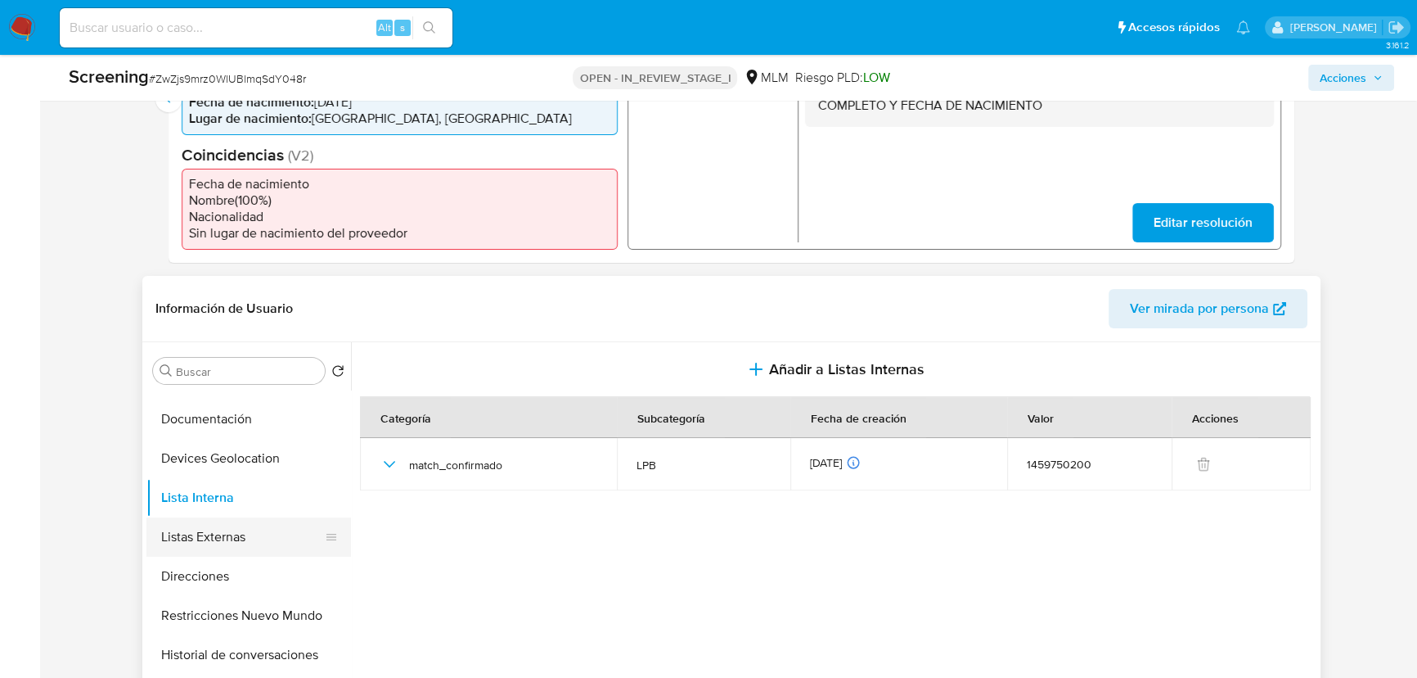
click at [263, 520] on button "Listas Externas" at bounding box center [241, 536] width 191 height 39
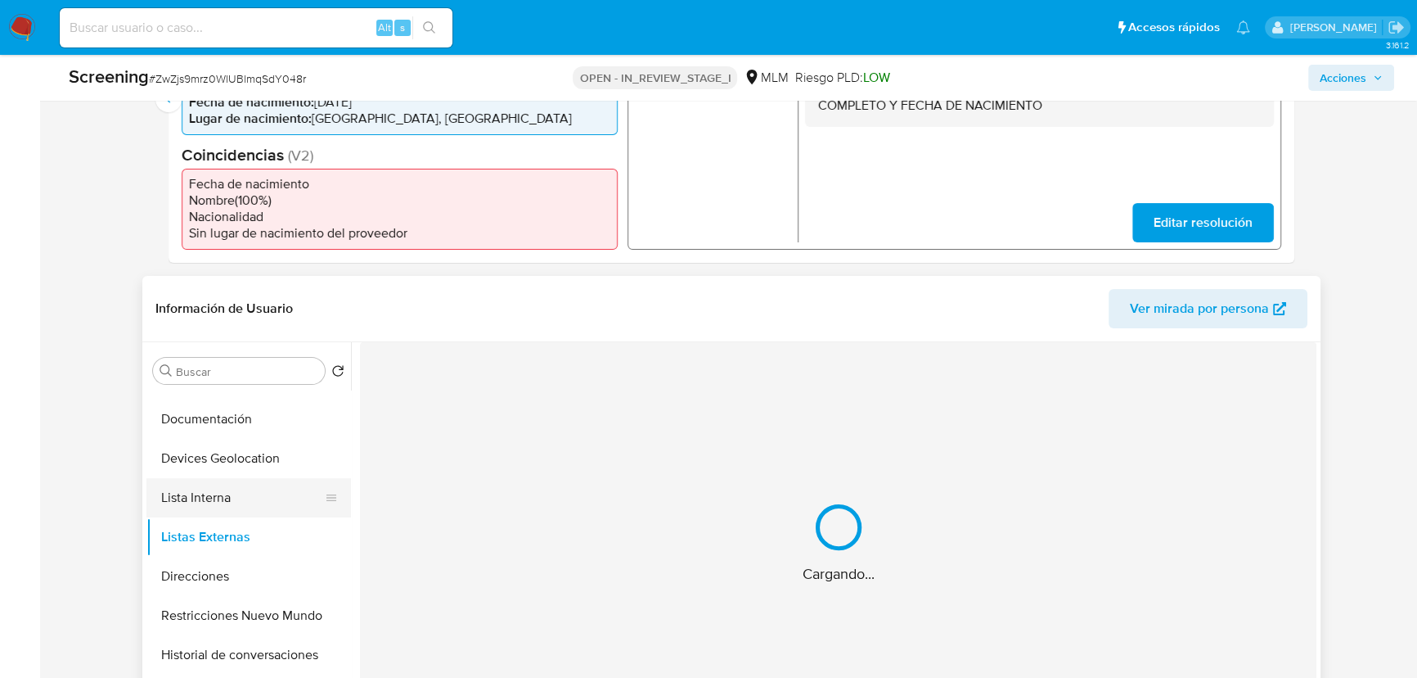
click at [237, 504] on button "Lista Interna" at bounding box center [241, 497] width 191 height 39
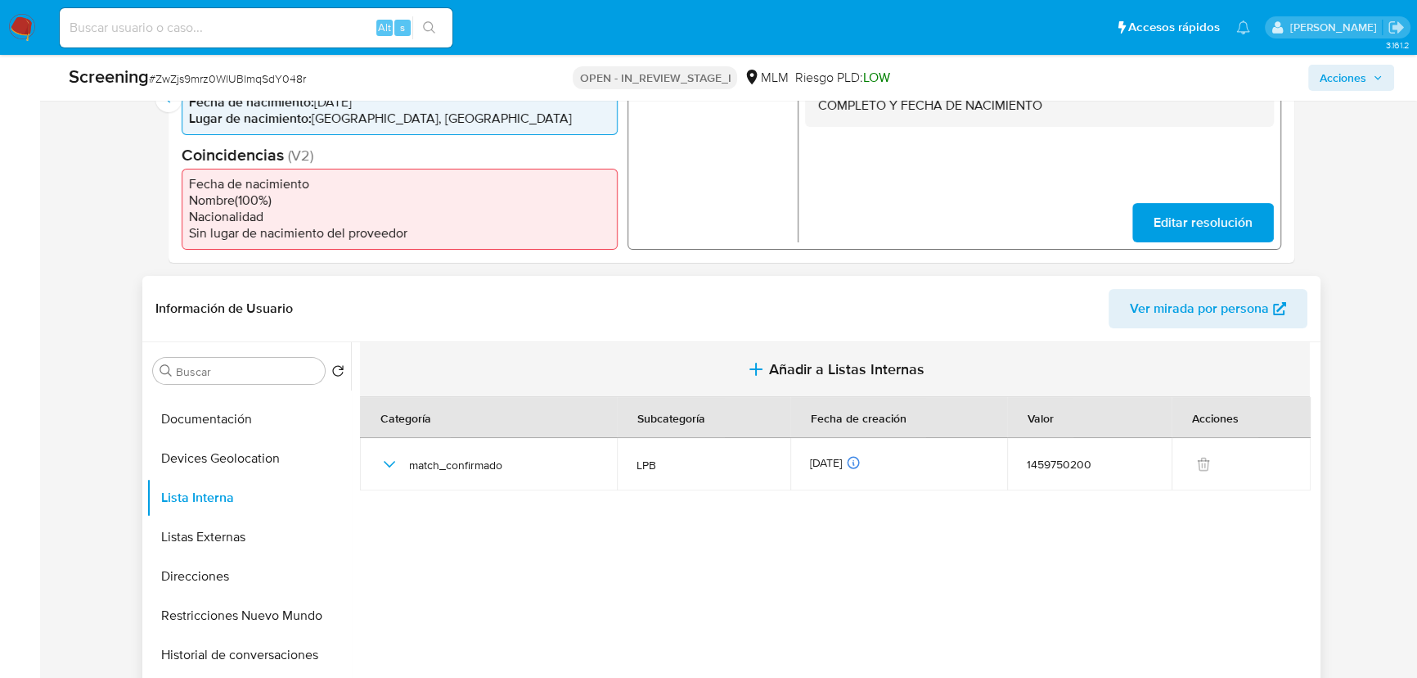
click at [777, 368] on span "Añadir a Listas Internas" at bounding box center [846, 369] width 155 height 18
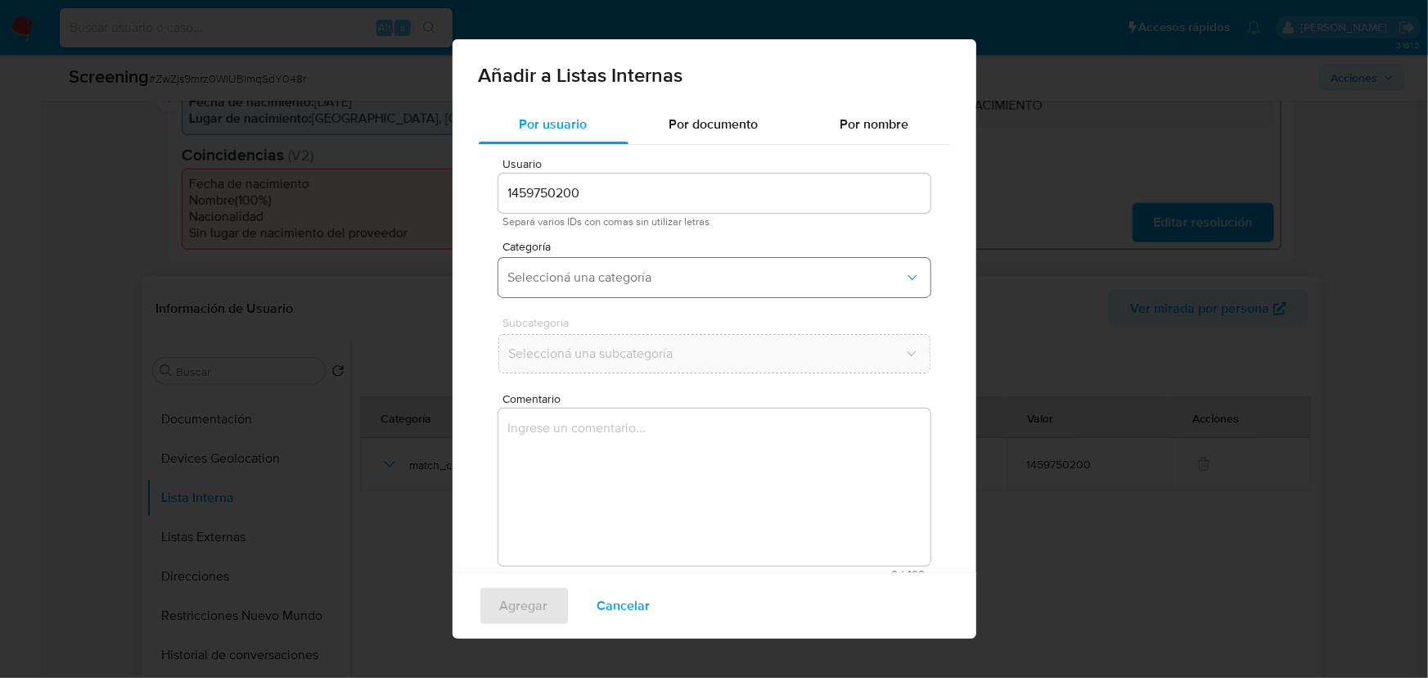
click at [550, 286] on button "Seleccioná una categoría" at bounding box center [714, 277] width 432 height 39
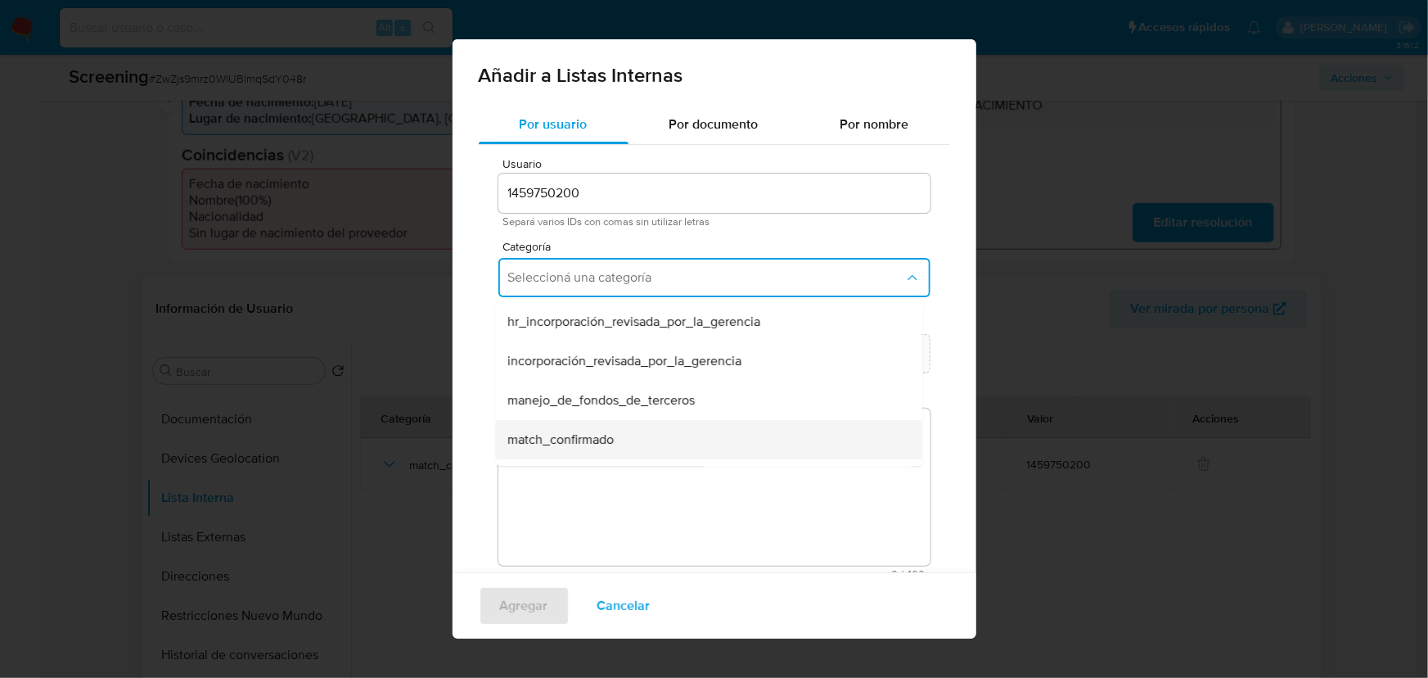
click at [570, 432] on span "match_confirmado" at bounding box center [561, 439] width 106 height 16
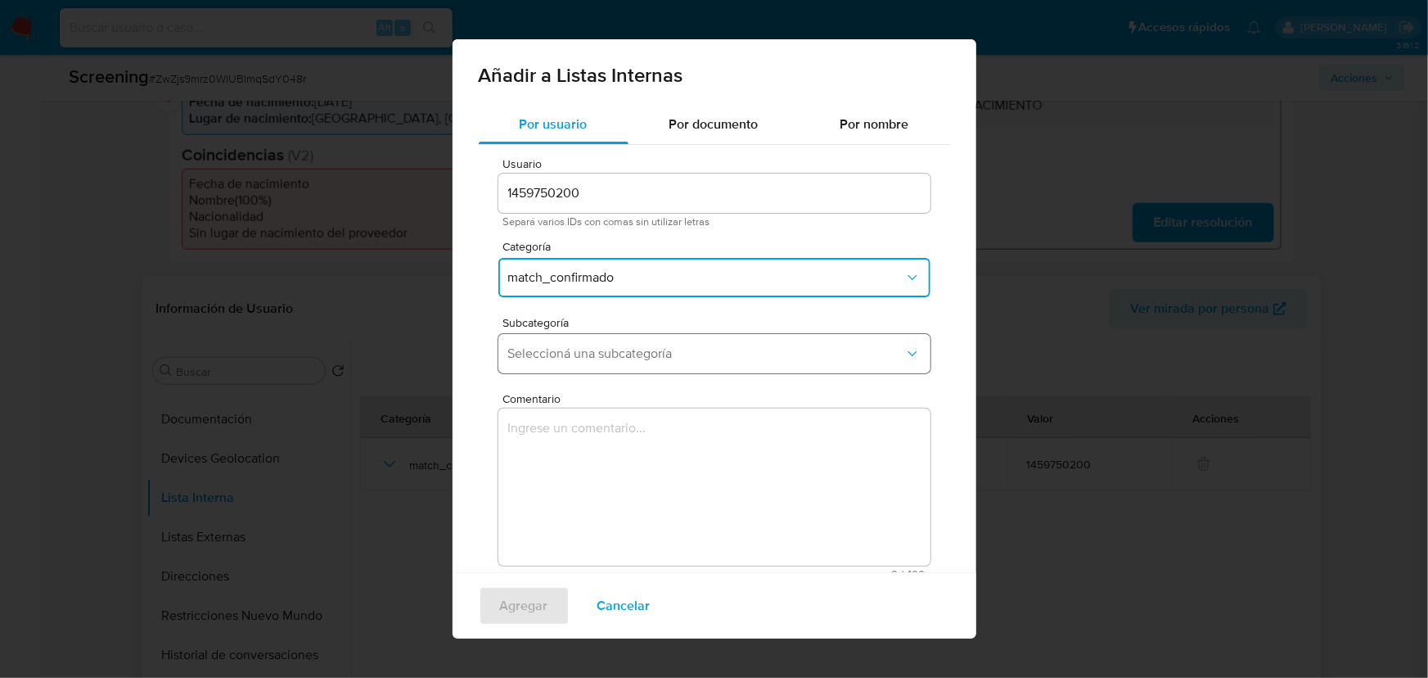
click at [591, 354] on span "Seleccioná una subcategoría" at bounding box center [706, 353] width 396 height 16
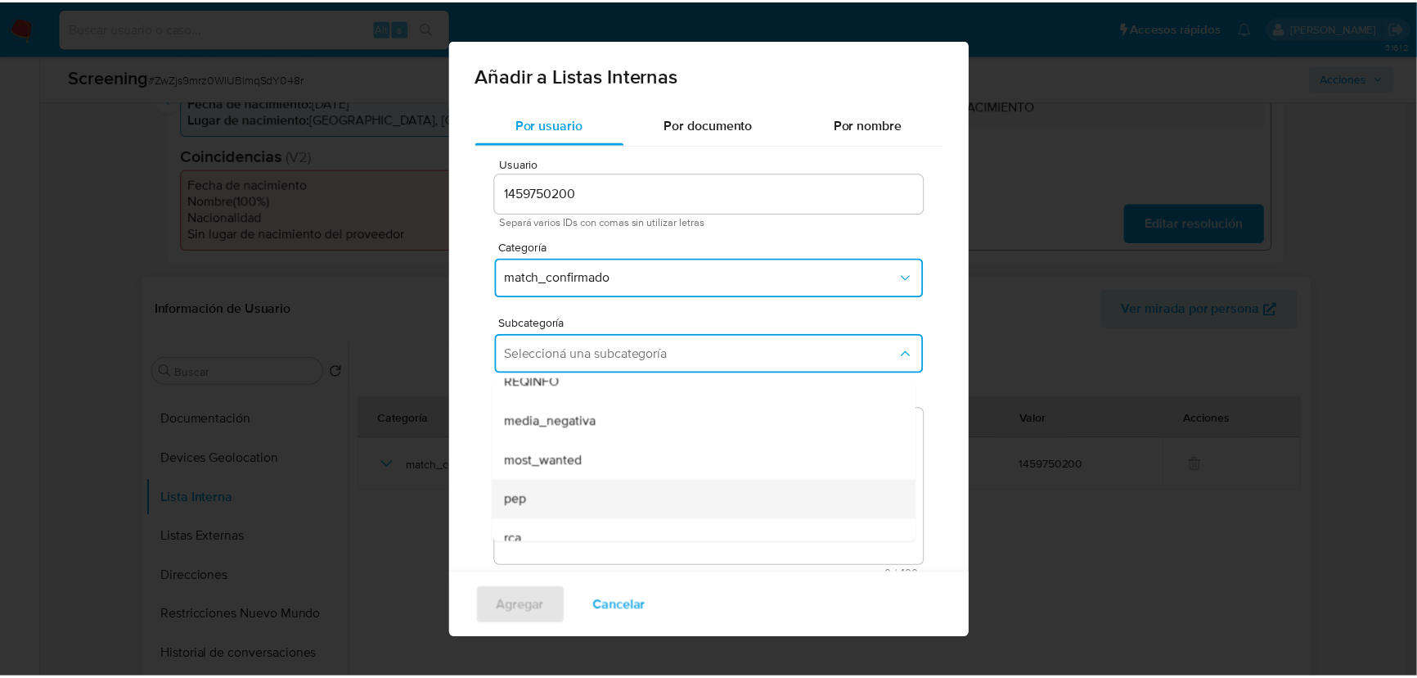
scroll to position [110, 0]
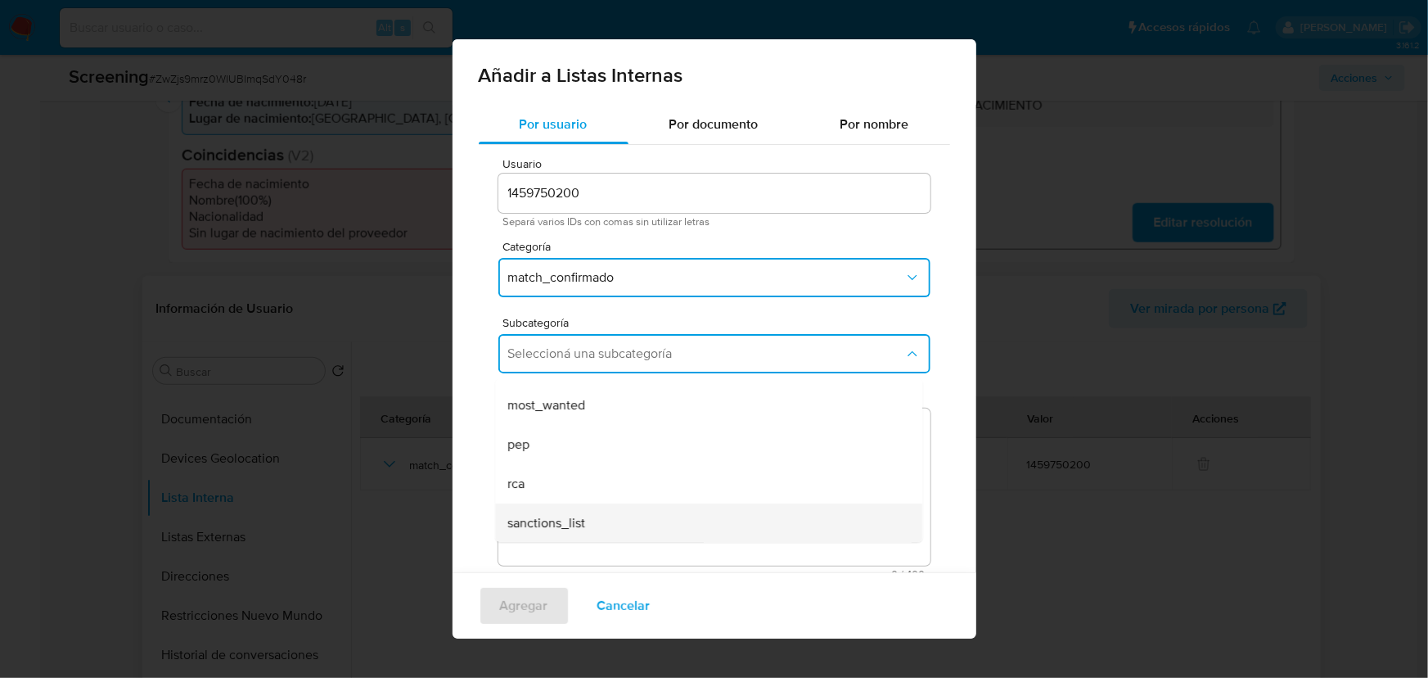
click at [570, 508] on div "sanctions_list" at bounding box center [703, 522] width 391 height 39
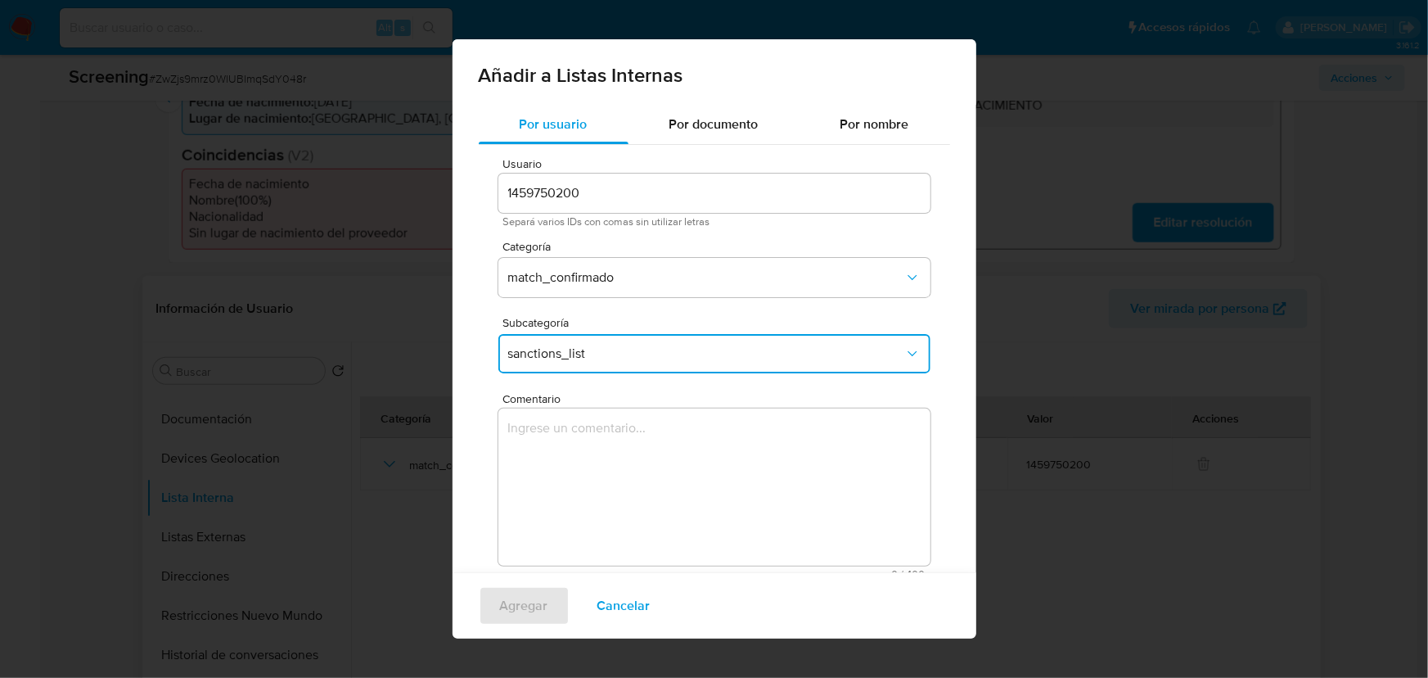
click at [576, 489] on textarea "Comentario" at bounding box center [714, 486] width 432 height 157
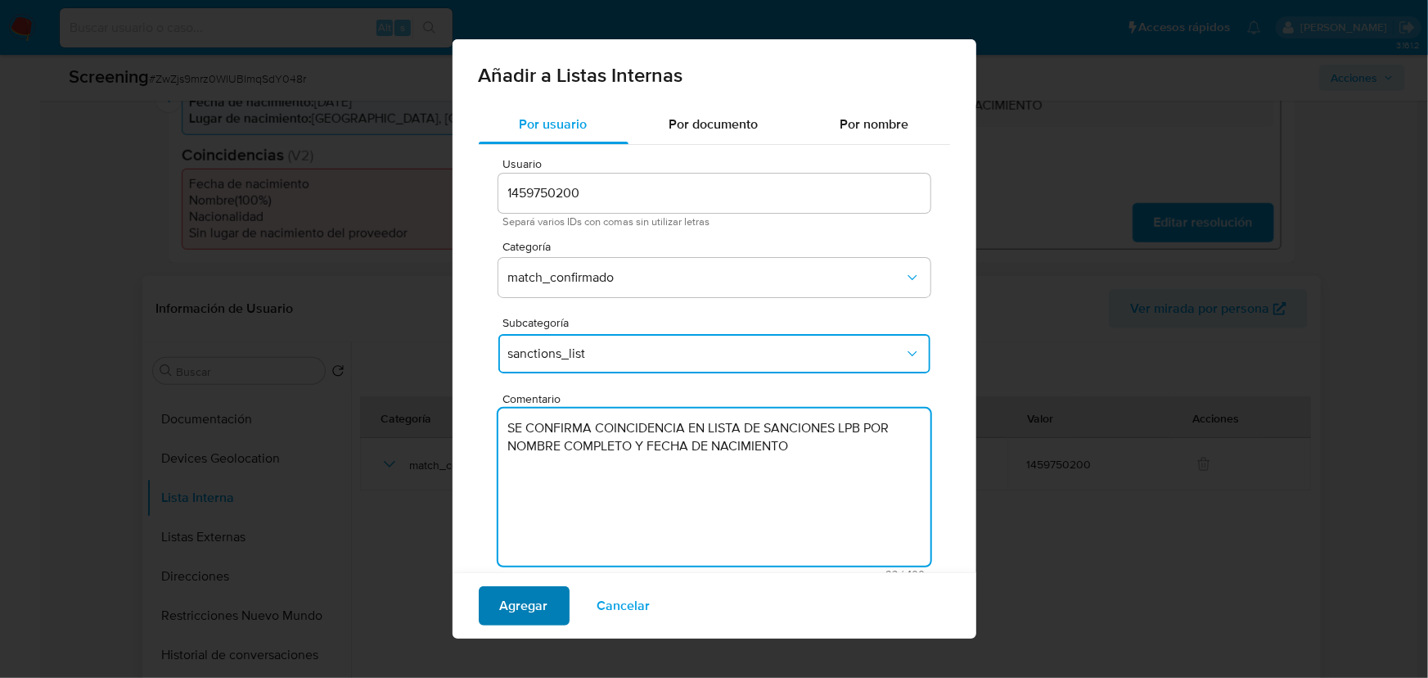
type textarea "SE CONFIRMA COINCIDENCIA EN LISTA DE SANCIONES LPB POR NOMBRE COMPLETO Y FECHA …"
click at [518, 596] on span "Agregar" at bounding box center [524, 606] width 48 height 36
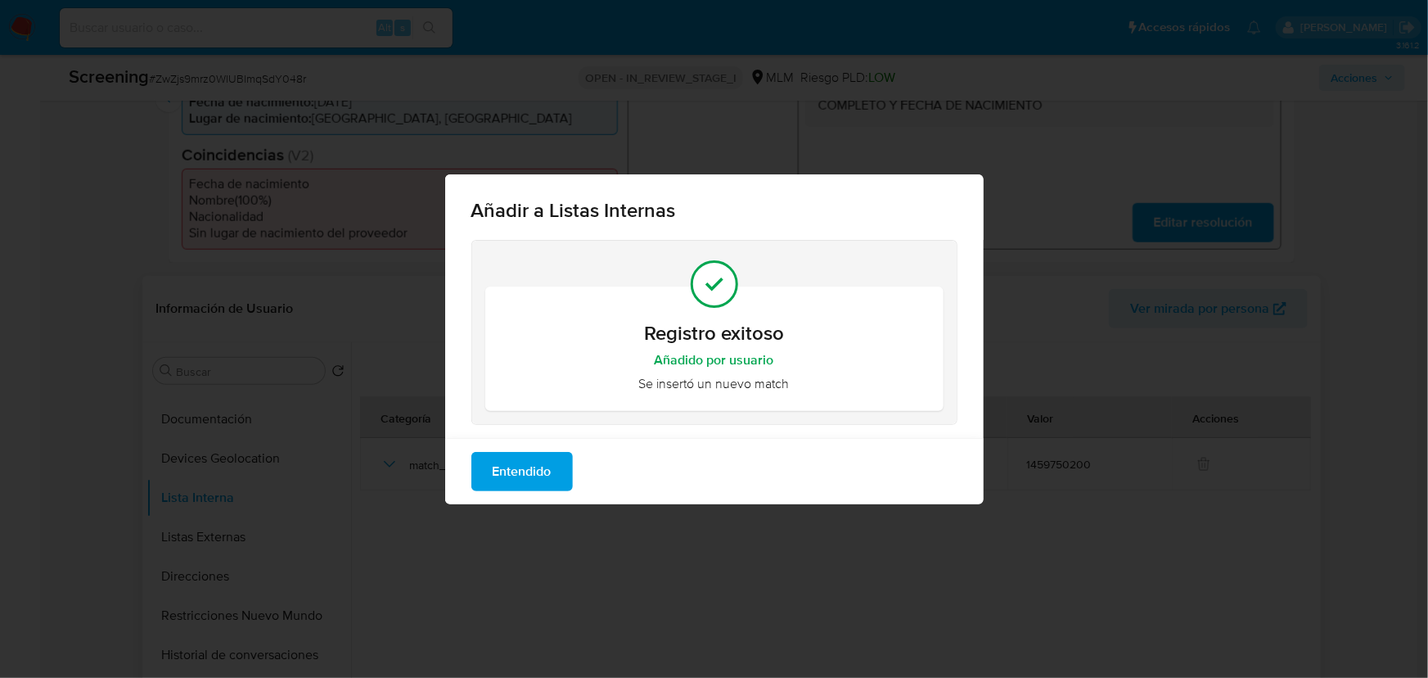
click at [520, 480] on span "Entendido" at bounding box center [522, 471] width 59 height 36
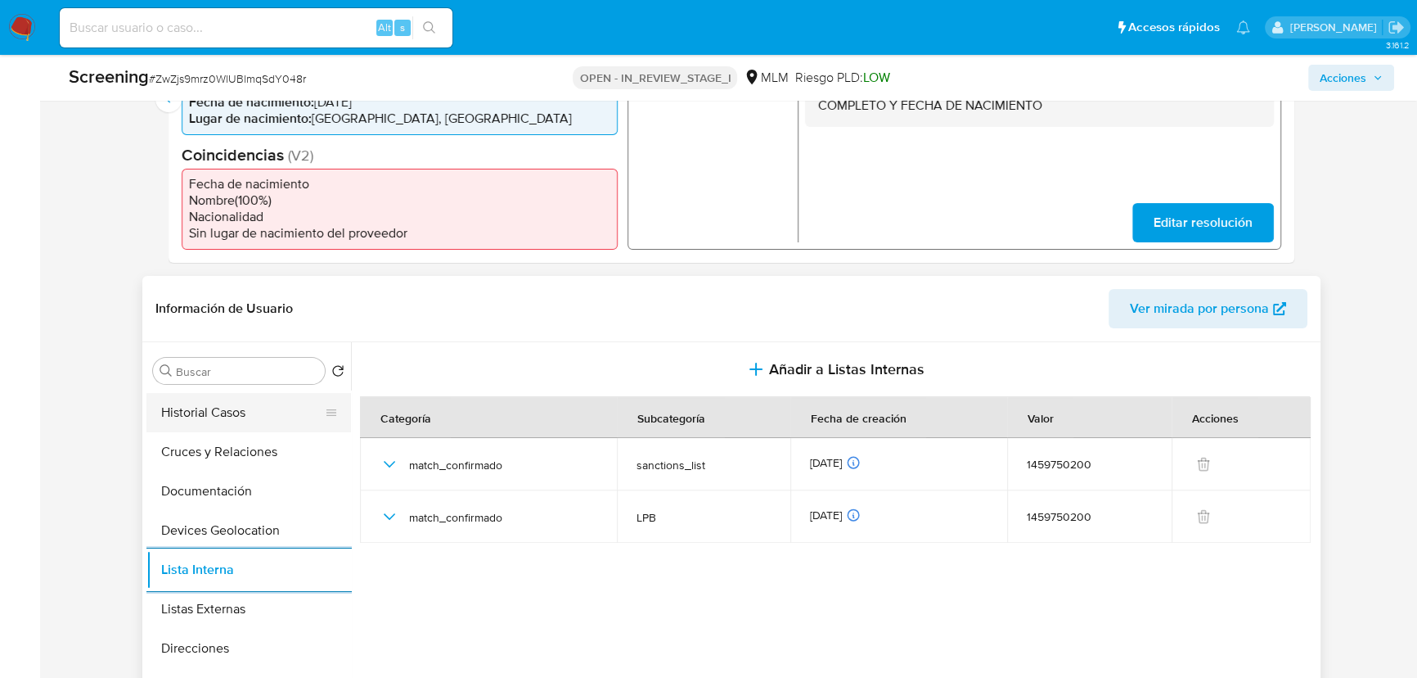
scroll to position [0, 0]
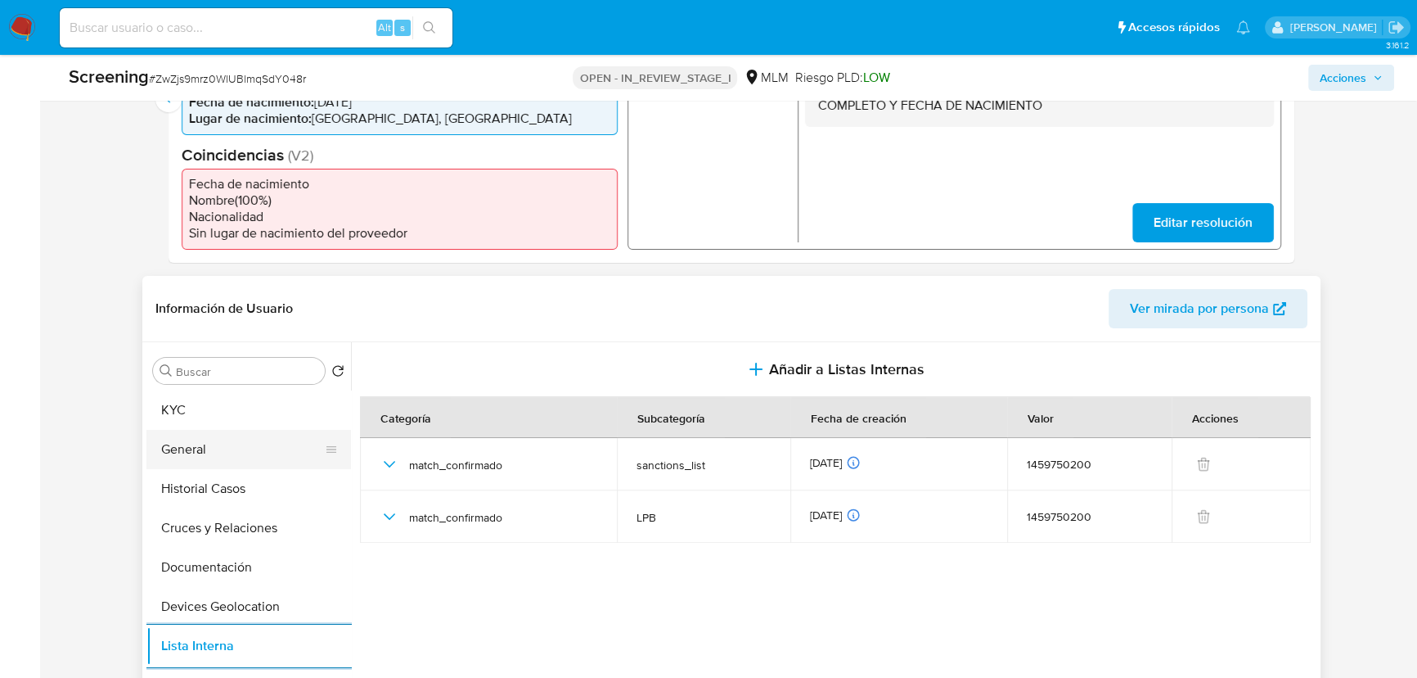
drag, startPoint x: 209, startPoint y: 442, endPoint x: 227, endPoint y: 442, distance: 18.0
click at [210, 442] on button "General" at bounding box center [241, 449] width 191 height 39
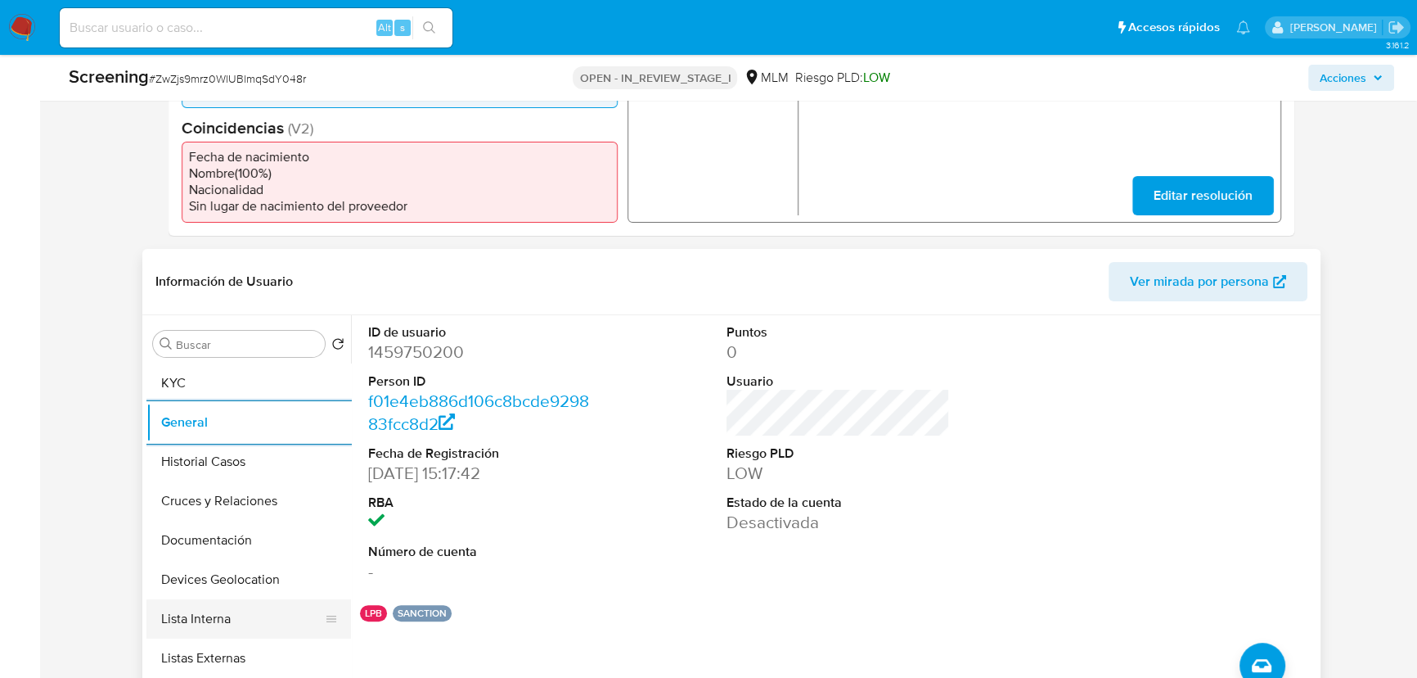
scroll to position [595, 0]
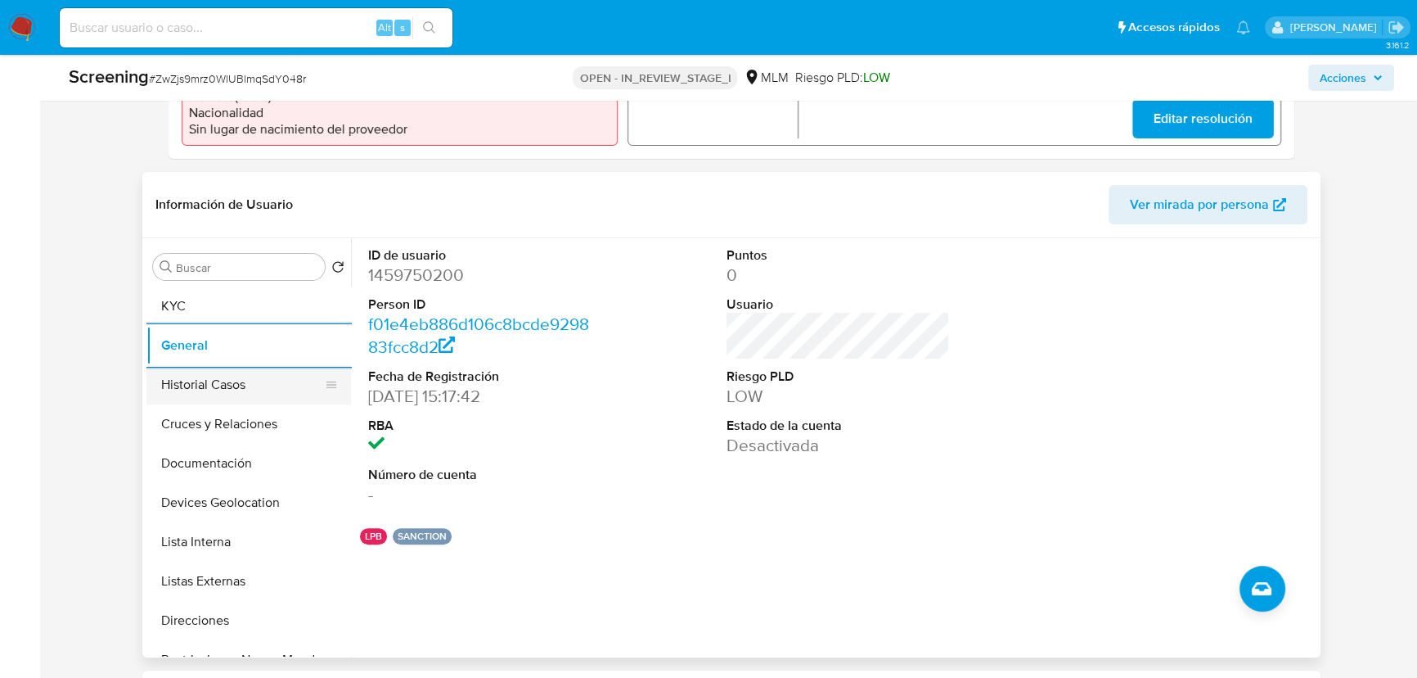
click at [223, 383] on button "Historial Casos" at bounding box center [241, 384] width 191 height 39
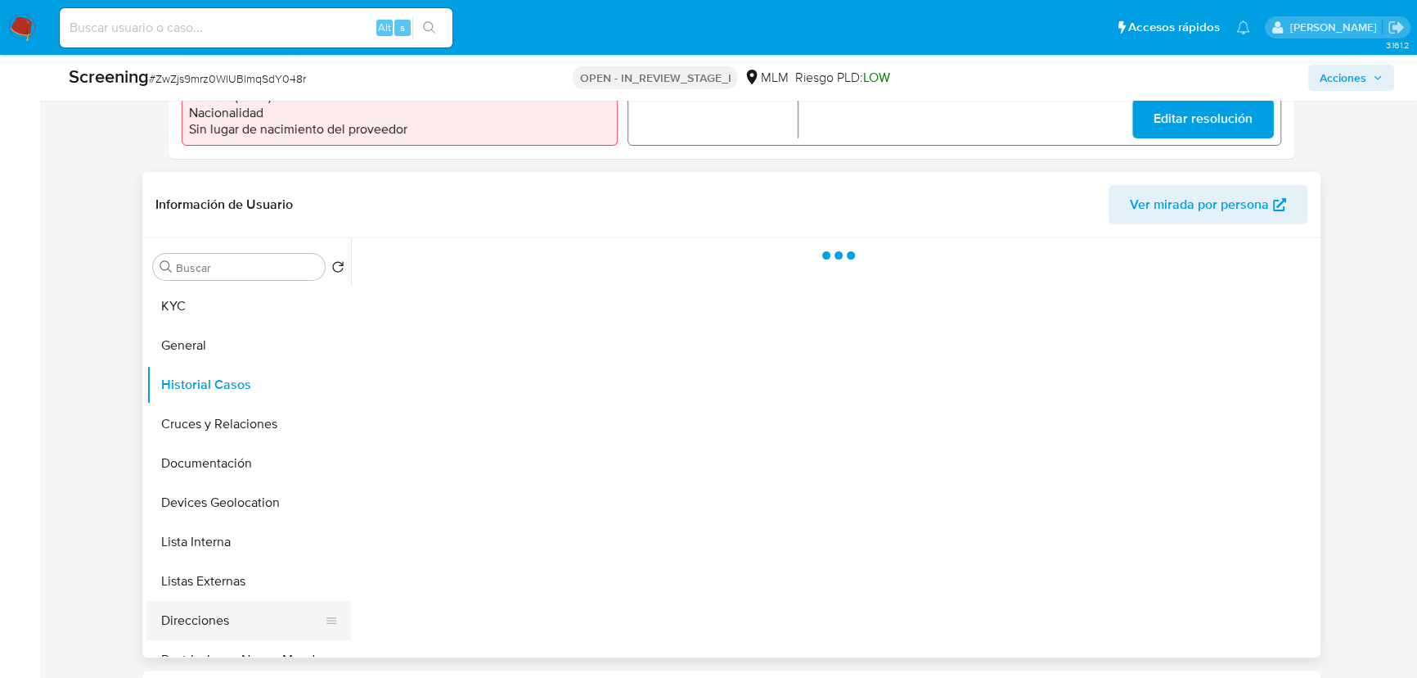
scroll to position [74, 0]
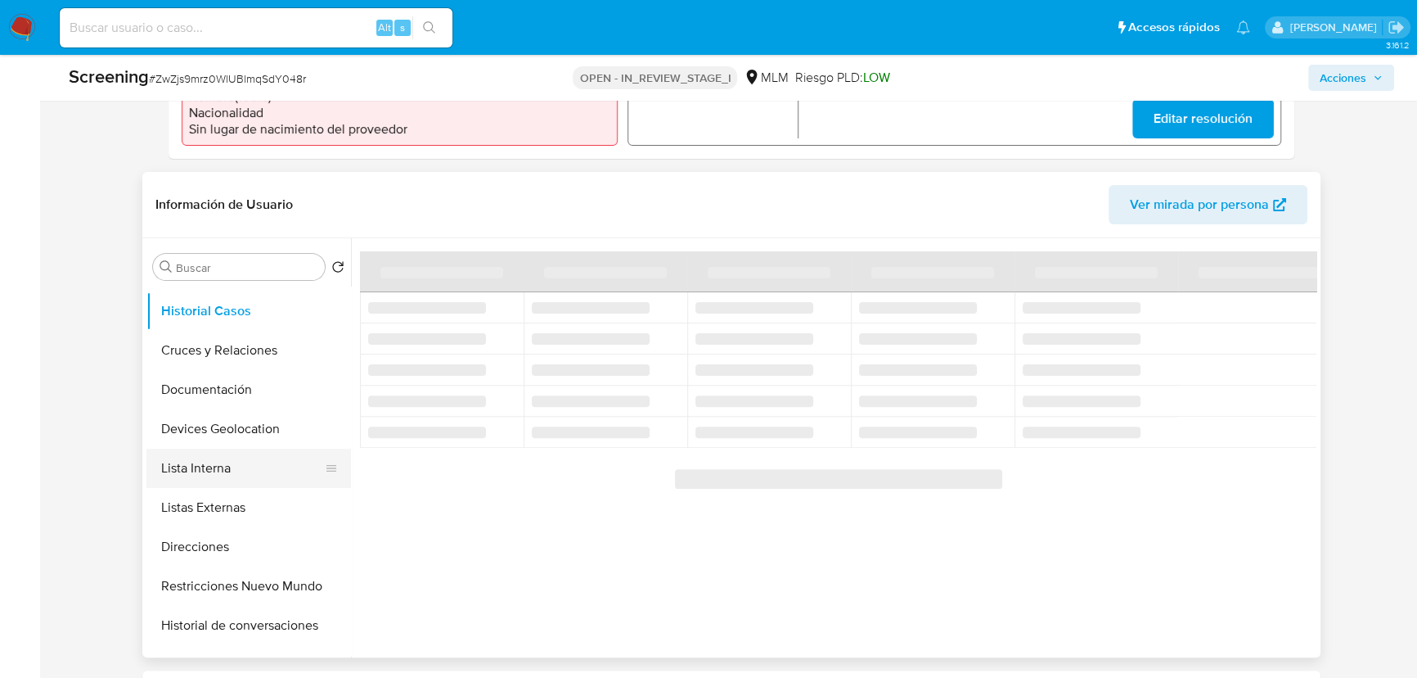
click at [227, 466] on button "Lista Interna" at bounding box center [241, 467] width 191 height 39
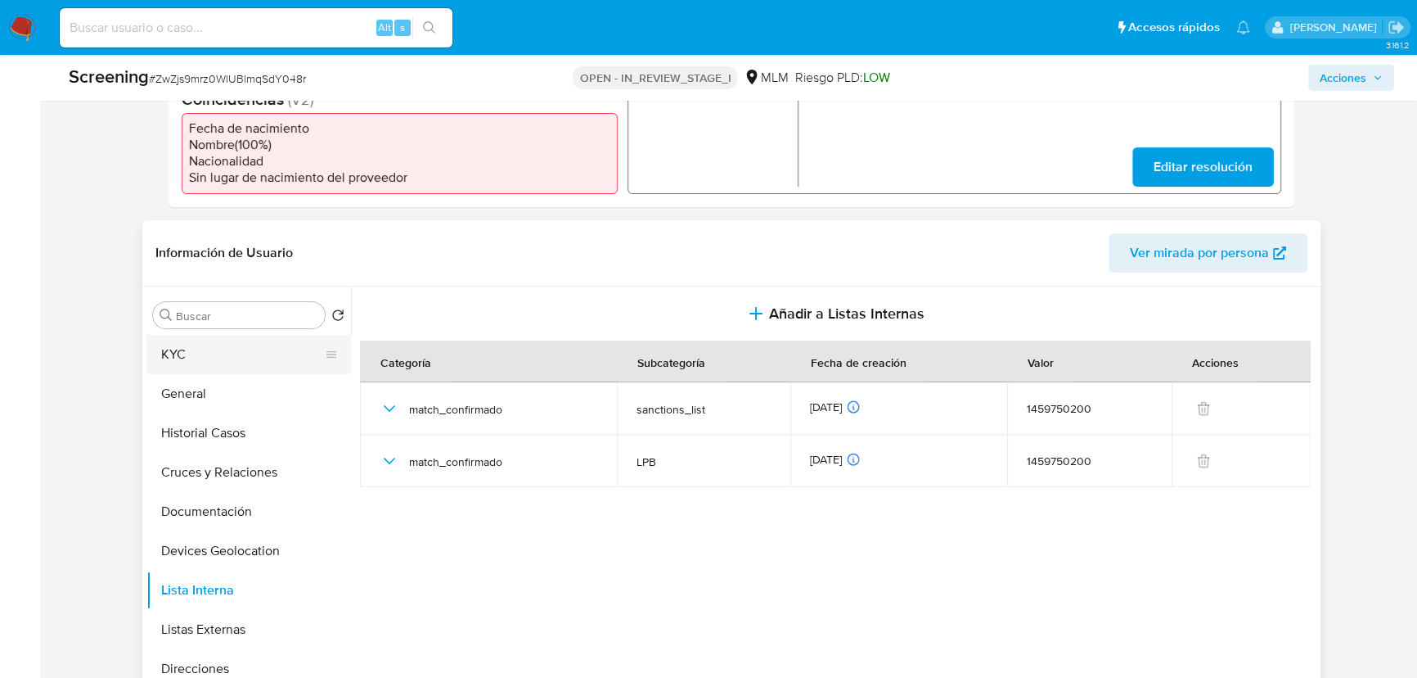
scroll to position [520, 0]
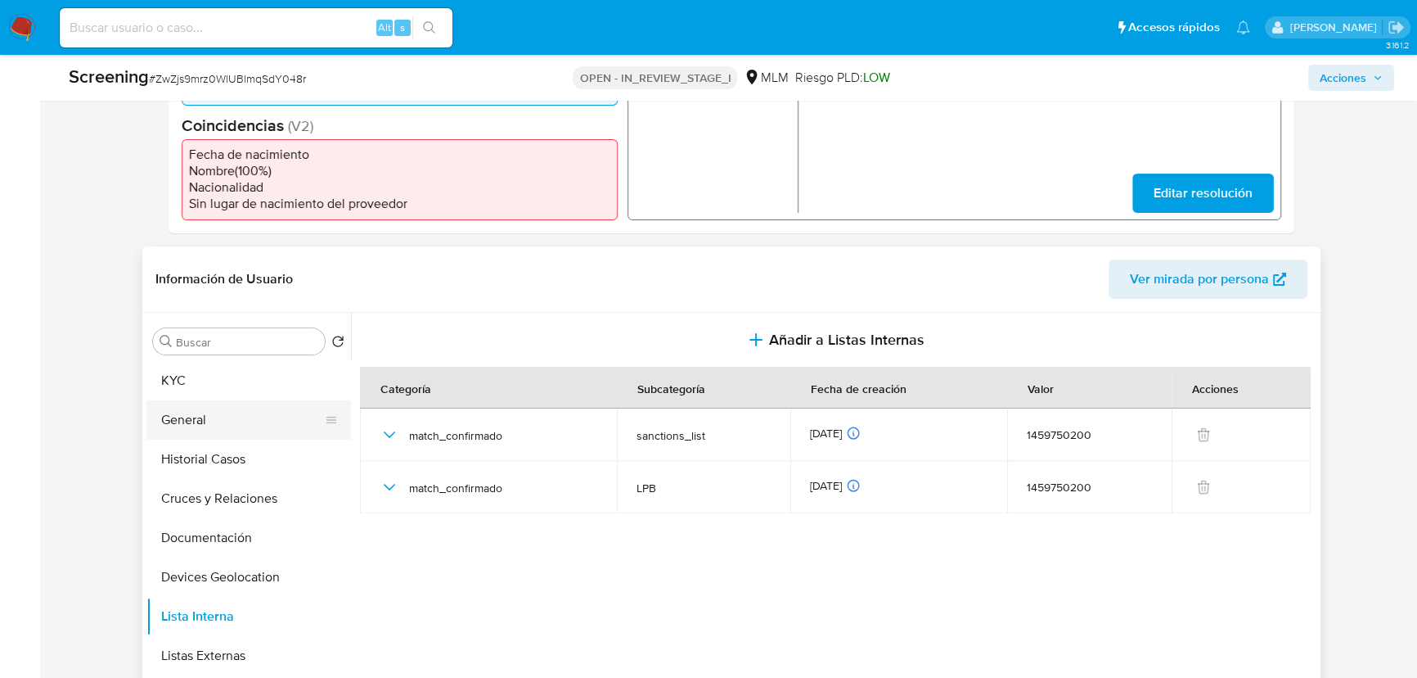
click at [191, 400] on button "General" at bounding box center [241, 419] width 191 height 39
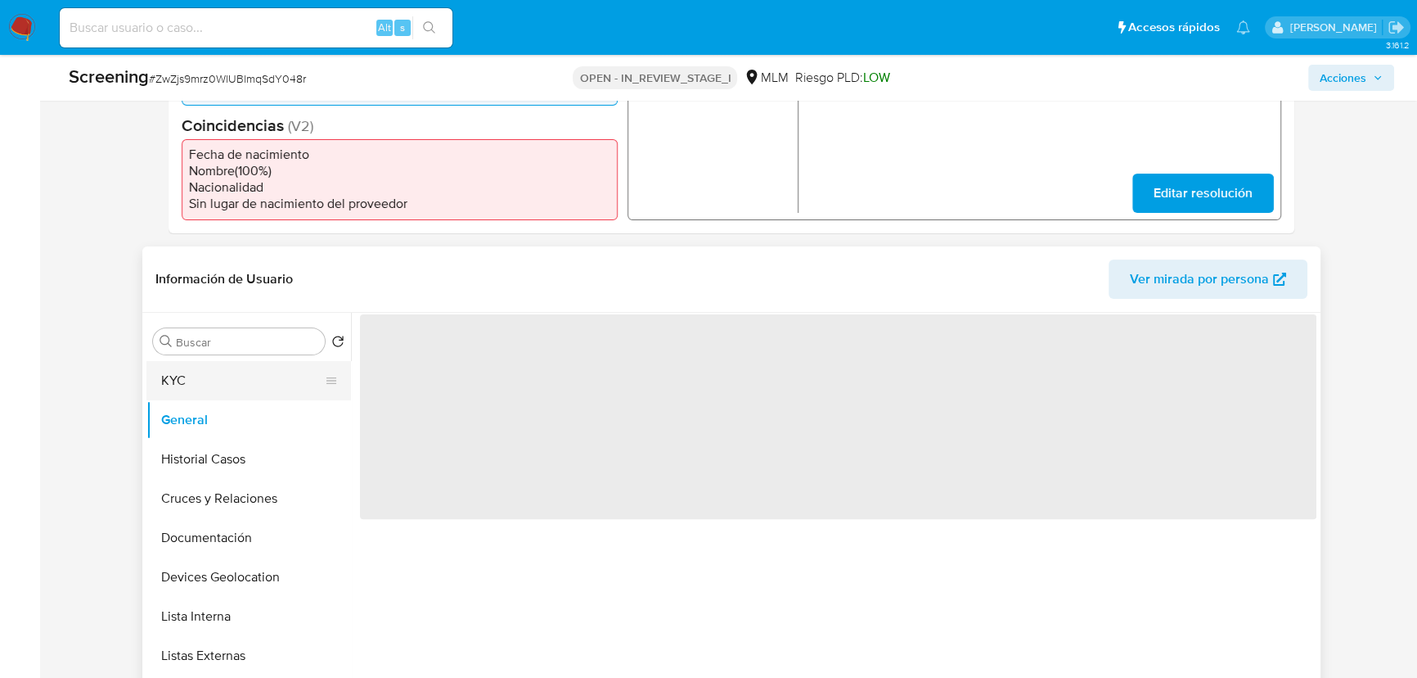
click at [192, 385] on button "KYC" at bounding box center [241, 380] width 191 height 39
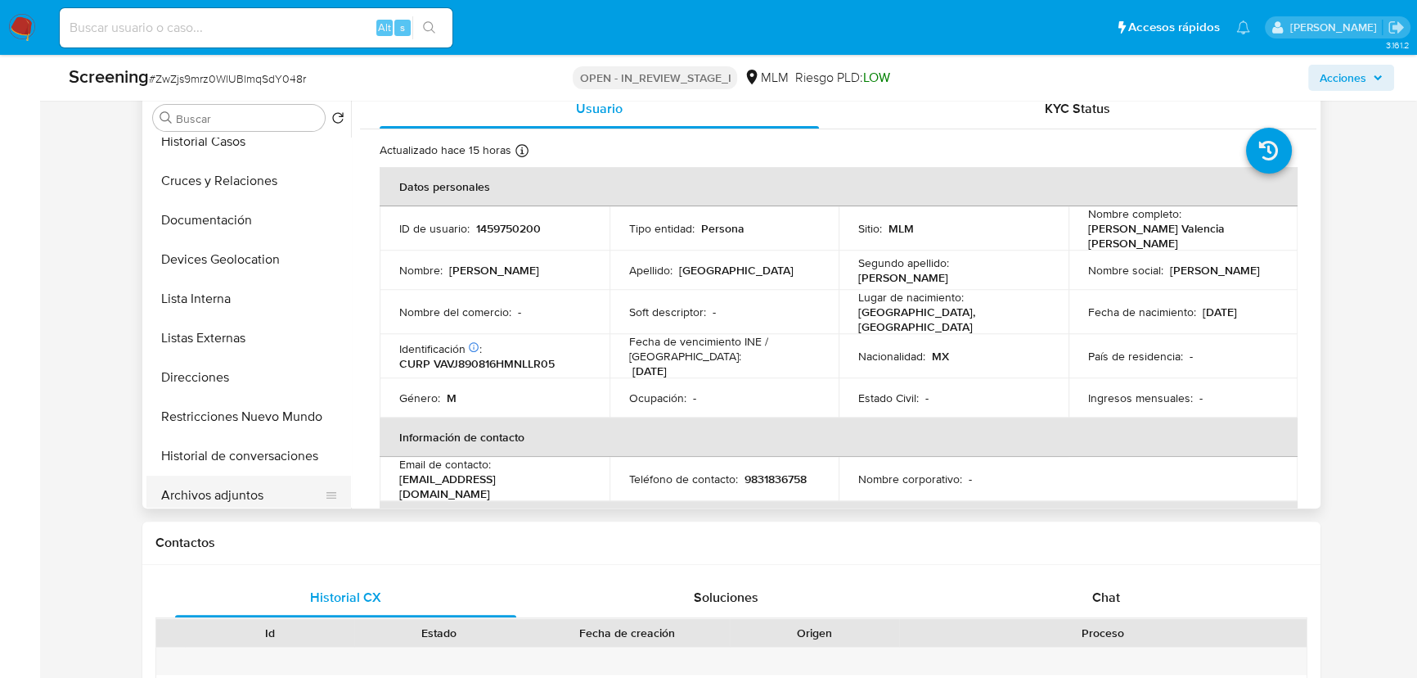
scroll to position [148, 0]
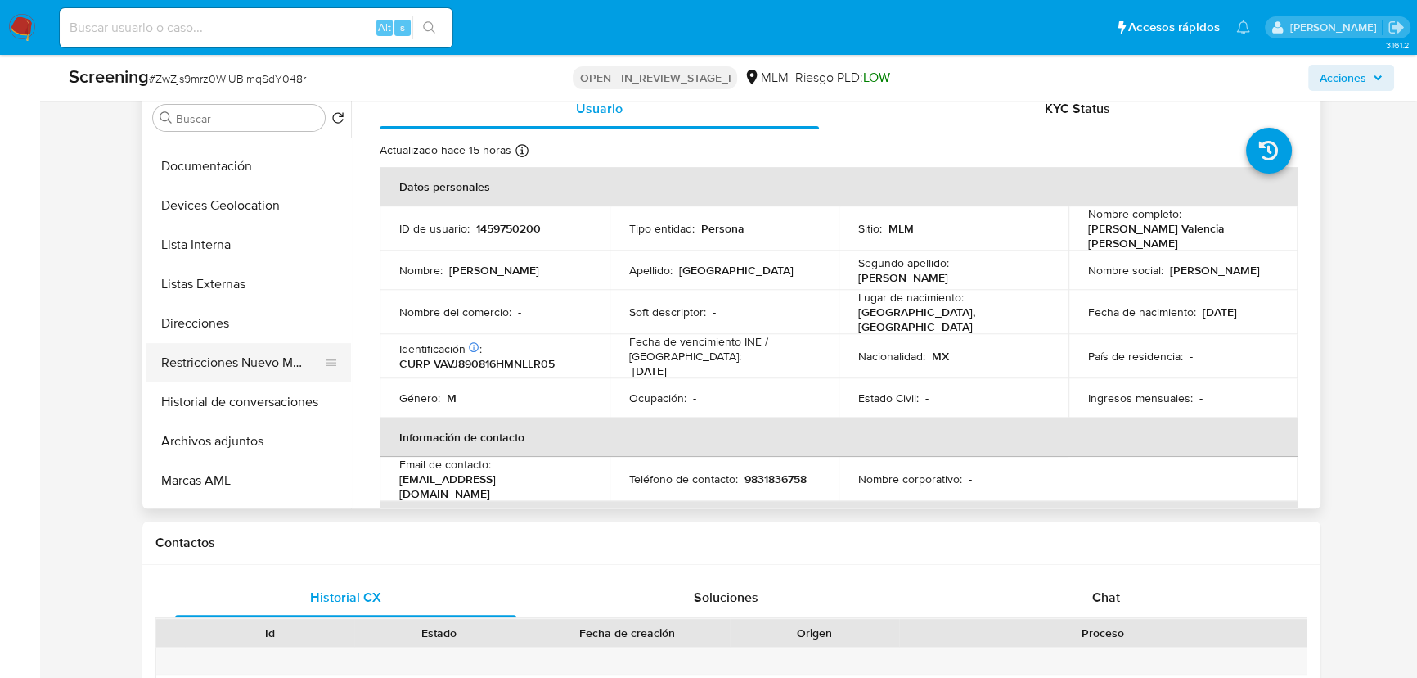
click at [241, 378] on button "Restricciones Nuevo Mundo" at bounding box center [241, 362] width 191 height 39
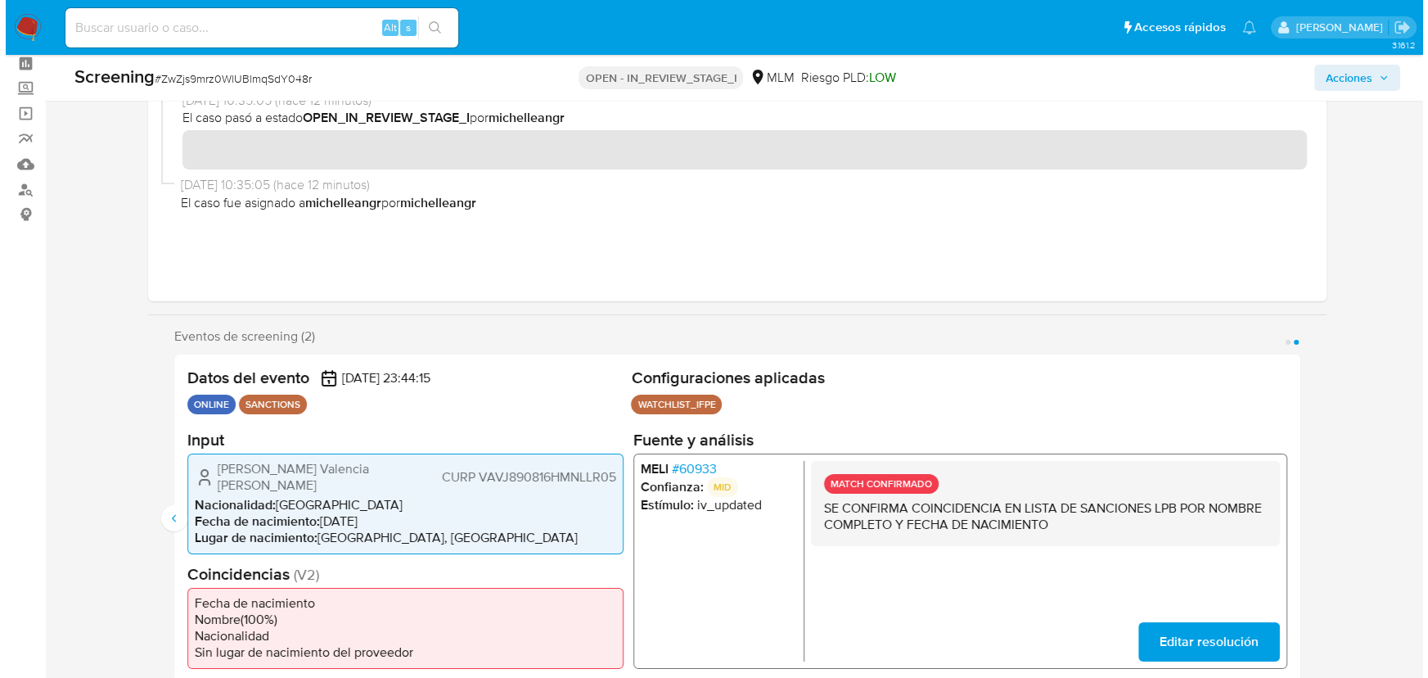
scroll to position [0, 0]
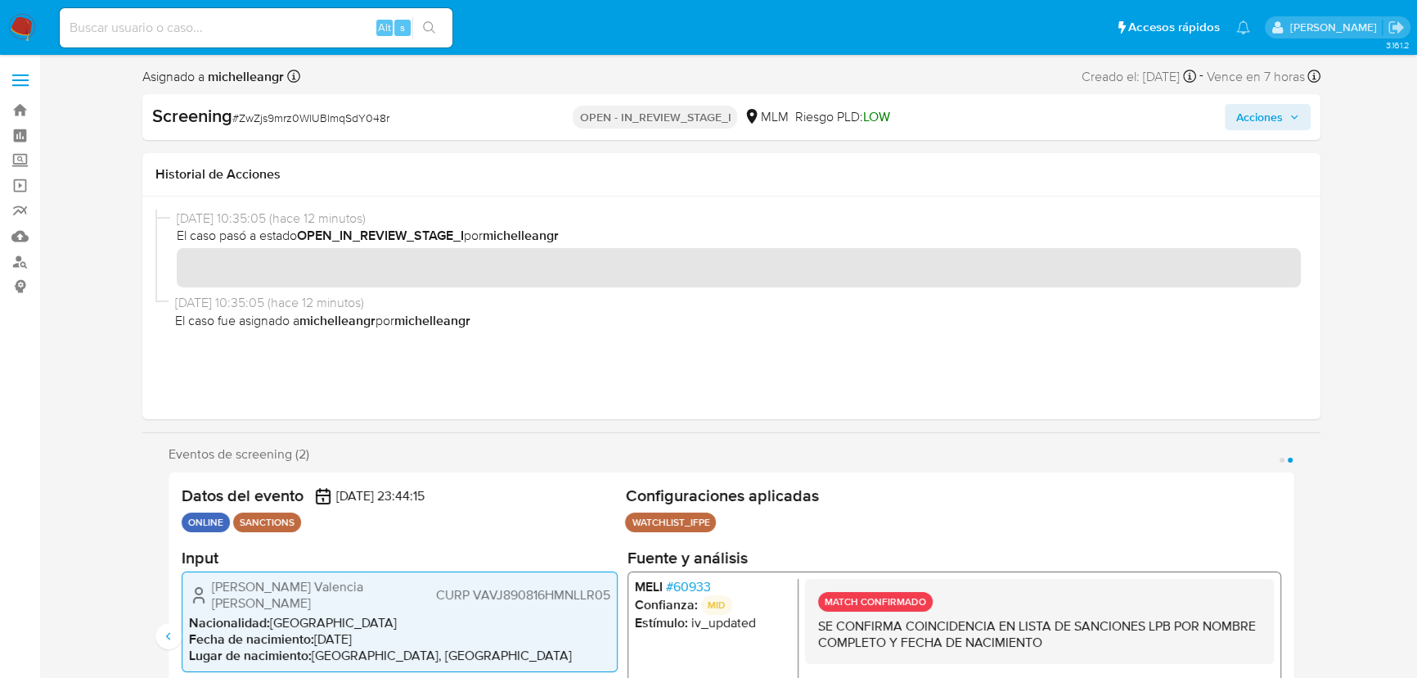
click at [1246, 115] on span "Acciones" at bounding box center [1259, 117] width 47 height 26
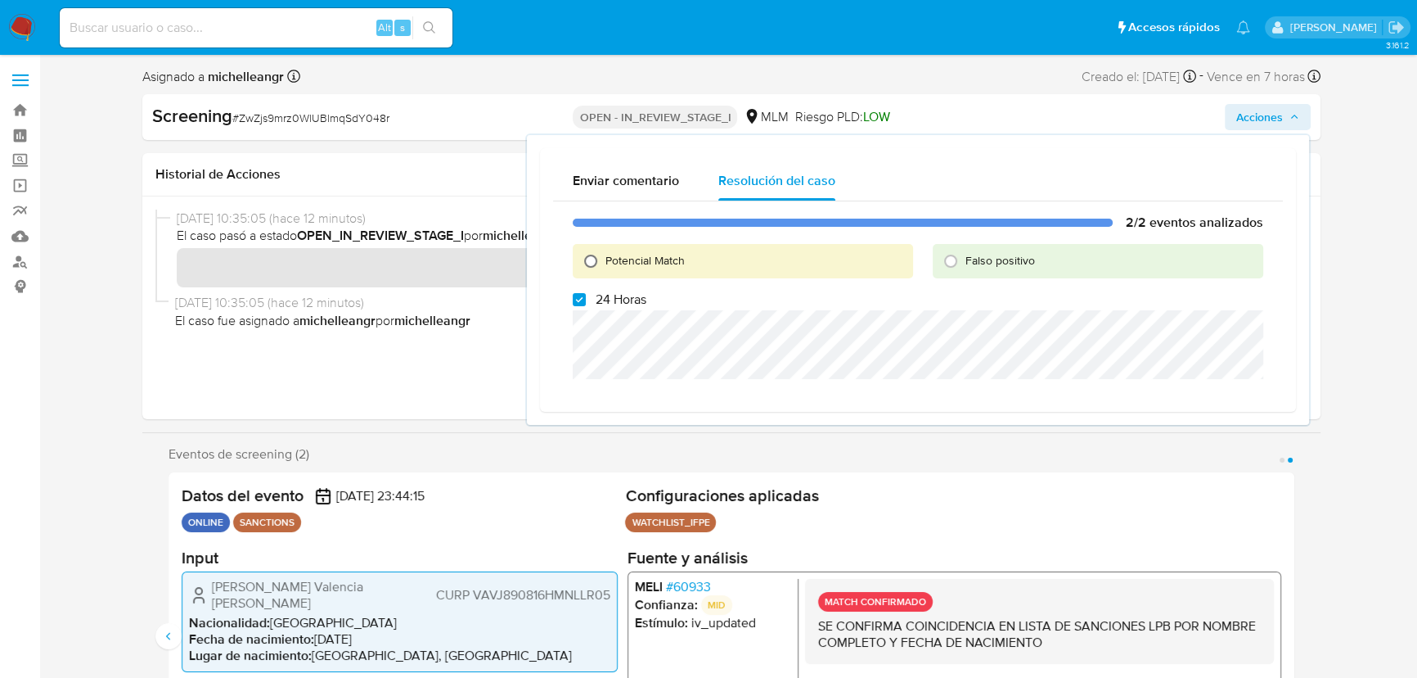
click at [583, 262] on input "Potencial Match" at bounding box center [591, 261] width 26 height 26
radio input "true"
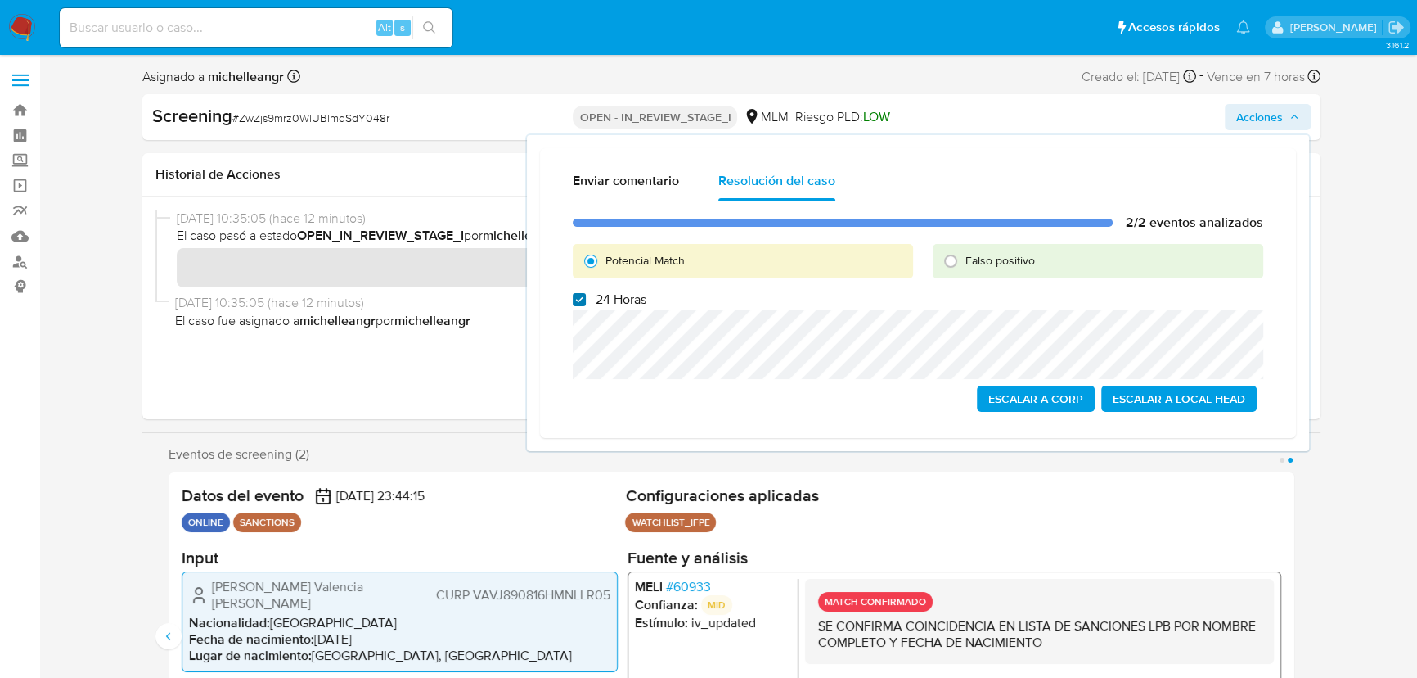
click at [583, 295] on input "24 Horas" at bounding box center [579, 299] width 13 height 13
checkbox input "false"
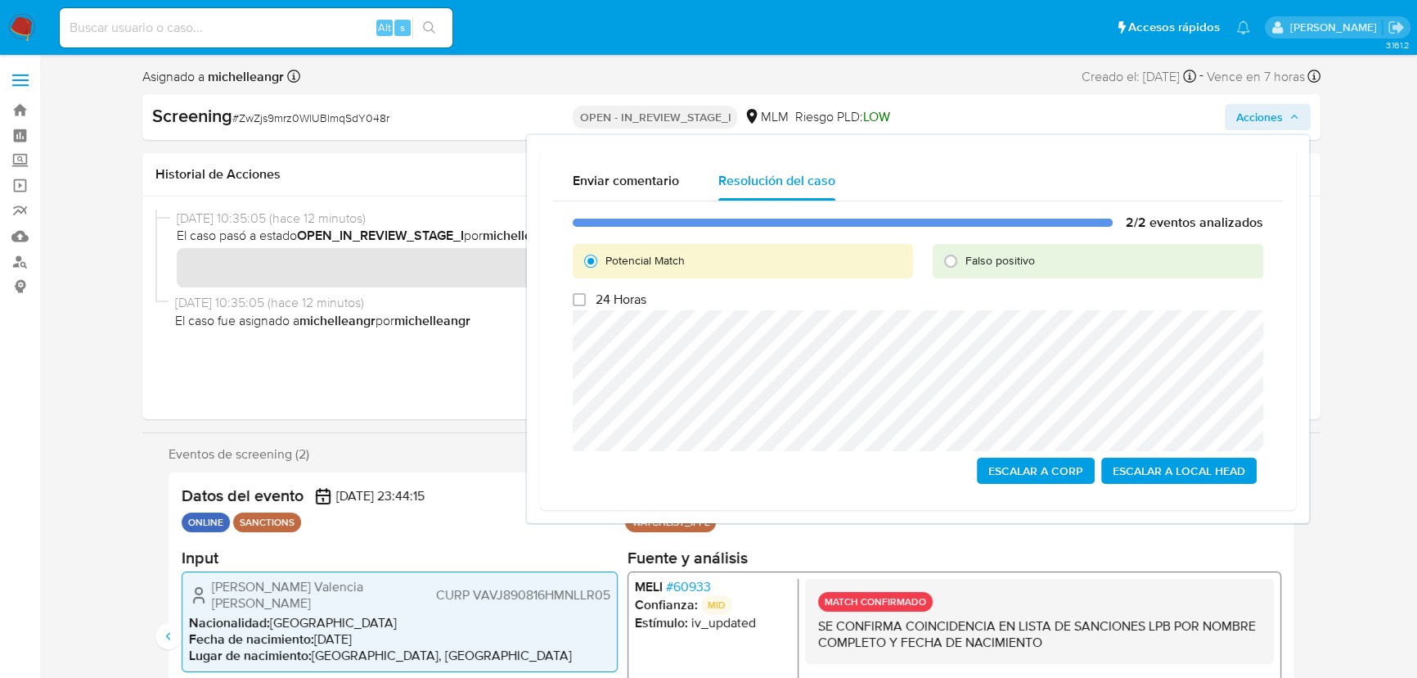
click at [1184, 466] on span "Escalar a Local Head" at bounding box center [1179, 470] width 133 height 23
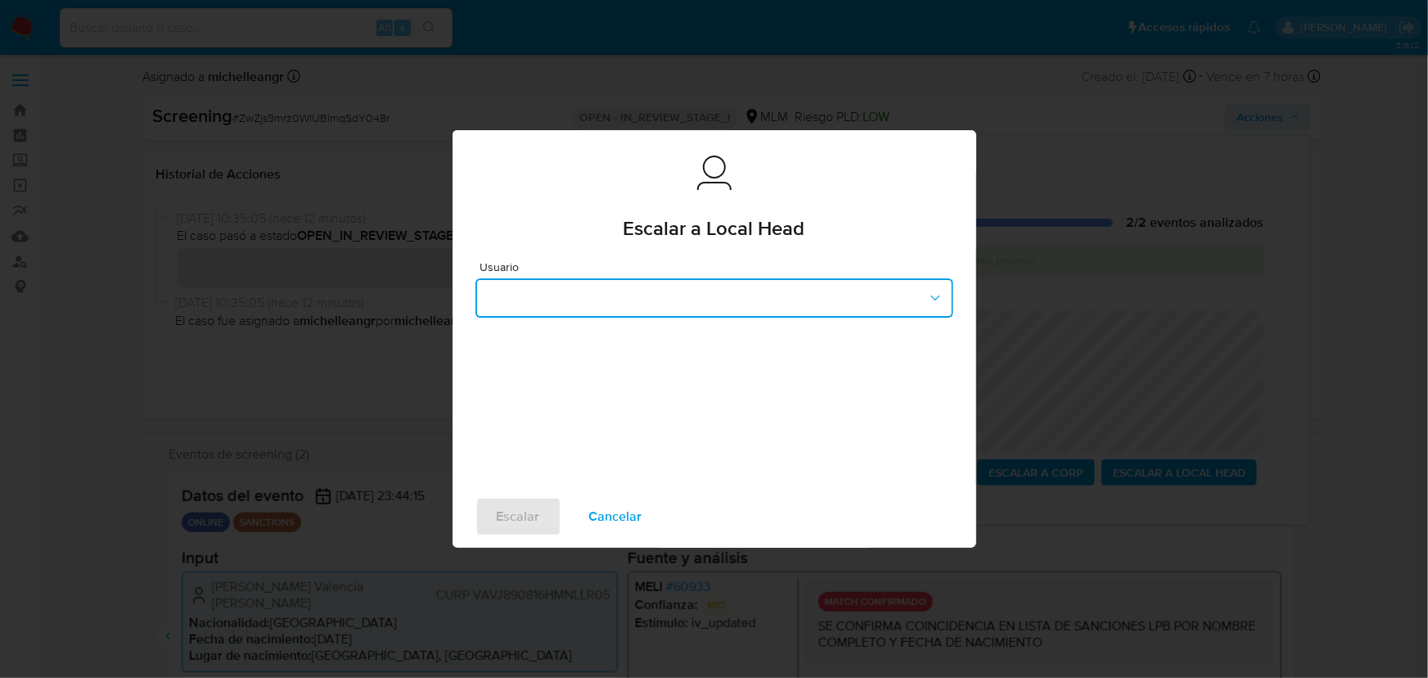
click at [695, 305] on button "button" at bounding box center [714, 297] width 478 height 39
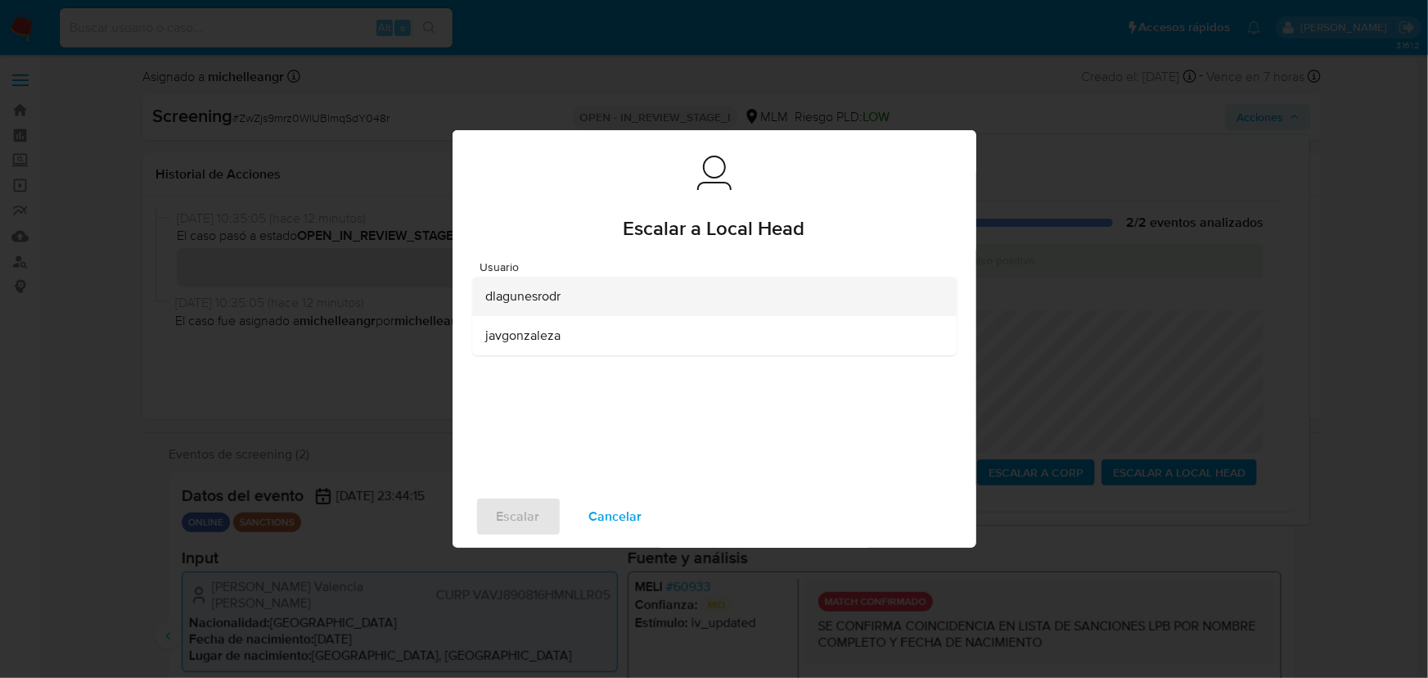
click at [574, 309] on div "dlagunesrodr" at bounding box center [709, 296] width 448 height 39
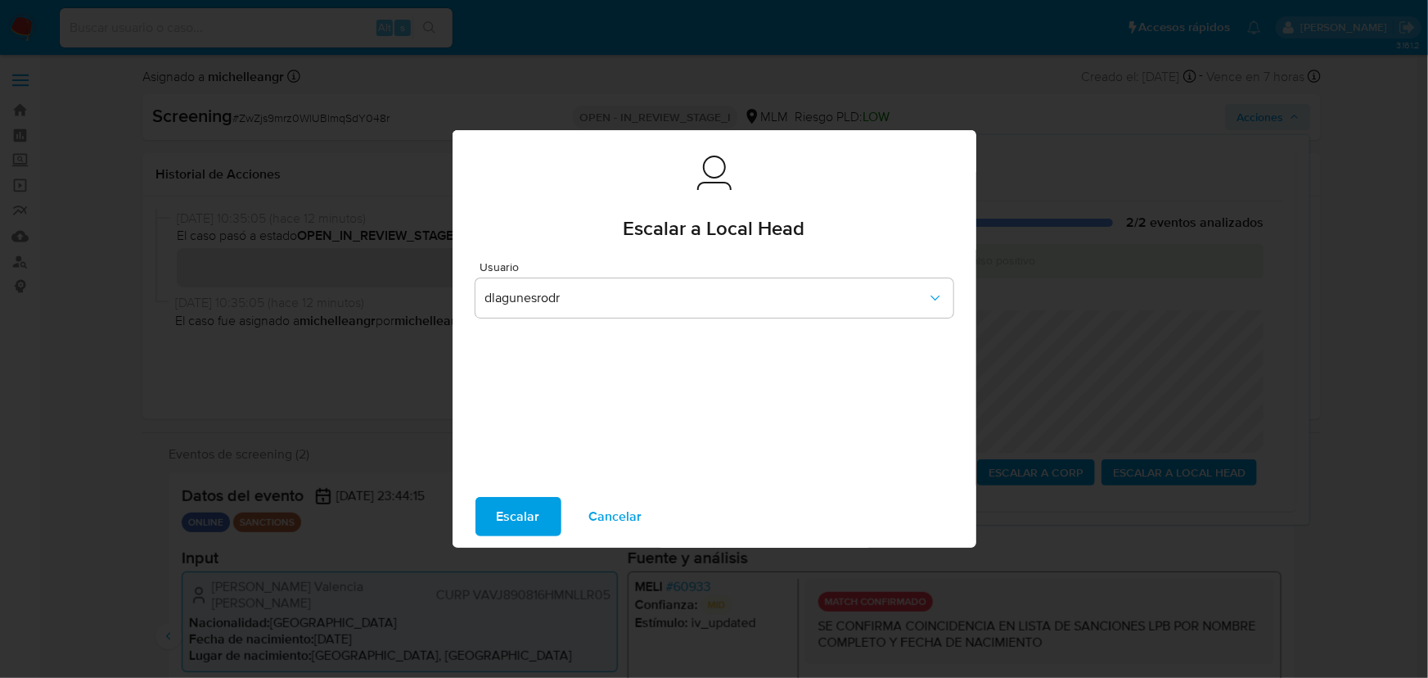
click at [502, 515] on span "Escalar" at bounding box center [518, 516] width 43 height 36
click at [502, 514] on span "Escalar" at bounding box center [518, 516] width 43 height 36
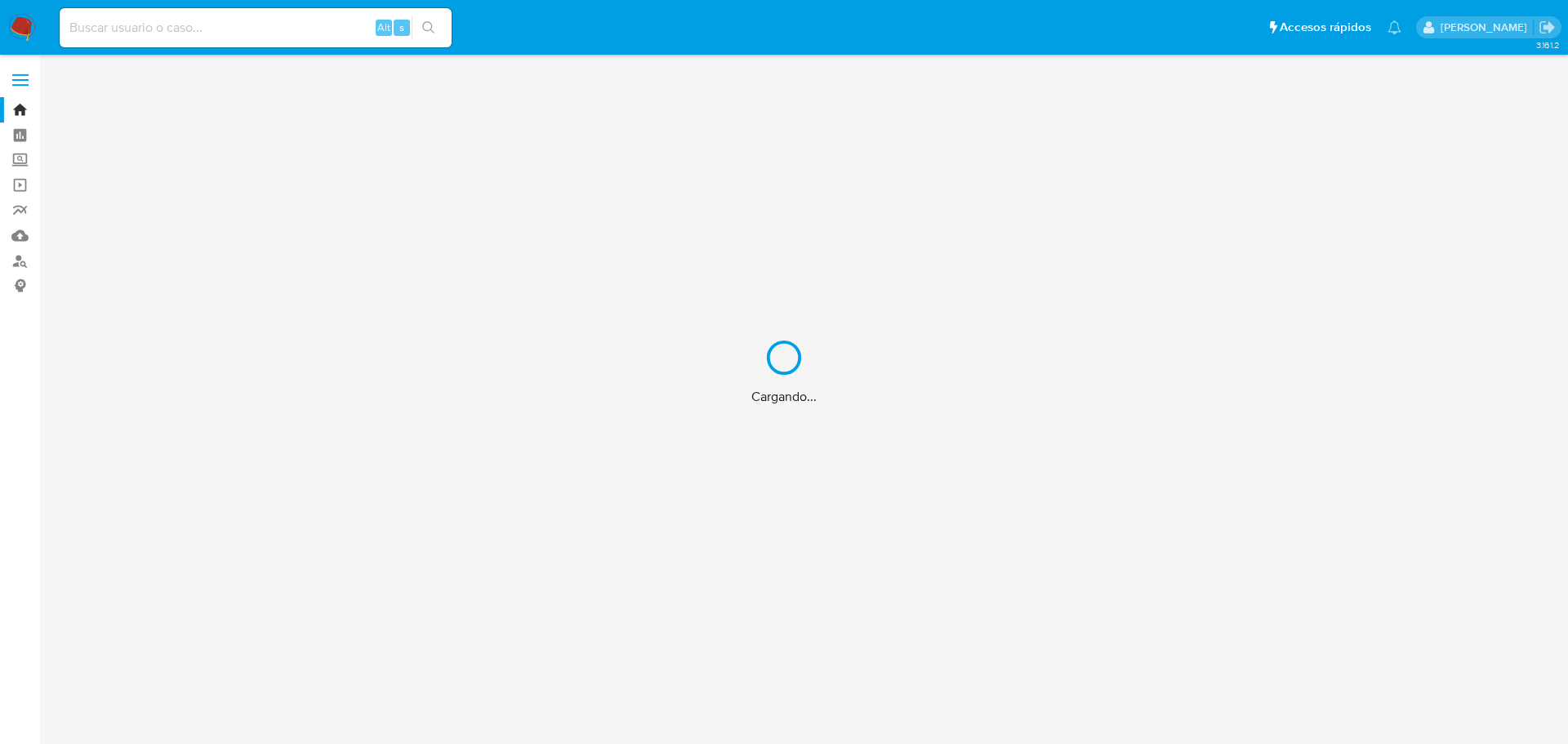
click at [223, 34] on div "Cargando..." at bounding box center [784, 372] width 1568 height 744
click at [223, 27] on div "Cargando..." at bounding box center [784, 372] width 1568 height 744
click at [222, 25] on div "Cargando..." at bounding box center [784, 372] width 1568 height 744
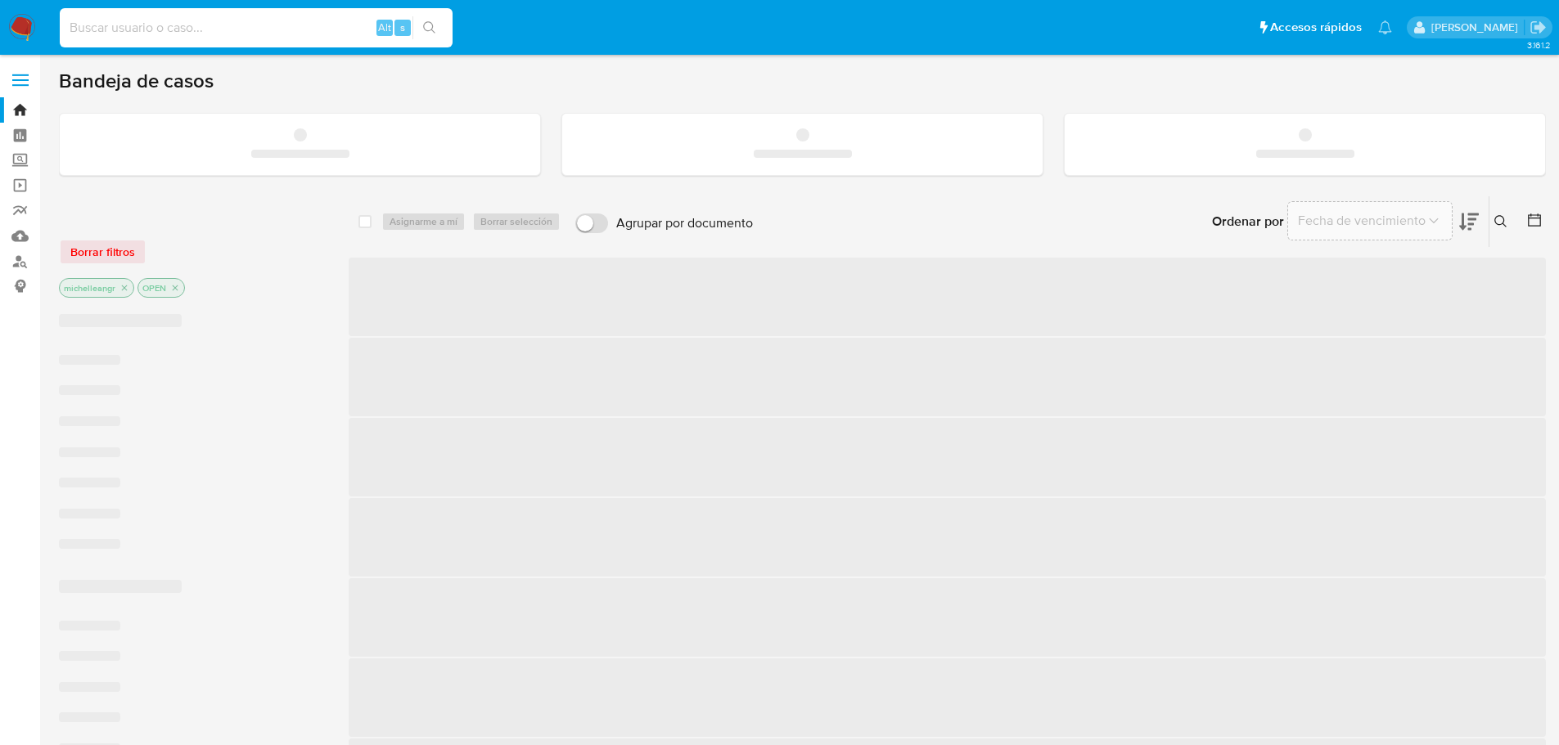
click at [221, 25] on input at bounding box center [256, 27] width 393 height 21
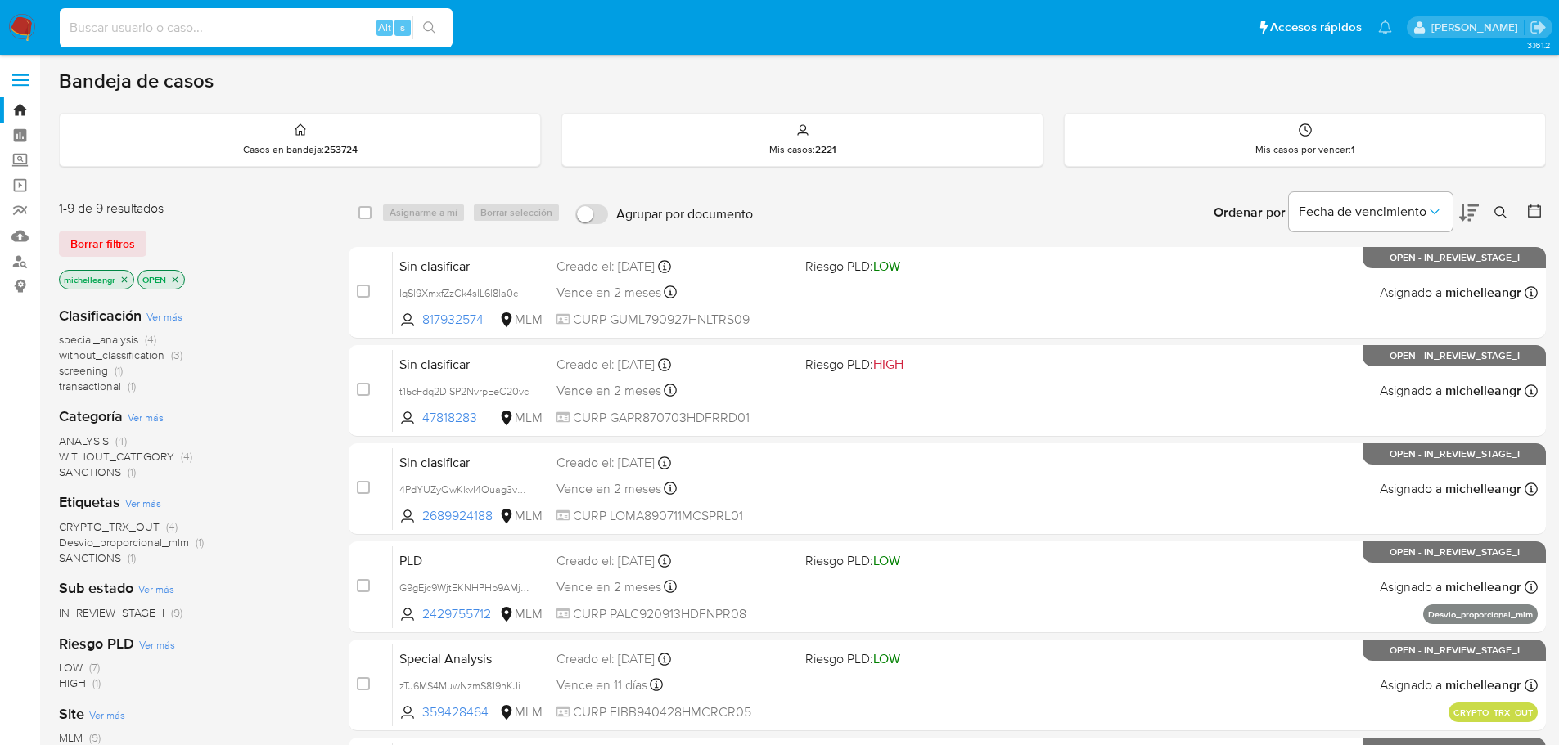
paste input "1599674633"
type input "1599674633"
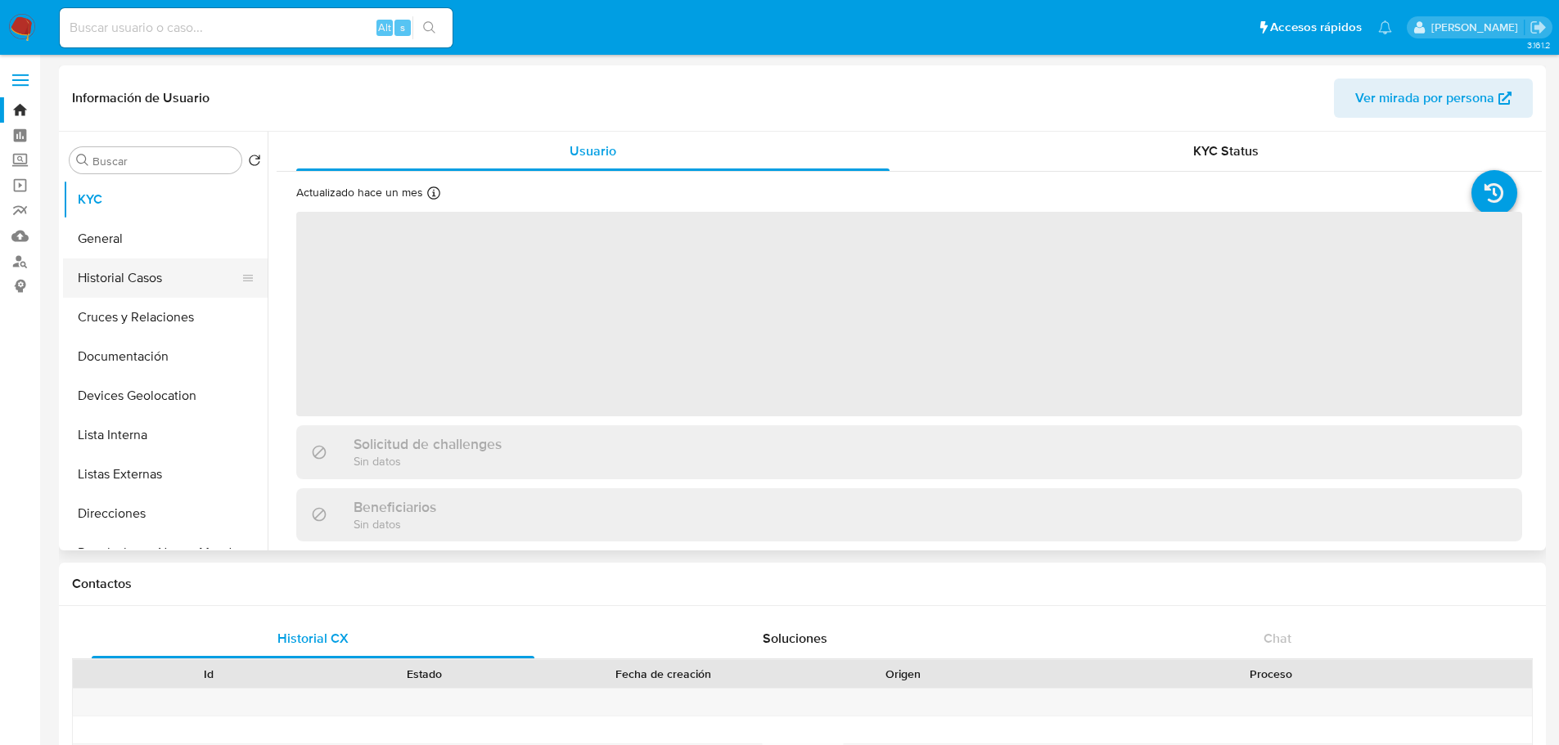
click at [182, 275] on button "Historial Casos" at bounding box center [158, 278] width 191 height 39
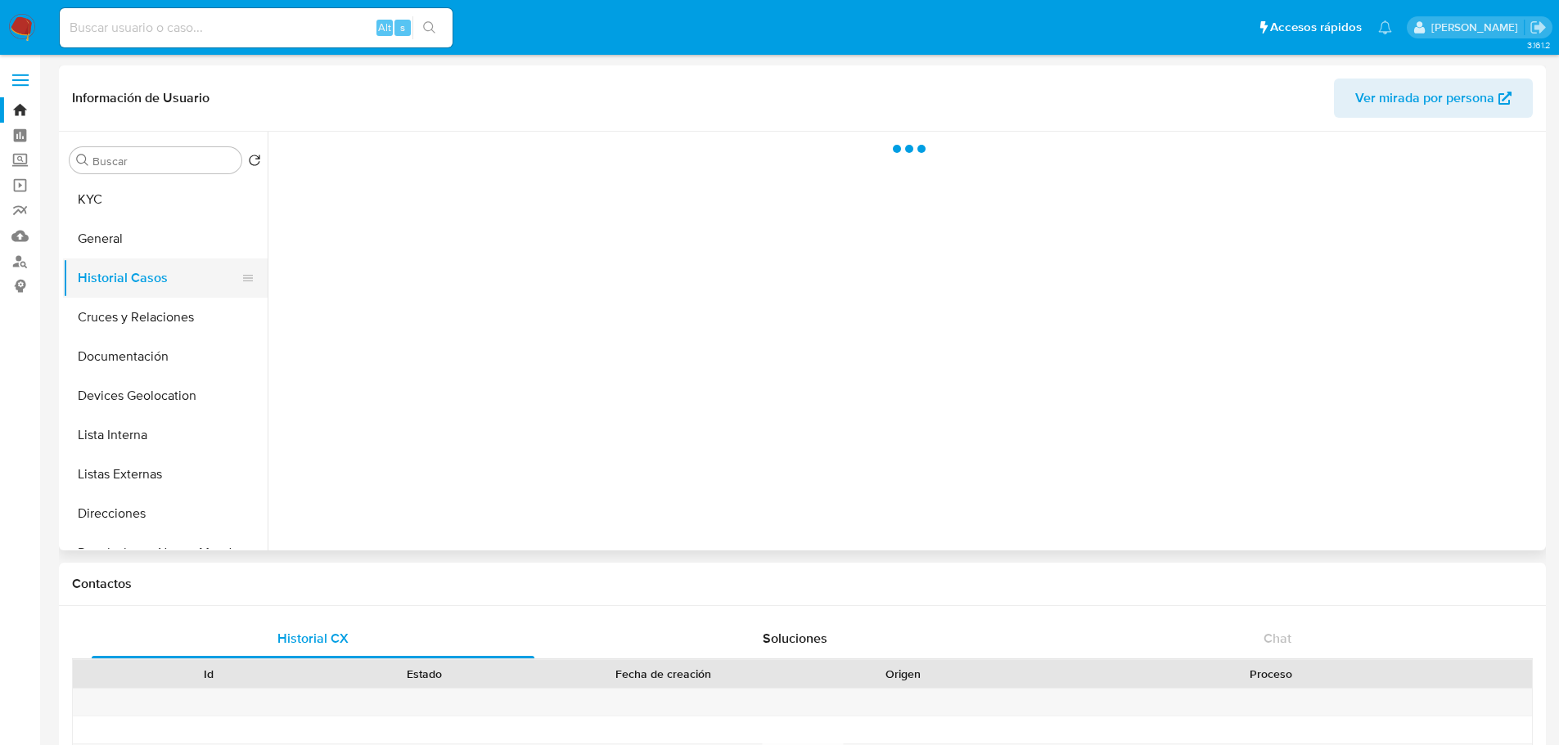
select select "10"
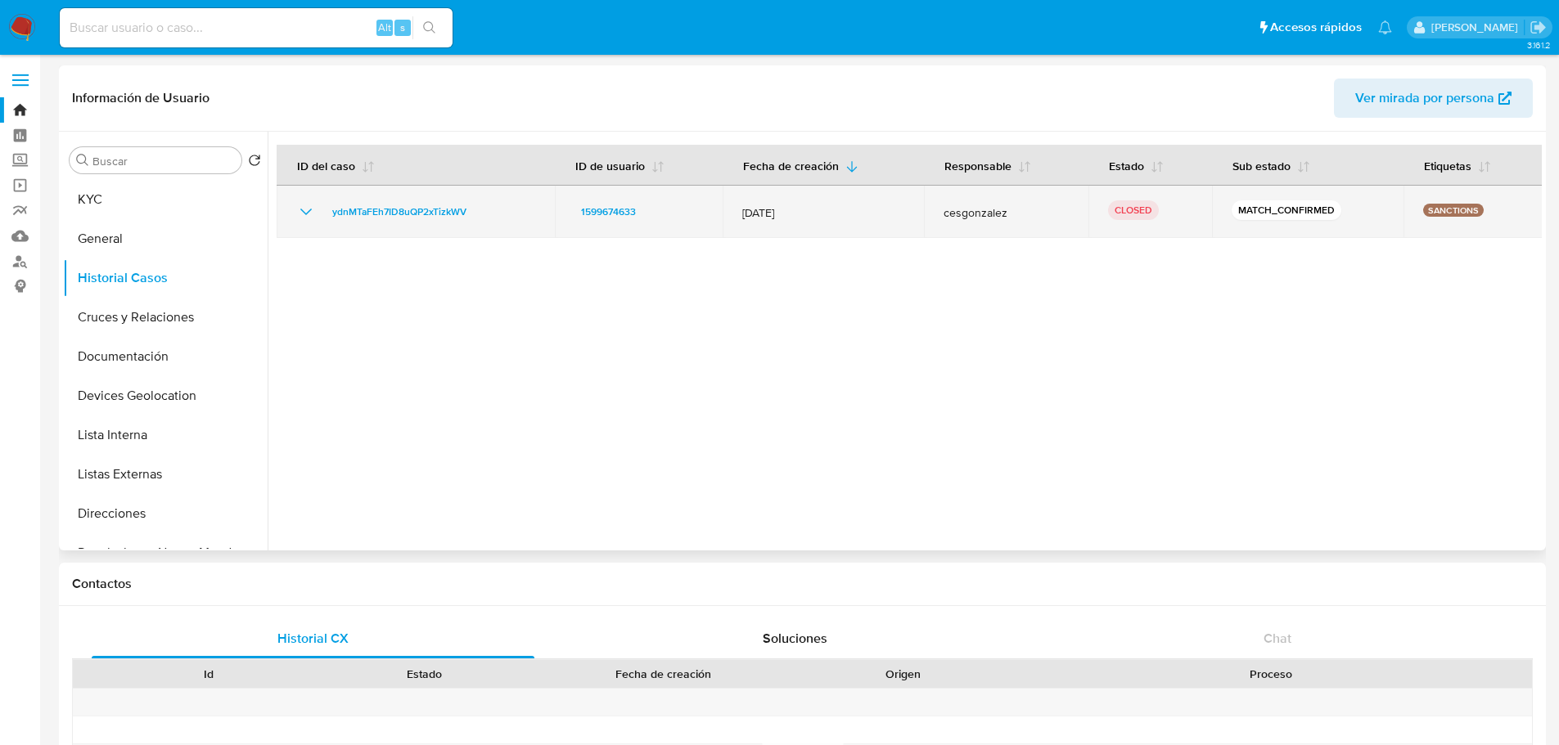
click at [308, 211] on icon "Mostrar/Ocultar" at bounding box center [306, 212] width 20 height 20
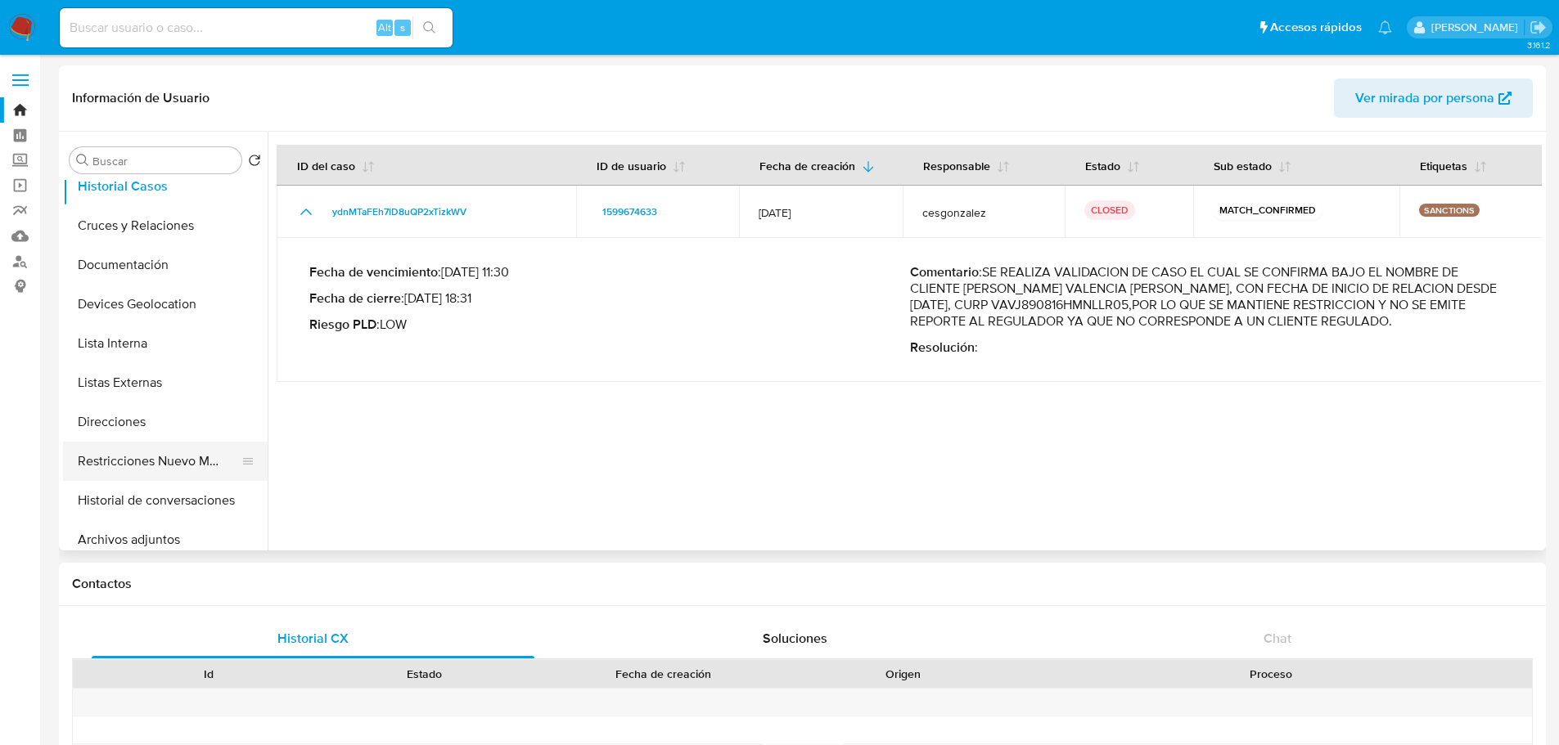
scroll to position [164, 0]
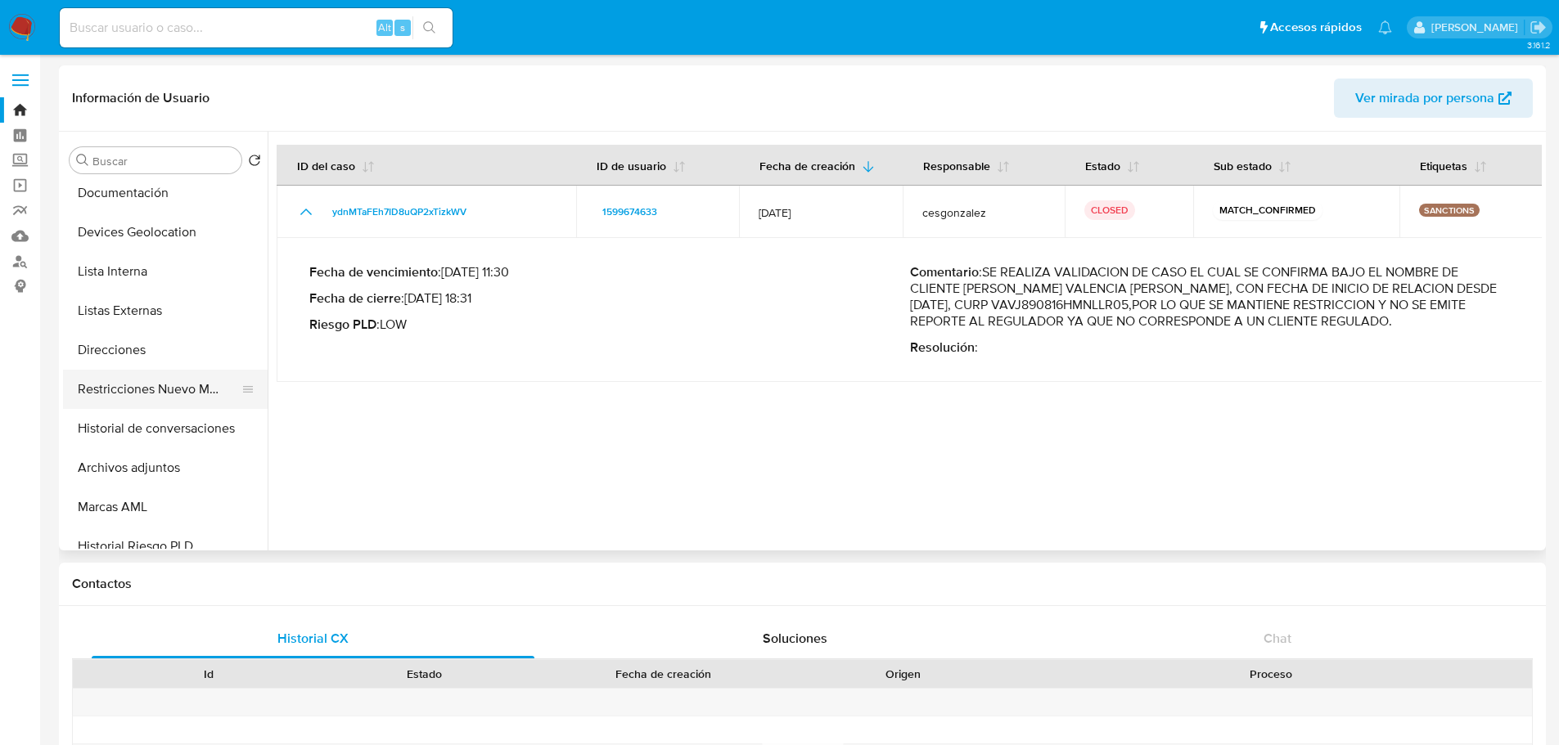
click at [178, 392] on button "Restricciones Nuevo Mundo" at bounding box center [158, 389] width 191 height 39
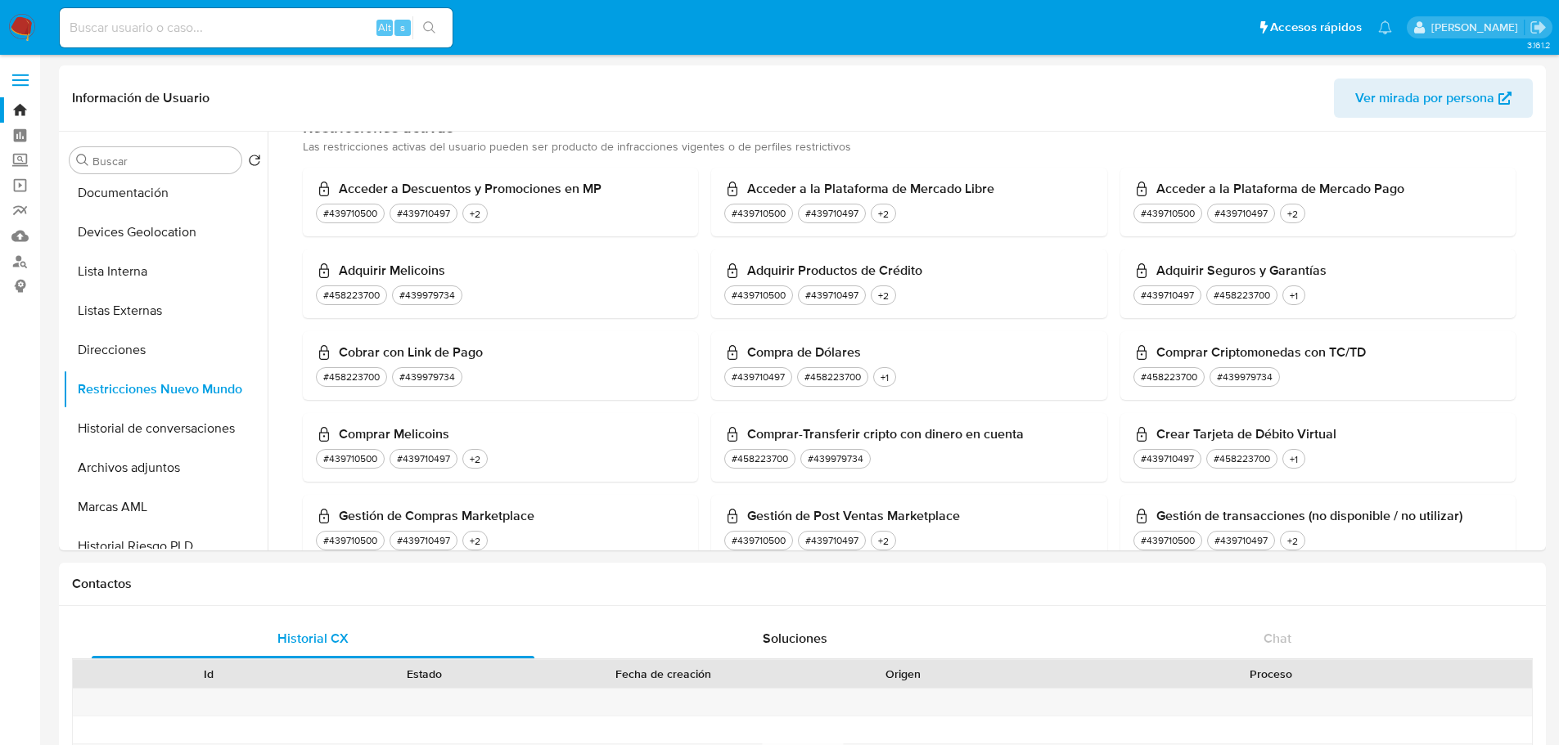
scroll to position [982, 0]
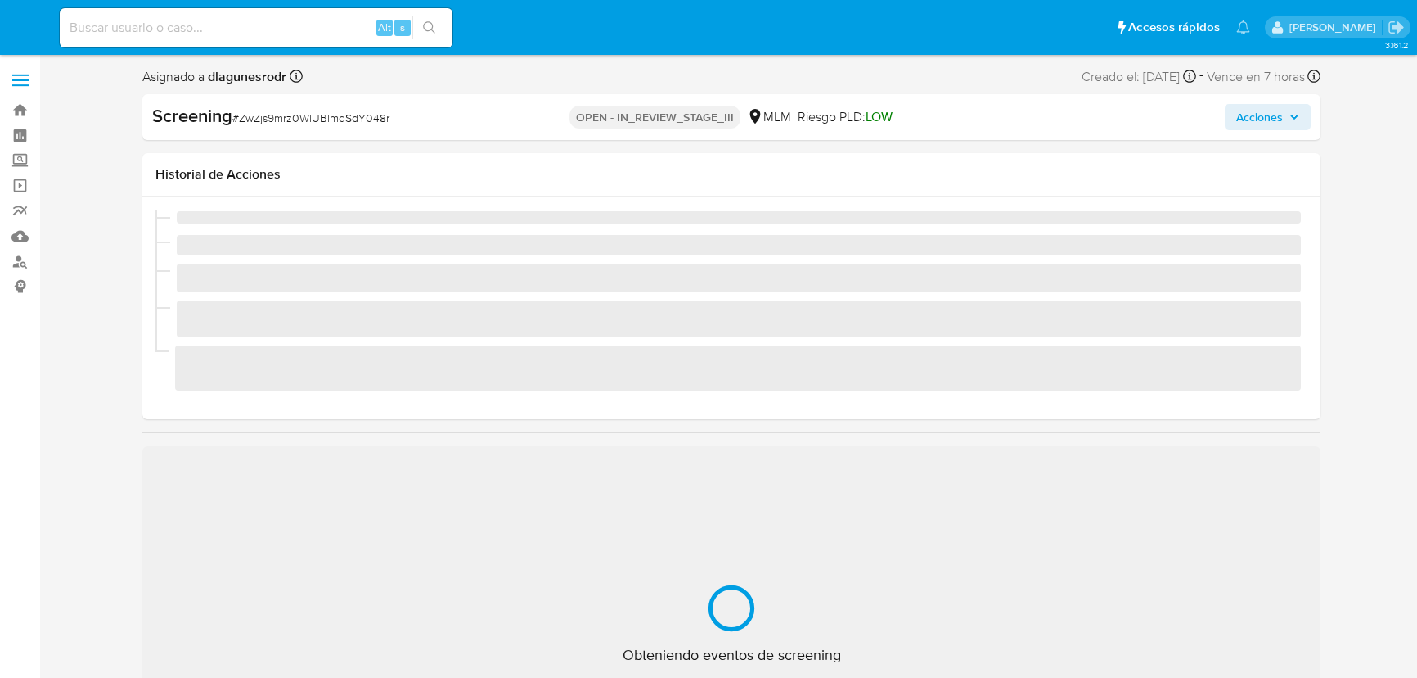
select select "10"
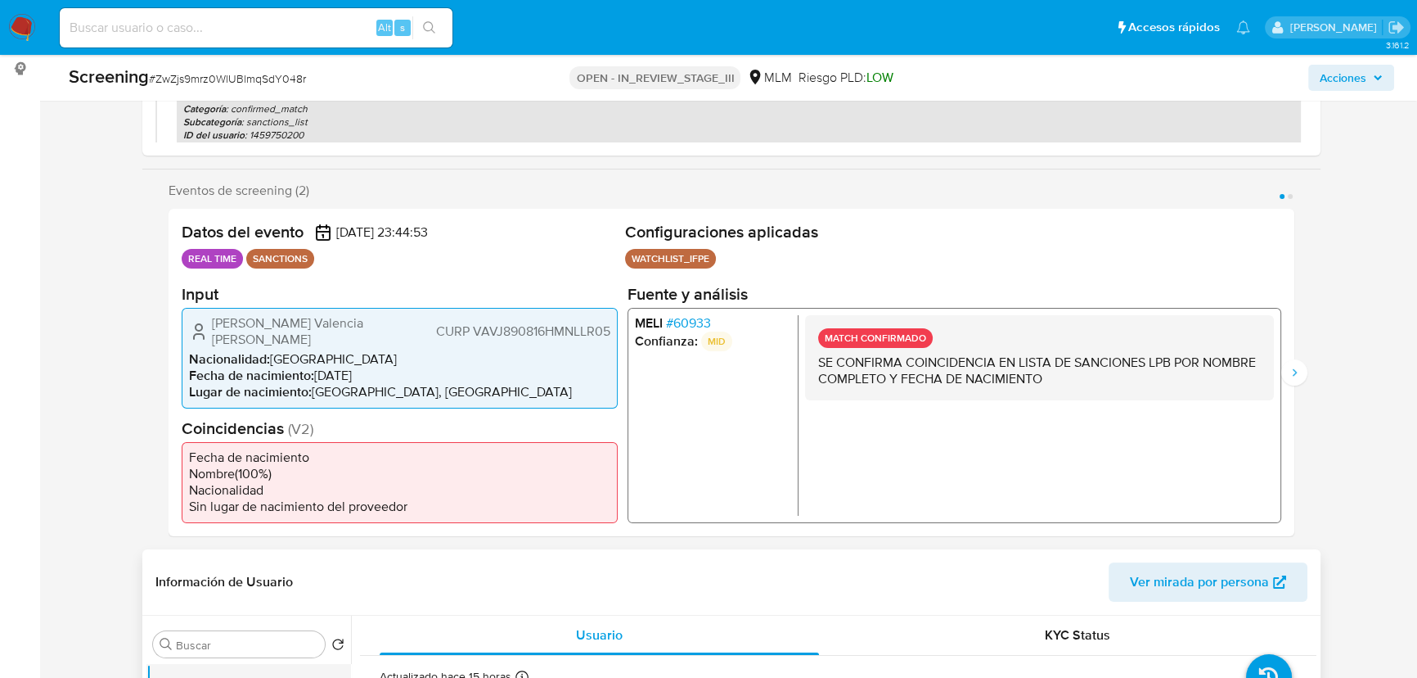
scroll to position [372, 0]
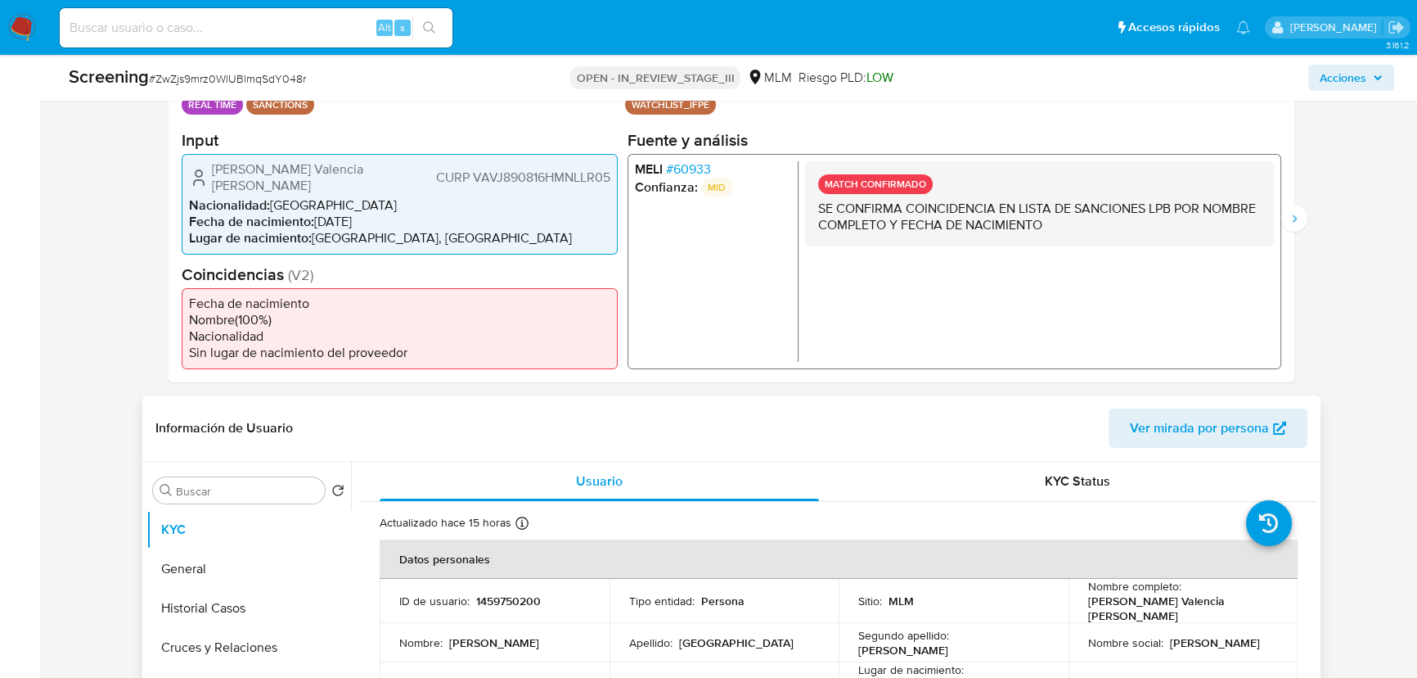
click at [527, 596] on p "1459750200" at bounding box center [508, 600] width 65 height 15
copy p "1459750200"
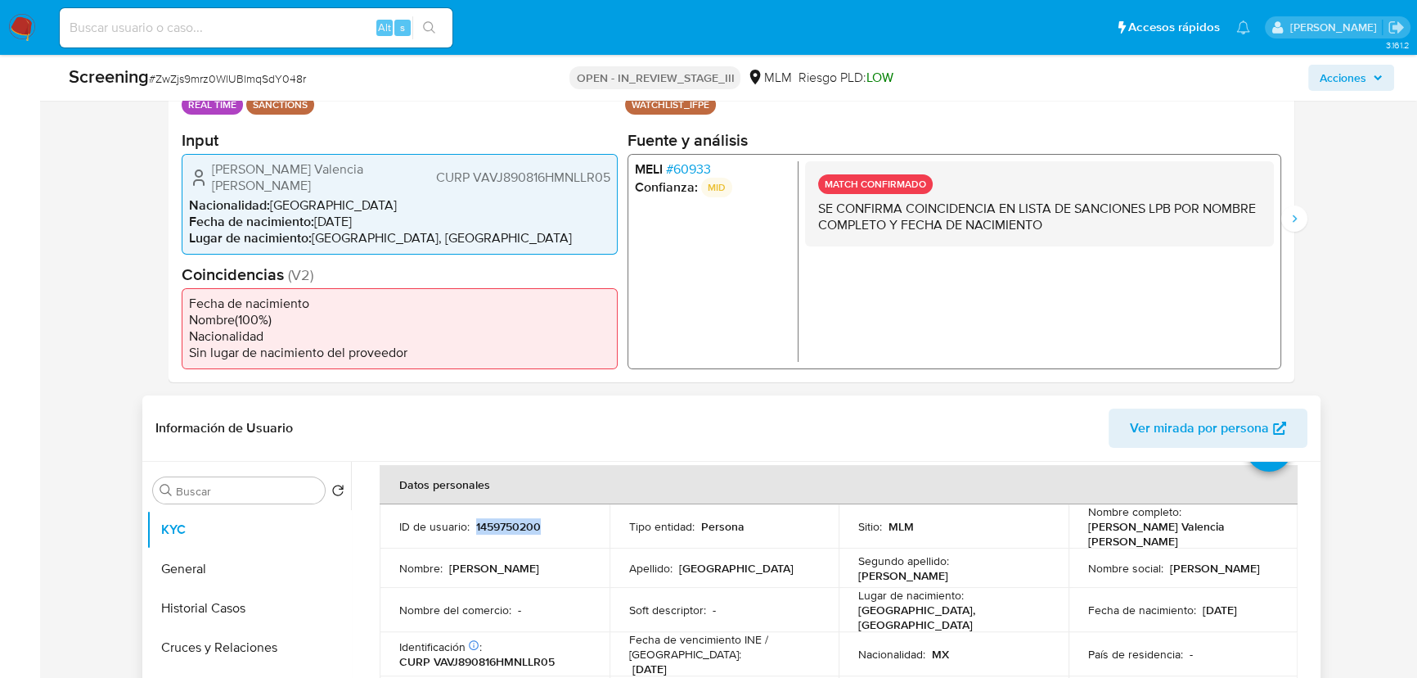
scroll to position [74, 0]
drag, startPoint x: 1191, startPoint y: 534, endPoint x: 1277, endPoint y: 534, distance: 85.9
click at [1277, 534] on td "Nombre completo : [PERSON_NAME] Valencia [PERSON_NAME]" at bounding box center [1184, 527] width 230 height 44
copy p "[PERSON_NAME] Valencia [PERSON_NAME]"
click at [229, 25] on input at bounding box center [256, 27] width 393 height 21
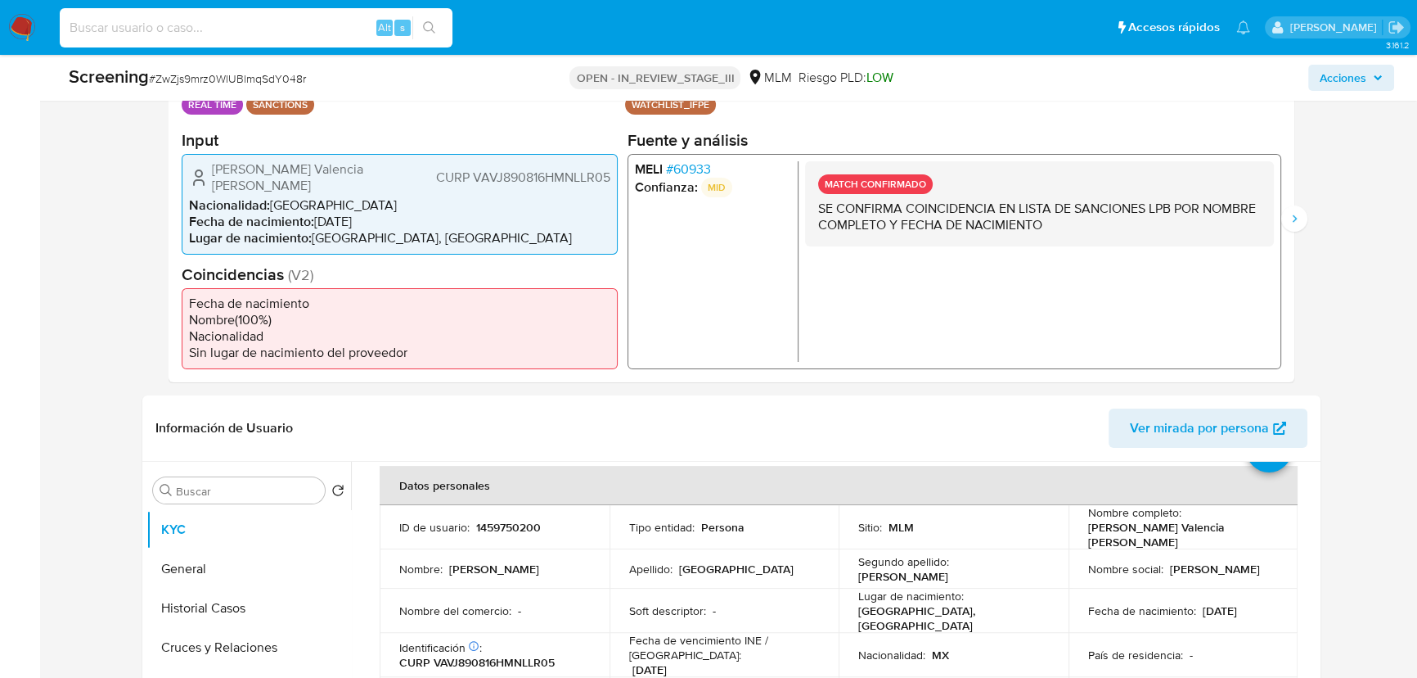
paste input "IqSl9XmxfZzCk4sIL6l8la0c"
type input "IqSl9XmxfZzCk4sIL6l8la0c"
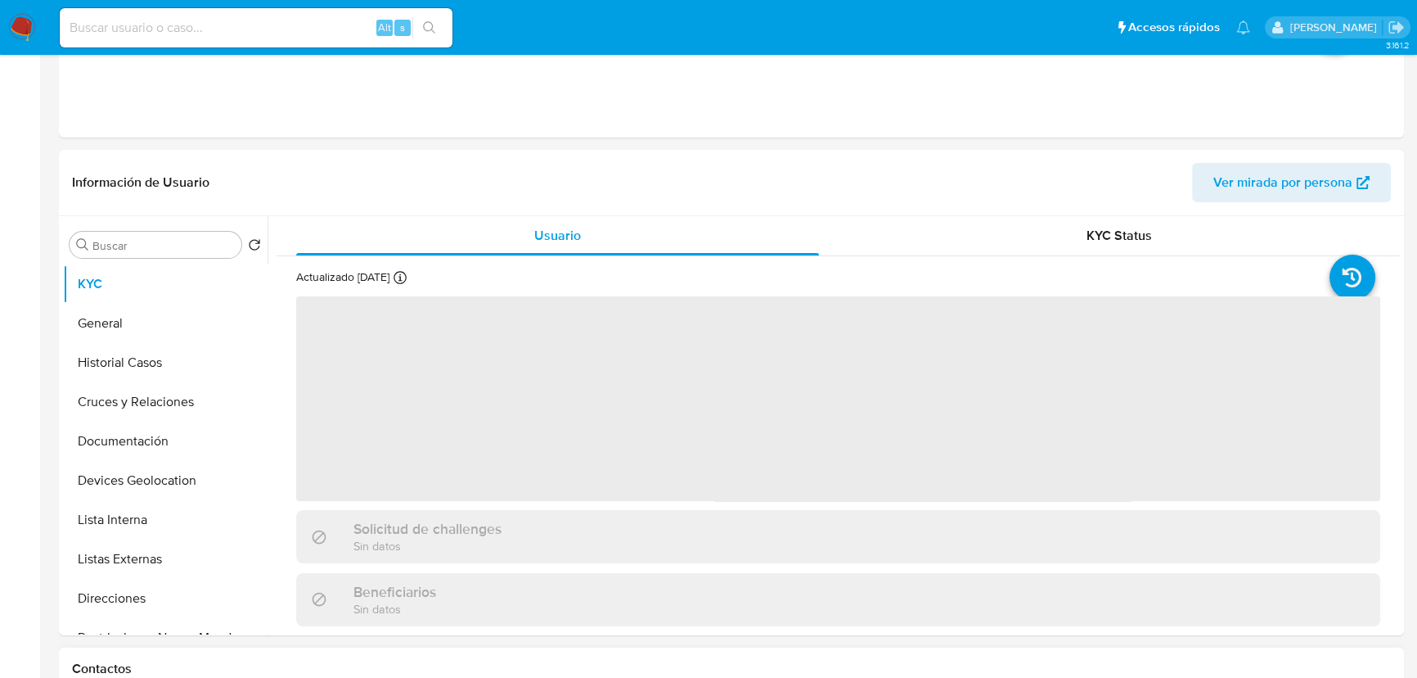
select select "10"
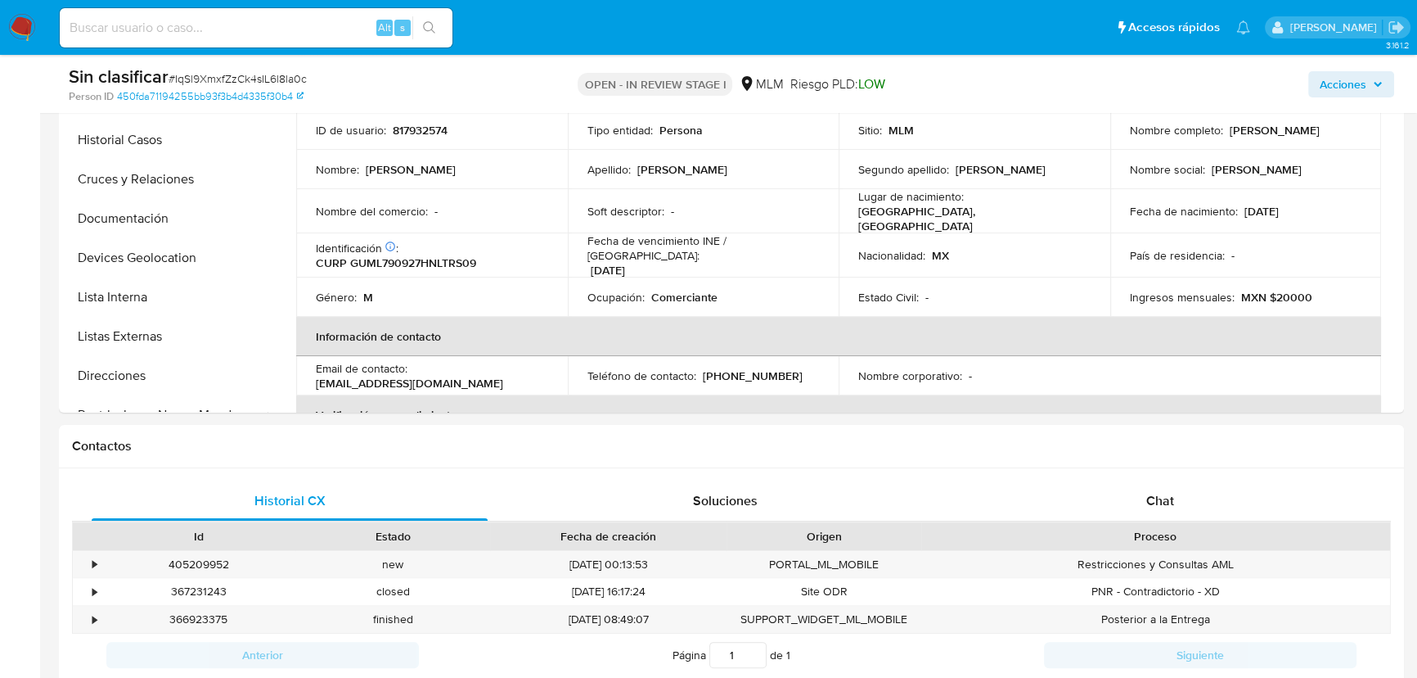
scroll to position [669, 0]
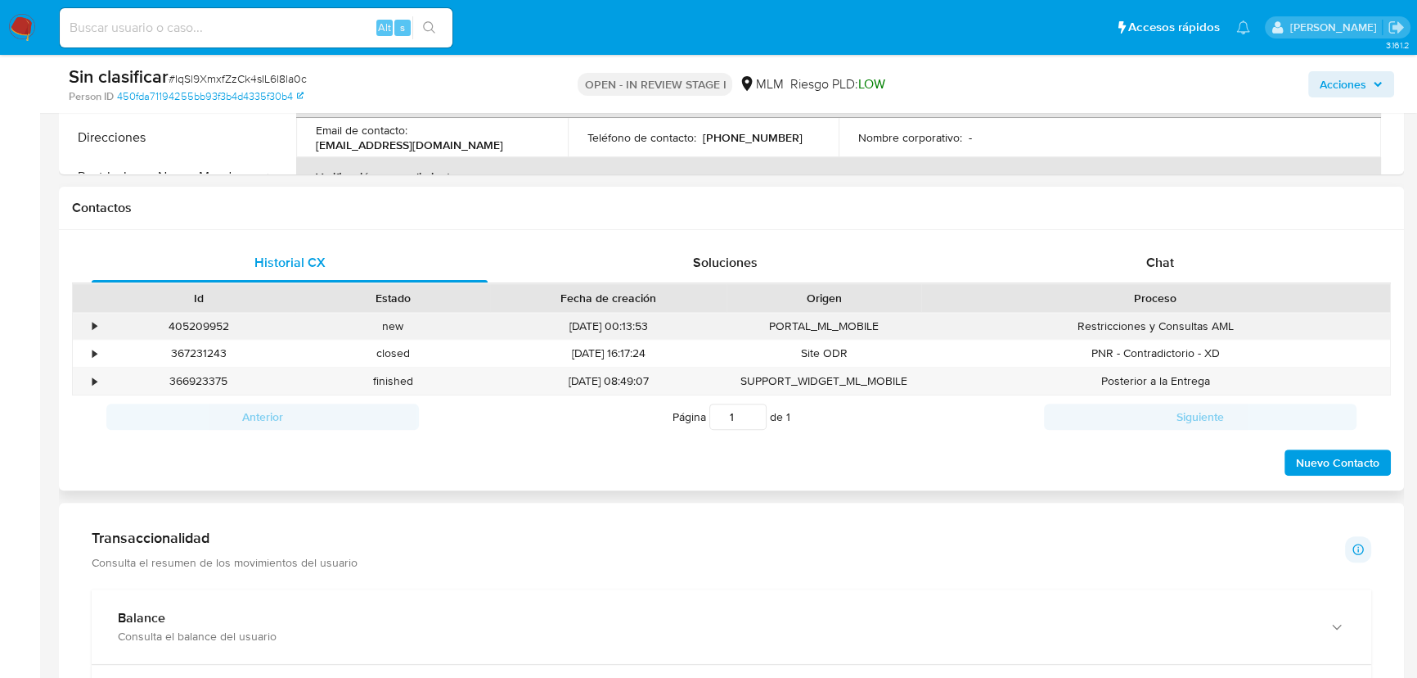
click at [88, 318] on div "•" at bounding box center [87, 326] width 29 height 27
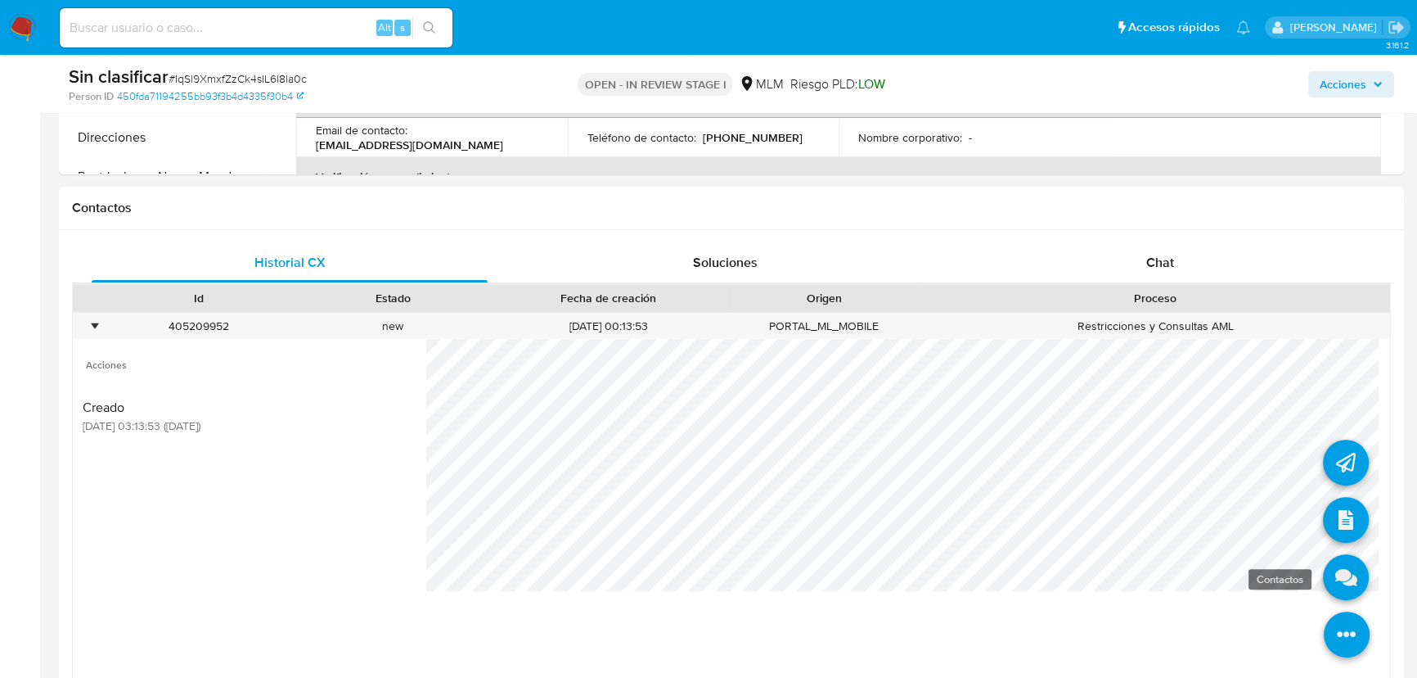
click at [1323, 571] on icon at bounding box center [1346, 577] width 46 height 46
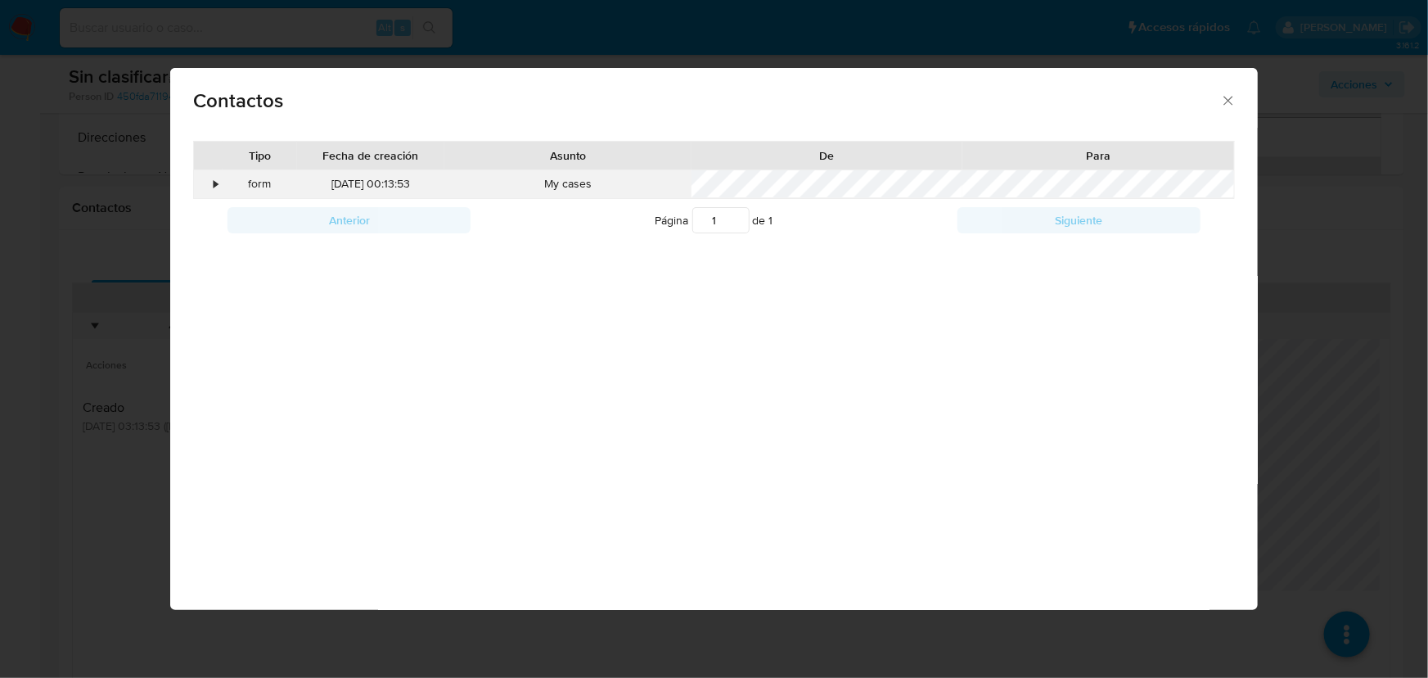
click at [214, 185] on div "•" at bounding box center [216, 184] width 4 height 16
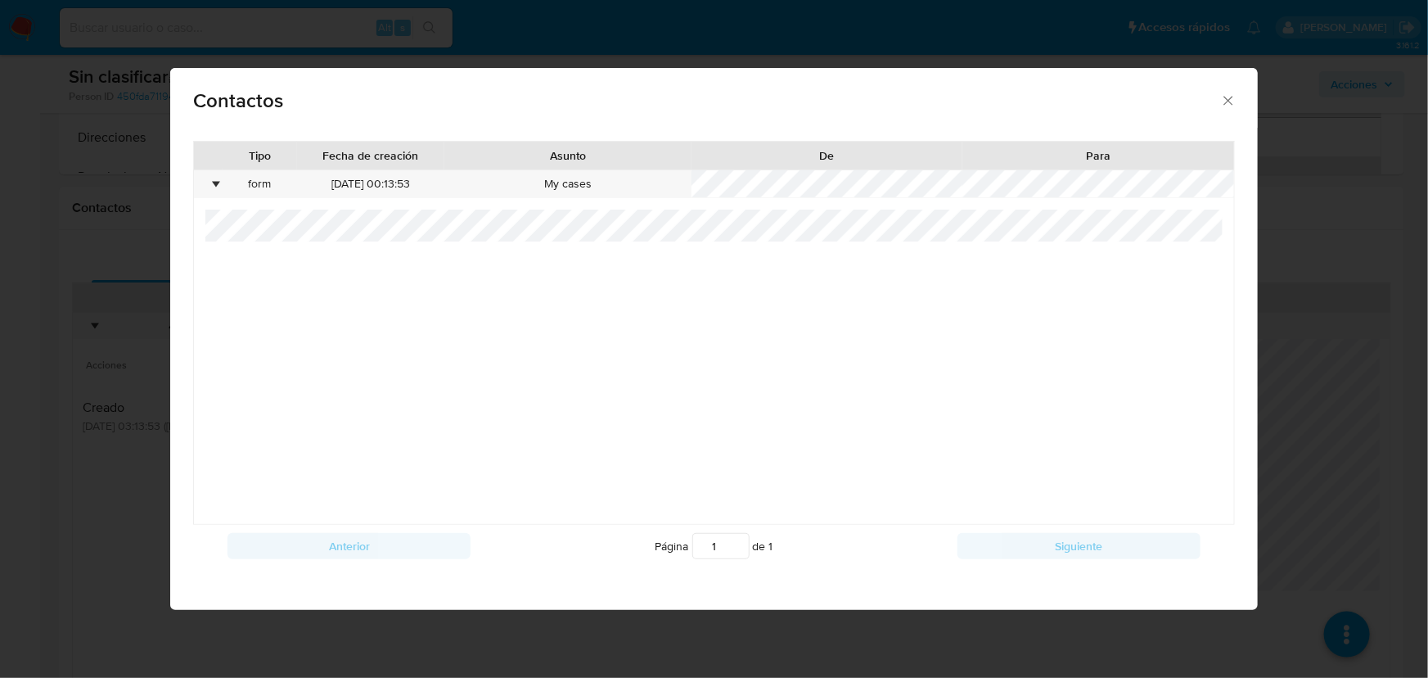
click at [1239, 103] on div "Contactos" at bounding box center [714, 98] width 1088 height 60
click at [1221, 97] on icon "close" at bounding box center [1228, 100] width 16 height 16
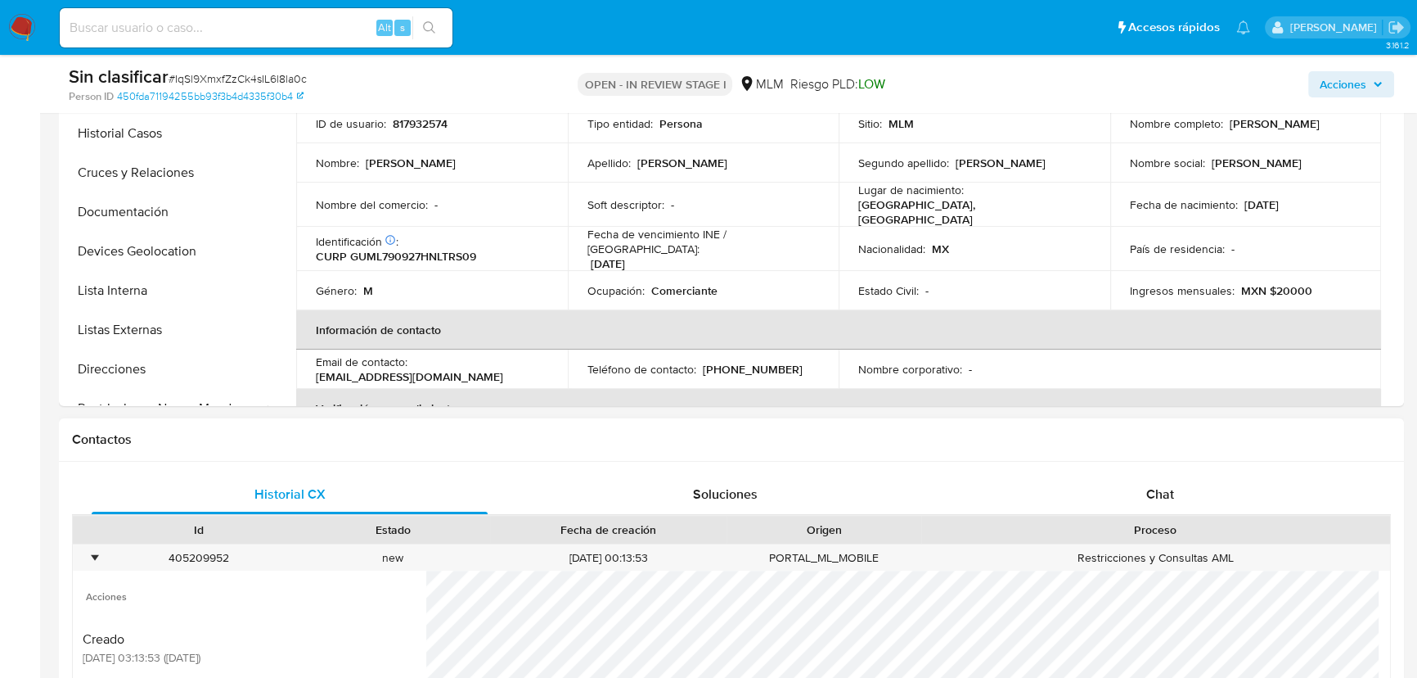
scroll to position [148, 0]
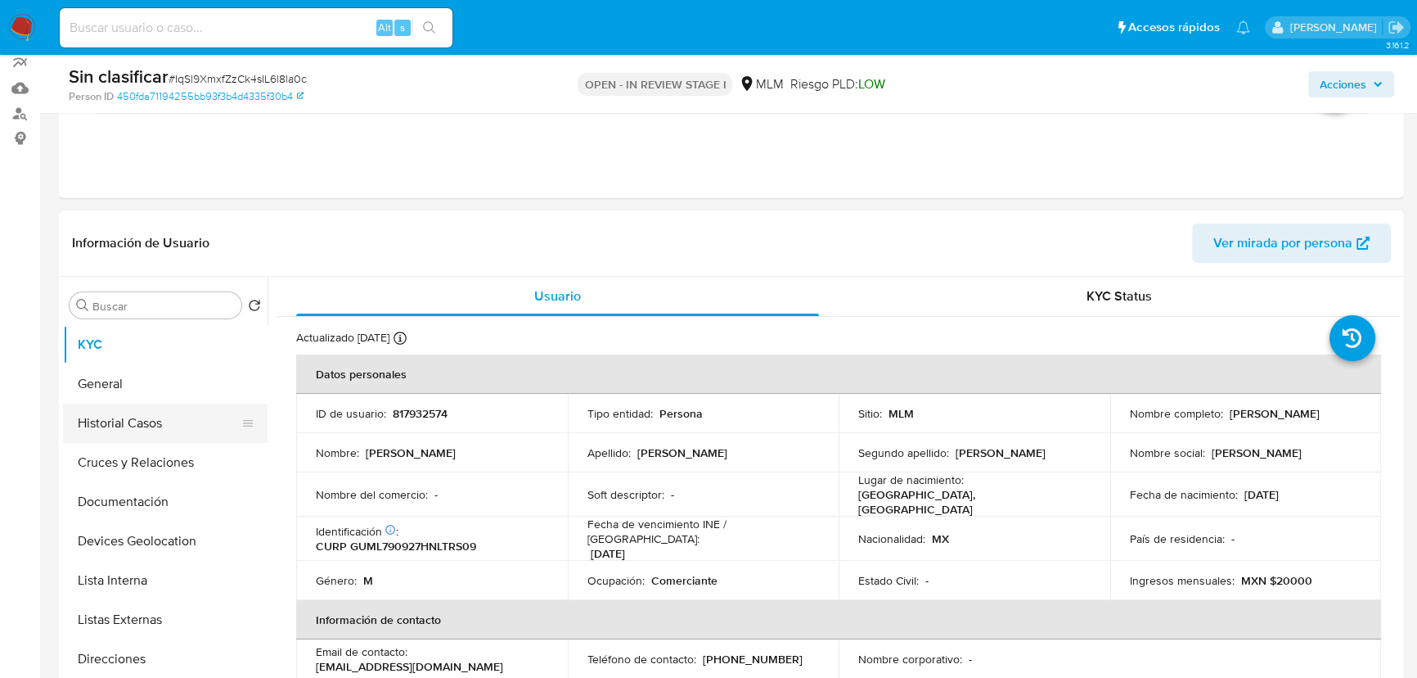
click at [153, 423] on button "Historial Casos" at bounding box center [158, 422] width 191 height 39
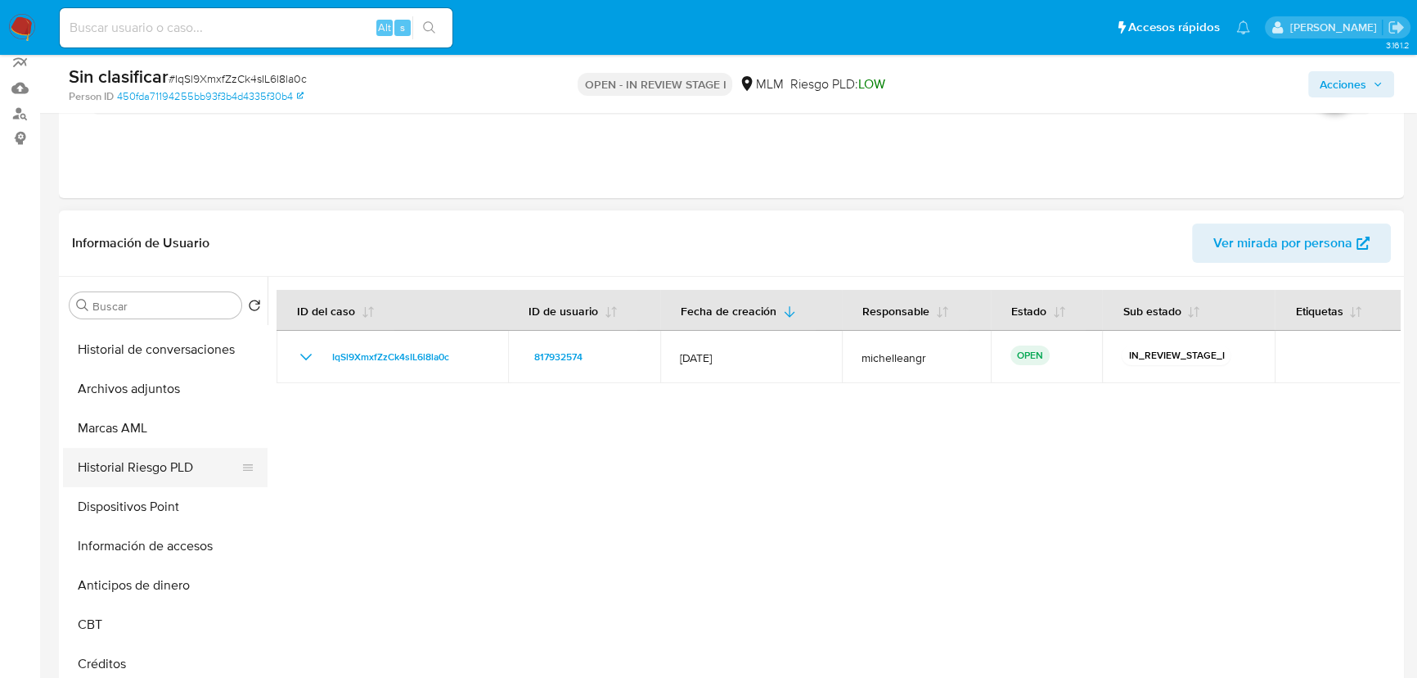
scroll to position [371, 0]
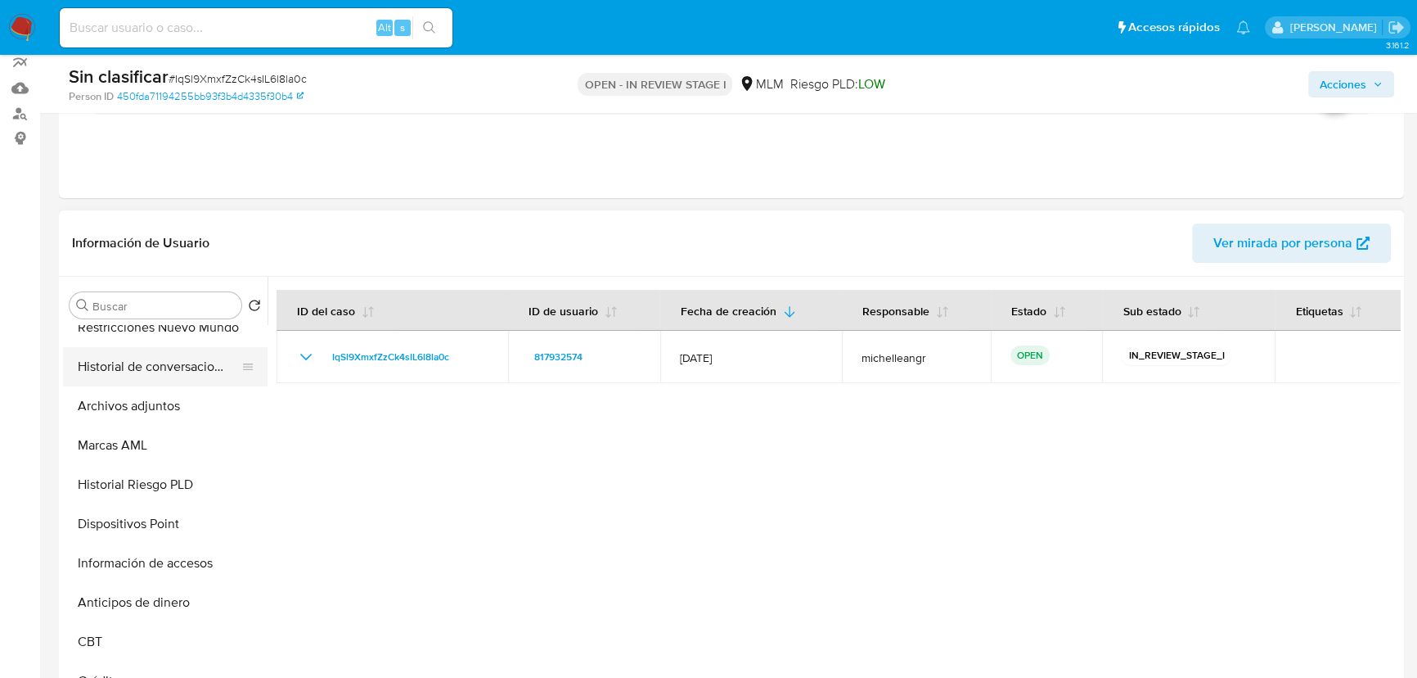
click at [172, 367] on button "Historial de conversaciones" at bounding box center [158, 366] width 191 height 39
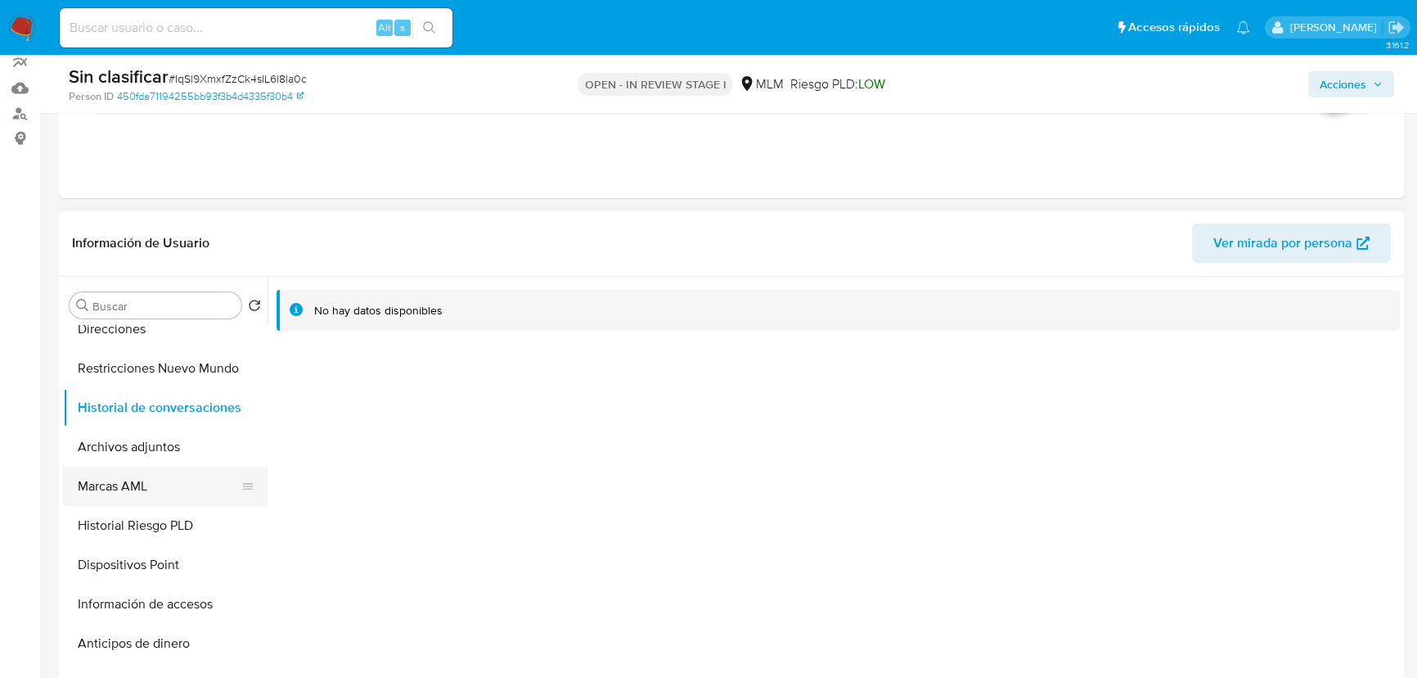
scroll to position [296, 0]
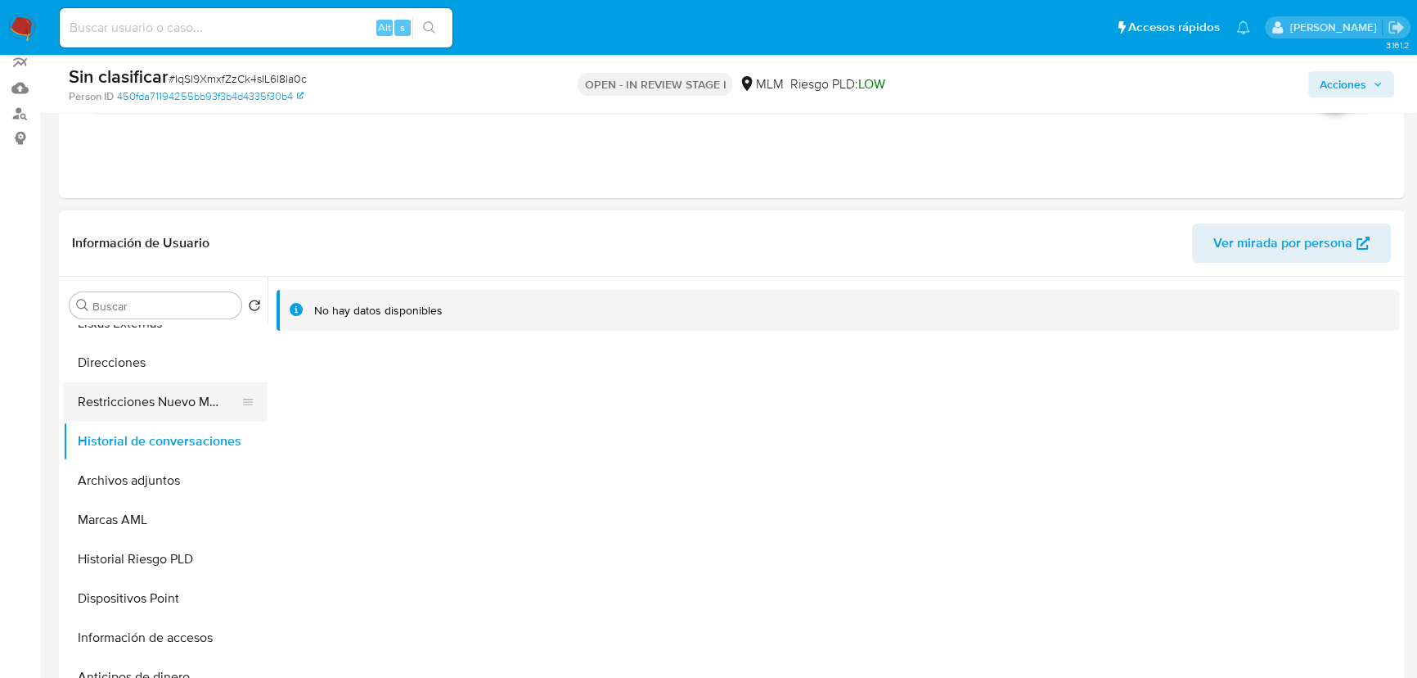
click at [172, 383] on button "Restricciones Nuevo Mundo" at bounding box center [158, 401] width 191 height 39
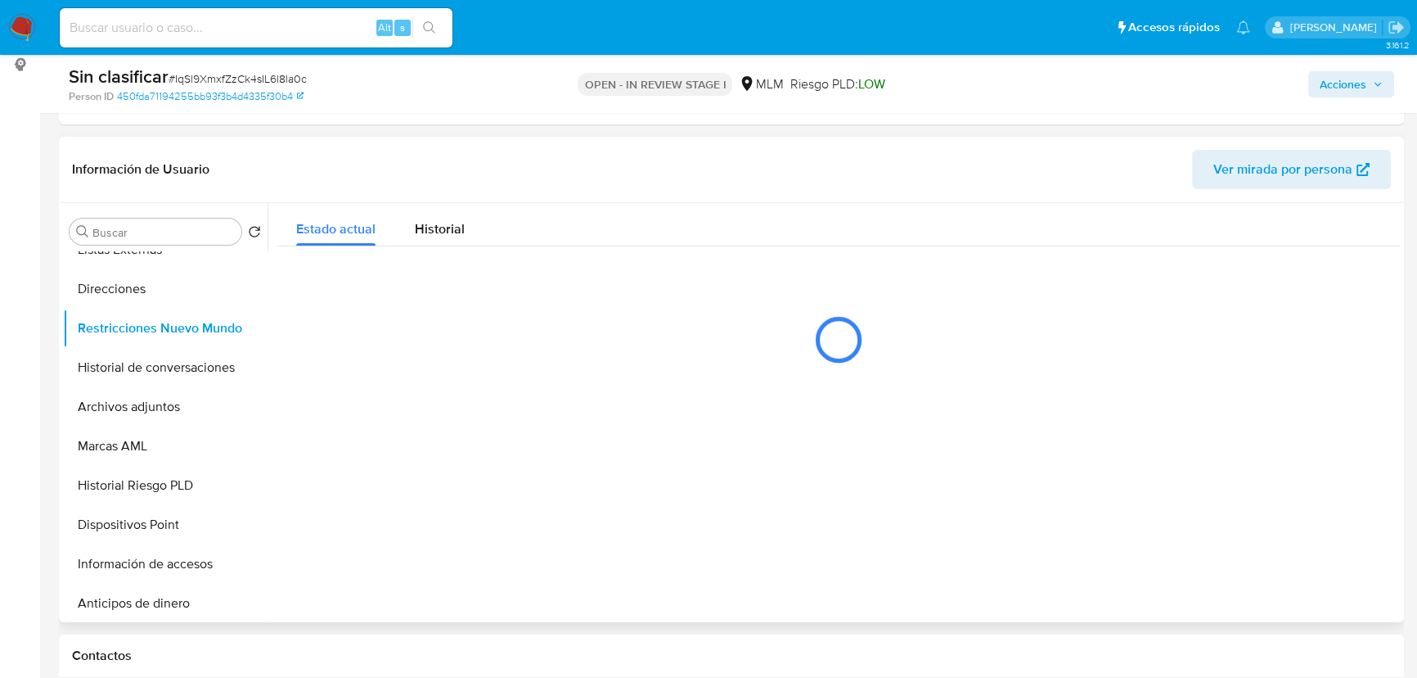
scroll to position [223, 0]
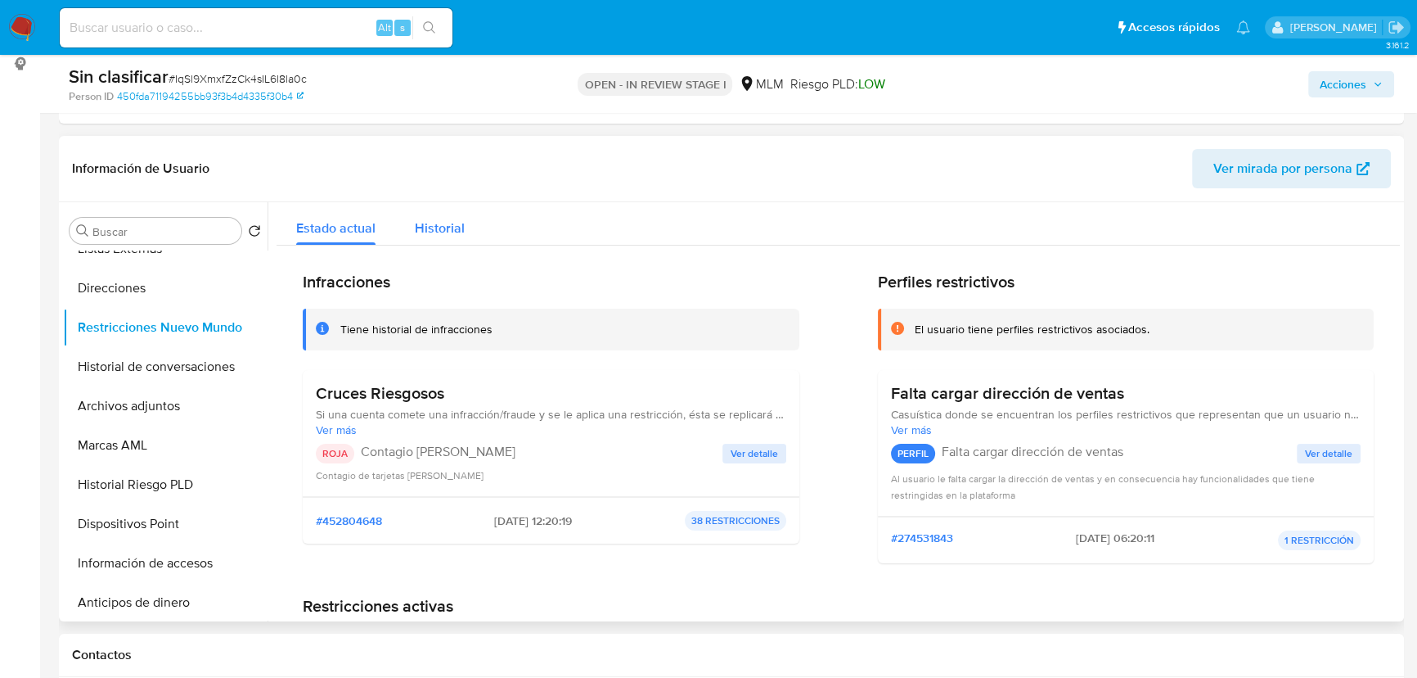
click at [426, 214] on div "Historial" at bounding box center [440, 223] width 50 height 43
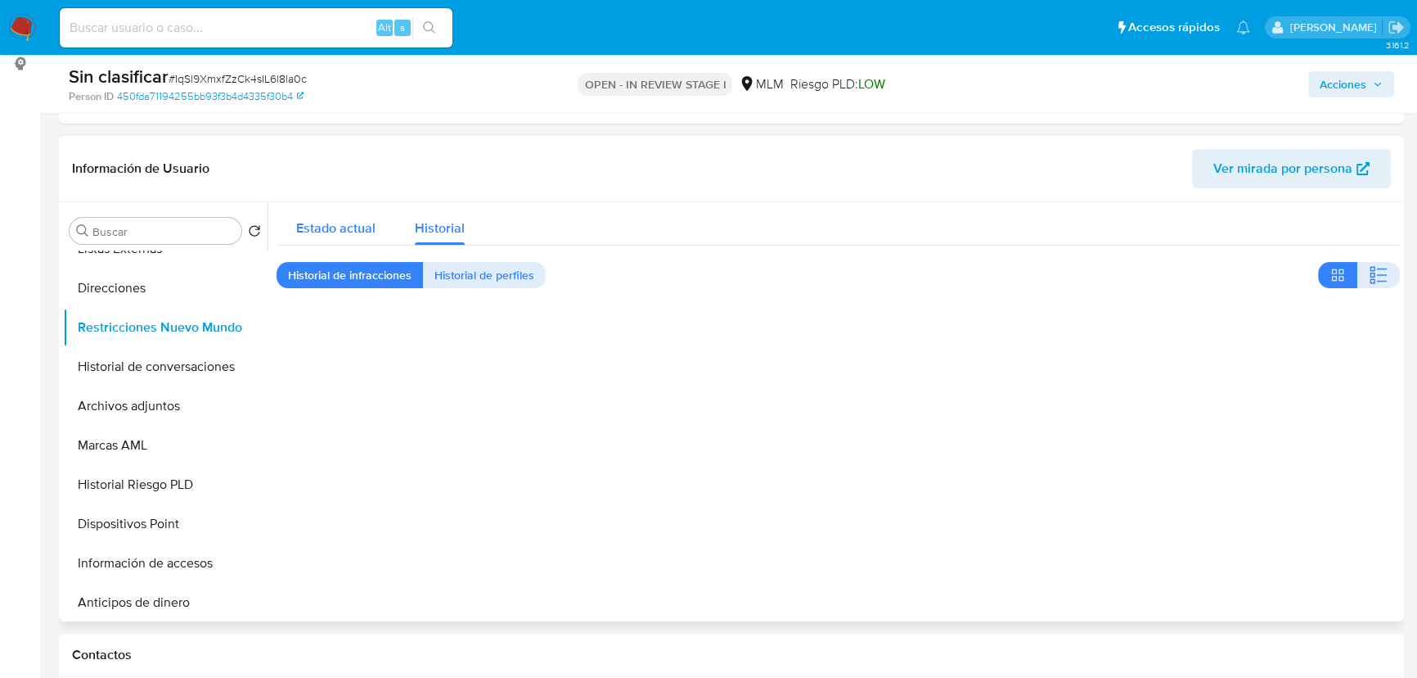
click at [349, 231] on span "Estado actual" at bounding box center [335, 227] width 79 height 19
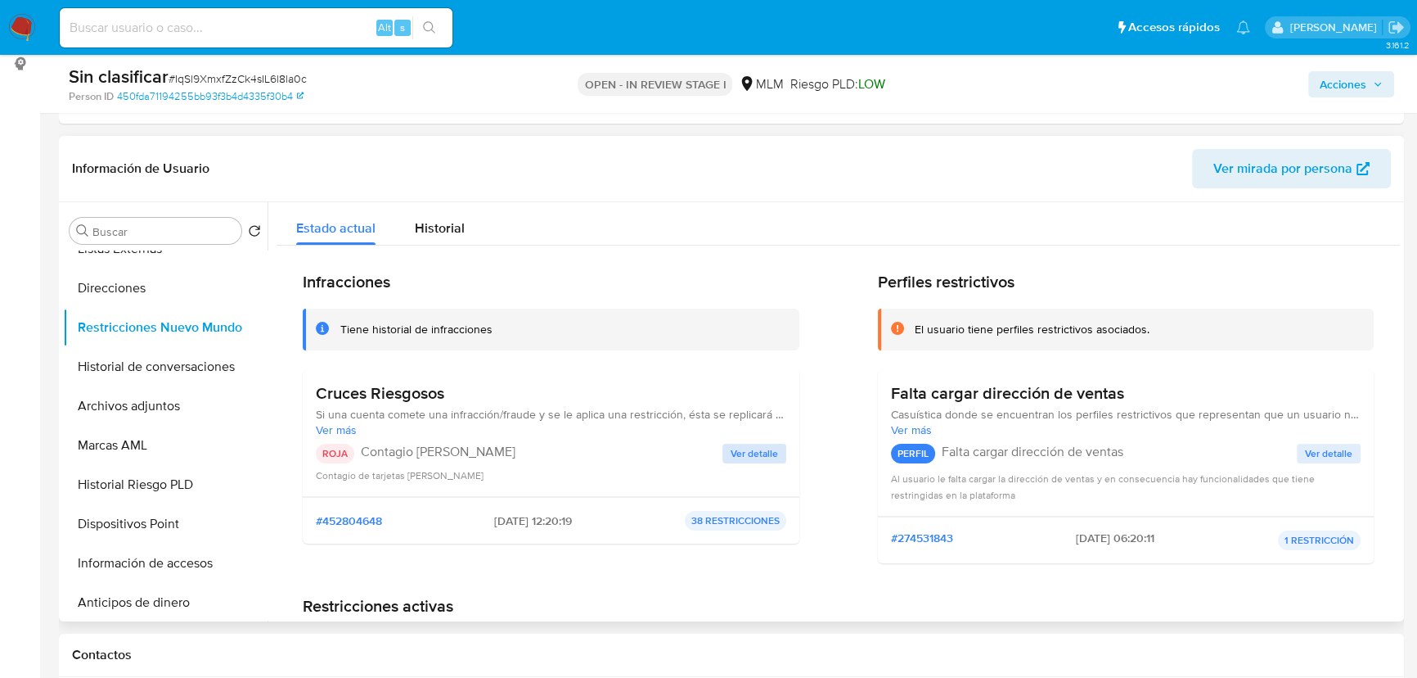
click at [746, 448] on span "Ver detalle" at bounding box center [754, 453] width 47 height 16
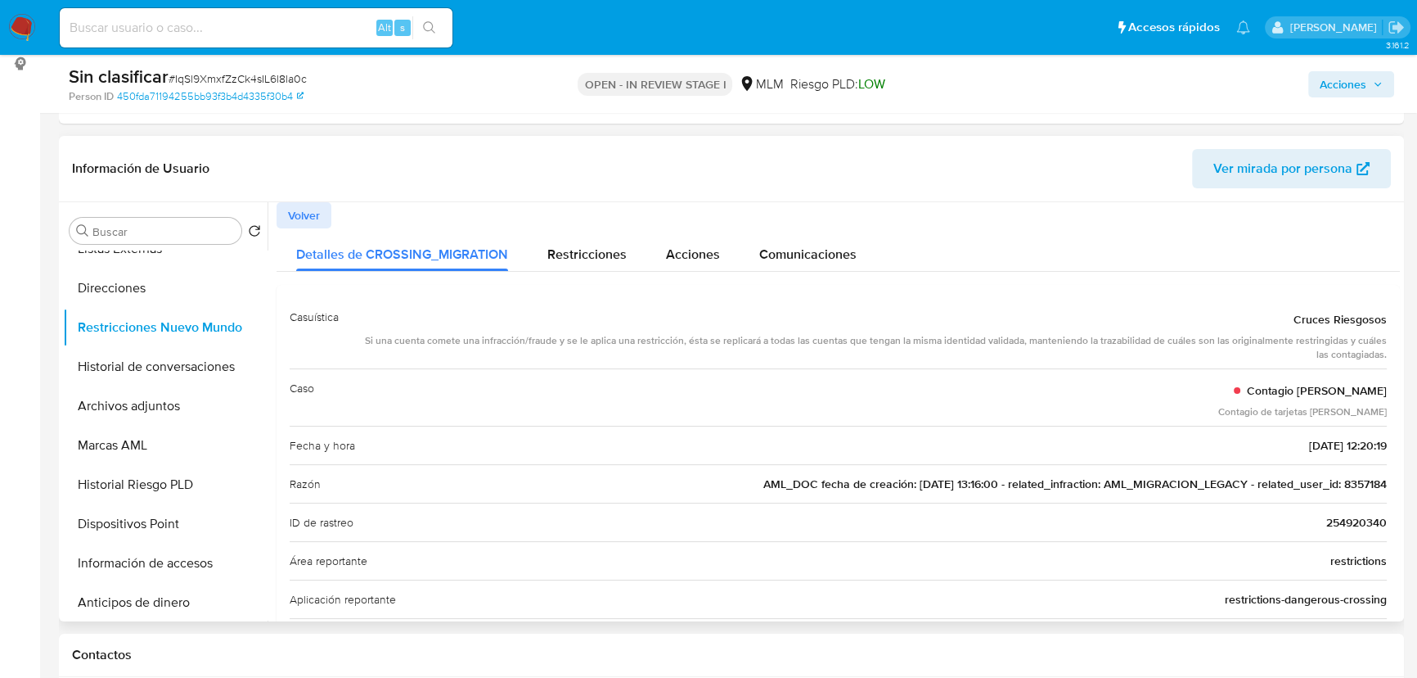
click at [1353, 483] on span "AML_DOC fecha de creación: [DATE] 13:16:00 - related_infraction: AML_MIGRACION_…" at bounding box center [1075, 483] width 624 height 16
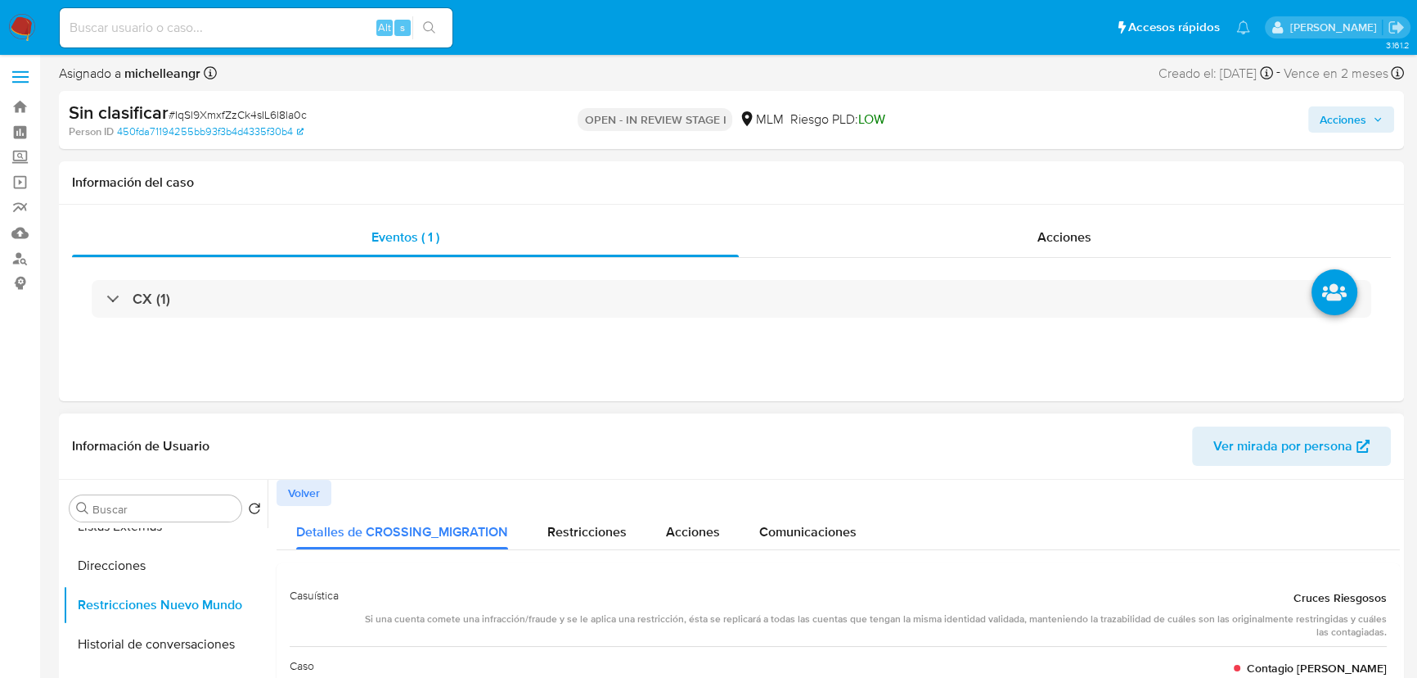
scroll to position [0, 0]
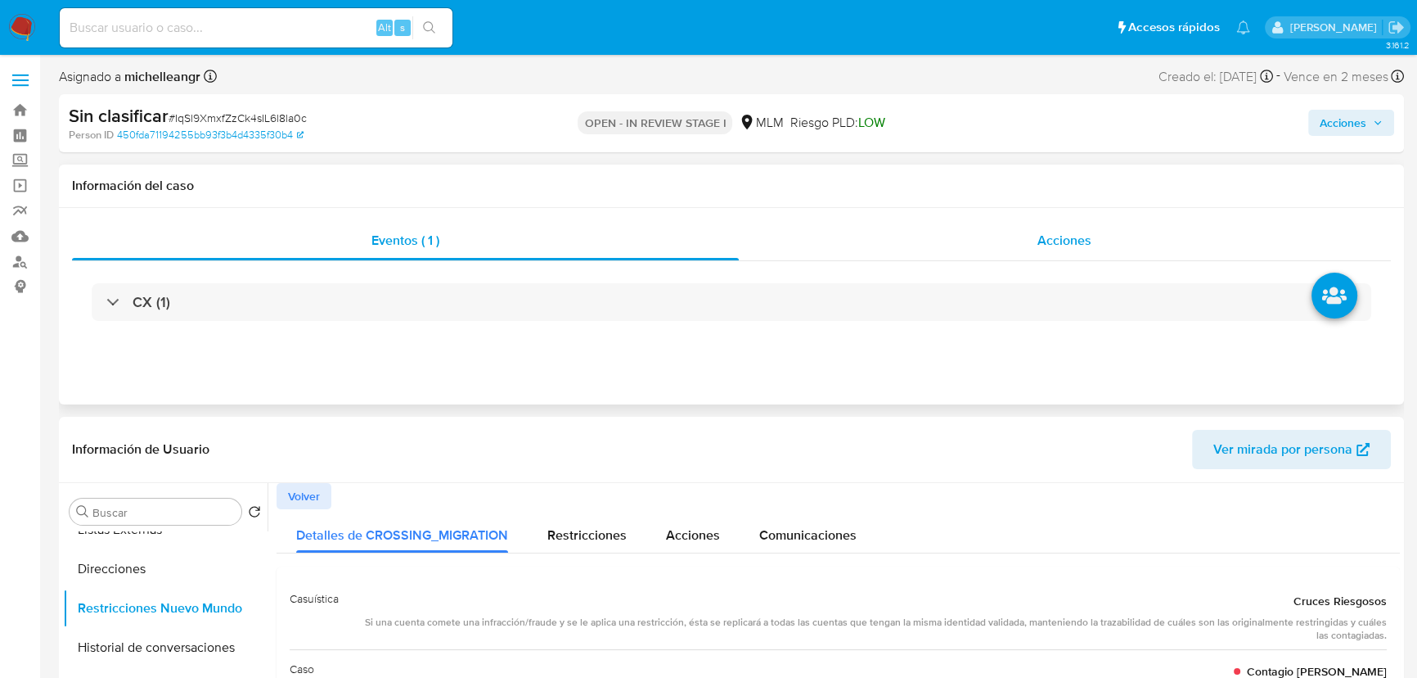
click at [1091, 232] on span "Acciones" at bounding box center [1065, 240] width 54 height 19
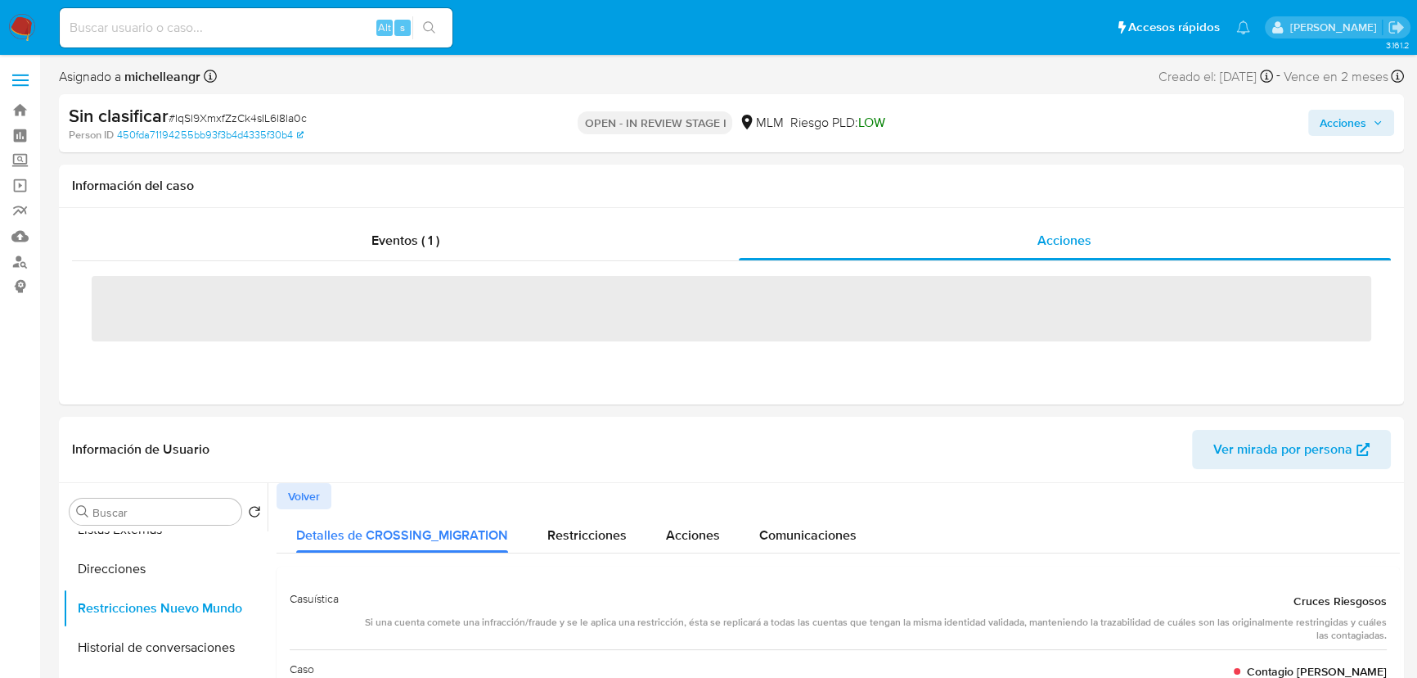
click at [1358, 127] on span "Acciones" at bounding box center [1343, 123] width 47 height 26
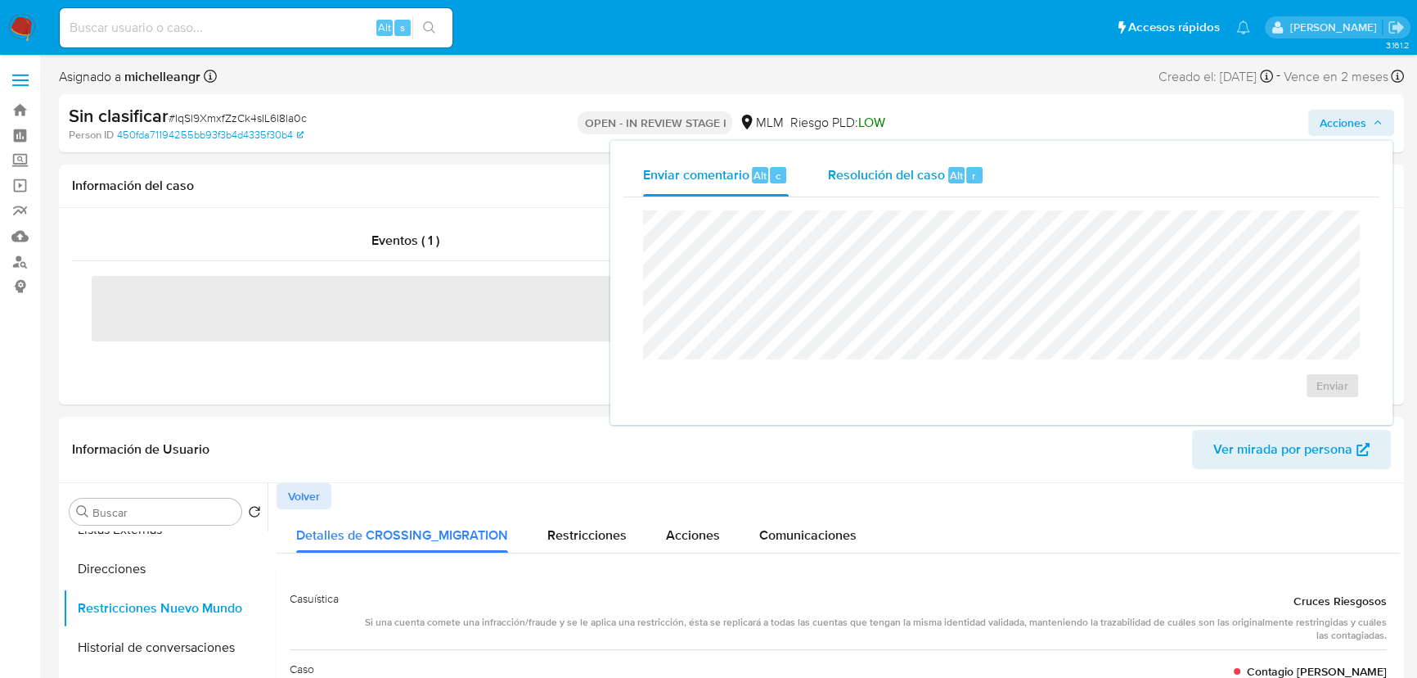
click at [873, 164] on div "Resolución del caso Alt r" at bounding box center [906, 175] width 156 height 43
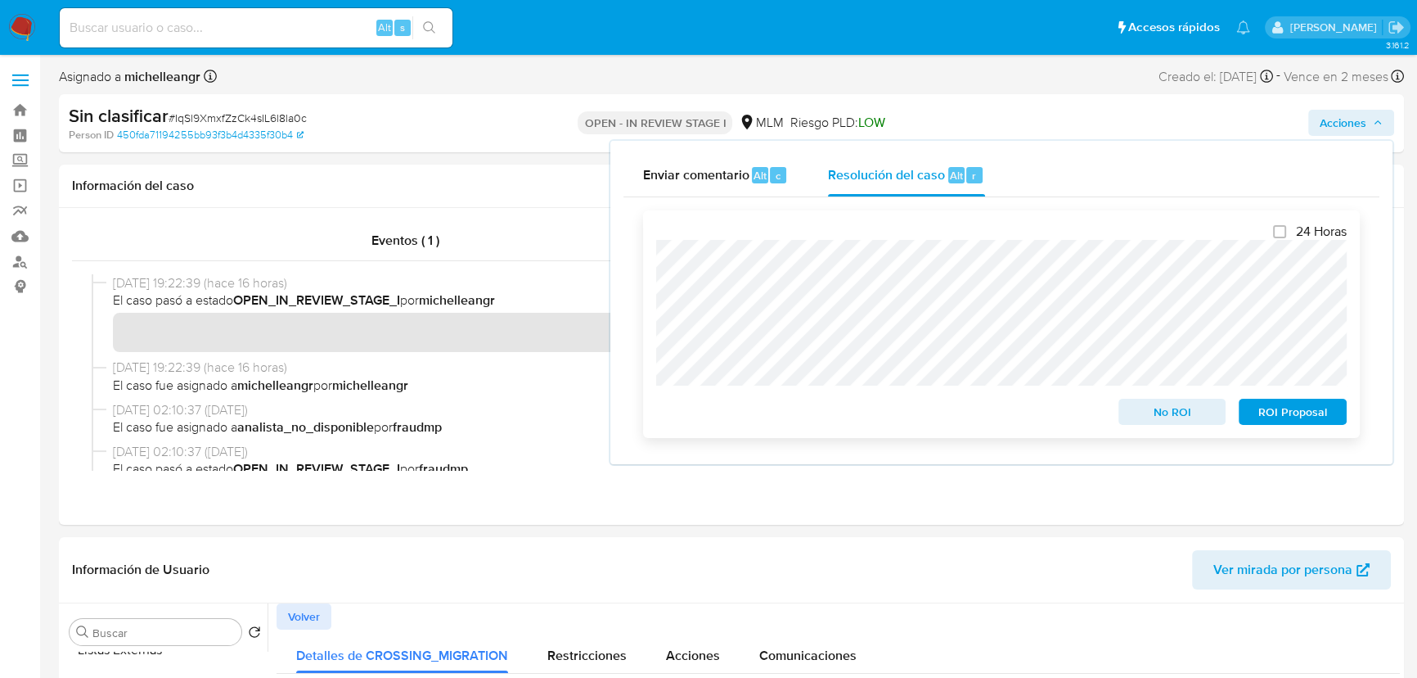
click at [643, 249] on div "24 Horas No ROI ROI Proposal" at bounding box center [1001, 323] width 717 height 227
click at [1173, 417] on span "No ROI" at bounding box center [1172, 411] width 85 height 23
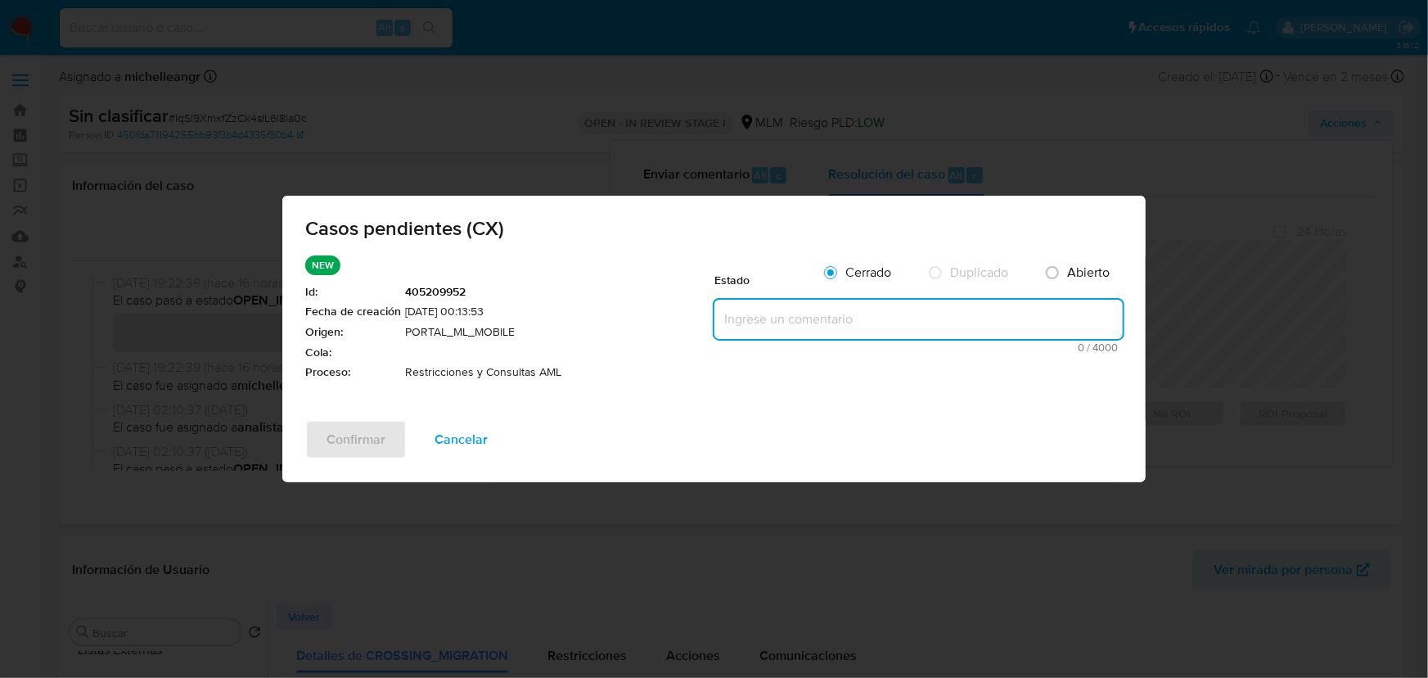
drag, startPoint x: 739, startPoint y: 309, endPoint x: 705, endPoint y: 329, distance: 38.9
click at [741, 310] on textarea at bounding box center [918, 318] width 408 height 39
paste textarea "Se valida caso CX donde el cliente cuenta con restricción debido a un alertamie…"
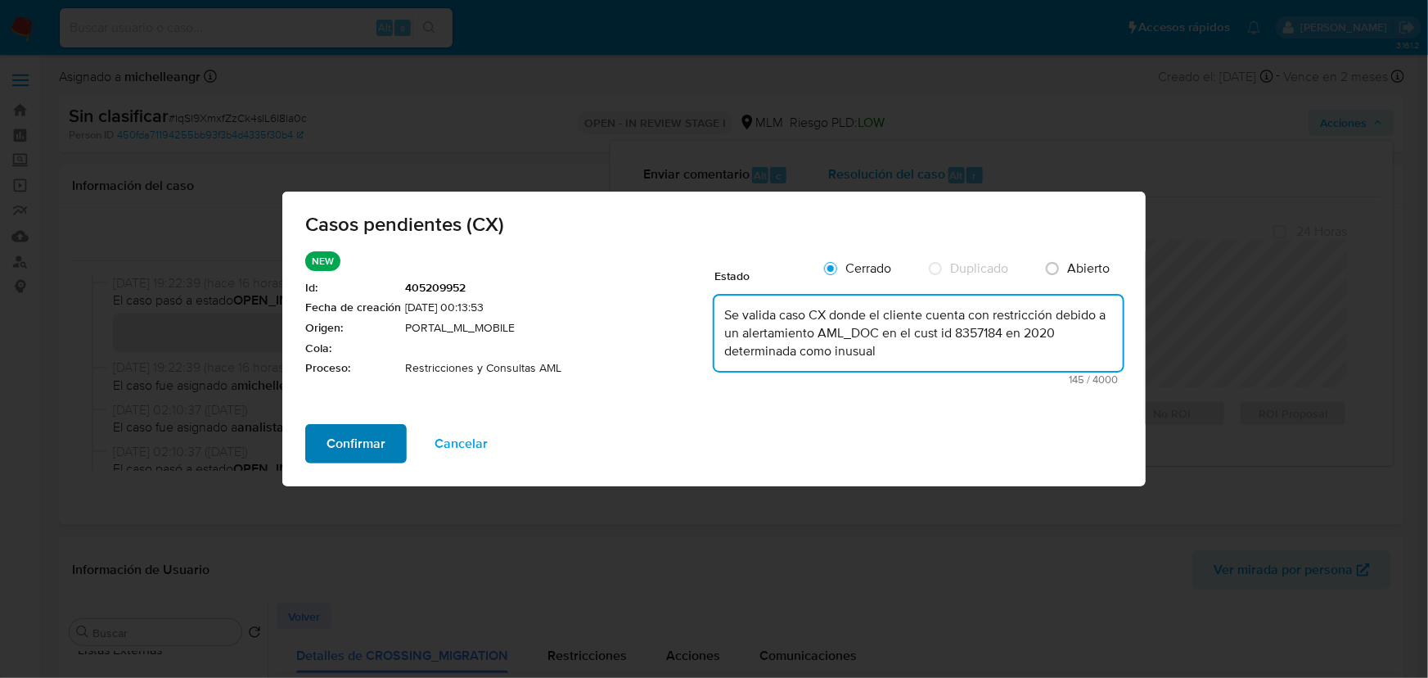
type textarea "Se valida caso CX donde el cliente cuenta con restricción debido a un alertamie…"
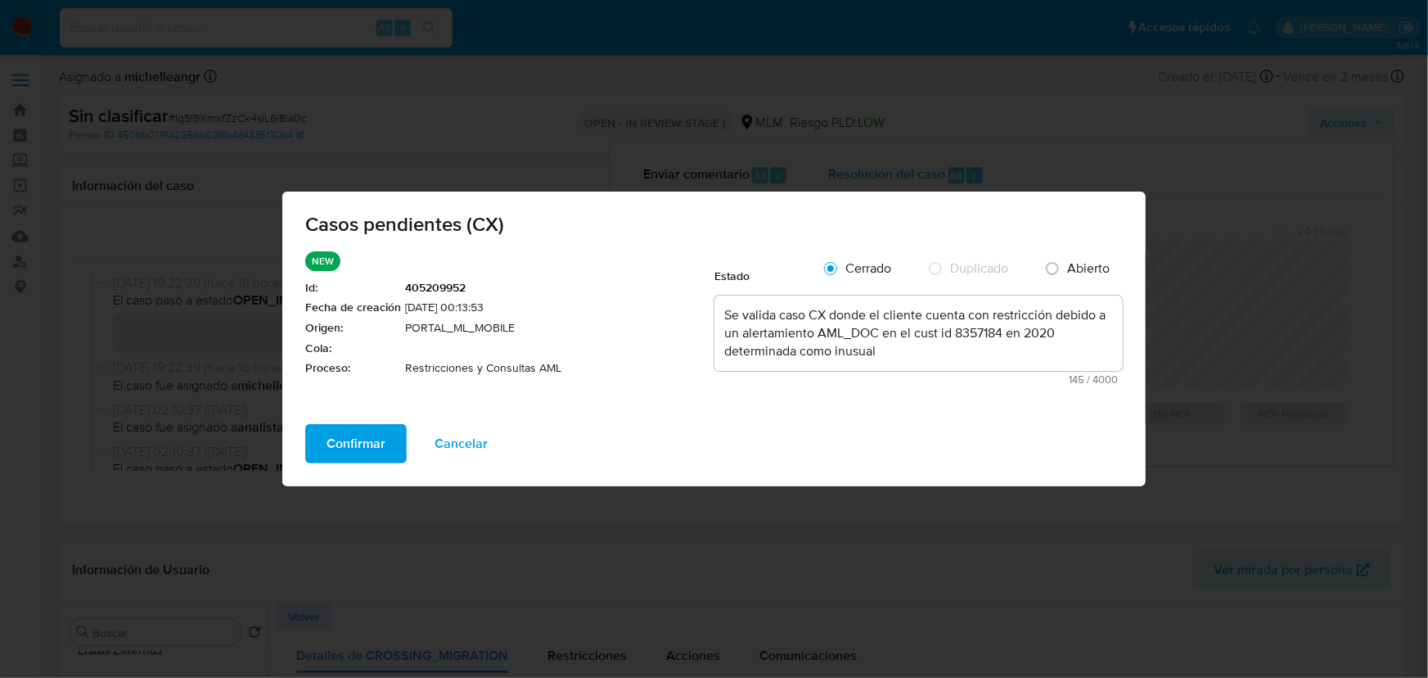
click at [376, 445] on span "Confirmar" at bounding box center [356, 444] width 59 height 36
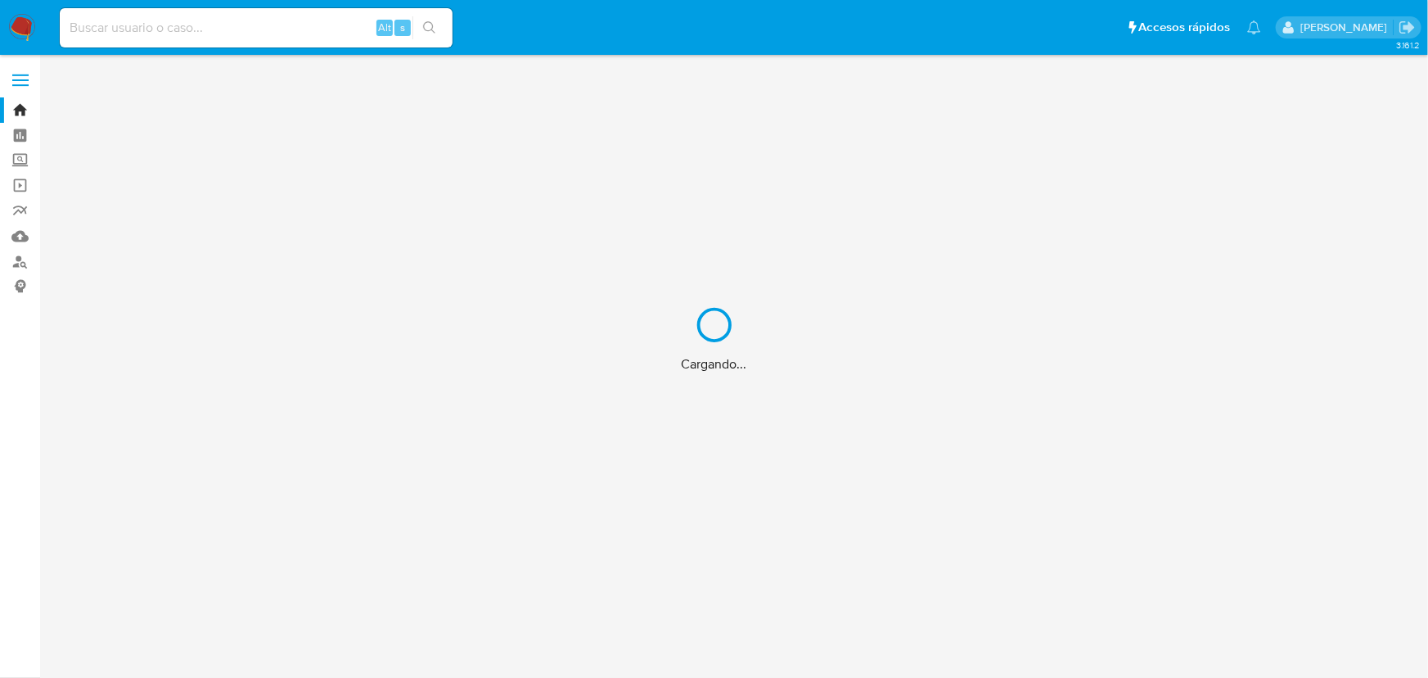
click at [121, 25] on div "Cargando..." at bounding box center [714, 339] width 1428 height 678
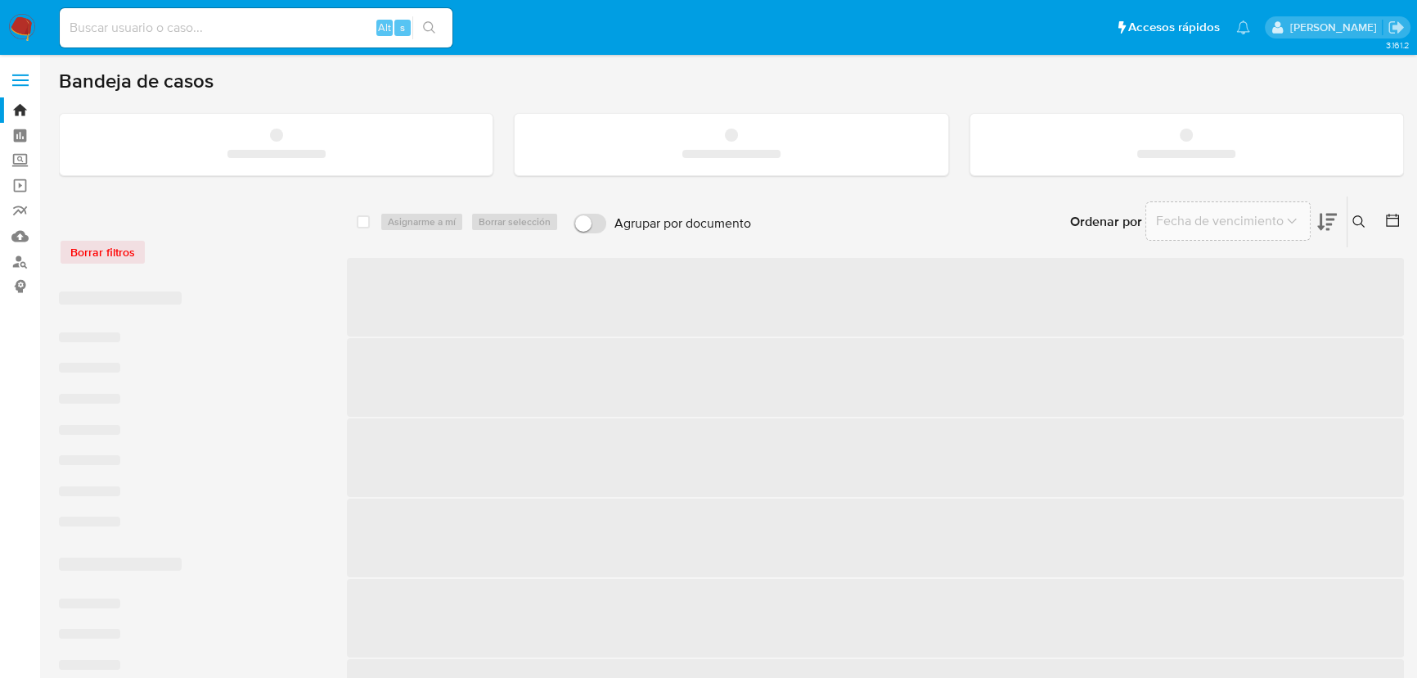
click at [121, 25] on input at bounding box center [256, 27] width 393 height 21
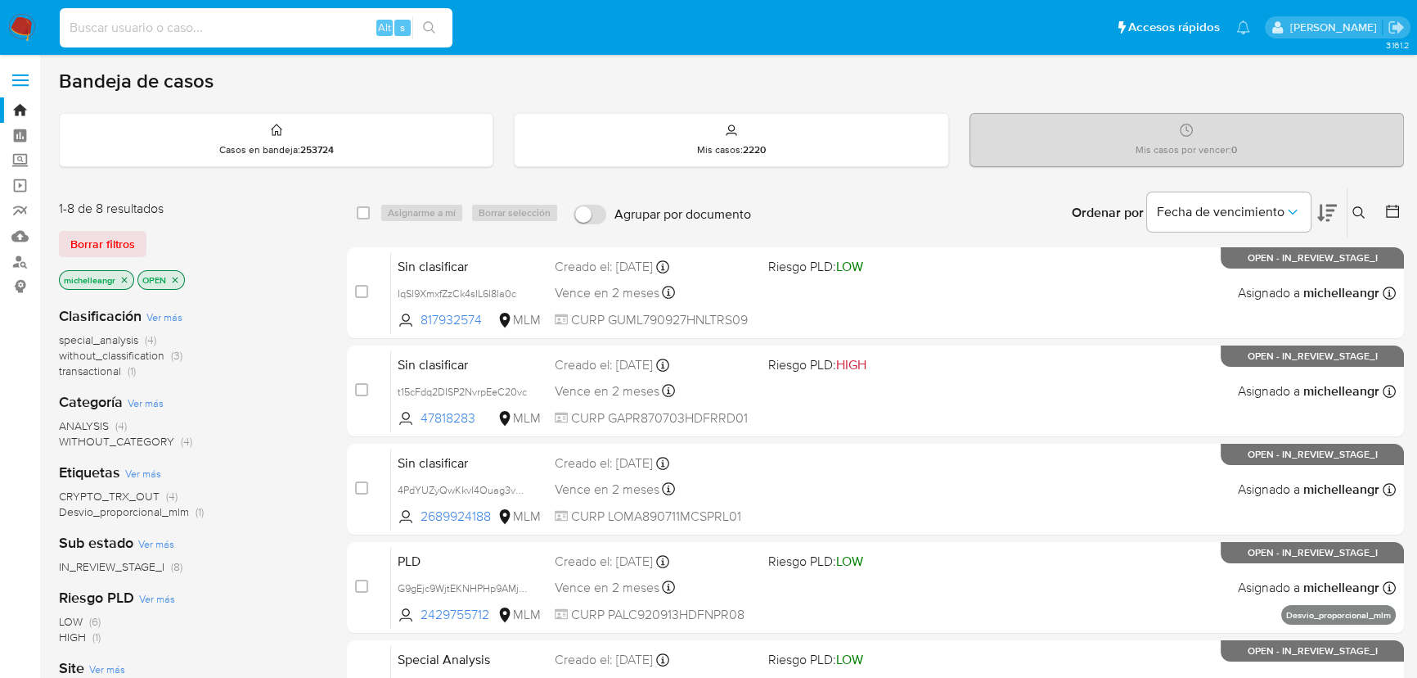
paste input "8357184"
type input "8357184"
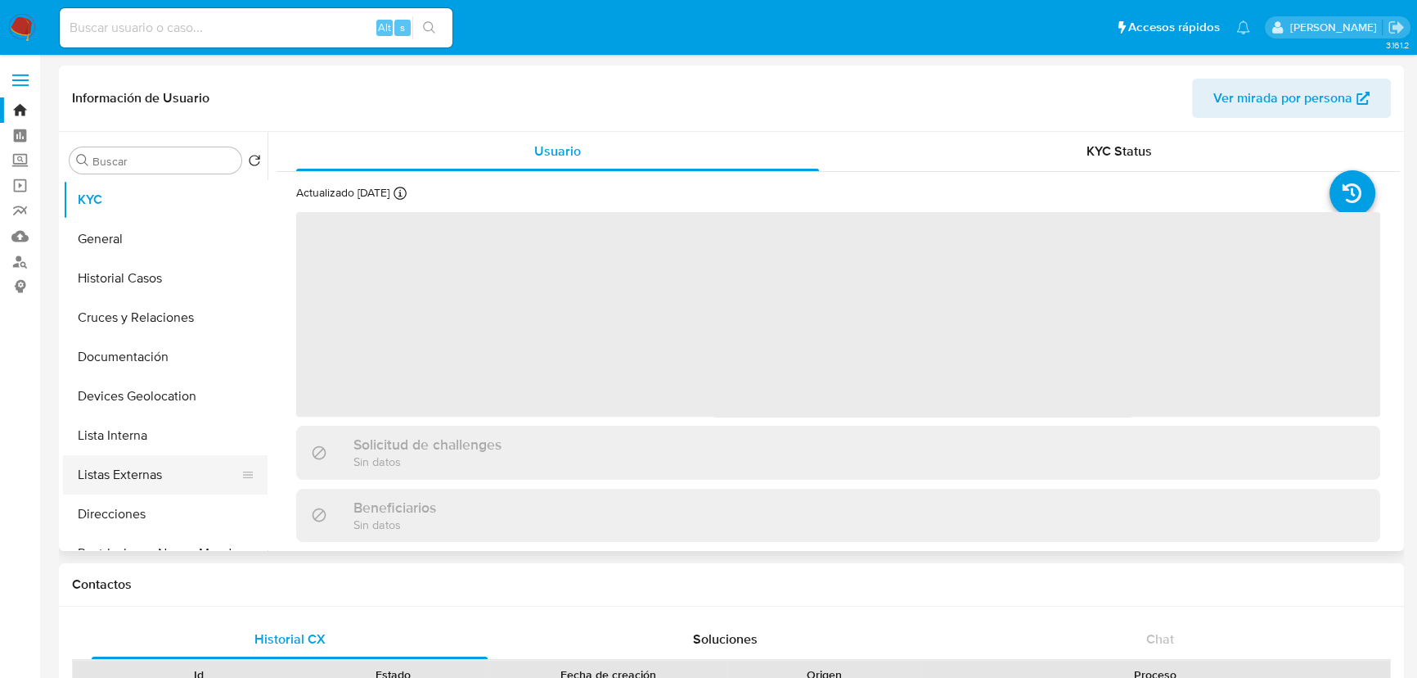
select select "10"
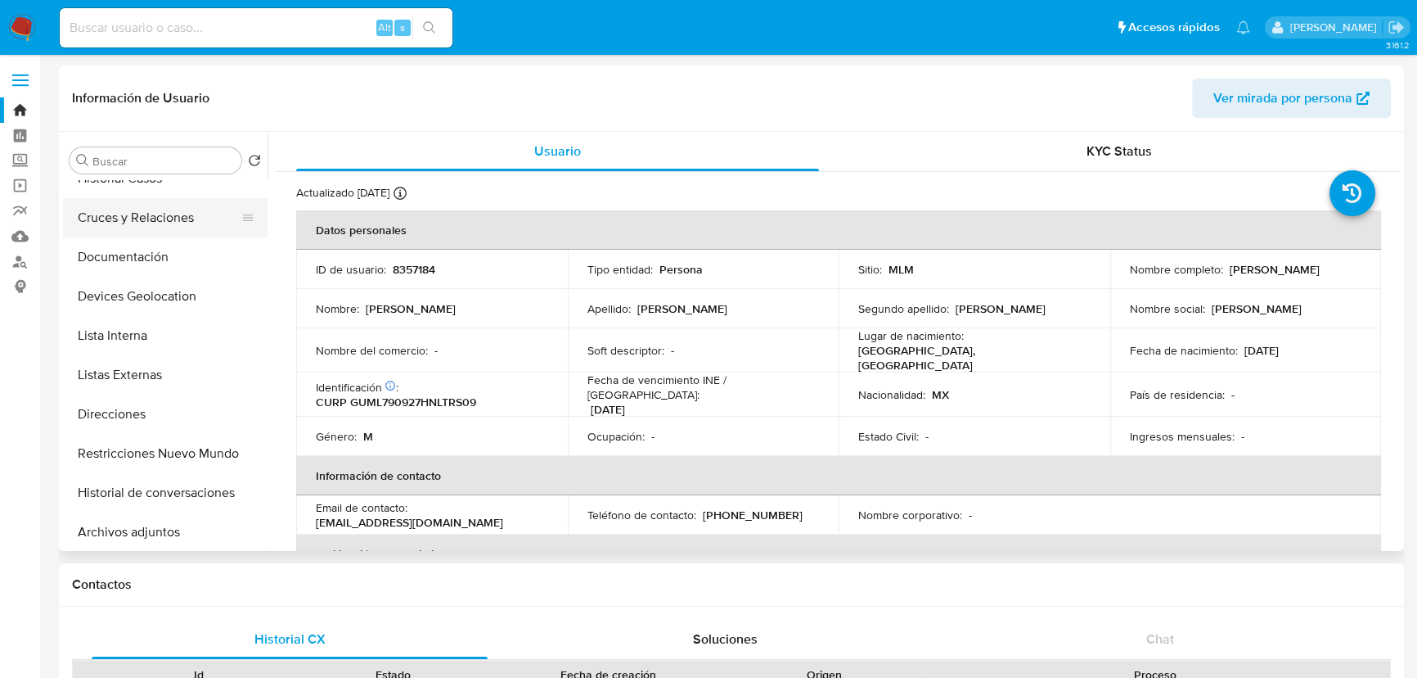
scroll to position [74, 0]
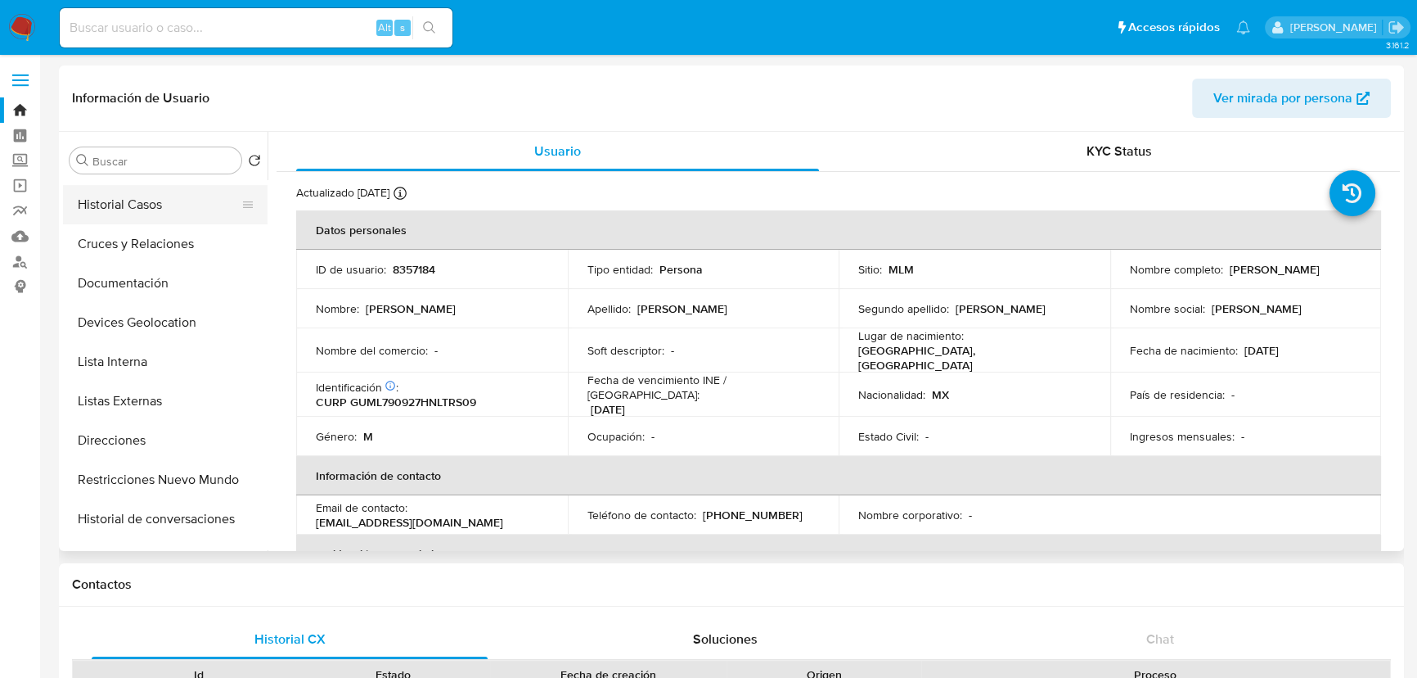
click at [147, 204] on button "Historial Casos" at bounding box center [158, 204] width 191 height 39
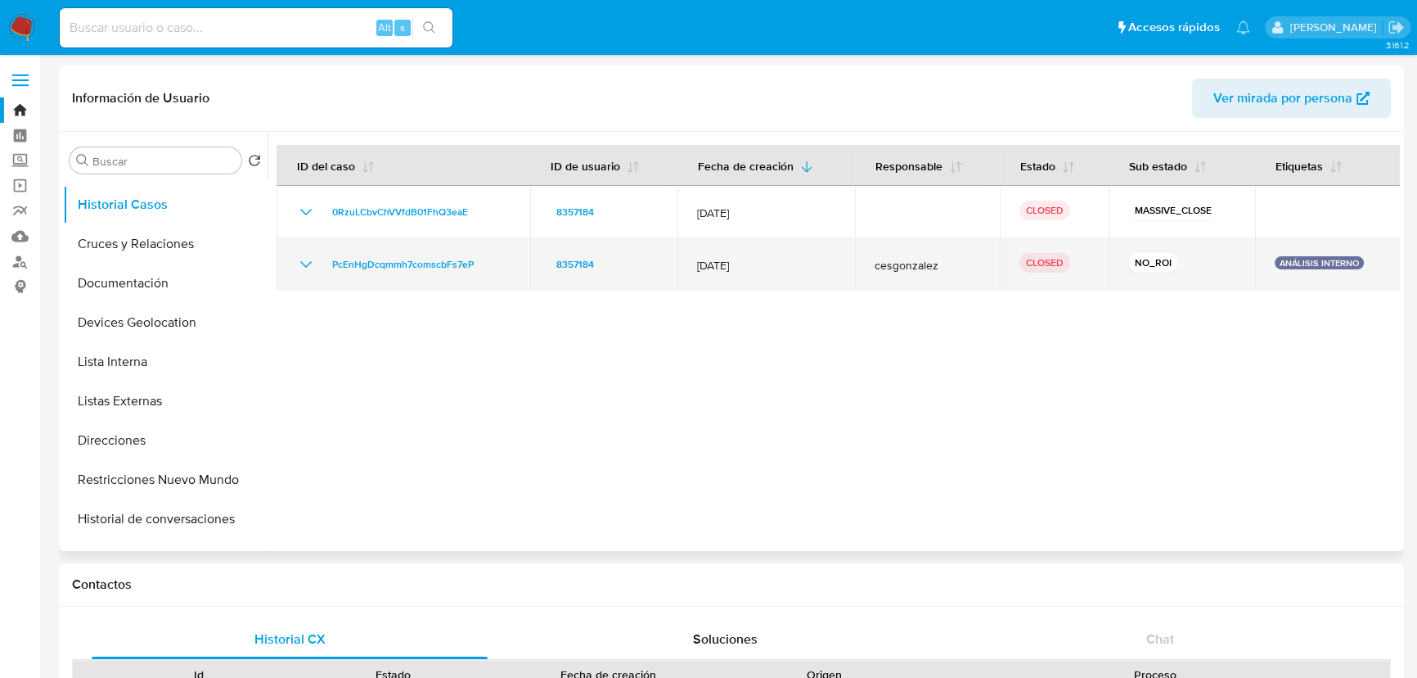
click at [307, 256] on icon "Mostrar/Ocultar" at bounding box center [306, 264] width 20 height 20
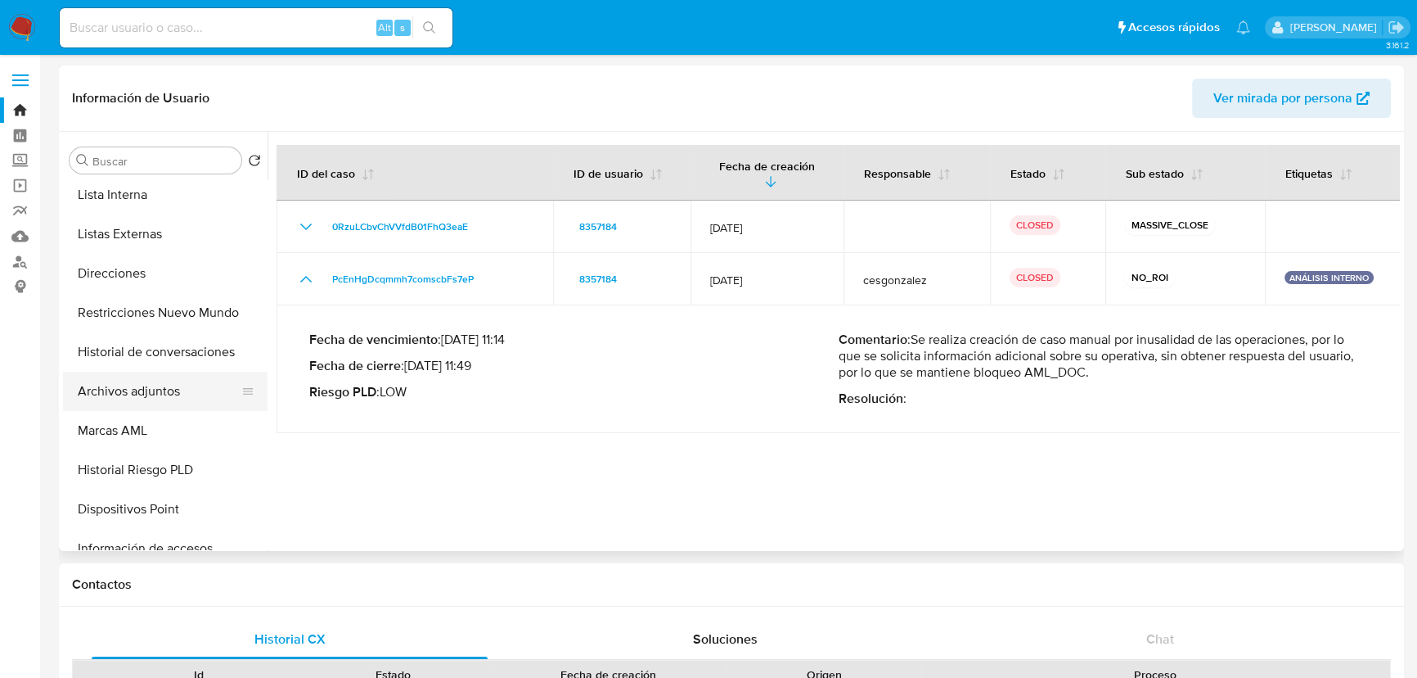
scroll to position [297, 0]
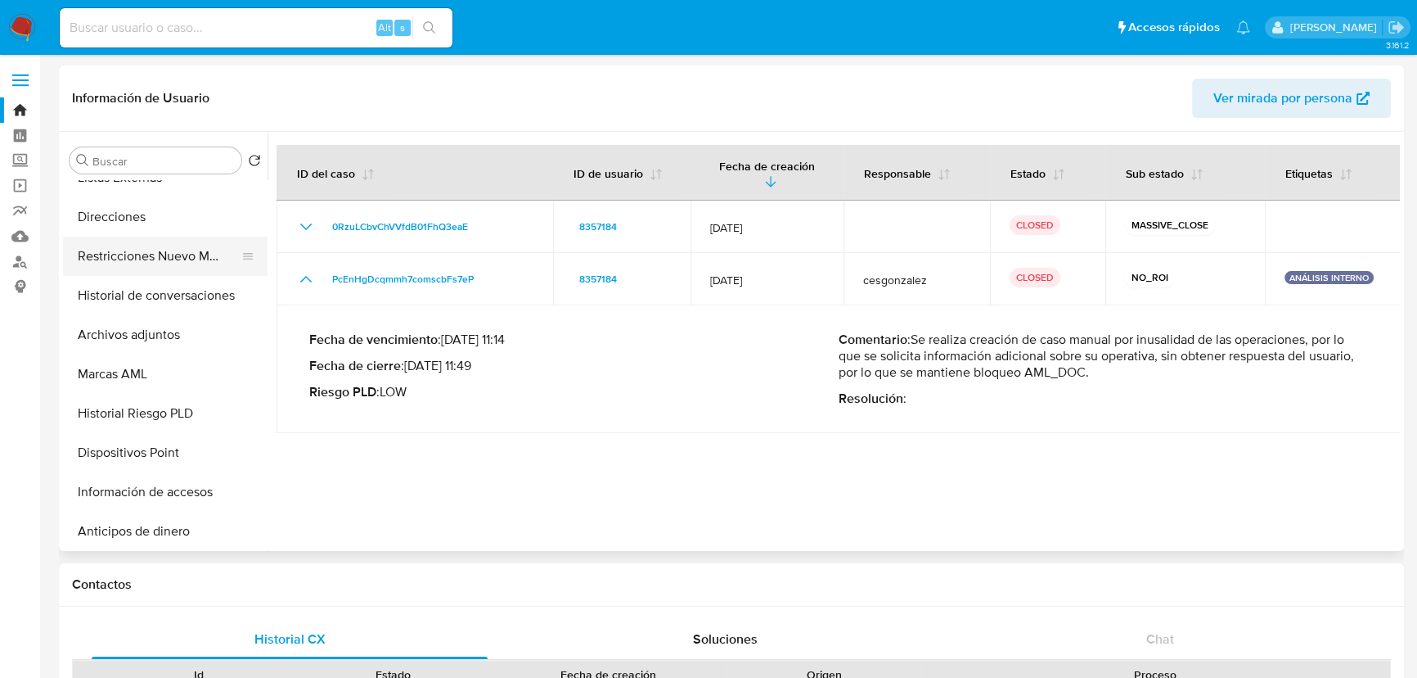
click at [164, 252] on button "Restricciones Nuevo Mundo" at bounding box center [158, 255] width 191 height 39
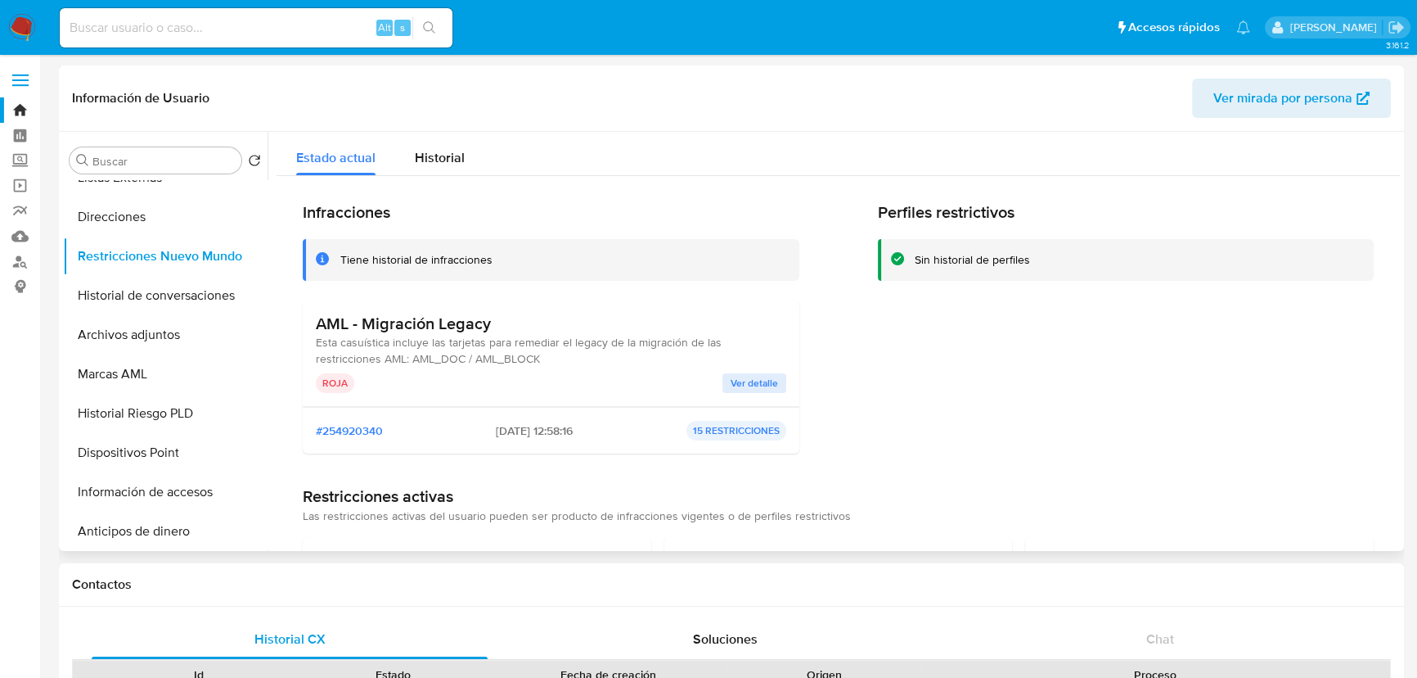
click at [734, 376] on span "Ver detalle" at bounding box center [754, 383] width 47 height 16
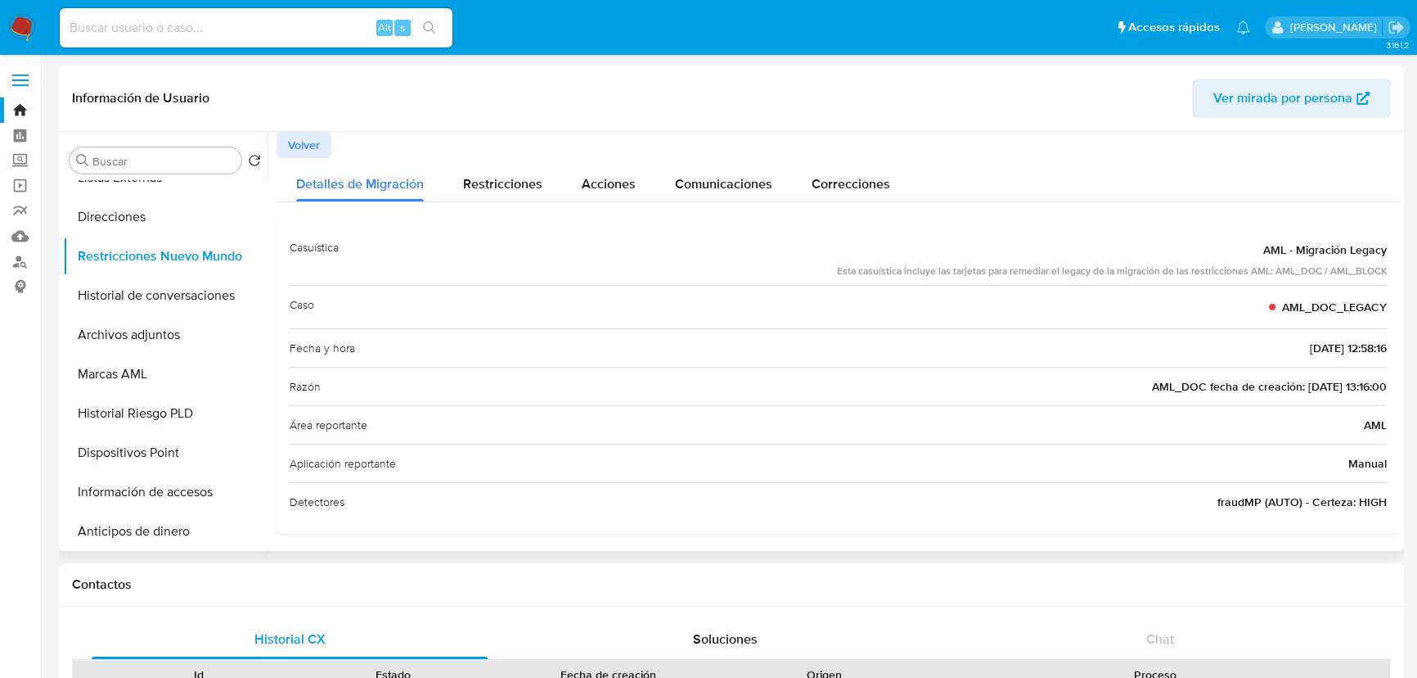
scroll to position [74, 0]
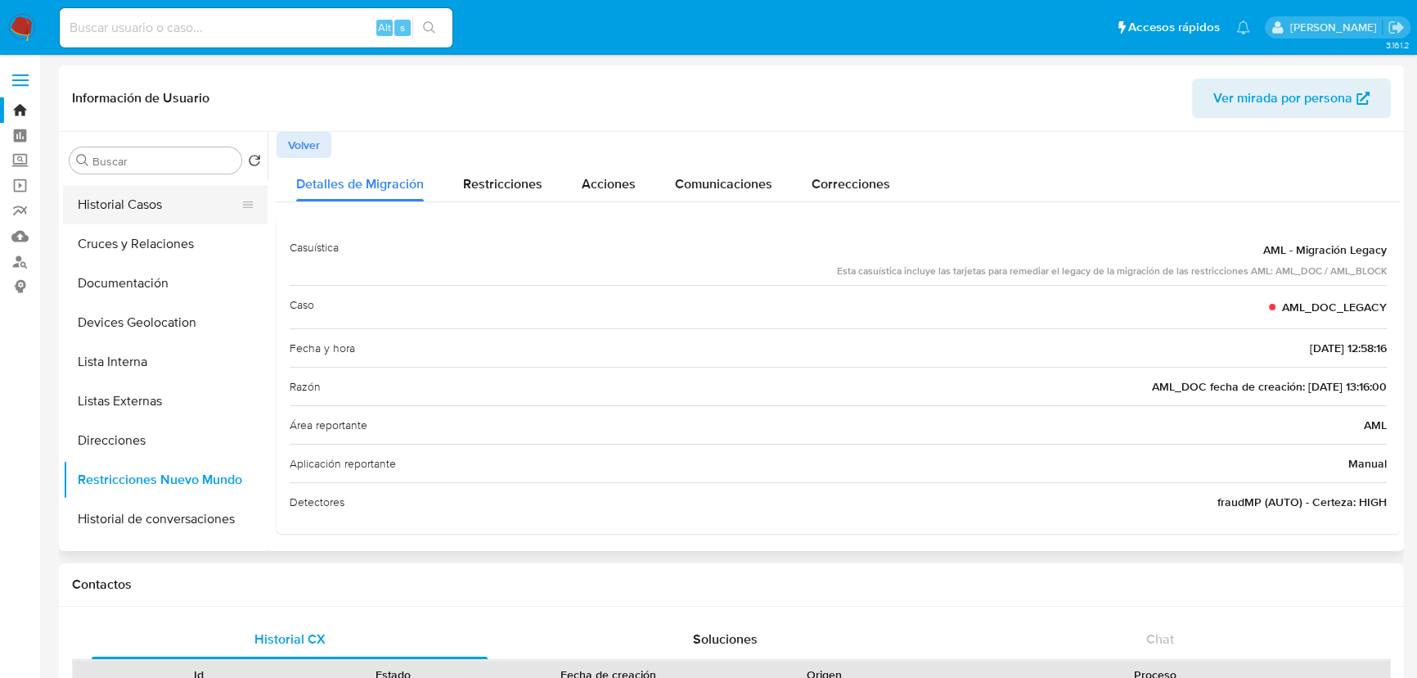
click at [137, 199] on button "Historial Casos" at bounding box center [158, 204] width 191 height 39
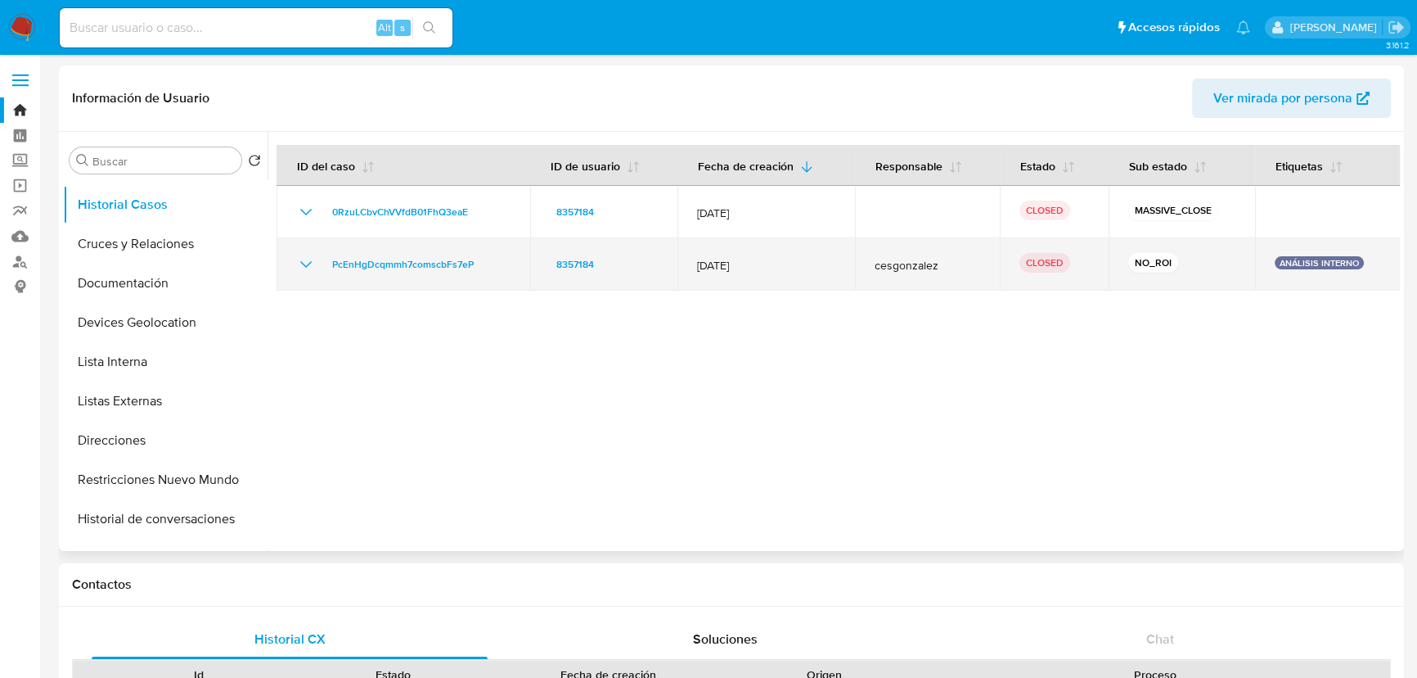
click at [296, 262] on icon "Mostrar/Ocultar" at bounding box center [306, 264] width 20 height 20
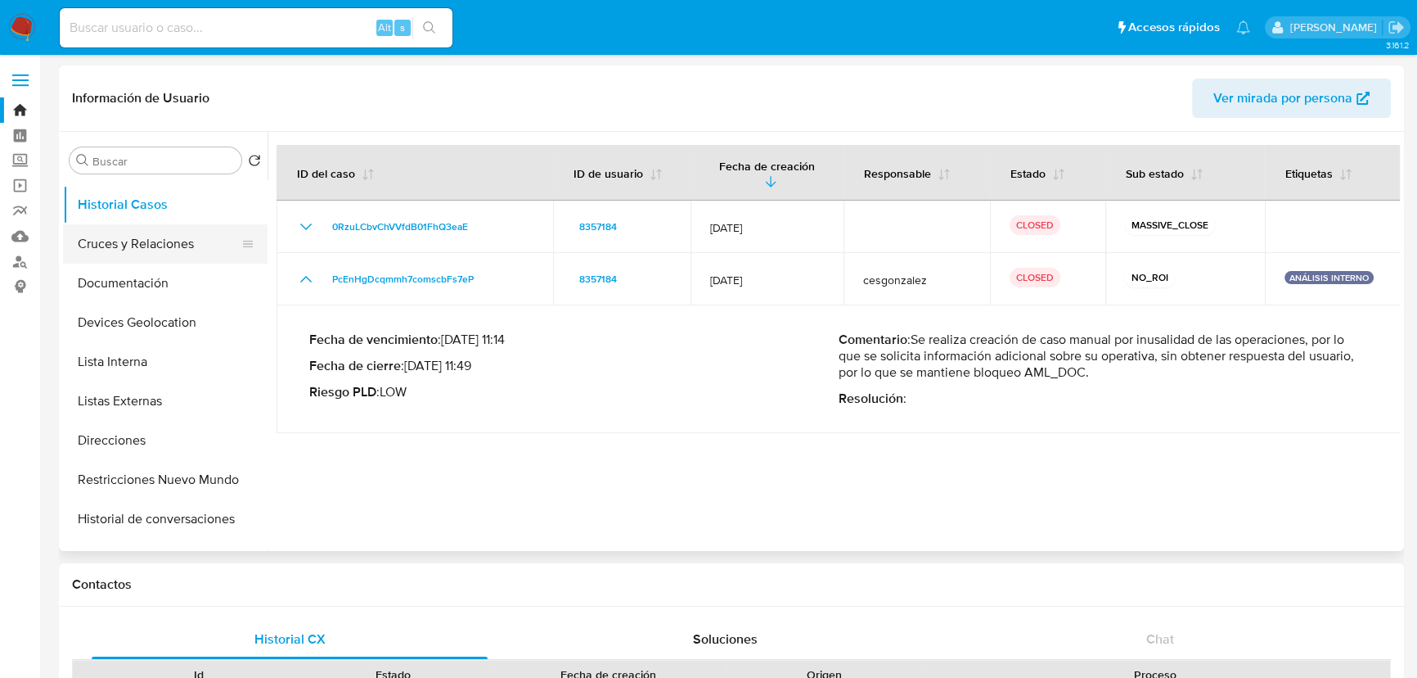
scroll to position [0, 0]
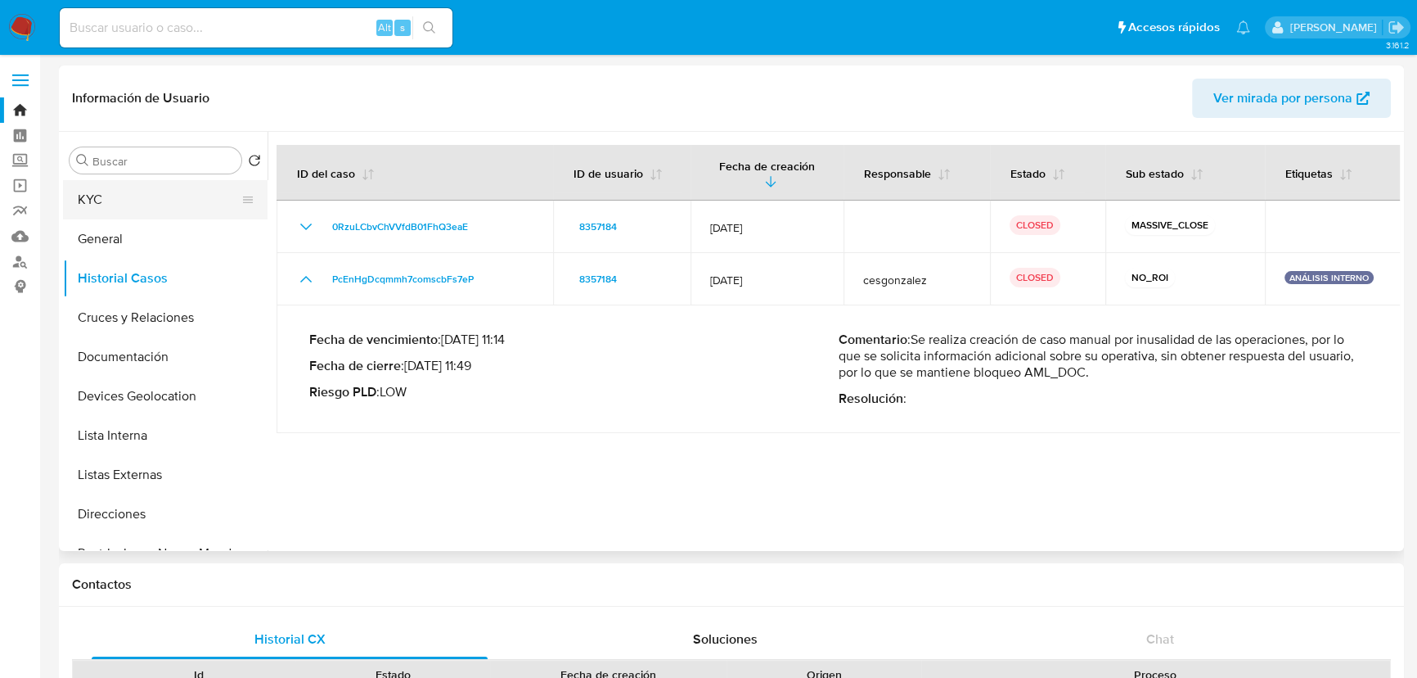
click at [164, 205] on button "KYC" at bounding box center [158, 199] width 191 height 39
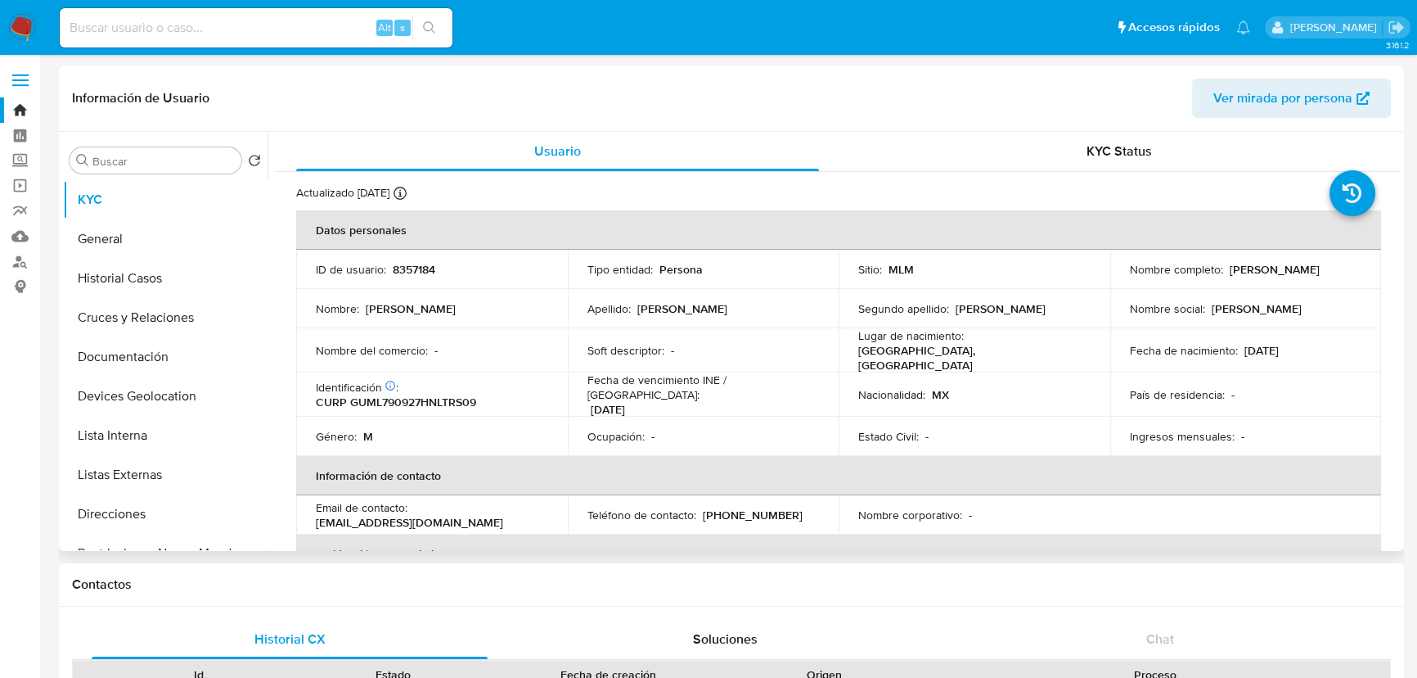
click at [396, 276] on p "8357184" at bounding box center [414, 269] width 43 height 15
copy p "8357184"
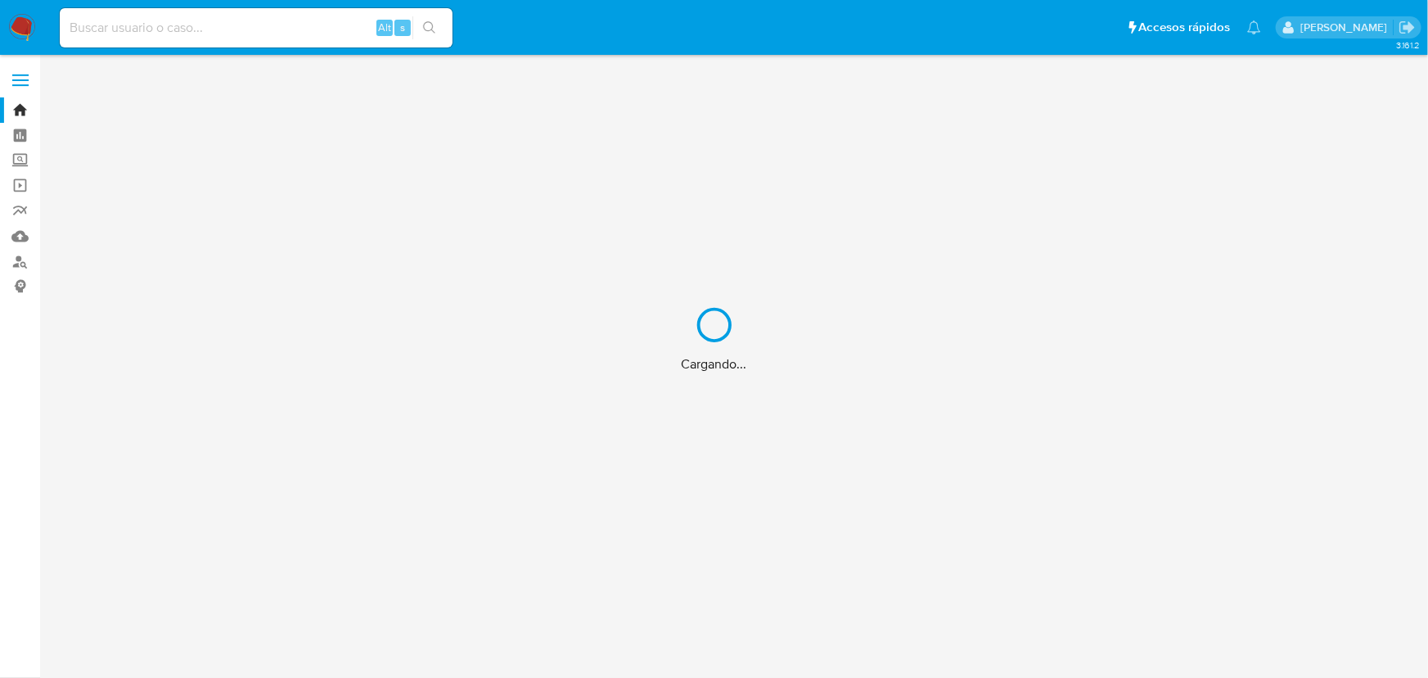
click at [279, 38] on div "Cargando..." at bounding box center [714, 339] width 1428 height 678
click at [279, 37] on div "Cargando..." at bounding box center [714, 339] width 1428 height 678
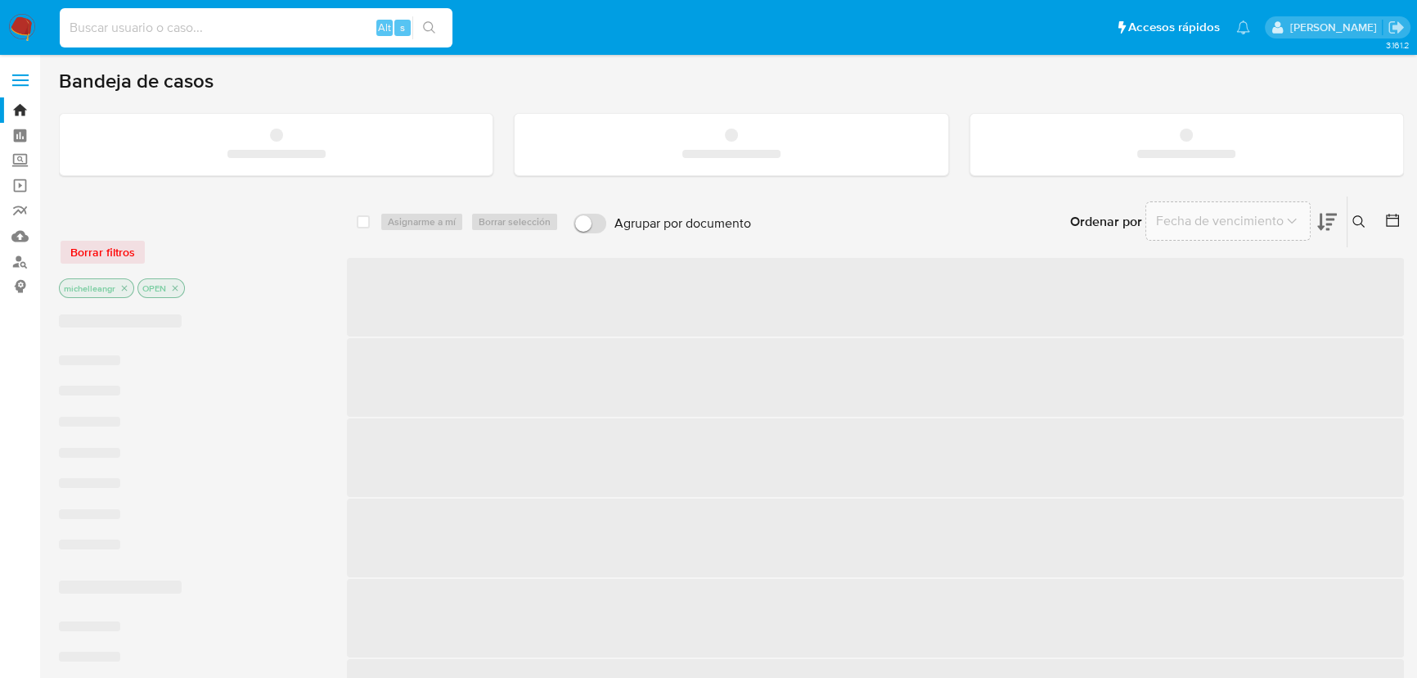
click at [292, 24] on input at bounding box center [256, 27] width 393 height 21
paste input "d8Va0aFuxRDk7h2UZOQJuPWt"
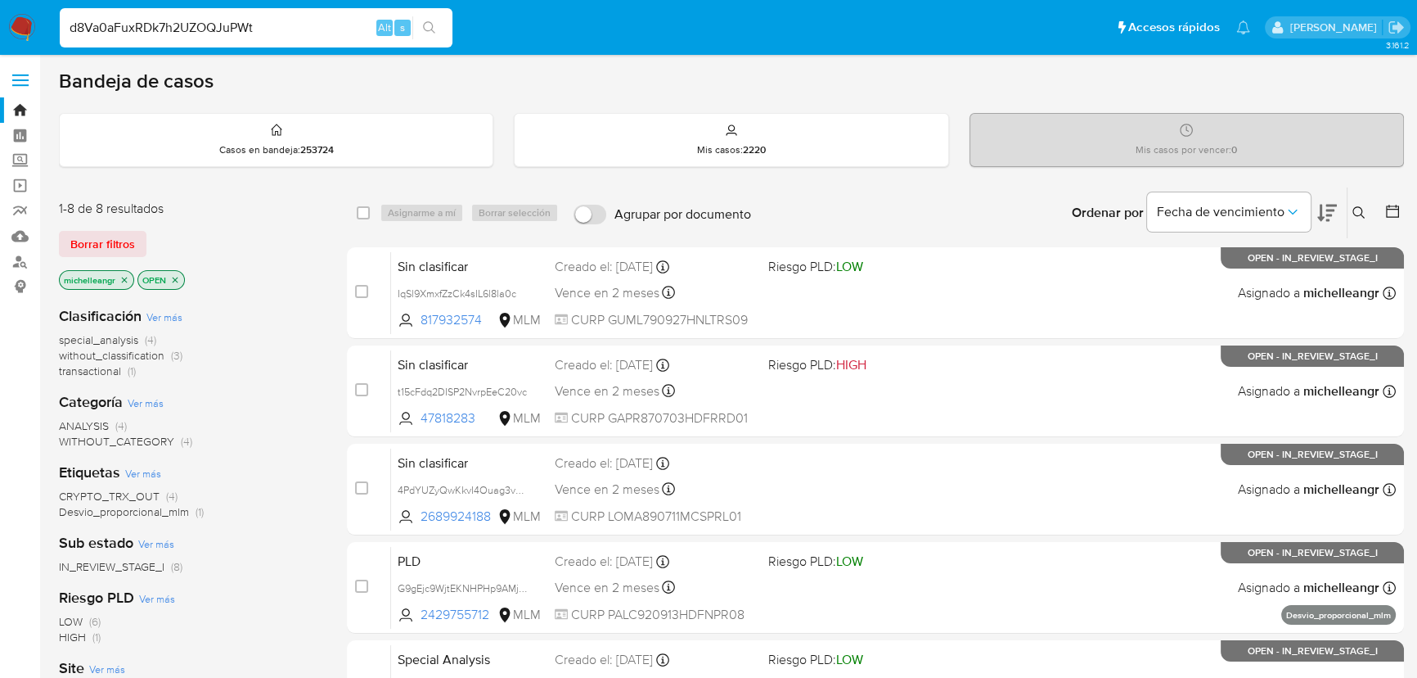
type input "d8Va0aFuxRDk7h2UZOQJuPWt"
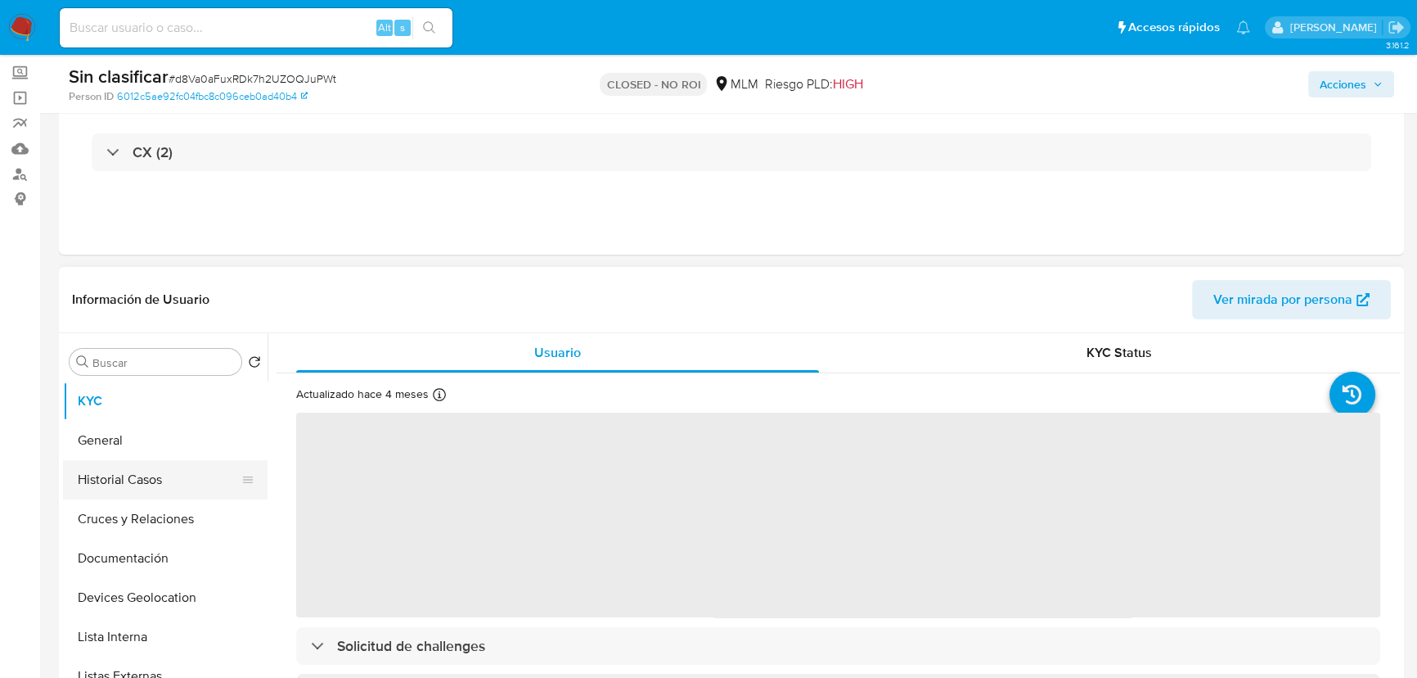
scroll to position [148, 0]
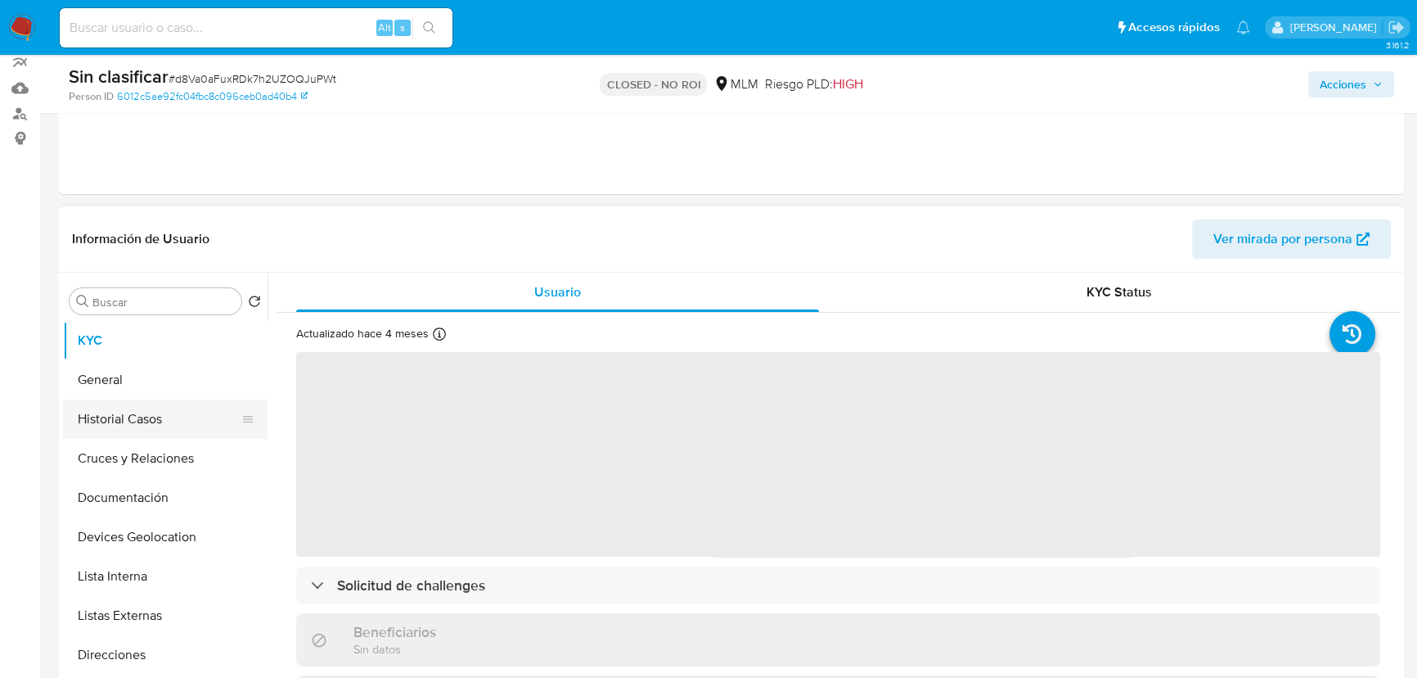
click at [170, 419] on button "Historial Casos" at bounding box center [158, 418] width 191 height 39
select select "10"
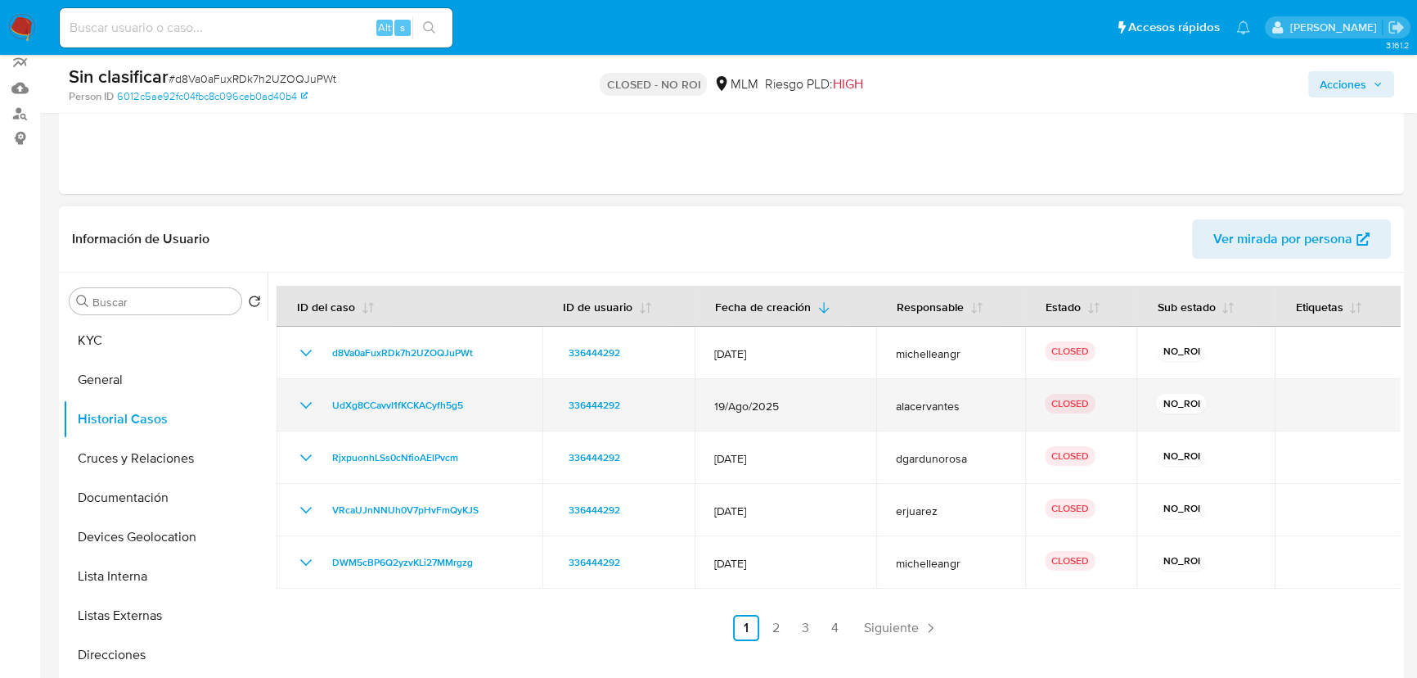
click at [300, 402] on icon "Mostrar/Ocultar" at bounding box center [306, 405] width 20 height 20
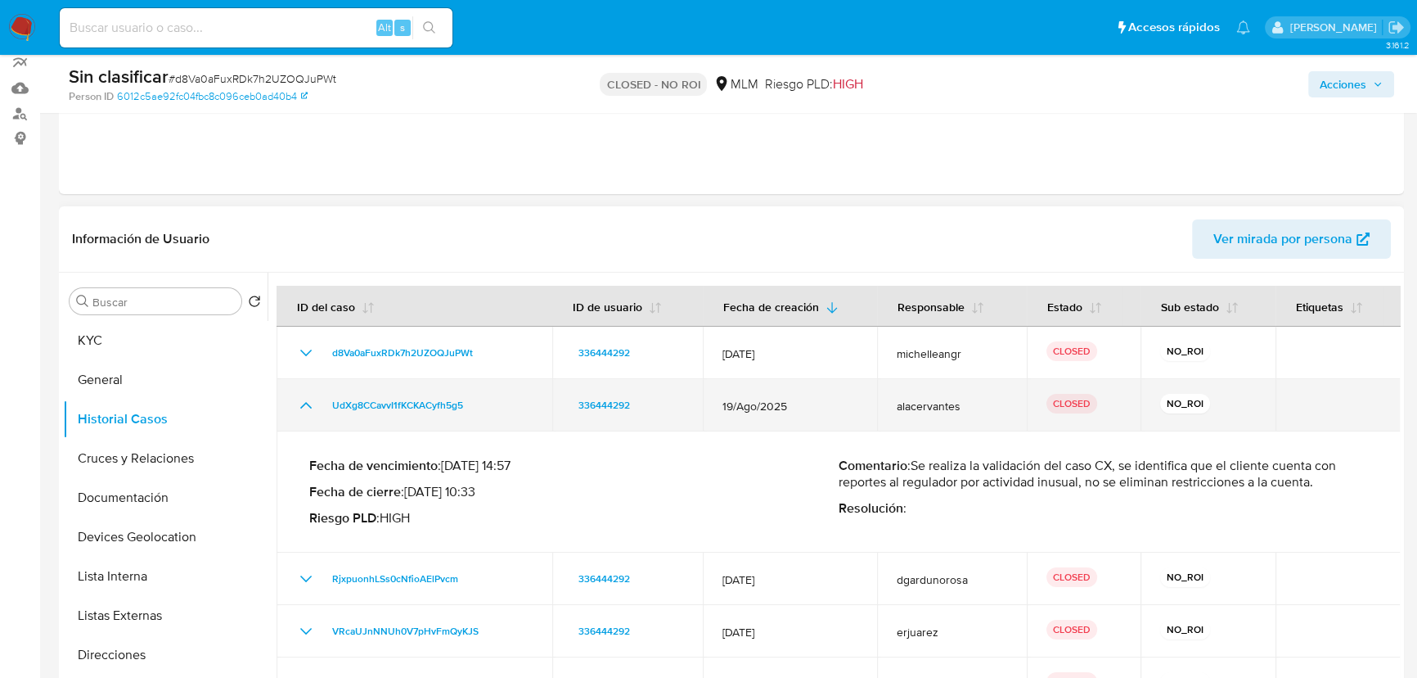
click at [300, 402] on icon "Mostrar/Ocultar" at bounding box center [306, 405] width 20 height 20
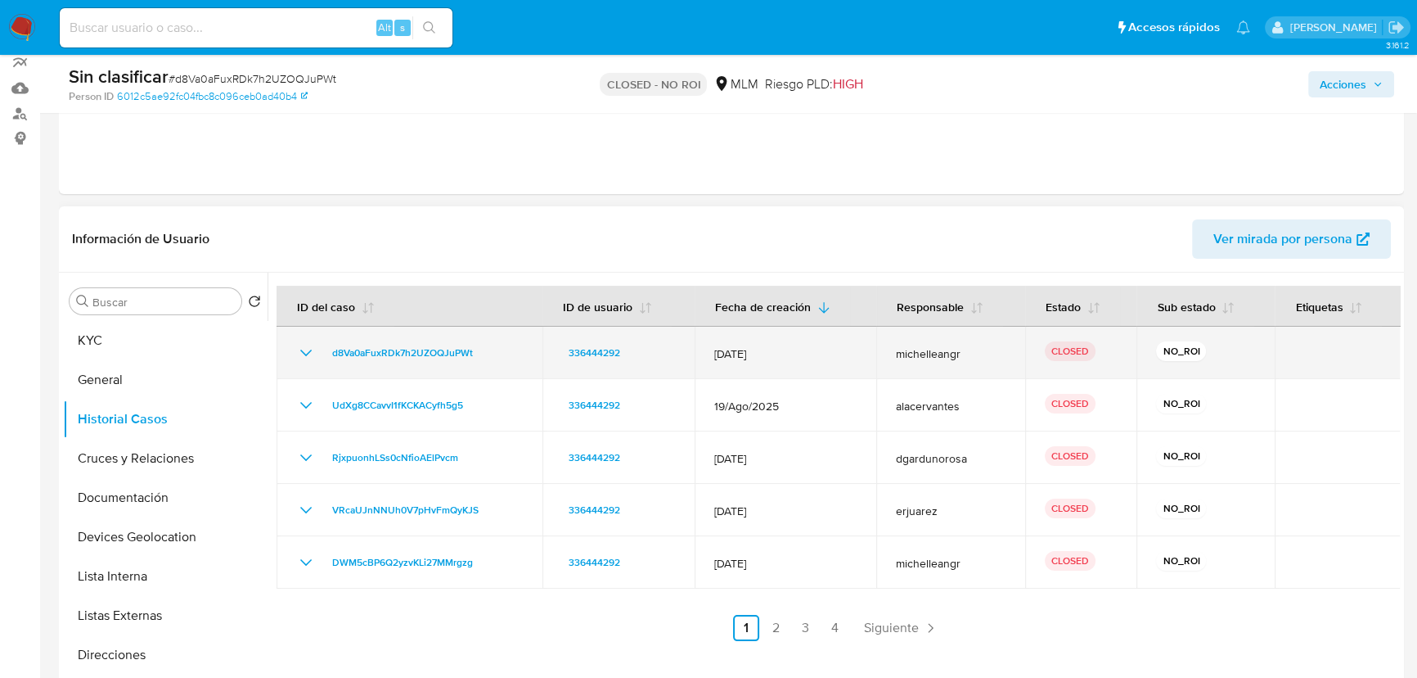
click at [304, 338] on td "d8Va0aFuxRDk7h2UZOQJuPWt" at bounding box center [410, 353] width 266 height 52
click at [311, 345] on icon "Mostrar/Ocultar" at bounding box center [306, 353] width 20 height 20
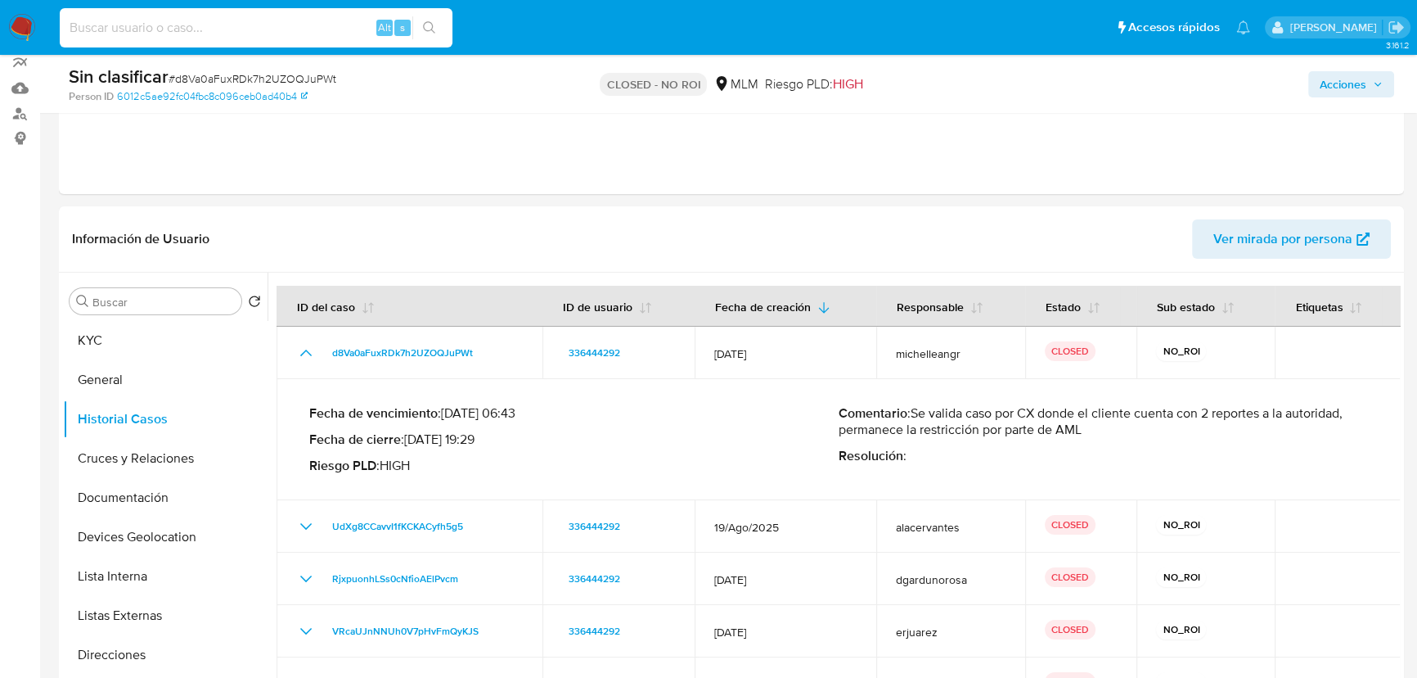
click at [230, 25] on input at bounding box center [256, 27] width 393 height 21
paste input "PU09GTXwS8ZIsAPxUcMcI7X3"
type input "PU09GTXwS8ZIsAPxUcMcI7X3"
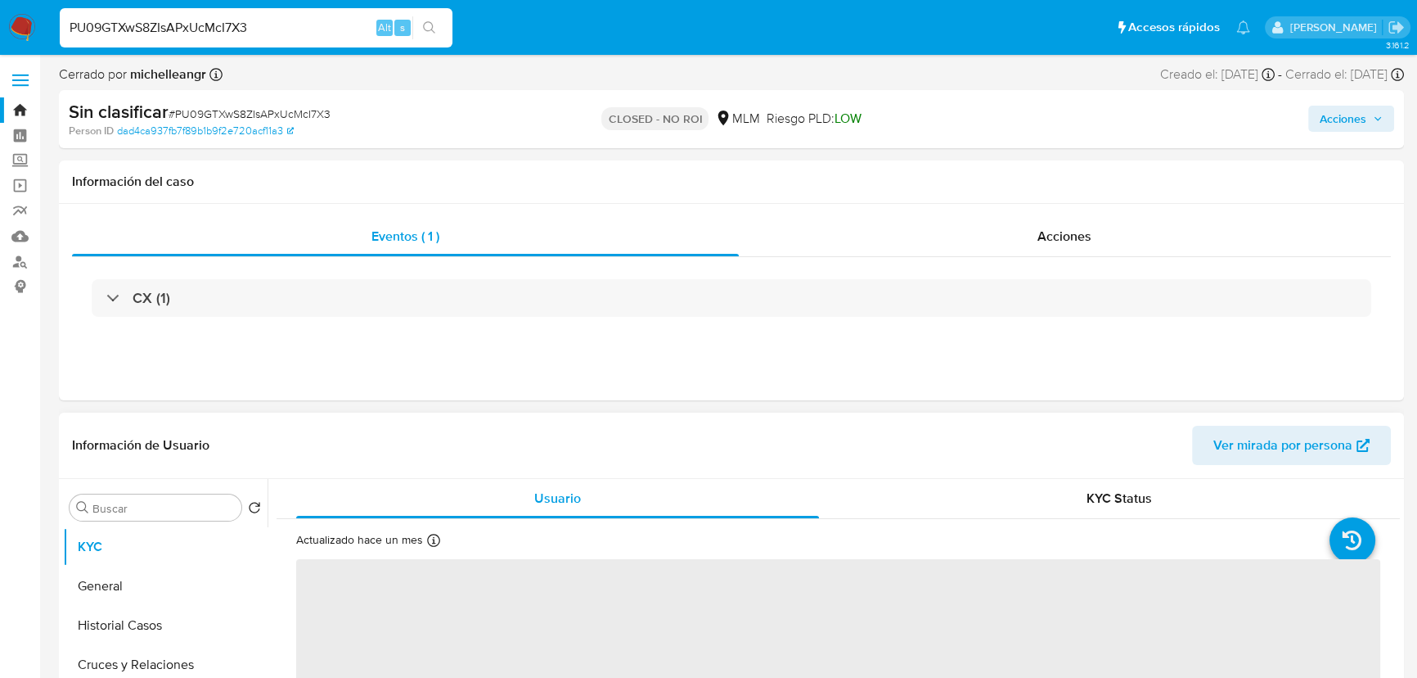
scroll to position [297, 0]
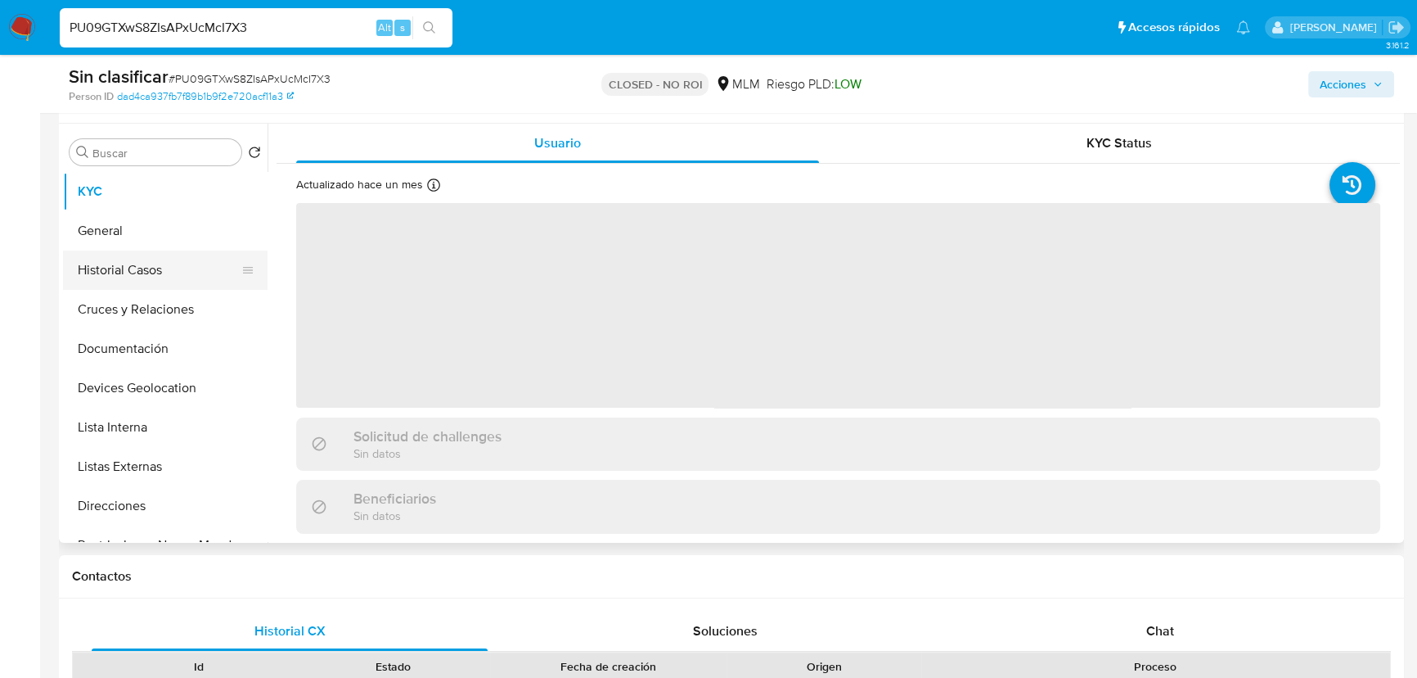
select select "10"
click at [151, 278] on button "Historial Casos" at bounding box center [158, 269] width 191 height 39
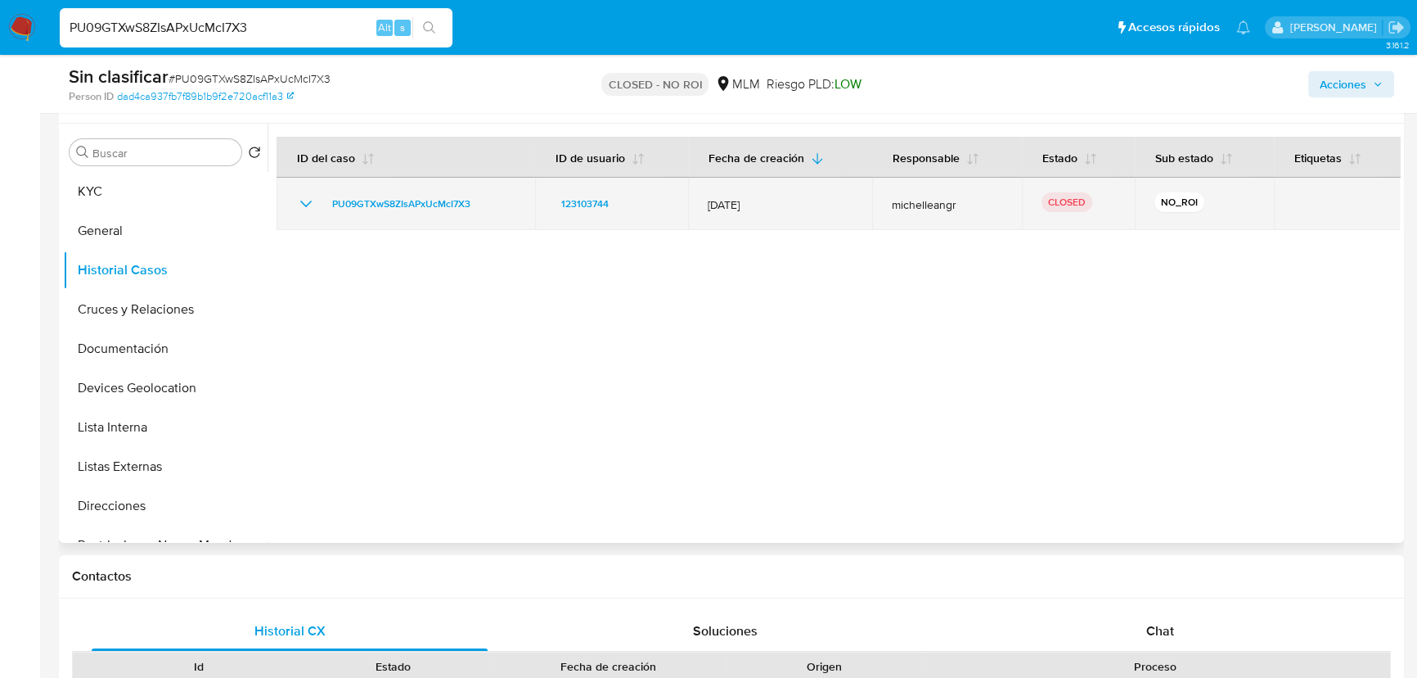
click at [300, 198] on icon "Mostrar/Ocultar" at bounding box center [306, 204] width 20 height 20
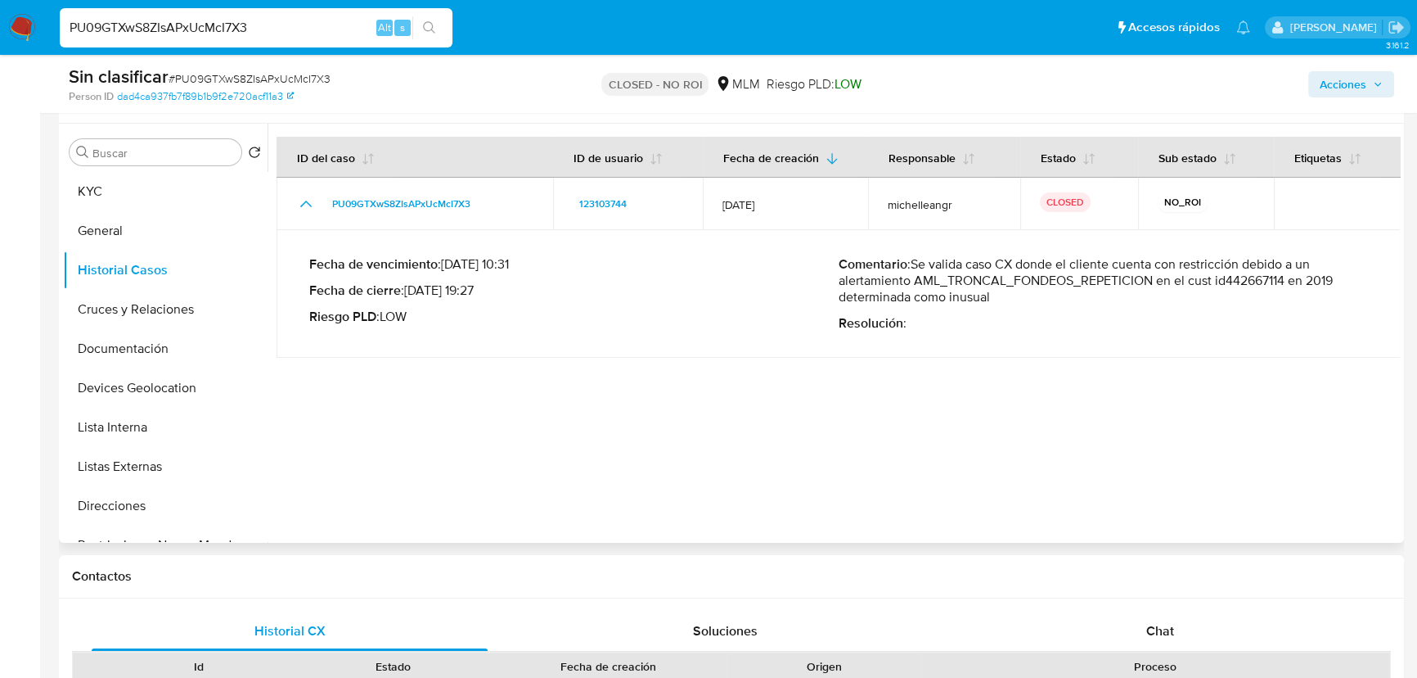
drag, startPoint x: 916, startPoint y: 258, endPoint x: 995, endPoint y: 298, distance: 88.9
click at [995, 298] on p "Comentario : Se valida caso CX donde el cliente cuenta con restricción debido a…" at bounding box center [1103, 280] width 529 height 49
drag, startPoint x: 16, startPoint y: 12, endPoint x: 0, endPoint y: -2, distance: 20.9
paste input "374496554"
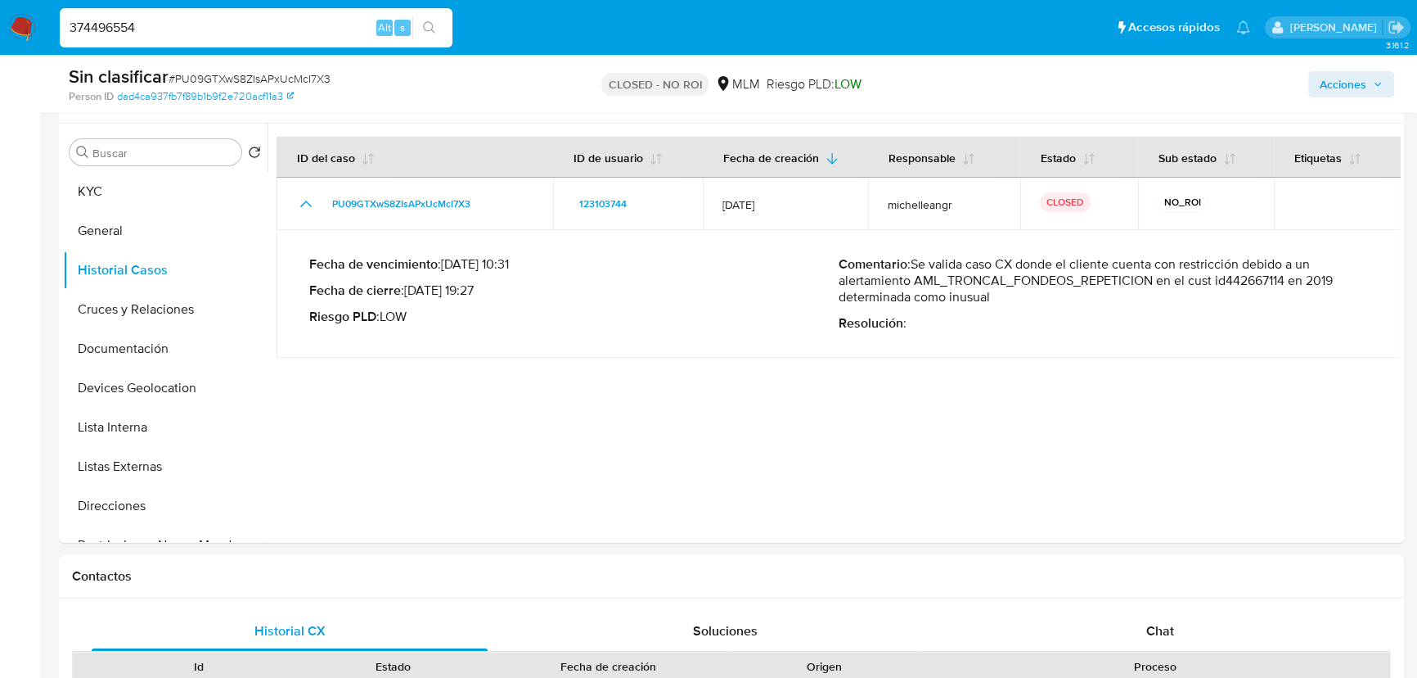
type input "374496554"
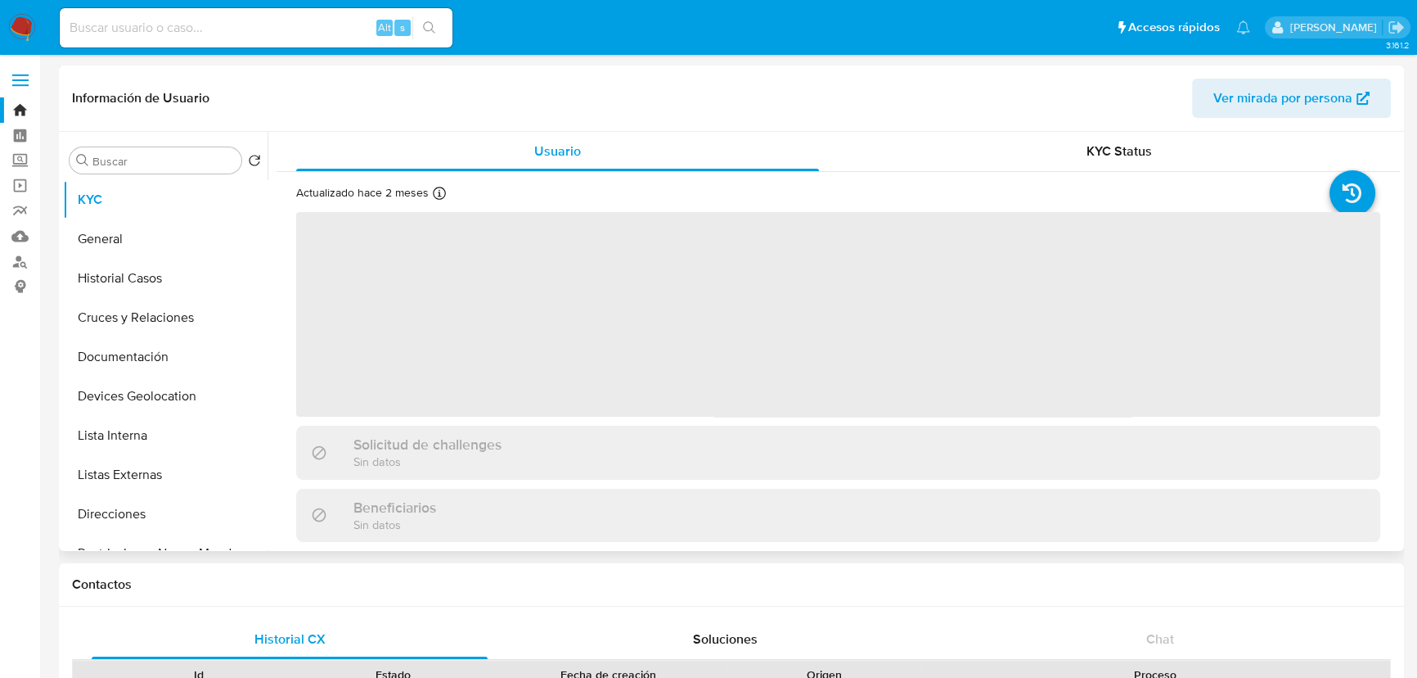
select select "10"
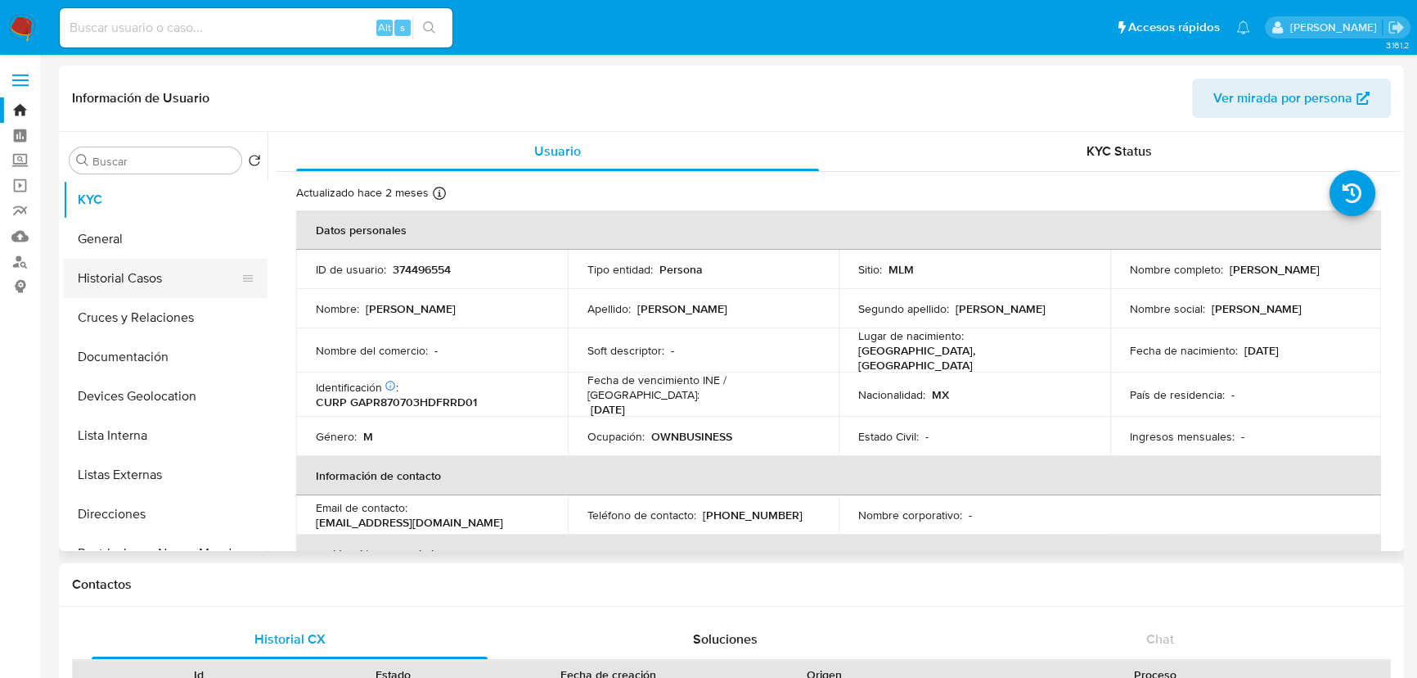
click at [156, 286] on button "Historial Casos" at bounding box center [158, 278] width 191 height 39
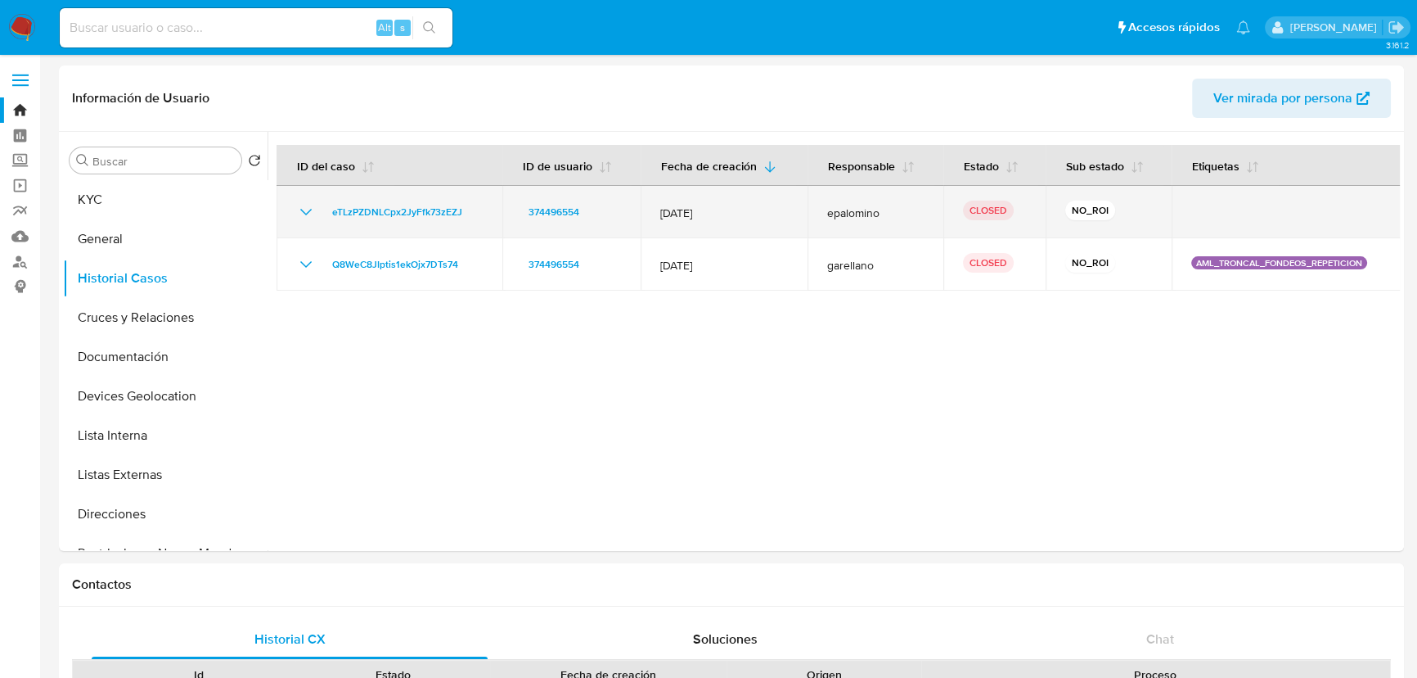
click at [300, 213] on icon "Mostrar/Ocultar" at bounding box center [306, 212] width 20 height 20
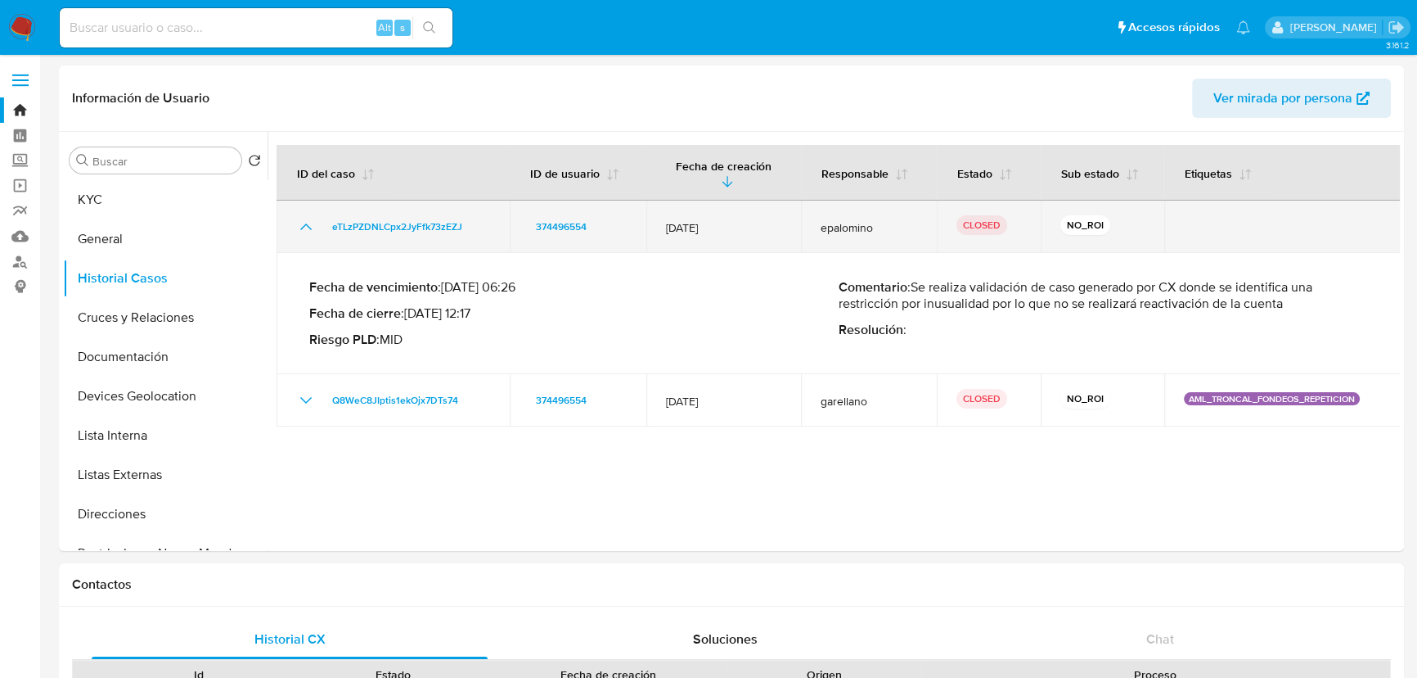
click at [300, 213] on td "eTLzPZDNLCpx2JyFfk73zEZJ" at bounding box center [393, 226] width 233 height 52
click at [302, 229] on icon "Mostrar/Ocultar" at bounding box center [306, 227] width 20 height 20
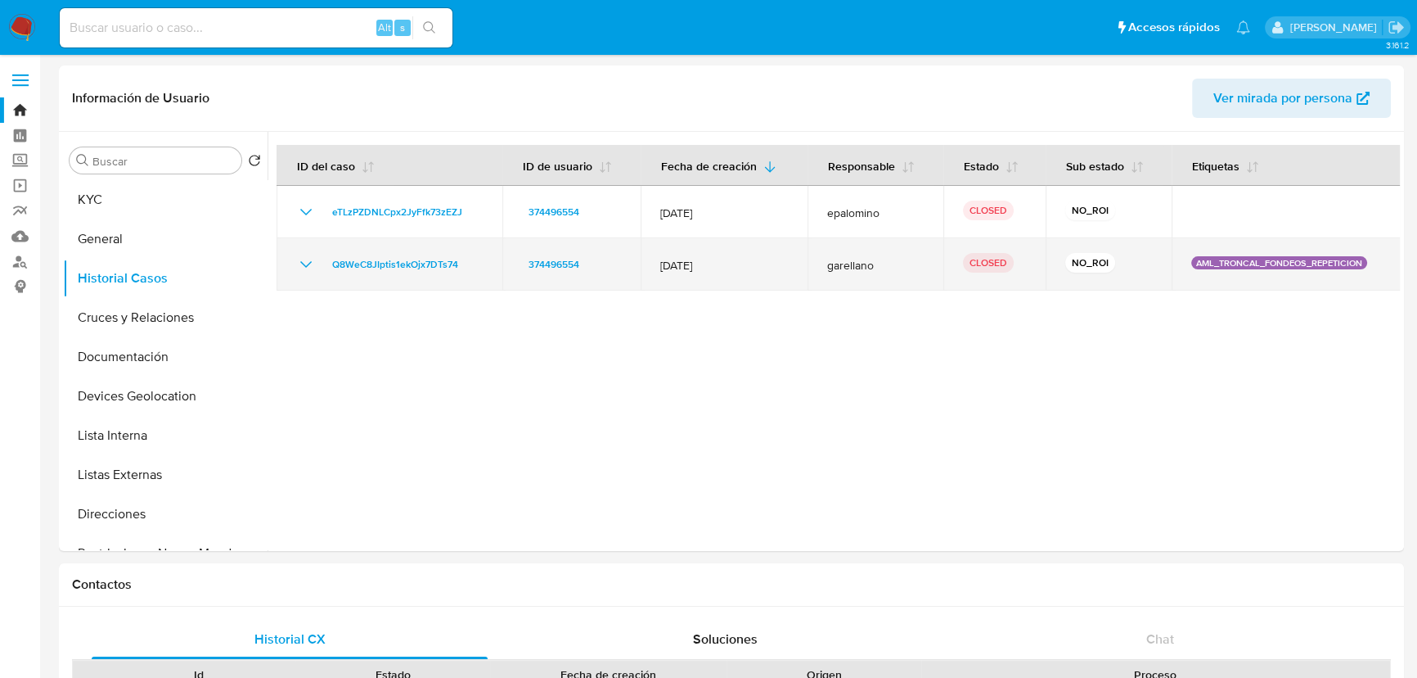
click at [307, 262] on icon "Mostrar/Ocultar" at bounding box center [306, 264] width 20 height 20
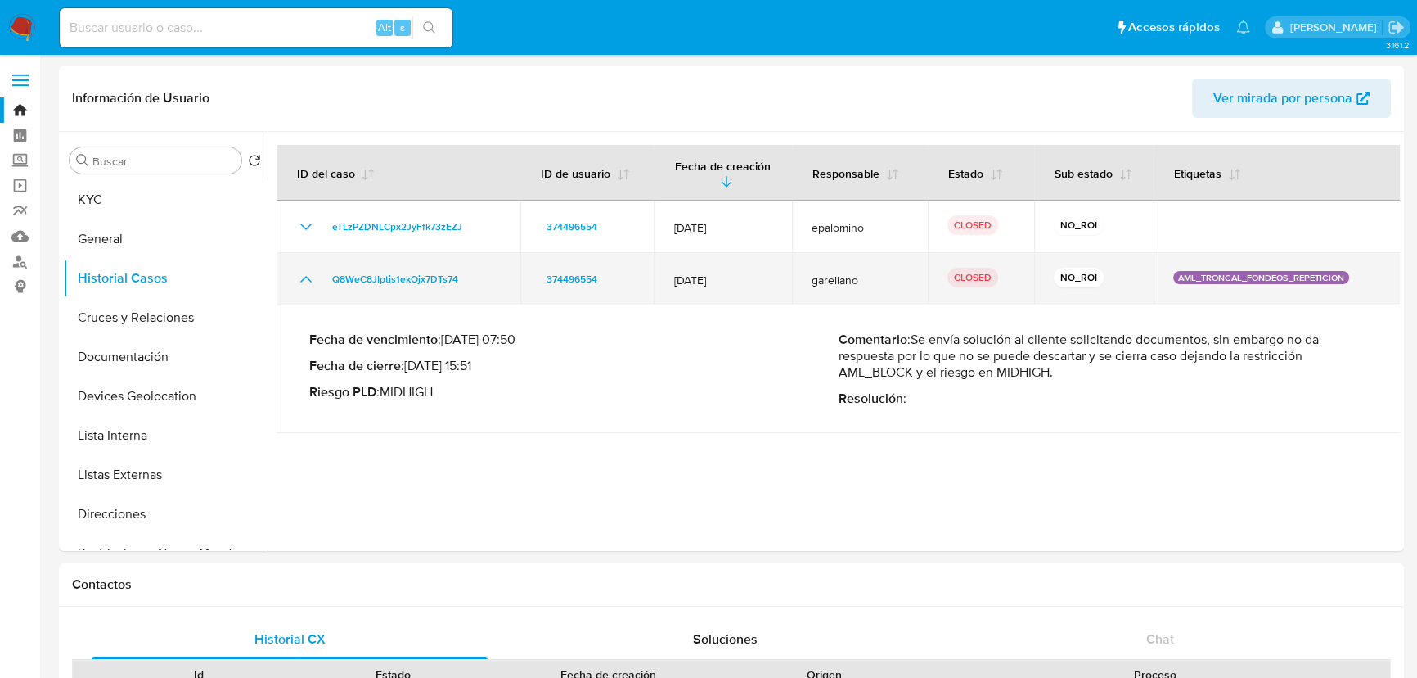
click at [307, 262] on td "Q8WeC8JIptis1ekOjx7DTs74" at bounding box center [399, 279] width 244 height 52
click at [302, 286] on icon "Mostrar/Ocultar" at bounding box center [306, 279] width 20 height 20
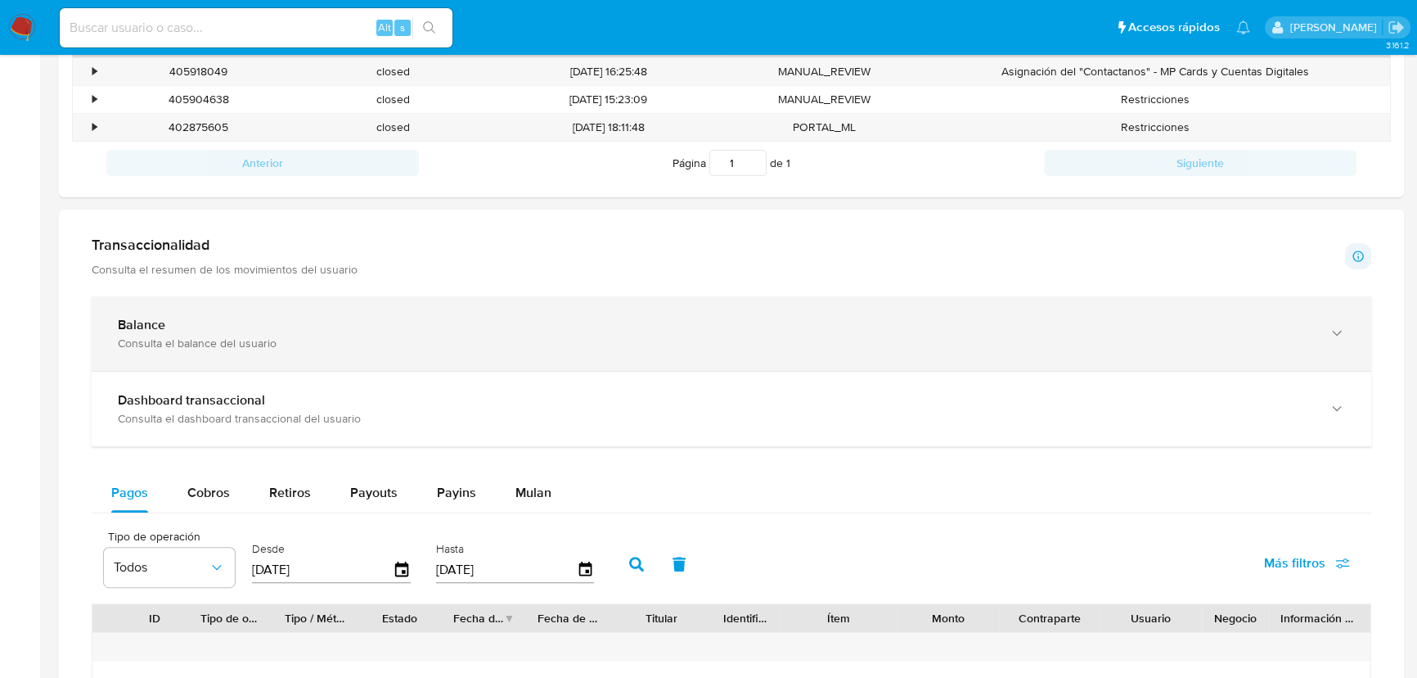
scroll to position [744, 0]
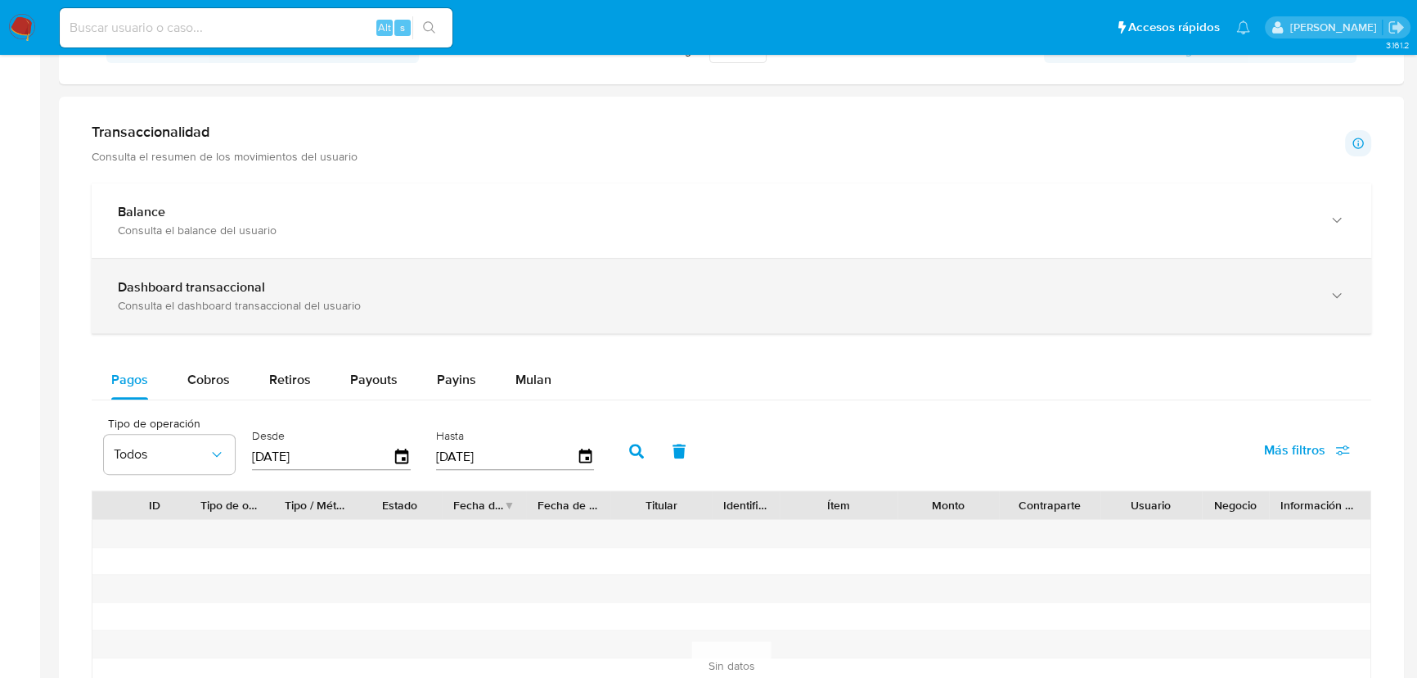
click at [290, 305] on div "Consulta el dashboard transaccional del usuario" at bounding box center [715, 305] width 1195 height 15
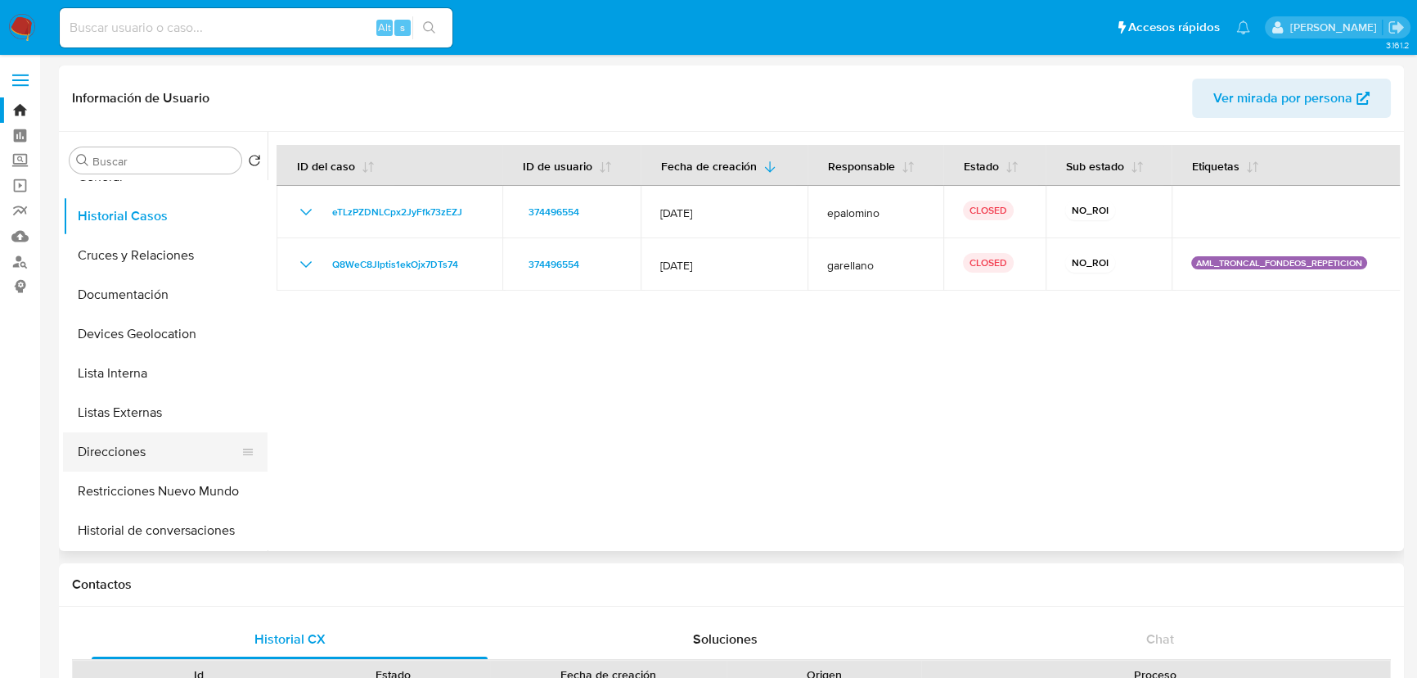
scroll to position [148, 0]
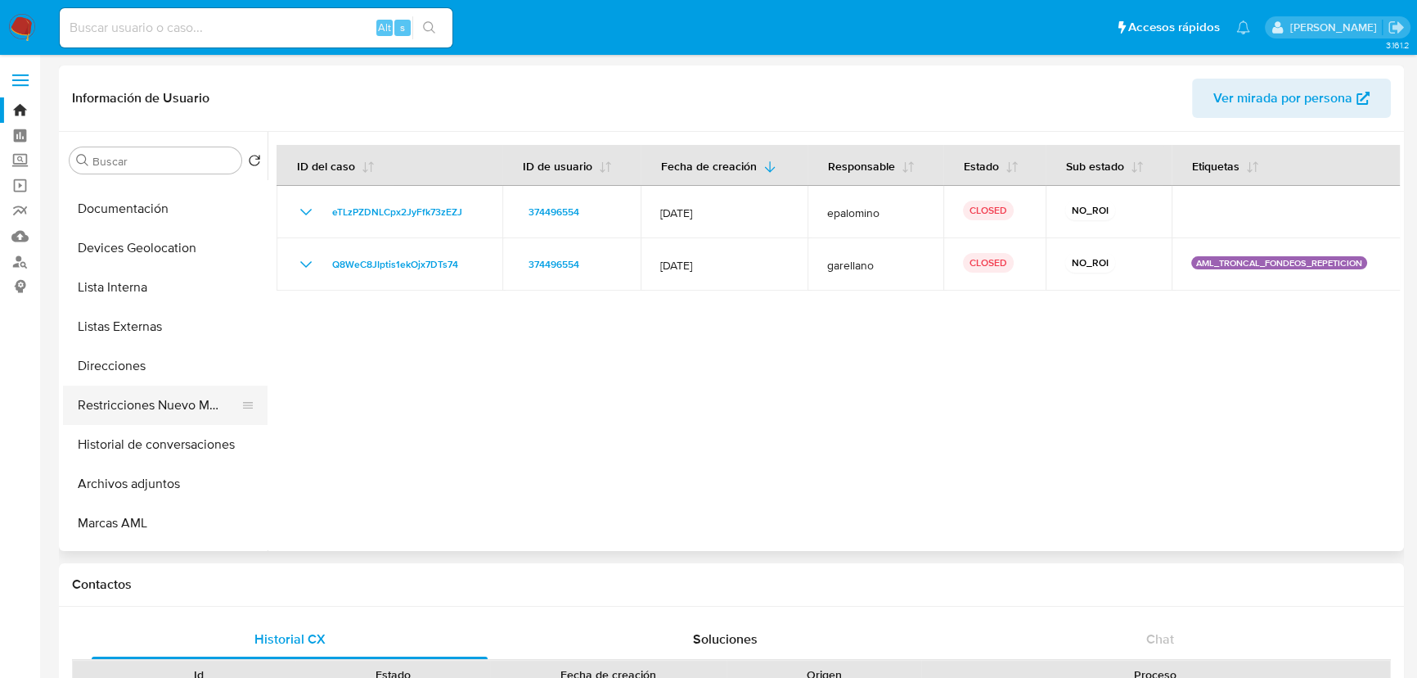
click at [167, 413] on button "Restricciones Nuevo Mundo" at bounding box center [158, 404] width 191 height 39
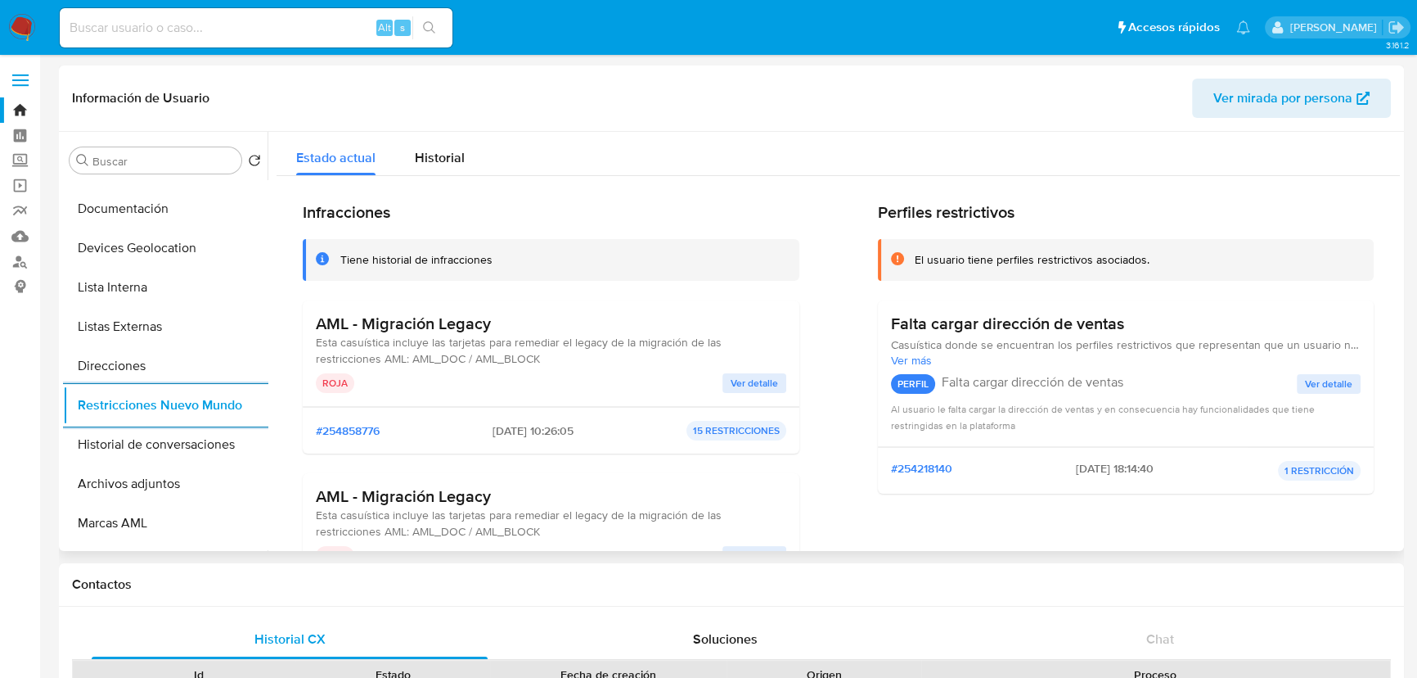
click at [736, 388] on span "Ver detalle" at bounding box center [754, 383] width 47 height 16
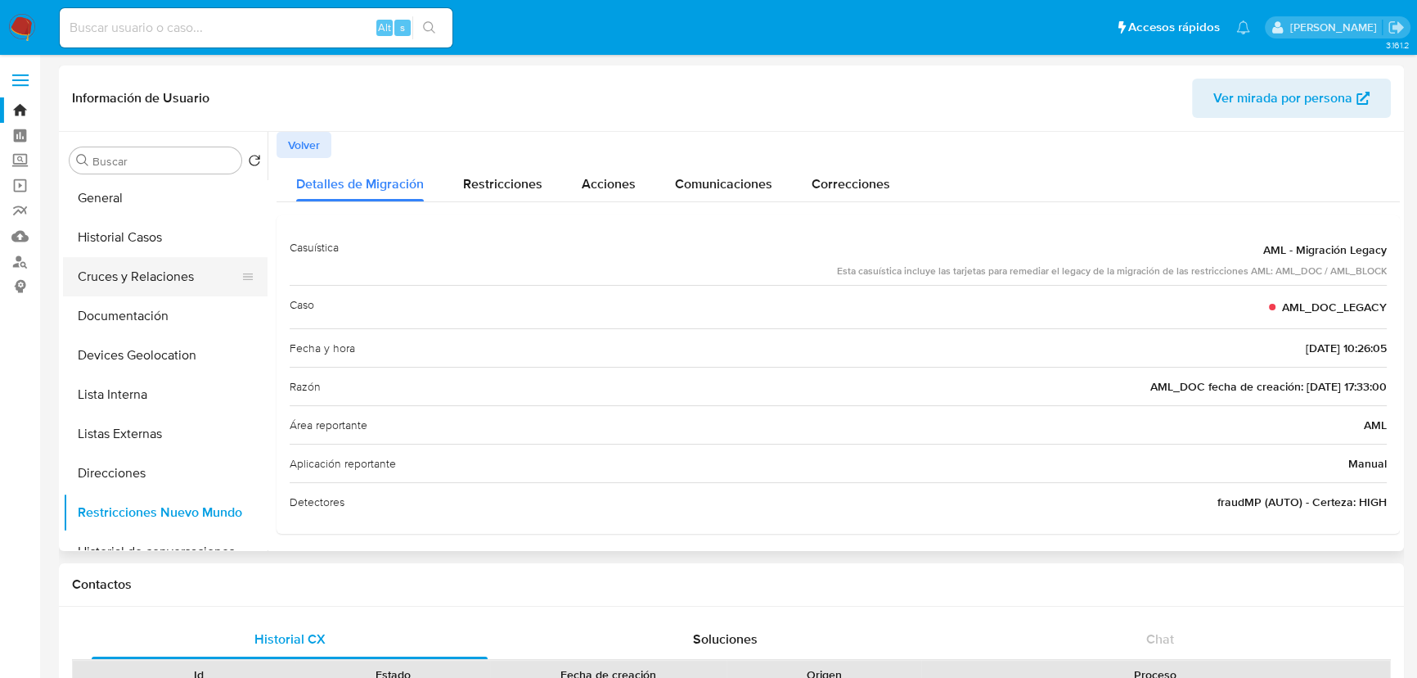
scroll to position [0, 0]
click at [145, 268] on button "Historial Casos" at bounding box center [158, 278] width 191 height 39
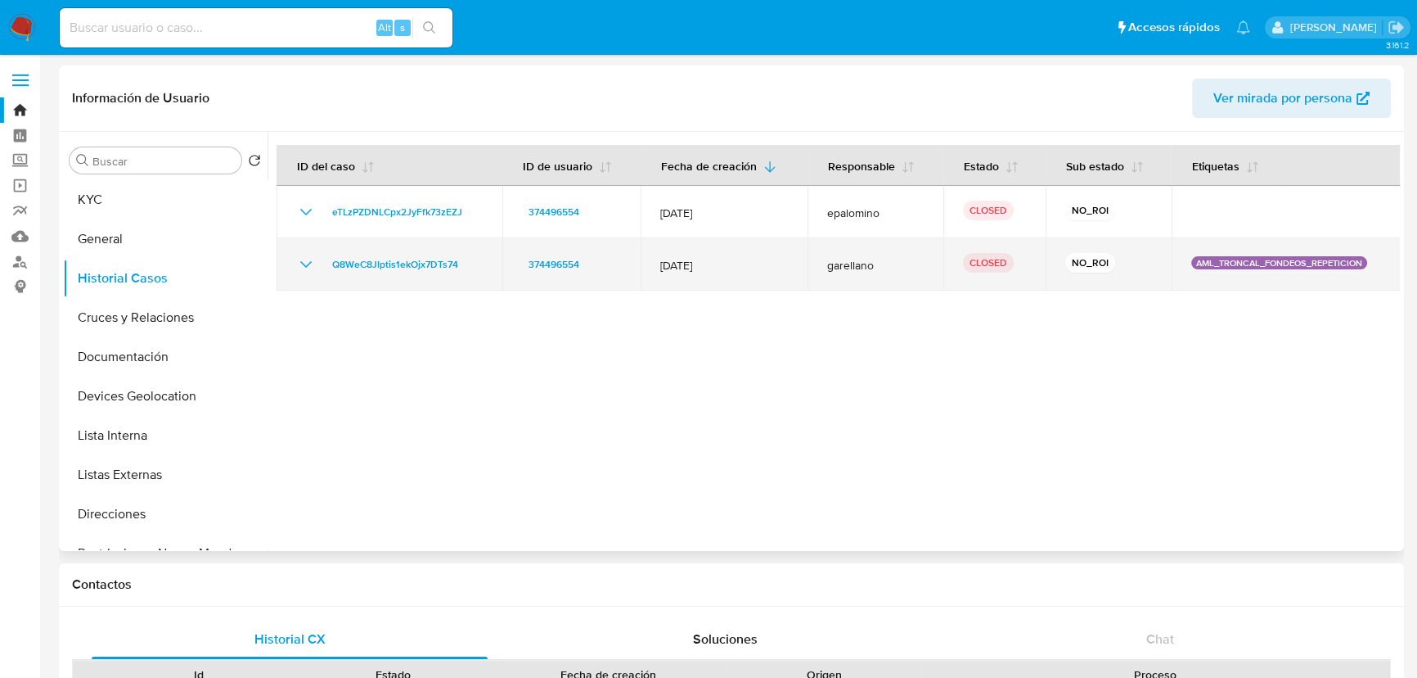
drag, startPoint x: 1183, startPoint y: 264, endPoint x: 1342, endPoint y: 269, distance: 158.8
click at [1342, 269] on div "AML_TRONCAL_FONDEOS_REPETICION" at bounding box center [1286, 264] width 190 height 16
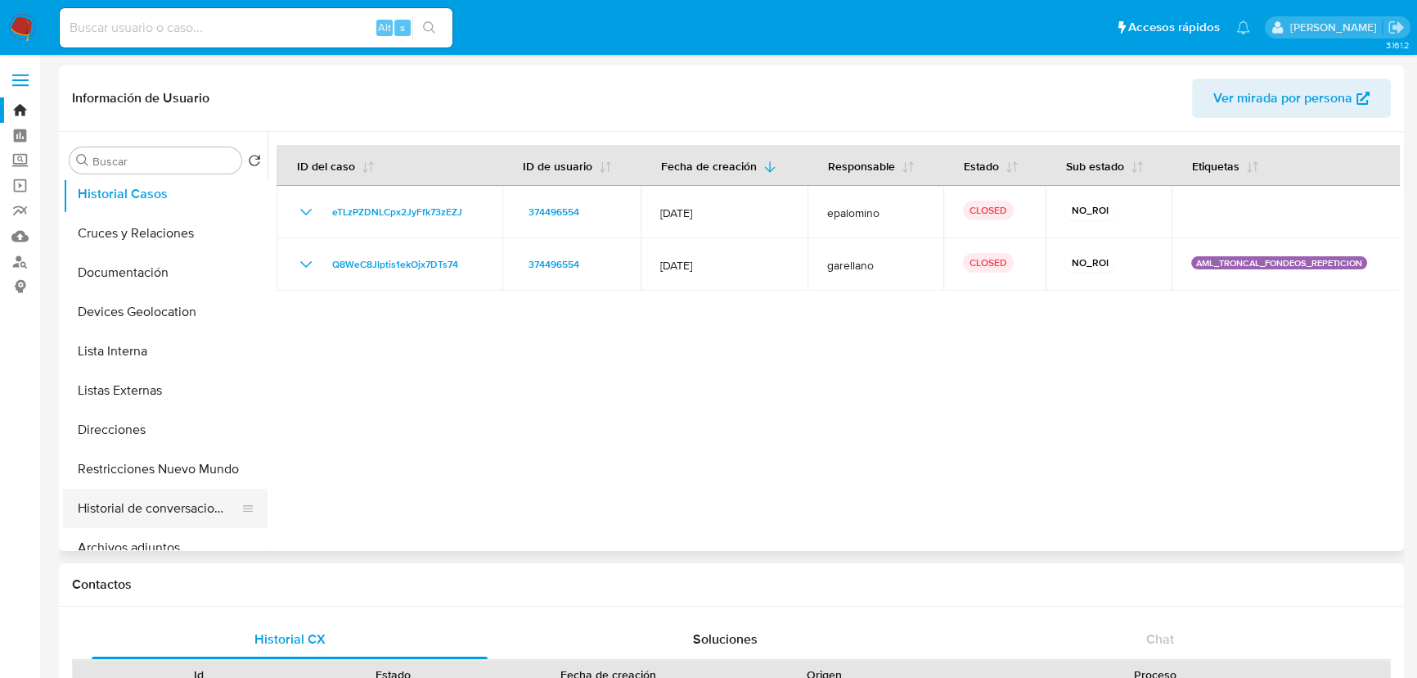
scroll to position [223, 0]
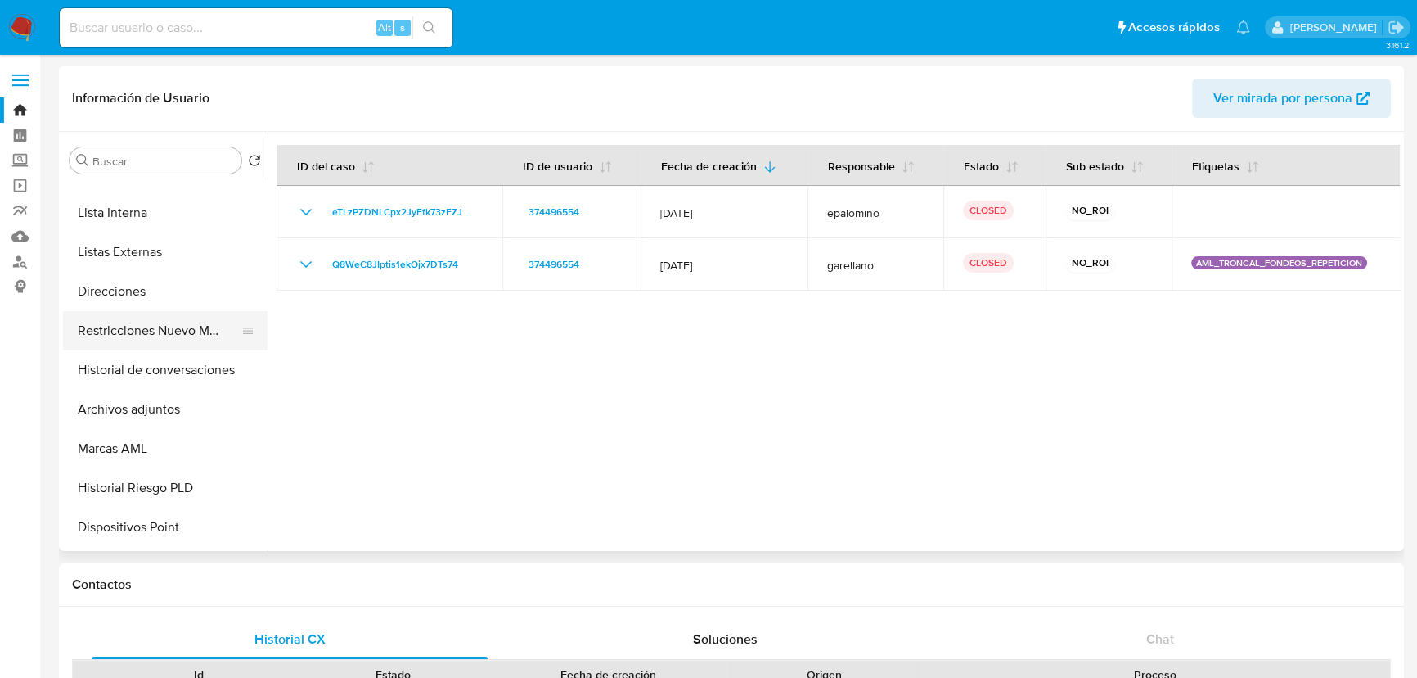
click at [200, 336] on button "Restricciones Nuevo Mundo" at bounding box center [158, 330] width 191 height 39
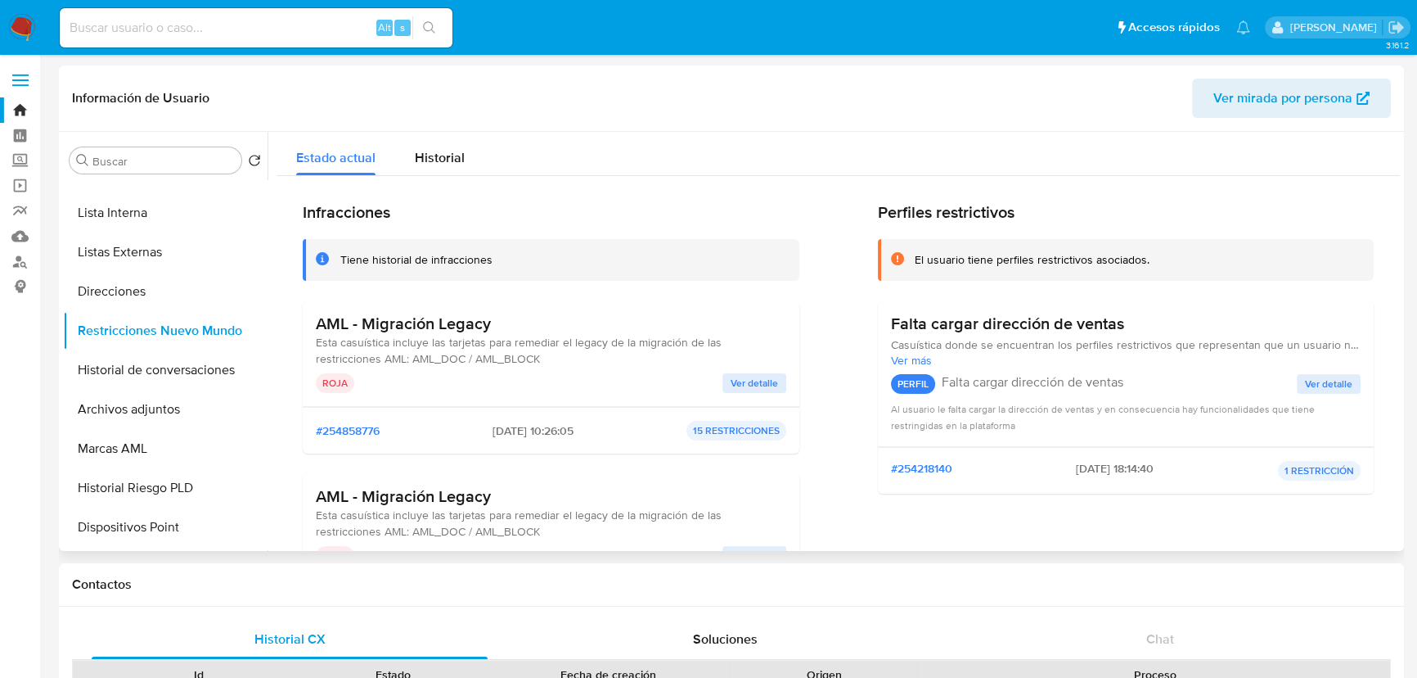
drag, startPoint x: 765, startPoint y: 383, endPoint x: 597, endPoint y: 329, distance: 176.2
click at [611, 336] on div "AML - Migración Legacy Esta casuística incluye las tarjetas para remediar el le…" at bounding box center [551, 352] width 471 height 79
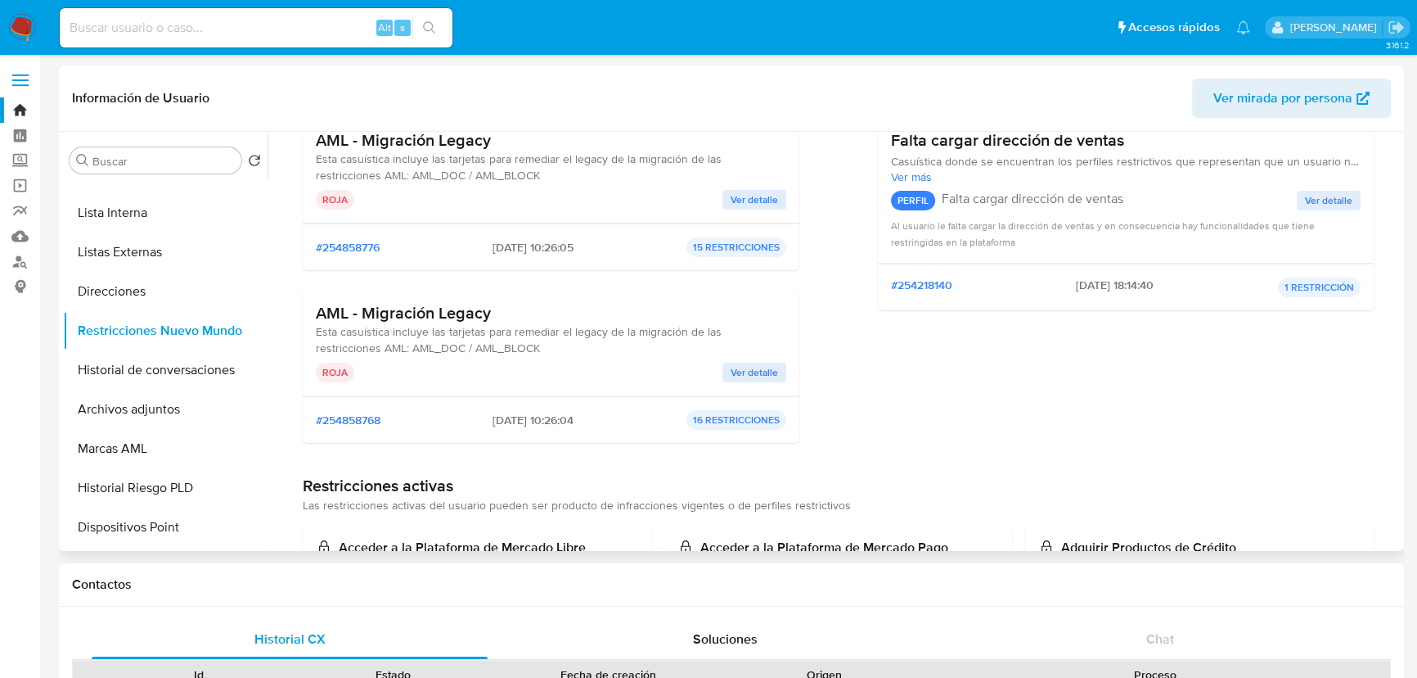
scroll to position [0, 0]
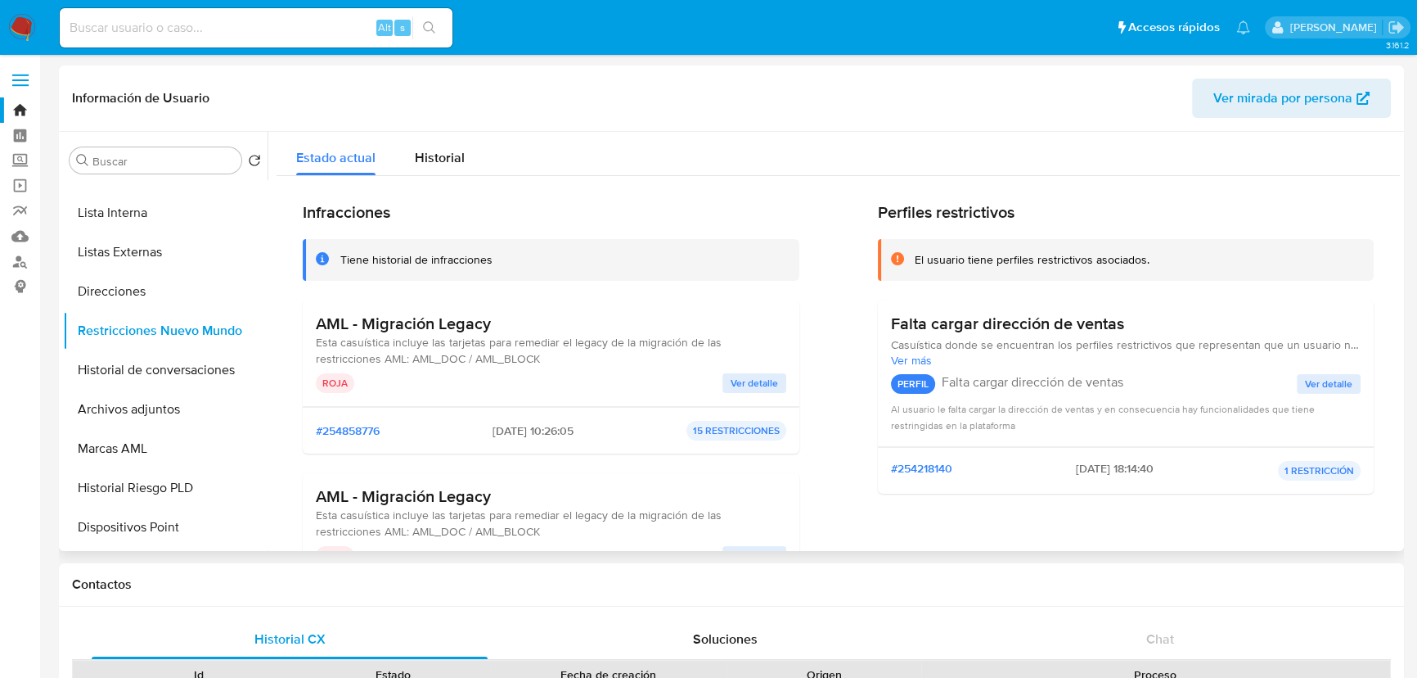
click at [755, 385] on span "Ver detalle" at bounding box center [754, 383] width 47 height 16
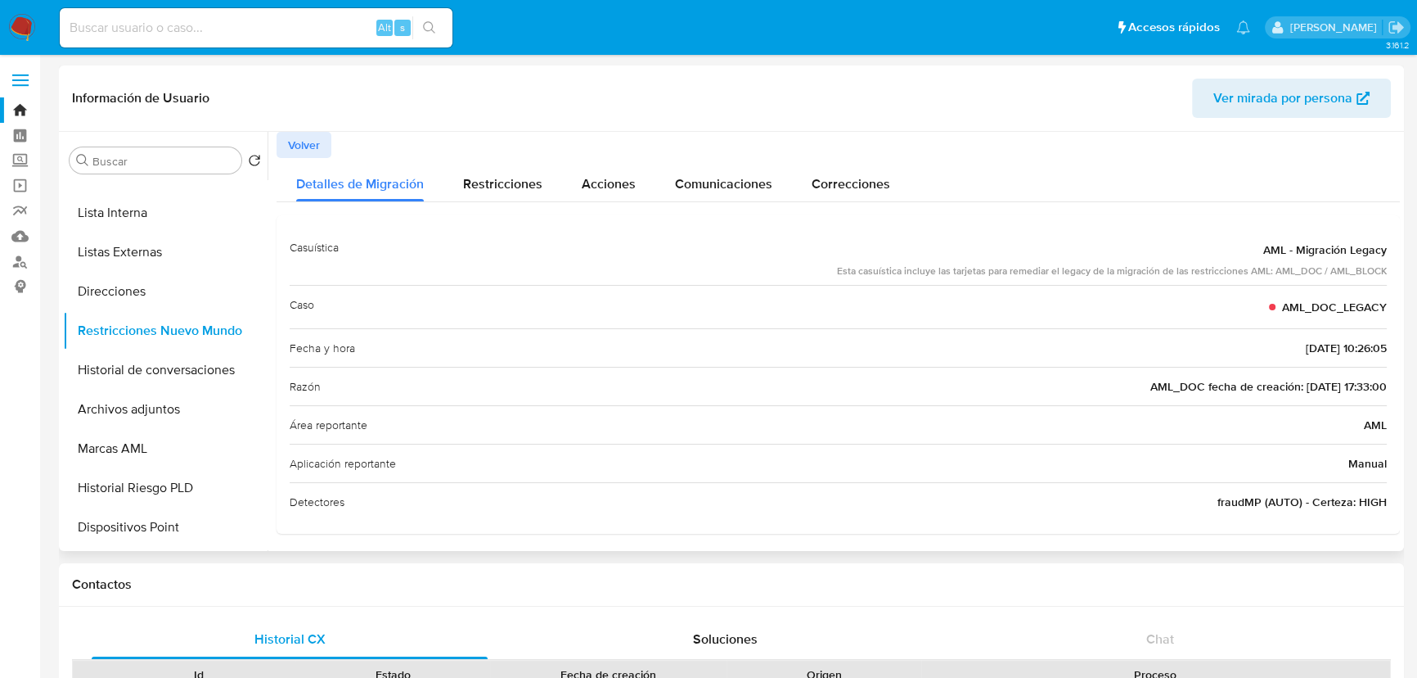
click at [283, 139] on button "Volver" at bounding box center [304, 145] width 55 height 26
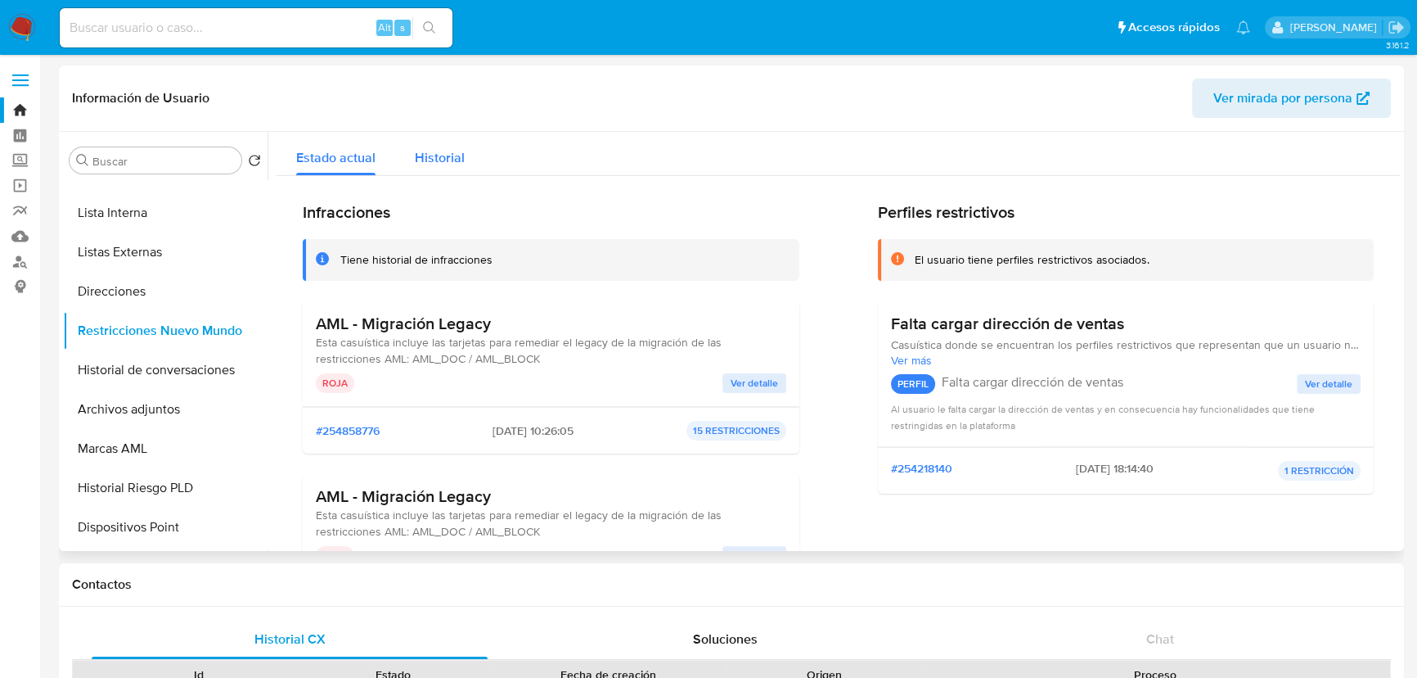
click at [418, 155] on span "Historial" at bounding box center [440, 157] width 50 height 19
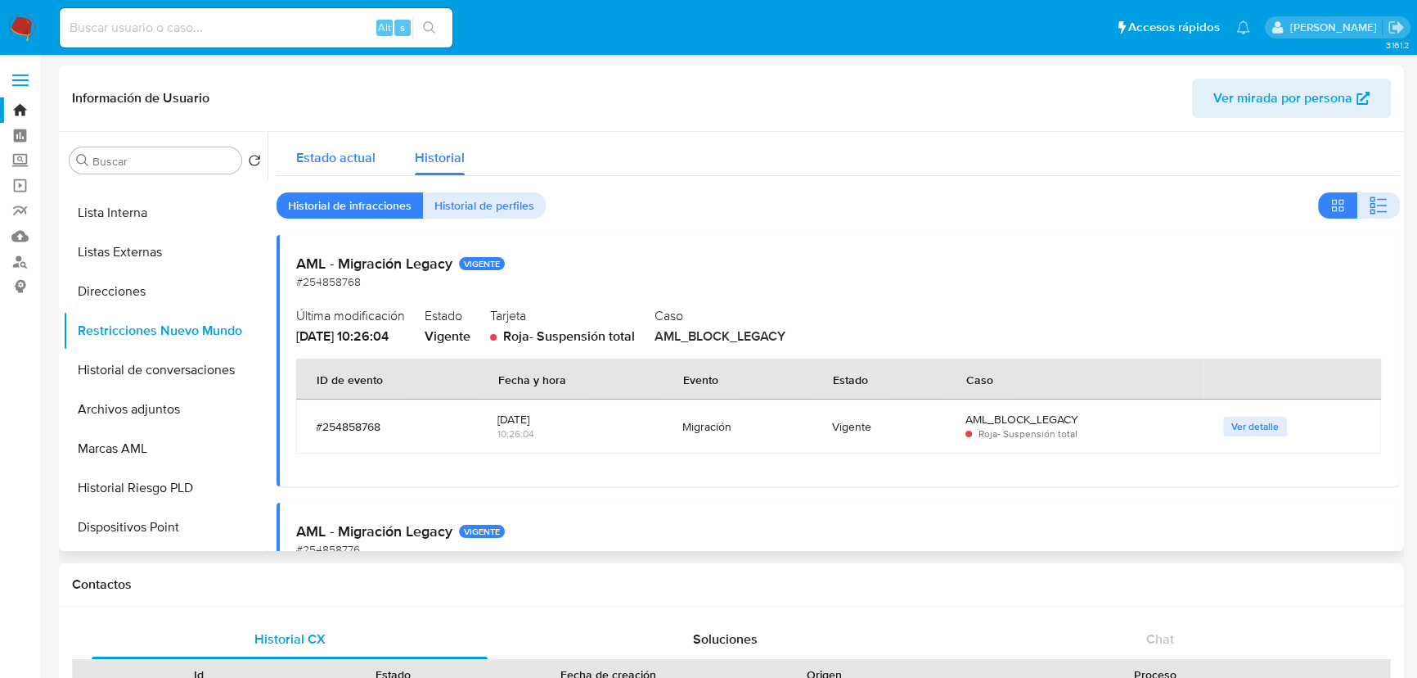
click at [336, 163] on span "Estado actual" at bounding box center [335, 157] width 79 height 19
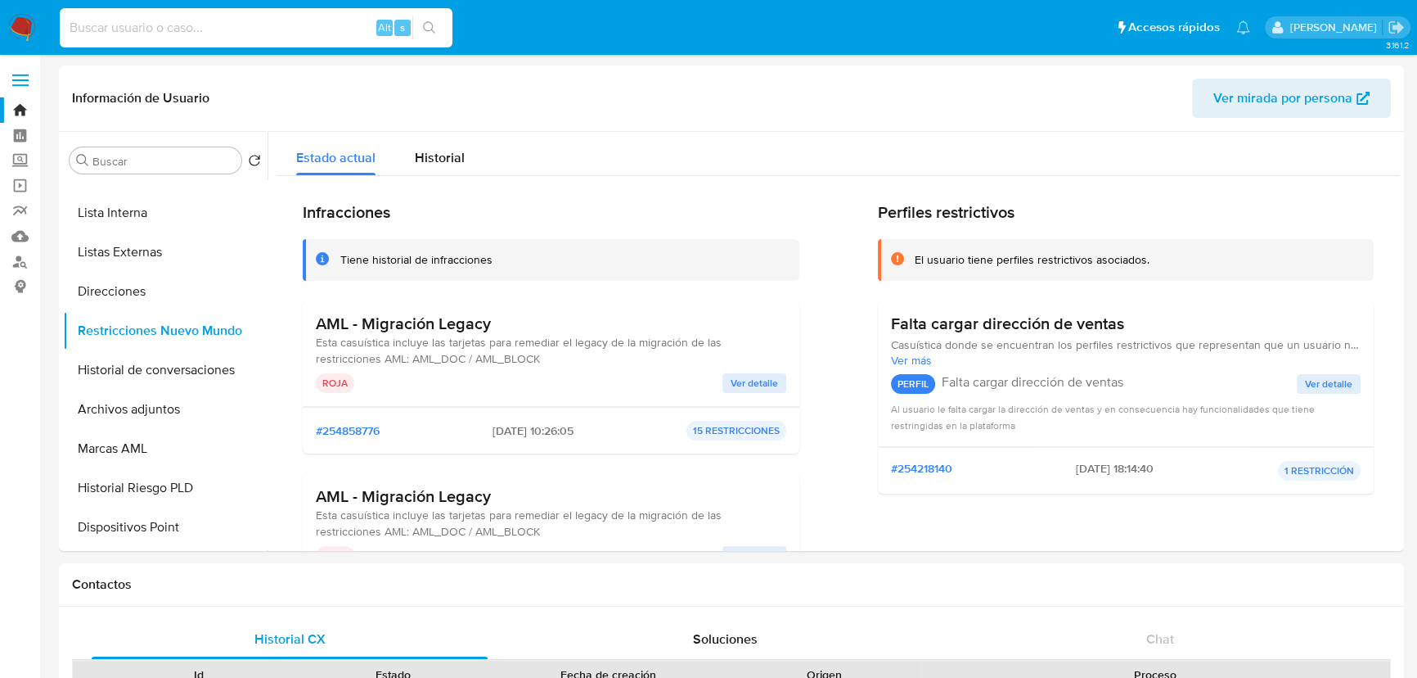
click at [204, 38] on input at bounding box center [256, 27] width 393 height 21
paste input "1243195061"
type input "1243195061"
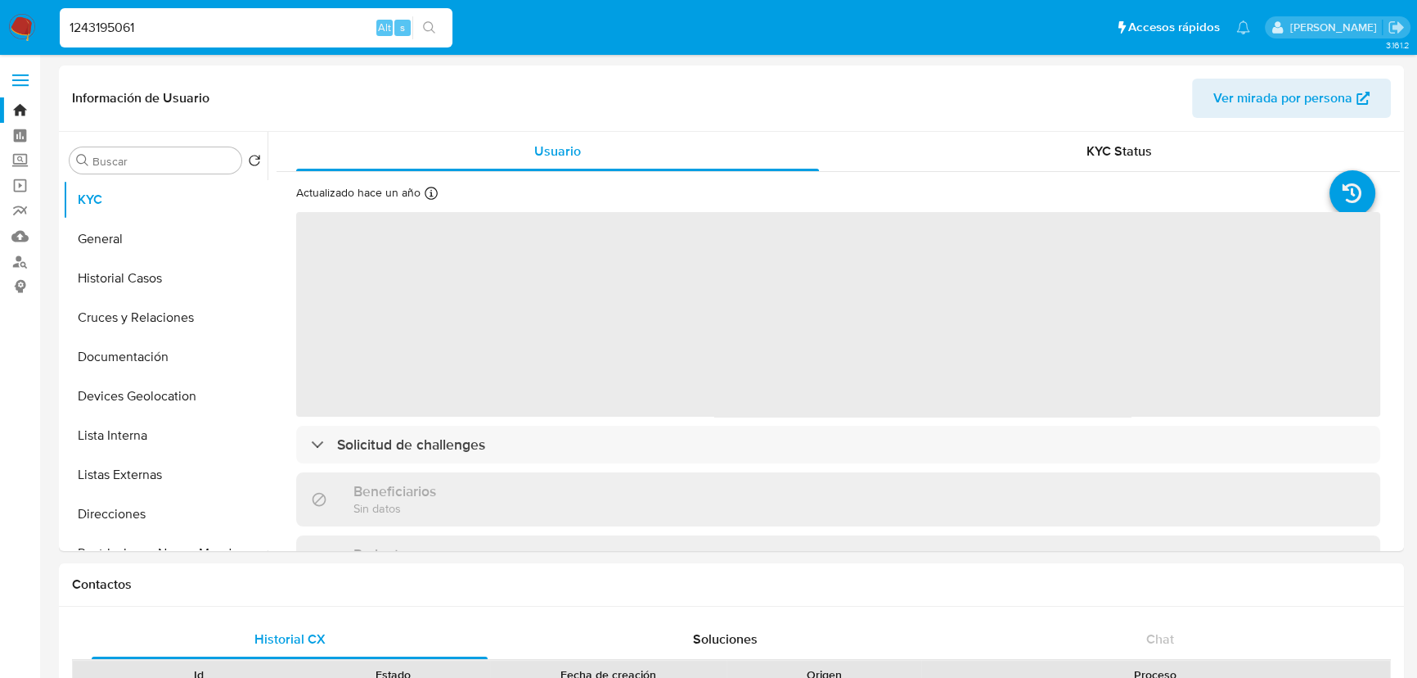
select select "10"
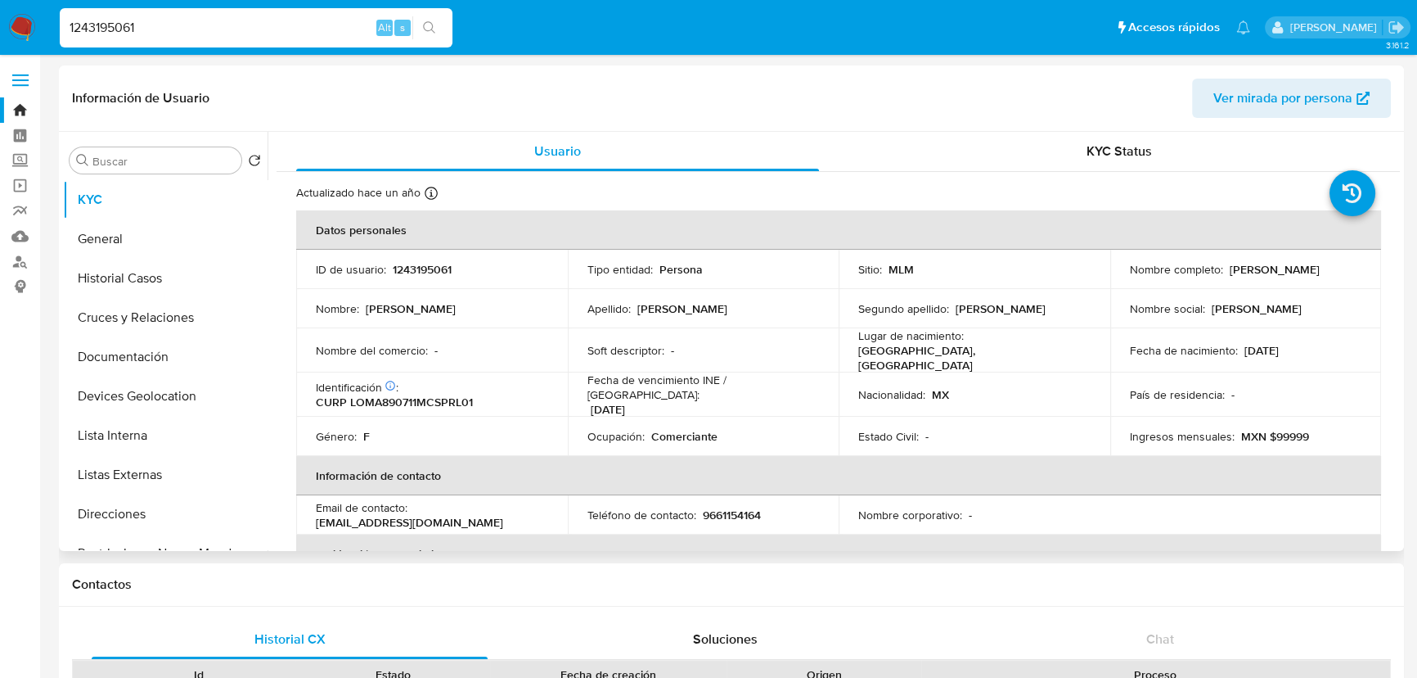
click at [427, 258] on td "ID de usuario : 1243195061" at bounding box center [432, 269] width 272 height 39
click at [429, 268] on p "1243195061" at bounding box center [422, 269] width 59 height 15
copy p "1243195061"
click at [405, 270] on p "1243195061" at bounding box center [422, 269] width 59 height 15
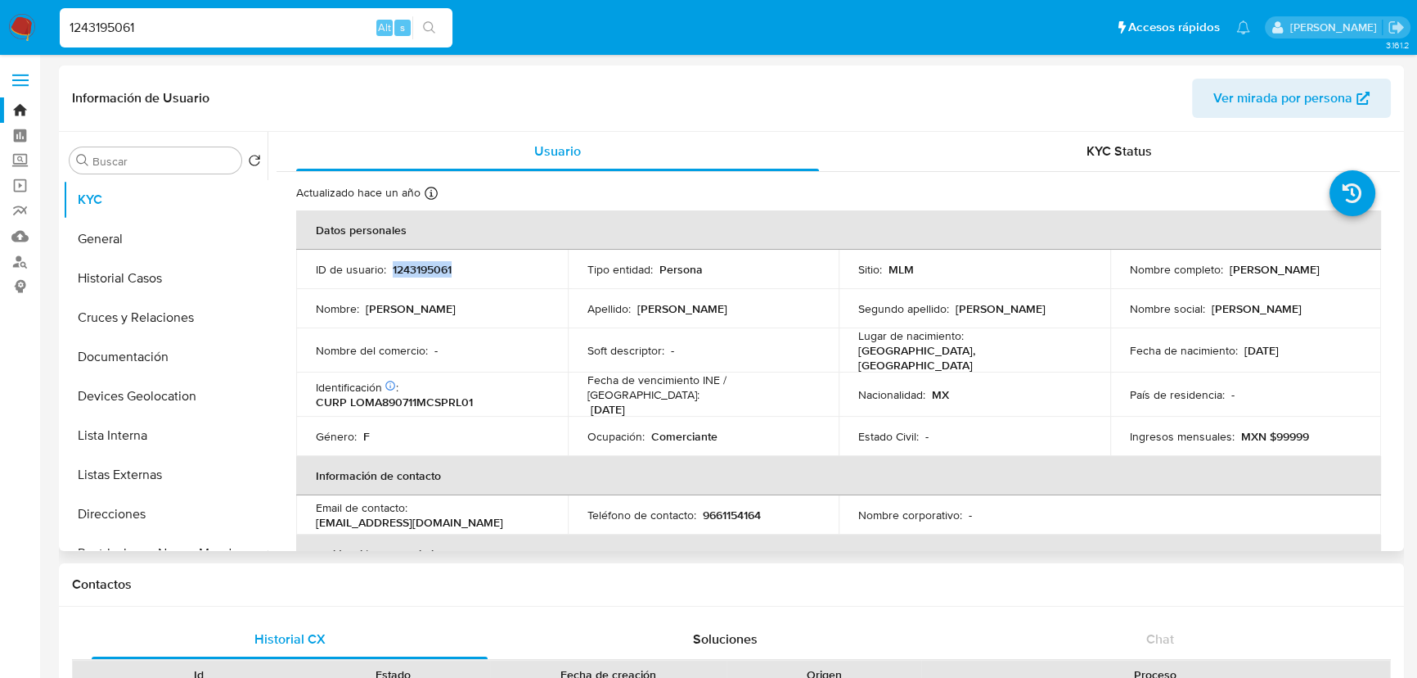
click at [405, 270] on p "1243195061" at bounding box center [422, 269] width 59 height 15
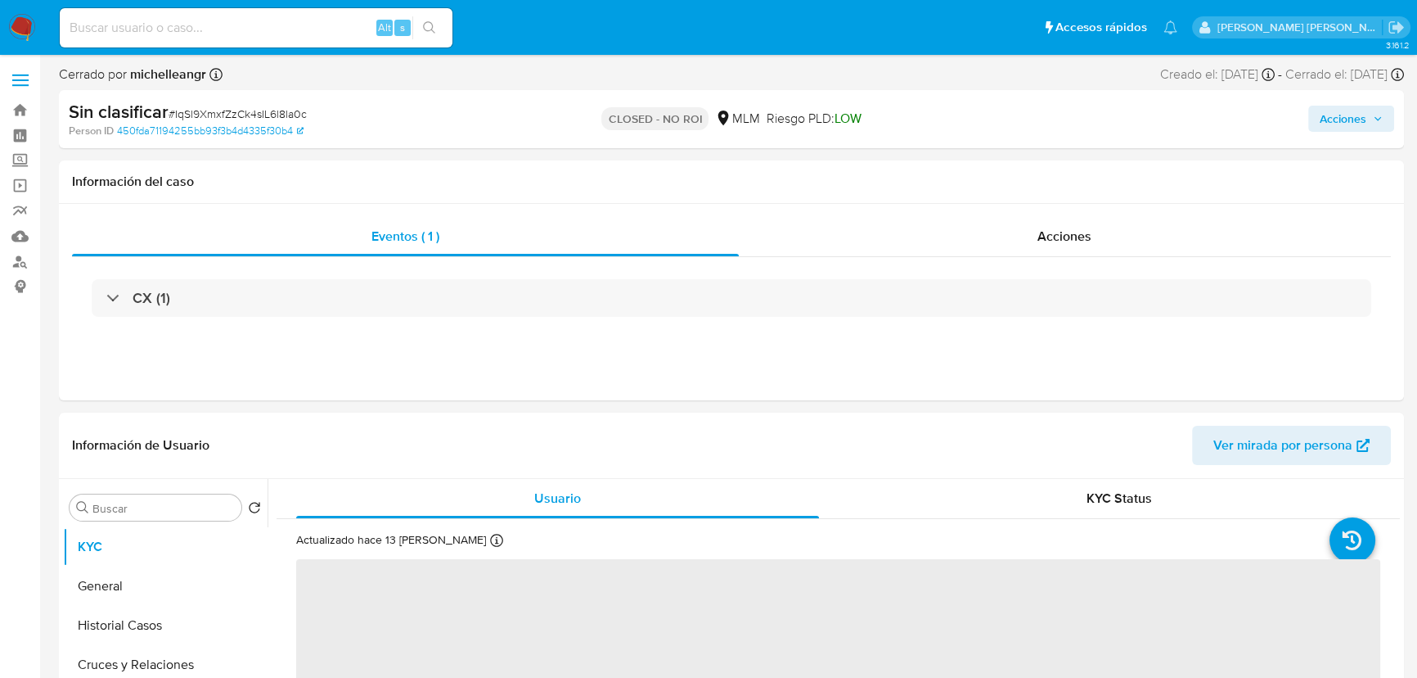
select select "10"
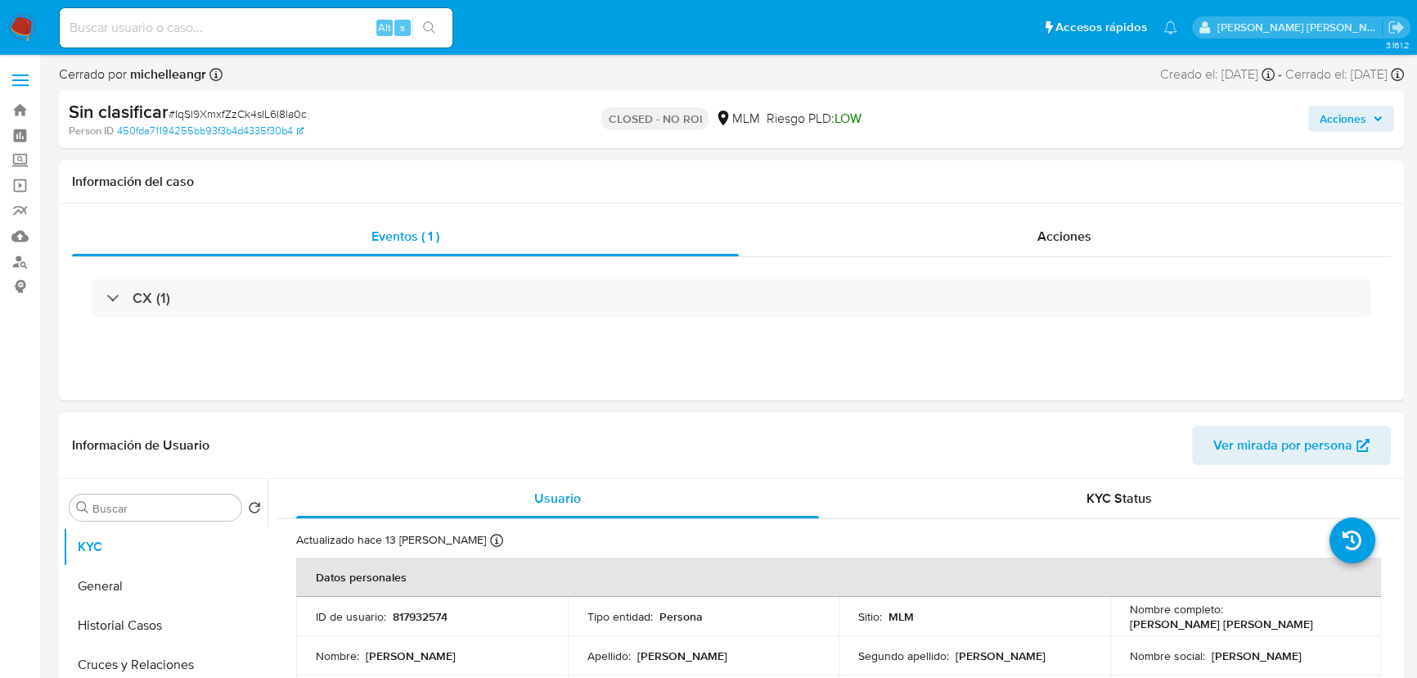
click at [423, 622] on p "817932574" at bounding box center [420, 616] width 55 height 15
click at [425, 622] on p "817932574" at bounding box center [420, 616] width 55 height 15
copy p "817932574"
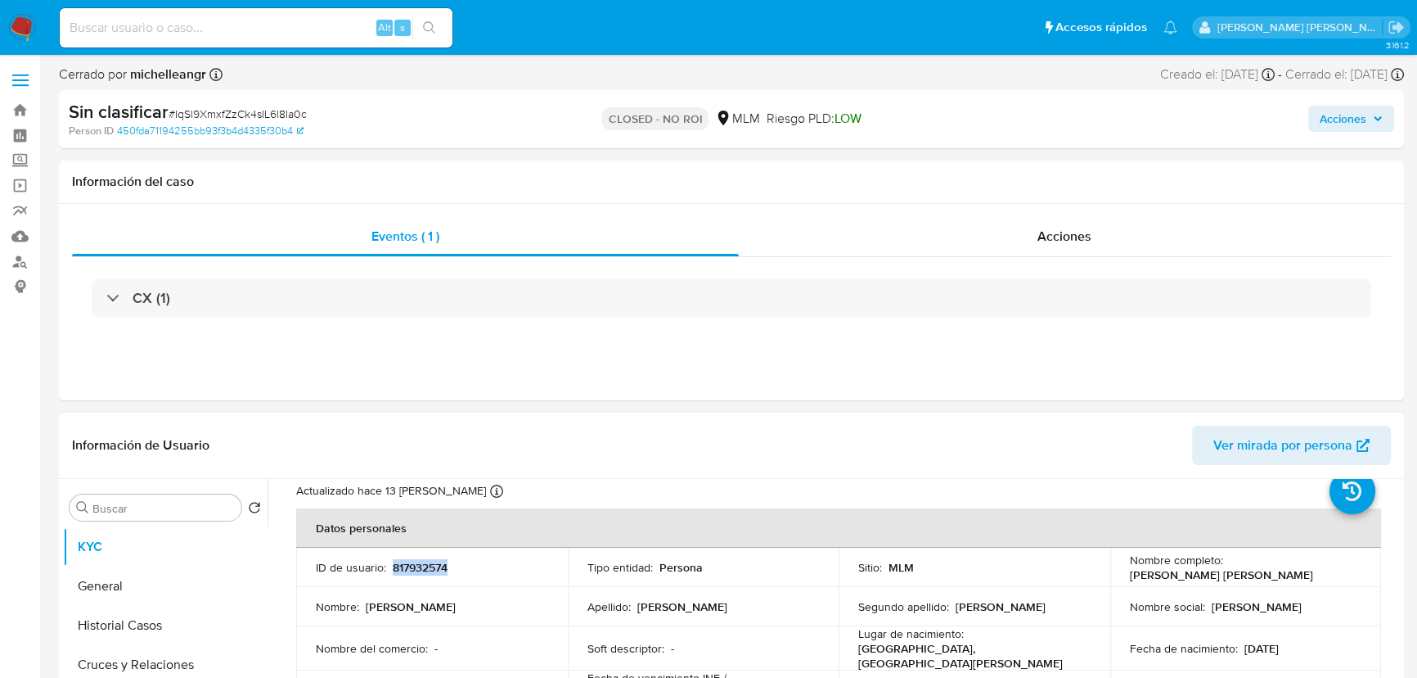
scroll to position [74, 0]
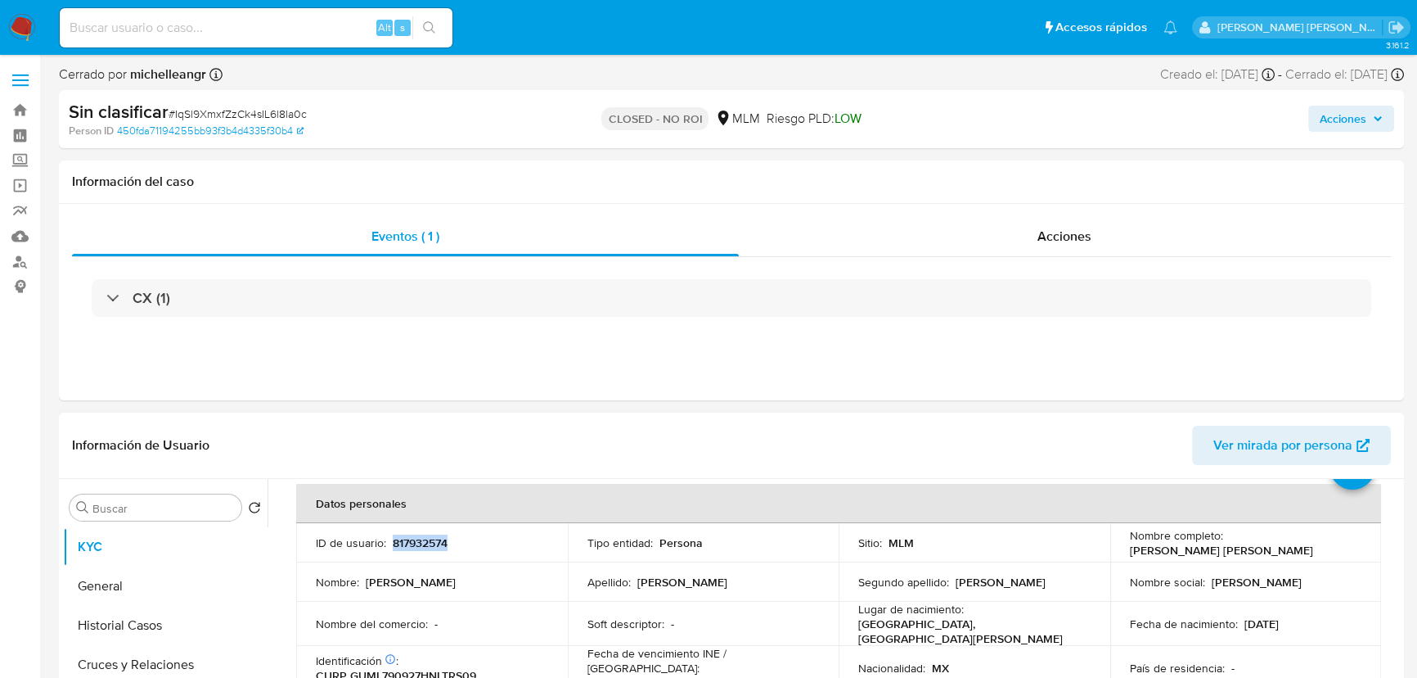
drag, startPoint x: 1170, startPoint y: 549, endPoint x: 1298, endPoint y: 549, distance: 127.7
click at [1298, 549] on div "Nombre completo : [PERSON_NAME] [PERSON_NAME]" at bounding box center [1246, 542] width 232 height 29
copy p "[PERSON_NAME] [PERSON_NAME]"
click at [164, 11] on div "Alt s" at bounding box center [256, 27] width 393 height 39
click at [168, 17] on input at bounding box center [256, 27] width 393 height 21
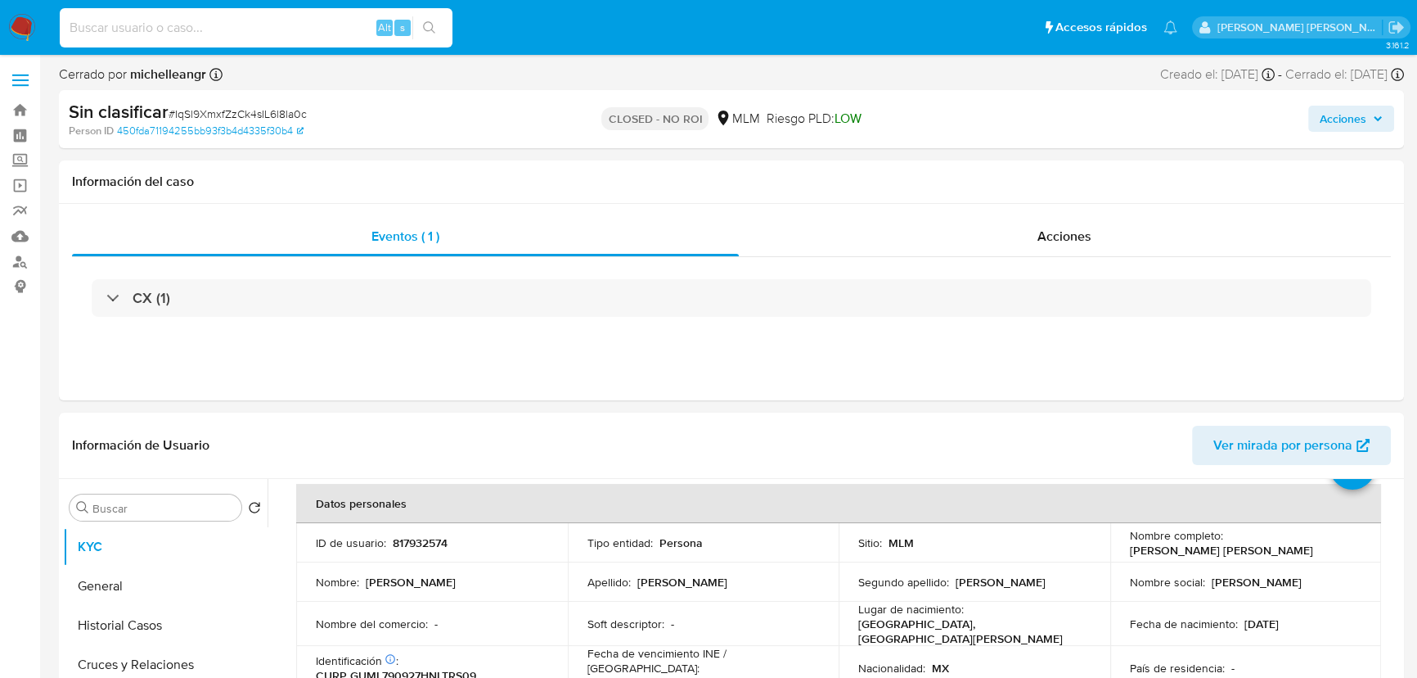
paste input "t15cFdq2DISP2NvrpEeC20vc"
type input "t15cFdq2DISP2NvrpEeC20vc"
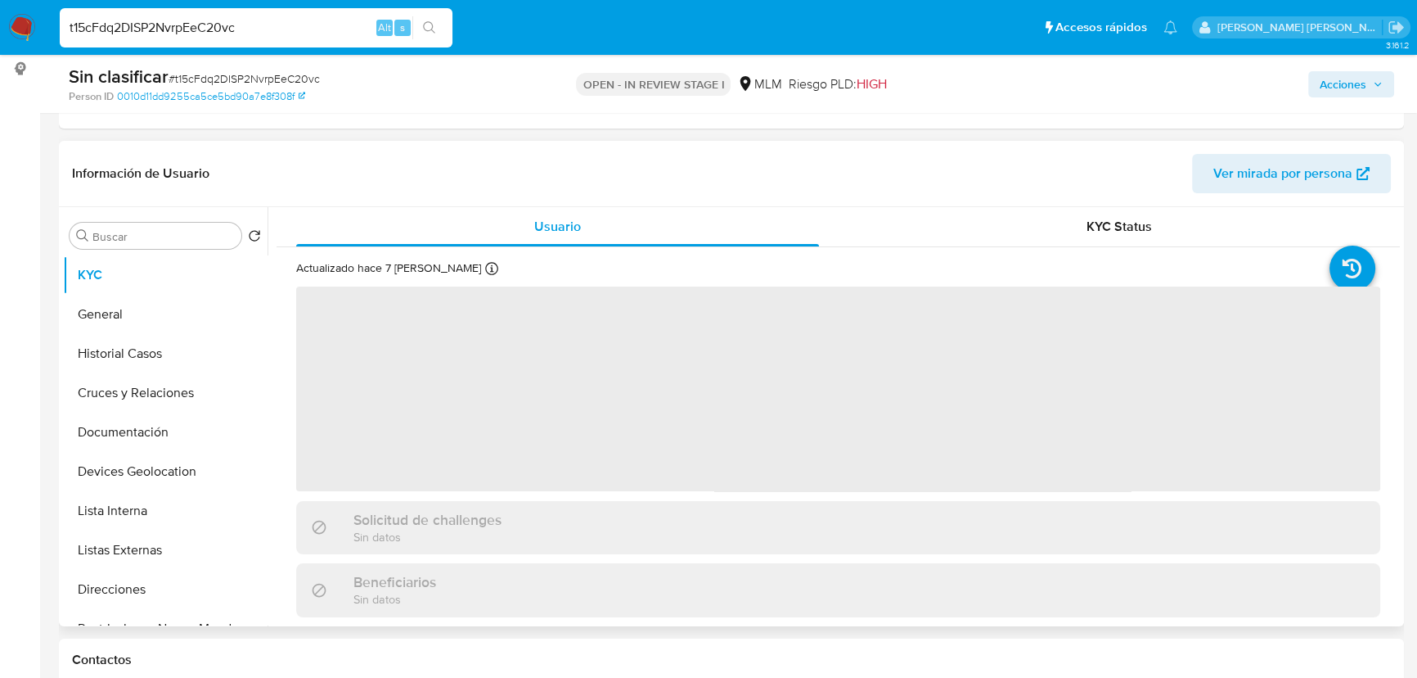
scroll to position [223, 0]
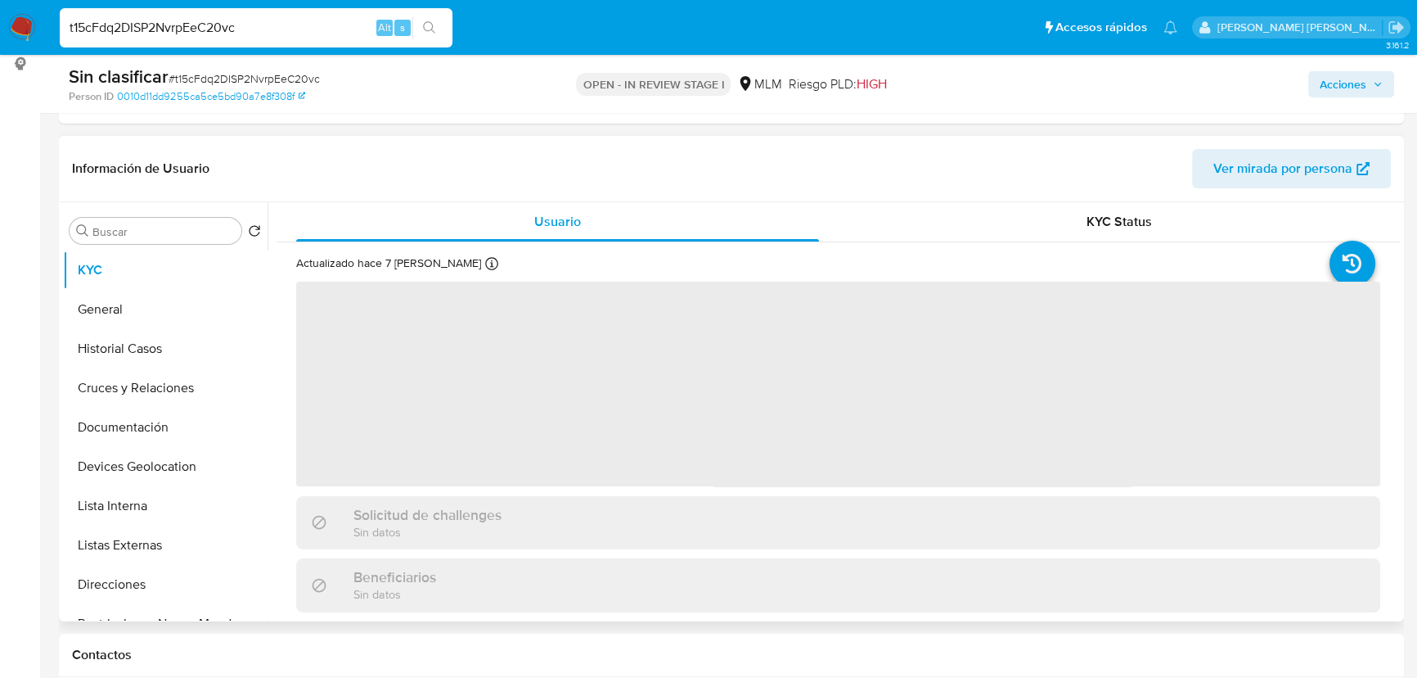
select select "10"
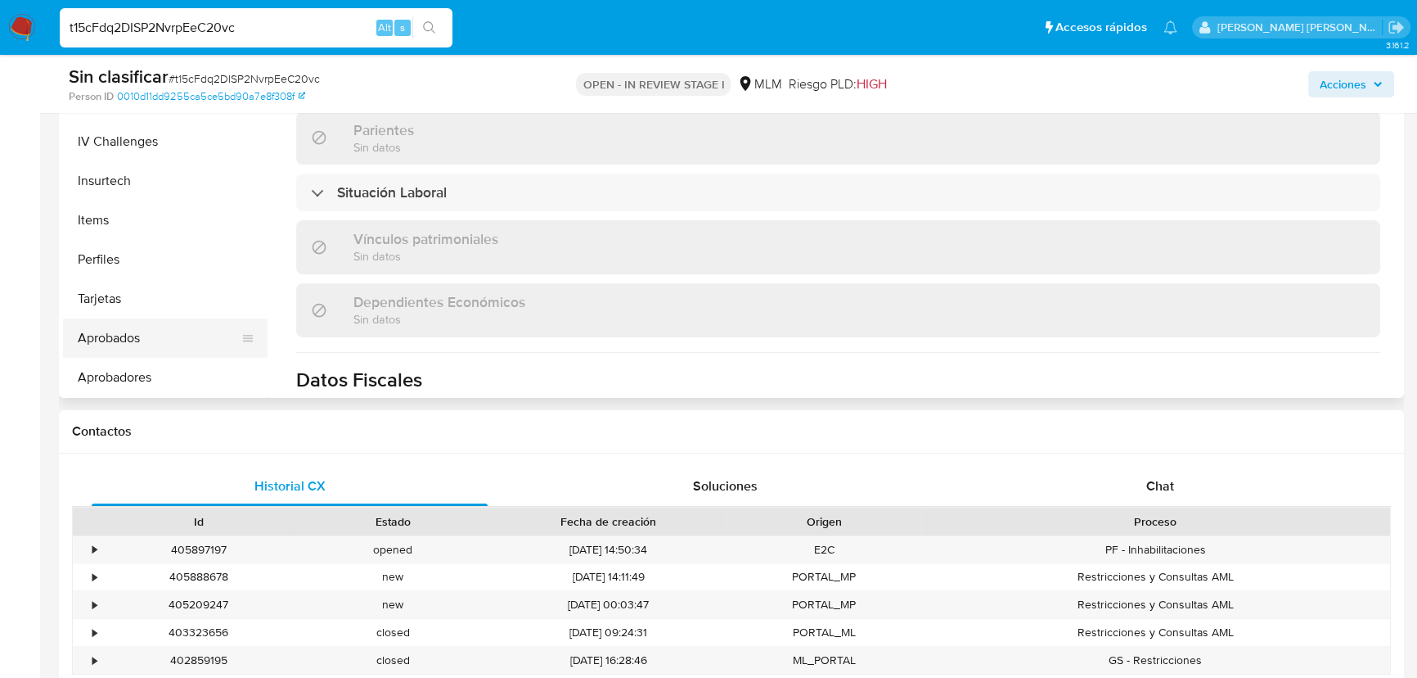
scroll to position [520, 0]
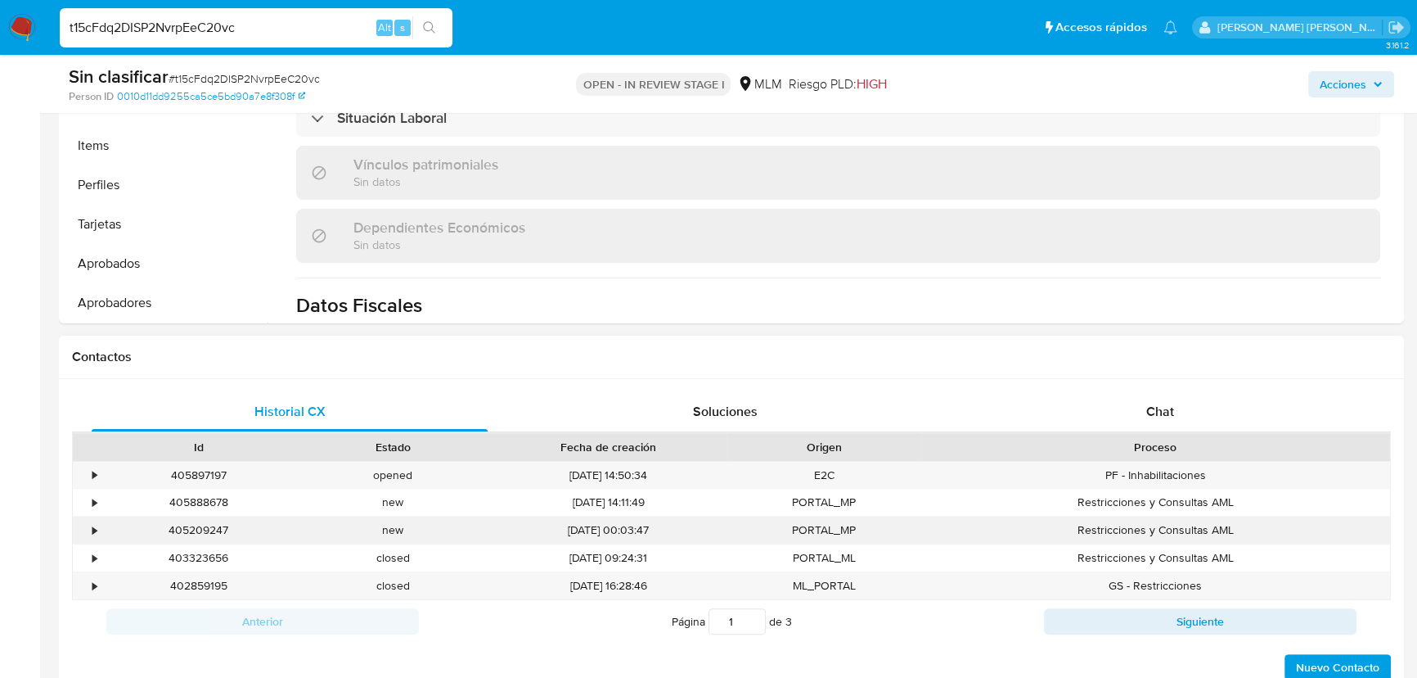
click at [90, 530] on div "•" at bounding box center [87, 529] width 29 height 27
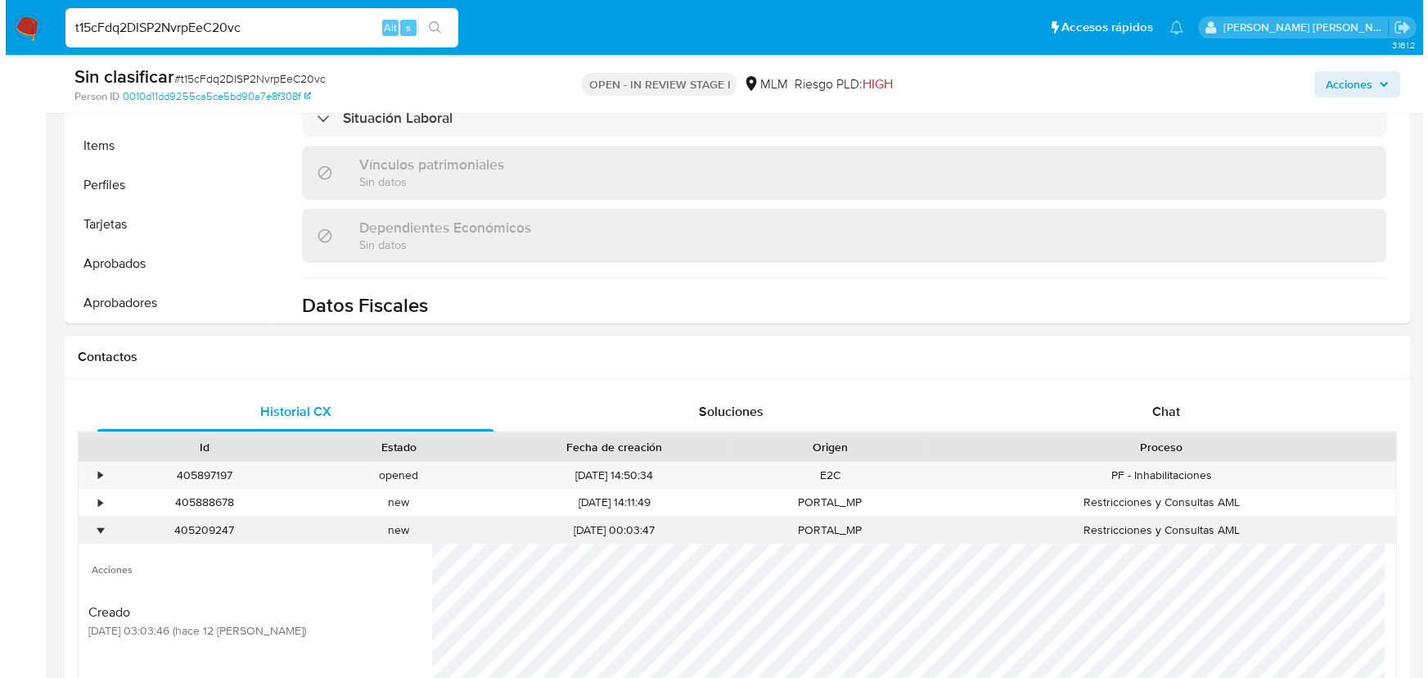
scroll to position [818, 0]
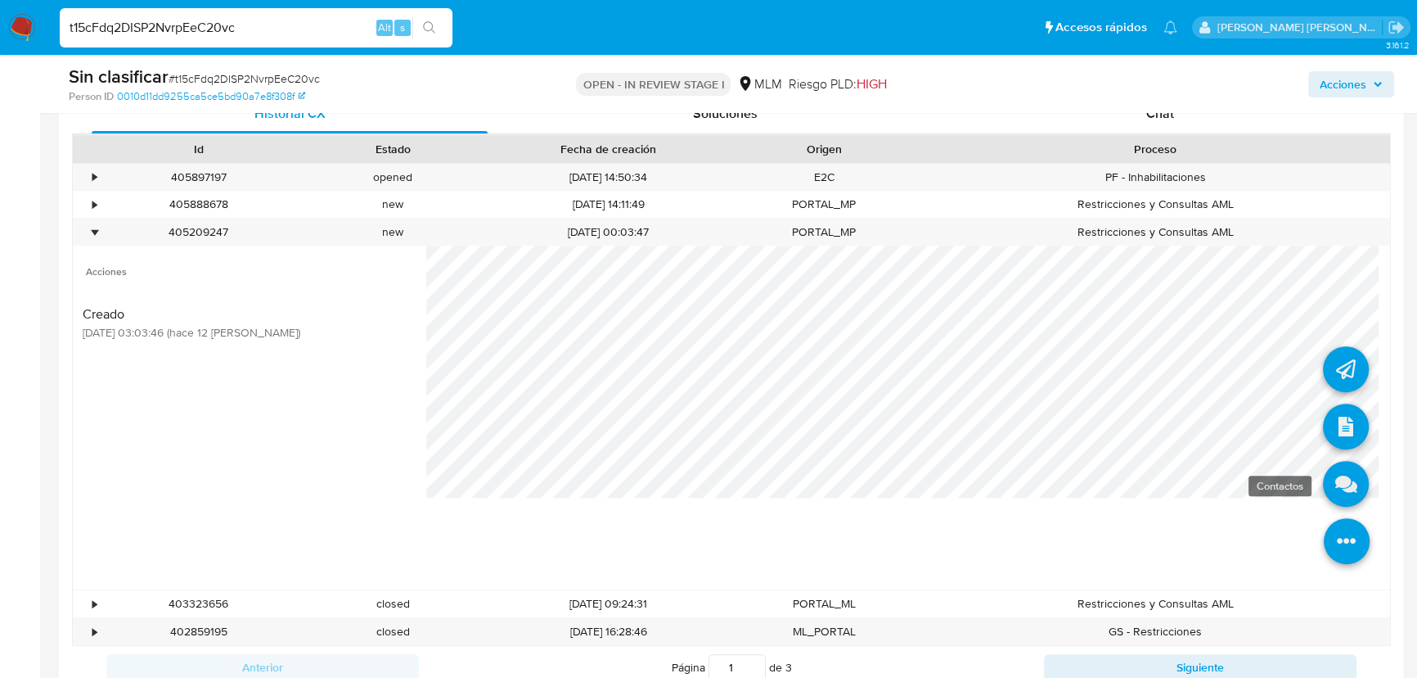
click at [1334, 466] on icon at bounding box center [1346, 484] width 46 height 46
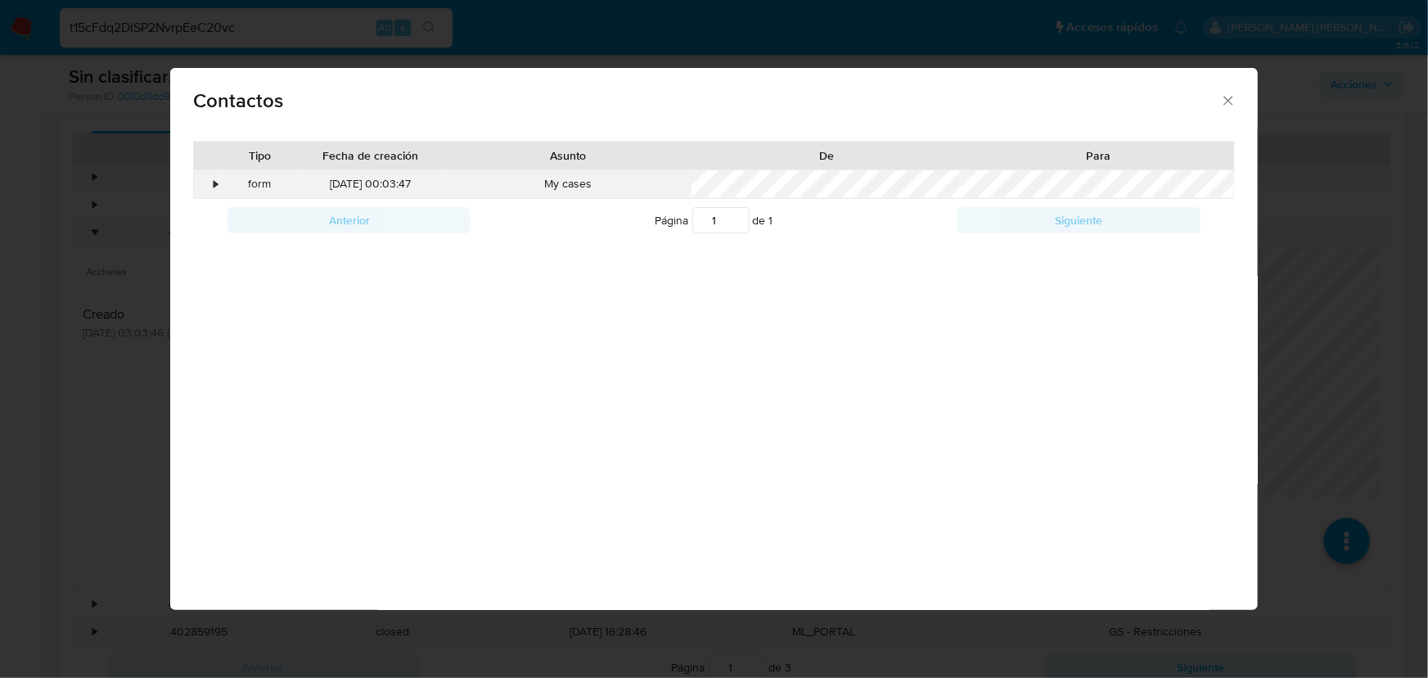
click at [211, 185] on div "•" at bounding box center [208, 184] width 29 height 28
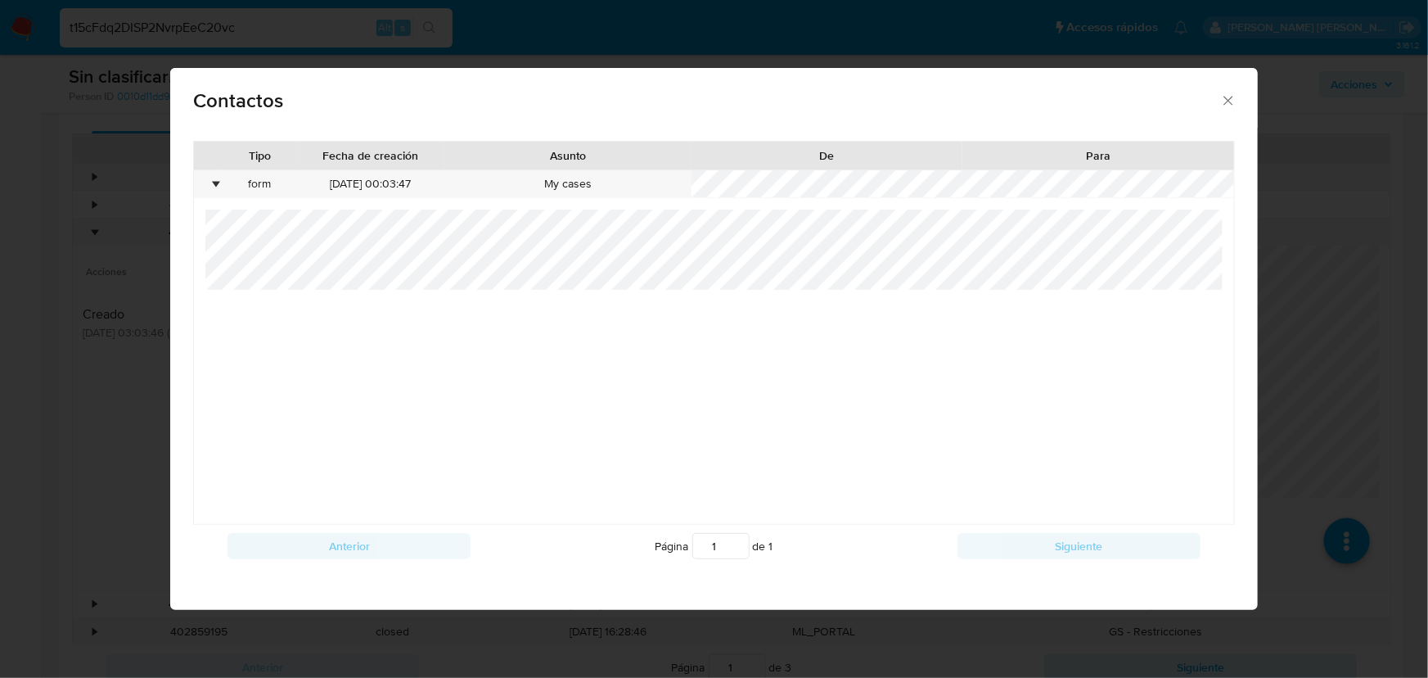
click at [1224, 98] on icon "close" at bounding box center [1228, 100] width 16 height 16
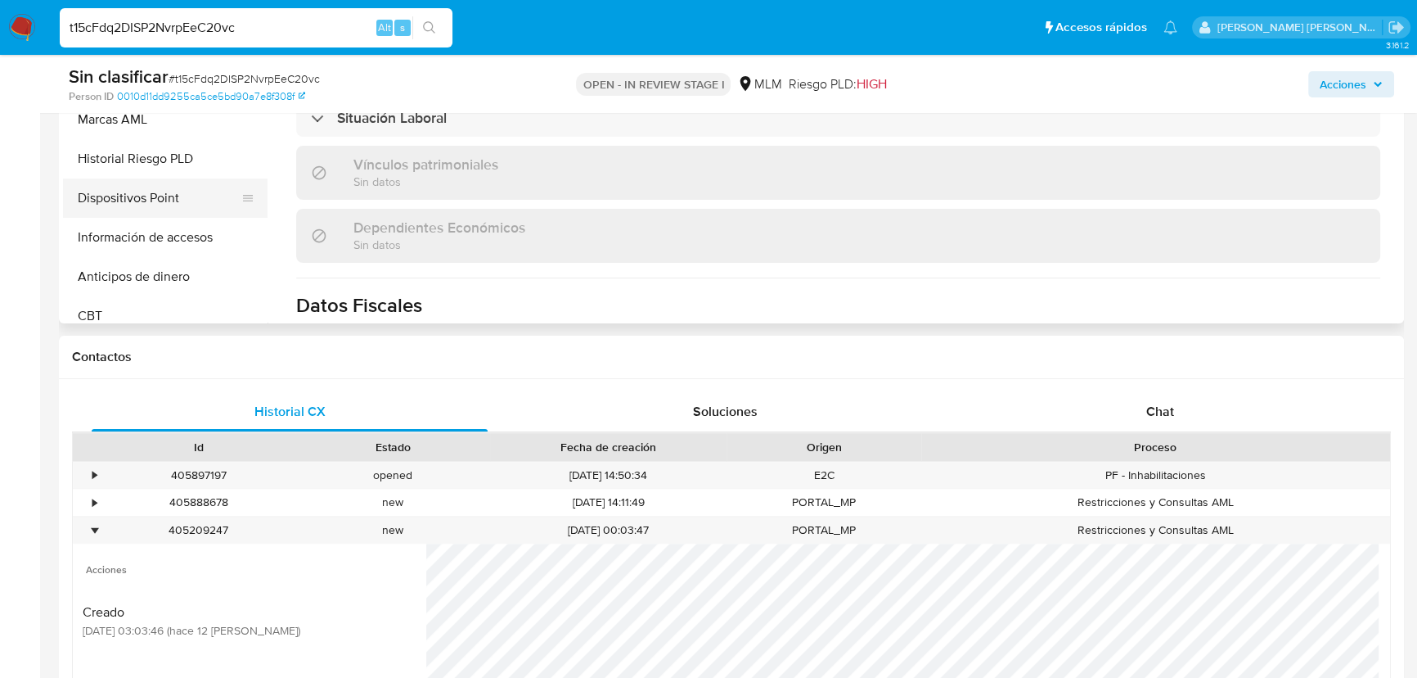
scroll to position [323, 0]
click at [140, 151] on button "Historial Riesgo PLD" at bounding box center [158, 159] width 191 height 39
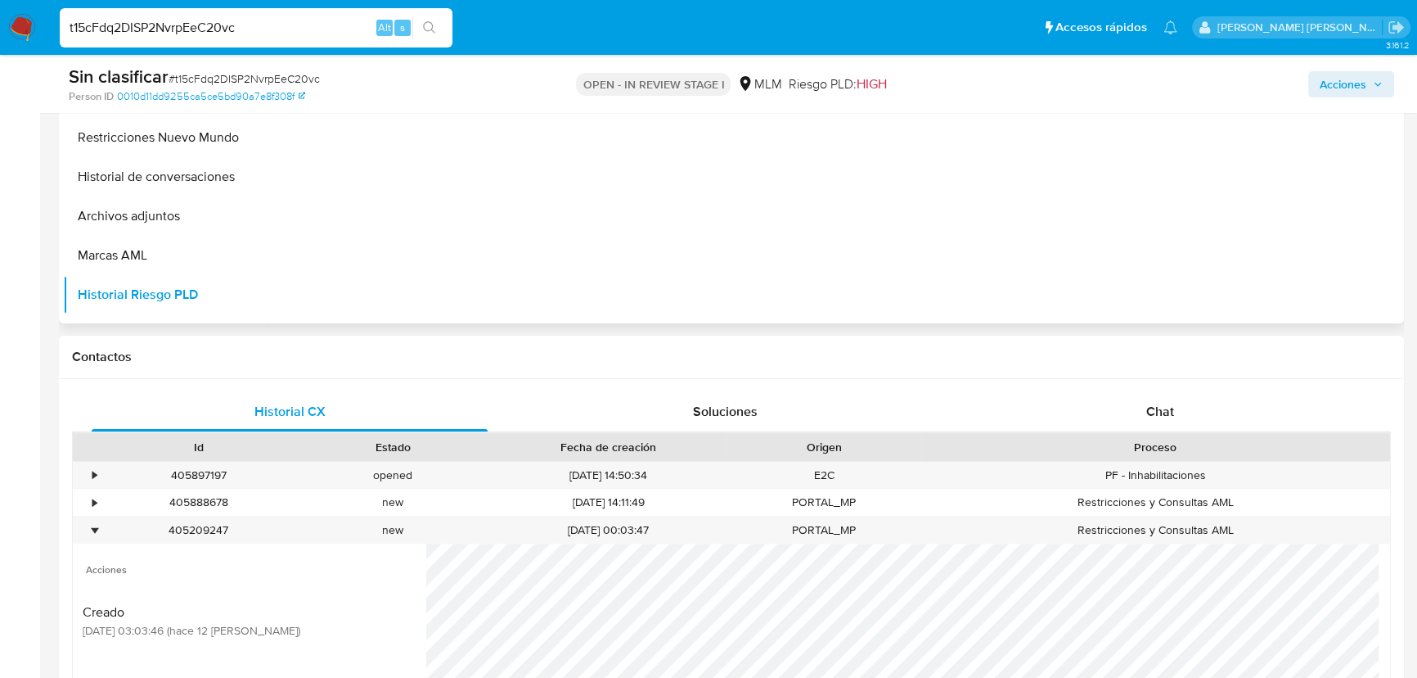
scroll to position [100, 0]
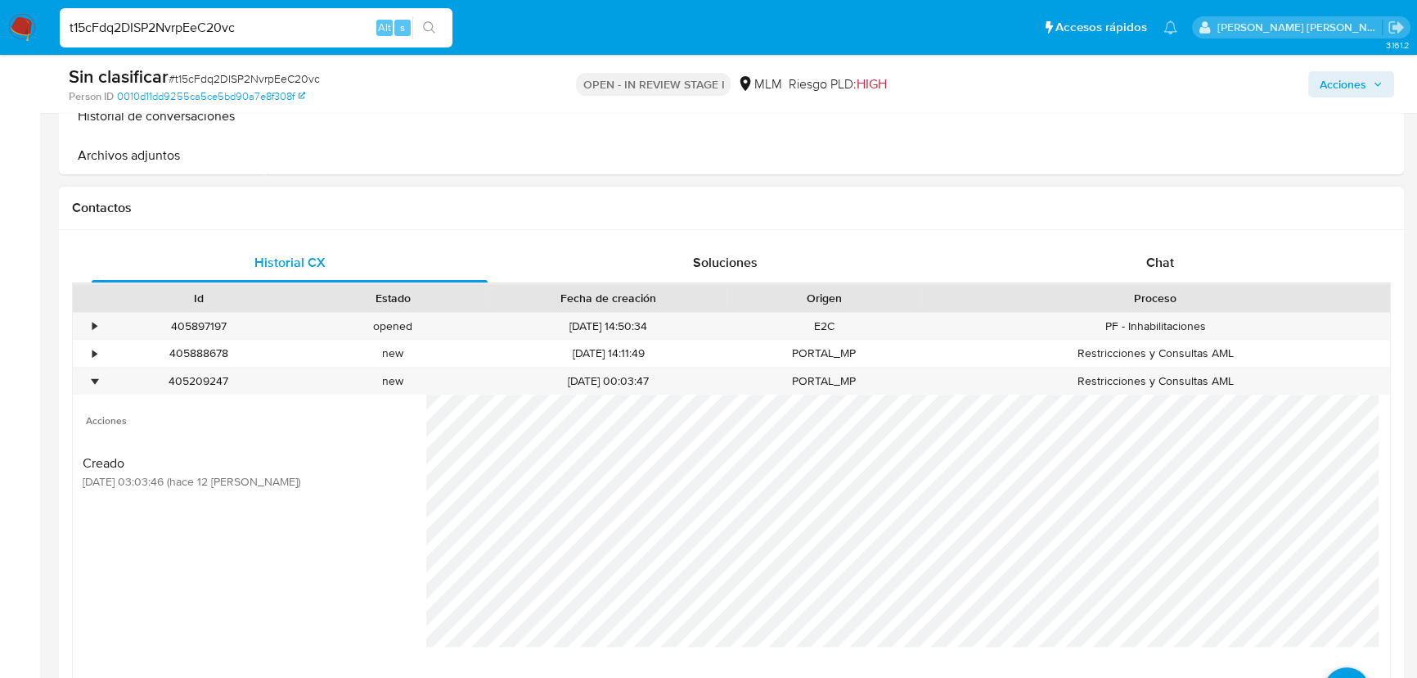
click at [341, 606] on div "Acciones Creado [DATE] 03:03:46 (hace 12 [PERSON_NAME])" at bounding box center [250, 566] width 354 height 344
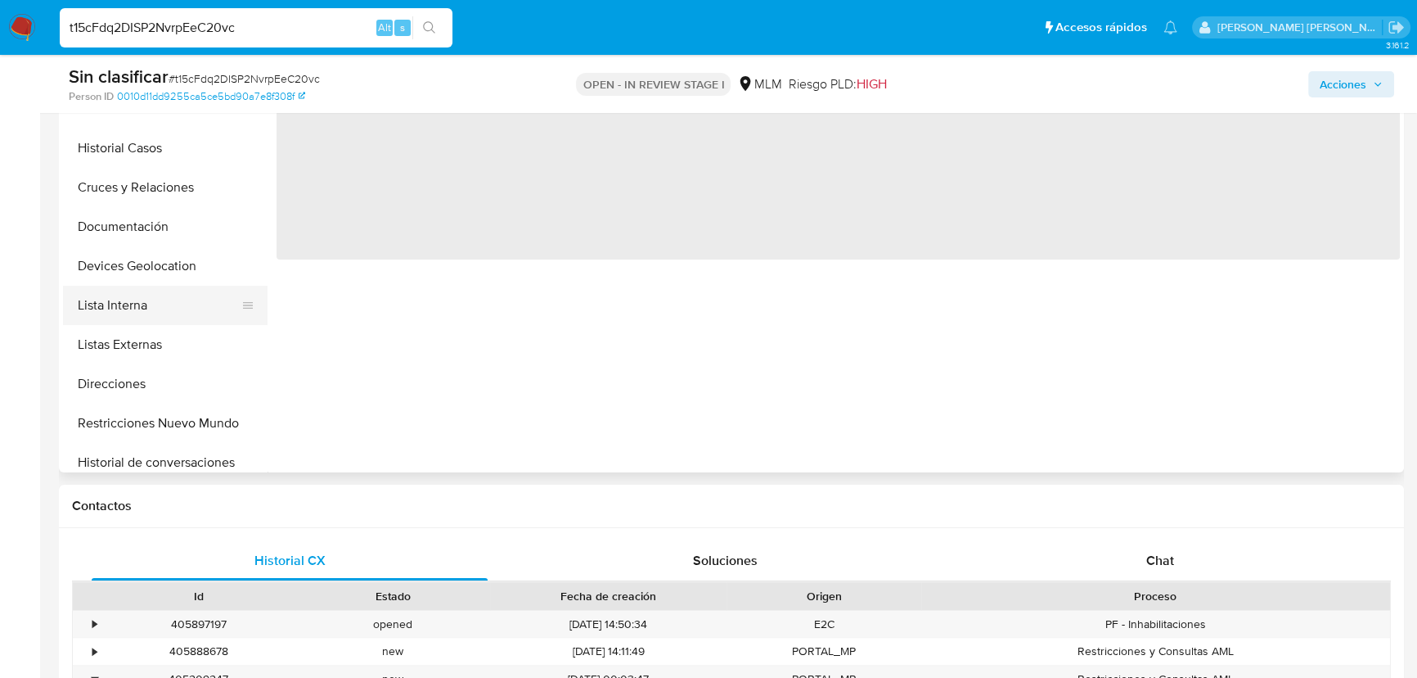
scroll to position [25, 0]
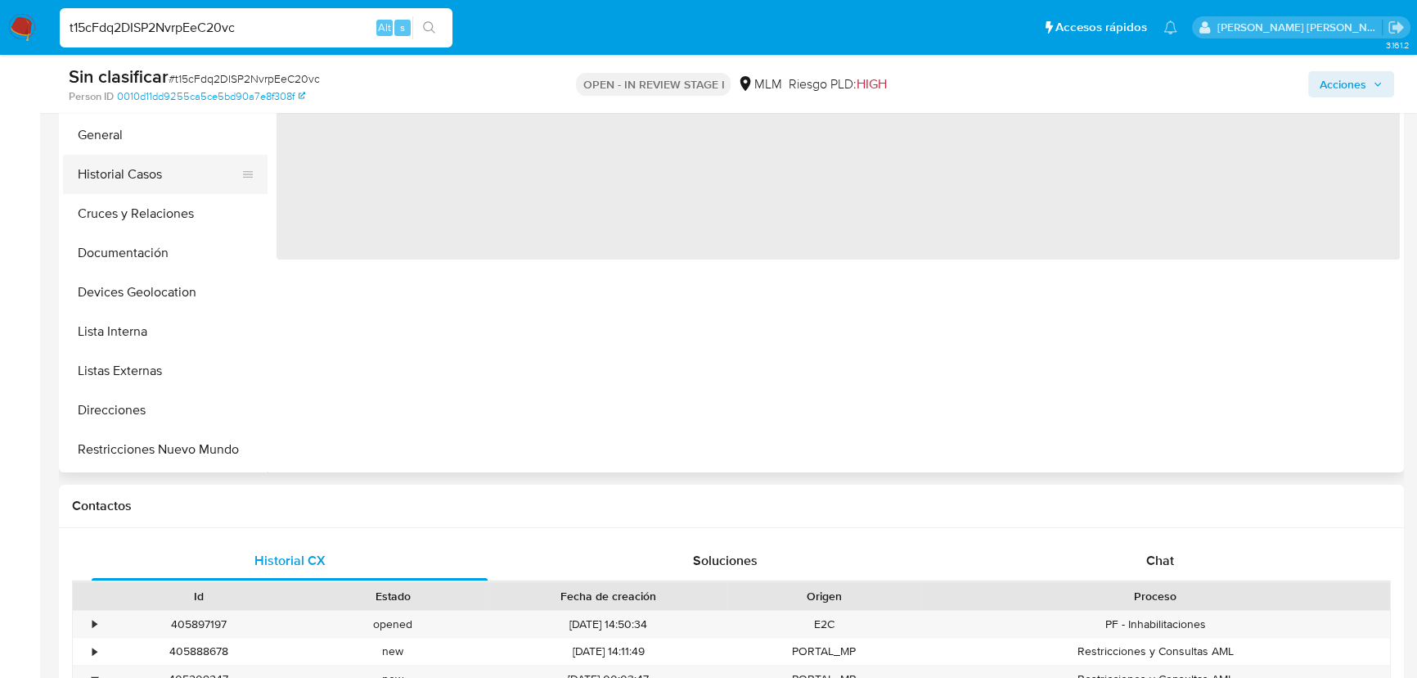
click at [143, 165] on button "Historial Casos" at bounding box center [158, 174] width 191 height 39
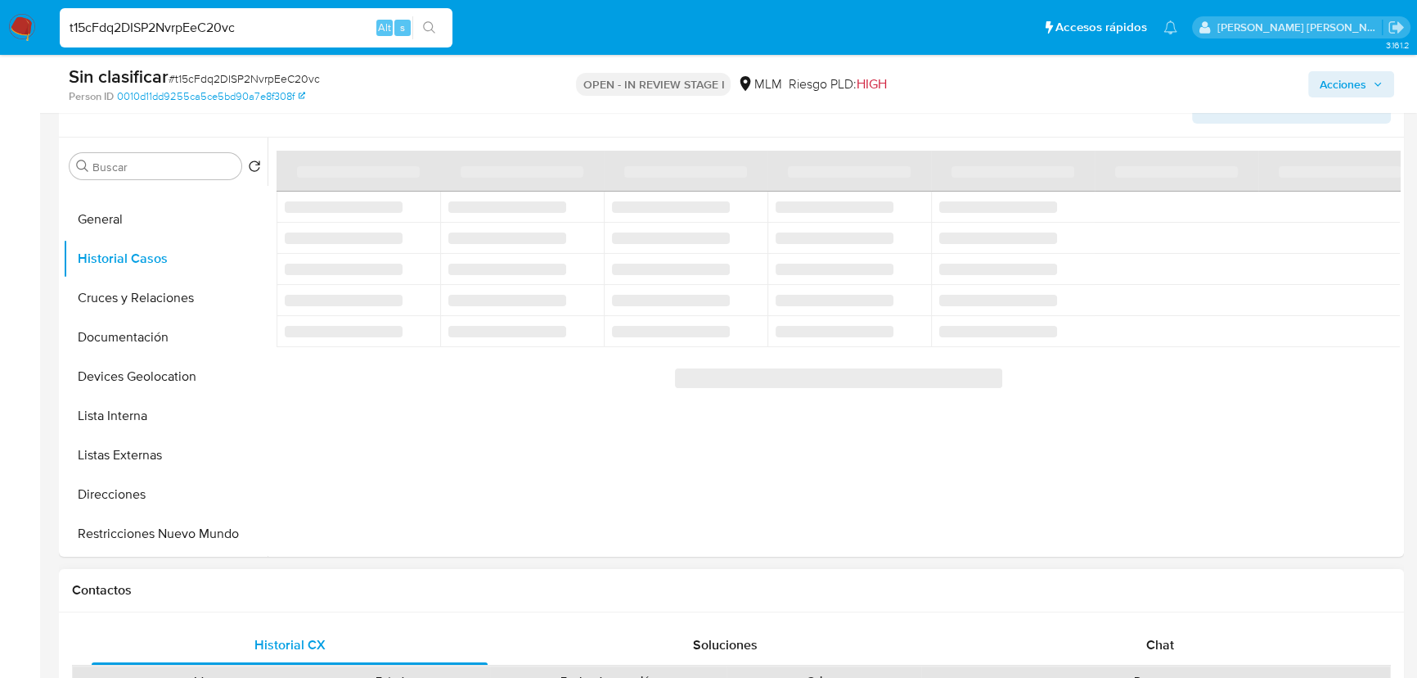
scroll to position [297, 0]
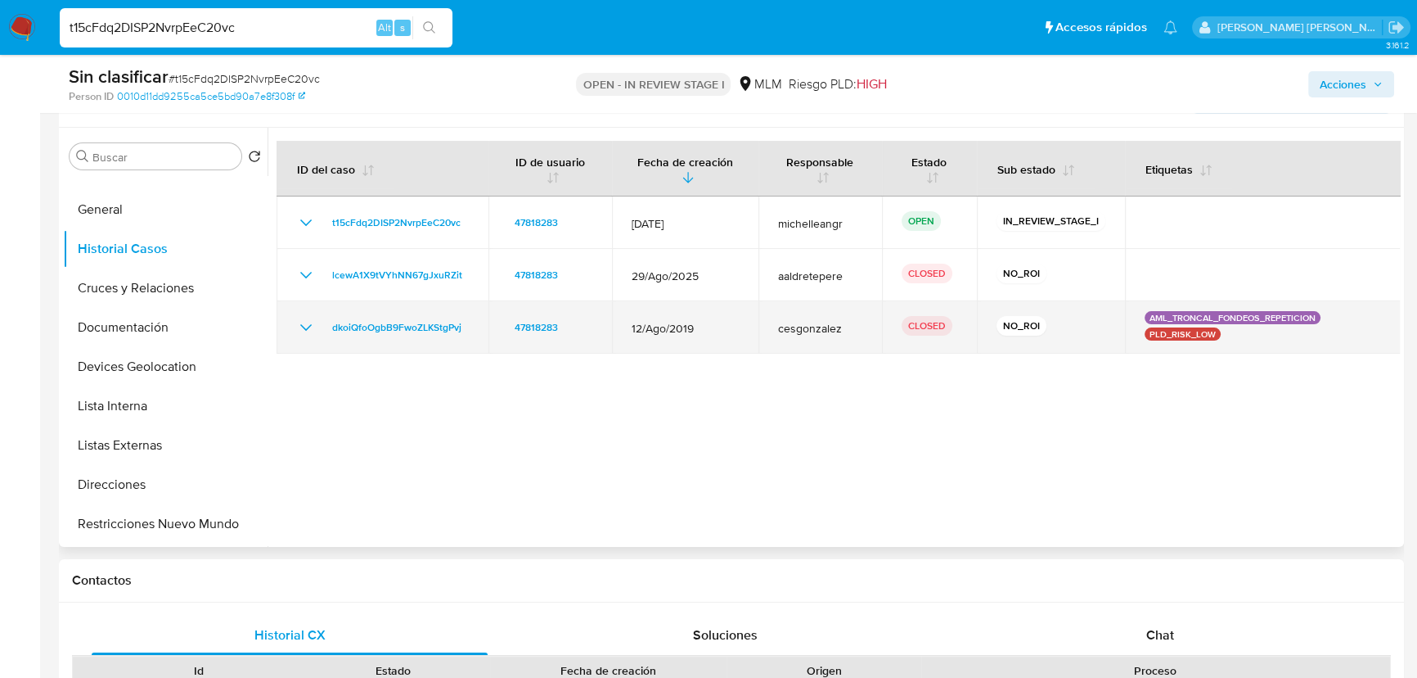
click at [303, 328] on icon "Mostrar/Ocultar" at bounding box center [306, 328] width 20 height 20
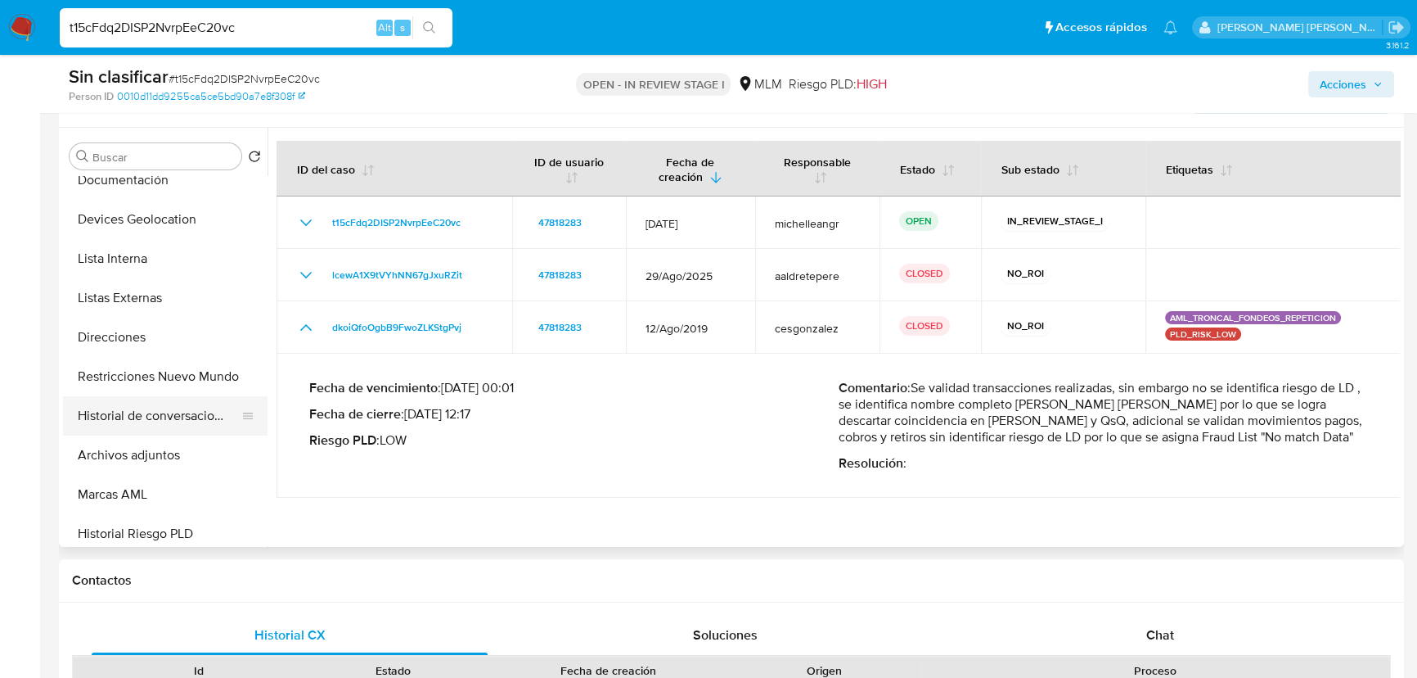
scroll to position [174, 0]
click at [172, 381] on button "Restricciones Nuevo Mundo" at bounding box center [158, 374] width 191 height 39
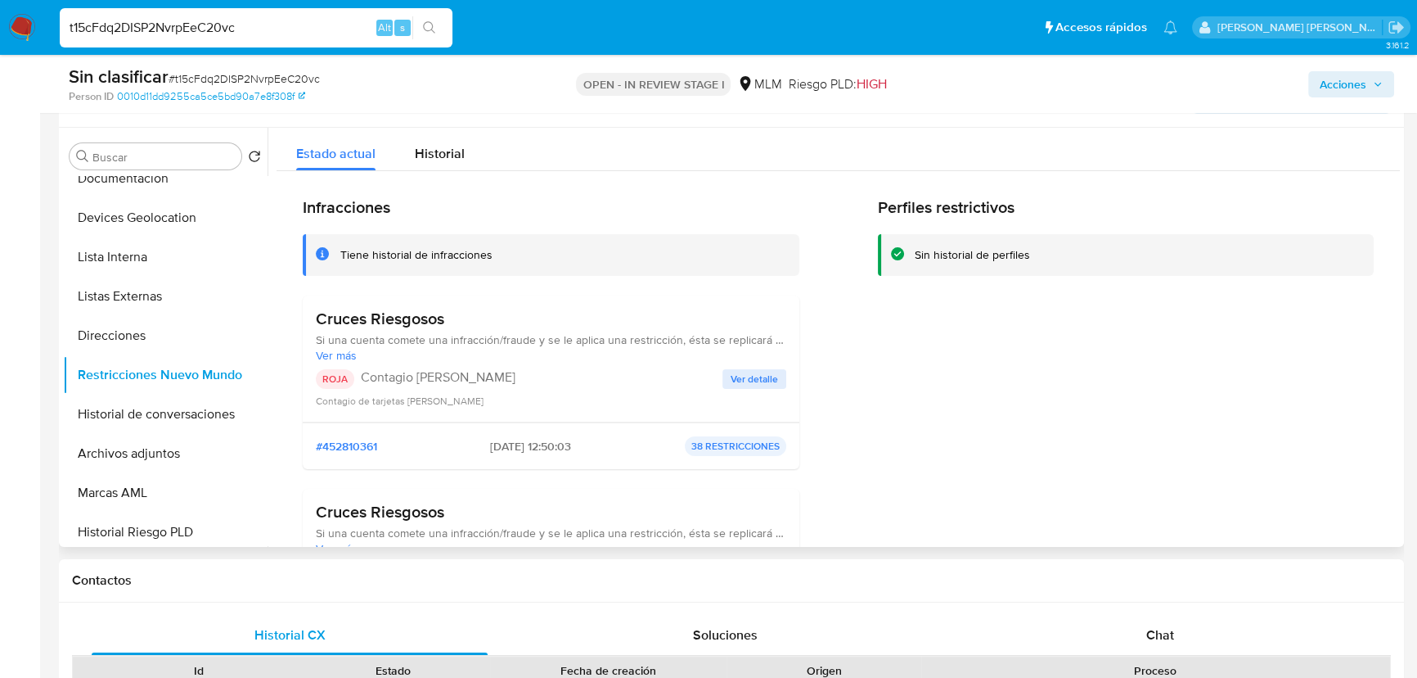
click at [739, 376] on span "Ver detalle" at bounding box center [754, 379] width 47 height 16
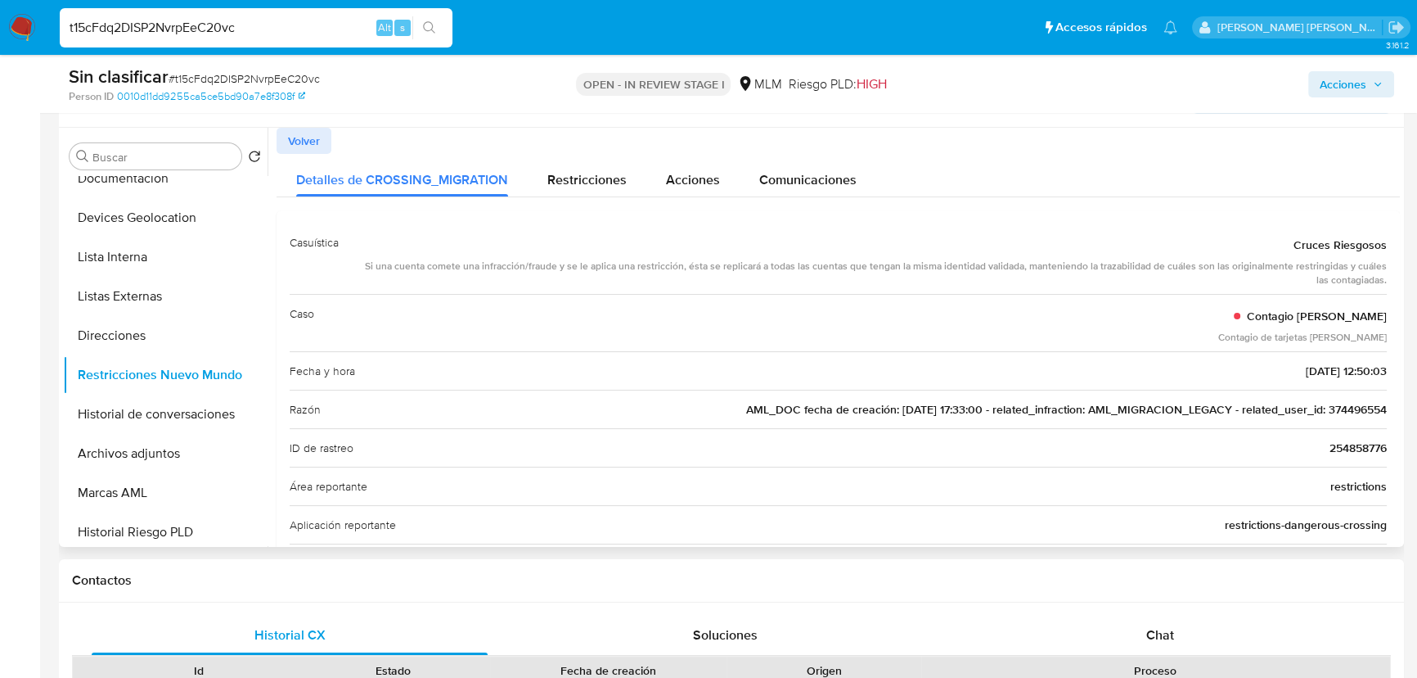
click at [1357, 408] on span "AML_DOC fecha de creación: [DATE] 17:33:00 - related_infraction: AML_MIGRACION_…" at bounding box center [1066, 409] width 641 height 16
click at [1358, 408] on span "AML_DOC fecha de creación: [DATE] 17:33:00 - related_infraction: AML_MIGRACION_…" at bounding box center [1066, 409] width 641 height 16
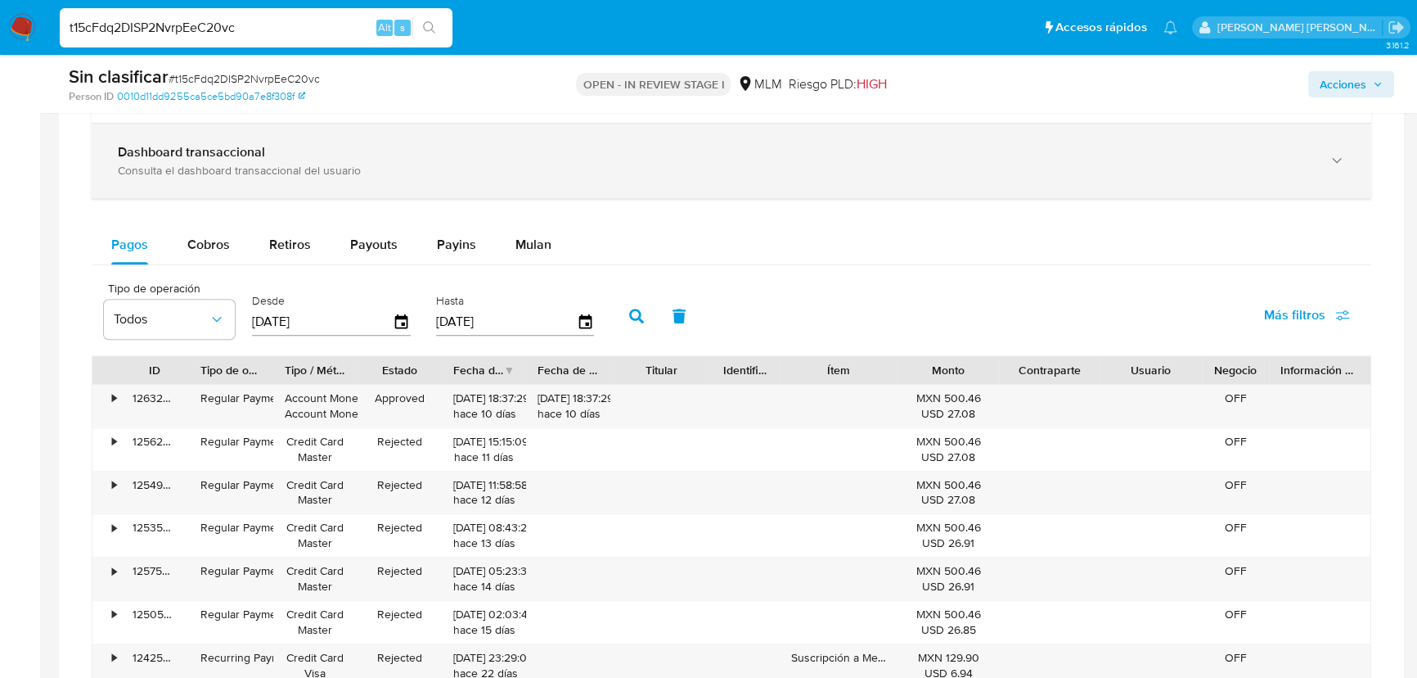
scroll to position [1264, 0]
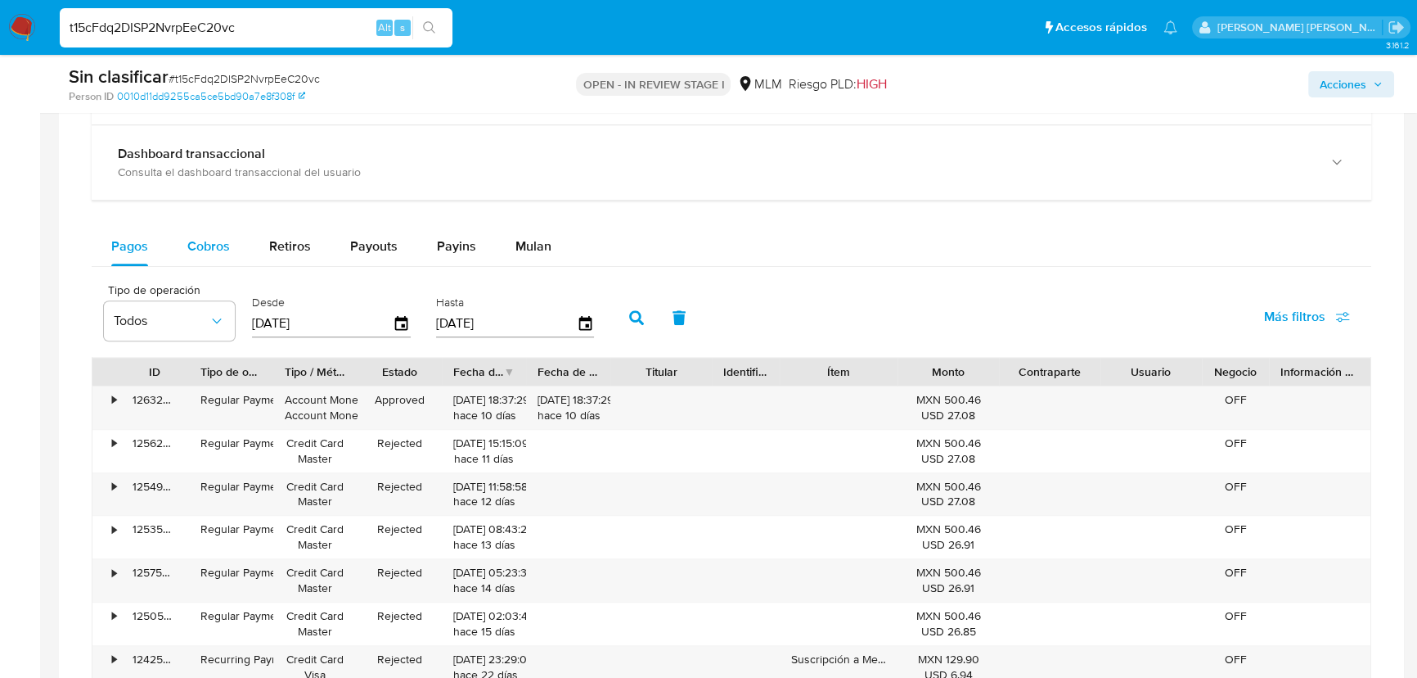
click at [202, 234] on div "Cobros" at bounding box center [208, 246] width 43 height 39
select select "10"
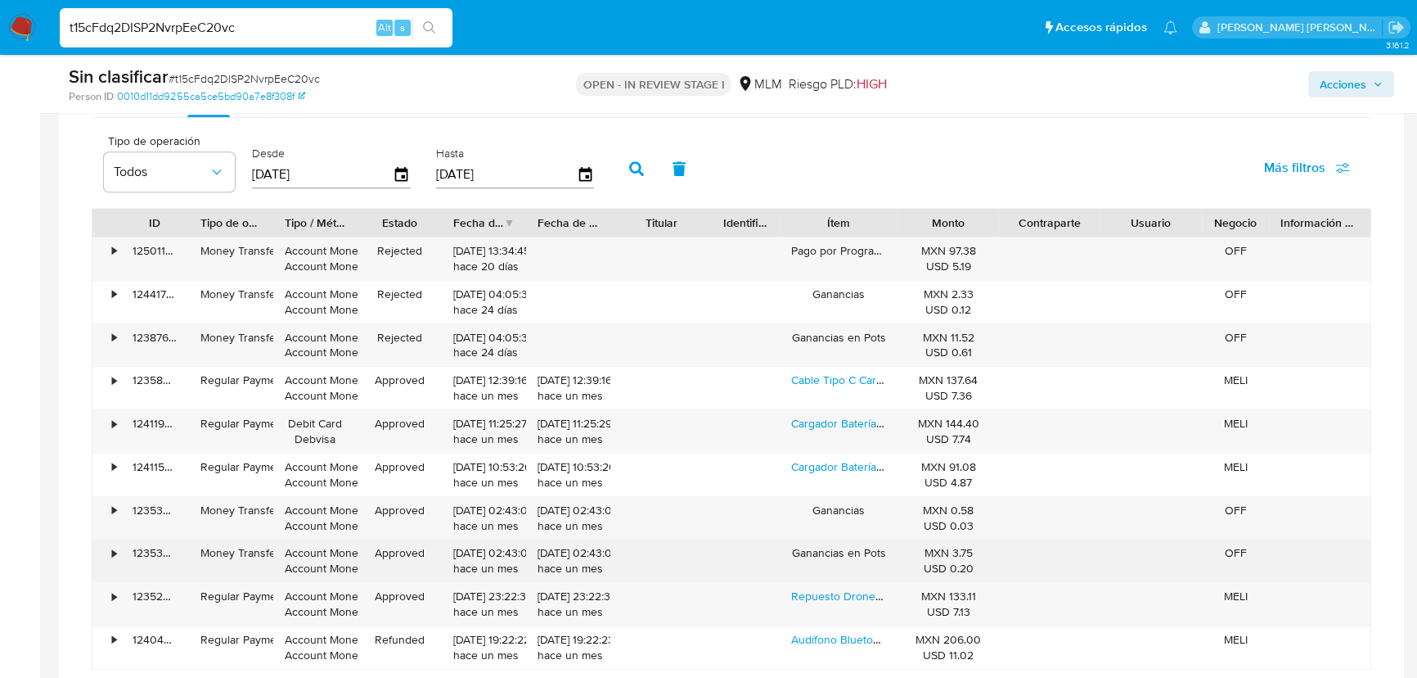
scroll to position [1488, 0]
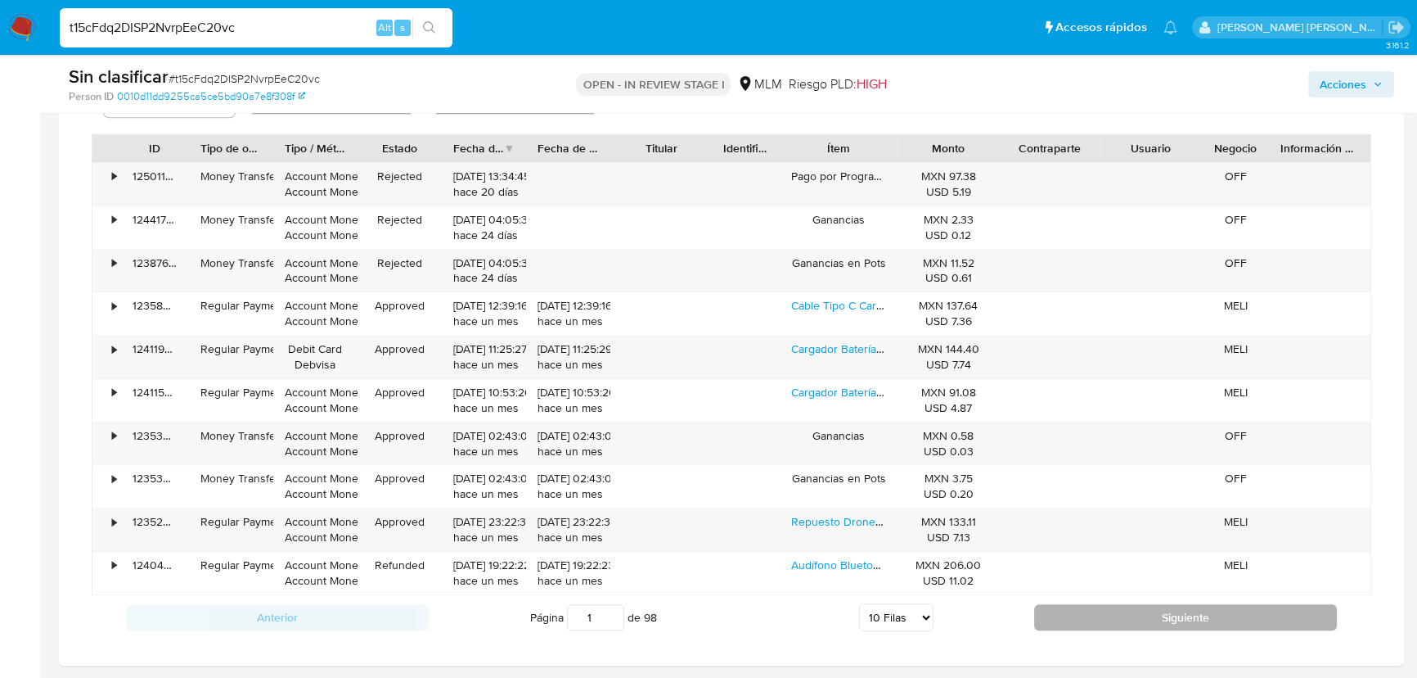
click at [1093, 622] on button "Siguiente" at bounding box center [1185, 617] width 303 height 26
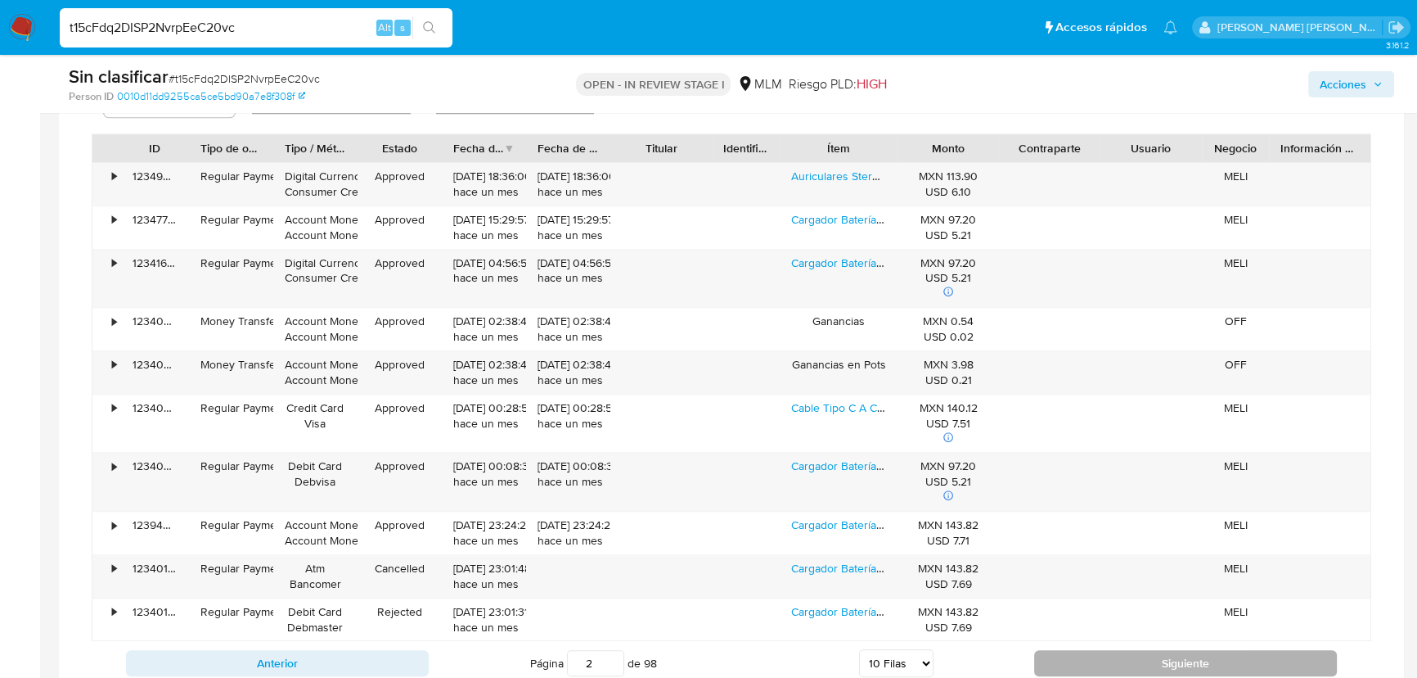
click at [1089, 653] on button "Siguiente" at bounding box center [1185, 663] width 303 height 26
type input "3"
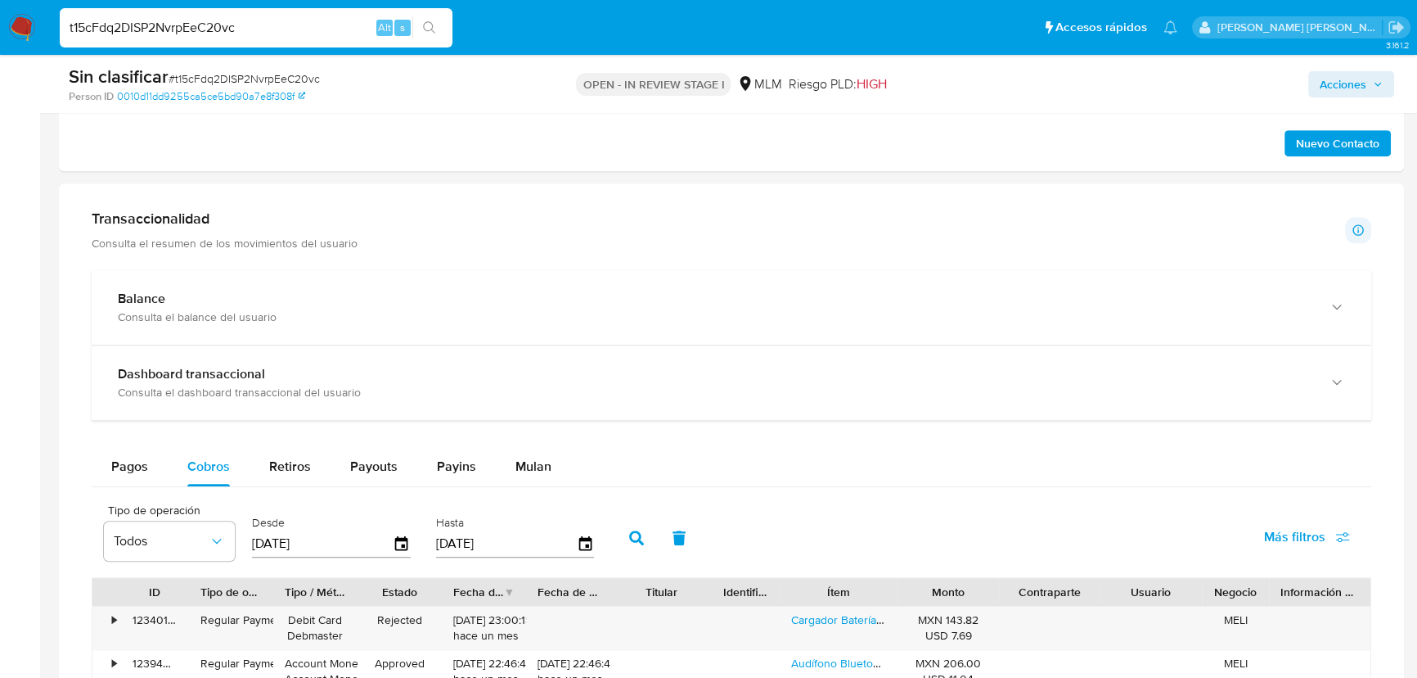
scroll to position [1041, 0]
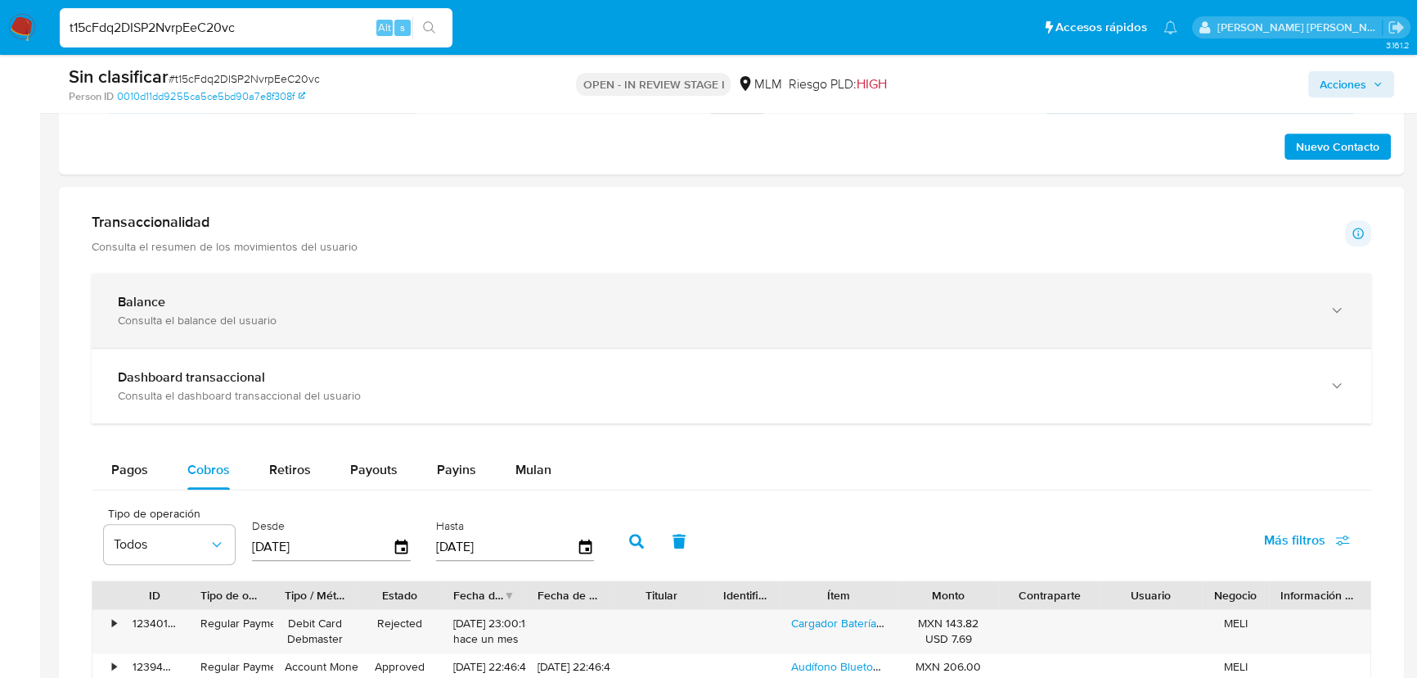
click at [327, 319] on div "Consulta el balance del usuario" at bounding box center [715, 320] width 1195 height 15
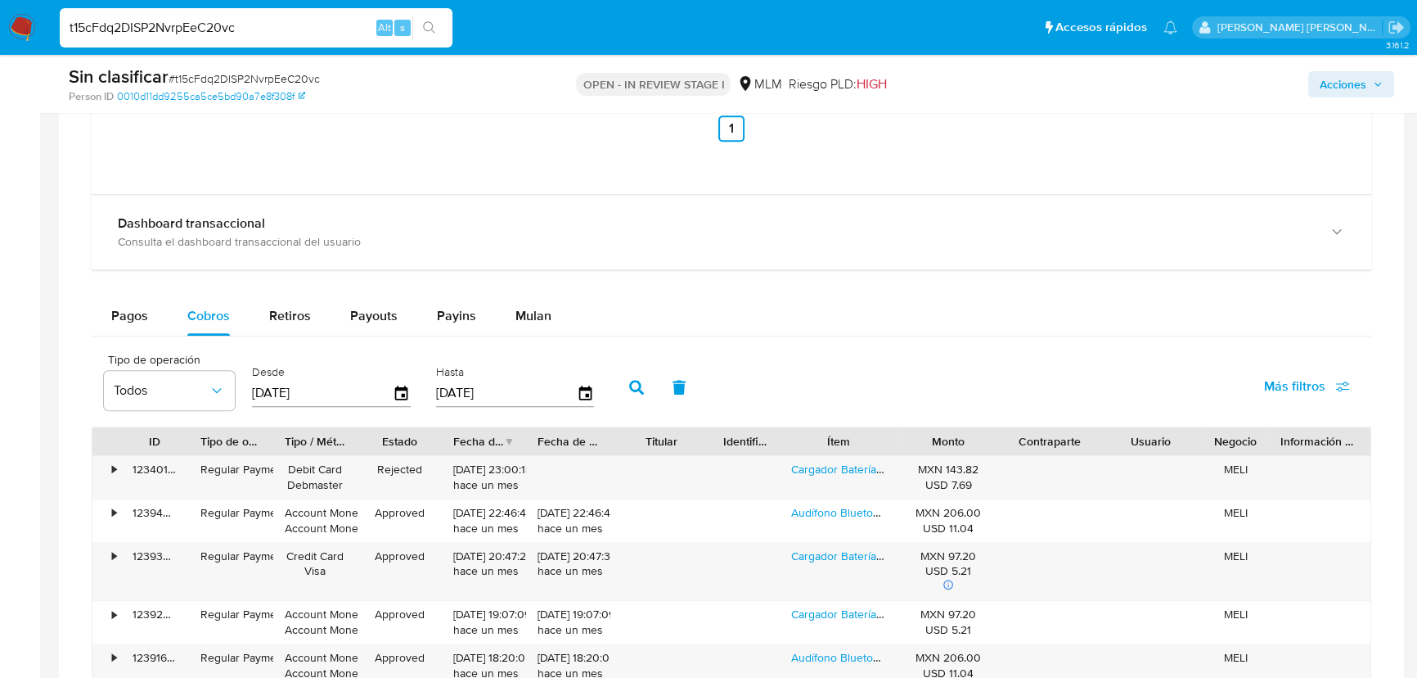
scroll to position [1859, 0]
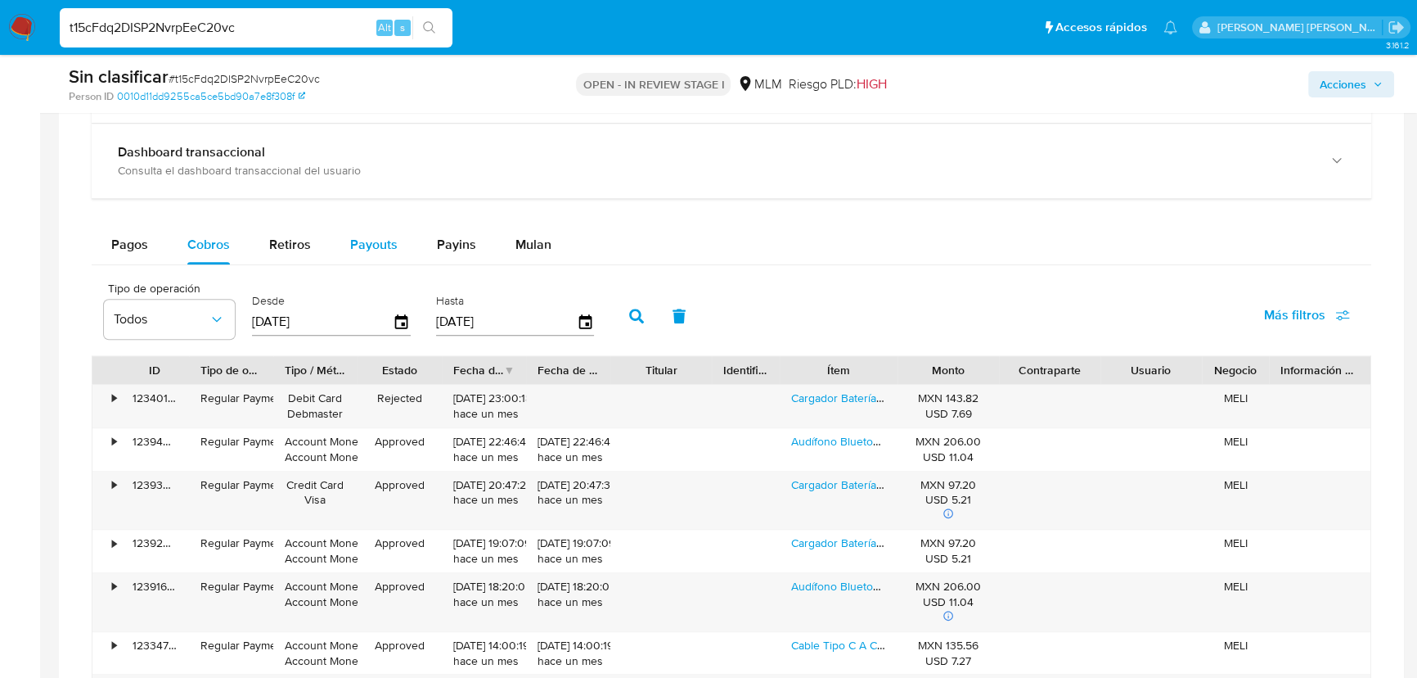
click at [365, 245] on span "Payouts" at bounding box center [373, 244] width 47 height 19
select select "10"
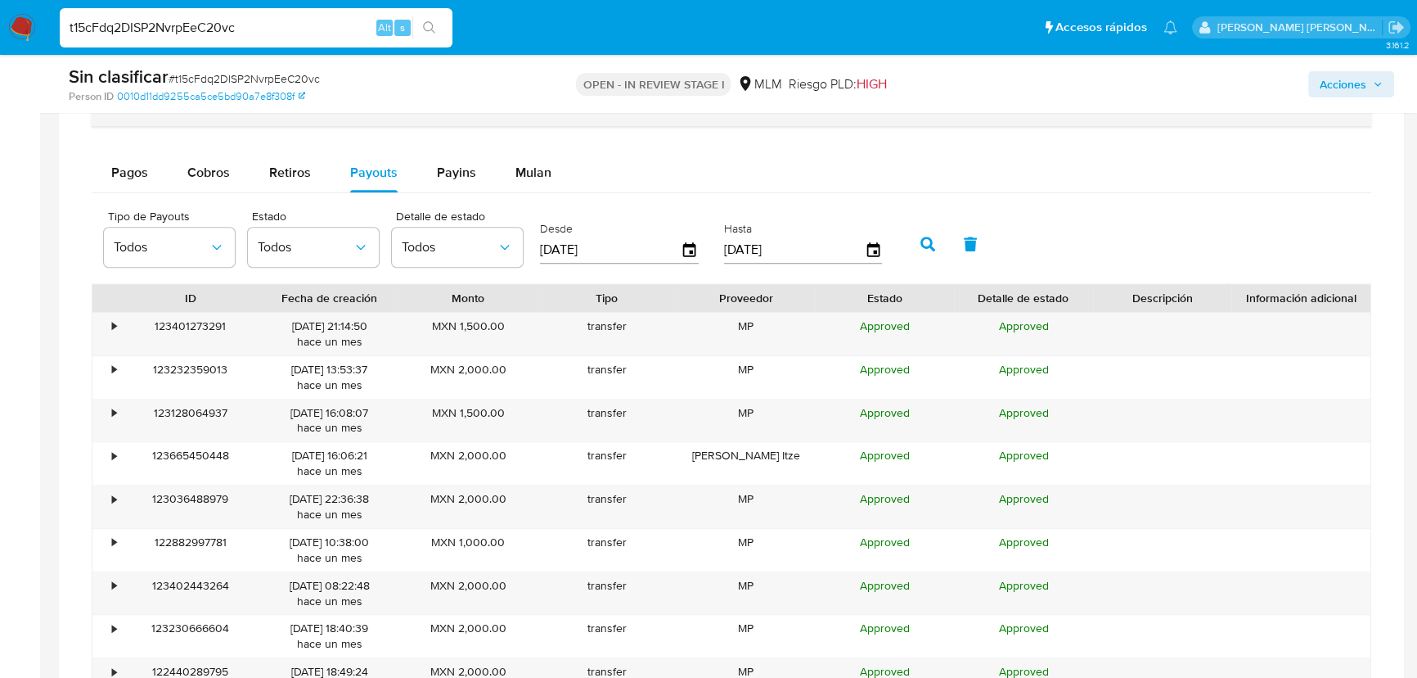
scroll to position [1934, 0]
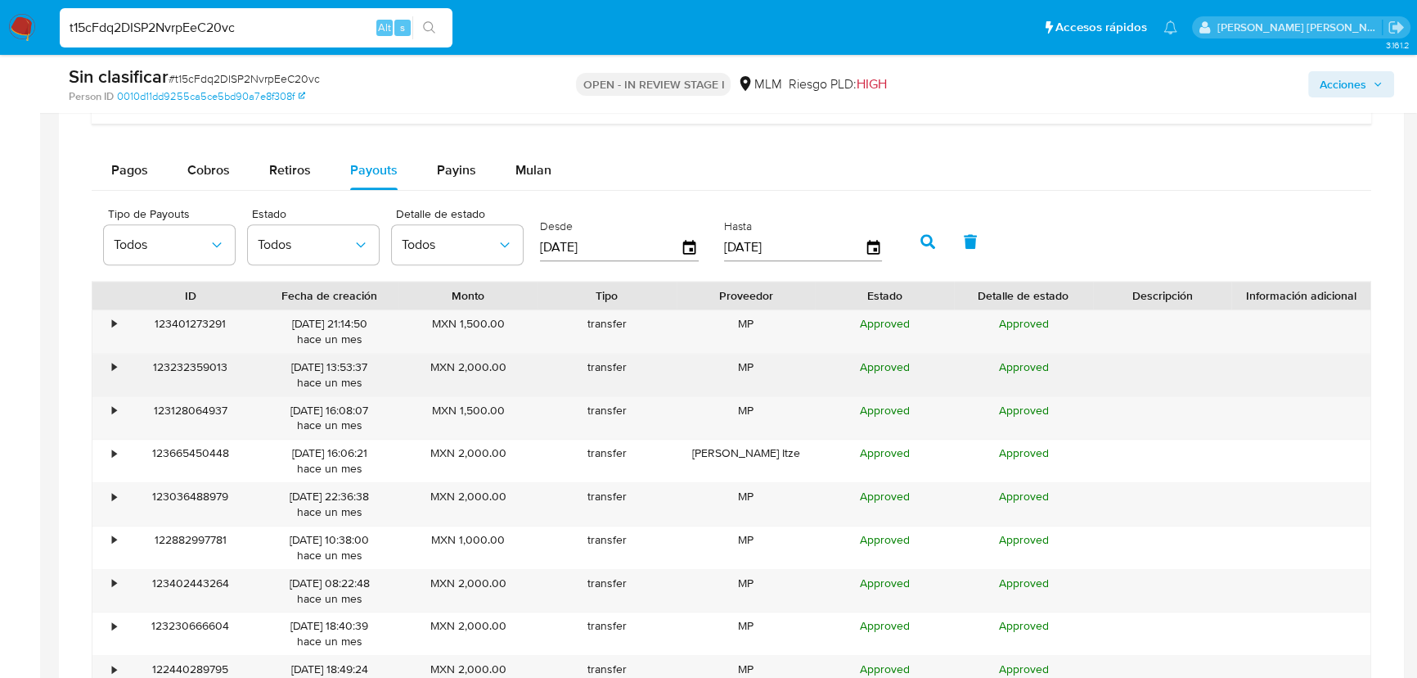
drag, startPoint x: 286, startPoint y: 333, endPoint x: 453, endPoint y: 359, distance: 169.8
click at [466, 359] on div "• 123401273291 [DATE] 21:14:50 hace un mes MXN 1,500.00 transfer MP Approved Ap…" at bounding box center [732, 525] width 1280 height 433
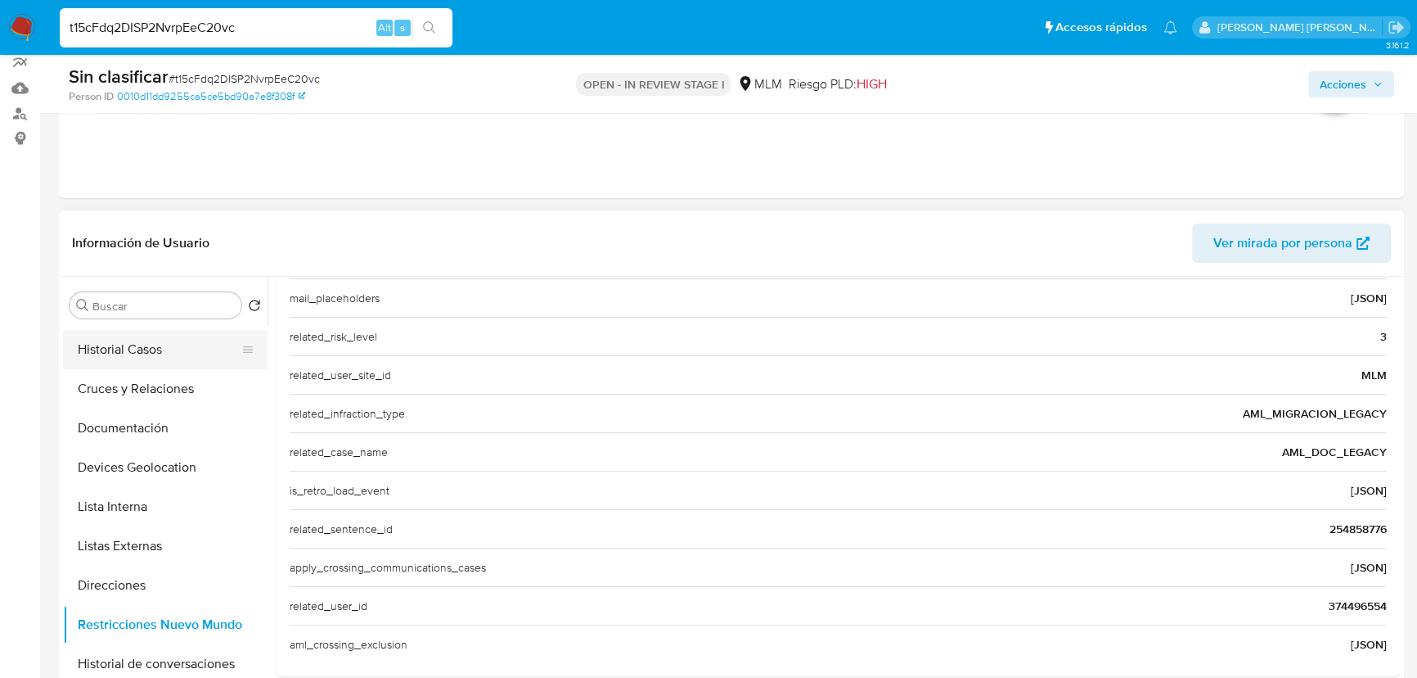
scroll to position [0, 0]
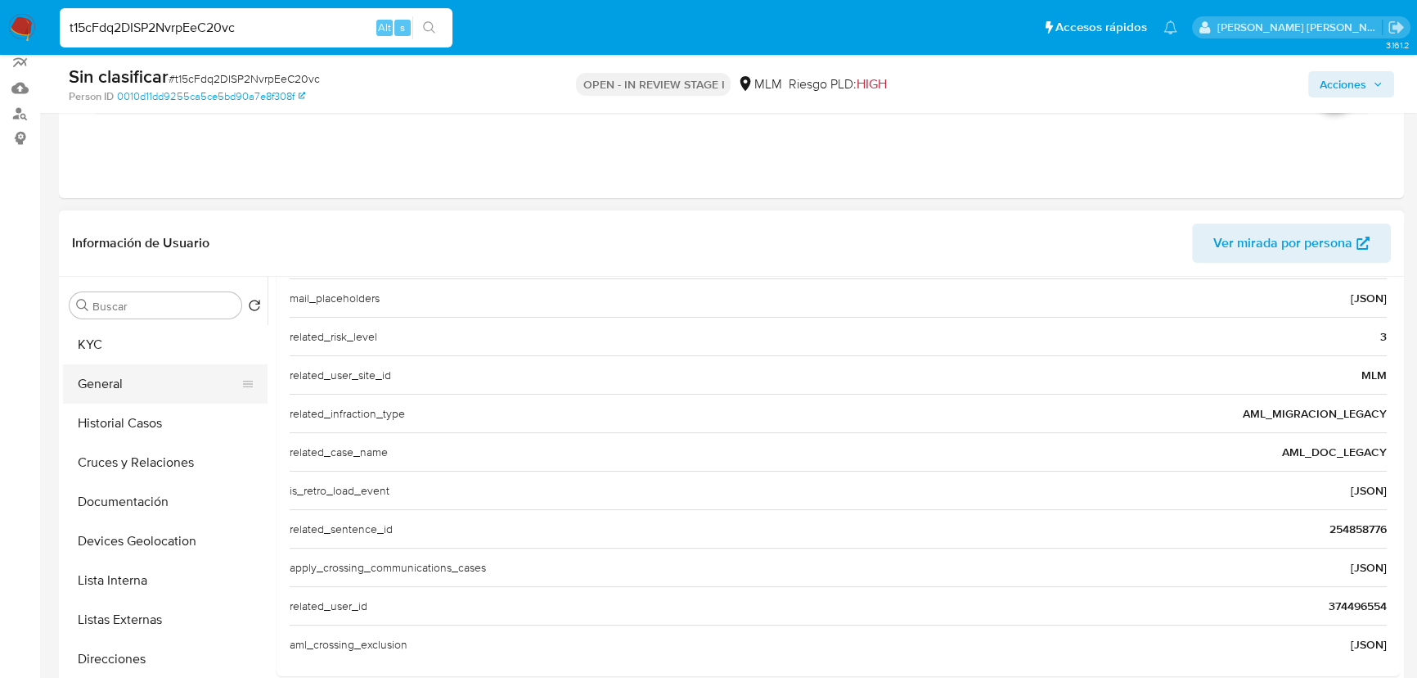
click at [150, 369] on button "General" at bounding box center [158, 383] width 191 height 39
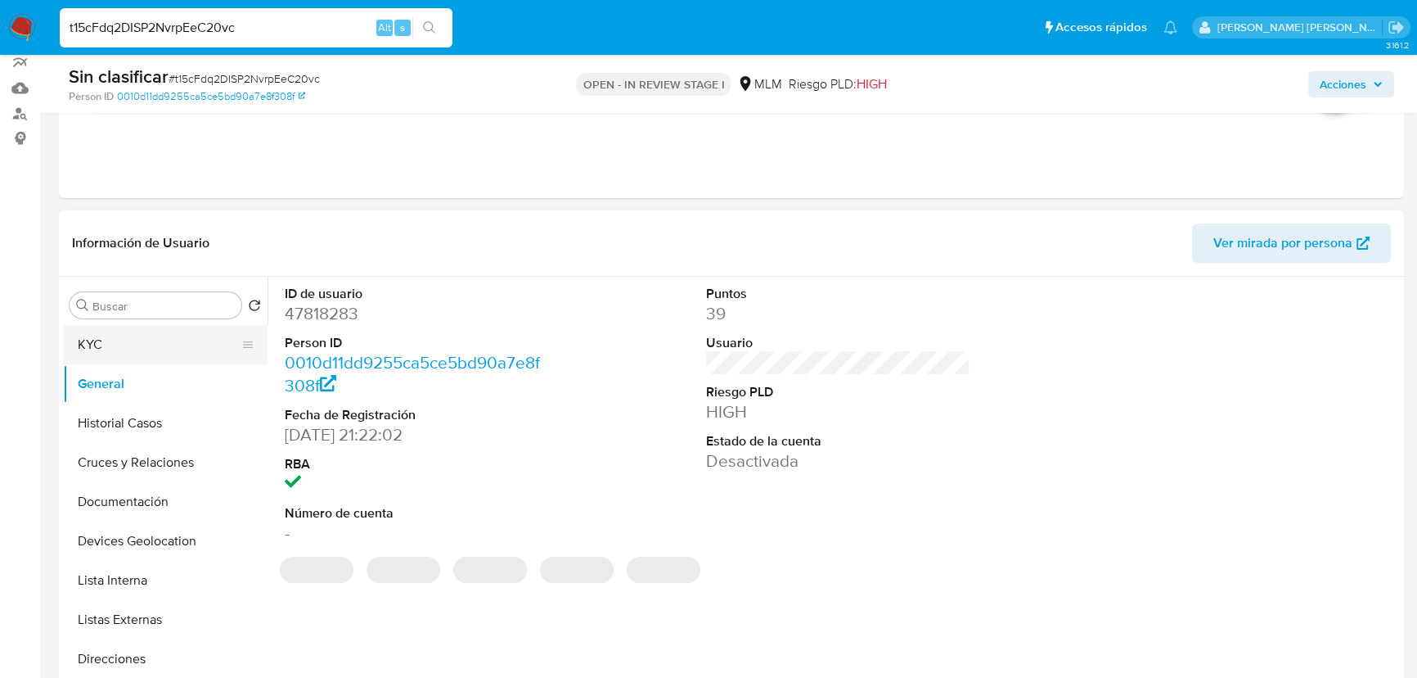
click at [99, 345] on button "KYC" at bounding box center [158, 344] width 191 height 39
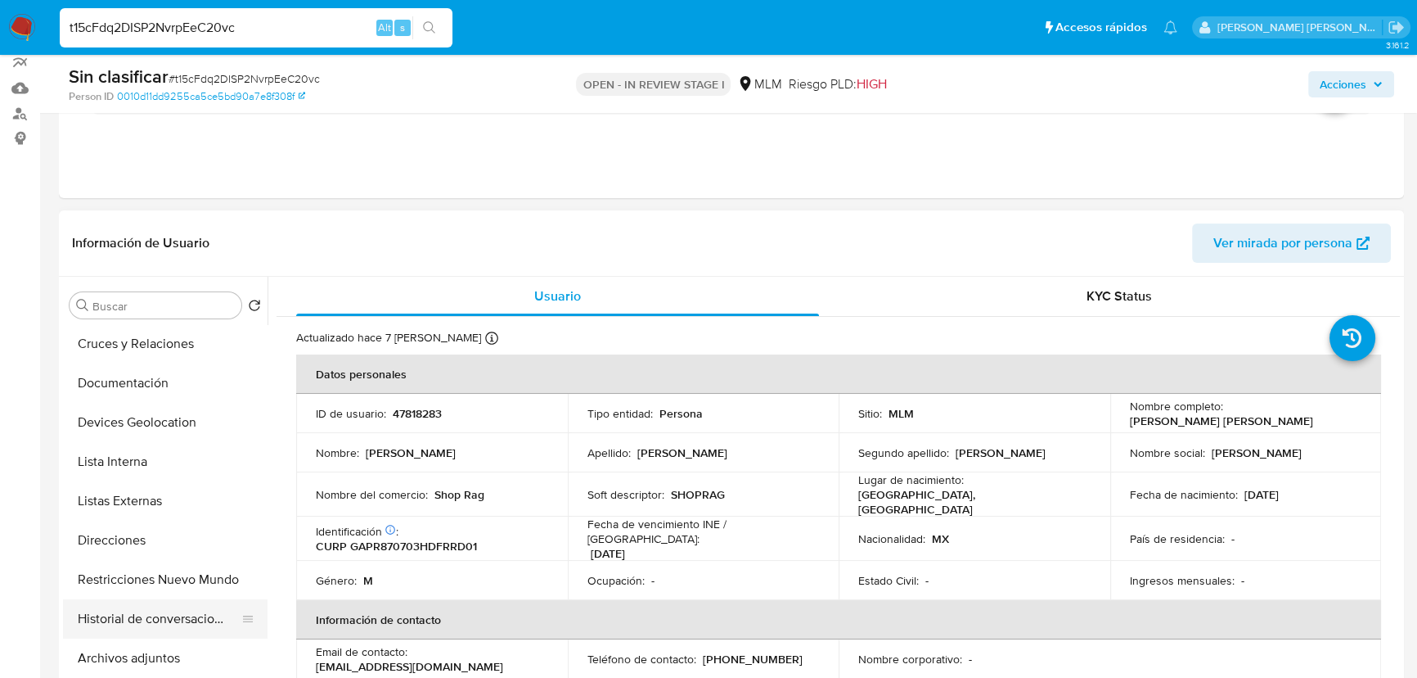
scroll to position [223, 0]
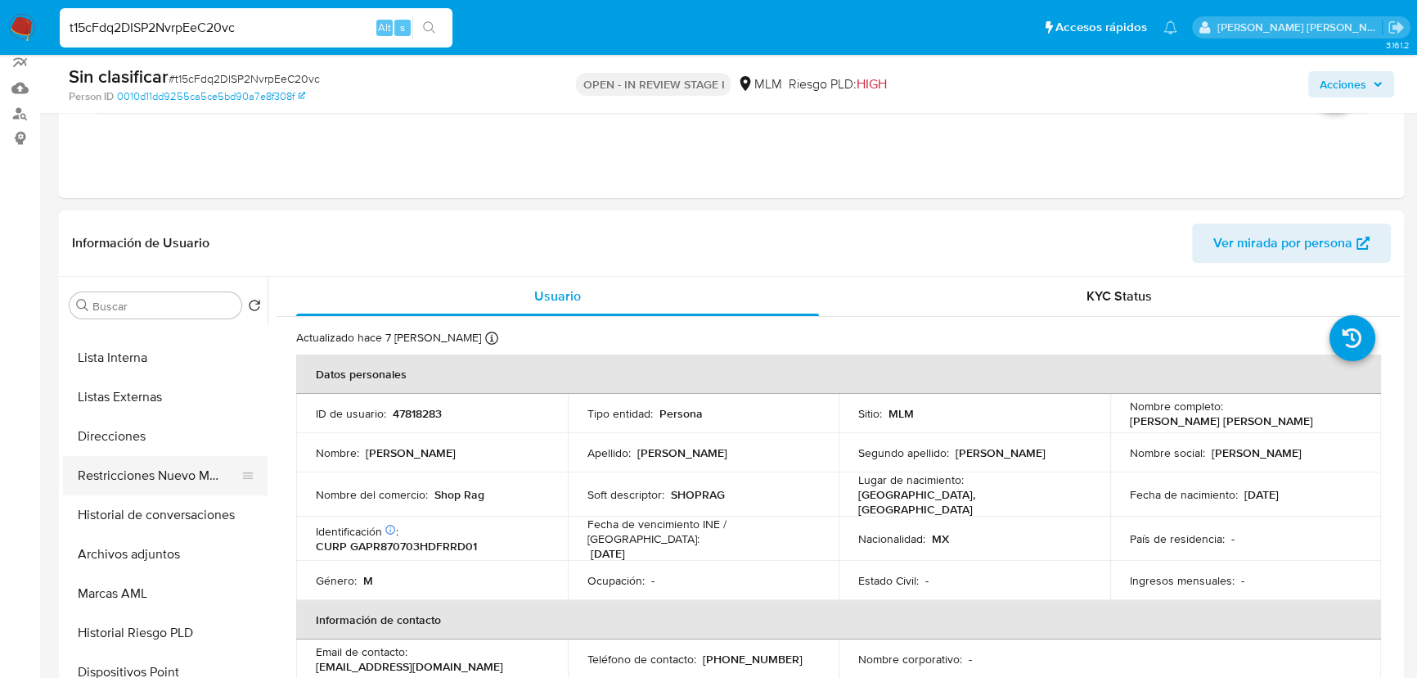
click at [155, 483] on button "Restricciones Nuevo Mundo" at bounding box center [158, 475] width 191 height 39
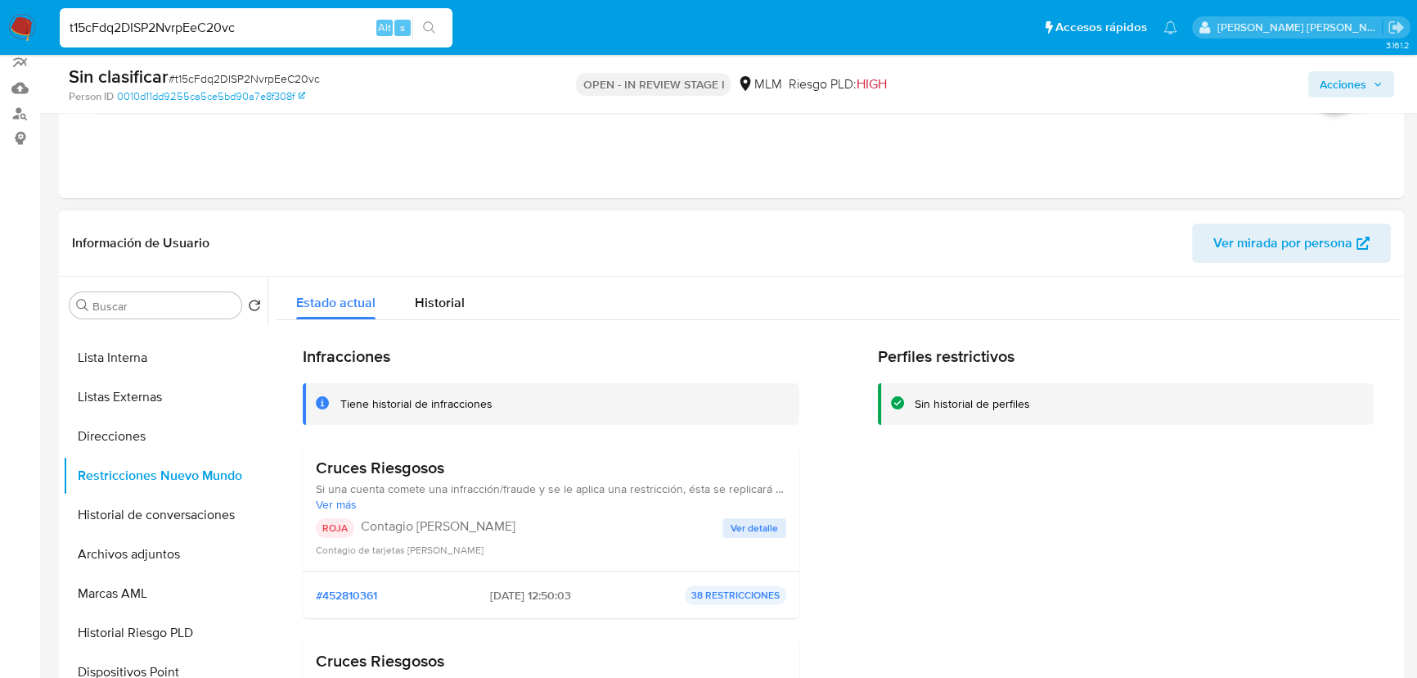
click at [743, 529] on span "Ver detalle" at bounding box center [754, 528] width 47 height 16
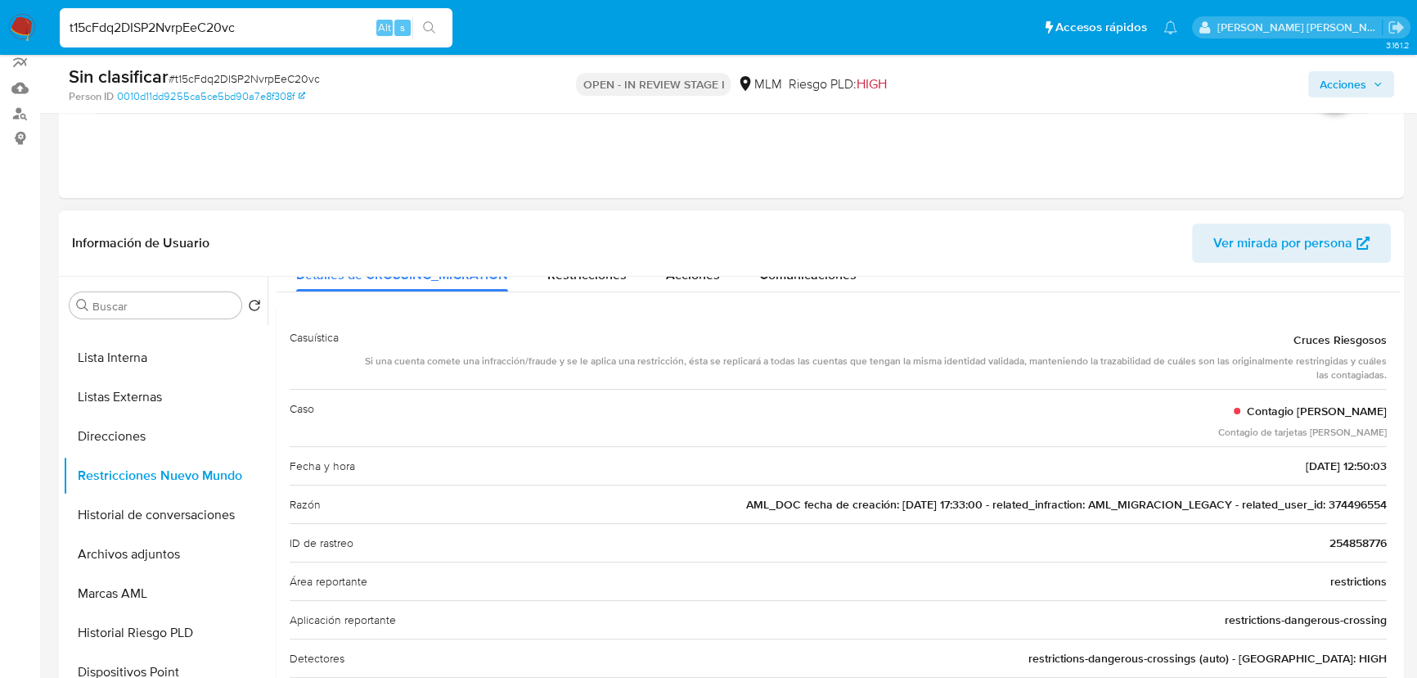
scroll to position [0, 0]
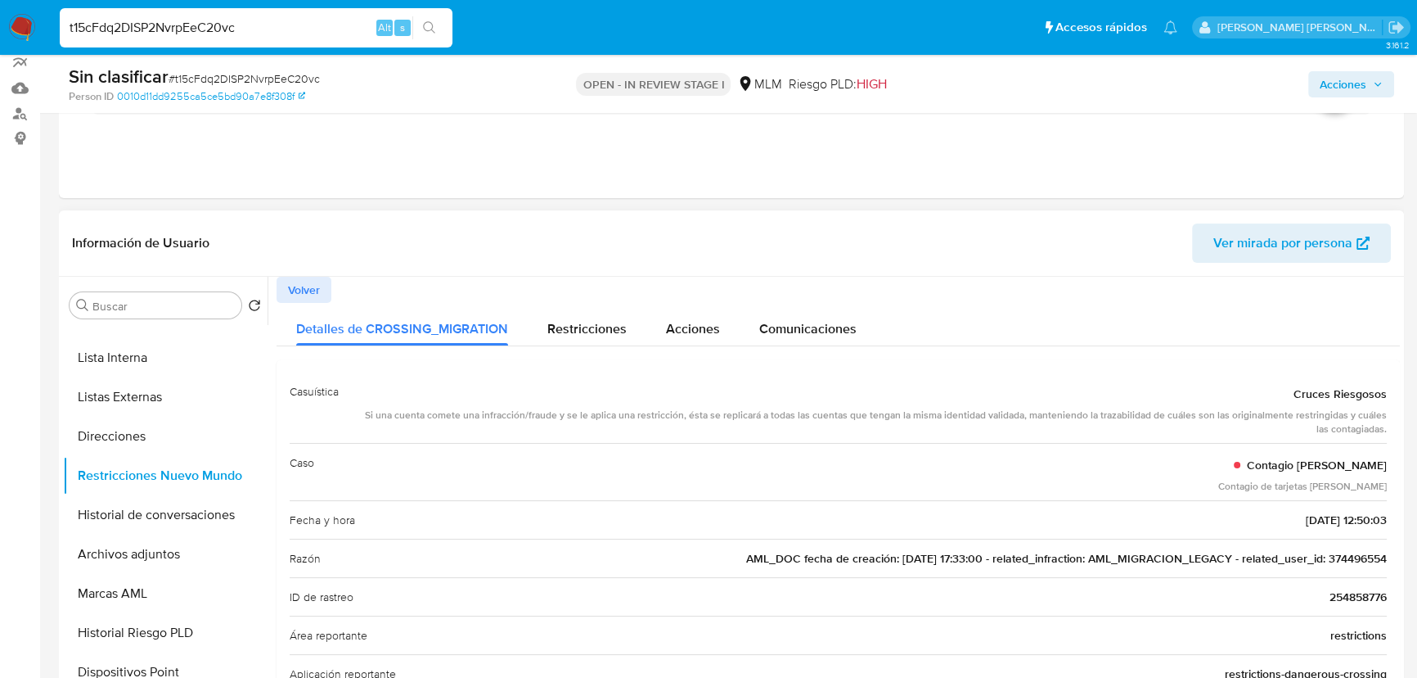
click at [295, 294] on span "Volver" at bounding box center [304, 289] width 32 height 23
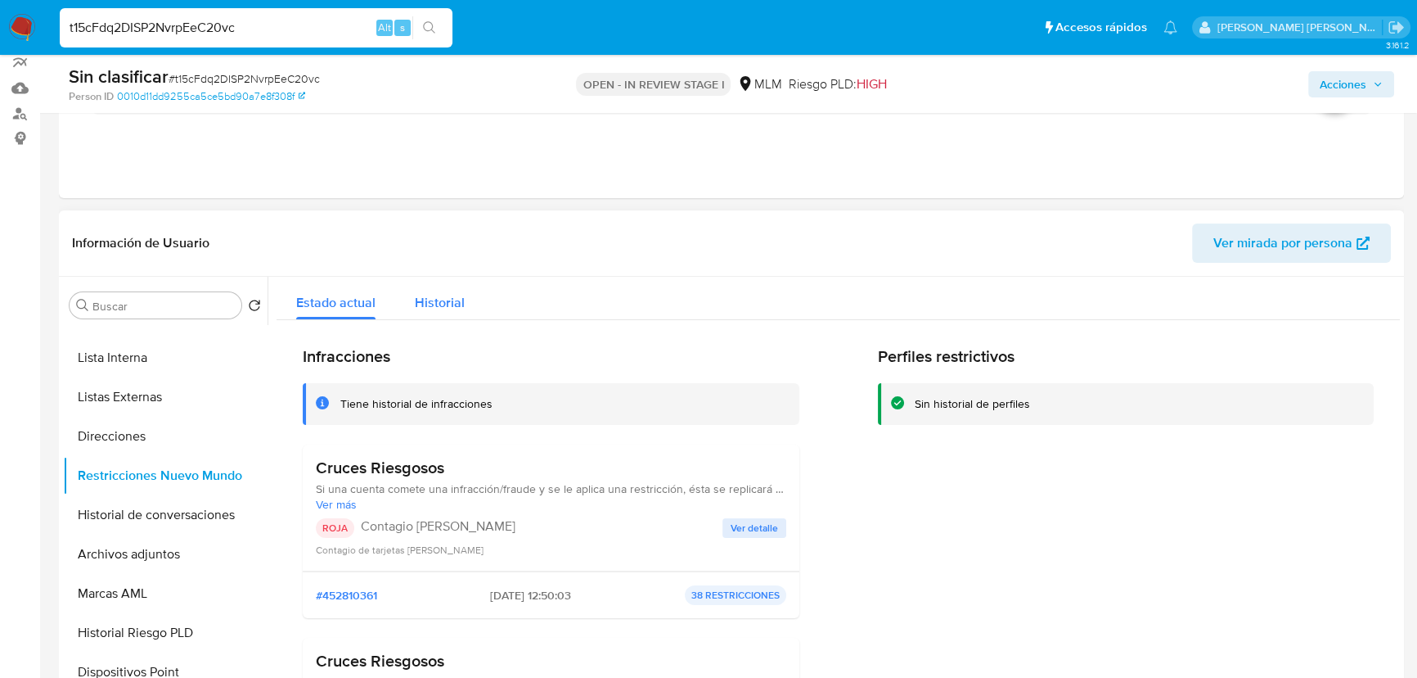
click at [439, 304] on span "Historial" at bounding box center [440, 302] width 50 height 19
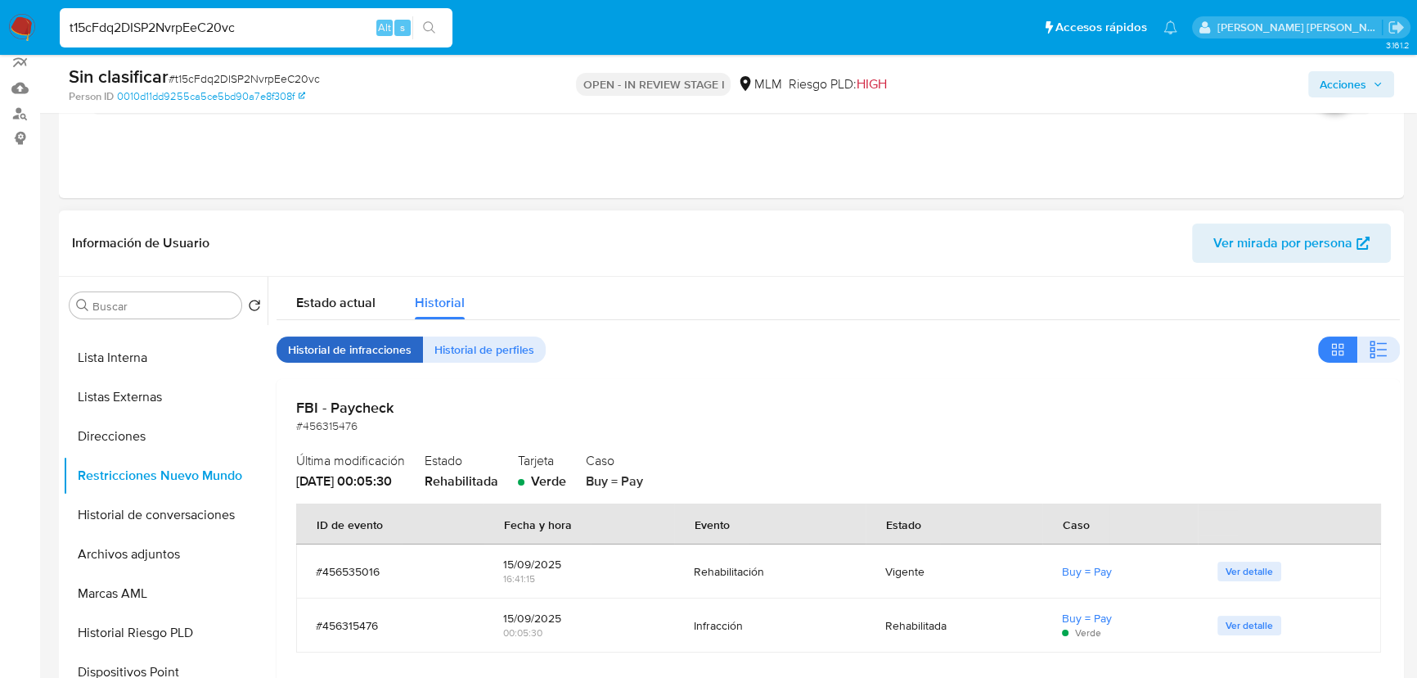
click at [336, 351] on span "Historial de infracciones" at bounding box center [350, 349] width 124 height 23
click at [339, 309] on span "Estado actual" at bounding box center [335, 302] width 79 height 19
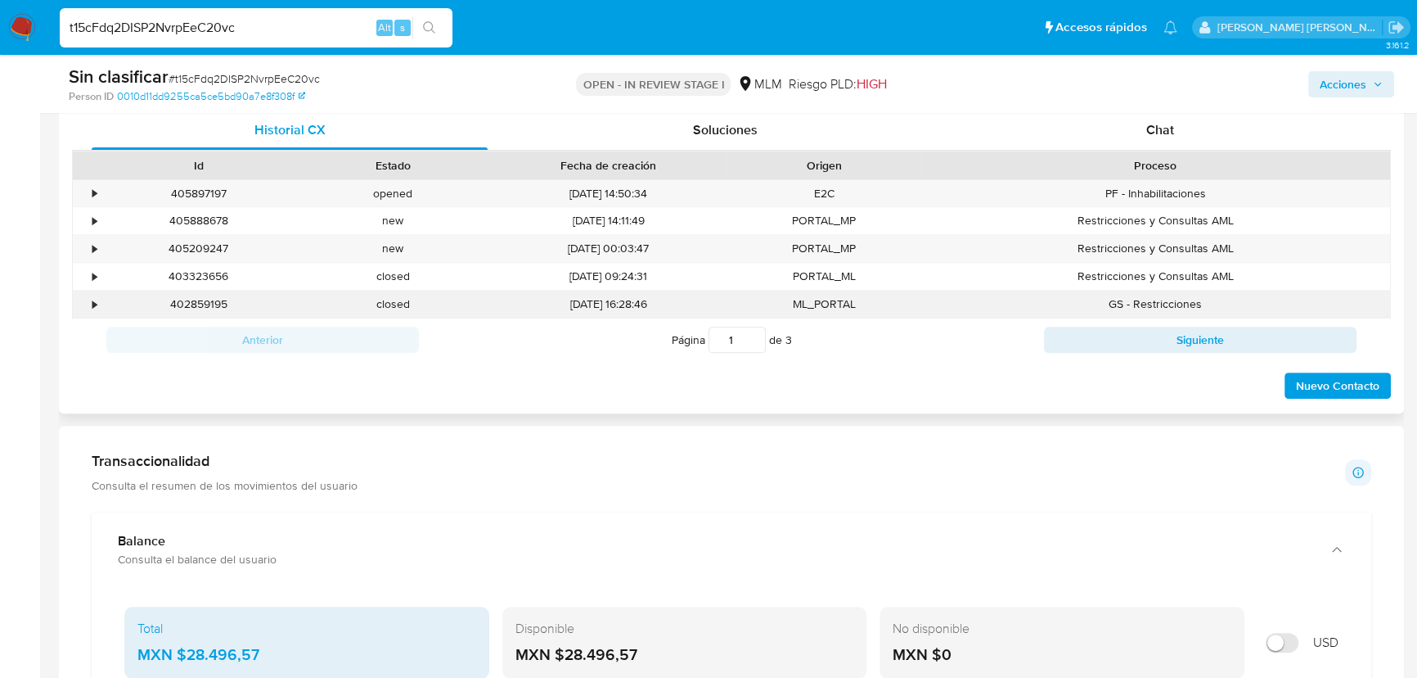
scroll to position [669, 0]
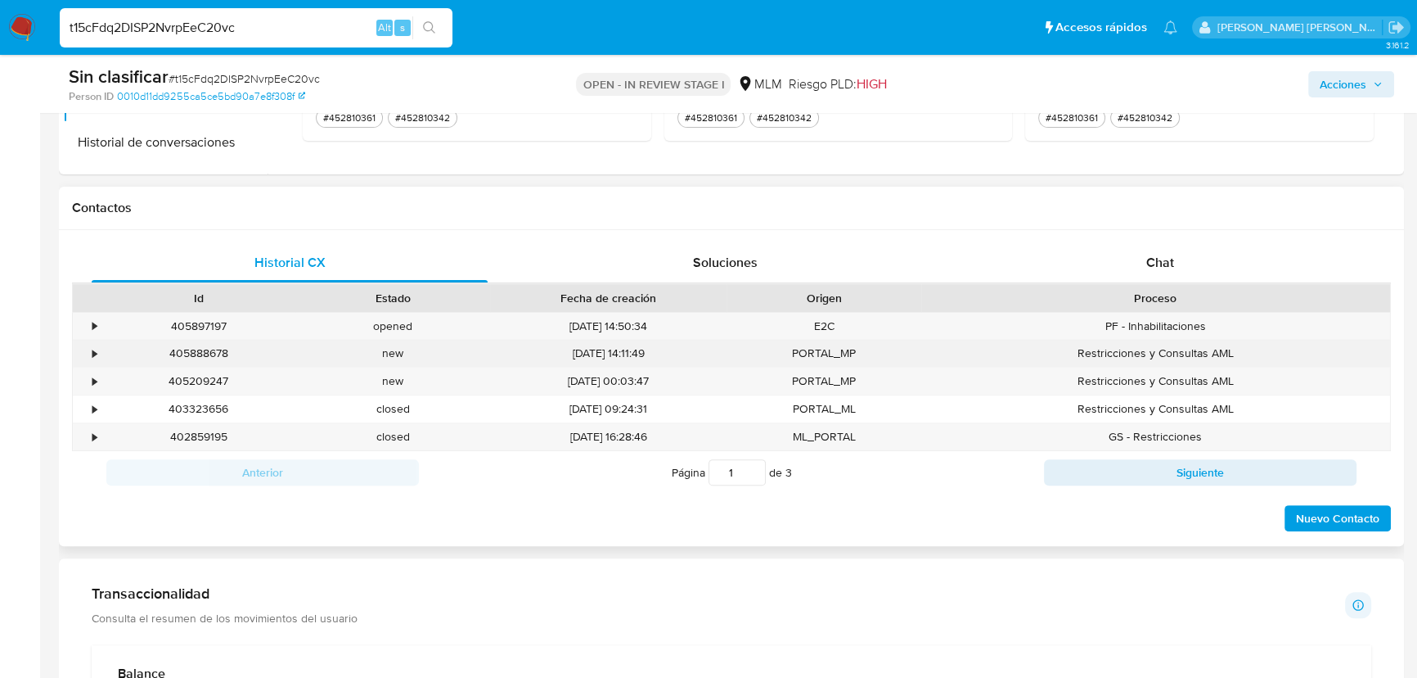
click at [100, 355] on div "•" at bounding box center [87, 353] width 29 height 27
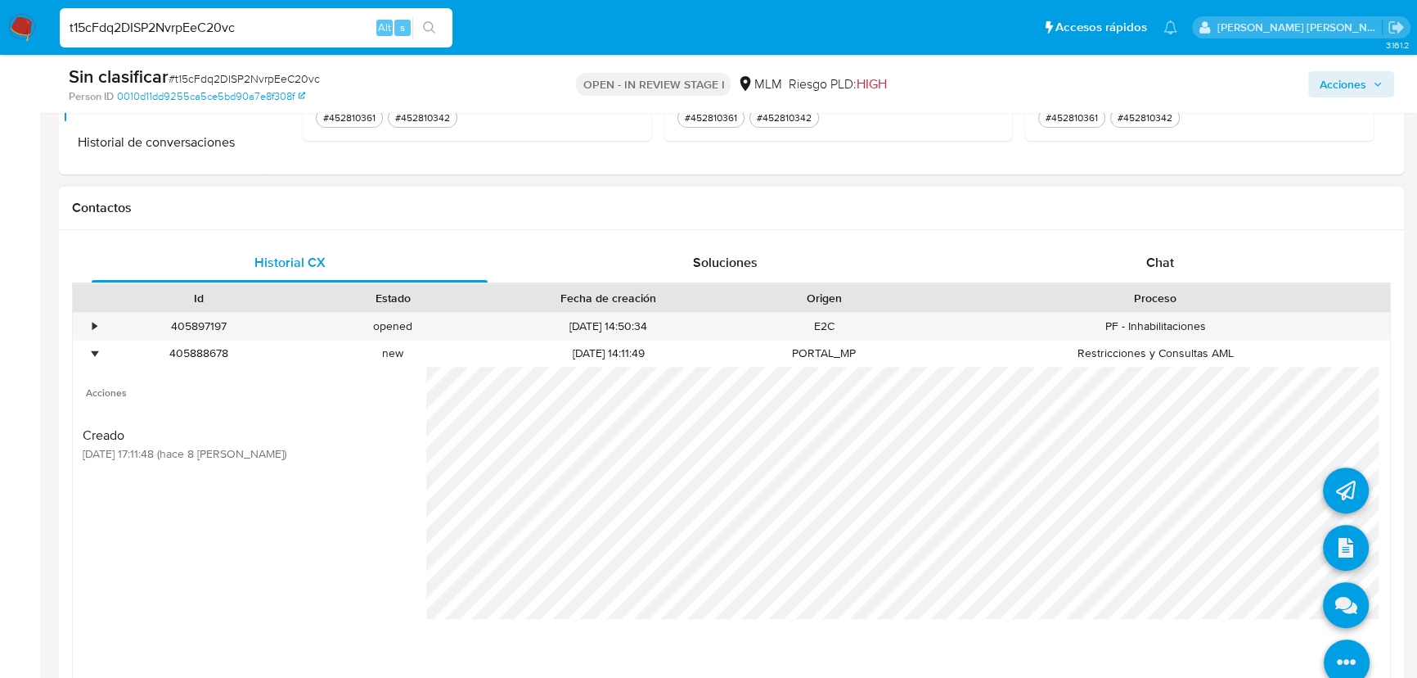
click at [1330, 658] on icon at bounding box center [1347, 662] width 46 height 46
click at [1328, 607] on icon at bounding box center [1346, 605] width 46 height 46
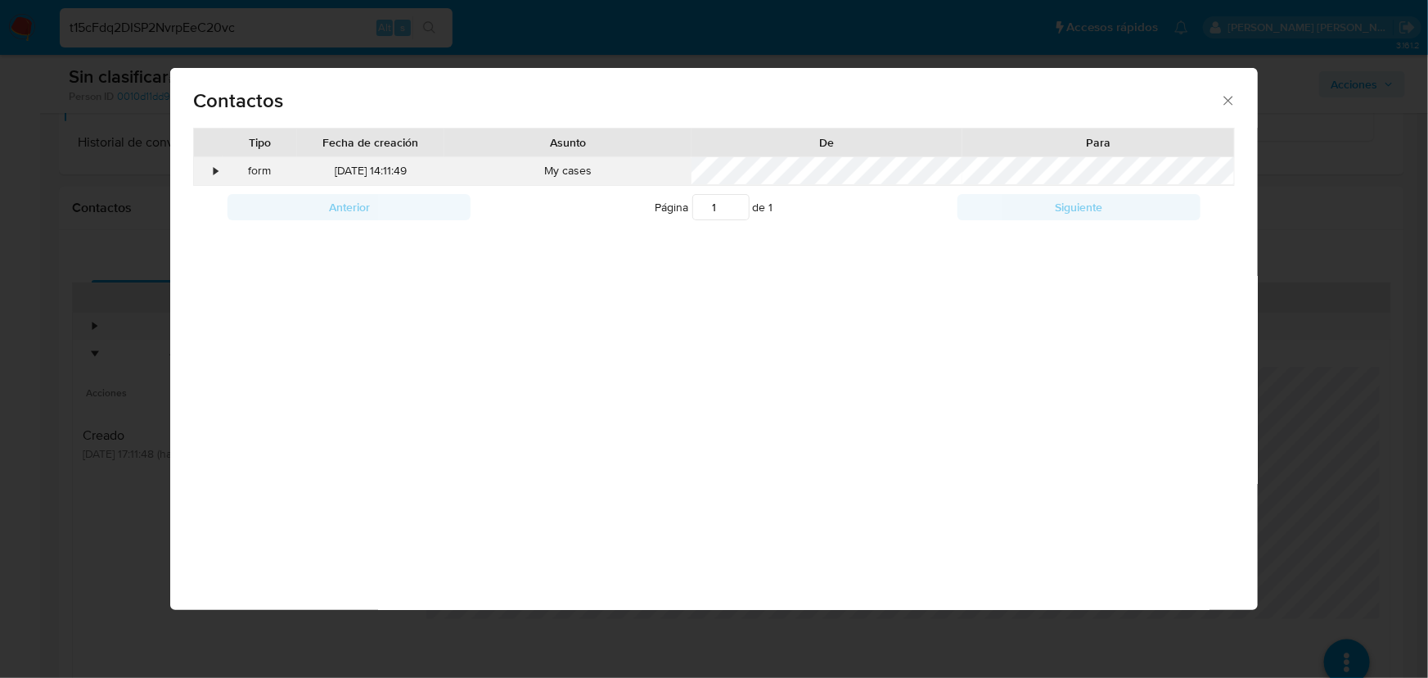
click at [213, 164] on div "•" at bounding box center [208, 171] width 29 height 28
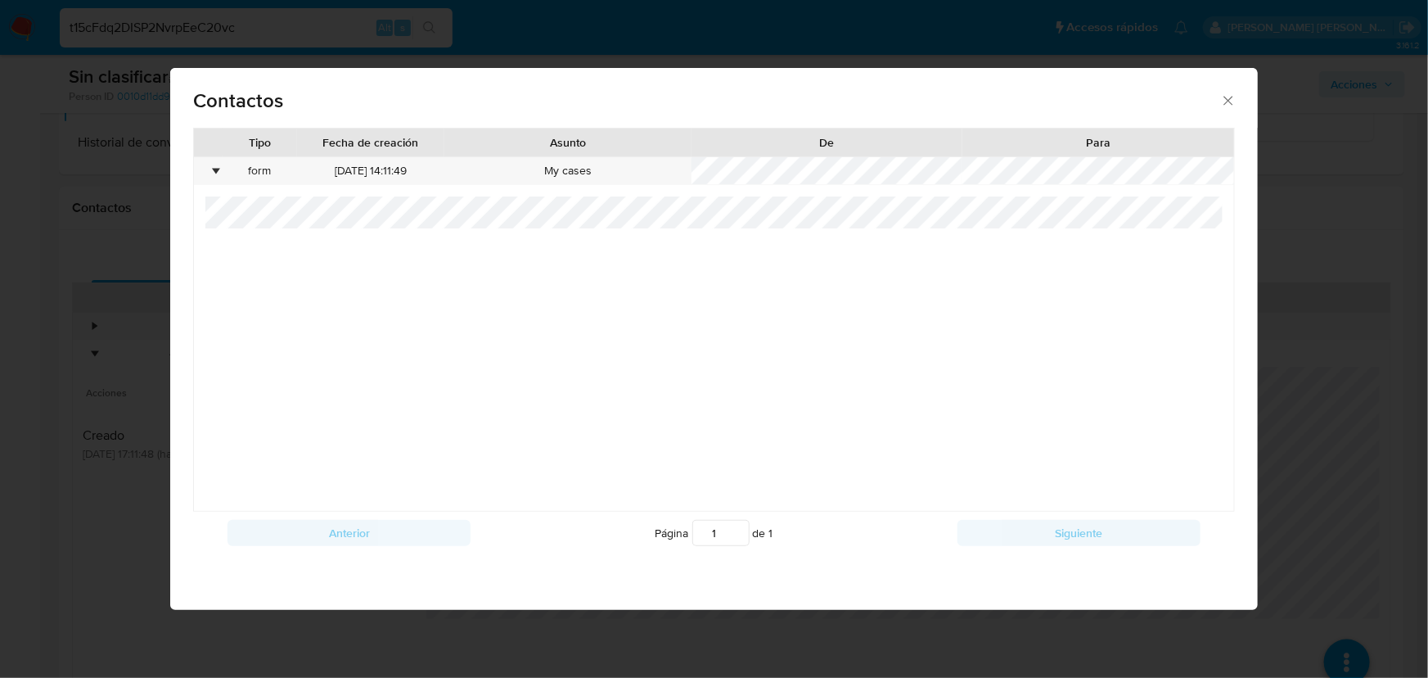
click at [1227, 97] on icon "close" at bounding box center [1228, 100] width 16 height 16
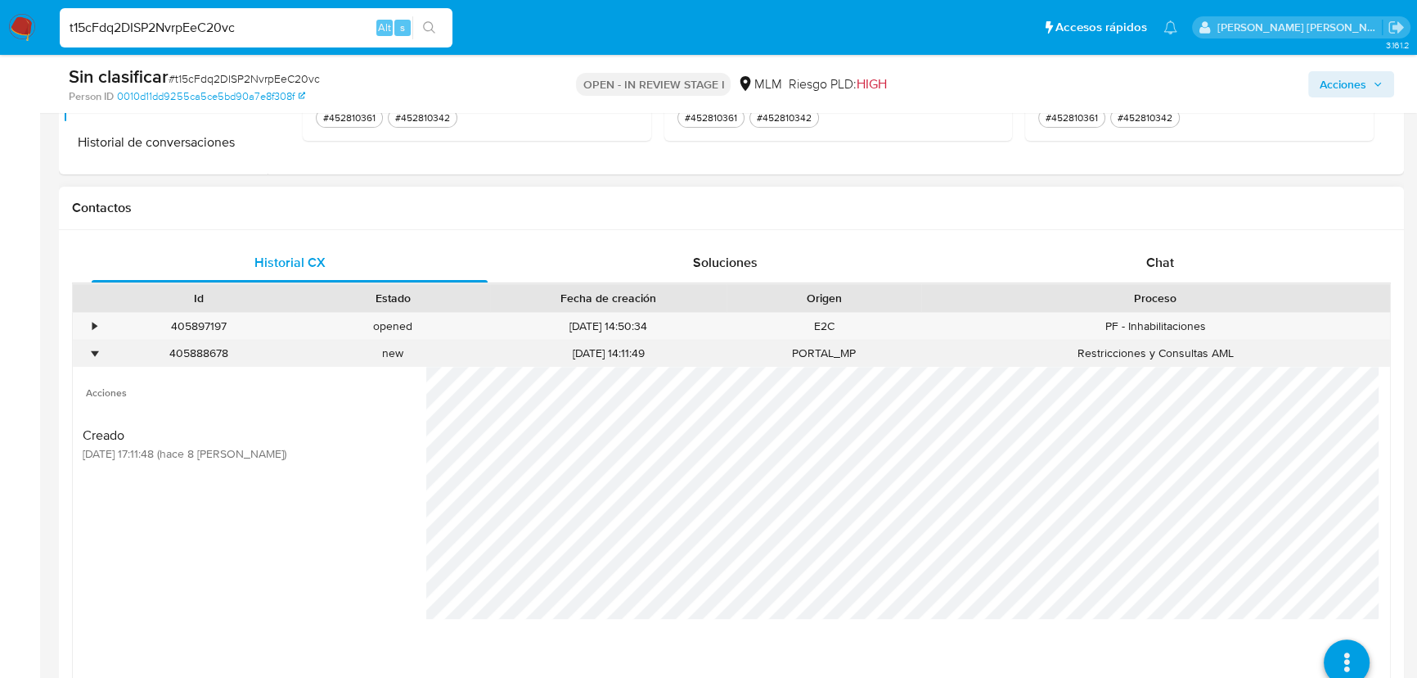
click at [92, 356] on div "•" at bounding box center [94, 353] width 4 height 16
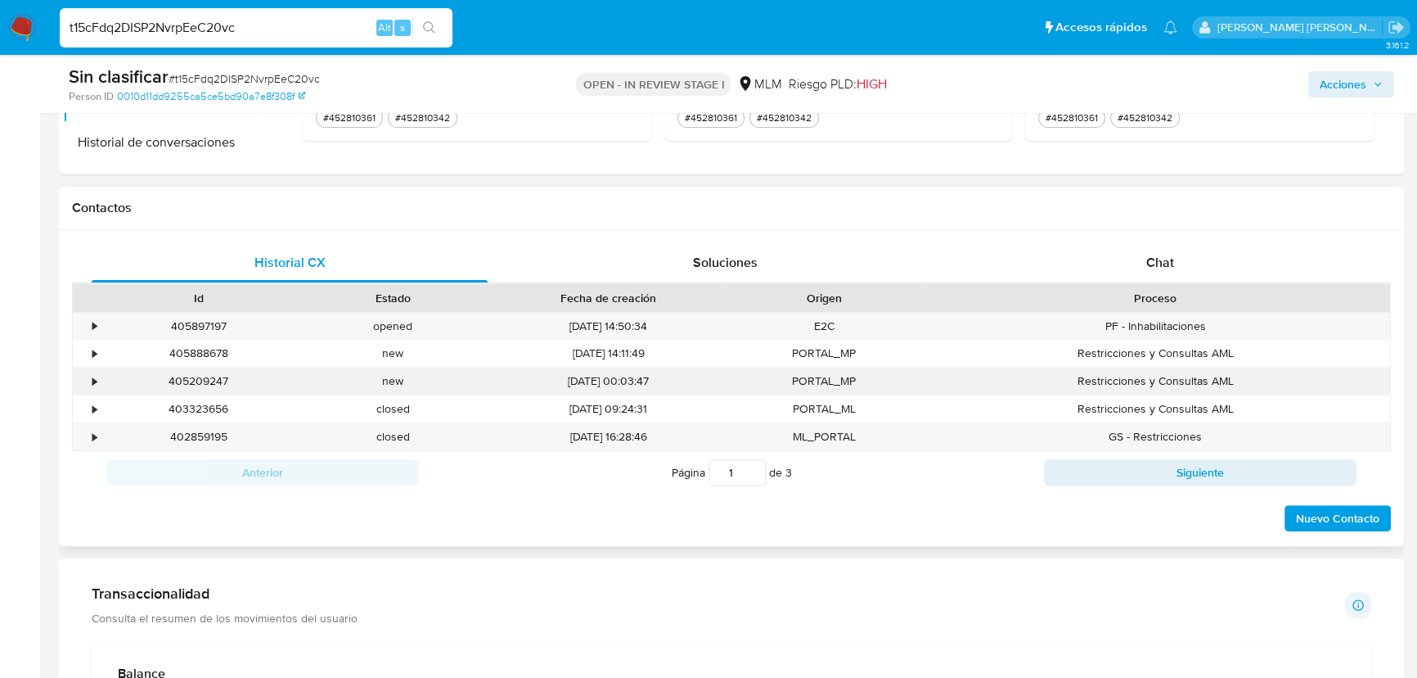
click at [97, 381] on div "•" at bounding box center [94, 381] width 4 height 16
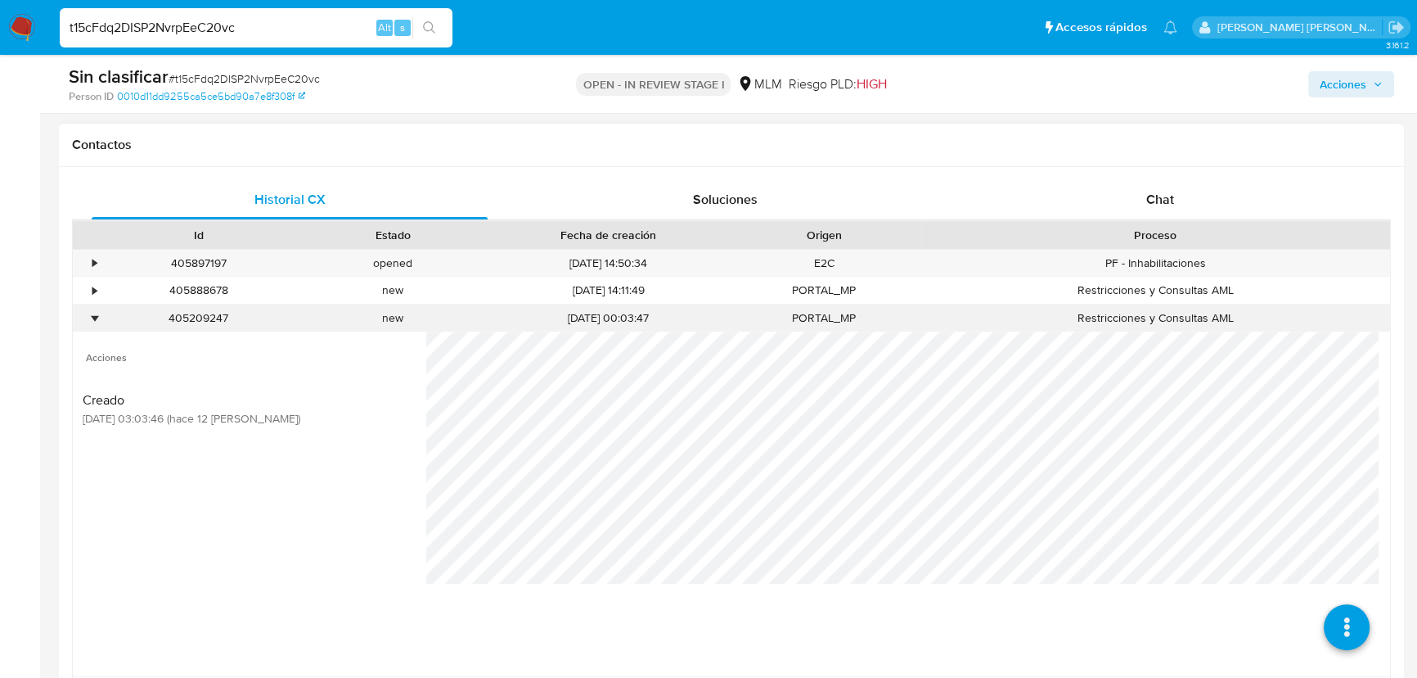
scroll to position [818, 0]
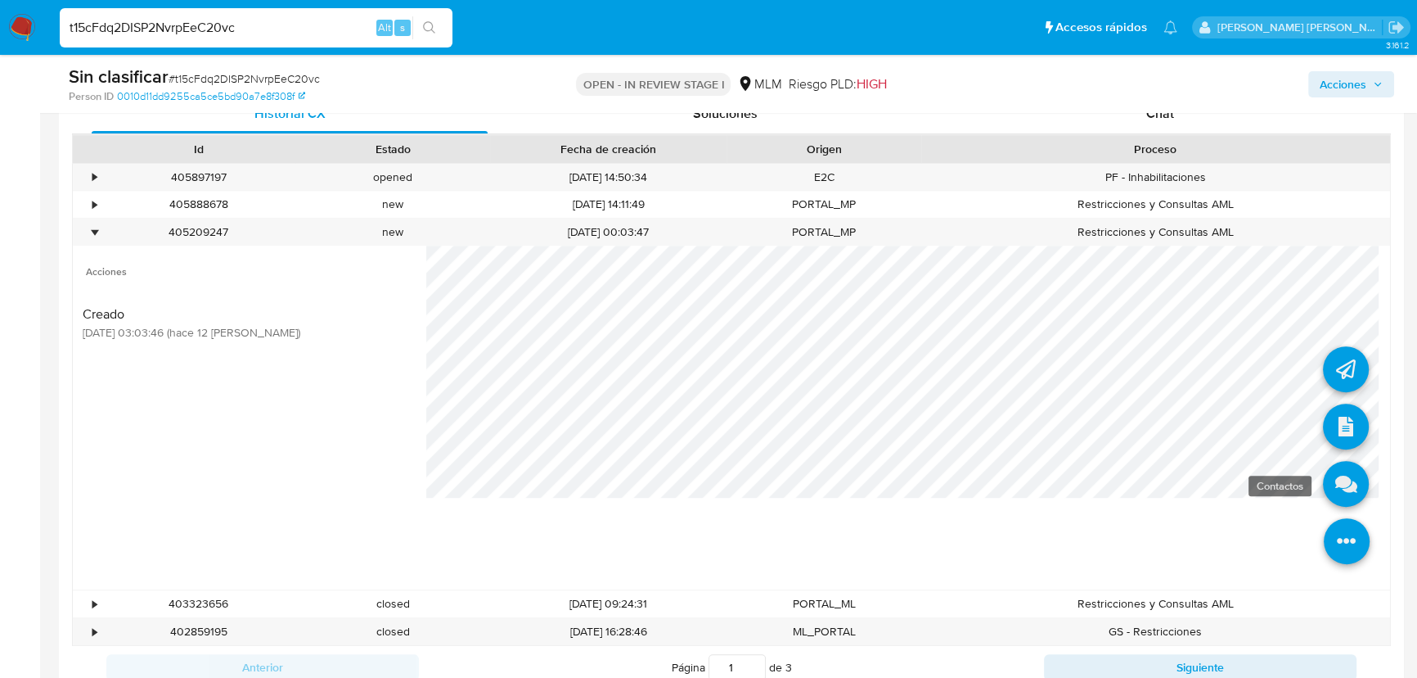
click at [1331, 499] on icon at bounding box center [1346, 484] width 46 height 46
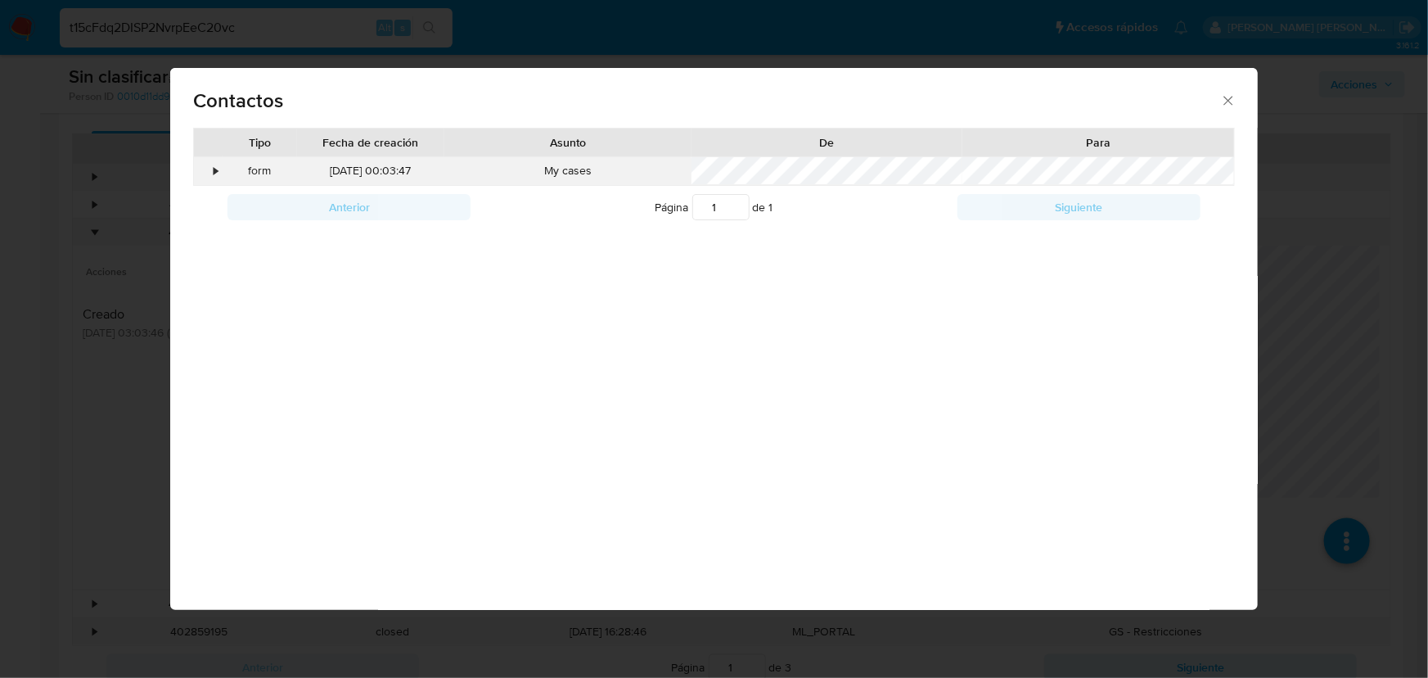
click at [216, 172] on div "•" at bounding box center [216, 171] width 4 height 16
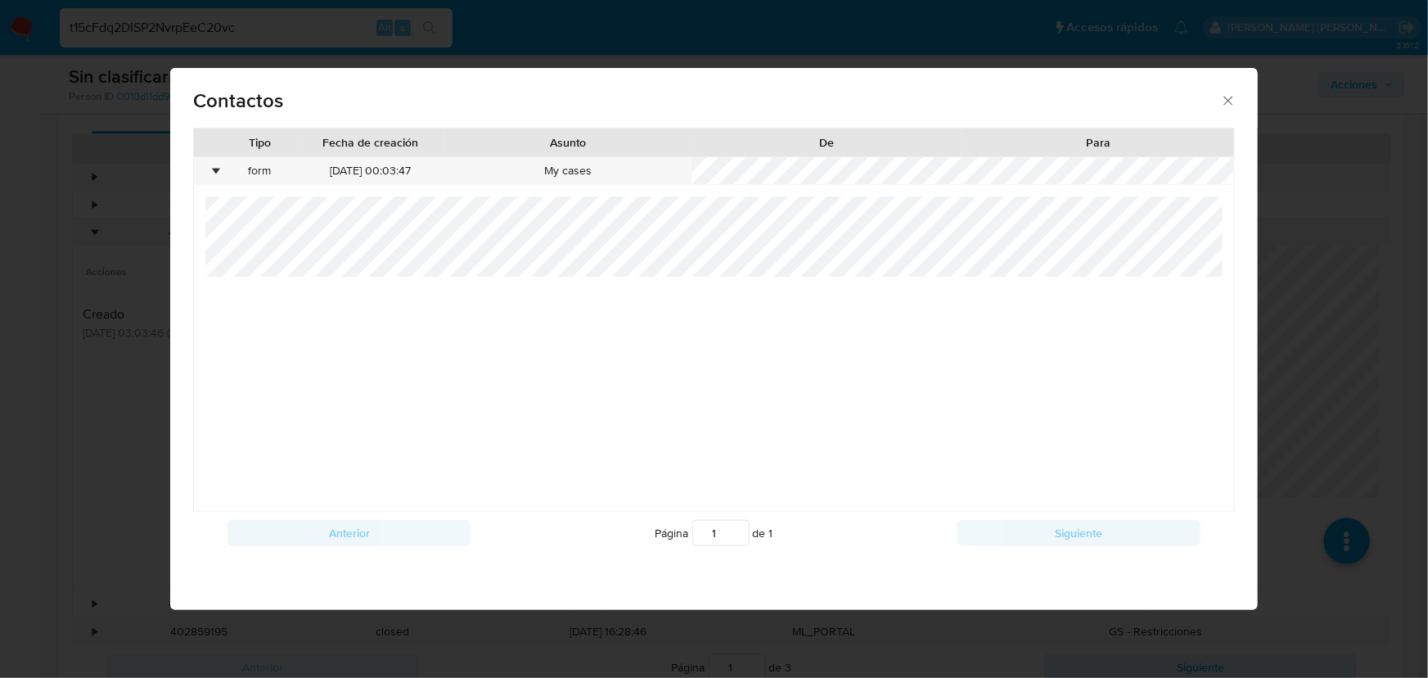
click at [47, 294] on div "Contactos Tipo Fecha de creación Asunto De Para • form 13/09/2025 00:03:47 My c…" at bounding box center [714, 339] width 1428 height 678
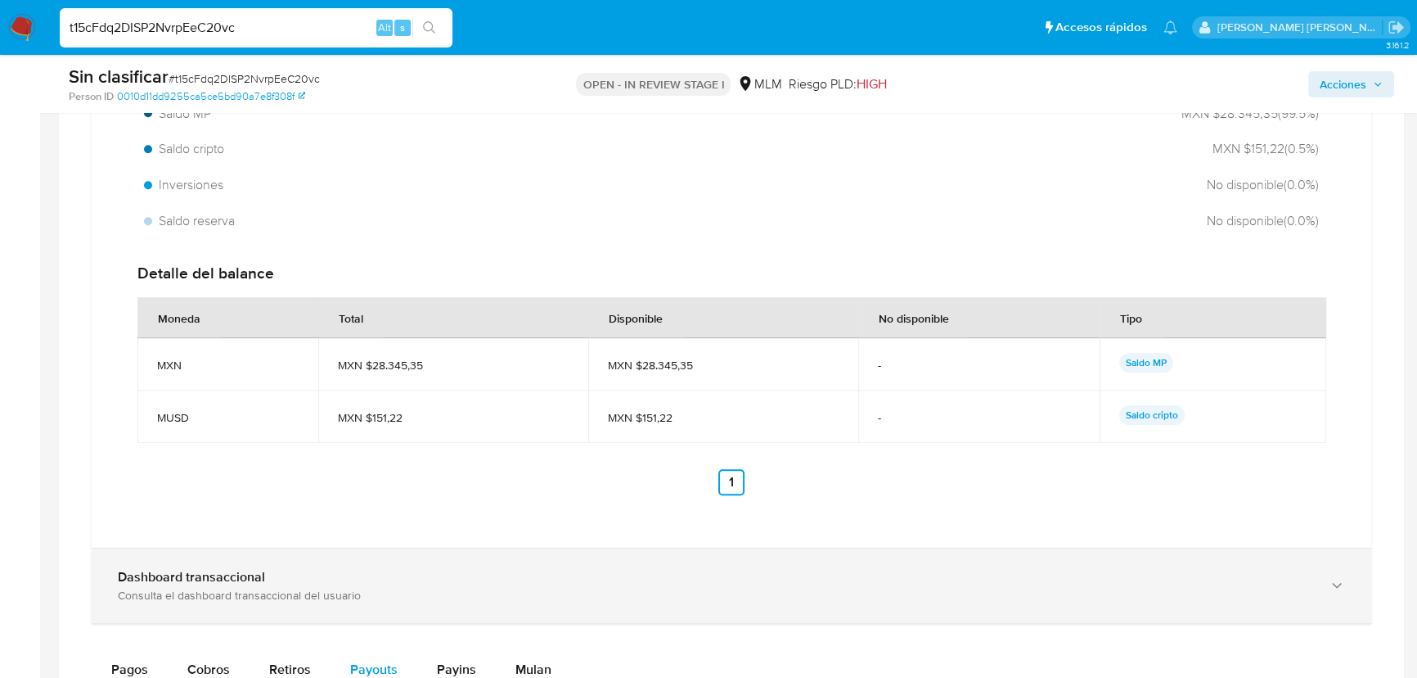
scroll to position [1934, 0]
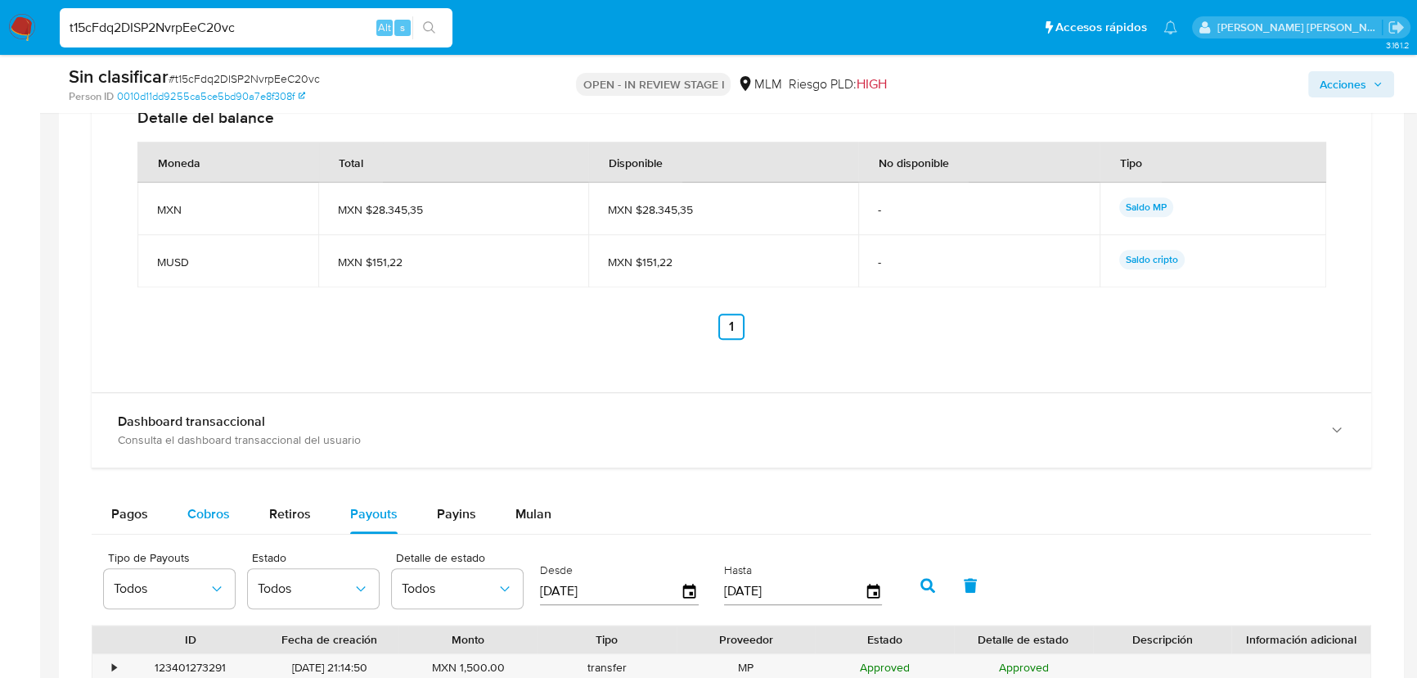
click at [209, 516] on span "Cobros" at bounding box center [208, 513] width 43 height 19
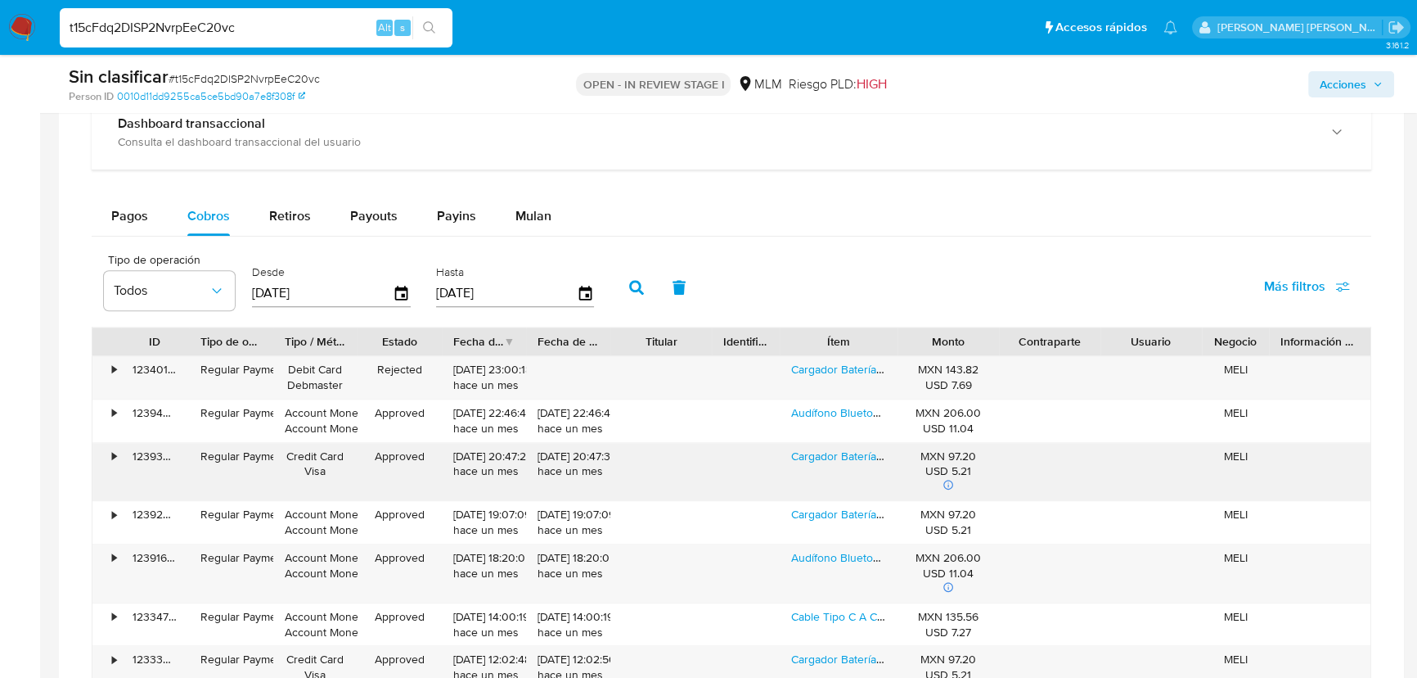
scroll to position [2529, 0]
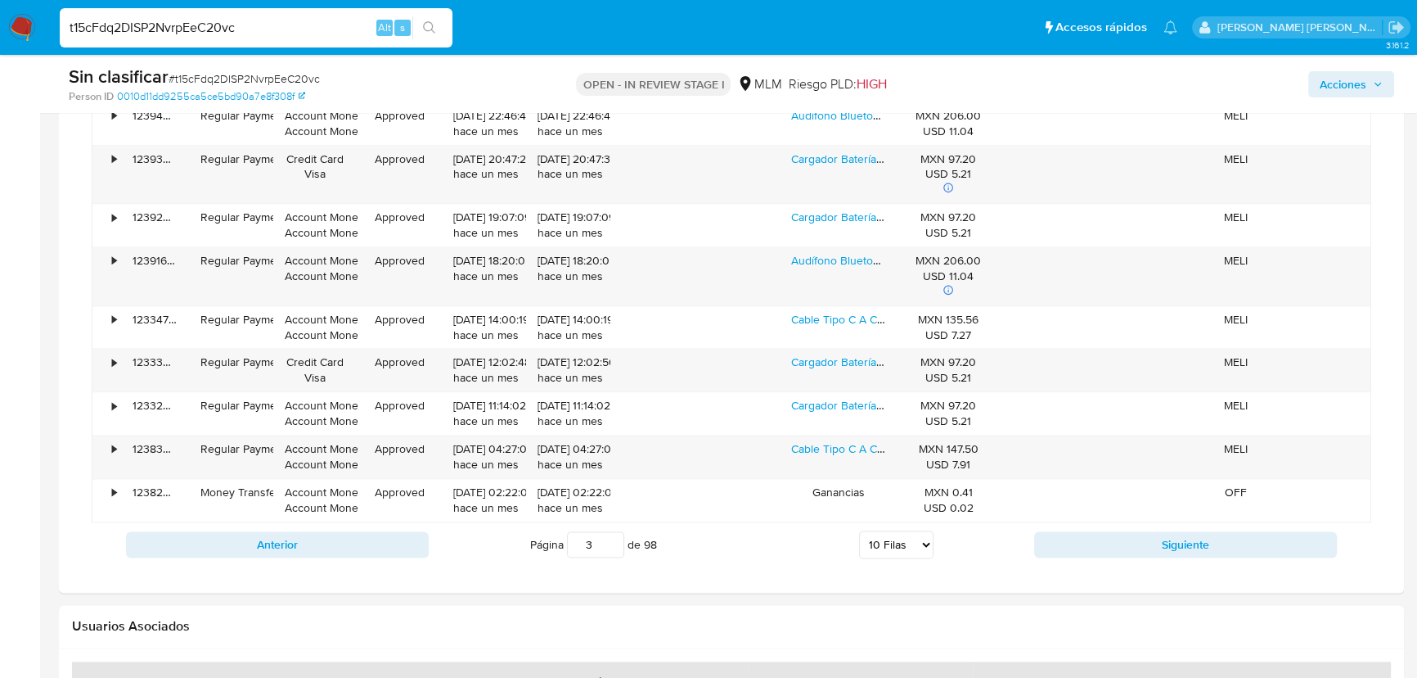
click at [895, 543] on select "5 Filas 10 Filas 20 Filas 25 Filas 50 Filas 100 Filas" at bounding box center [896, 544] width 74 height 28
select select "100"
click at [860, 530] on select "5 Filas 10 Filas 20 Filas 25 Filas 50 Filas 100 Filas" at bounding box center [896, 544] width 74 height 28
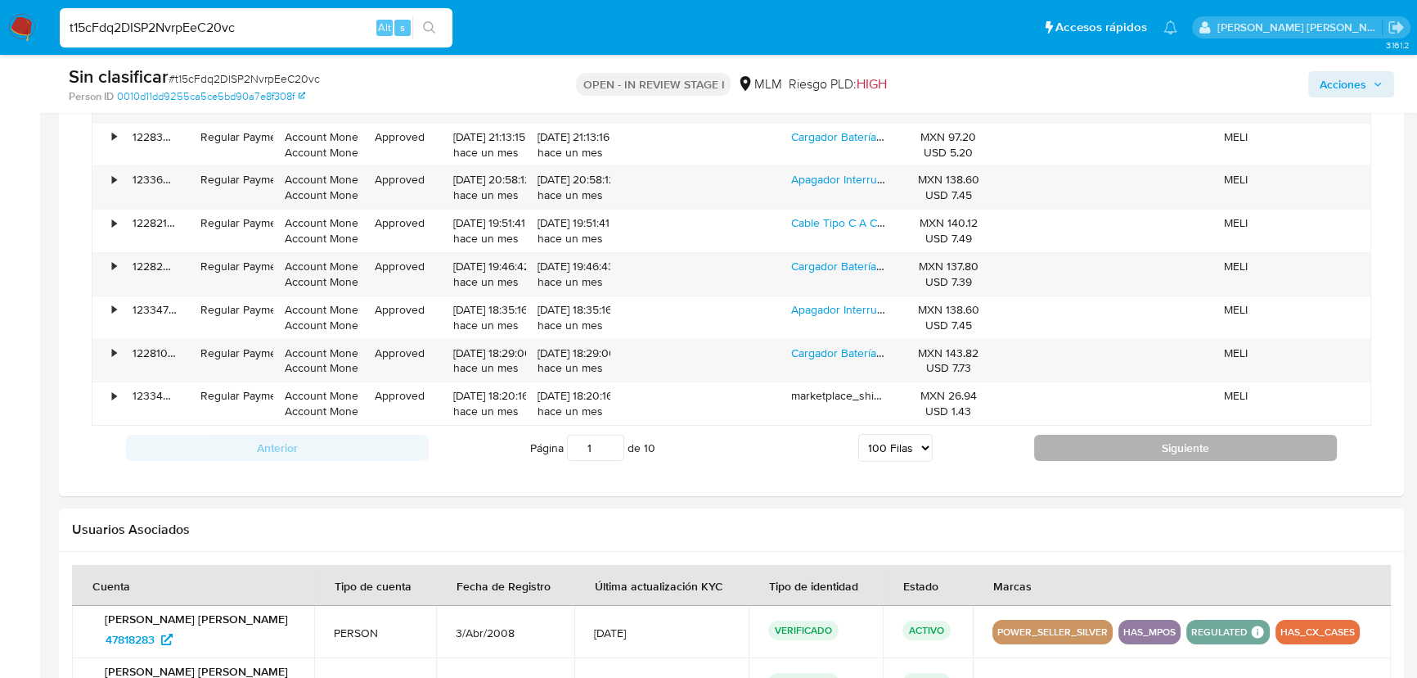
click at [1094, 439] on button "Siguiente" at bounding box center [1185, 448] width 303 height 26
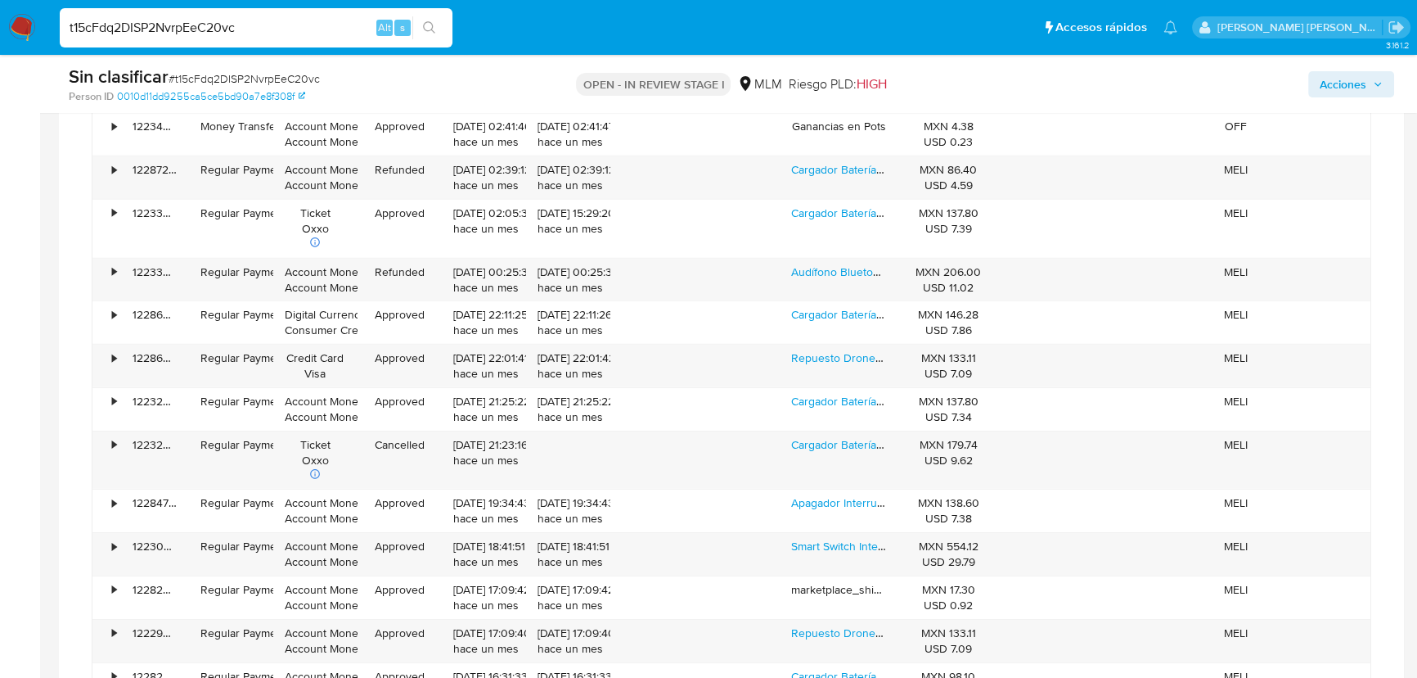
scroll to position [6542, 0]
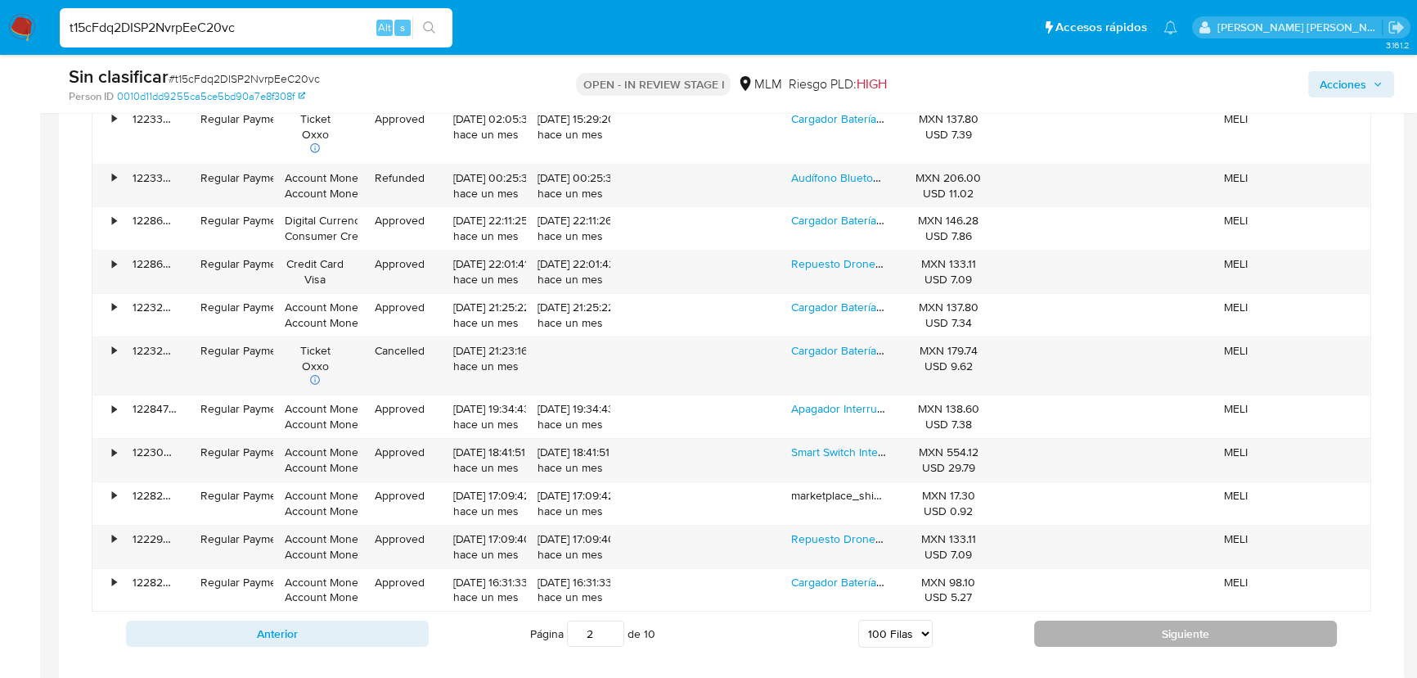
click at [1101, 627] on button "Siguiente" at bounding box center [1185, 633] width 303 height 26
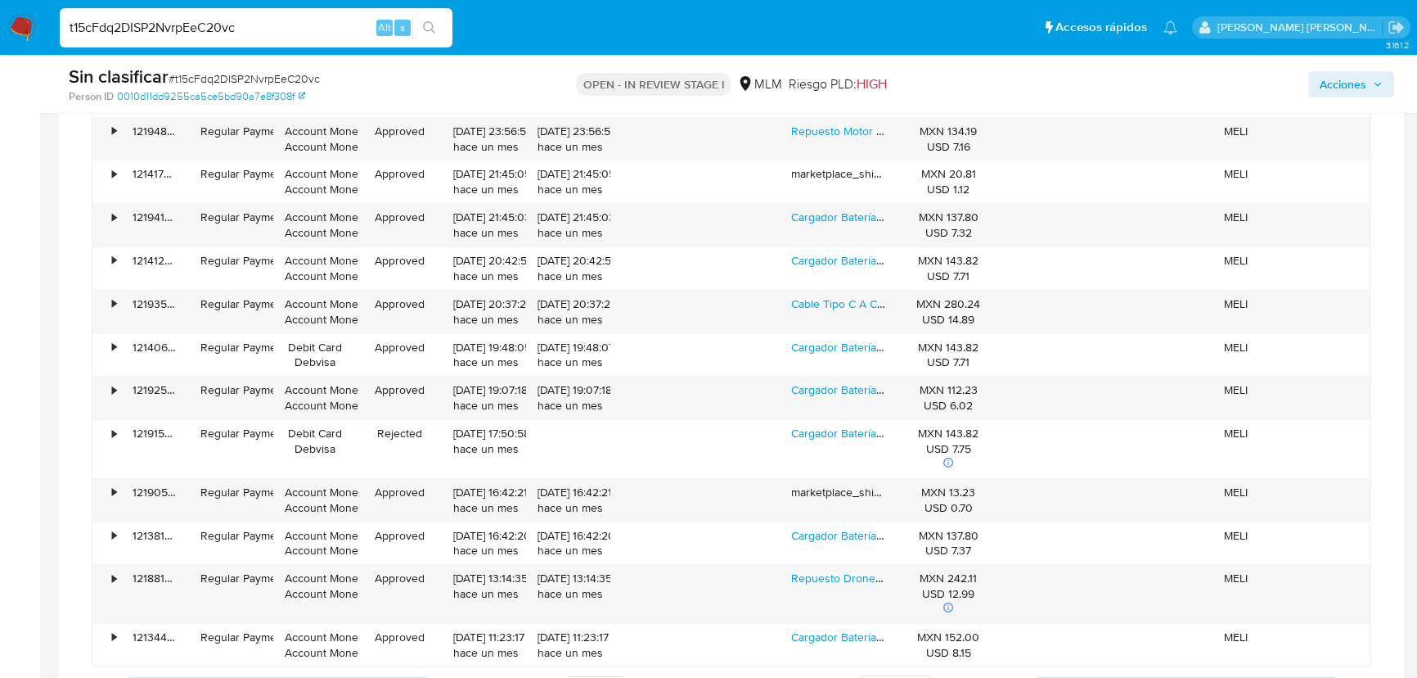
scroll to position [6617, 0]
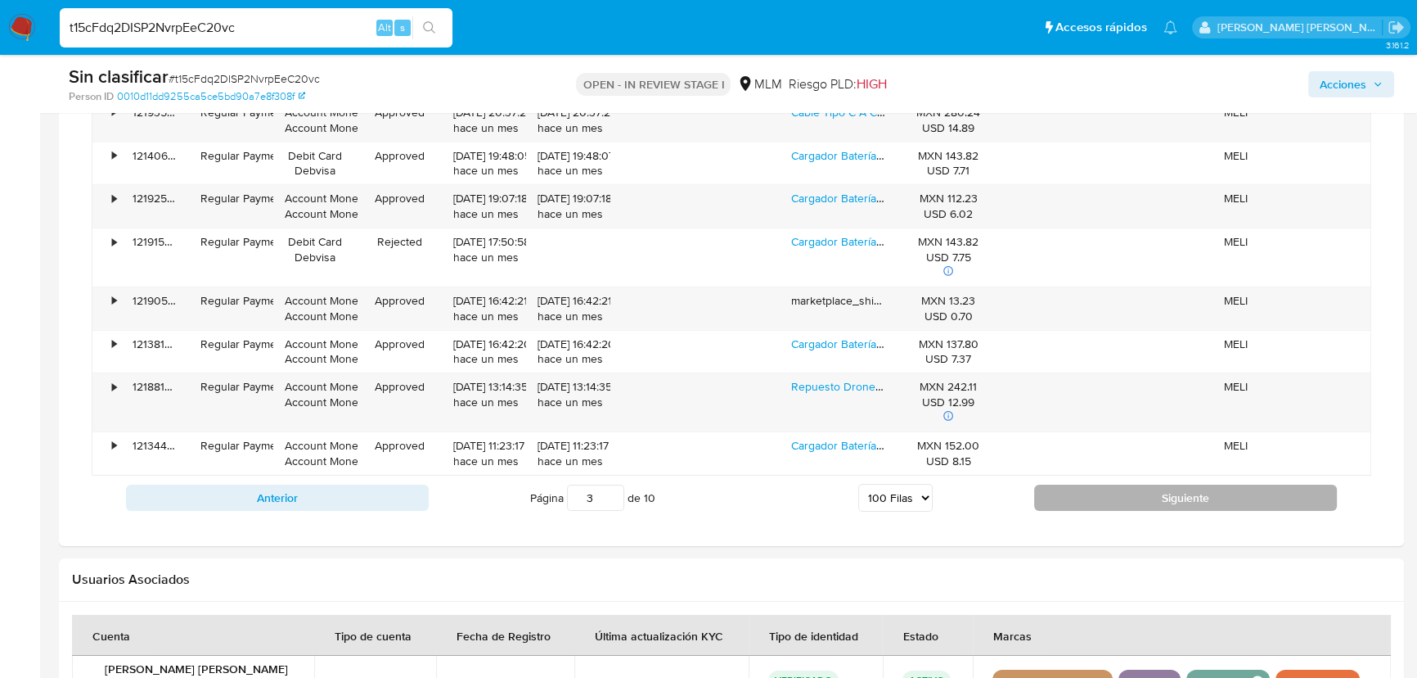
click at [1111, 492] on button "Siguiente" at bounding box center [1185, 497] width 303 height 26
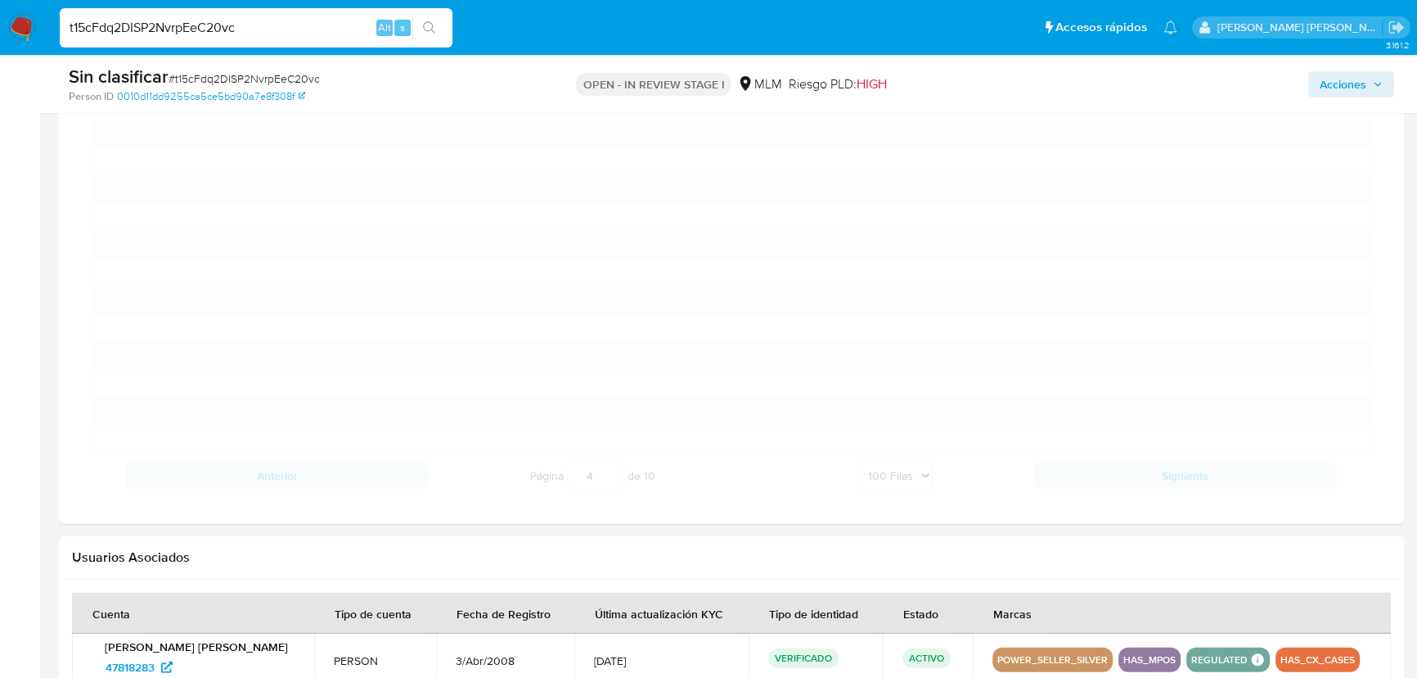
scroll to position [4906, 0]
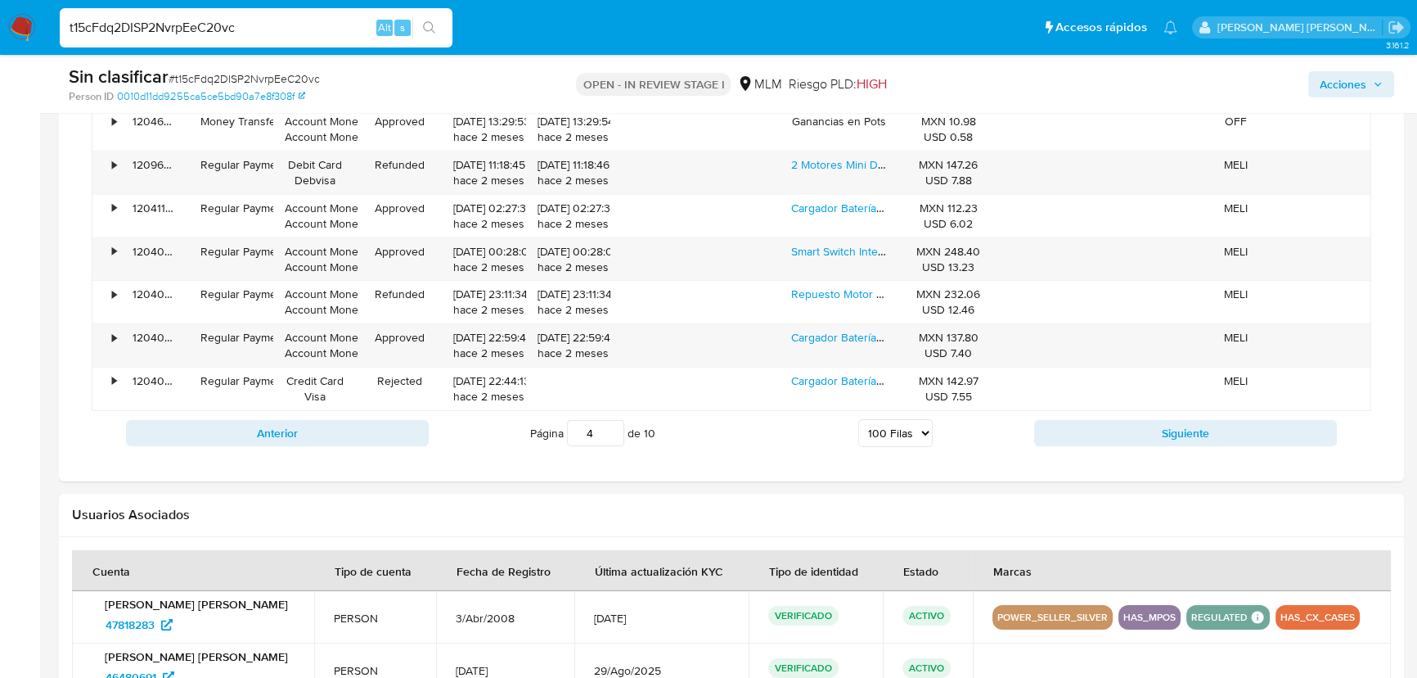
click at [1078, 420] on button "Siguiente" at bounding box center [1185, 433] width 303 height 26
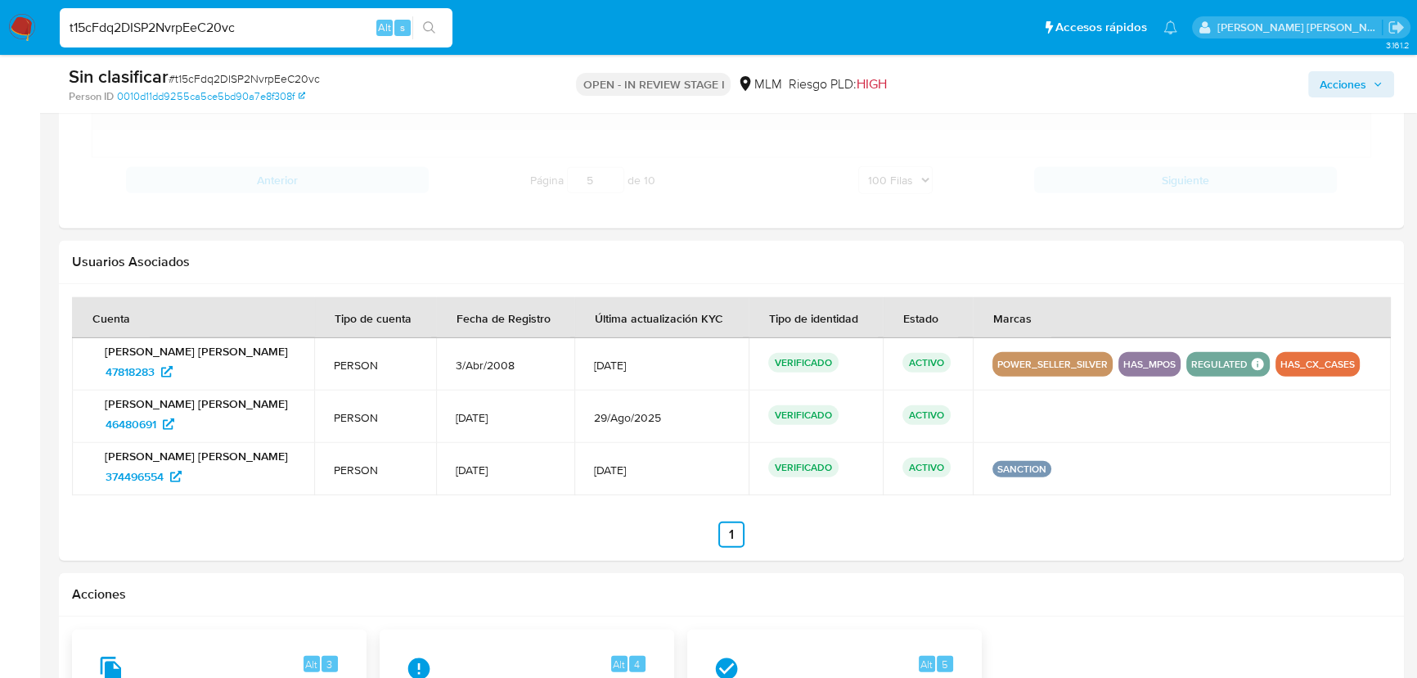
scroll to position [5055, 0]
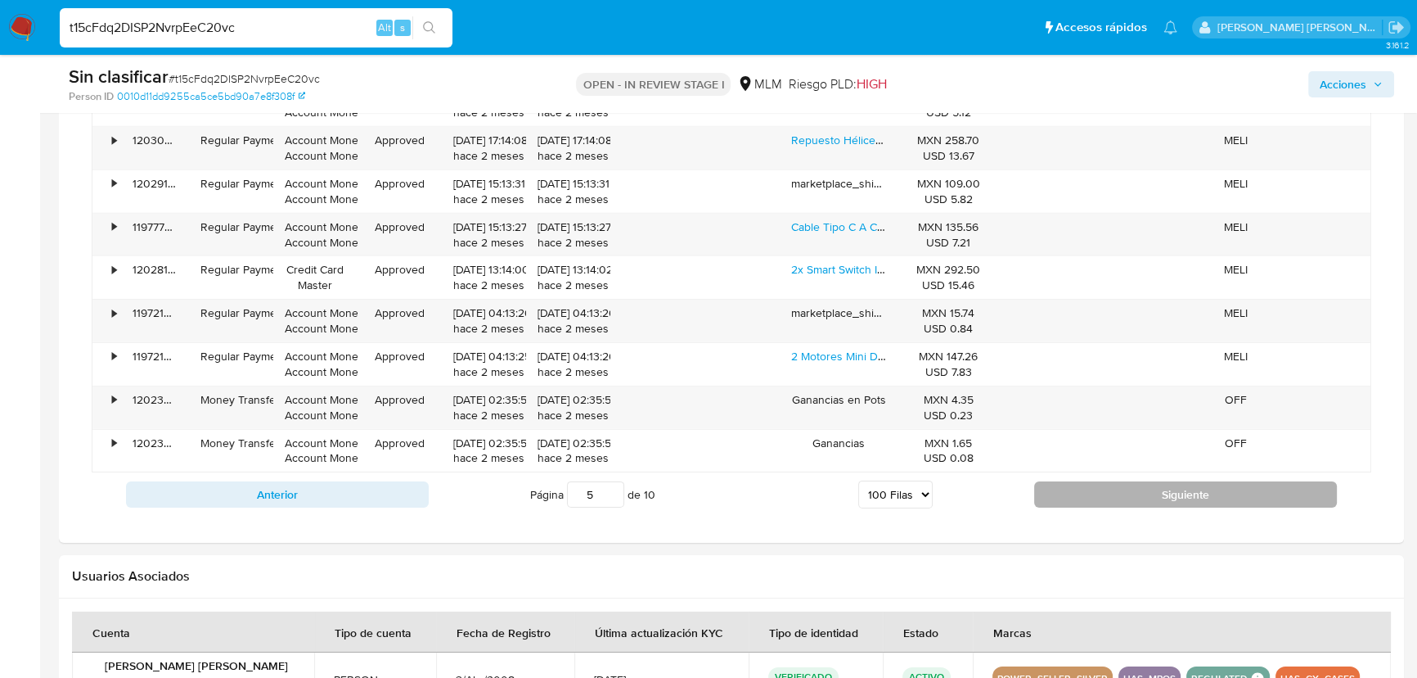
click at [1078, 486] on button "Siguiente" at bounding box center [1185, 494] width 303 height 26
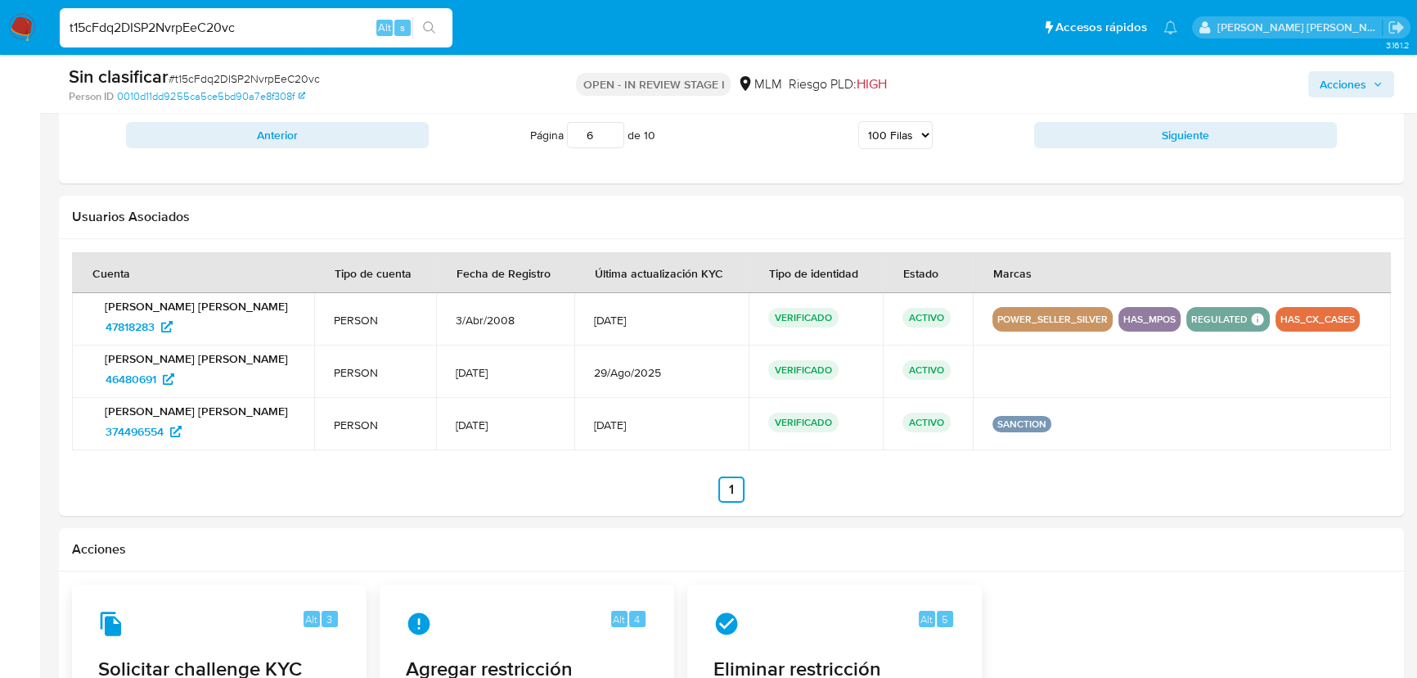
scroll to position [6617, 0]
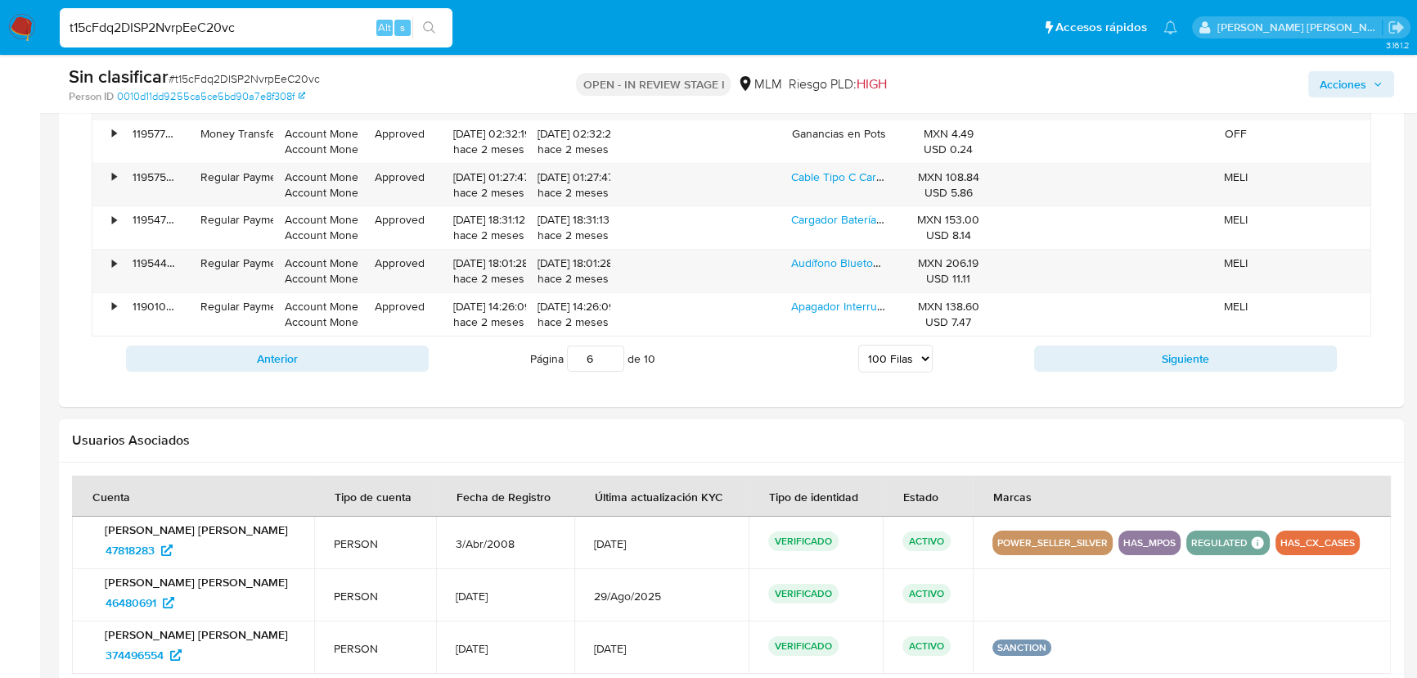
click at [604, 354] on input "6" at bounding box center [595, 358] width 57 height 26
click at [613, 354] on input "5" at bounding box center [595, 358] width 57 height 26
click at [613, 354] on input "4" at bounding box center [595, 358] width 57 height 26
click at [613, 354] on input "3" at bounding box center [595, 358] width 57 height 26
click at [613, 354] on input "2" at bounding box center [595, 358] width 57 height 26
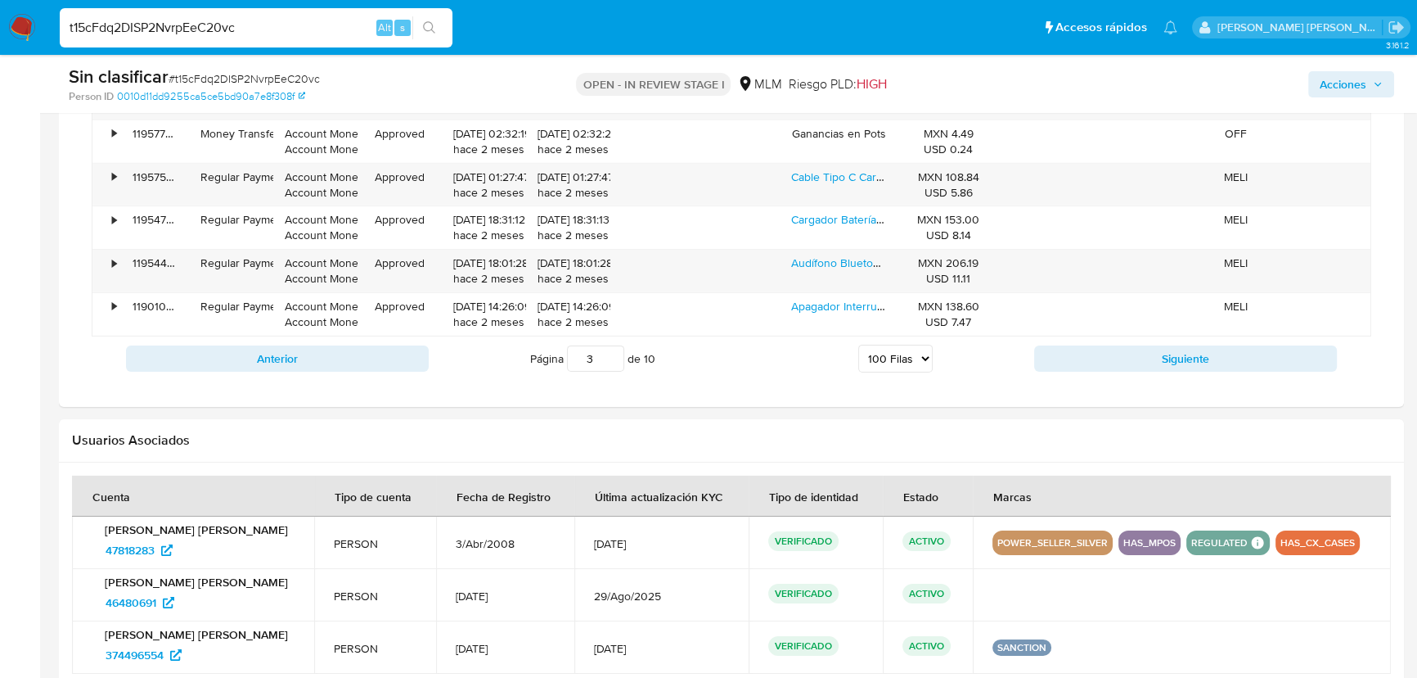
click at [613, 345] on input "3" at bounding box center [595, 358] width 57 height 26
click at [613, 345] on input "4" at bounding box center [595, 358] width 57 height 26
click at [613, 345] on input "5" at bounding box center [595, 358] width 57 height 26
click at [613, 345] on input "6" at bounding box center [595, 358] width 57 height 26
click at [613, 345] on input "7" at bounding box center [595, 358] width 57 height 26
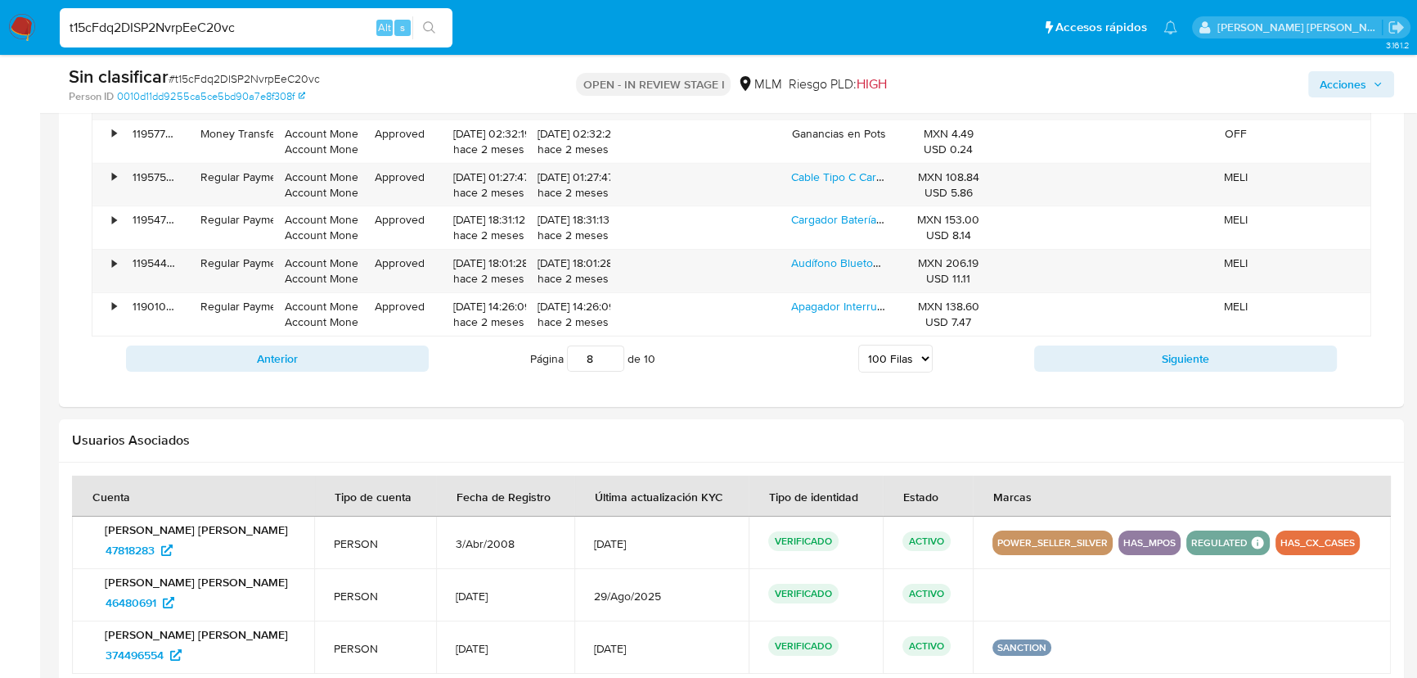
click at [613, 345] on input "8" at bounding box center [595, 358] width 57 height 26
click at [613, 345] on input "9" at bounding box center [595, 358] width 57 height 26
click at [613, 345] on input "10" at bounding box center [595, 358] width 57 height 26
type input "10"
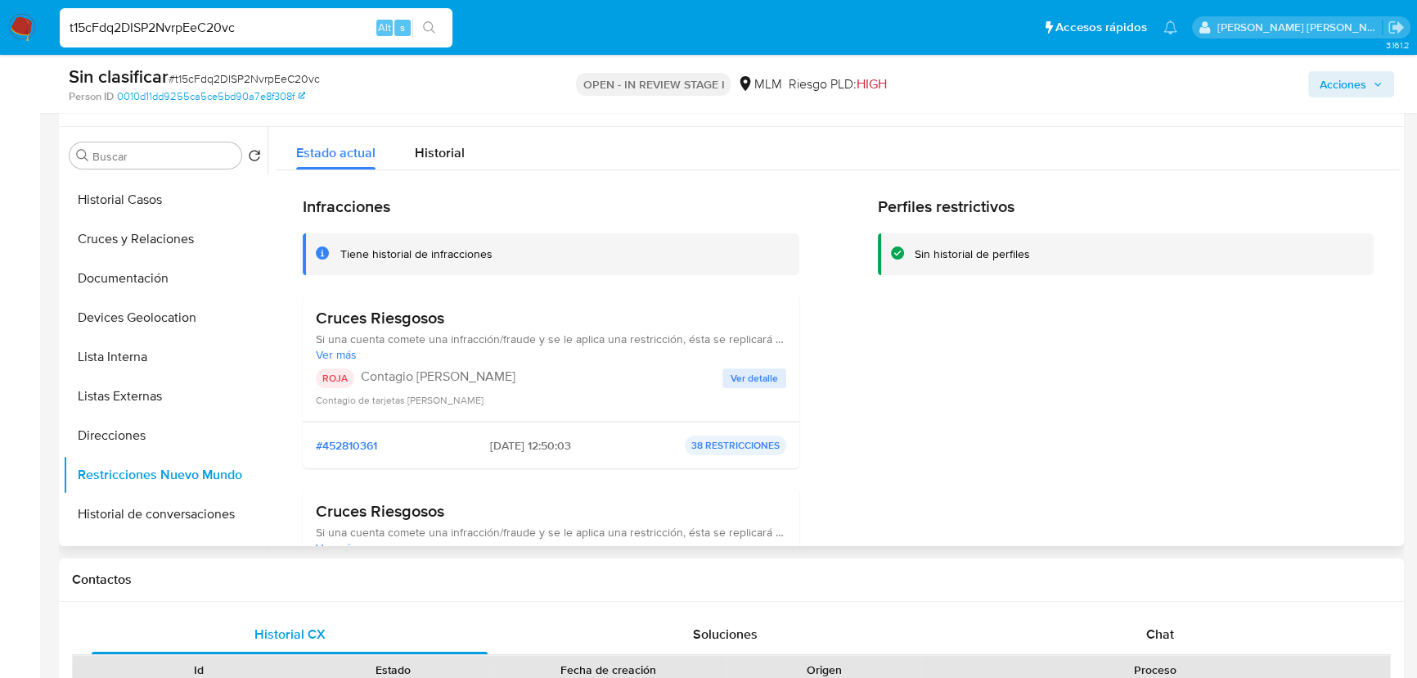
scroll to position [145, 0]
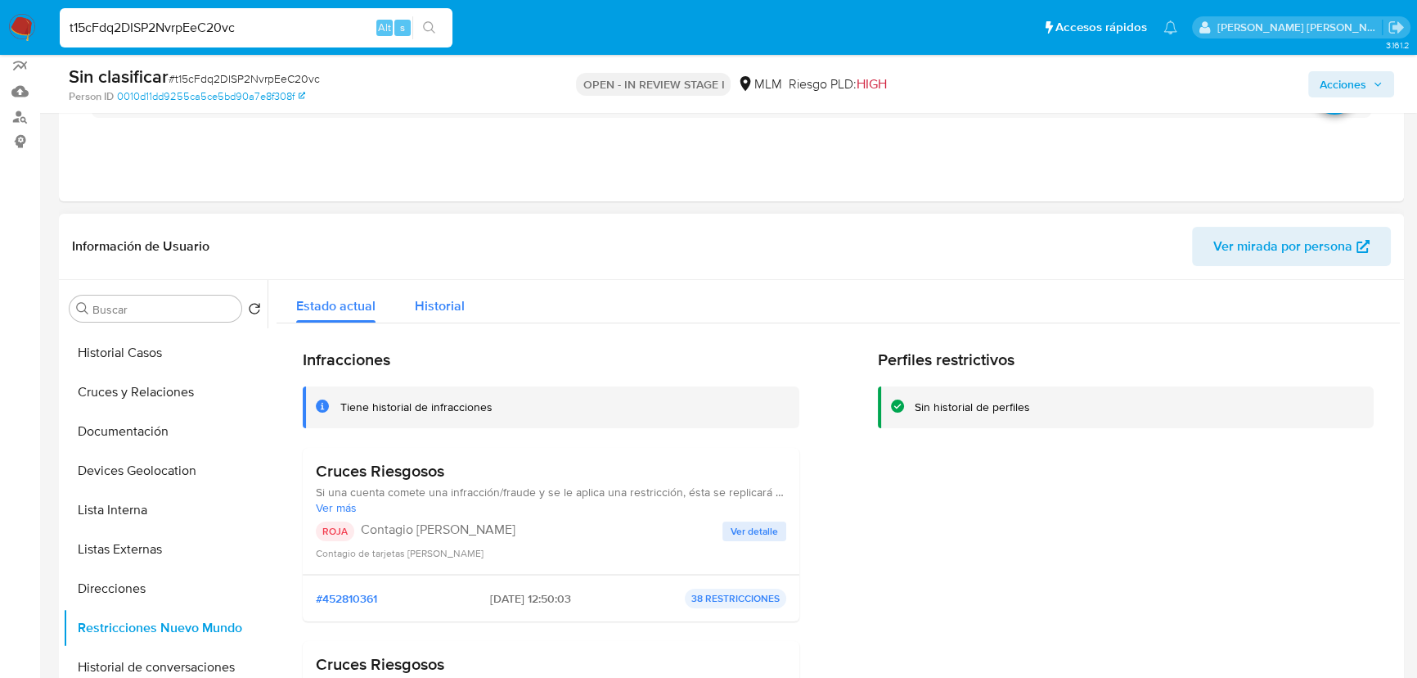
click at [434, 308] on span "Historial" at bounding box center [440, 305] width 50 height 19
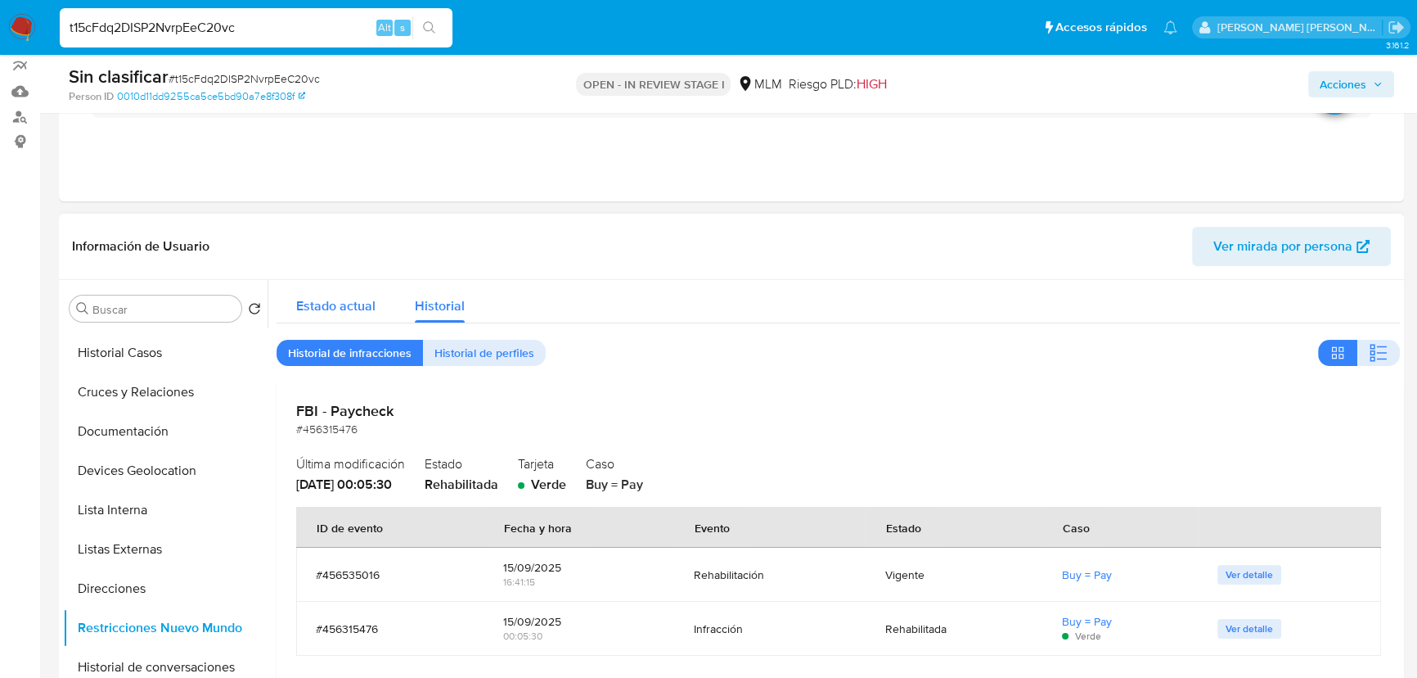
click at [367, 298] on span "Estado actual" at bounding box center [335, 305] width 79 height 19
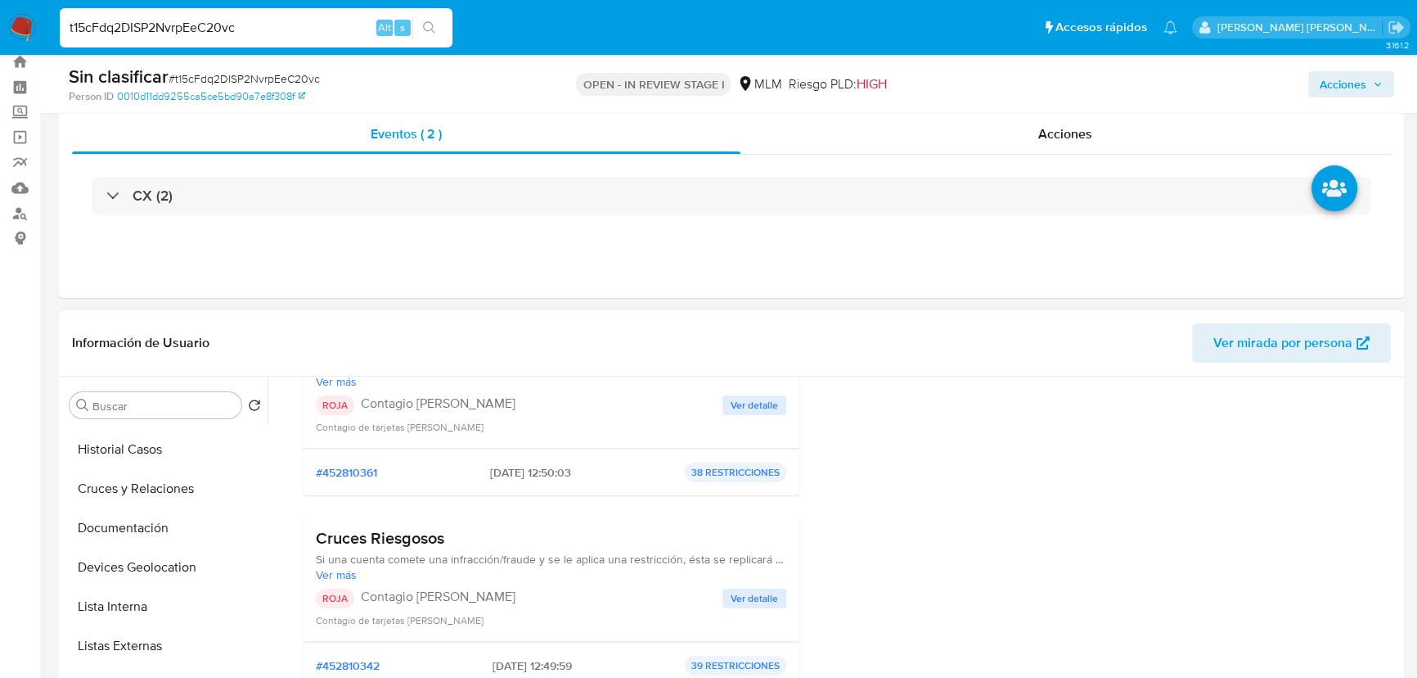
scroll to position [74, 0]
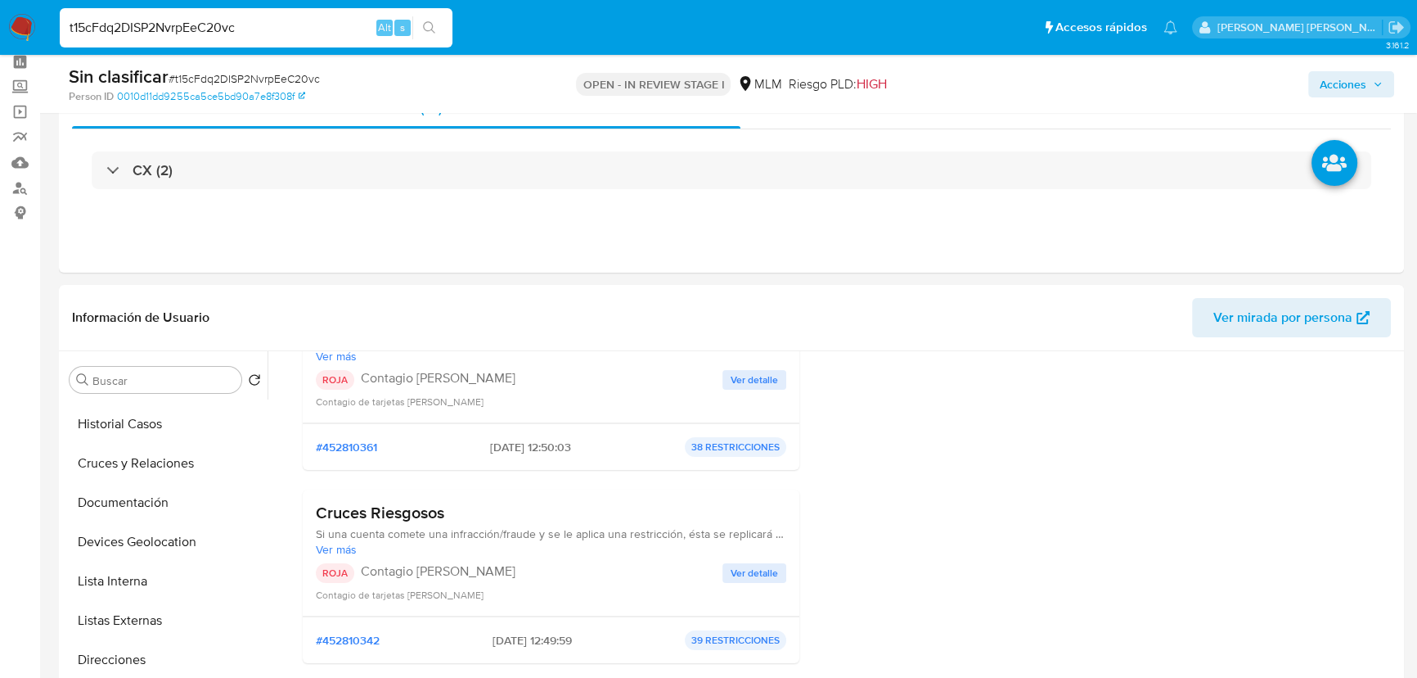
drag, startPoint x: 283, startPoint y: 38, endPoint x: 250, endPoint y: 29, distance: 35.0
click at [223, 36] on div "t15cFdq2DISP2NvrpEeC20vc Alt s" at bounding box center [256, 27] width 393 height 39
drag, startPoint x: 254, startPoint y: 29, endPoint x: 0, endPoint y: -3, distance: 256.5
paste input "4PdYUZyQwKkvI4Ouag3vdrYj"
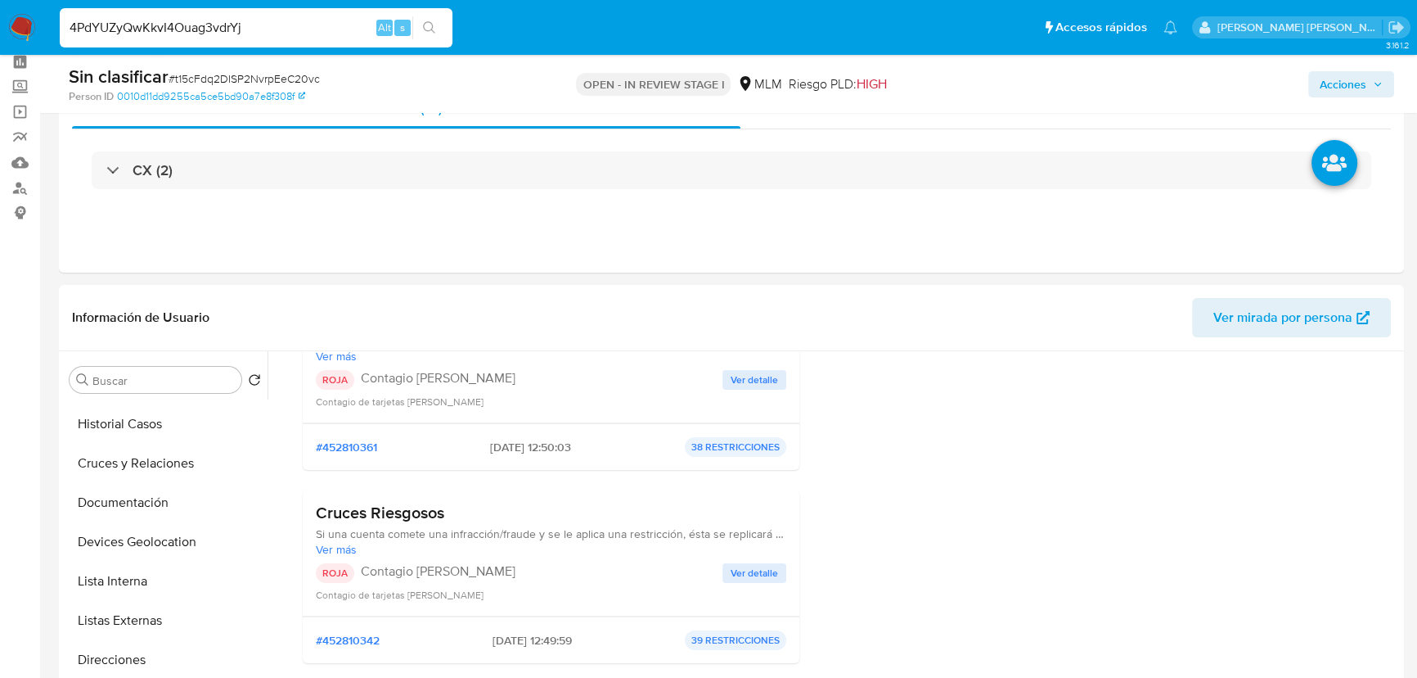
type input "4PdYUZyQwKkvI4Ouag3vdrYj"
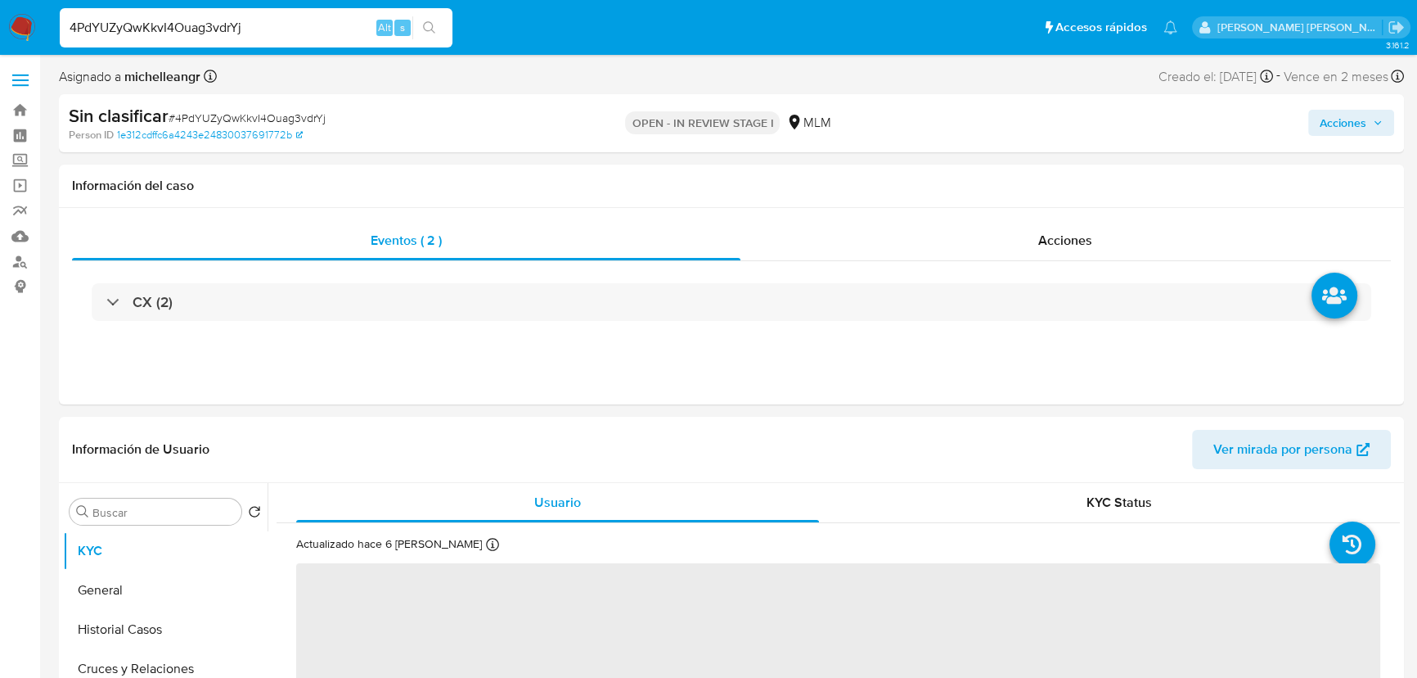
scroll to position [148, 0]
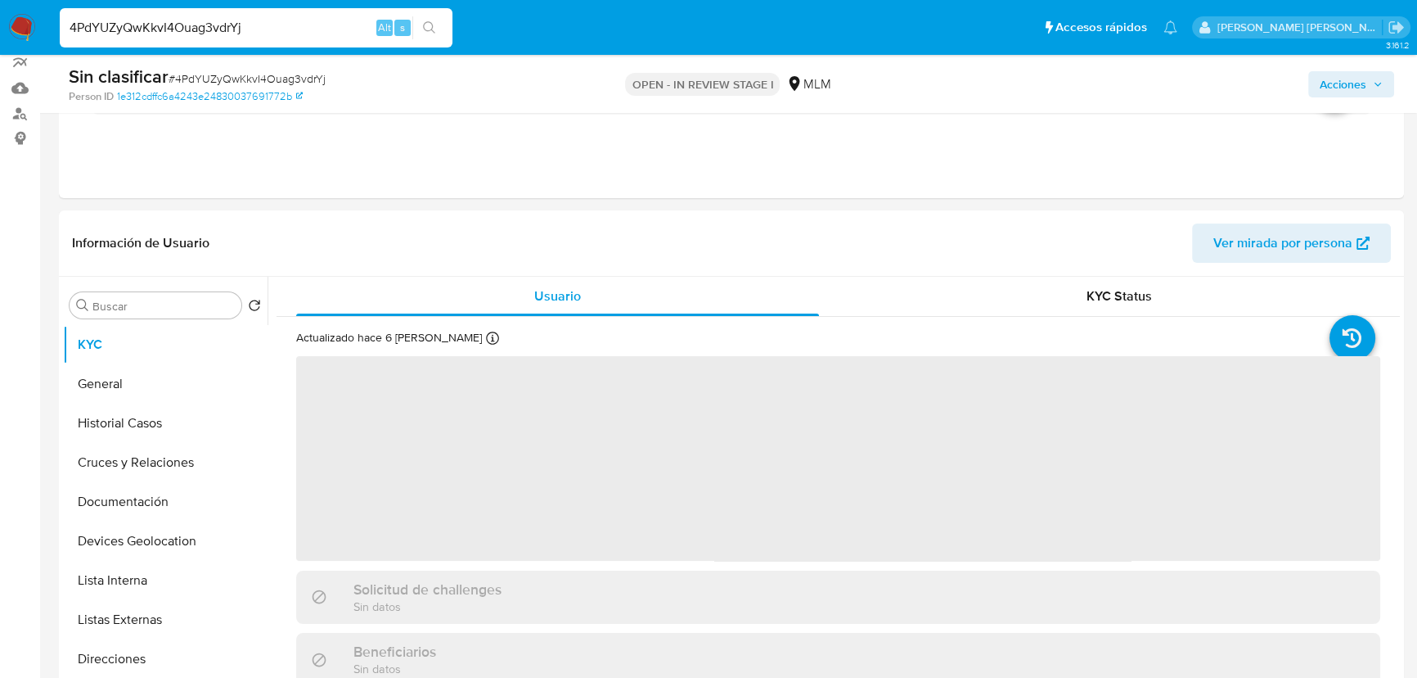
select select "10"
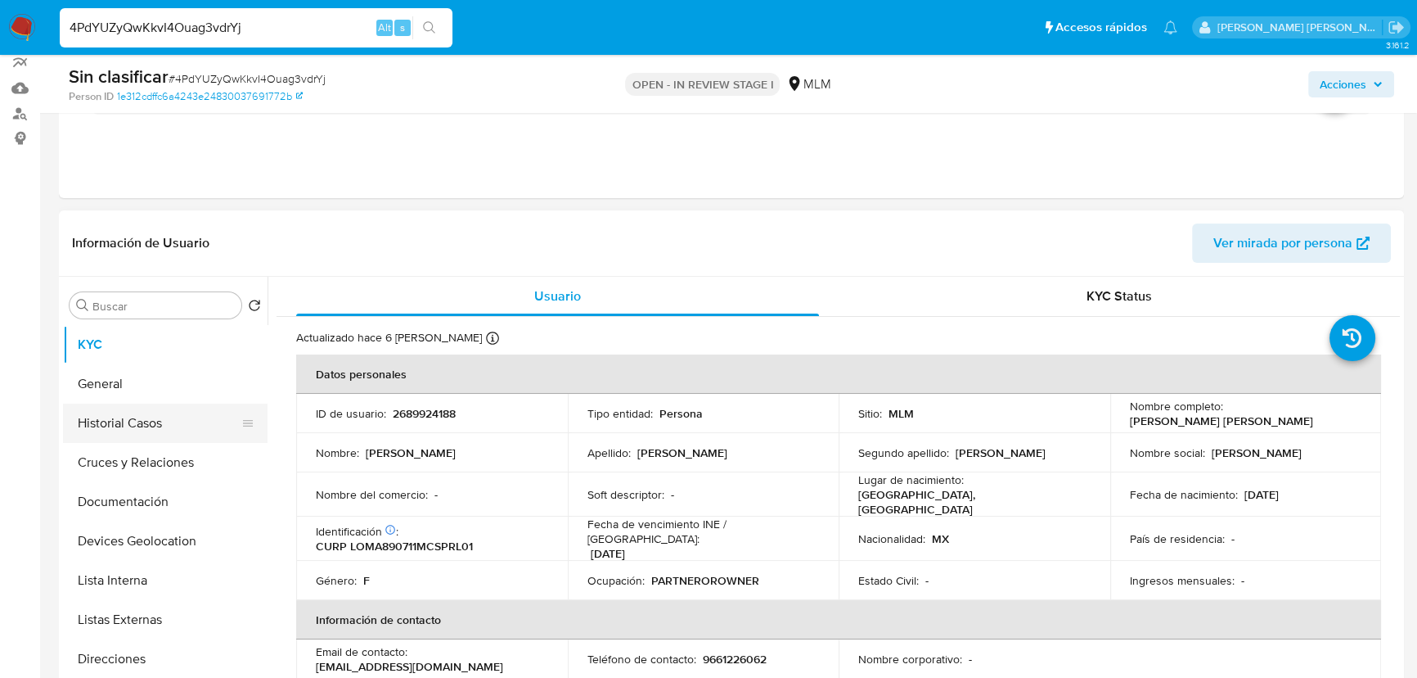
click at [177, 421] on button "Historial Casos" at bounding box center [158, 422] width 191 height 39
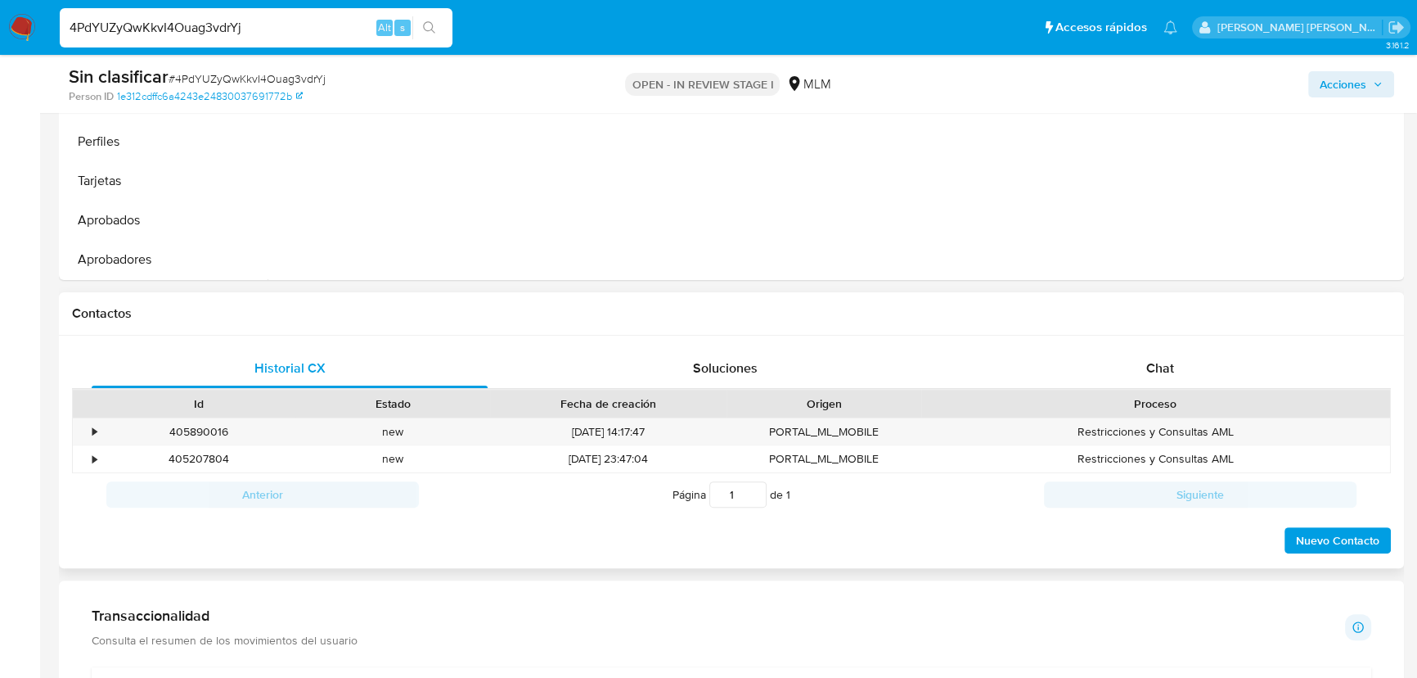
scroll to position [595, 0]
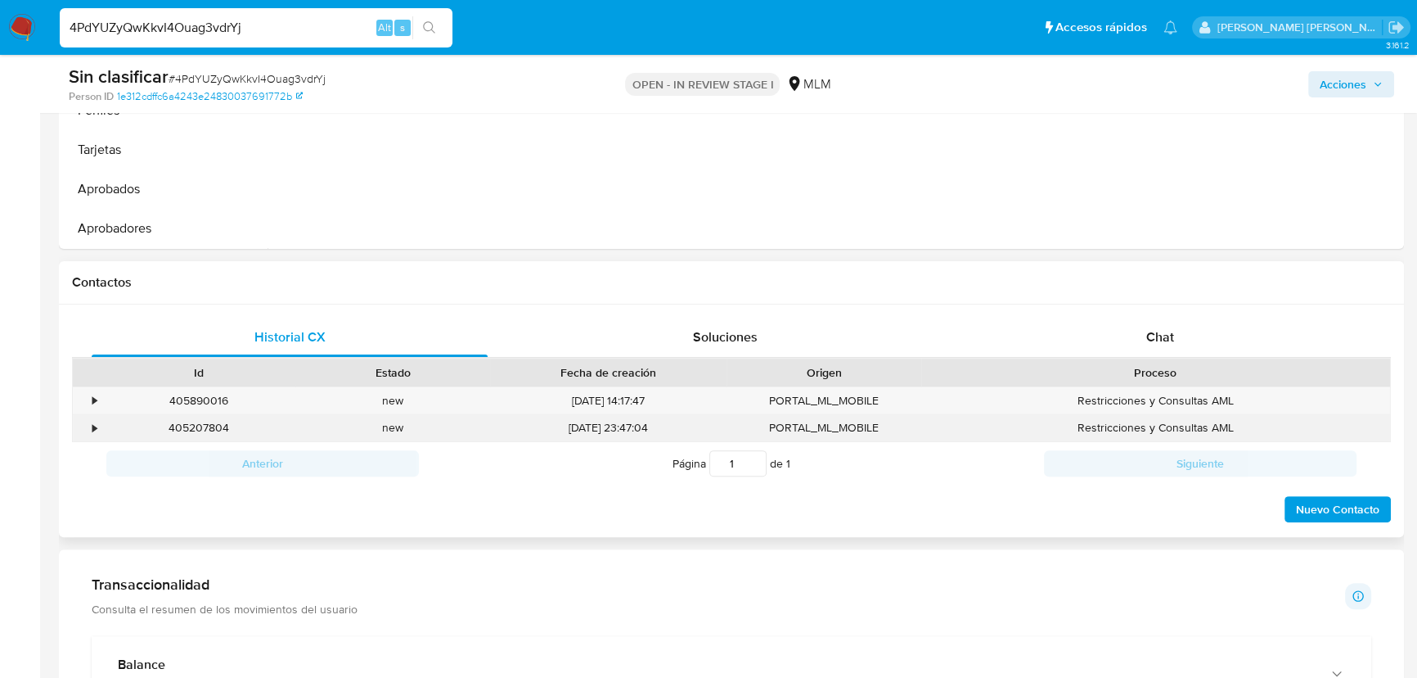
click at [89, 430] on div "•" at bounding box center [87, 427] width 29 height 27
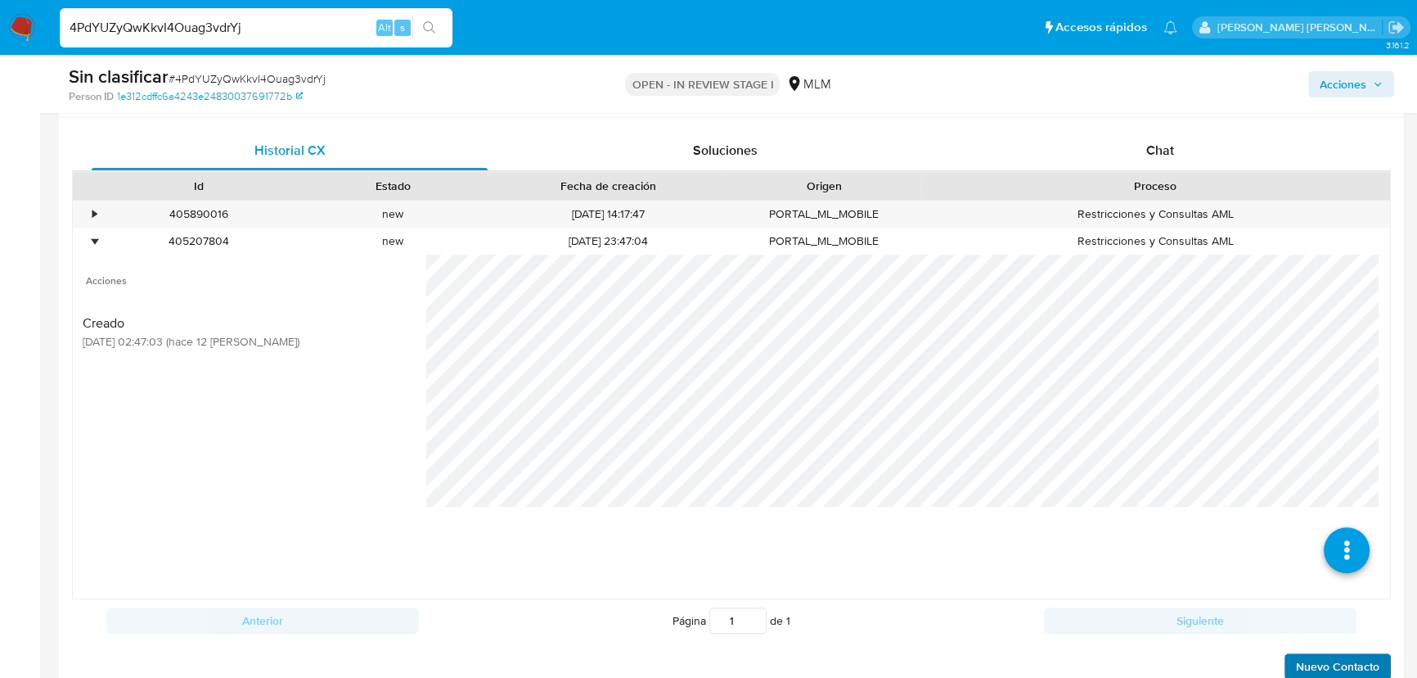
scroll to position [892, 0]
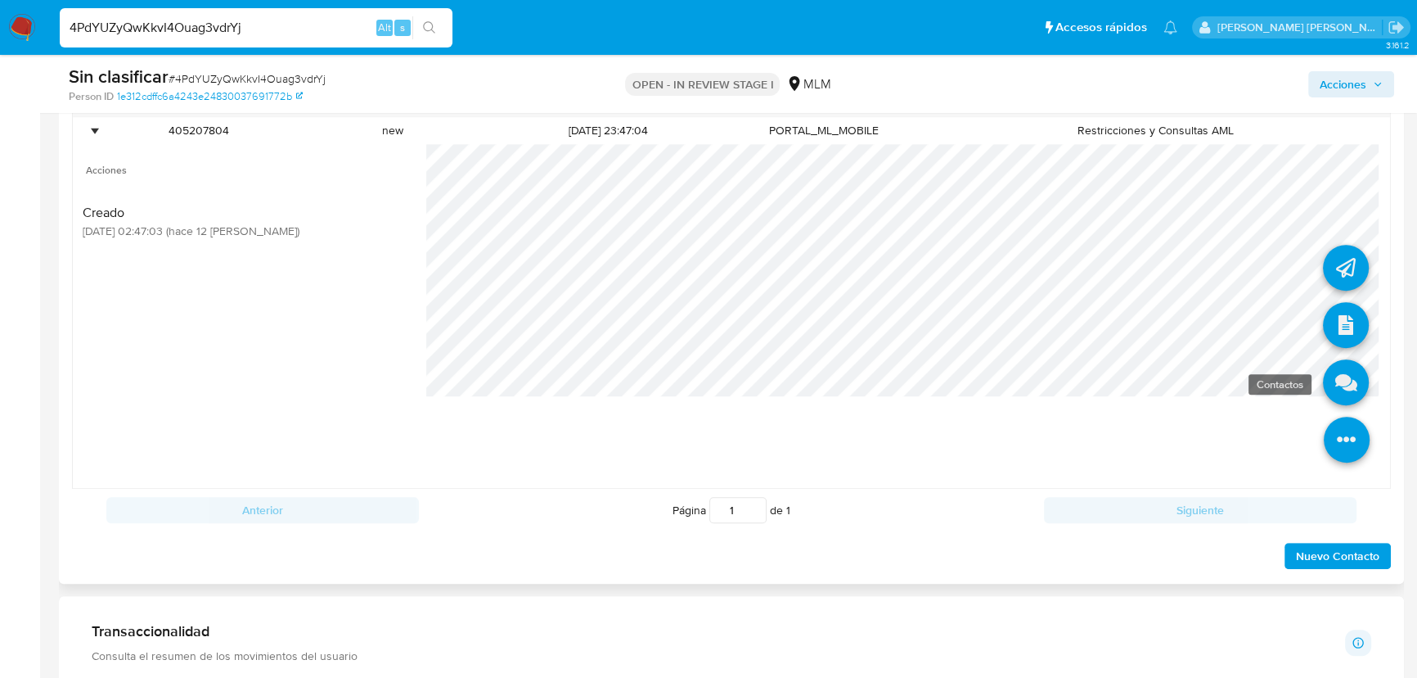
click at [1335, 391] on icon at bounding box center [1346, 382] width 46 height 46
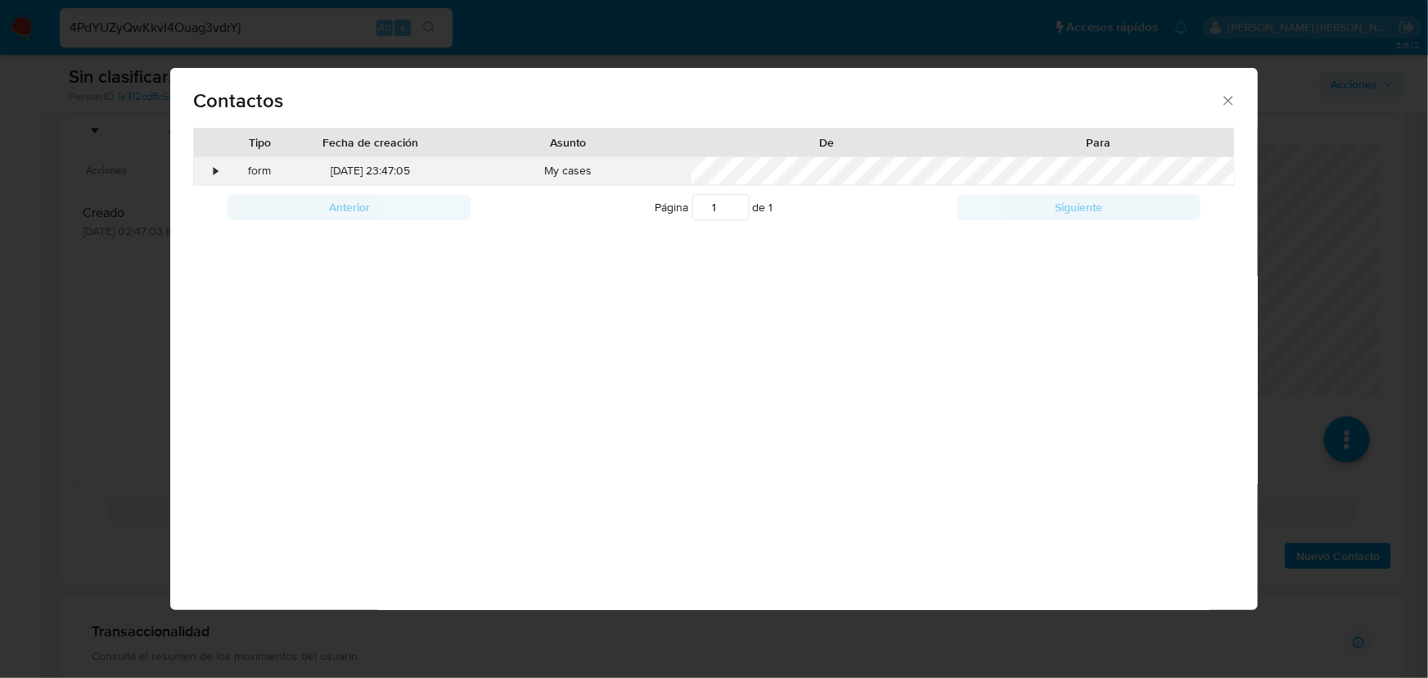
click at [223, 166] on div "form" at bounding box center [260, 171] width 74 height 28
click at [214, 168] on div "•" at bounding box center [216, 171] width 4 height 16
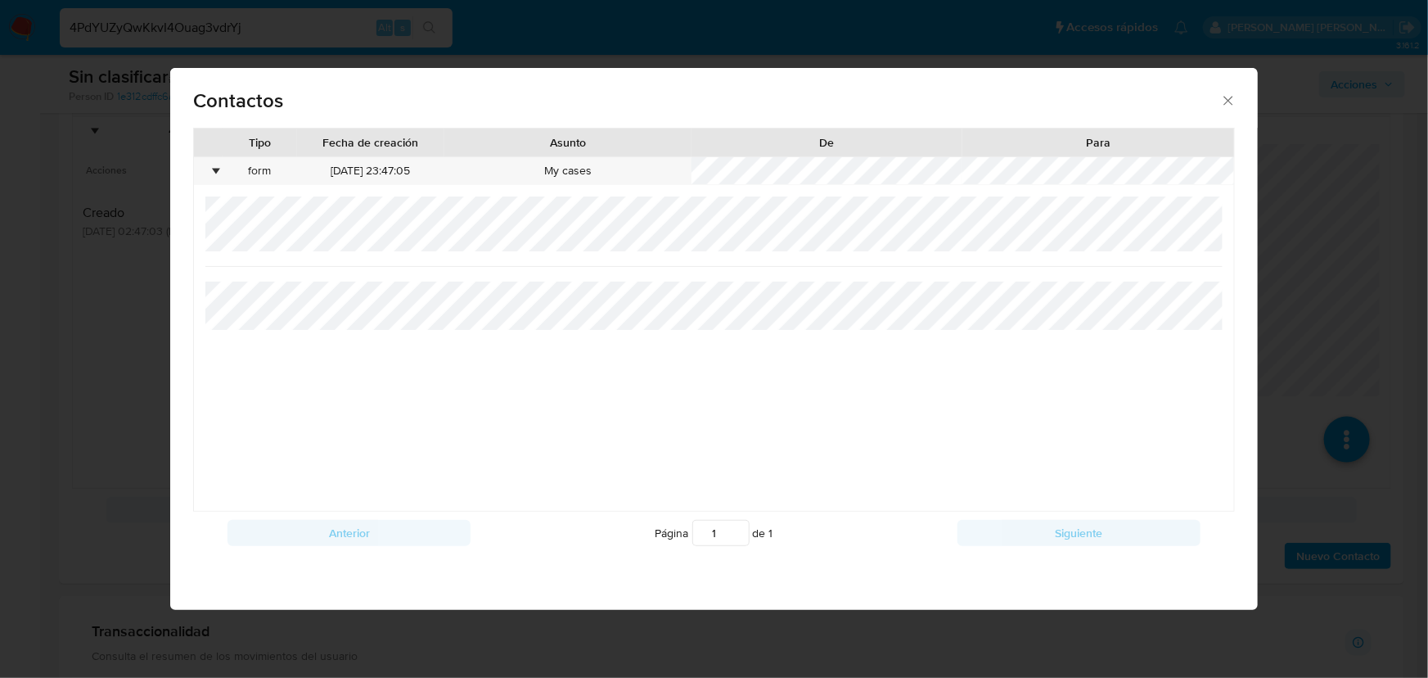
click at [1237, 97] on div "Contactos" at bounding box center [714, 98] width 1088 height 60
click at [1233, 98] on icon "close" at bounding box center [1228, 100] width 16 height 16
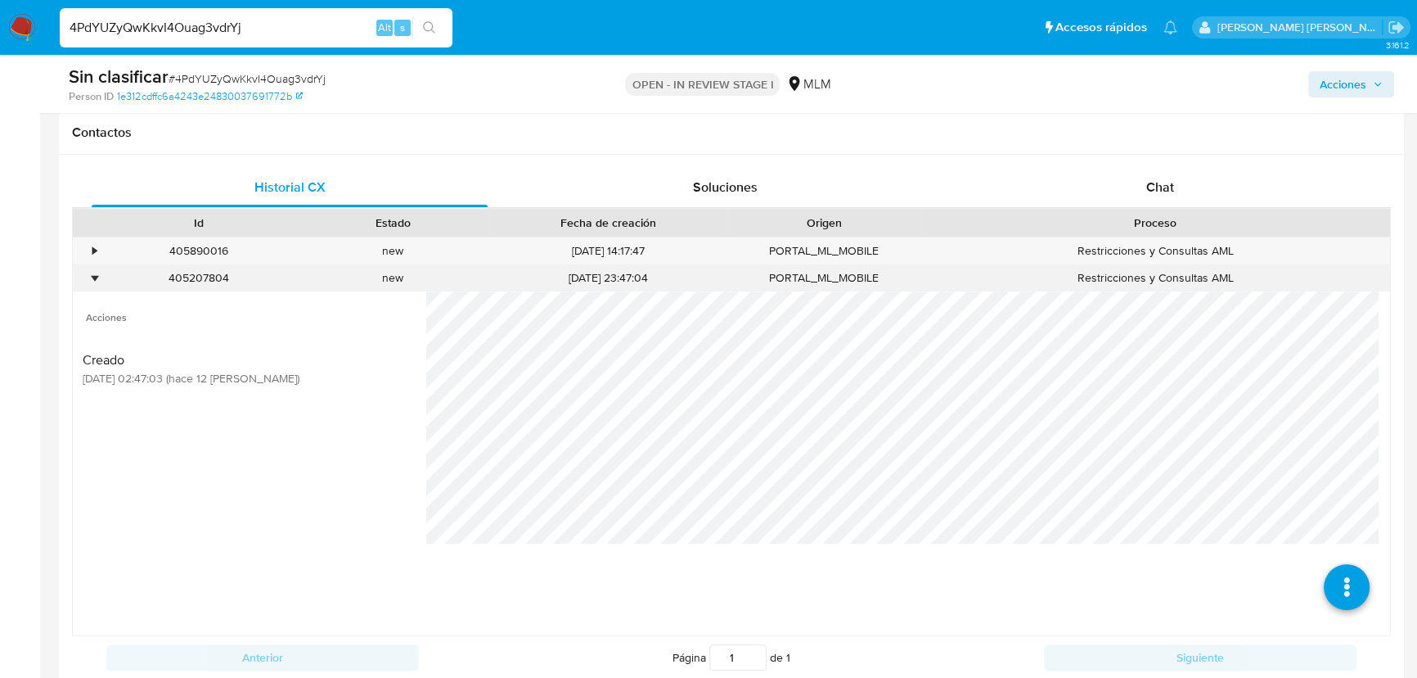
scroll to position [744, 0]
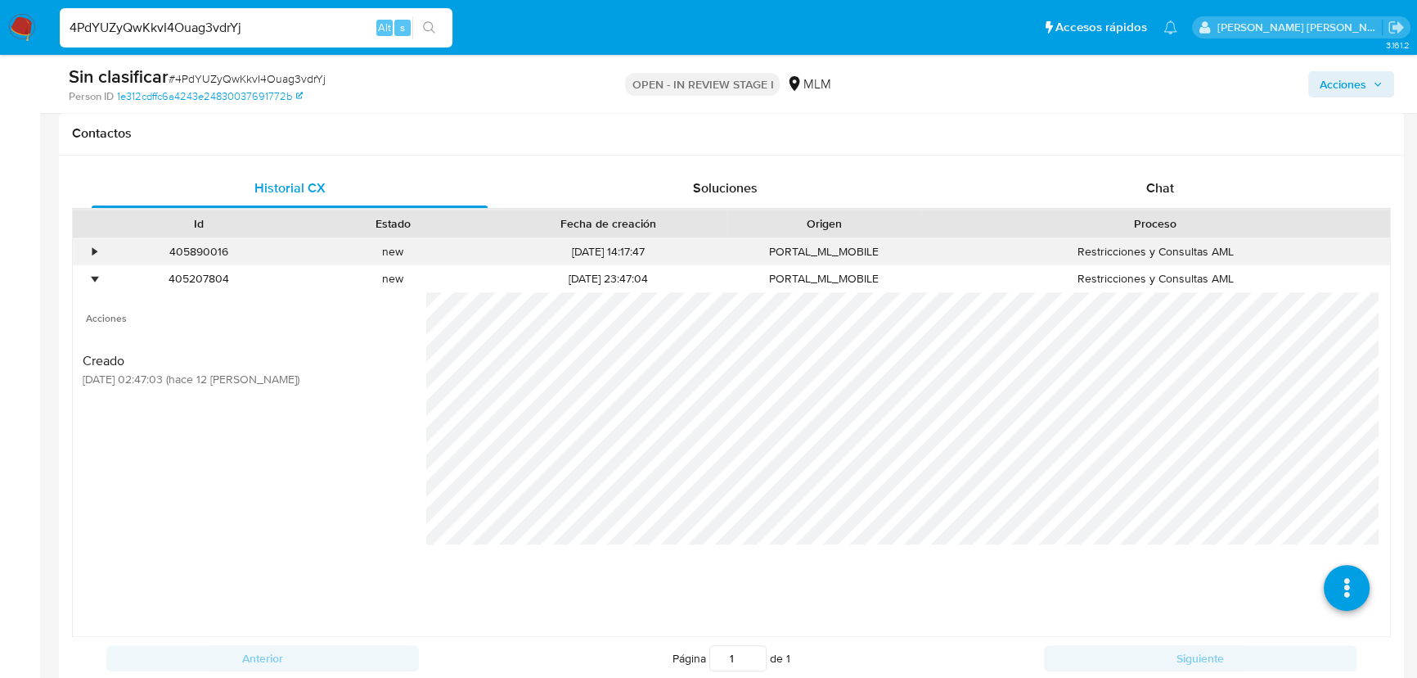
click at [88, 251] on div "•" at bounding box center [87, 251] width 29 height 27
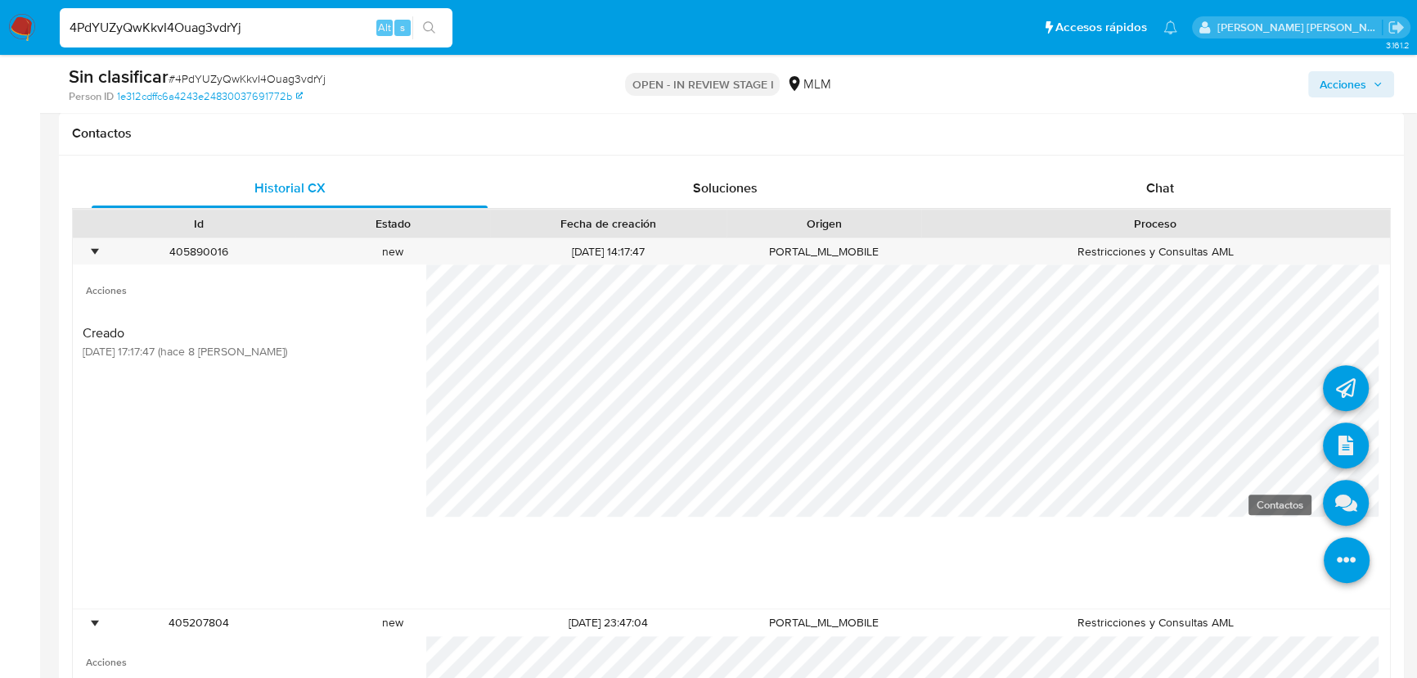
click at [1332, 499] on icon at bounding box center [1346, 503] width 46 height 46
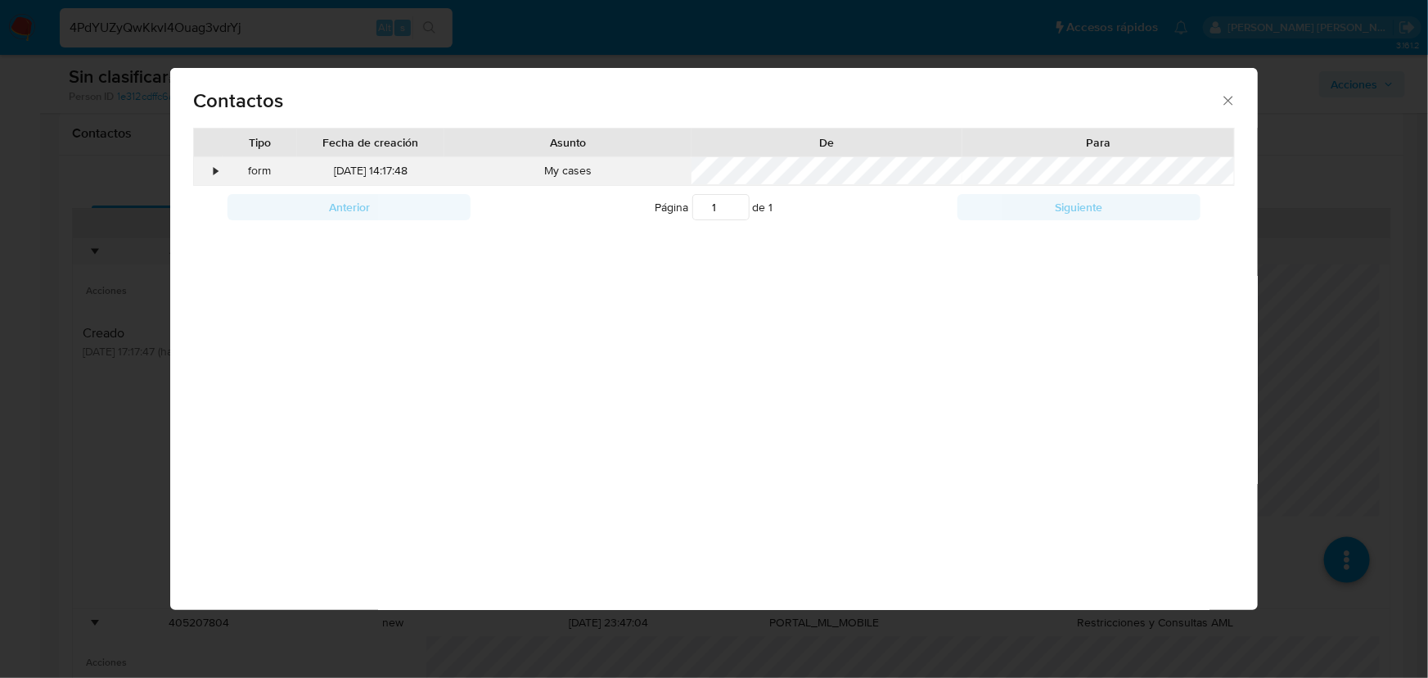
click at [208, 175] on div "•" at bounding box center [208, 171] width 29 height 28
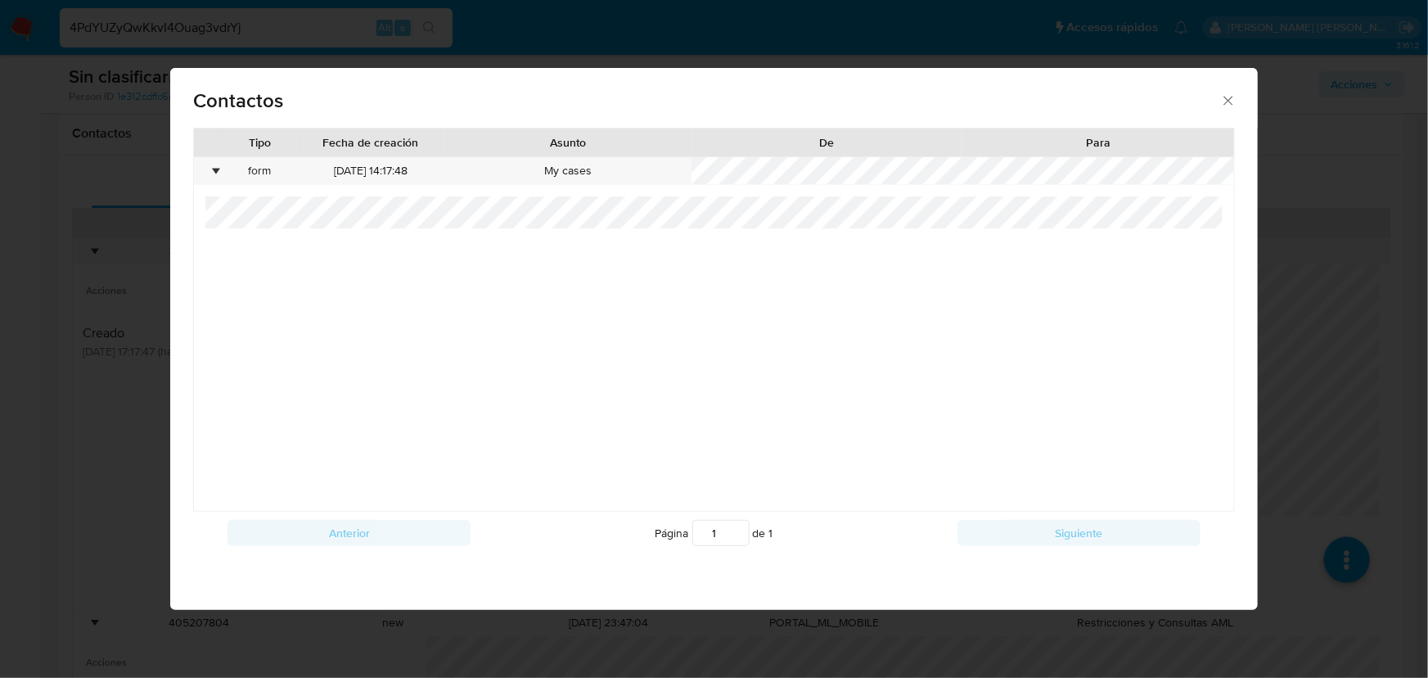
click at [1231, 108] on icon "close" at bounding box center [1228, 100] width 16 height 16
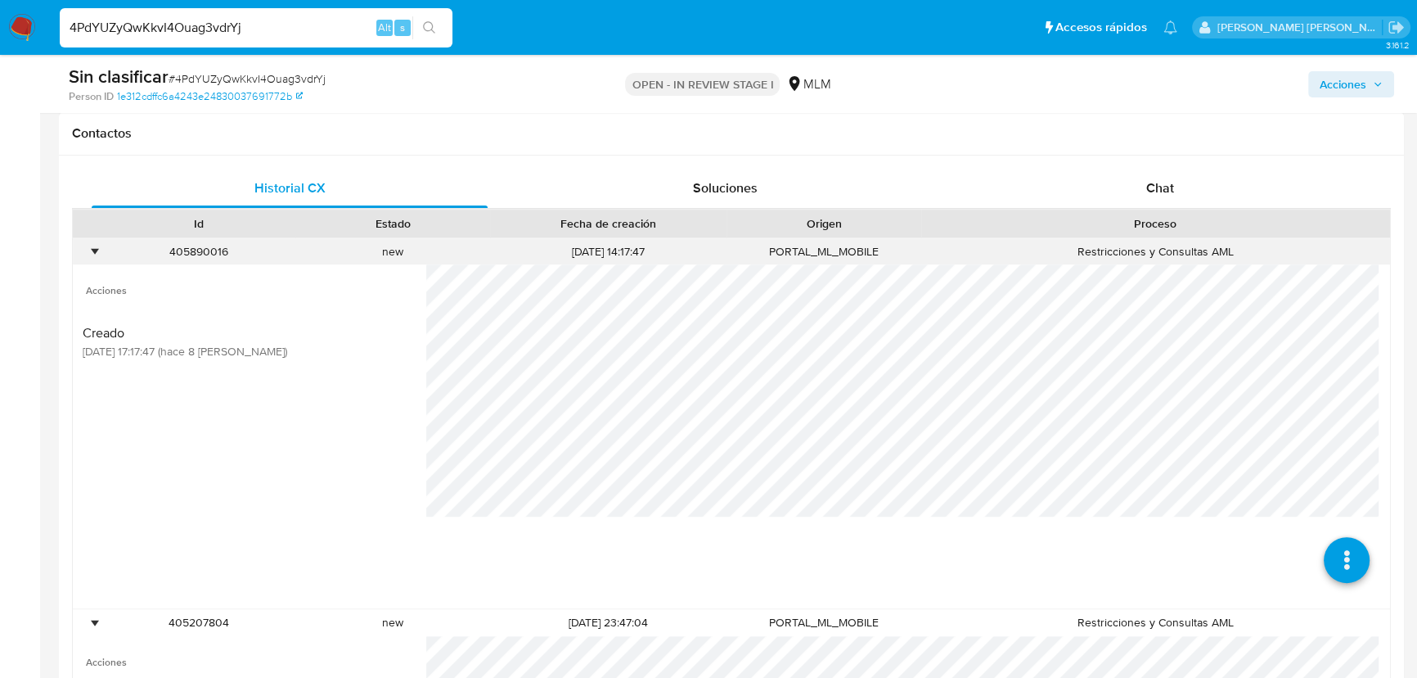
click at [88, 246] on div "•" at bounding box center [87, 251] width 29 height 27
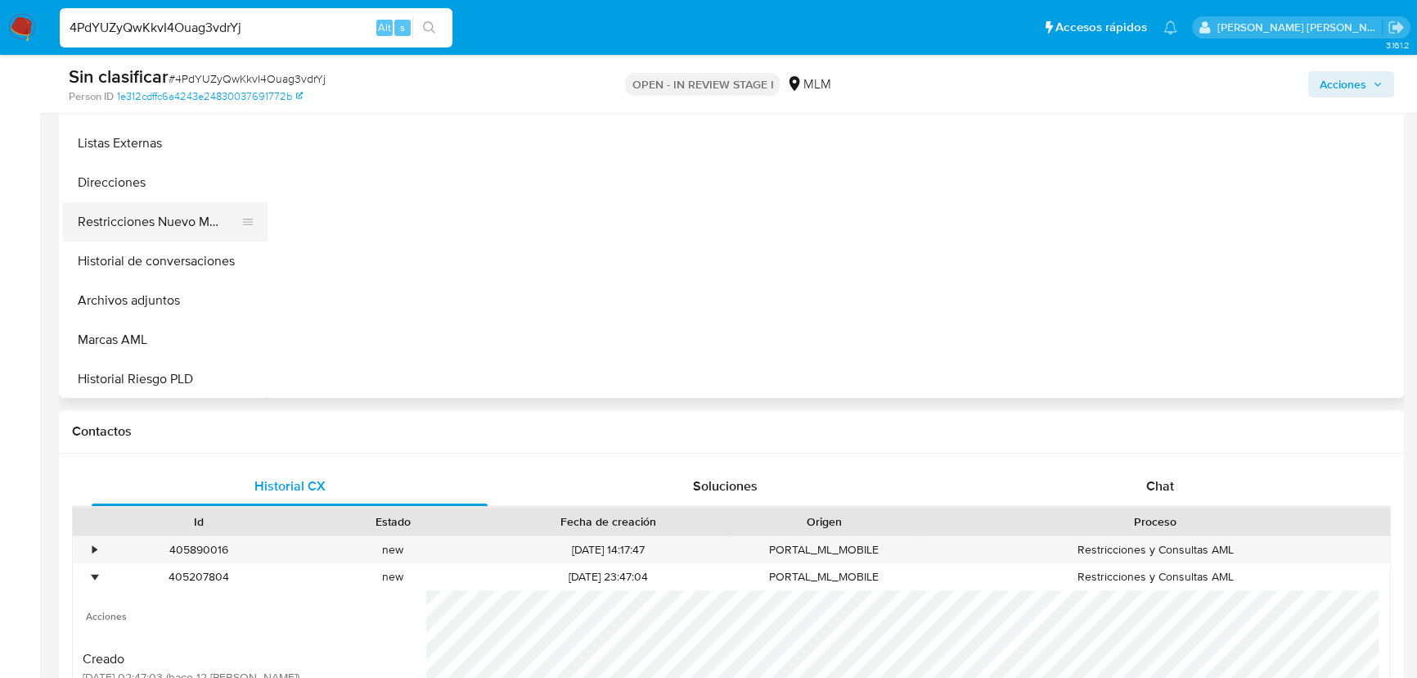
scroll to position [174, 0]
click at [191, 225] on button "Restricciones Nuevo Mundo" at bounding box center [158, 225] width 191 height 39
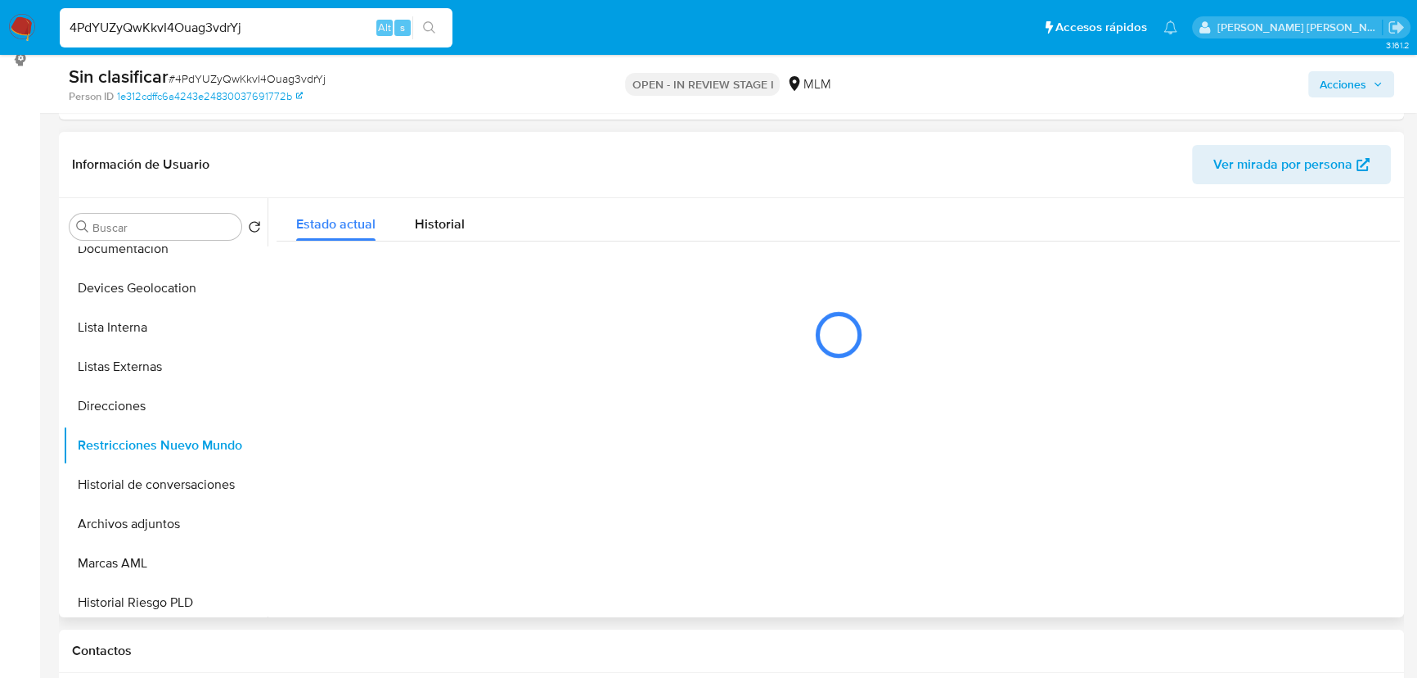
scroll to position [223, 0]
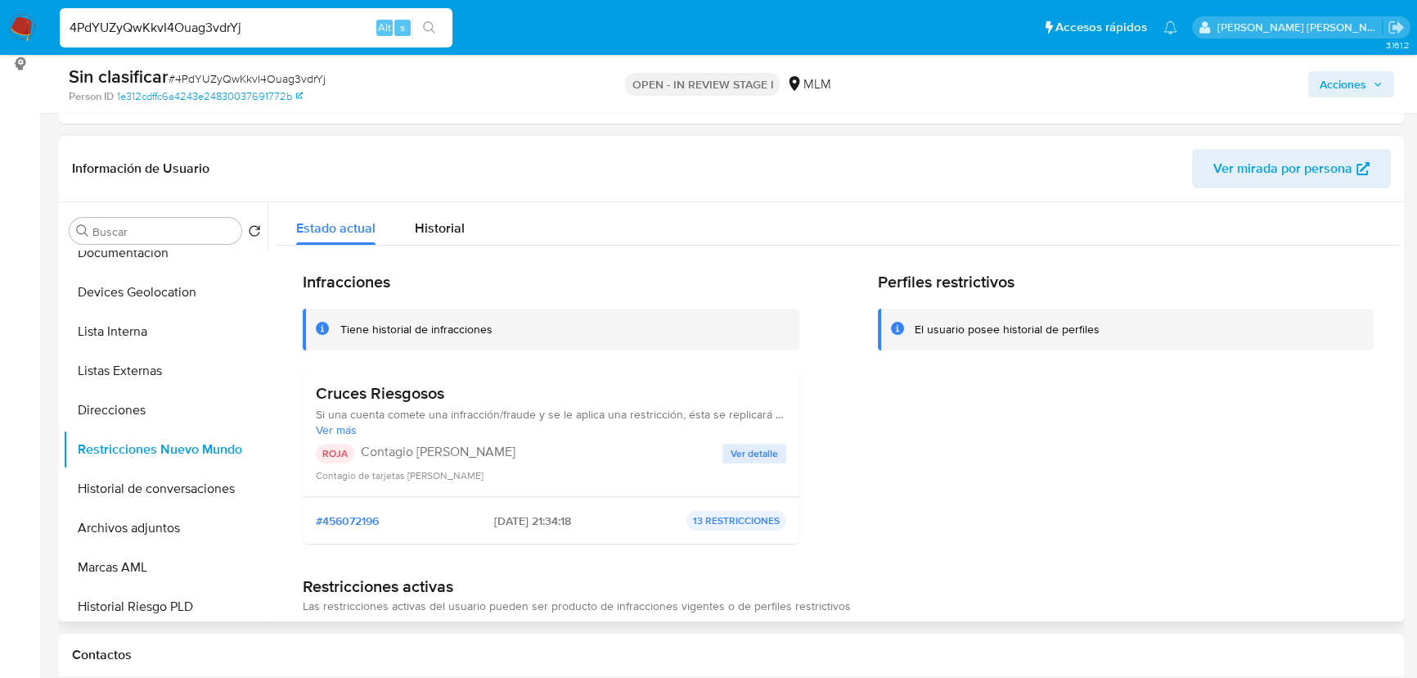
click at [736, 455] on span "Ver detalle" at bounding box center [754, 453] width 47 height 16
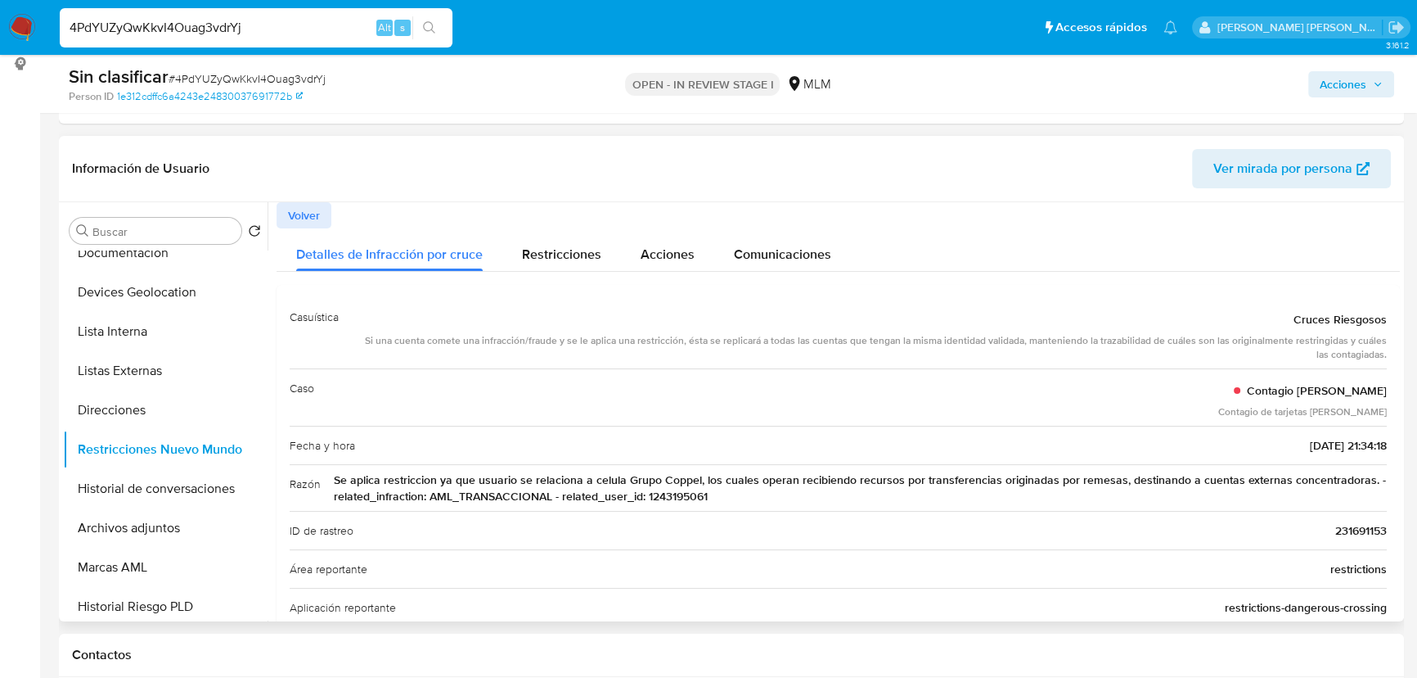
click at [669, 494] on span "Se aplica restriccion ya que usuario se relaciona a celula Grupo Coppel, los cu…" at bounding box center [860, 487] width 1053 height 33
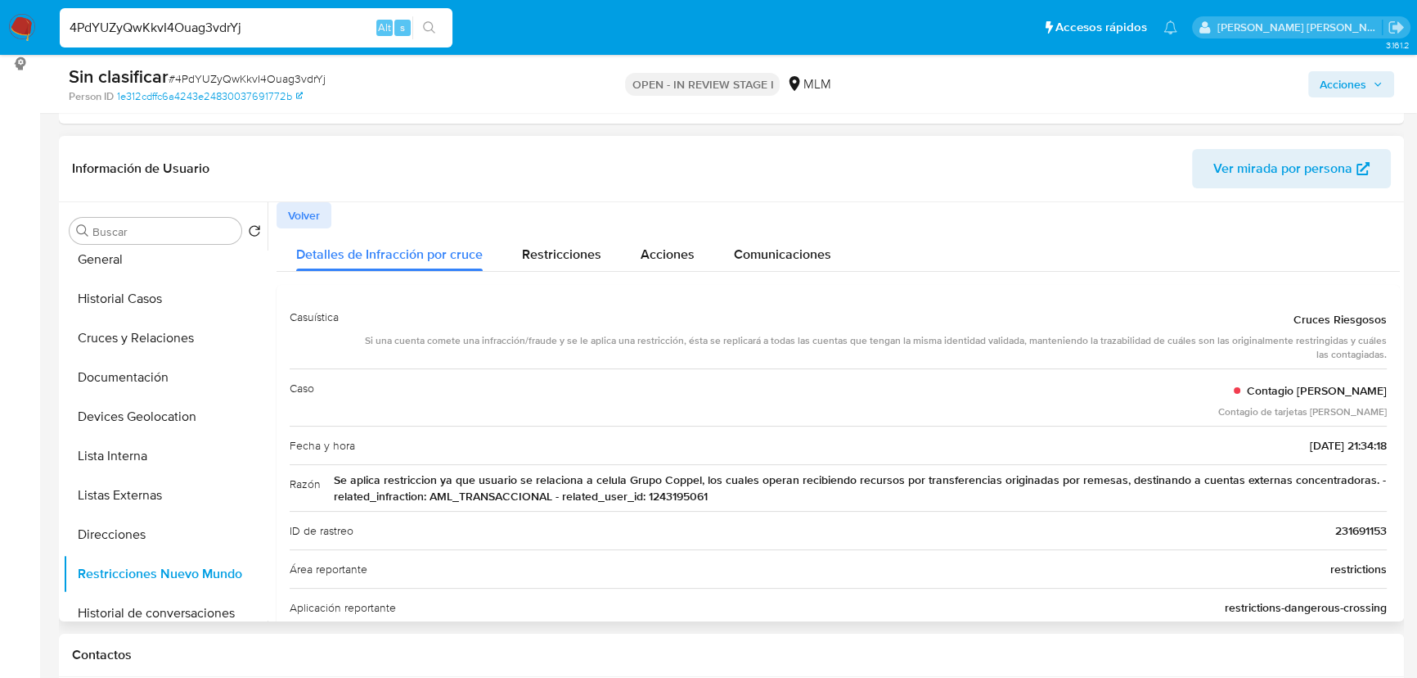
scroll to position [0, 0]
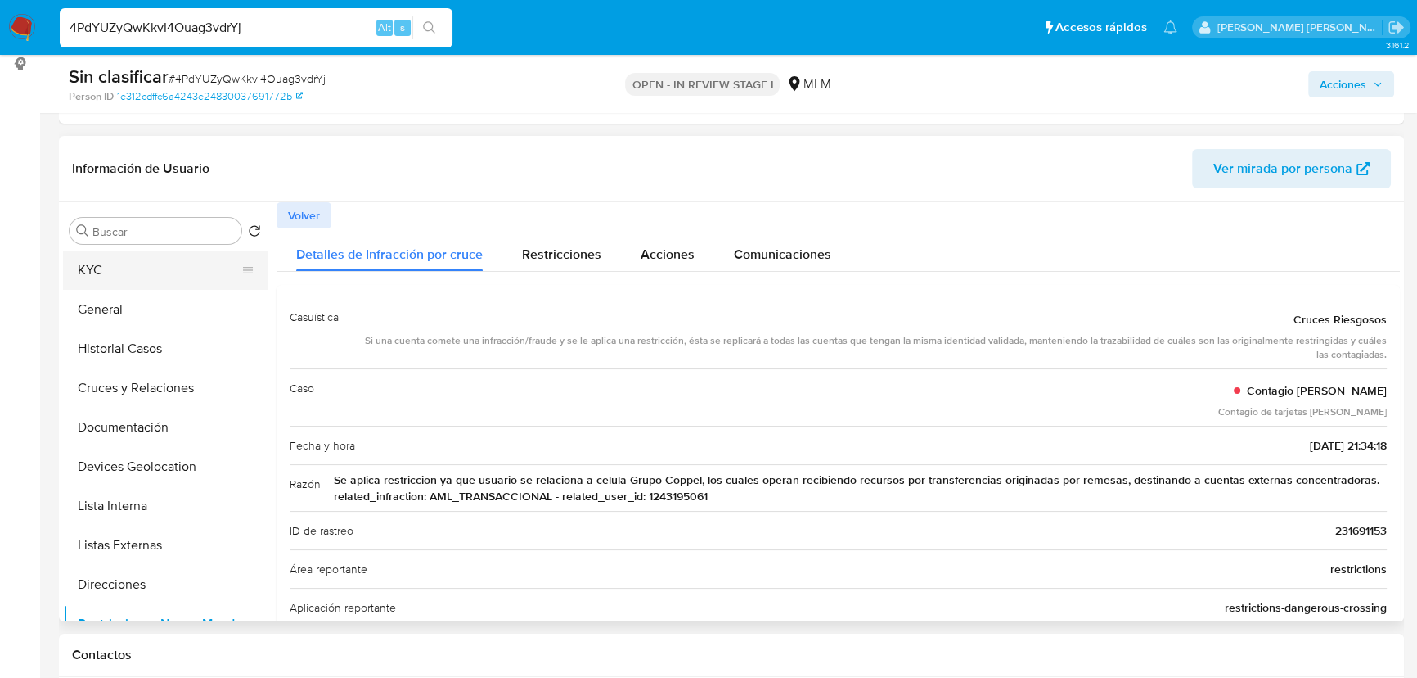
click at [110, 270] on button "KYC" at bounding box center [158, 269] width 191 height 39
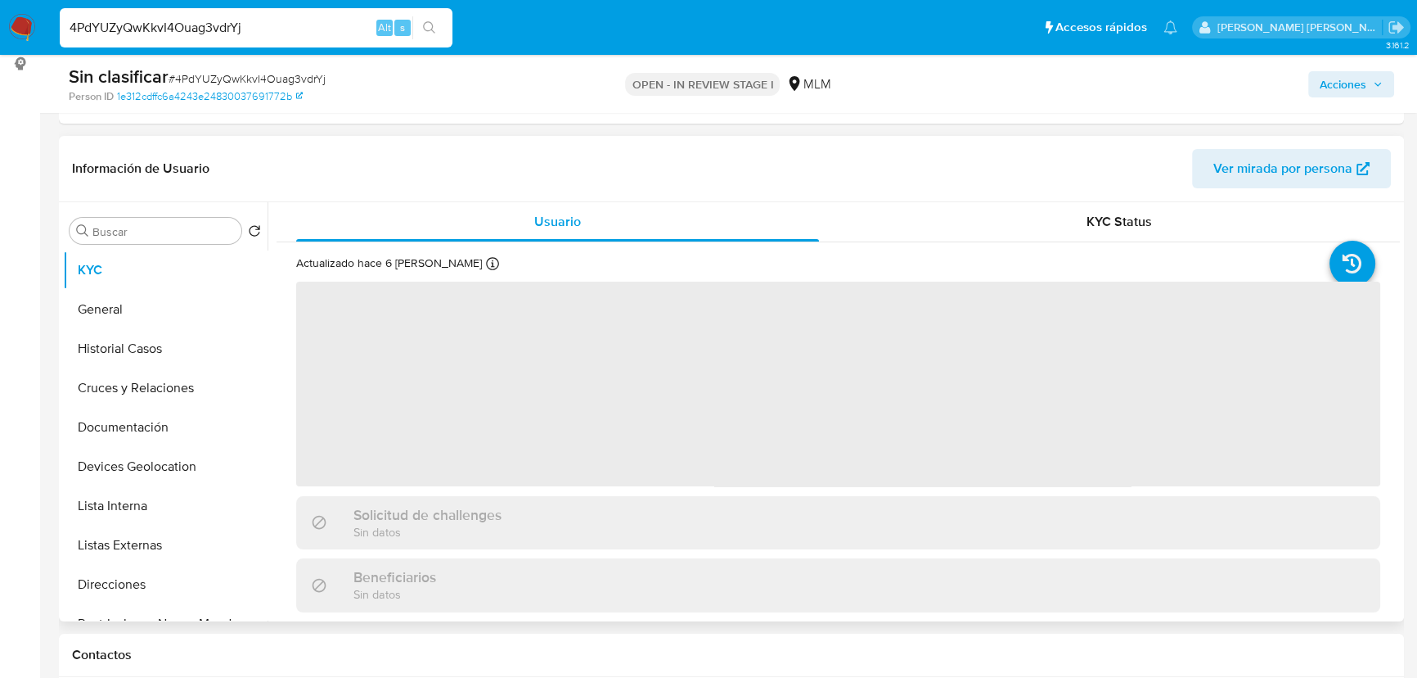
click at [400, 329] on span "‌" at bounding box center [838, 383] width 1084 height 205
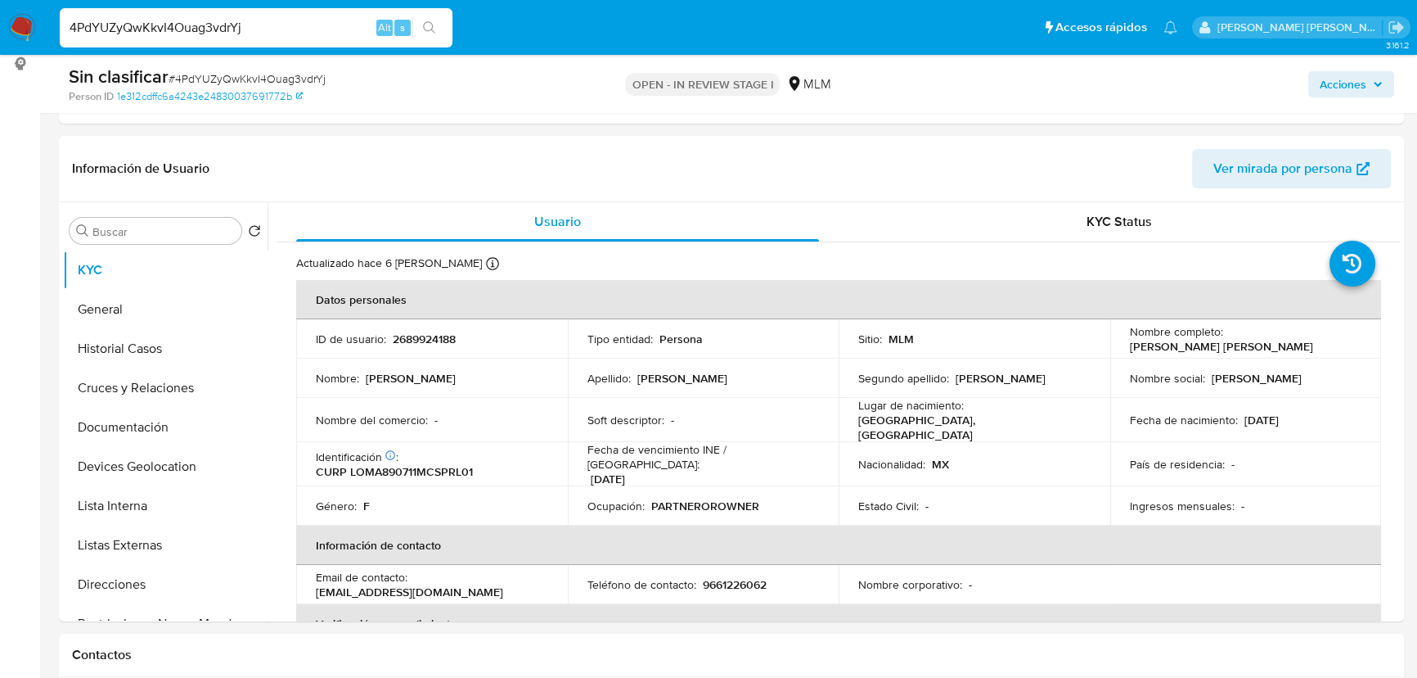
click at [384, 335] on p "ID de usuario :" at bounding box center [351, 338] width 70 height 15
click at [426, 340] on p "2689924188" at bounding box center [424, 338] width 63 height 15
copy p "2689924188"
drag, startPoint x: 1121, startPoint y: 351, endPoint x: 1281, endPoint y: 349, distance: 160.4
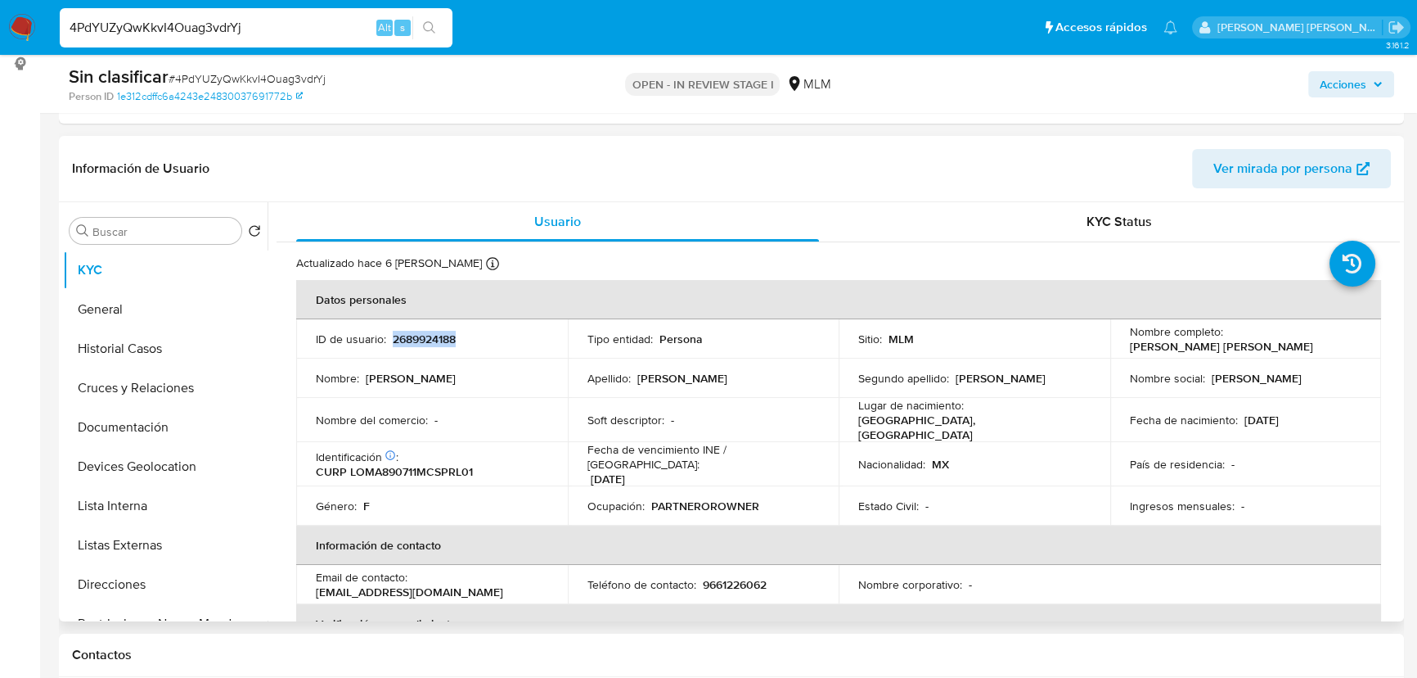
click at [1282, 349] on td "Nombre completo : Alexis Yustin Lopez Martinez" at bounding box center [1246, 338] width 272 height 39
copy p "[PERSON_NAME] [PERSON_NAME]"
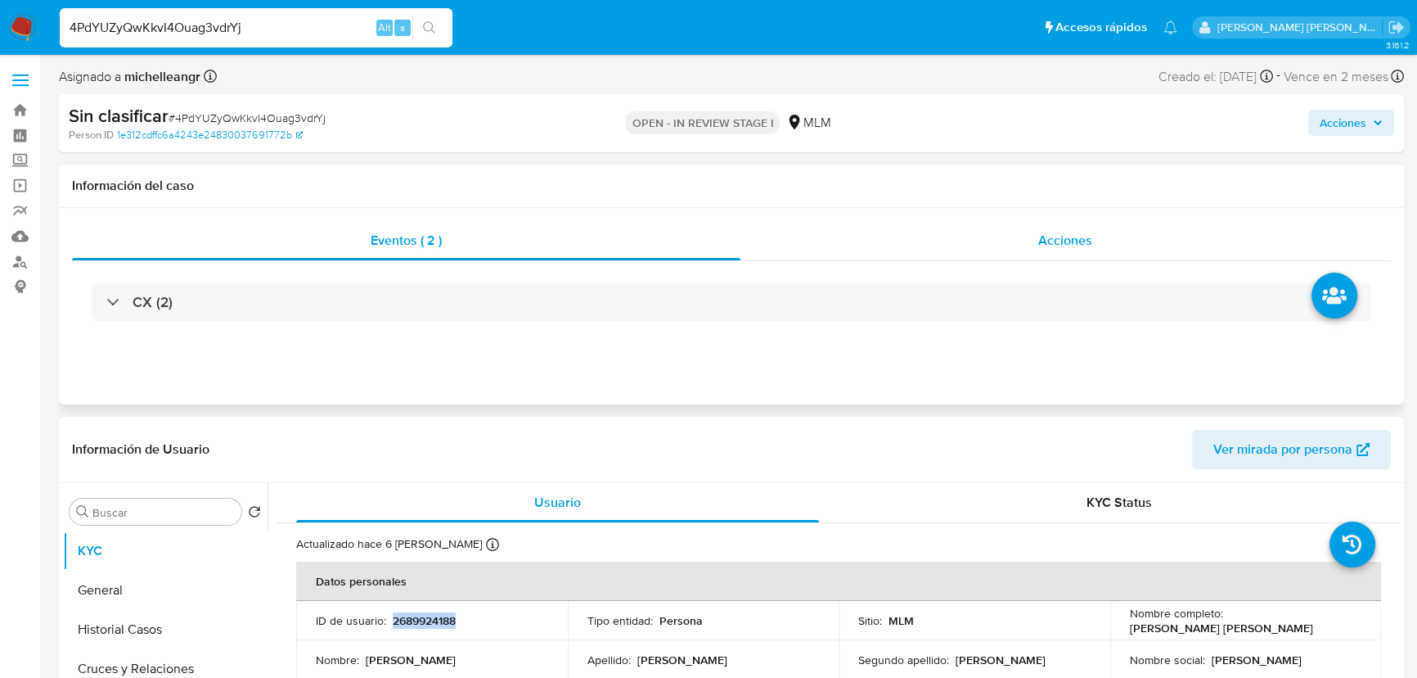
click at [1052, 234] on span "Acciones" at bounding box center [1065, 240] width 54 height 19
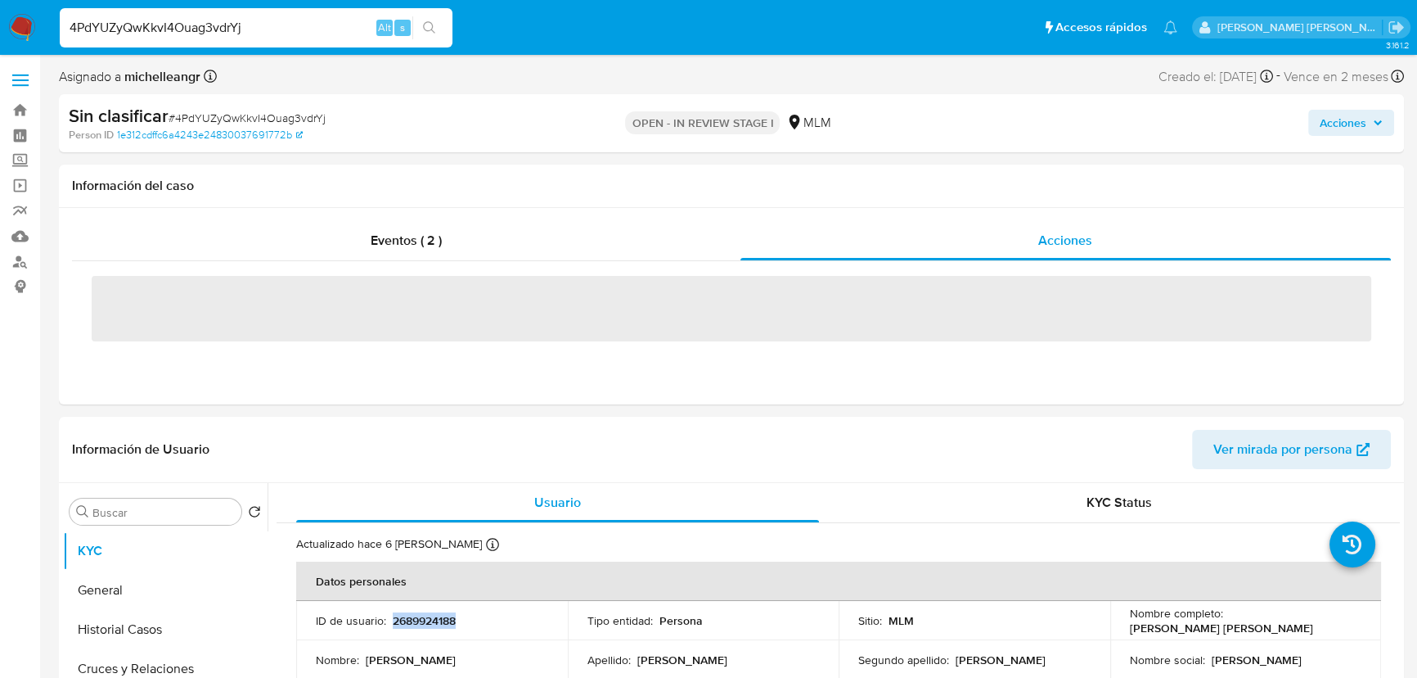
click at [1336, 124] on span "Acciones" at bounding box center [1343, 123] width 47 height 26
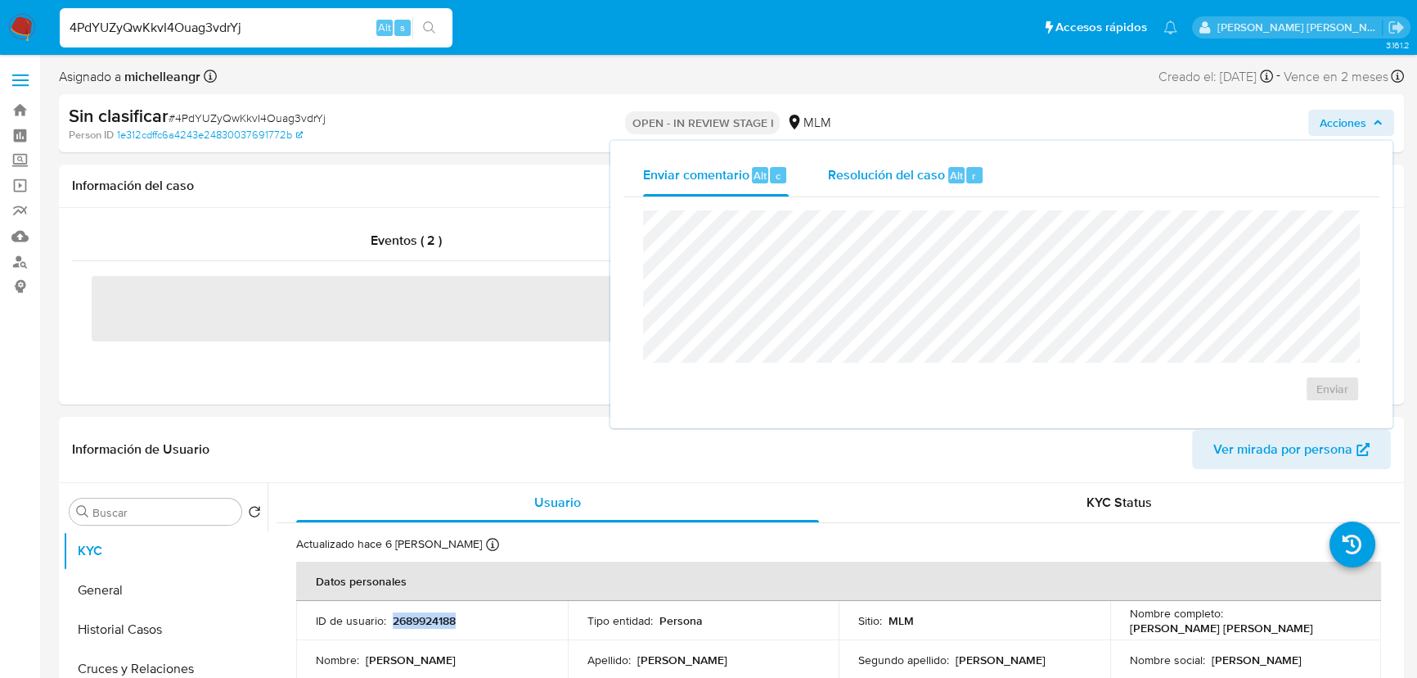
click at [874, 182] on span "Resolución del caso" at bounding box center [886, 174] width 117 height 19
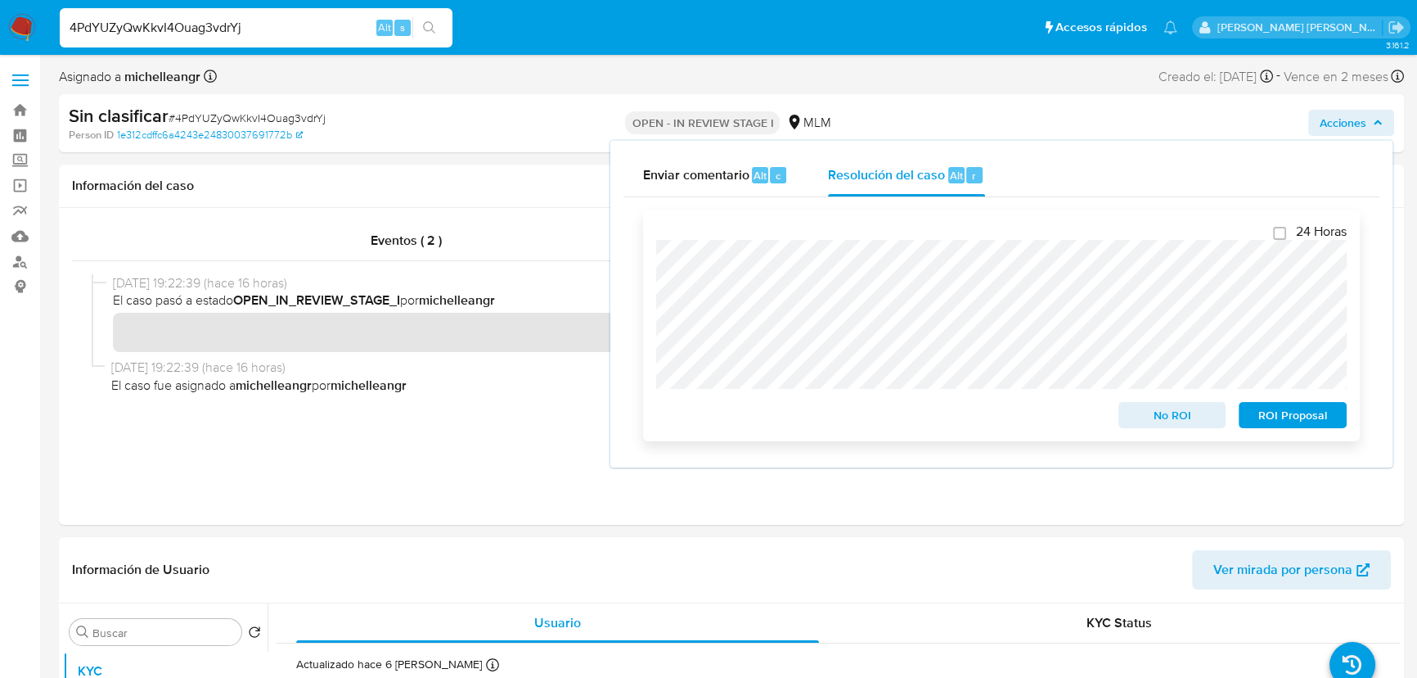
click at [1147, 417] on span "No ROI" at bounding box center [1172, 414] width 85 height 23
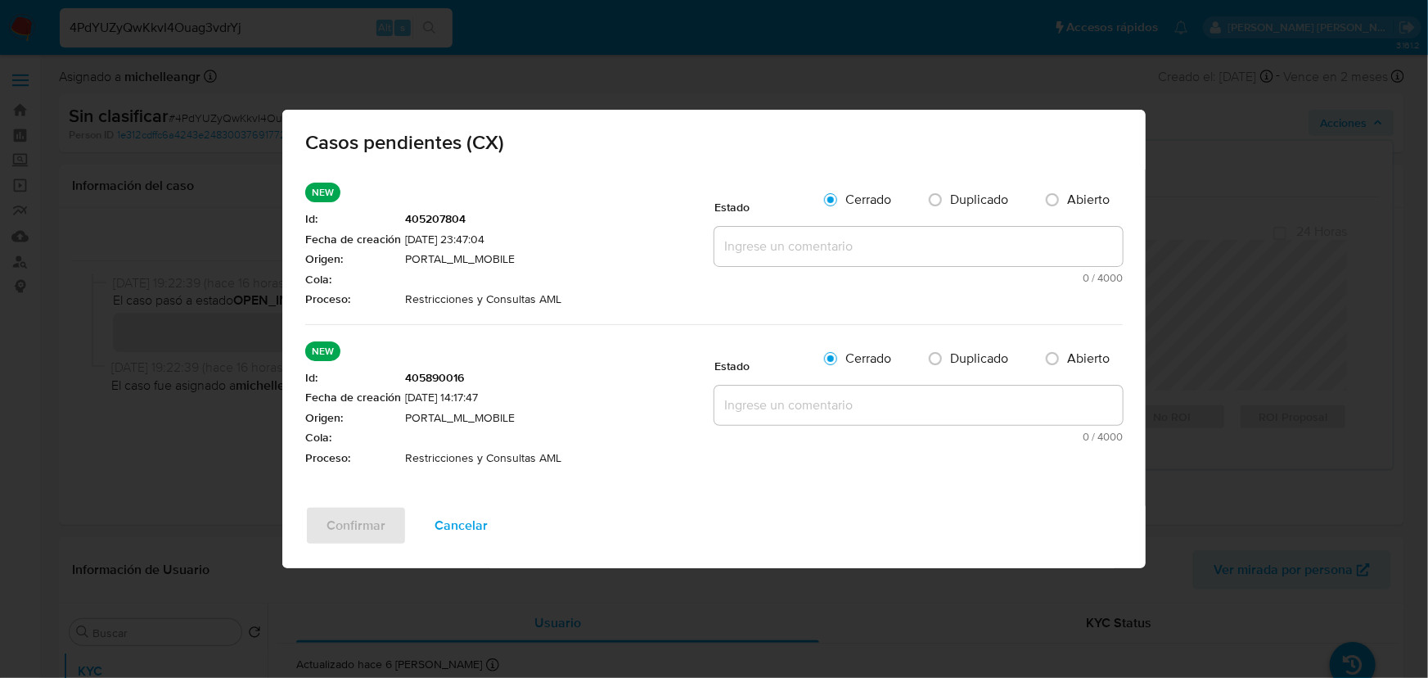
click at [858, 259] on textarea at bounding box center [918, 246] width 408 height 39
paste textarea "Se valida CX donde el cliente pertenece a una celula GRUPO COPPEL que opera de …"
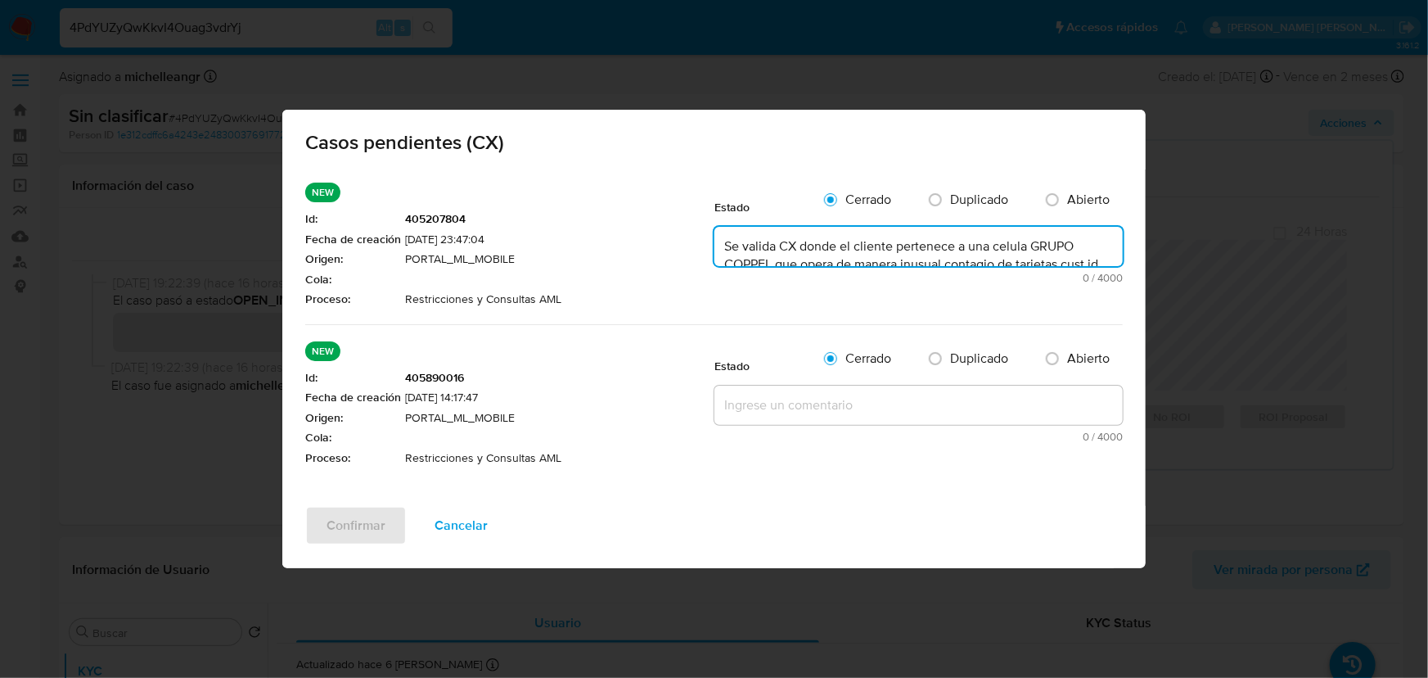
type textarea "Se valida CX donde el cliente pertenece a una celula GRUPO COPPEL que opera de …"
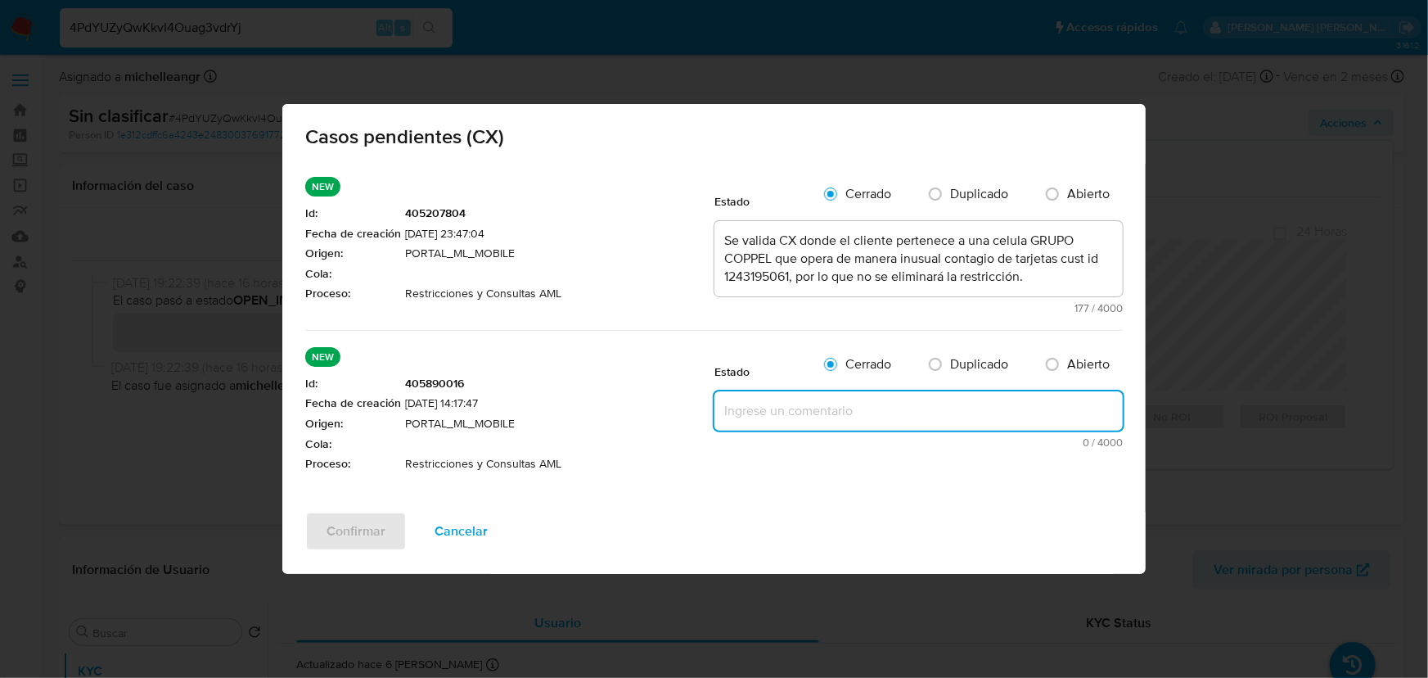
click at [772, 406] on textarea at bounding box center [918, 410] width 408 height 39
paste textarea "Se valida CX donde el cliente pertenece a una celula GRUPO COPPEL que opera de …"
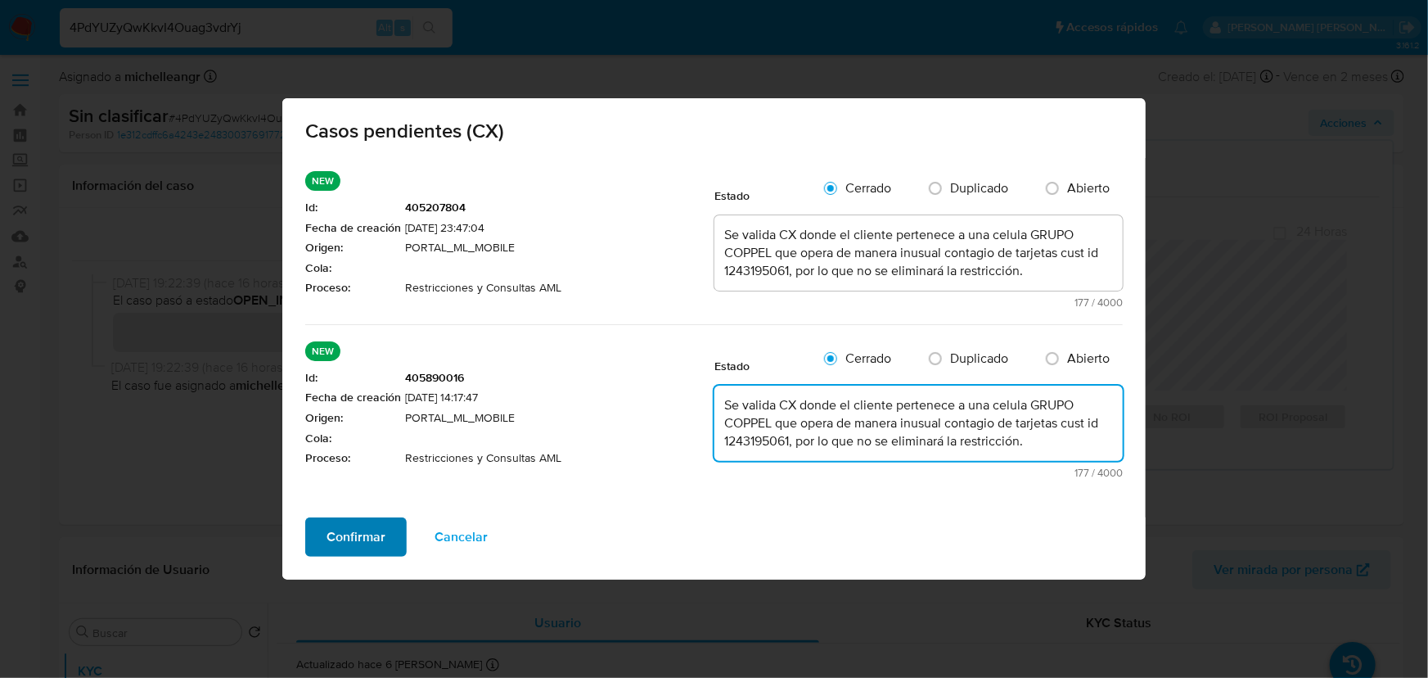
type textarea "Se valida CX donde el cliente pertenece a una celula GRUPO COPPEL que opera de …"
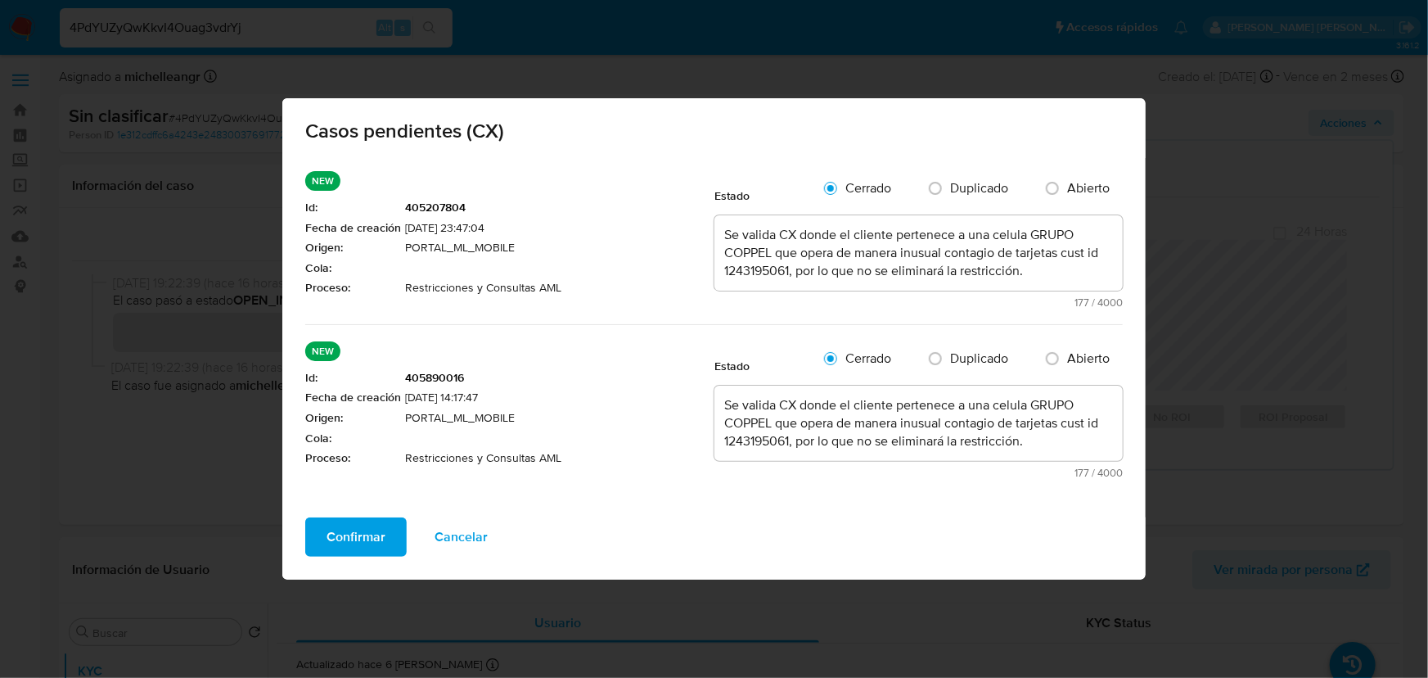
click at [351, 526] on span "Confirmar" at bounding box center [356, 537] width 59 height 36
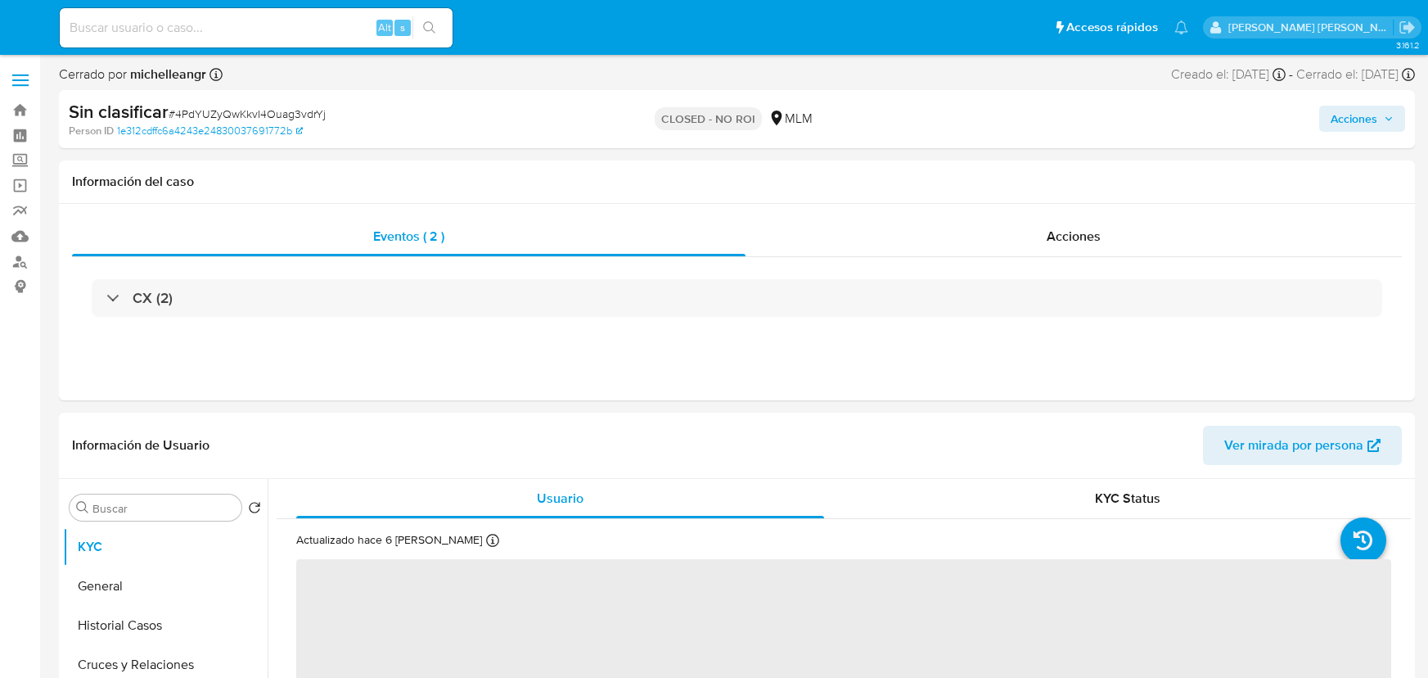
select select "10"
